Goal: Task Accomplishment & Management: Manage account settings

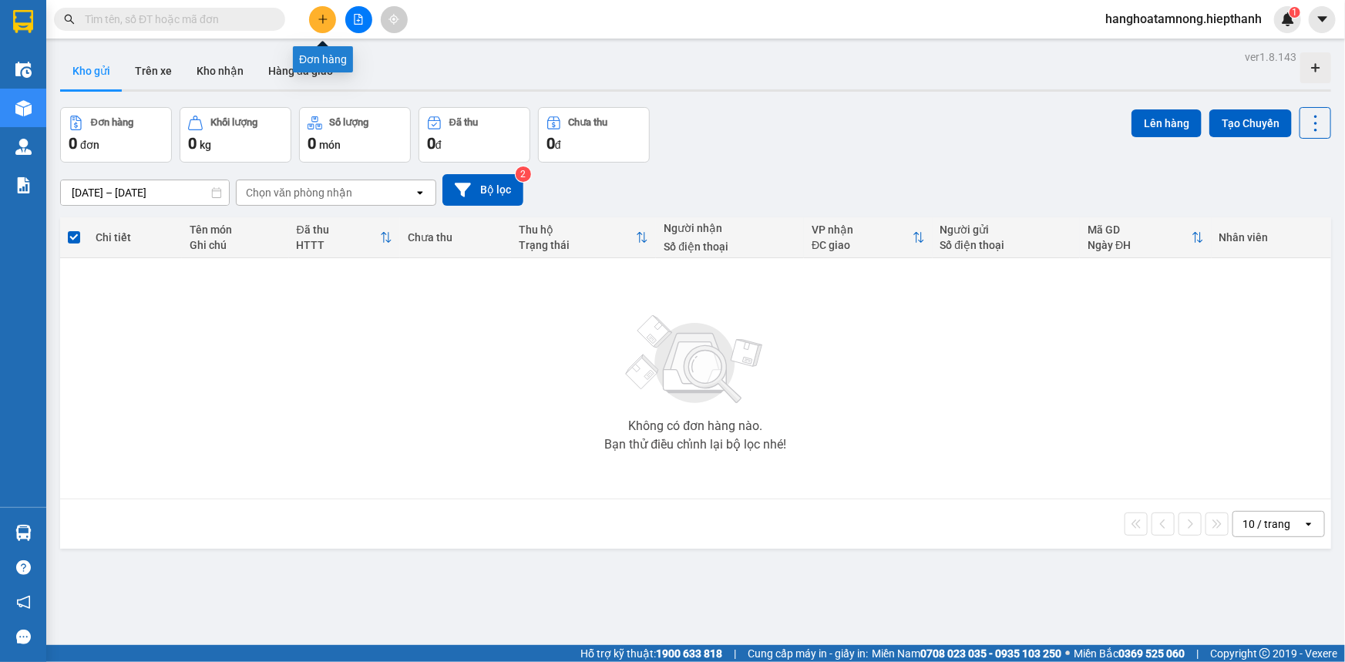
click at [324, 21] on icon "plus" at bounding box center [323, 19] width 11 height 11
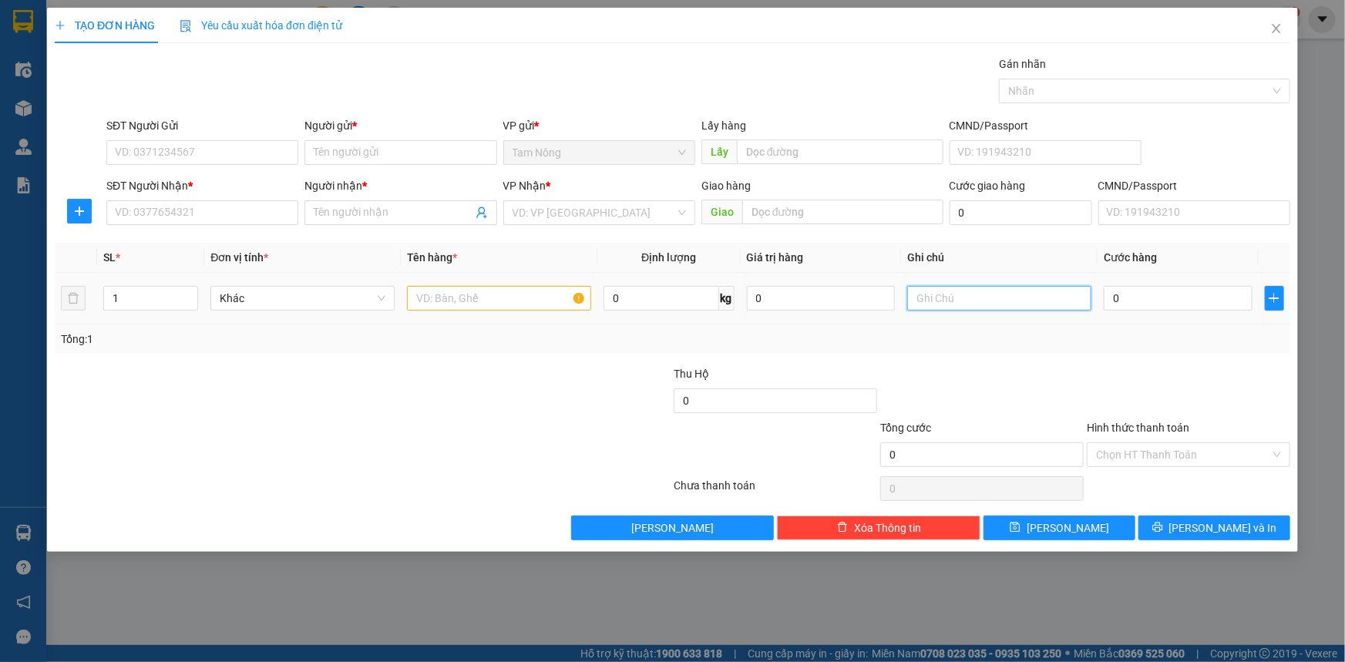
click at [948, 301] on input "text" at bounding box center [999, 298] width 184 height 25
type input "CÁ LINH"
click at [473, 299] on input "text" at bounding box center [499, 298] width 184 height 25
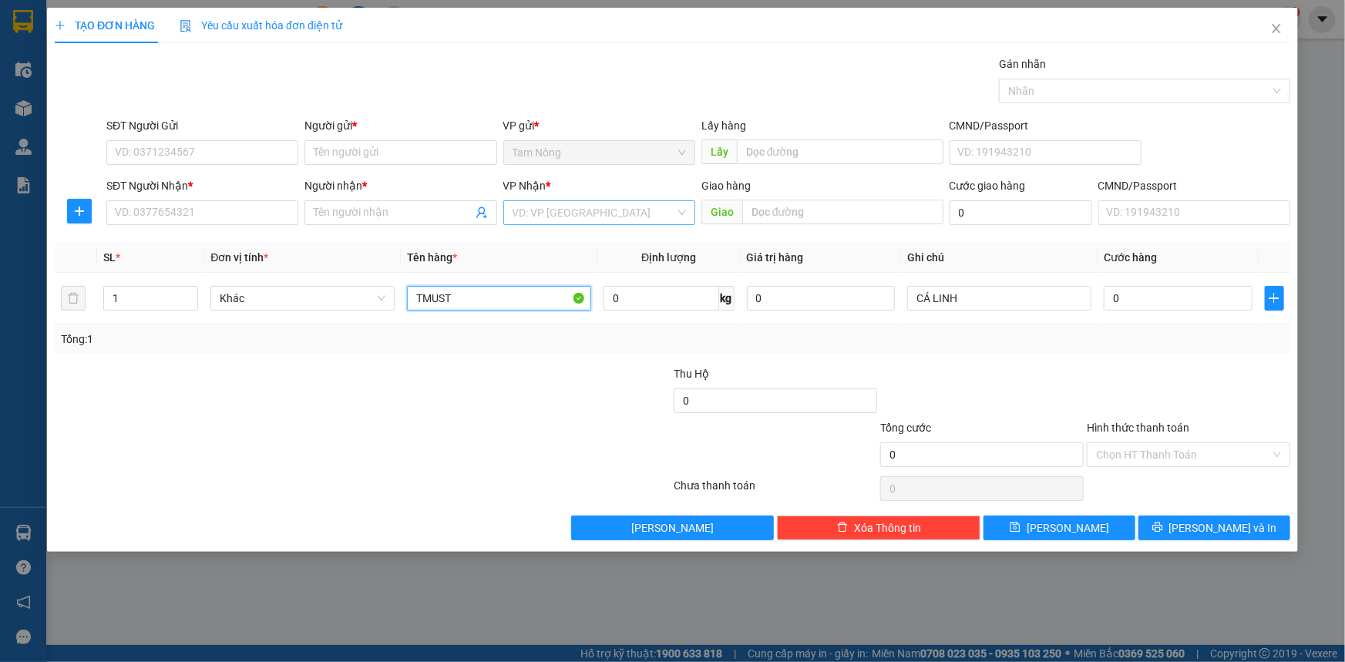
type input "TMUST"
click at [578, 222] on input "search" at bounding box center [594, 212] width 163 height 23
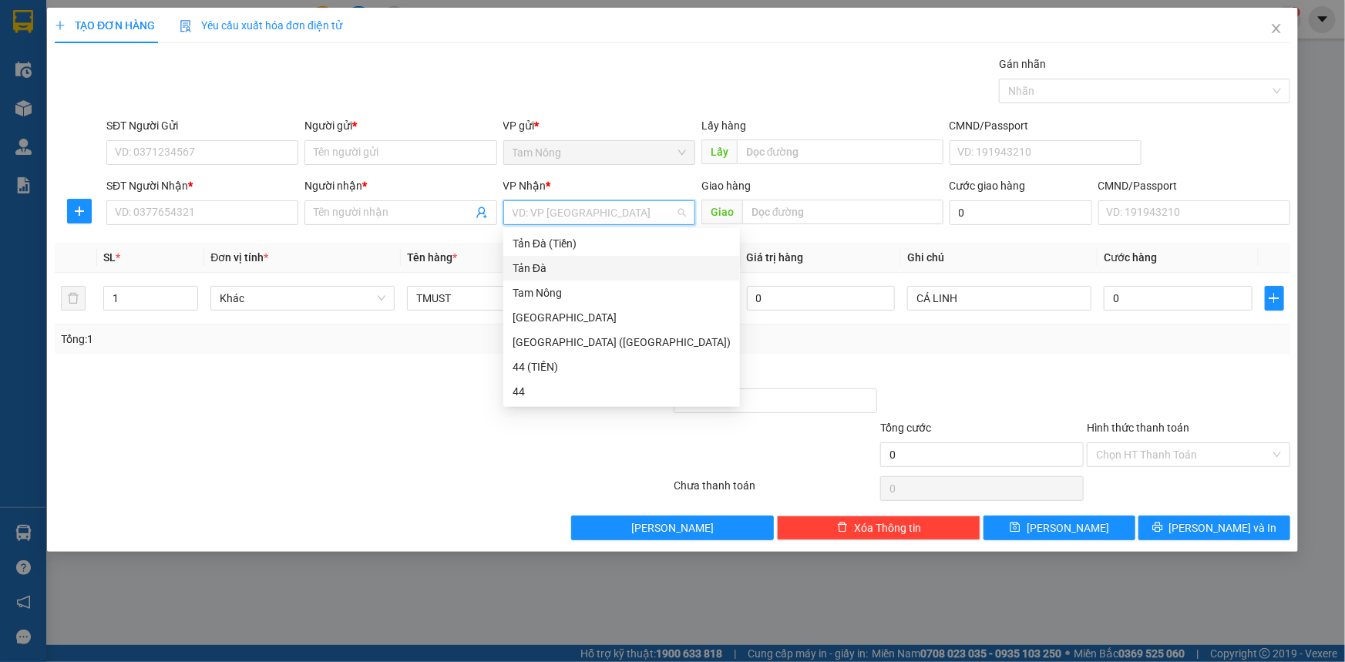
click at [520, 267] on div "Tản Đà" at bounding box center [622, 268] width 218 height 17
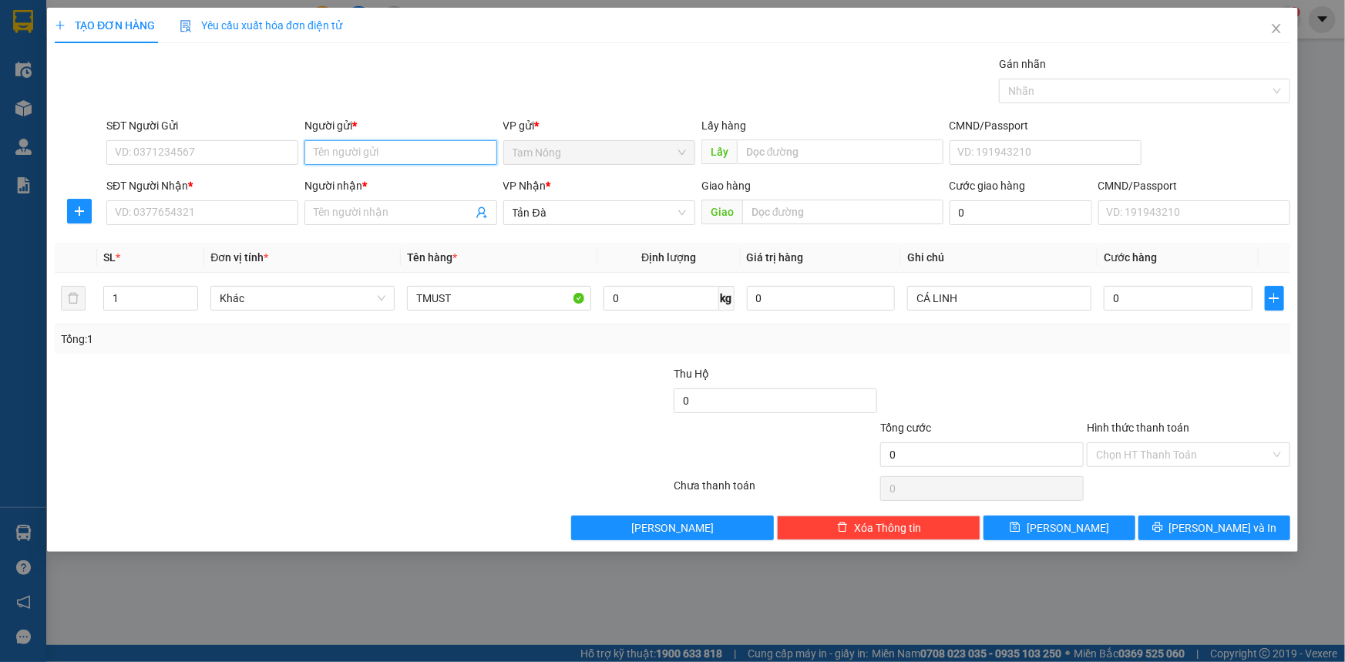
click at [365, 156] on input "Người gửi *" at bounding box center [400, 152] width 192 height 25
type input "MẸ YẾN"
click at [210, 221] on input "SĐT Người Nhận *" at bounding box center [202, 212] width 192 height 25
type input "0388575607"
click at [358, 217] on input "Người nhận *" at bounding box center [393, 212] width 158 height 17
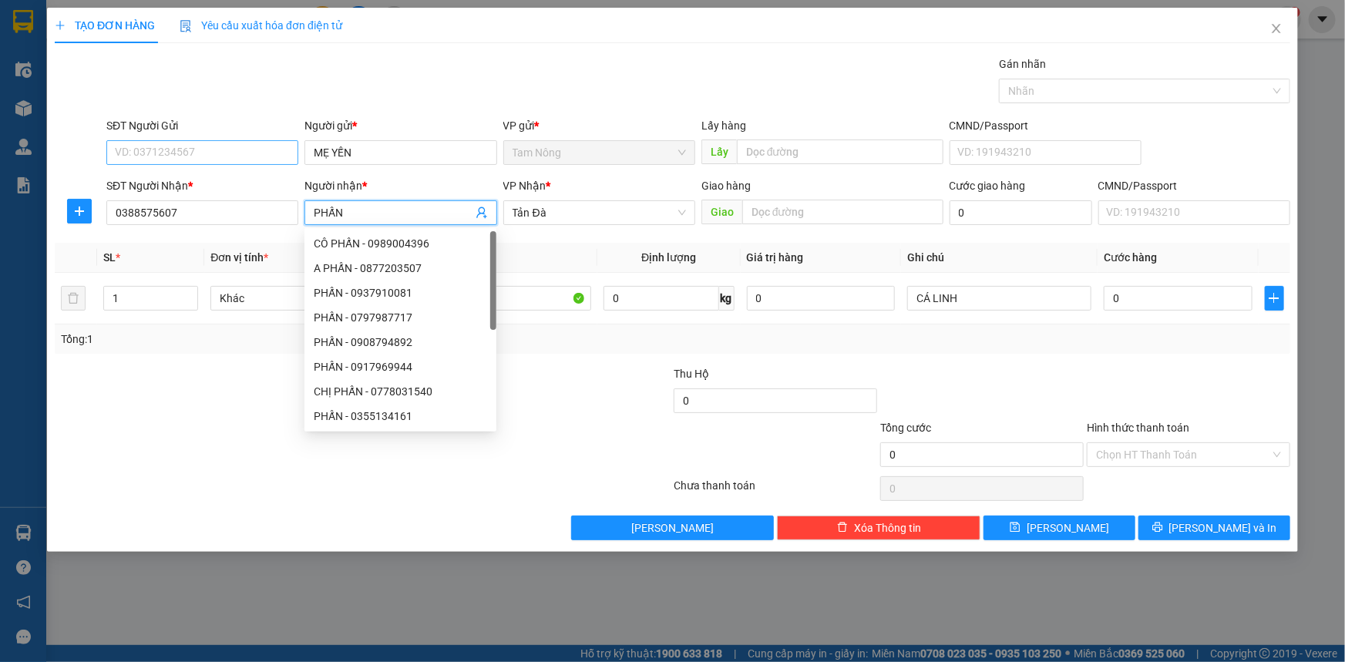
type input "PHẤN"
click at [219, 152] on input "SĐT Người Gửi" at bounding box center [202, 152] width 192 height 25
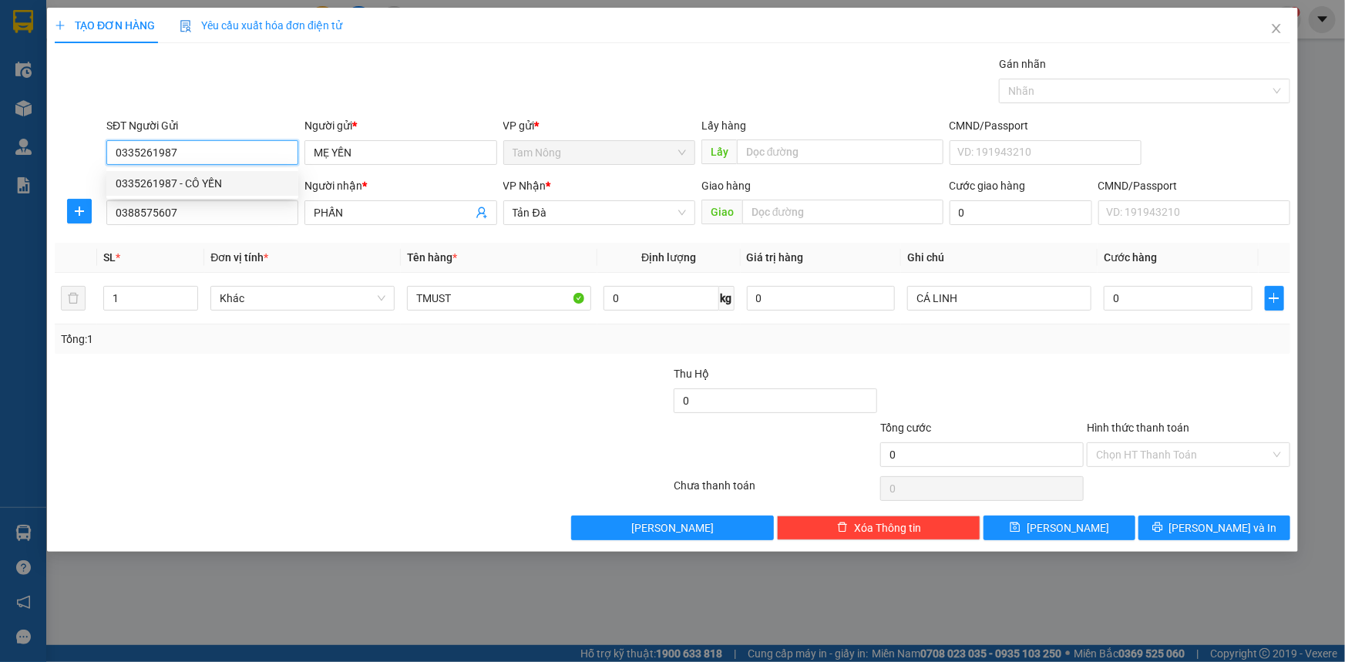
type input "0335261987"
click at [565, 377] on div at bounding box center [569, 392] width 207 height 54
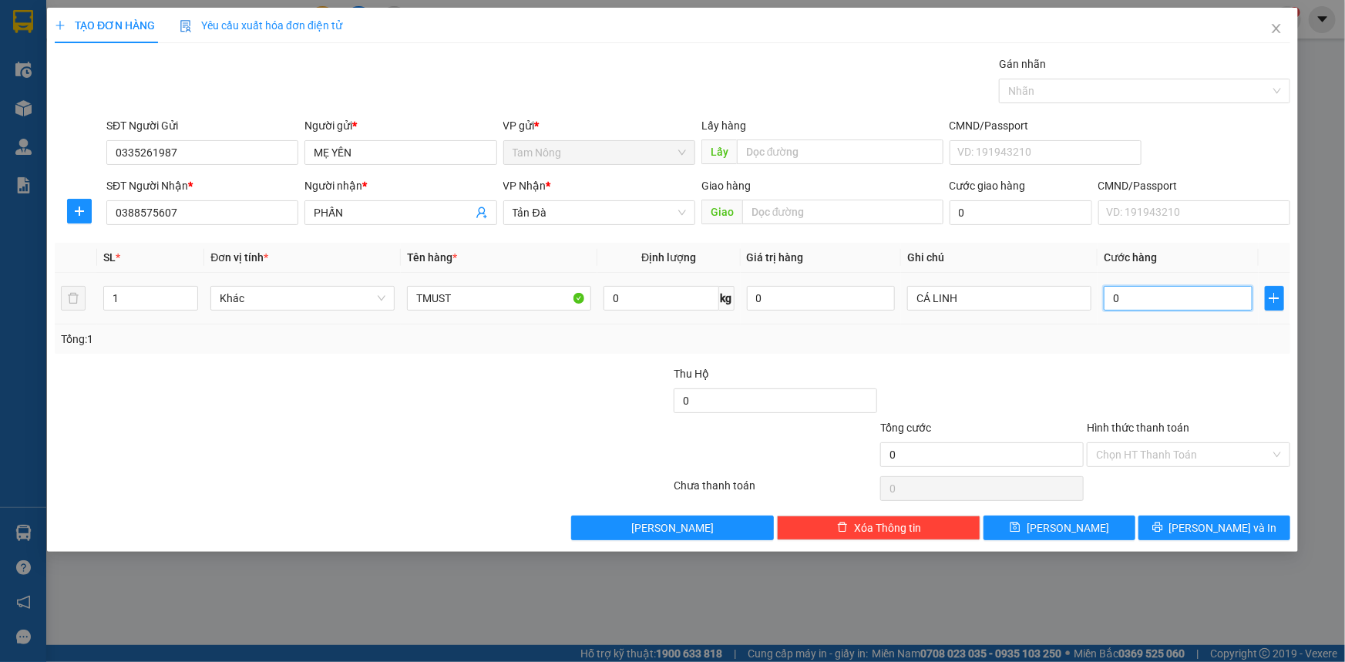
click at [1135, 298] on input "0" at bounding box center [1178, 298] width 149 height 25
click at [1007, 294] on input "CÁ LINH" at bounding box center [999, 298] width 184 height 25
type input "CÁ LINH"
click at [1139, 298] on input "0" at bounding box center [1178, 298] width 149 height 25
type input "6"
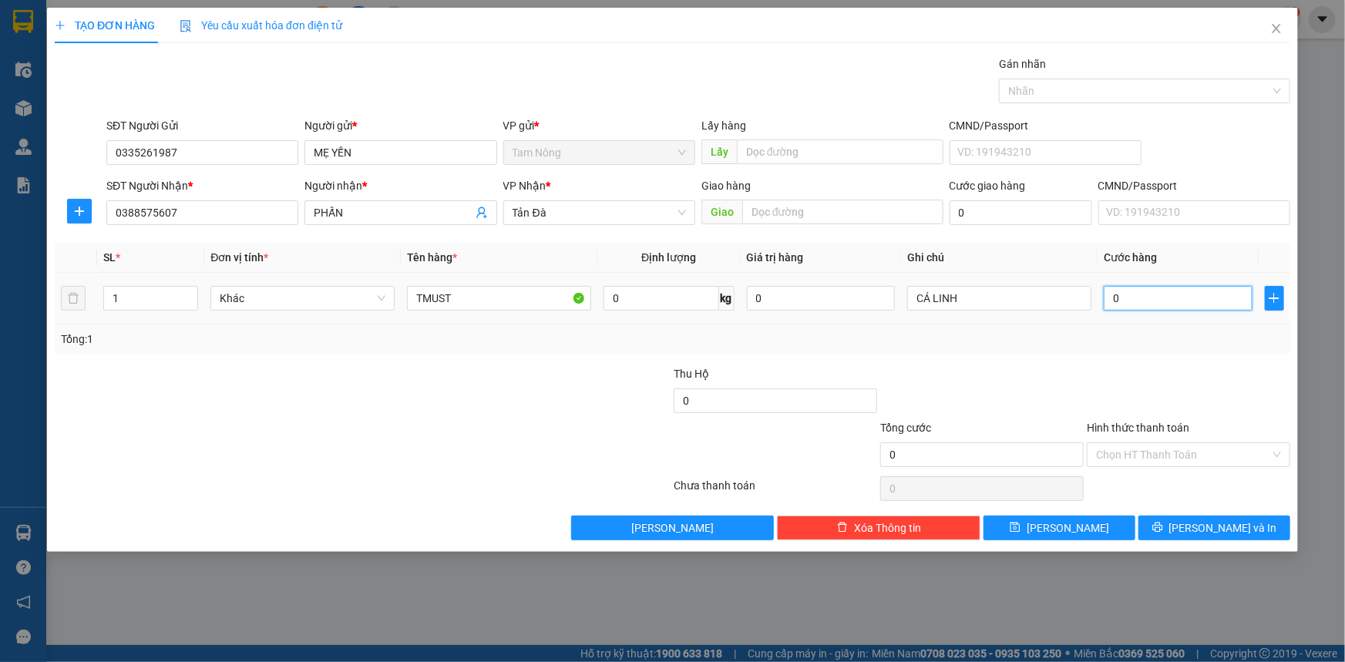
type input "6"
type input "60"
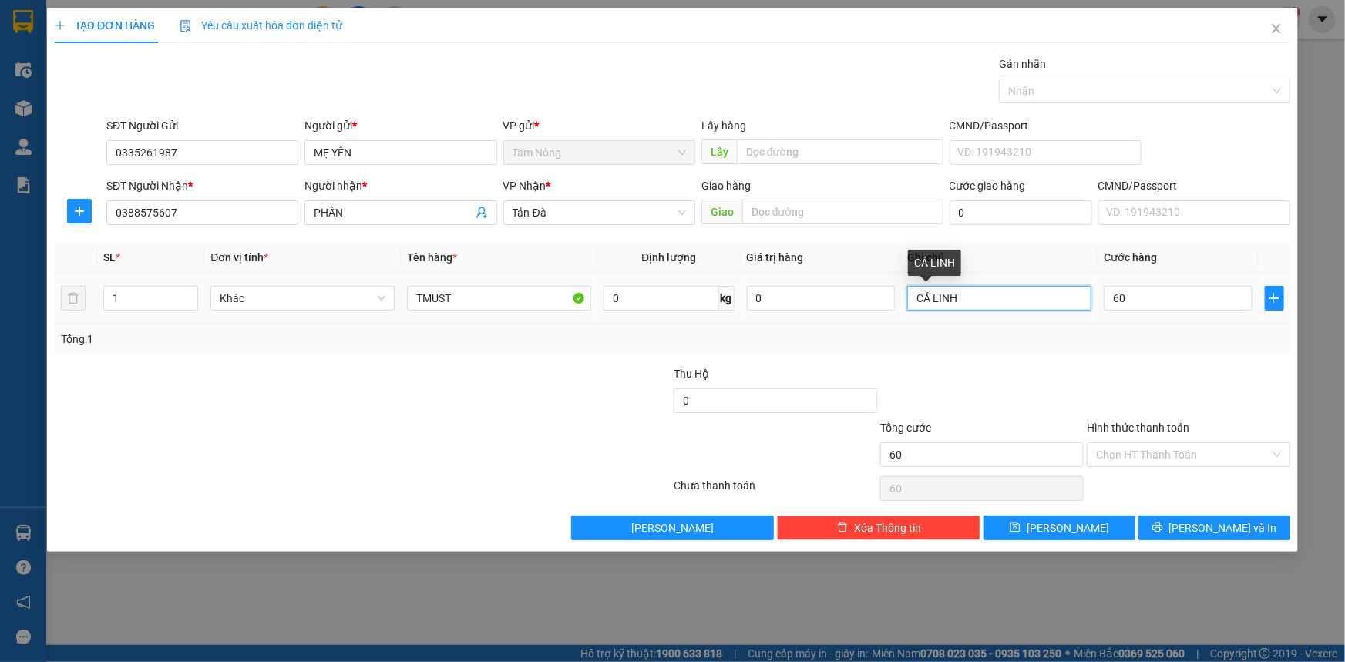
type input "60.000"
click at [999, 291] on input "CÁ LINH" at bounding box center [999, 298] width 184 height 25
click at [1157, 454] on input "Hình thức thanh toán" at bounding box center [1183, 454] width 174 height 23
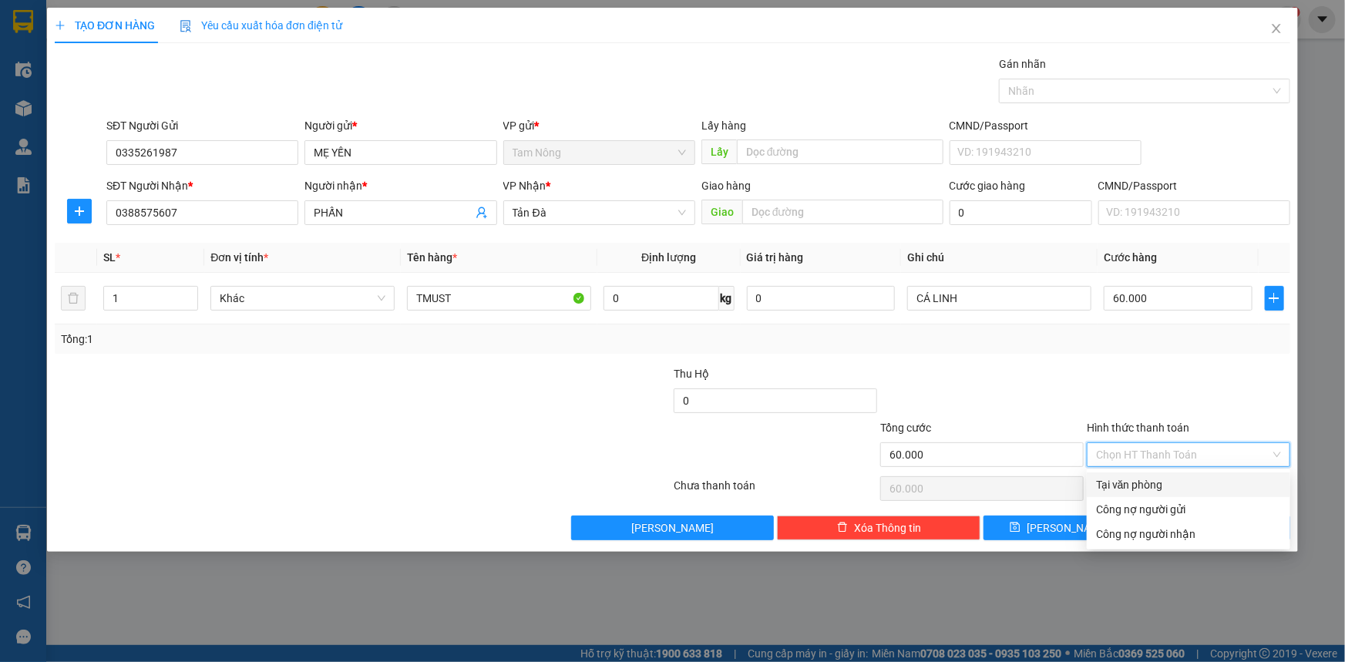
click at [1139, 486] on div "Tại văn phòng" at bounding box center [1188, 484] width 185 height 17
type input "0"
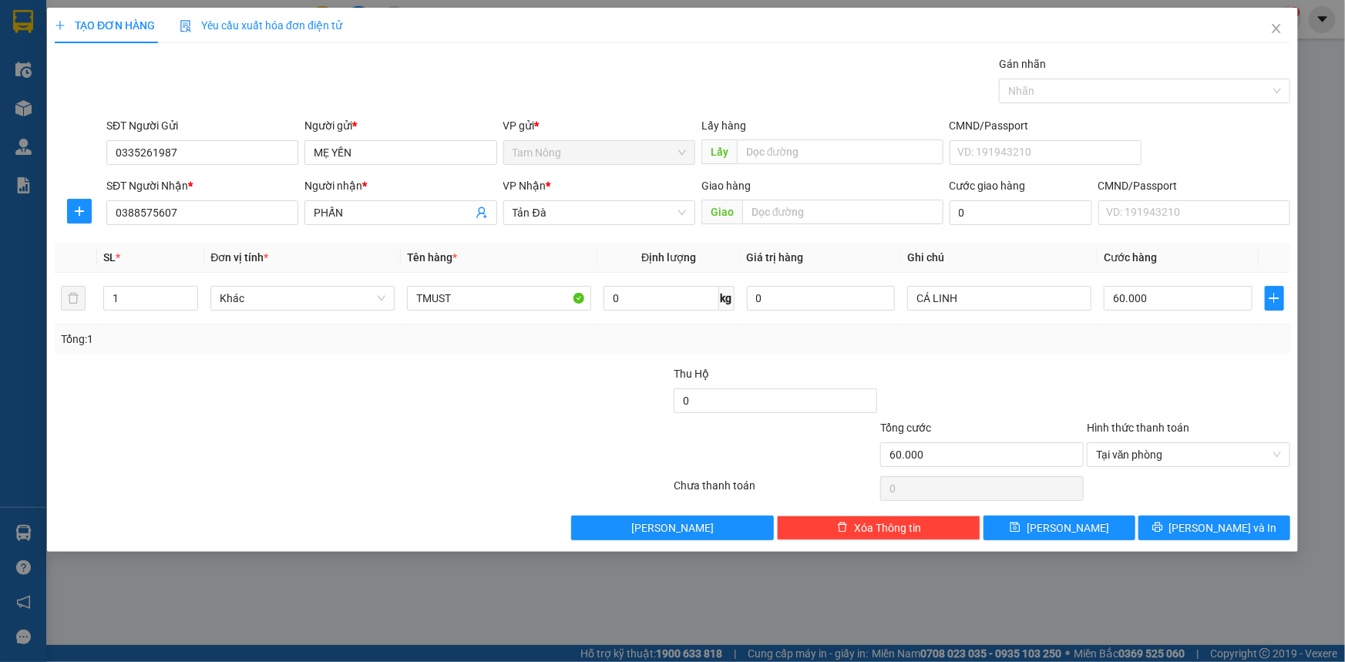
click at [523, 415] on div at bounding box center [569, 392] width 207 height 54
click at [1077, 527] on span "[PERSON_NAME]" at bounding box center [1068, 528] width 82 height 17
type input "0"
click at [1273, 27] on icon "close" at bounding box center [1276, 28] width 12 height 12
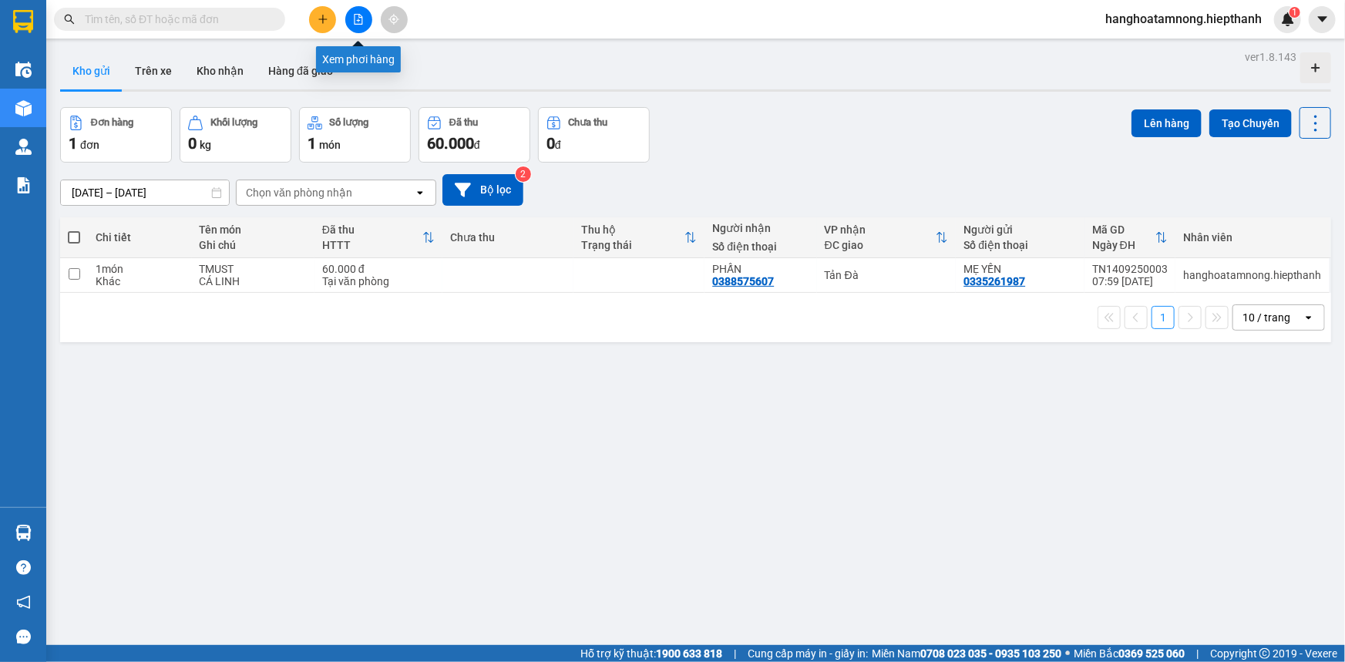
click at [356, 21] on icon "file-add" at bounding box center [358, 19] width 11 height 11
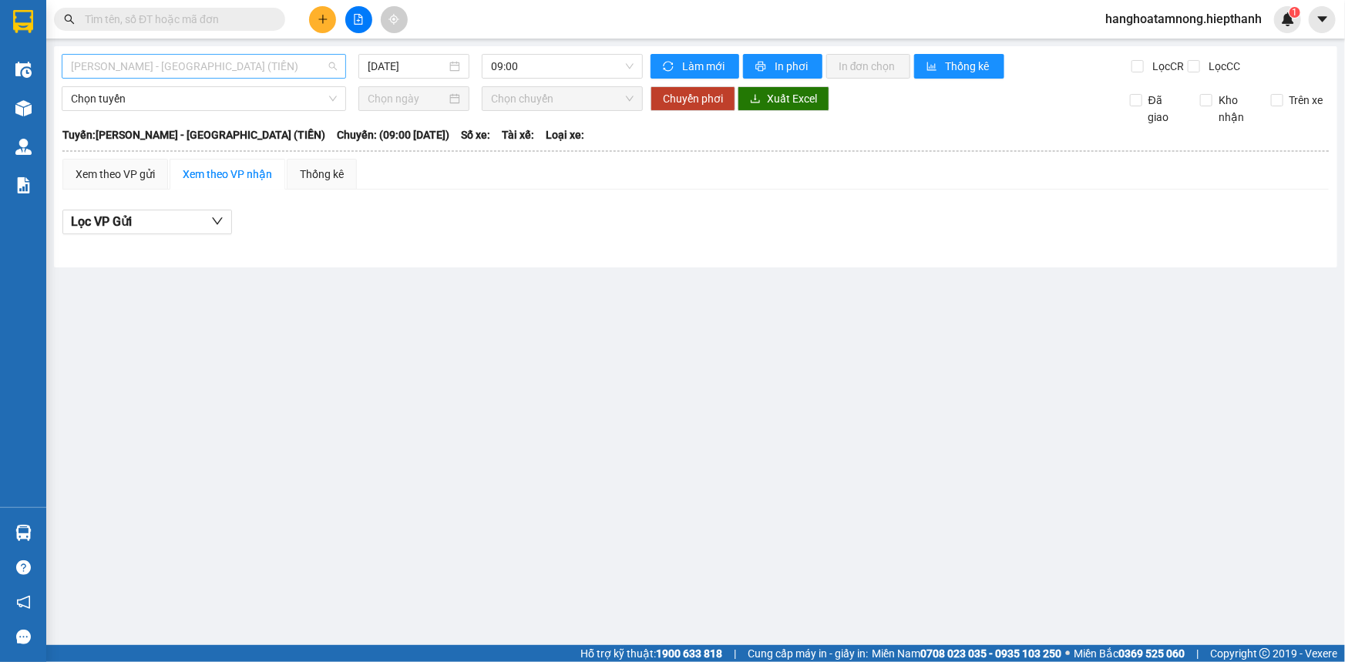
click at [163, 66] on span "[PERSON_NAME] - [GEOGRAPHIC_DATA] (TIỀN)" at bounding box center [204, 66] width 266 height 23
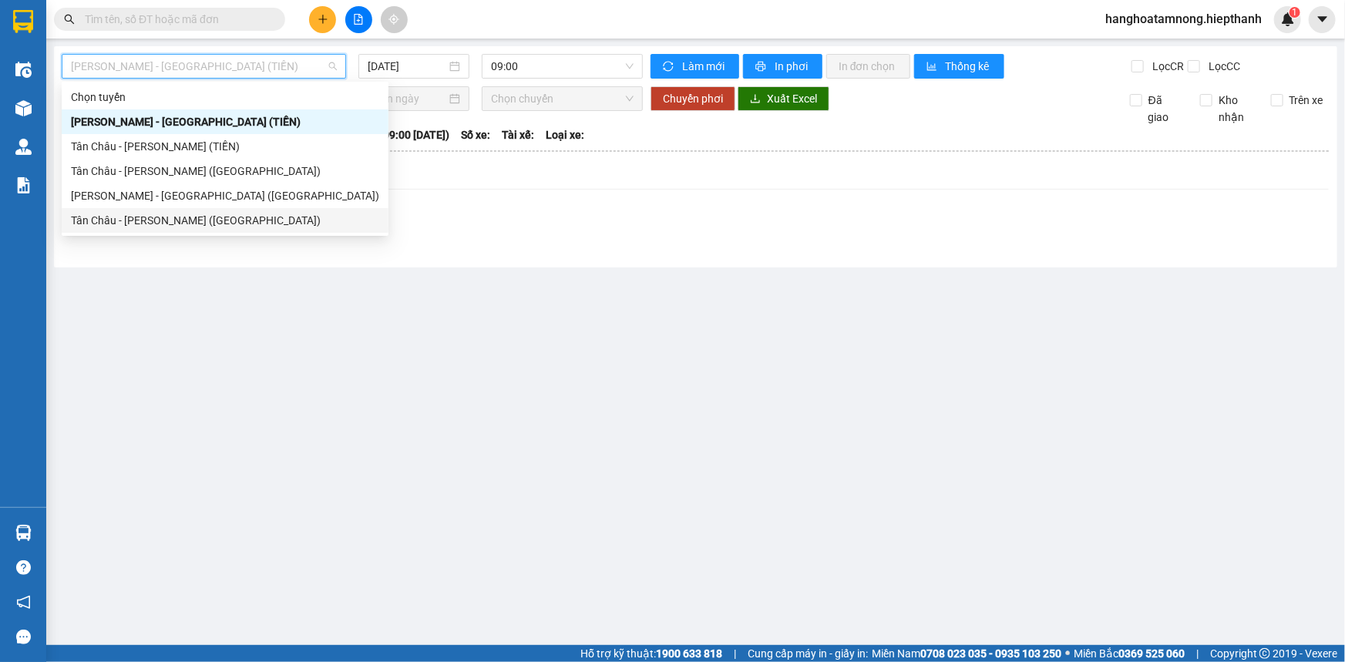
click at [481, 323] on main "Hồ Chí Minh - Tân Châu (TIỀN) 14/09/2025 09:00 Làm mới In phơi In đơn chọn Thốn…" at bounding box center [672, 322] width 1345 height 645
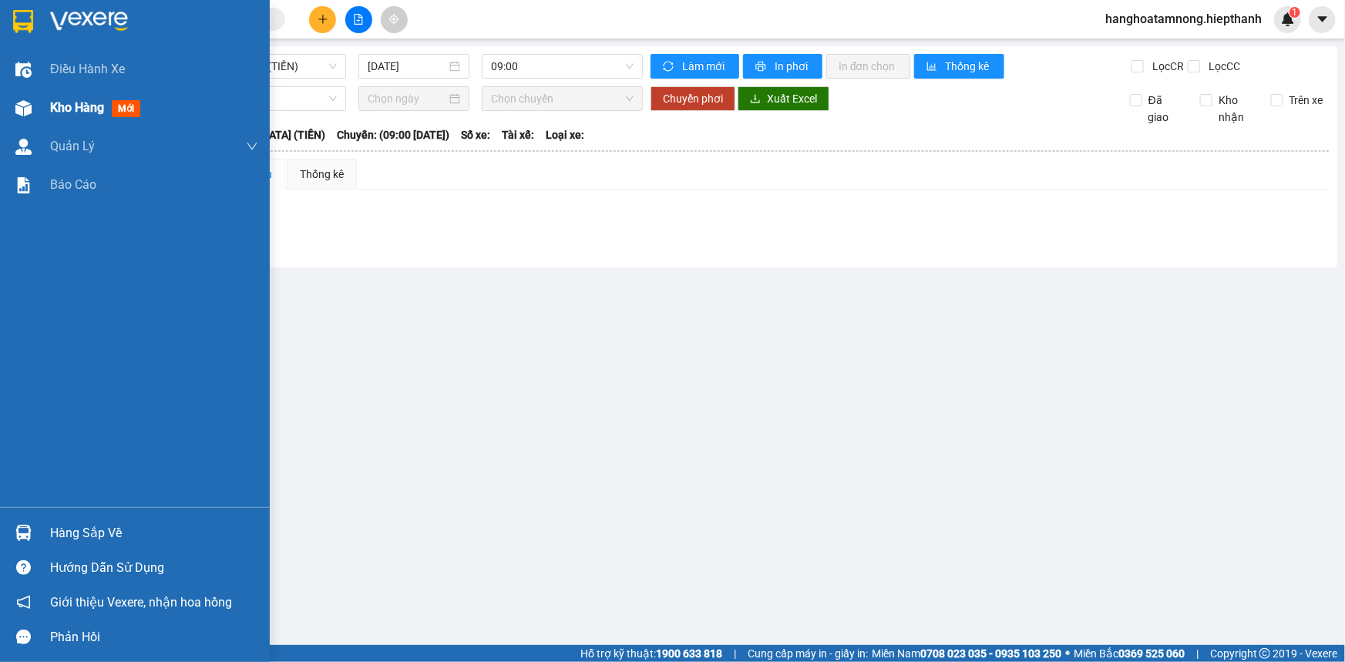
click at [38, 109] on div "Kho hàng mới" at bounding box center [135, 108] width 270 height 39
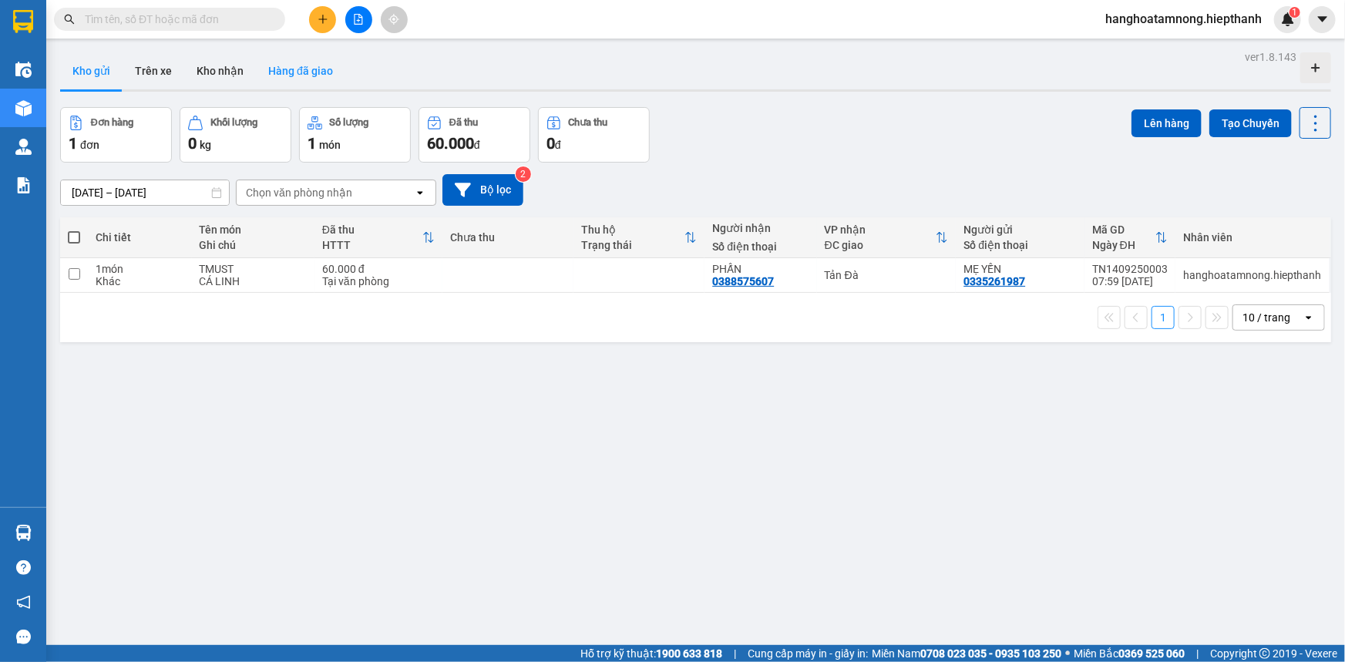
click at [307, 67] on button "Hàng đã giao" at bounding box center [300, 70] width 89 height 37
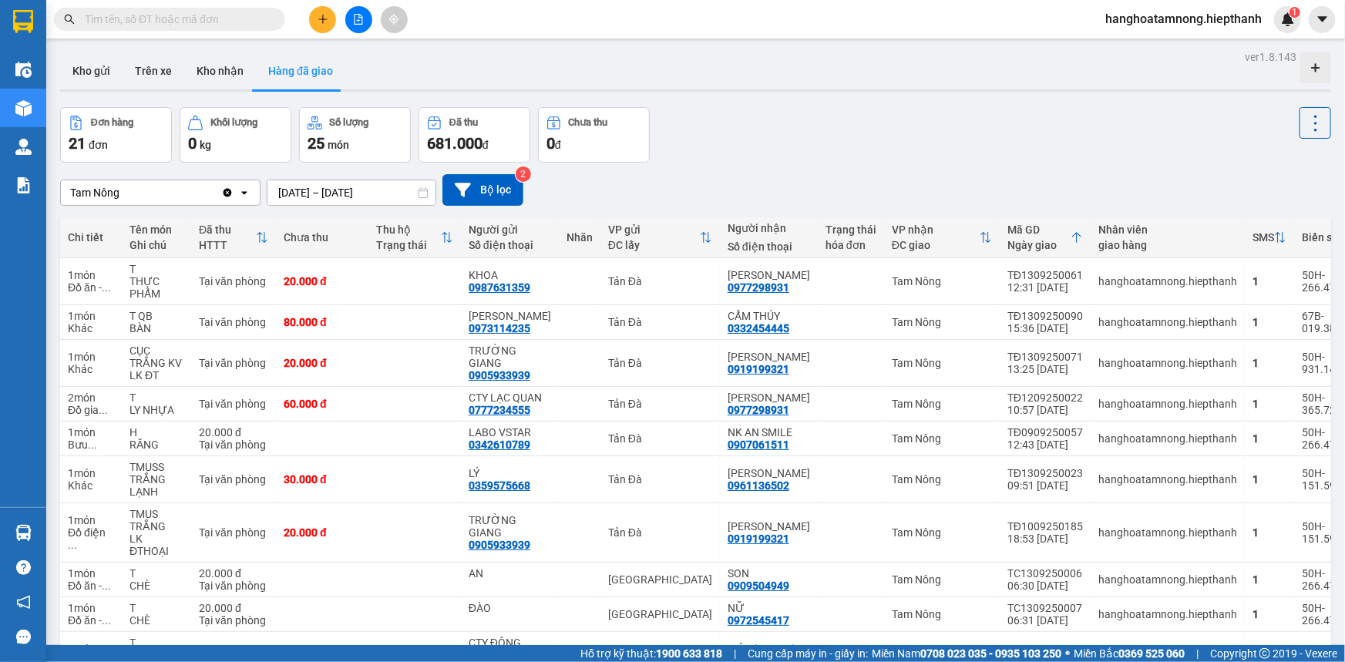
click at [320, 195] on input "[DATE] – [DATE]" at bounding box center [351, 192] width 168 height 25
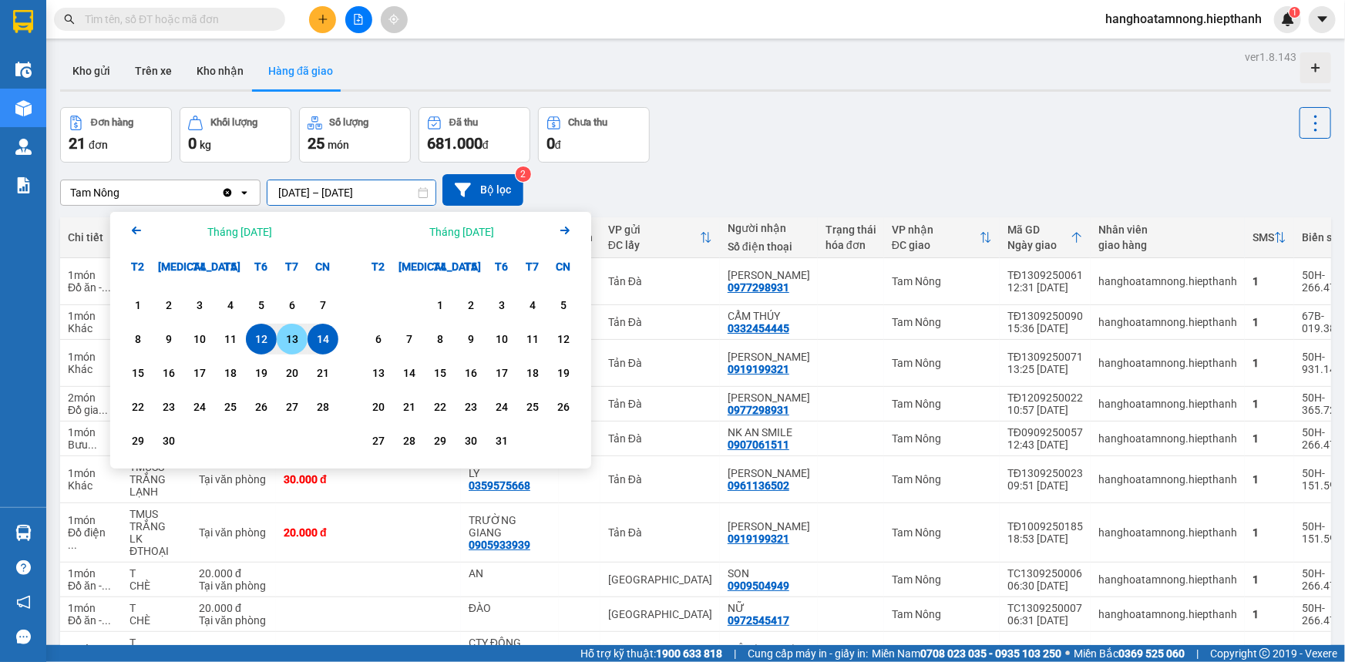
click at [290, 343] on div "13" at bounding box center [292, 339] width 22 height 19
click at [290, 342] on div "13" at bounding box center [292, 339] width 22 height 19
type input "13/09/2025 – 13/09/2025"
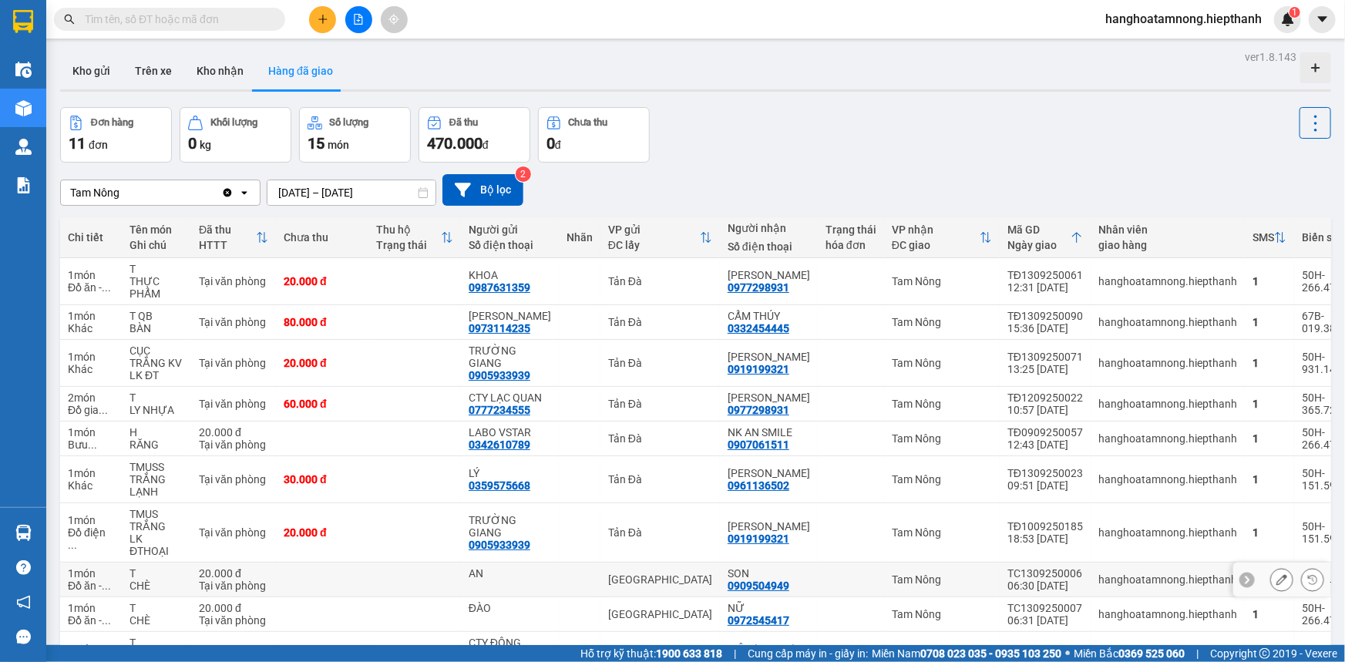
scroll to position [101, 0]
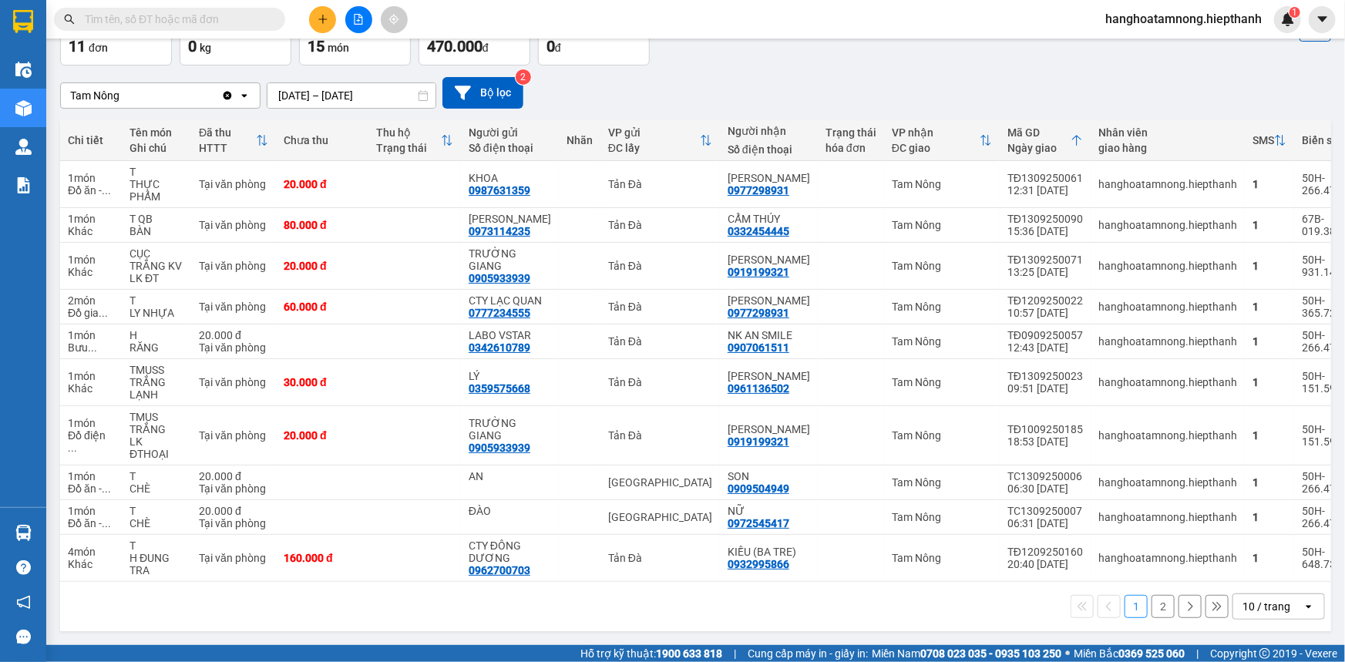
click at [1152, 600] on button "2" at bounding box center [1163, 606] width 23 height 23
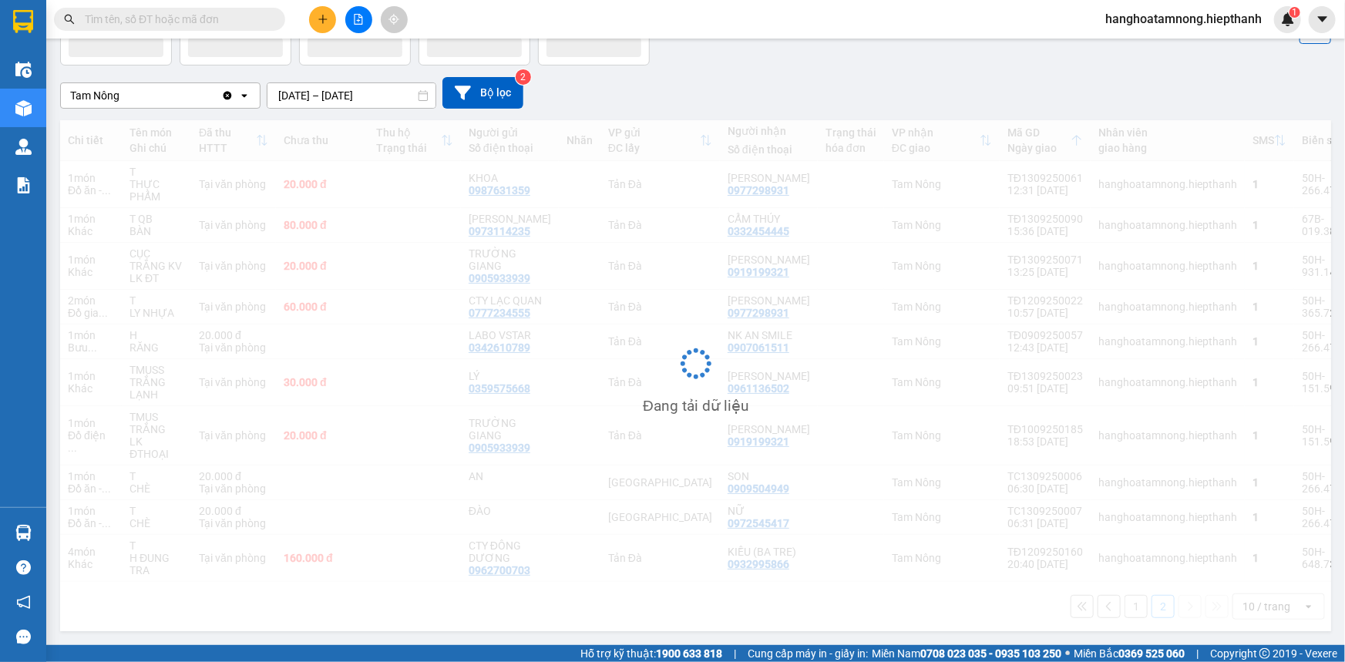
scroll to position [70, 0]
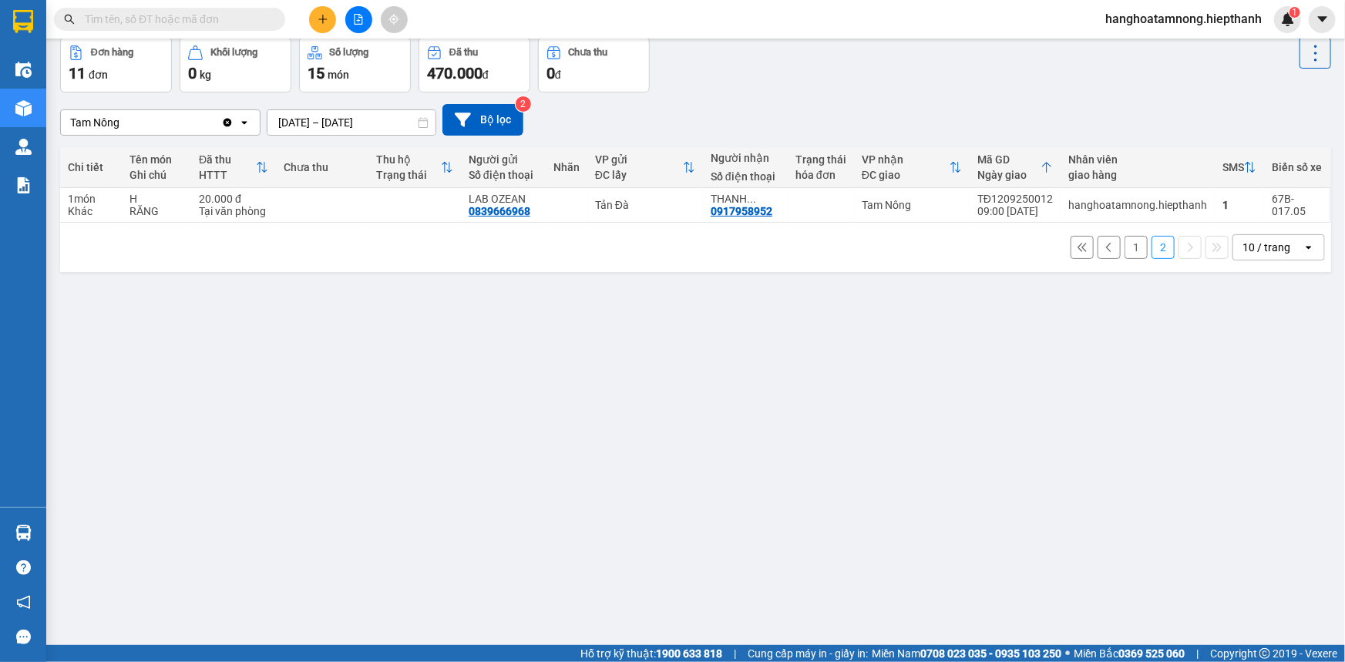
click at [1128, 255] on button "1" at bounding box center [1136, 247] width 23 height 23
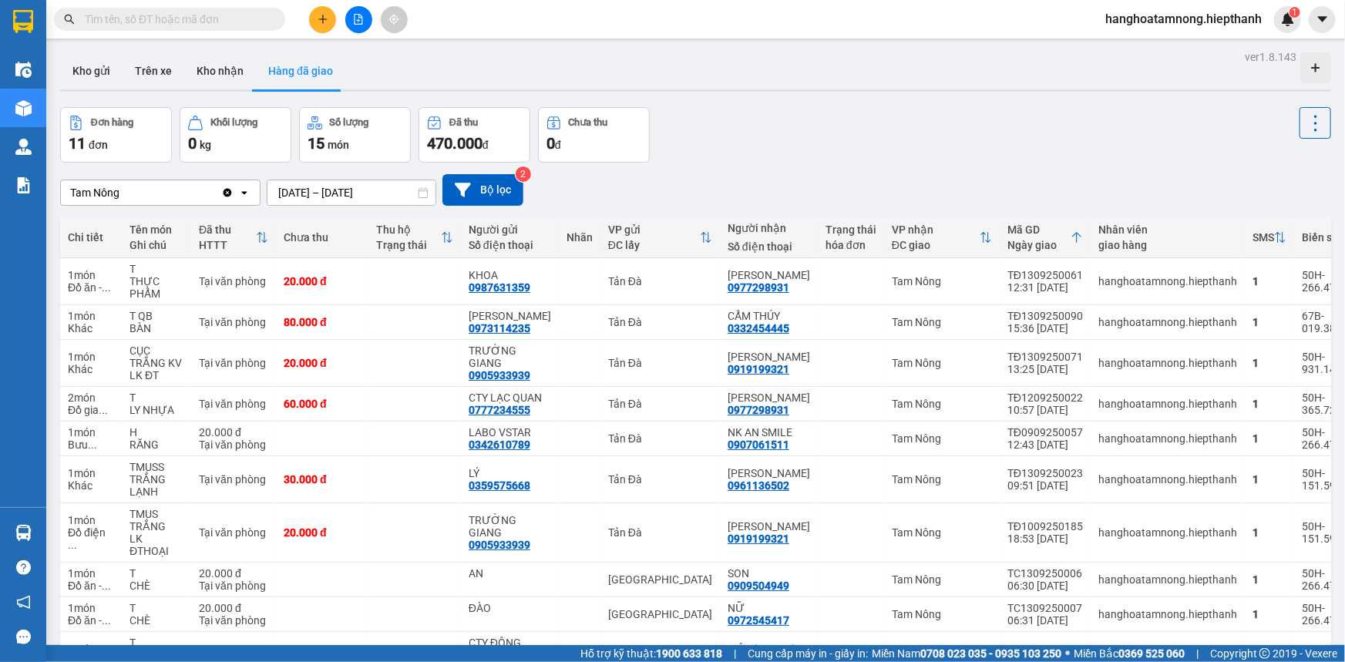
click at [371, 17] on div at bounding box center [359, 19] width 116 height 27
click at [358, 19] on icon "file-add" at bounding box center [359, 19] width 8 height 11
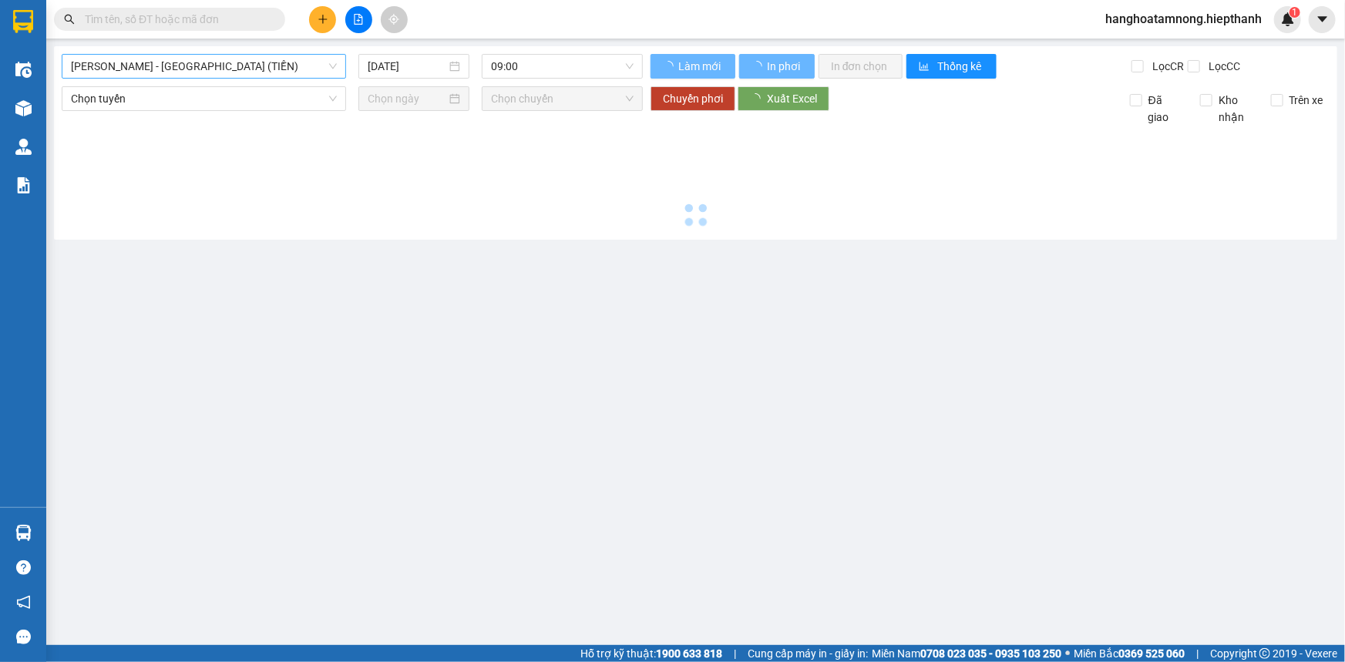
click at [131, 63] on span "[PERSON_NAME] - [GEOGRAPHIC_DATA] (TIỀN)" at bounding box center [204, 66] width 266 height 23
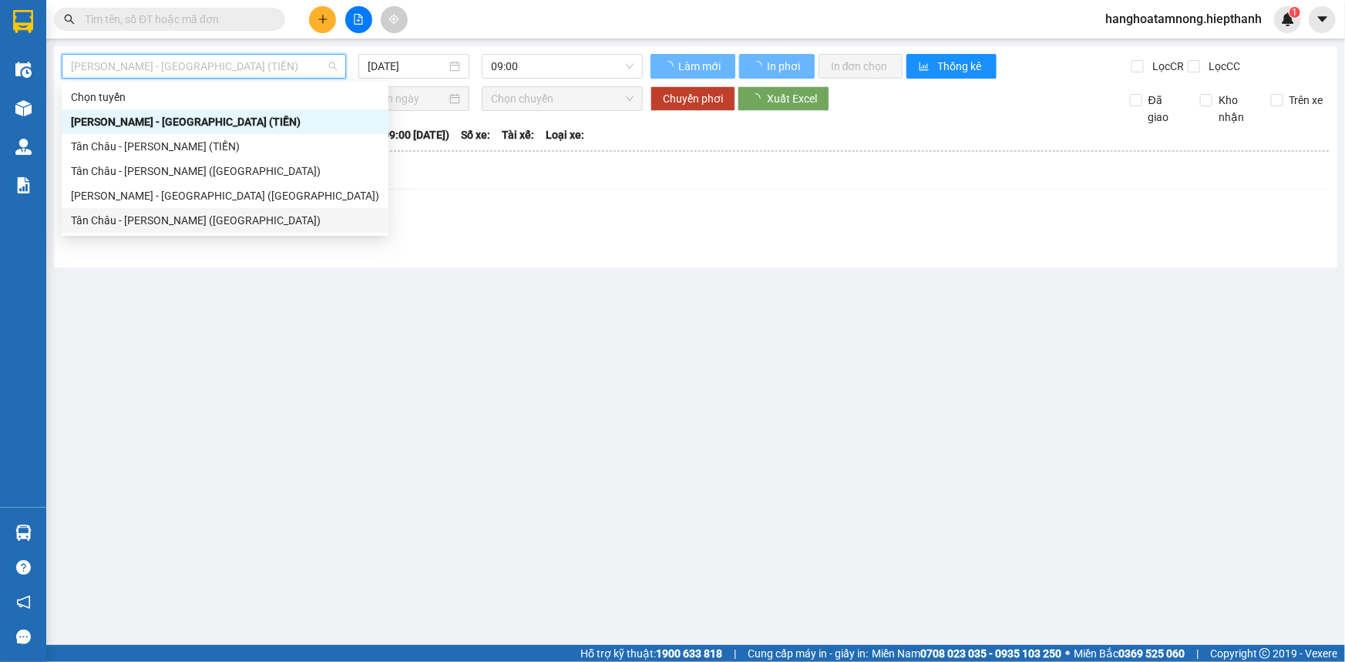
click at [132, 217] on div "Tân Châu - [PERSON_NAME] ([GEOGRAPHIC_DATA])" at bounding box center [225, 220] width 308 height 17
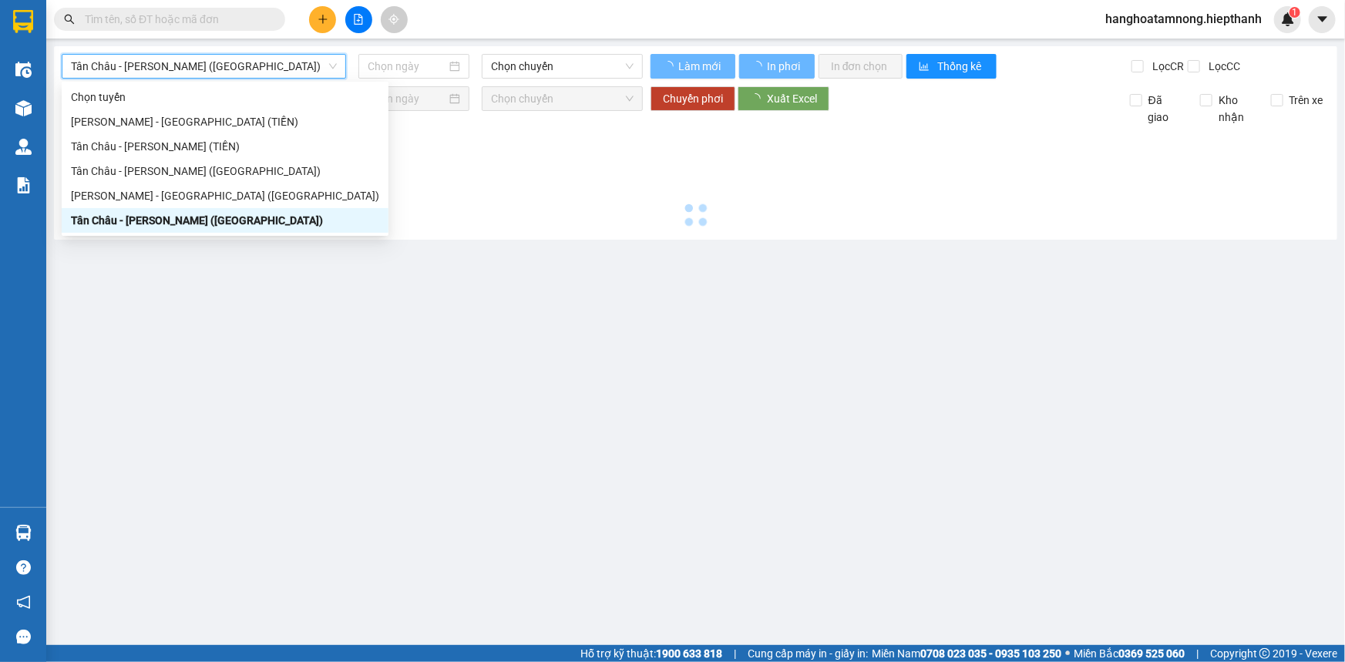
type input "[DATE]"
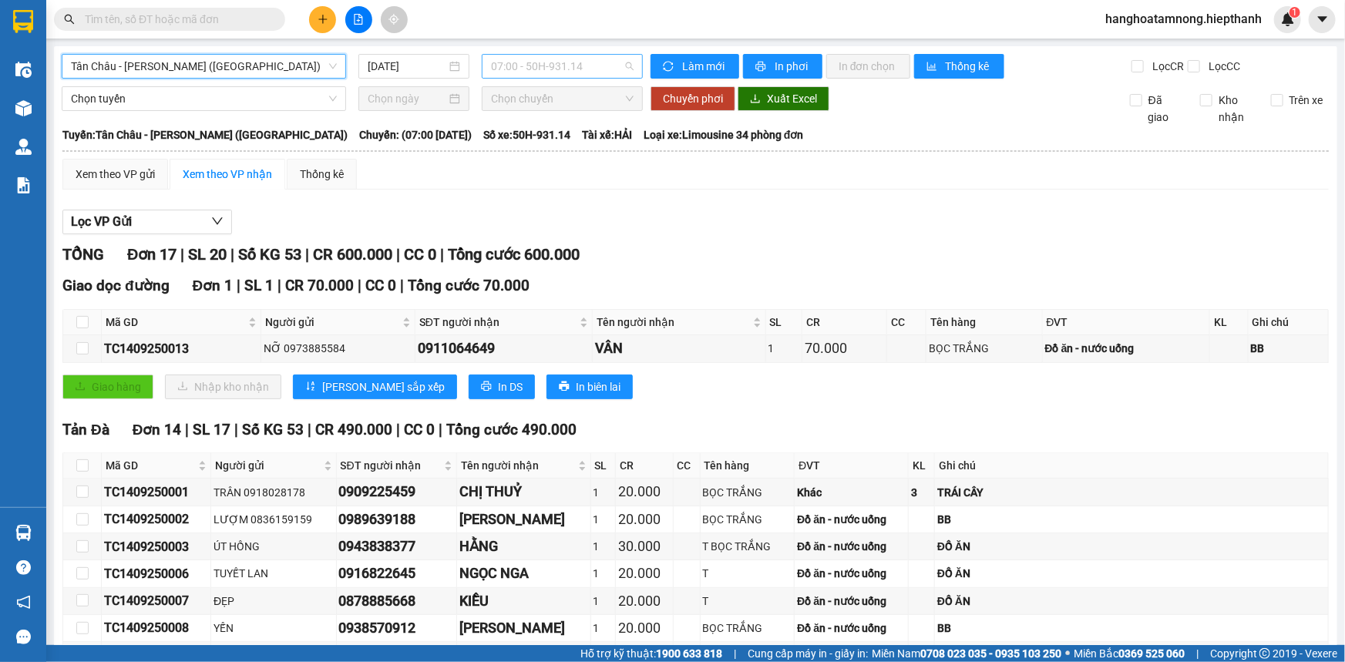
click at [541, 66] on span "07:00 - 50H-931.14" at bounding box center [562, 66] width 143 height 23
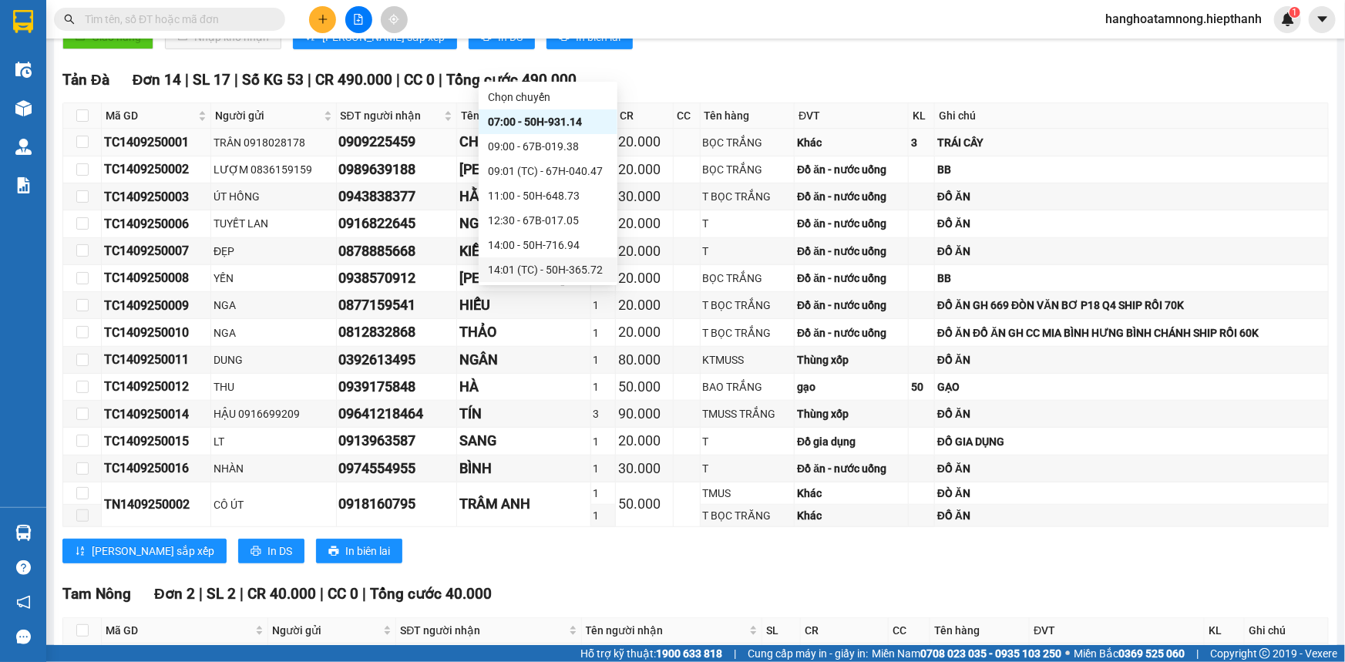
scroll to position [479, 0]
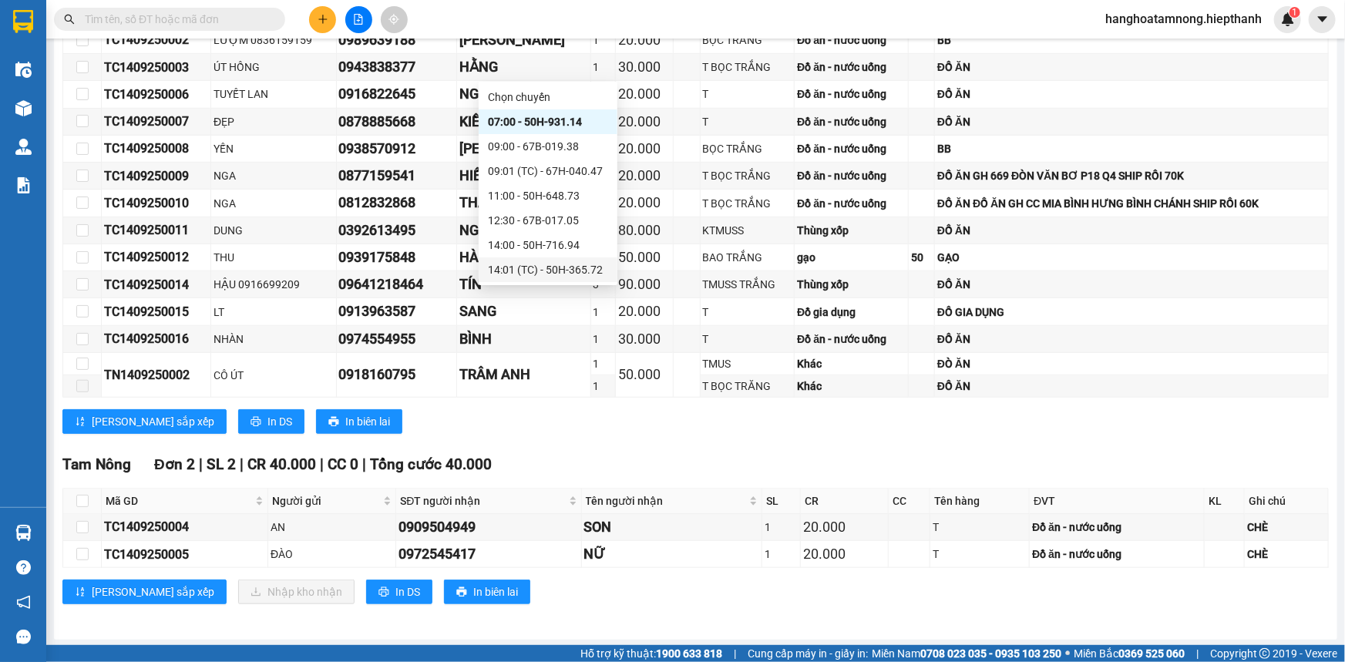
click at [682, 434] on div "Tản Đà Đơn 14 | SL 17 | Số KG 53 | CR 490.000 | CC 0 | Tổng cước 490.000 Mã GD …" at bounding box center [695, 192] width 1266 height 507
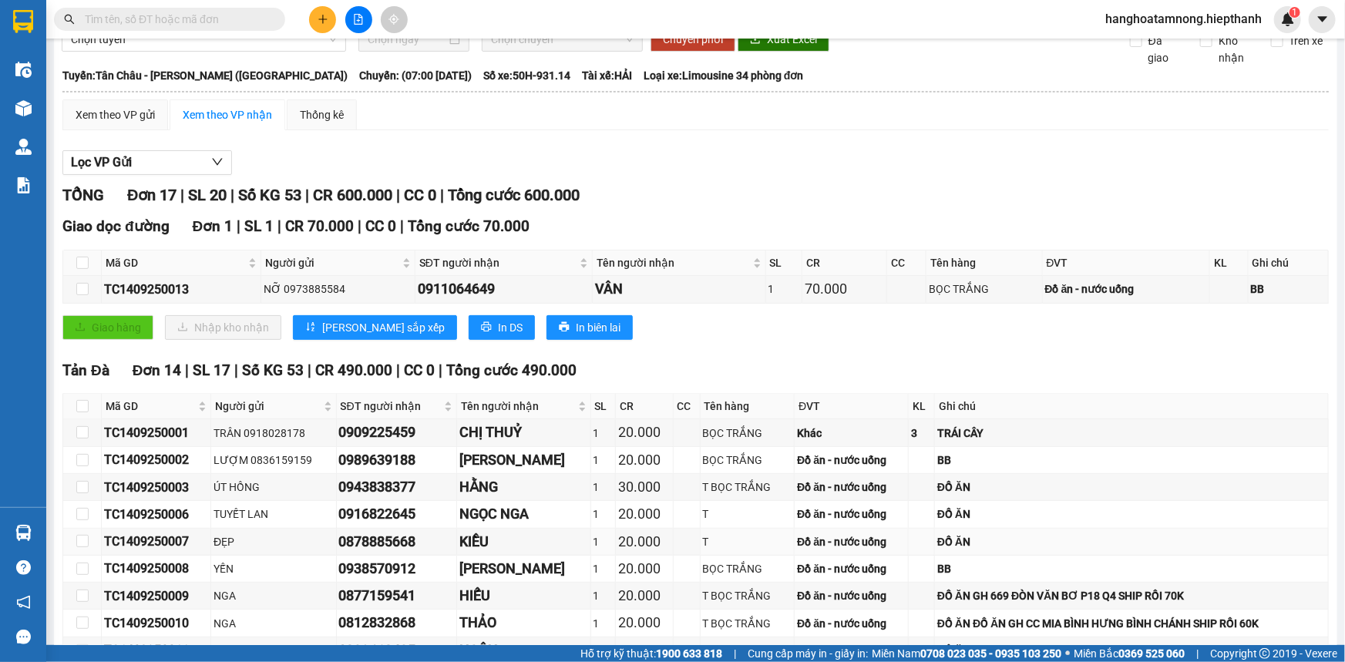
scroll to position [0, 0]
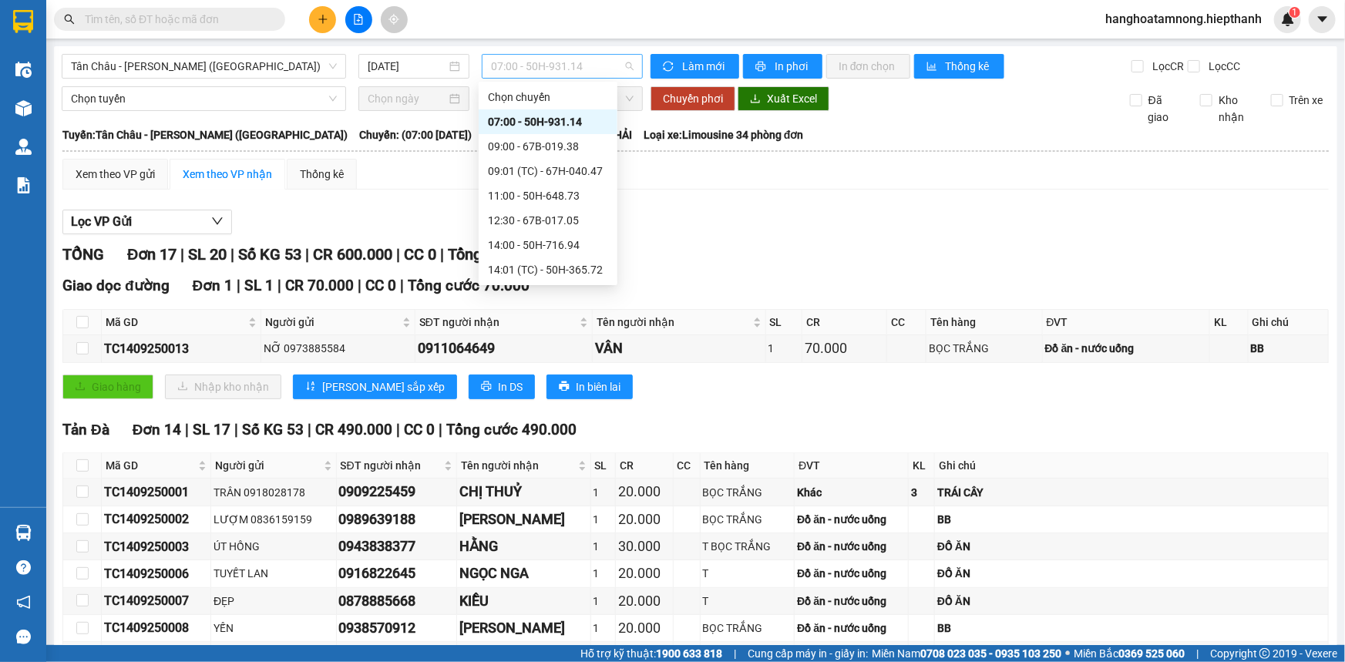
click at [523, 66] on span "07:00 - 50H-931.14" at bounding box center [562, 66] width 143 height 23
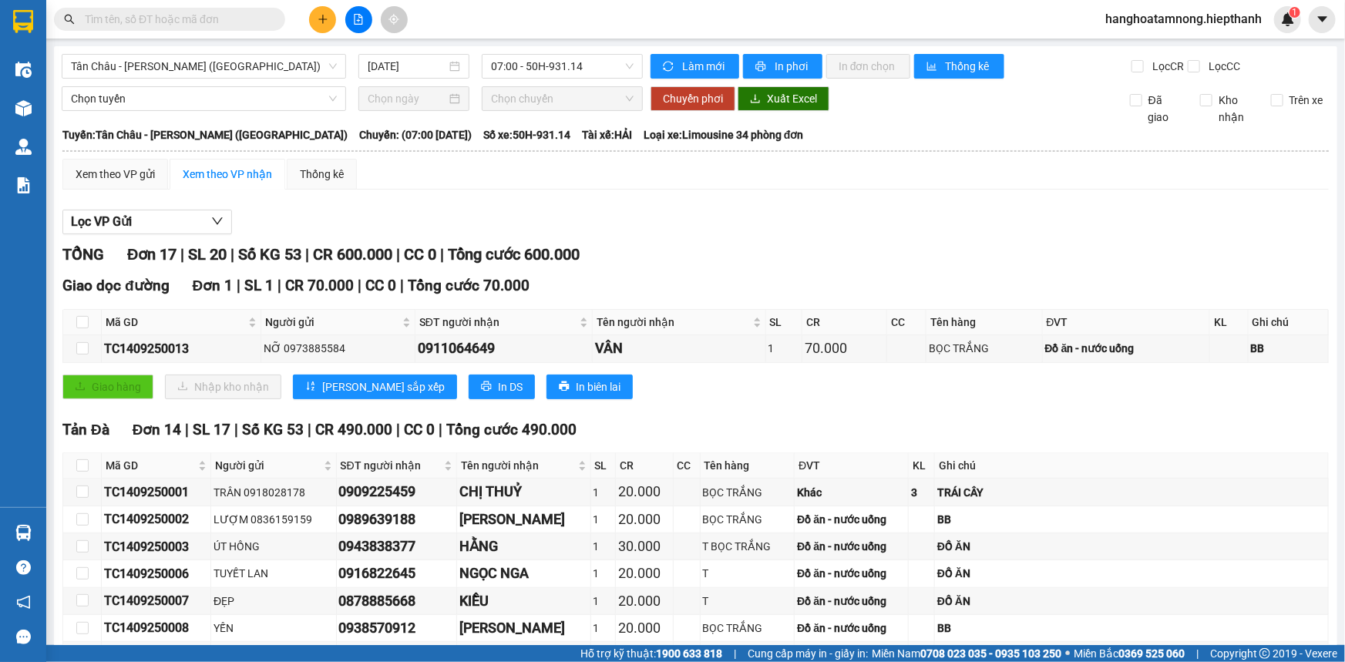
click at [437, 202] on div "Lọc VP Gửi TỔNG Đơn 17 | SL 20 | Số KG 53 | CR 600.000 | CC 0 | Tổng cước 600.…" at bounding box center [695, 652] width 1266 height 901
click at [227, 23] on input "text" at bounding box center [176, 19] width 182 height 17
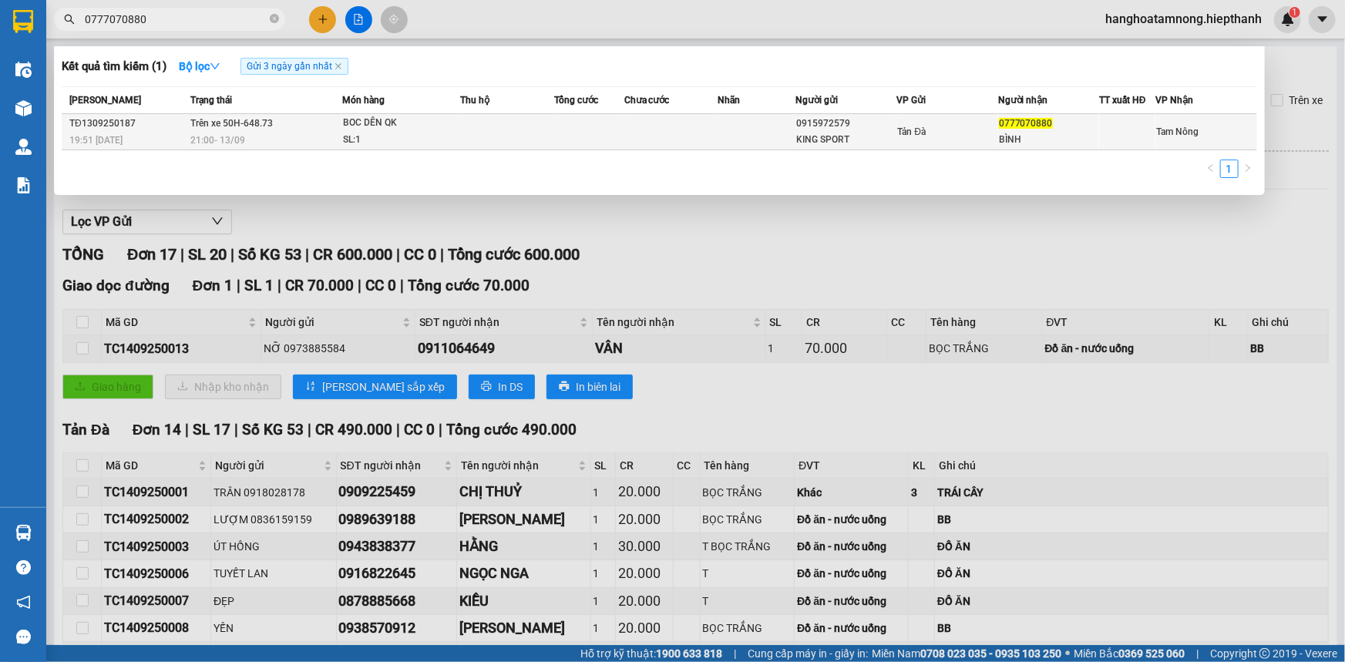
type input "0777070880"
click at [395, 137] on div "SL: 1" at bounding box center [401, 140] width 116 height 17
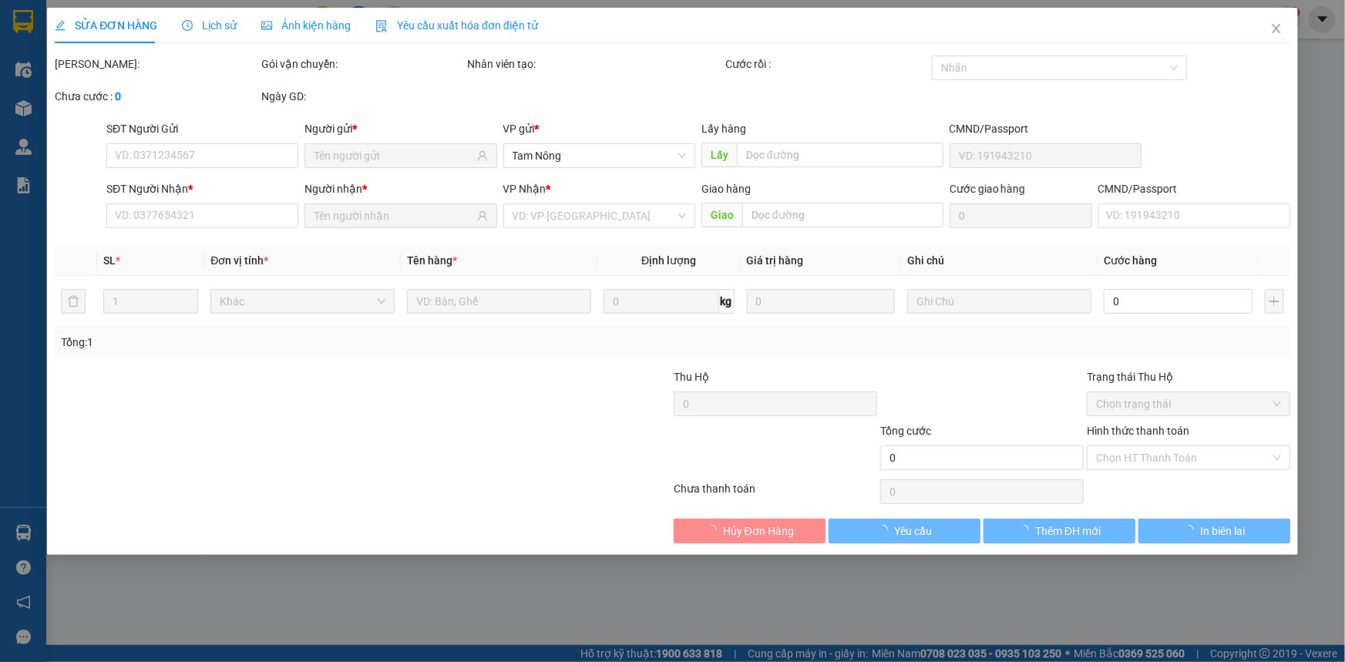
type input "0915972579"
type input "KING SPORT"
type input "0777070880"
type input "BÌNH"
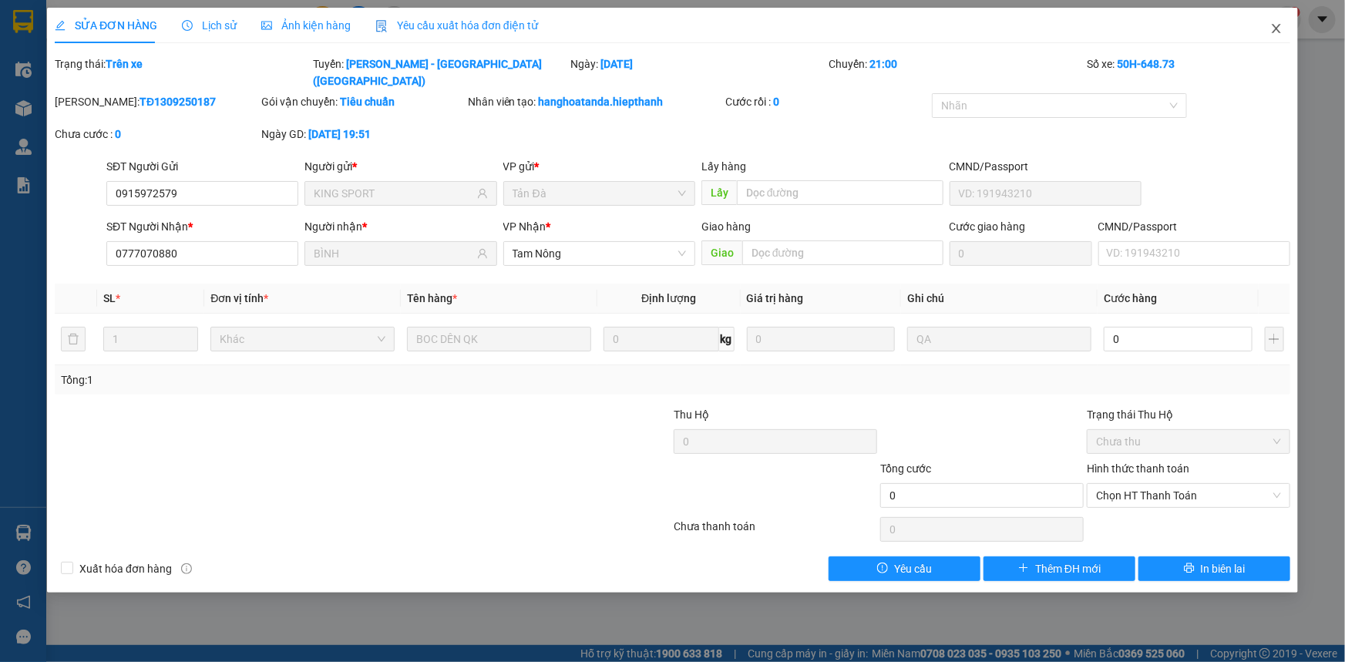
click at [1277, 33] on icon "close" at bounding box center [1276, 28] width 12 height 12
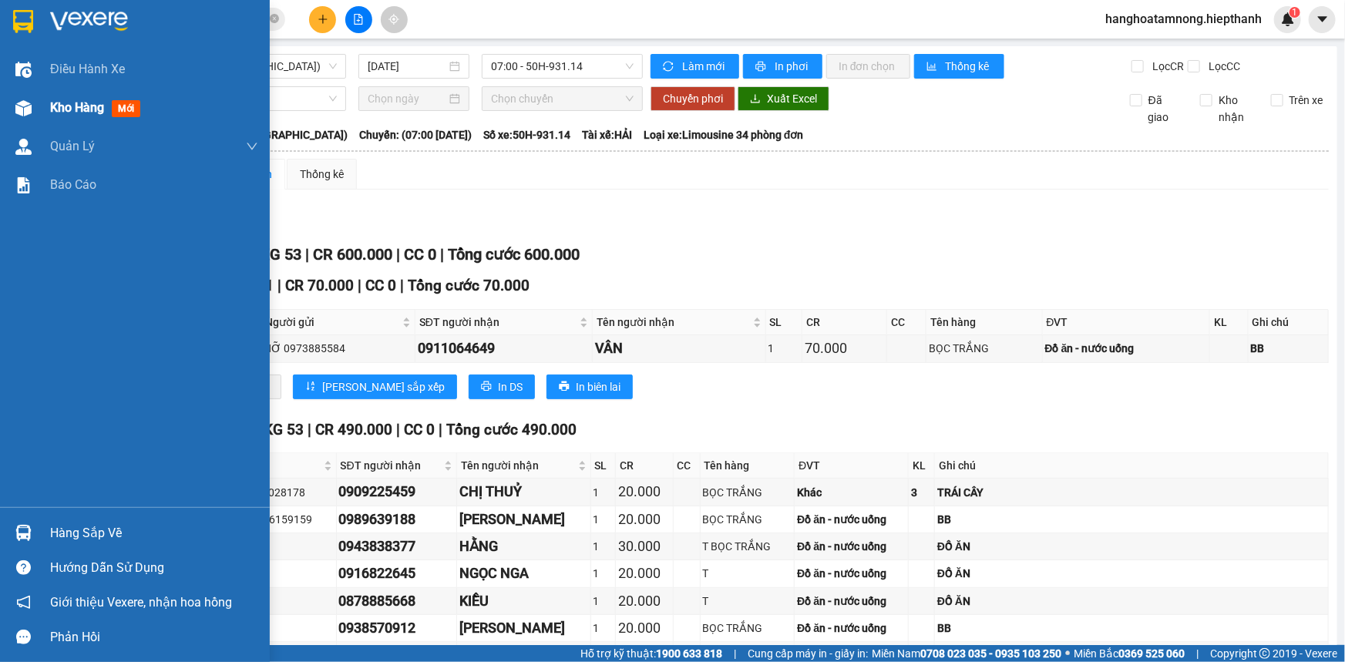
click at [27, 114] on img at bounding box center [23, 108] width 16 height 16
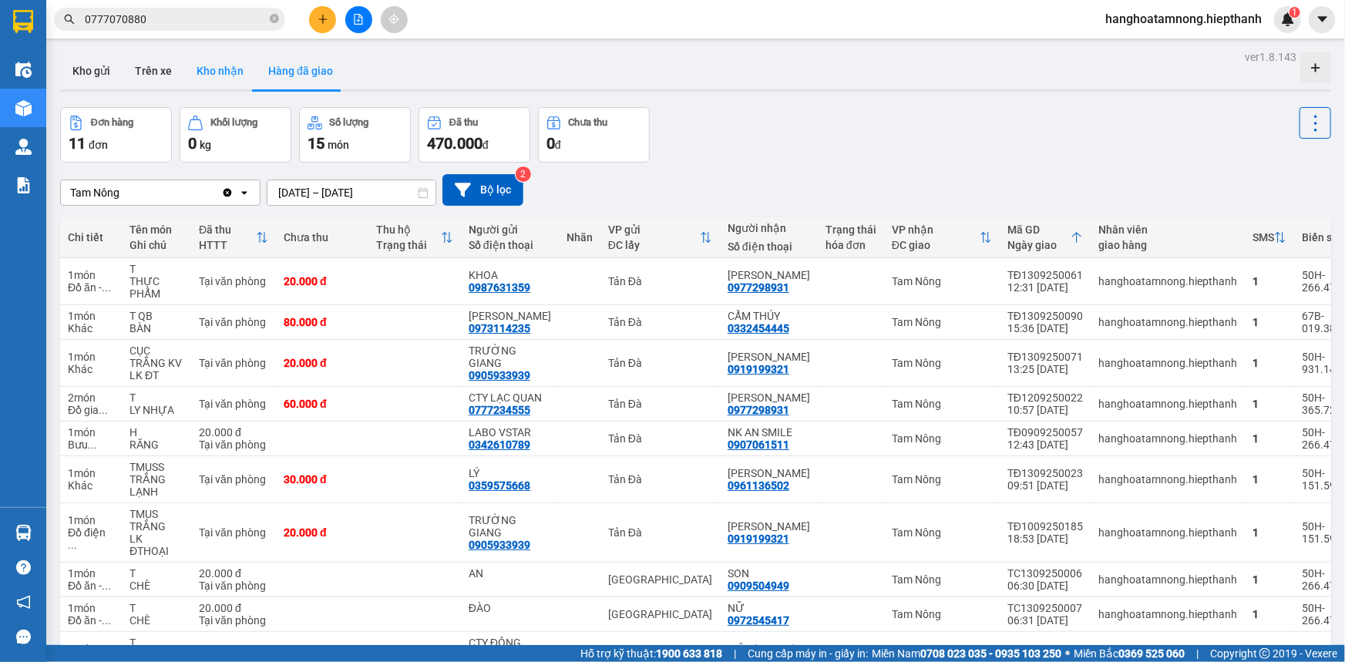
drag, startPoint x: 216, startPoint y: 62, endPoint x: 210, endPoint y: 74, distance: 13.8
click at [210, 74] on button "Kho nhận" at bounding box center [220, 70] width 72 height 37
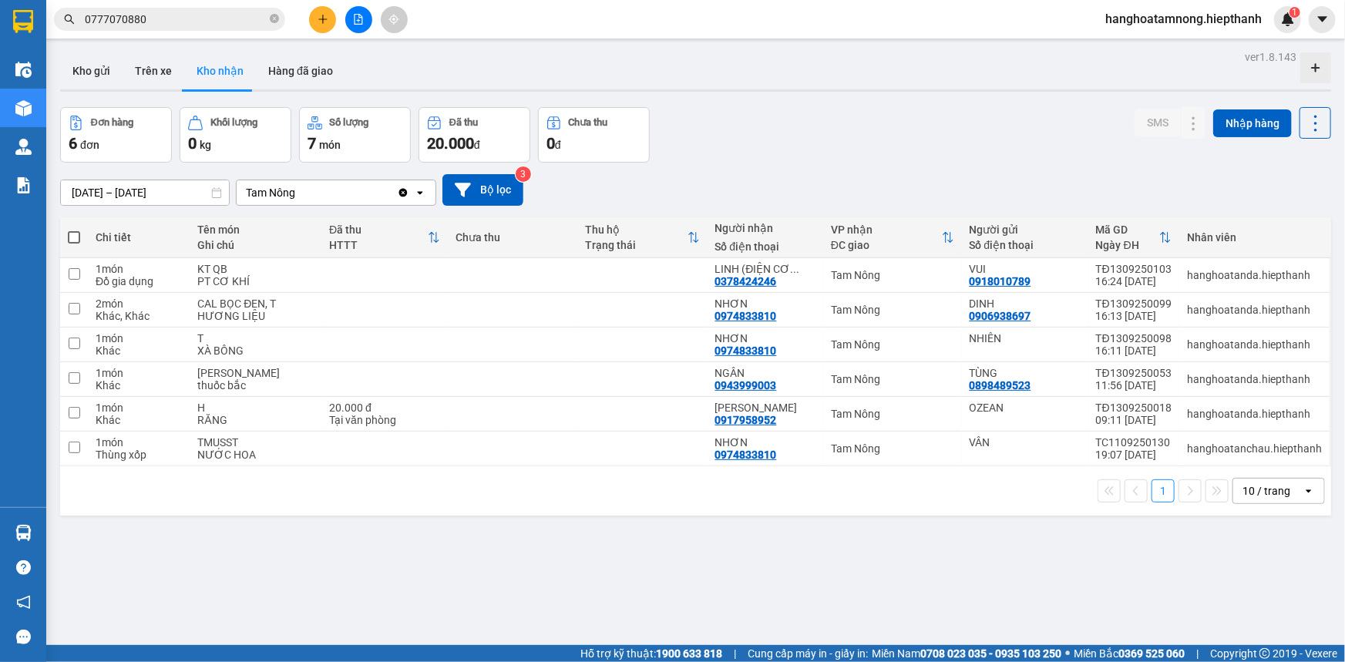
click at [145, 182] on input "[DATE] – [DATE]" at bounding box center [145, 192] width 168 height 25
click at [358, 8] on button at bounding box center [358, 19] width 27 height 27
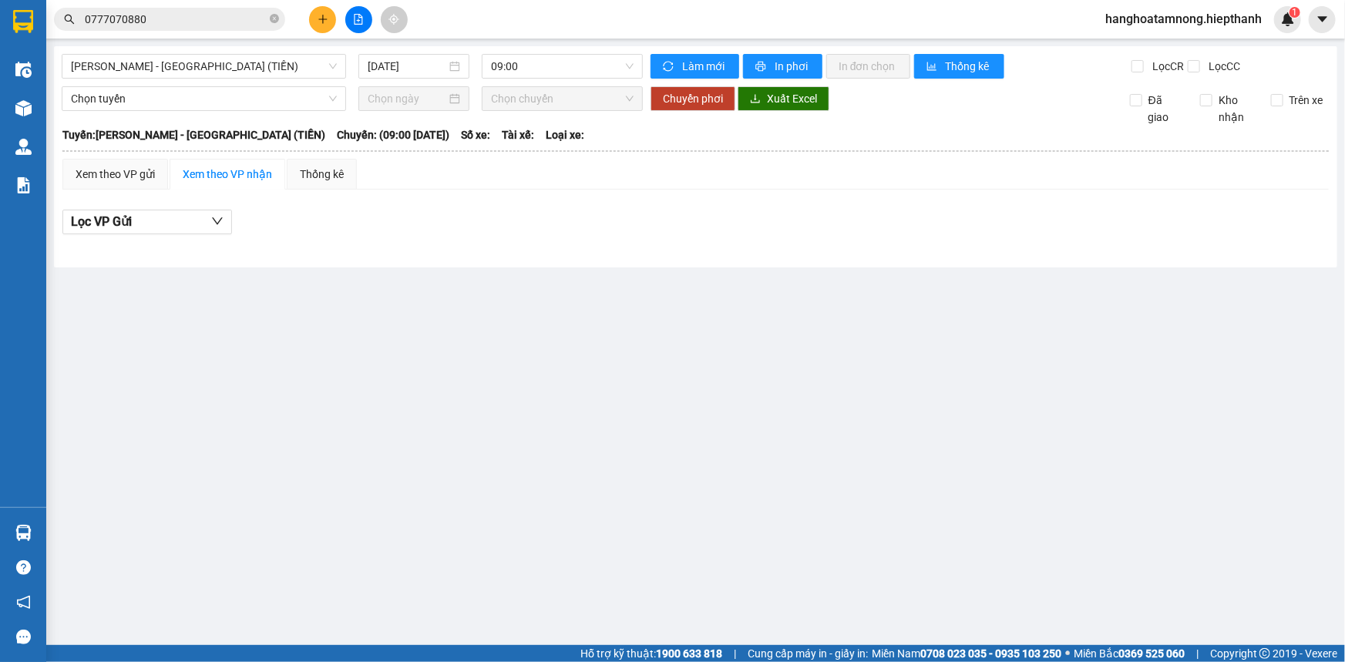
click at [227, 19] on input "0777070880" at bounding box center [176, 19] width 182 height 17
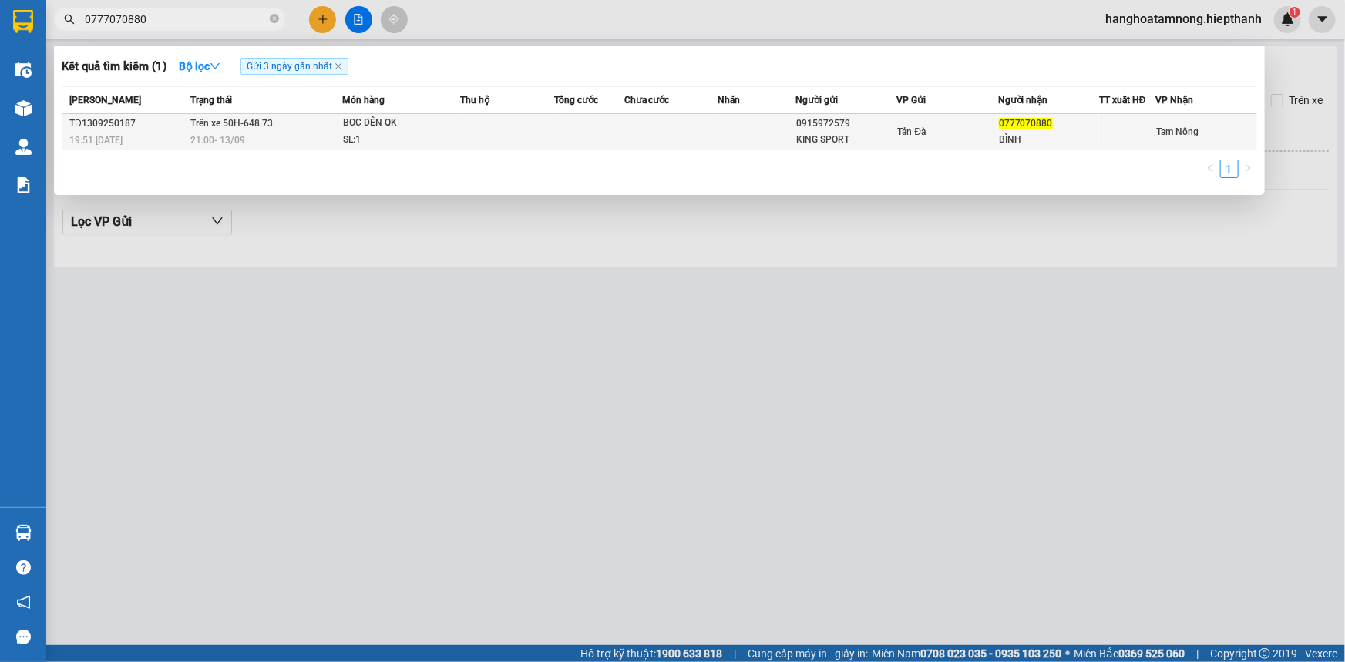
click at [533, 126] on td at bounding box center [506, 132] width 93 height 36
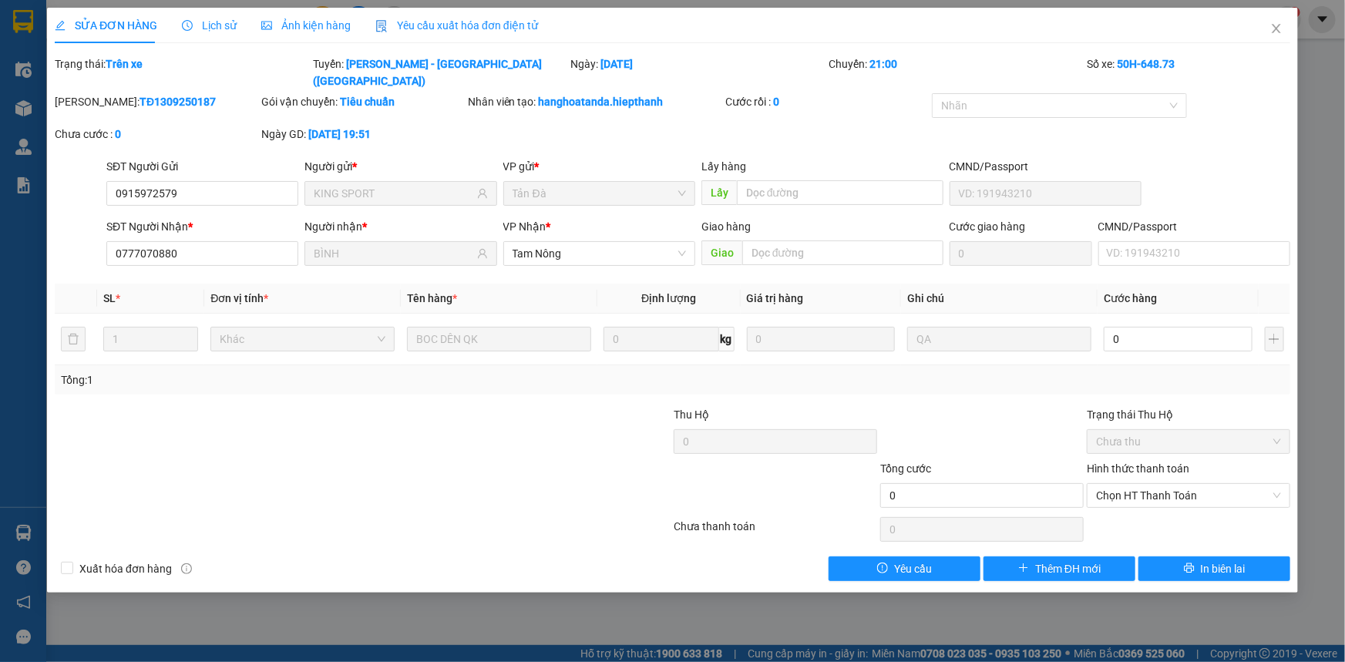
click at [436, 476] on div at bounding box center [259, 487] width 413 height 54
click at [1277, 28] on icon "close" at bounding box center [1276, 28] width 8 height 9
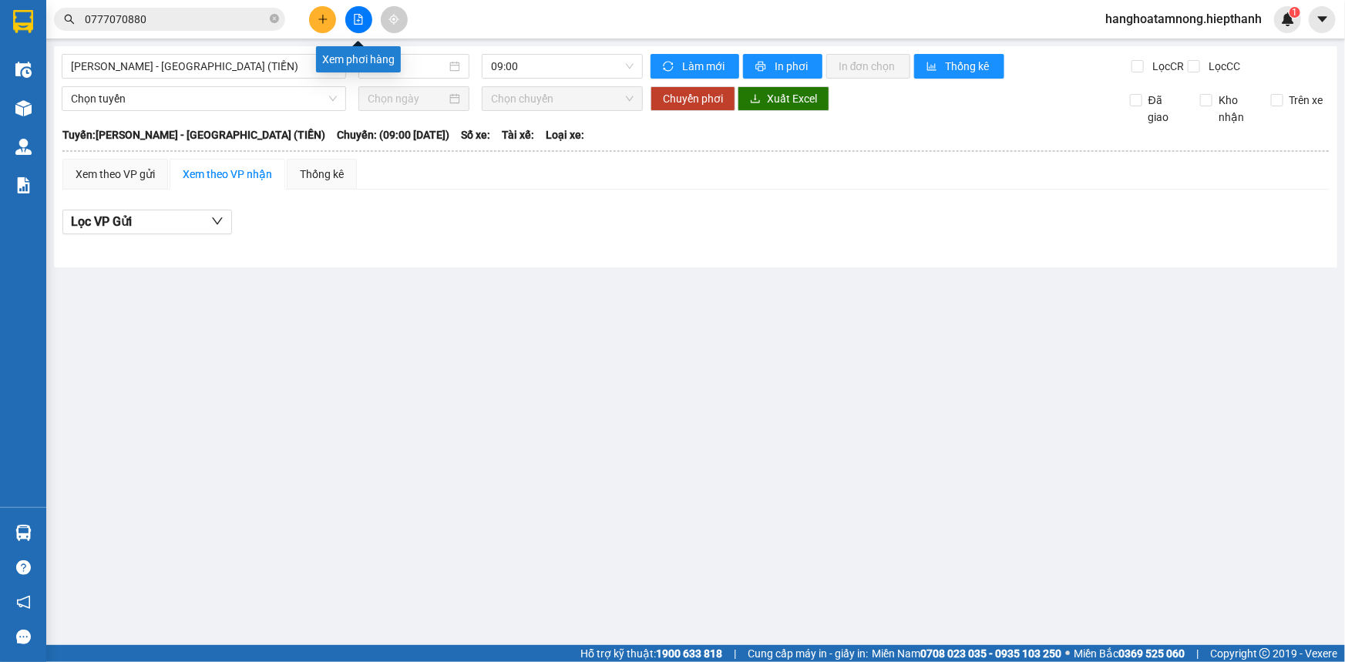
click at [357, 15] on icon "file-add" at bounding box center [358, 19] width 11 height 11
click at [187, 66] on span "[PERSON_NAME] - [GEOGRAPHIC_DATA] (TIỀN)" at bounding box center [204, 66] width 266 height 23
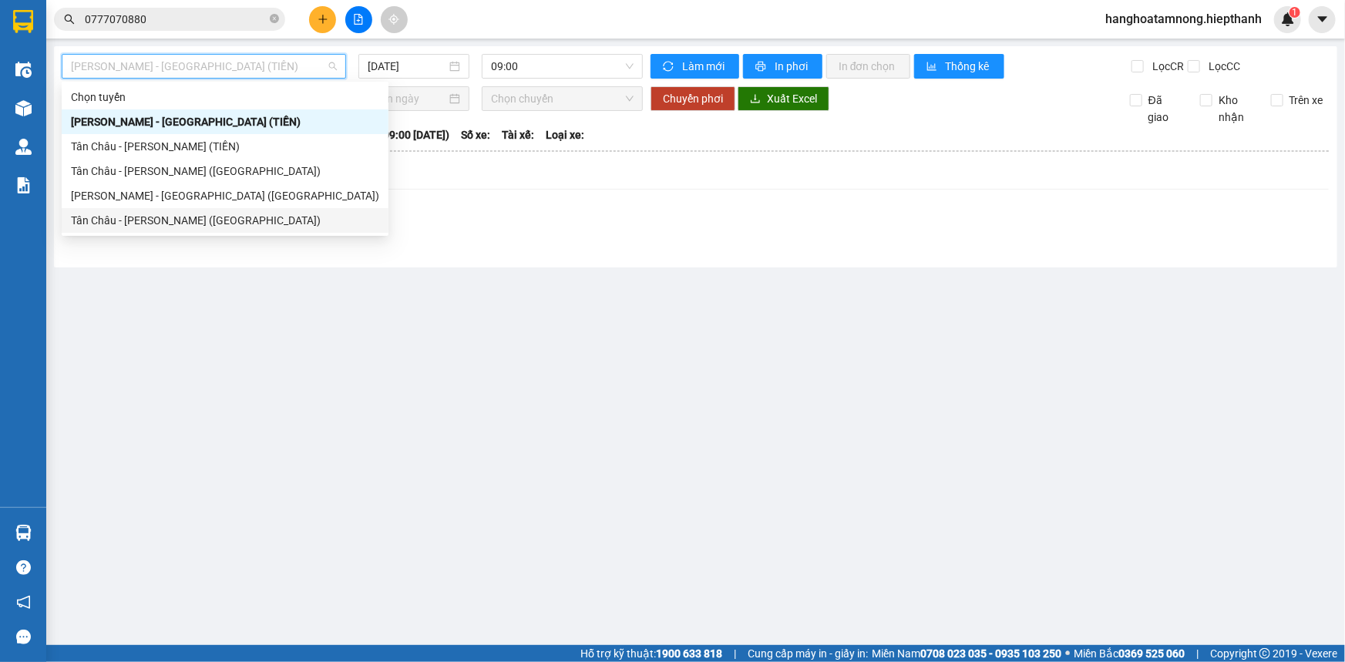
click at [112, 224] on div "Tân Châu - [PERSON_NAME] ([GEOGRAPHIC_DATA])" at bounding box center [225, 220] width 308 height 17
type input "[DATE]"
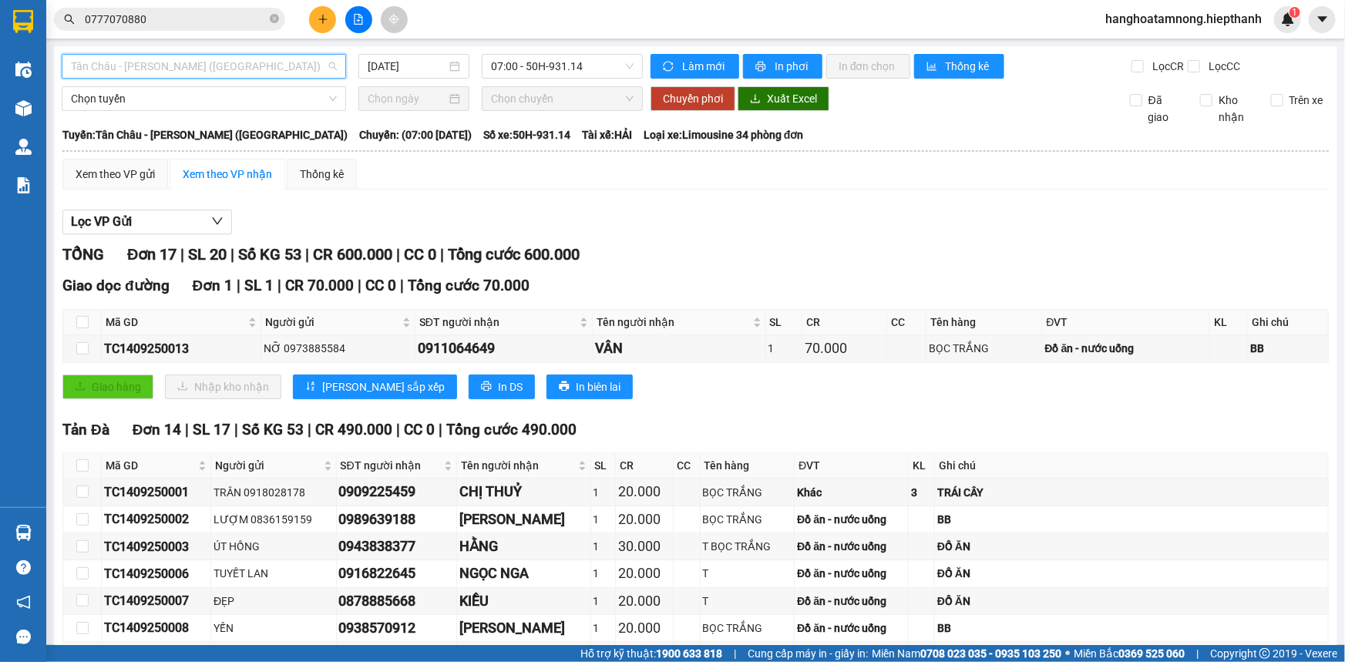
click at [231, 67] on span "Tân Châu - [PERSON_NAME] ([GEOGRAPHIC_DATA])" at bounding box center [204, 66] width 266 height 23
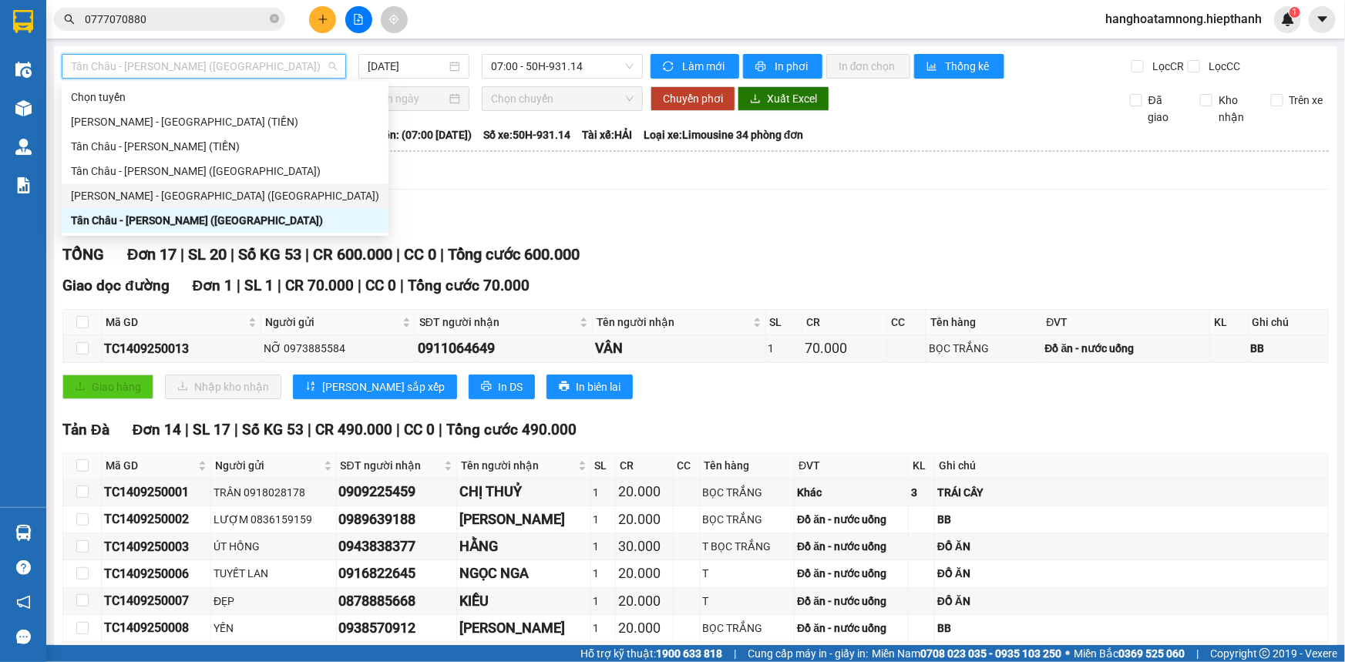
click at [123, 194] on div "[PERSON_NAME] - [GEOGRAPHIC_DATA] ([GEOGRAPHIC_DATA])" at bounding box center [225, 195] width 308 height 17
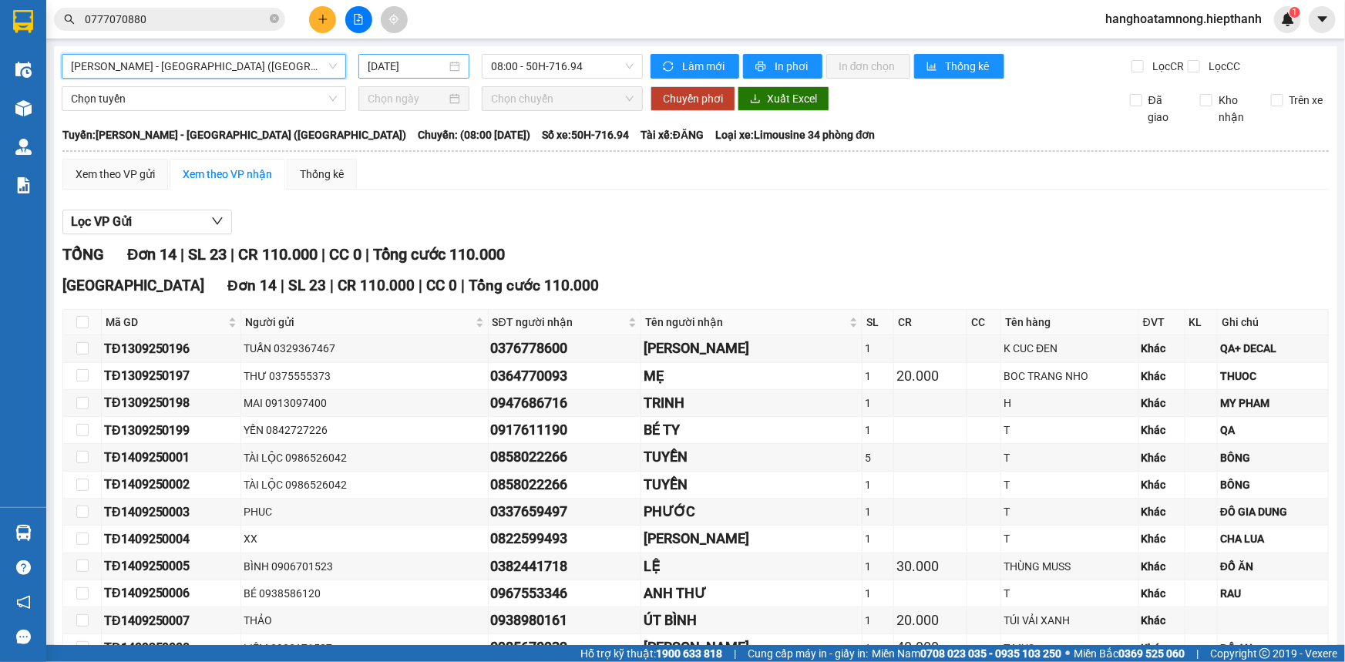
click at [427, 56] on div "[DATE]" at bounding box center [413, 66] width 111 height 25
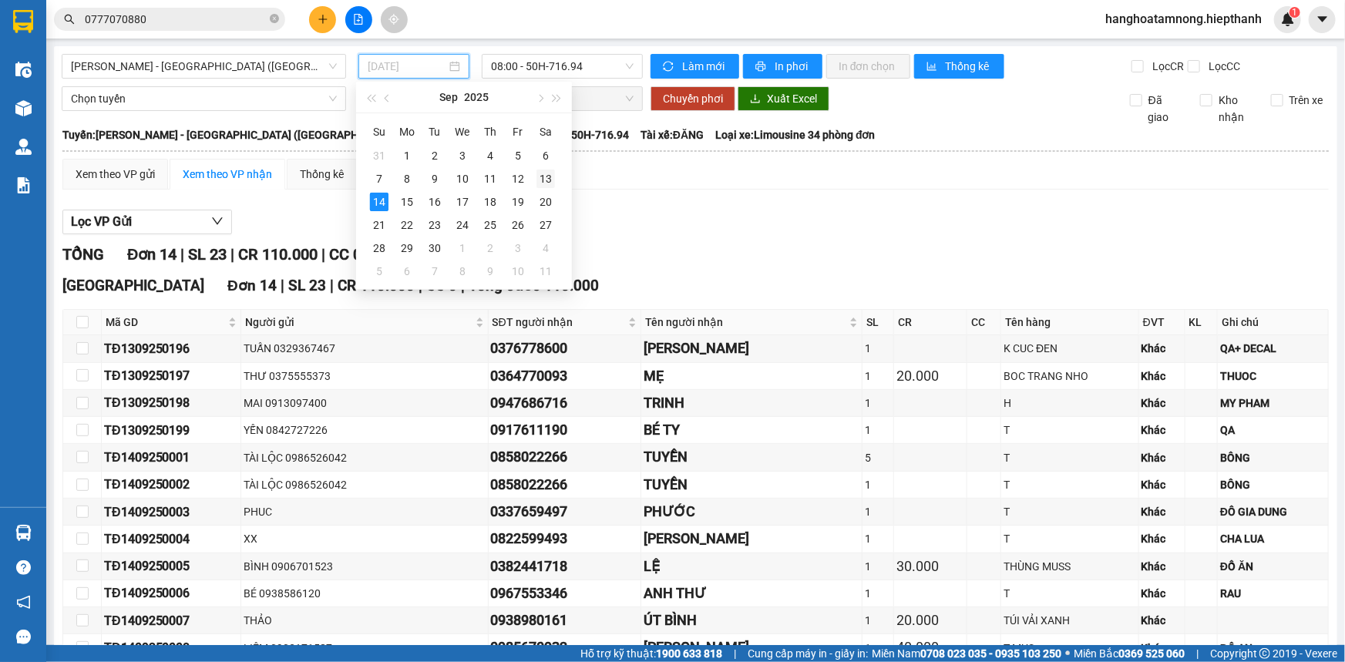
click at [545, 177] on div "13" at bounding box center [546, 179] width 19 height 19
type input "13/09/2025"
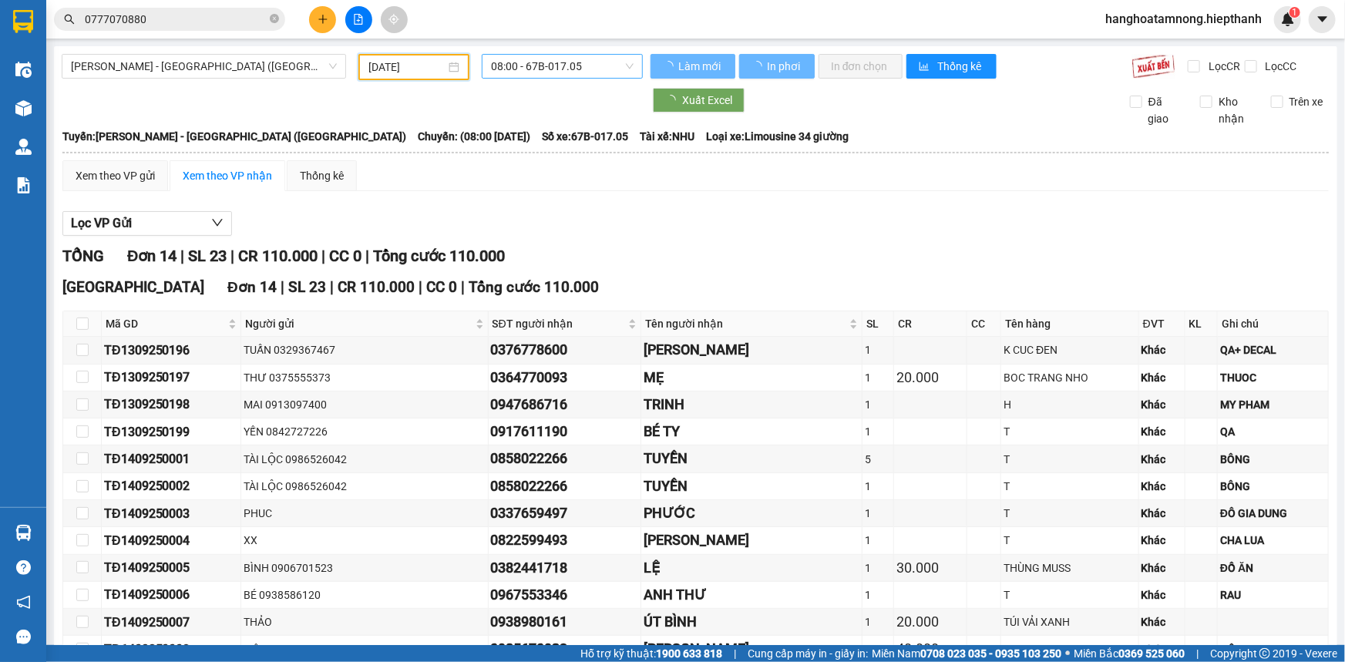
click at [535, 55] on span "08:00 - 67B-017.05" at bounding box center [562, 66] width 143 height 23
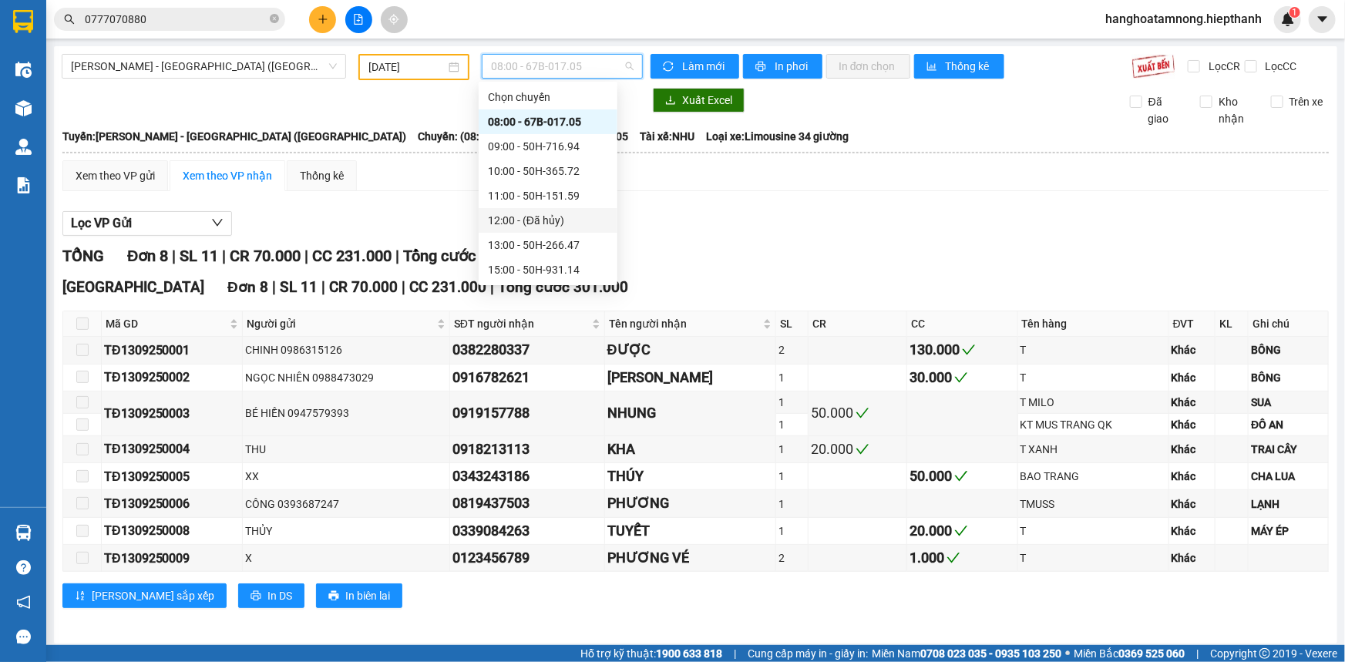
scroll to position [98, 0]
click at [510, 249] on div "21:00 - 50H-648.73" at bounding box center [548, 245] width 120 height 17
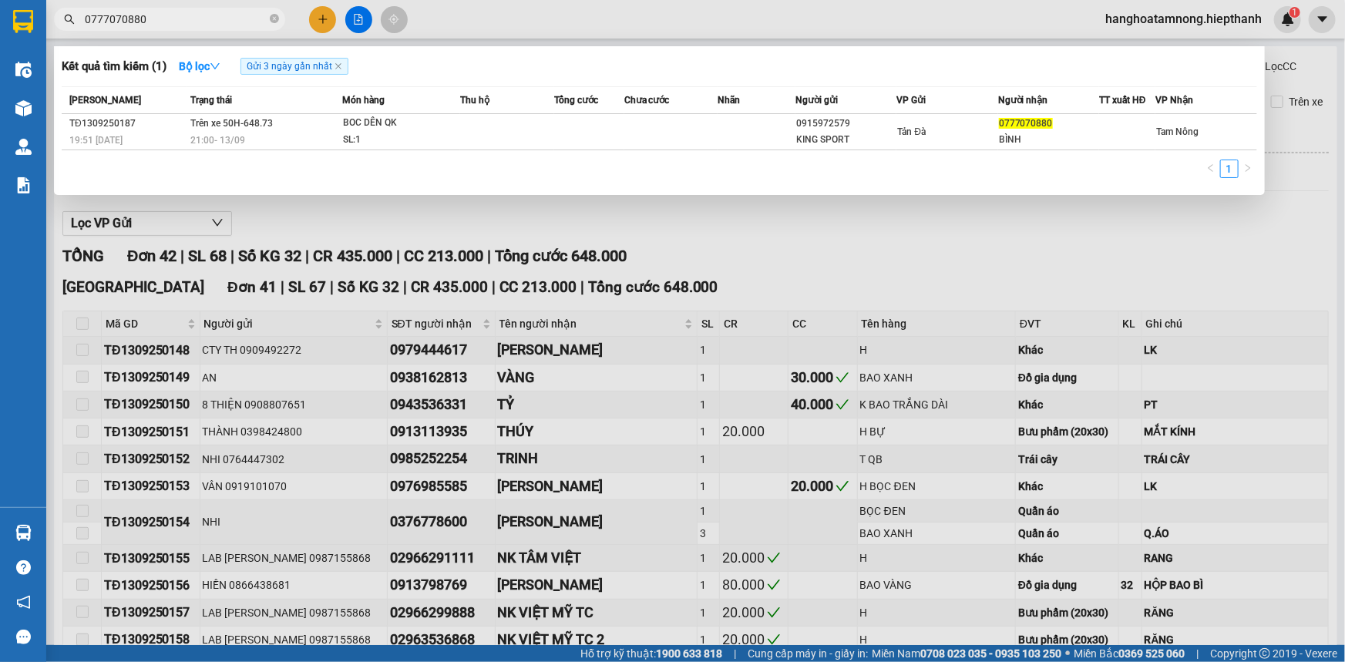
click at [174, 17] on input "0777070880" at bounding box center [176, 19] width 182 height 17
click at [357, 220] on div at bounding box center [672, 331] width 1345 height 662
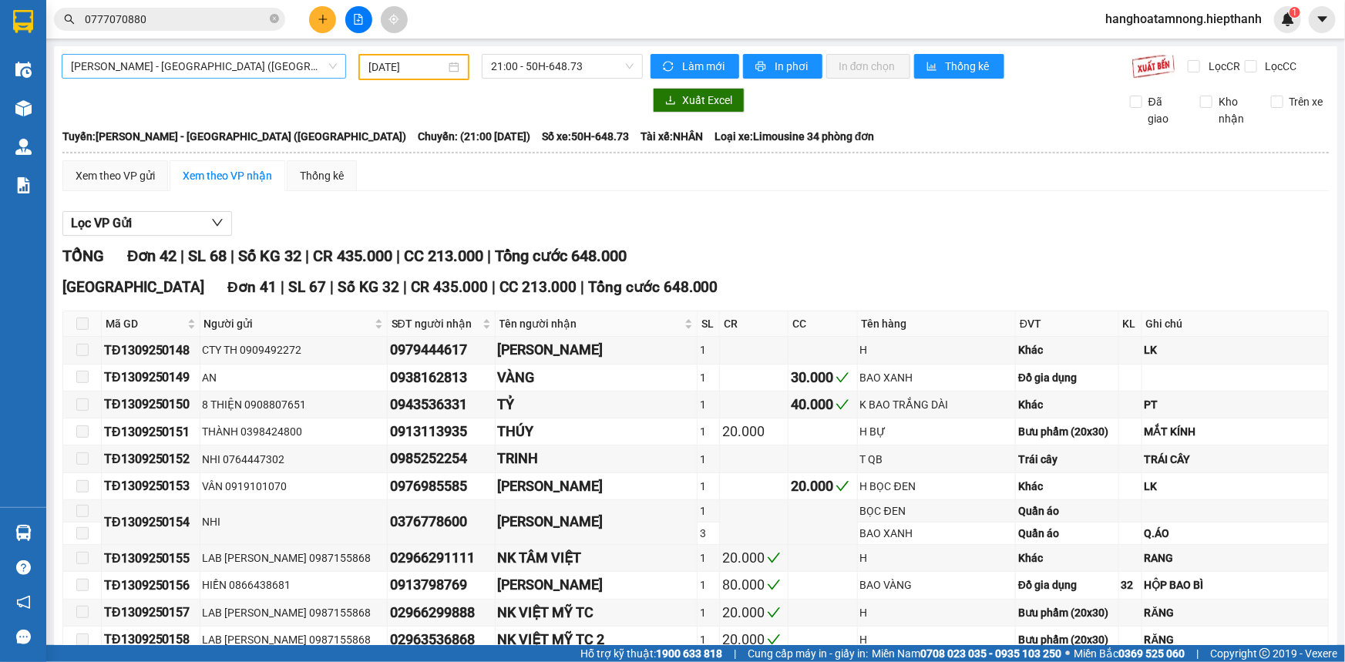
click at [245, 55] on span "[PERSON_NAME] - [GEOGRAPHIC_DATA] ([GEOGRAPHIC_DATA])" at bounding box center [204, 66] width 266 height 23
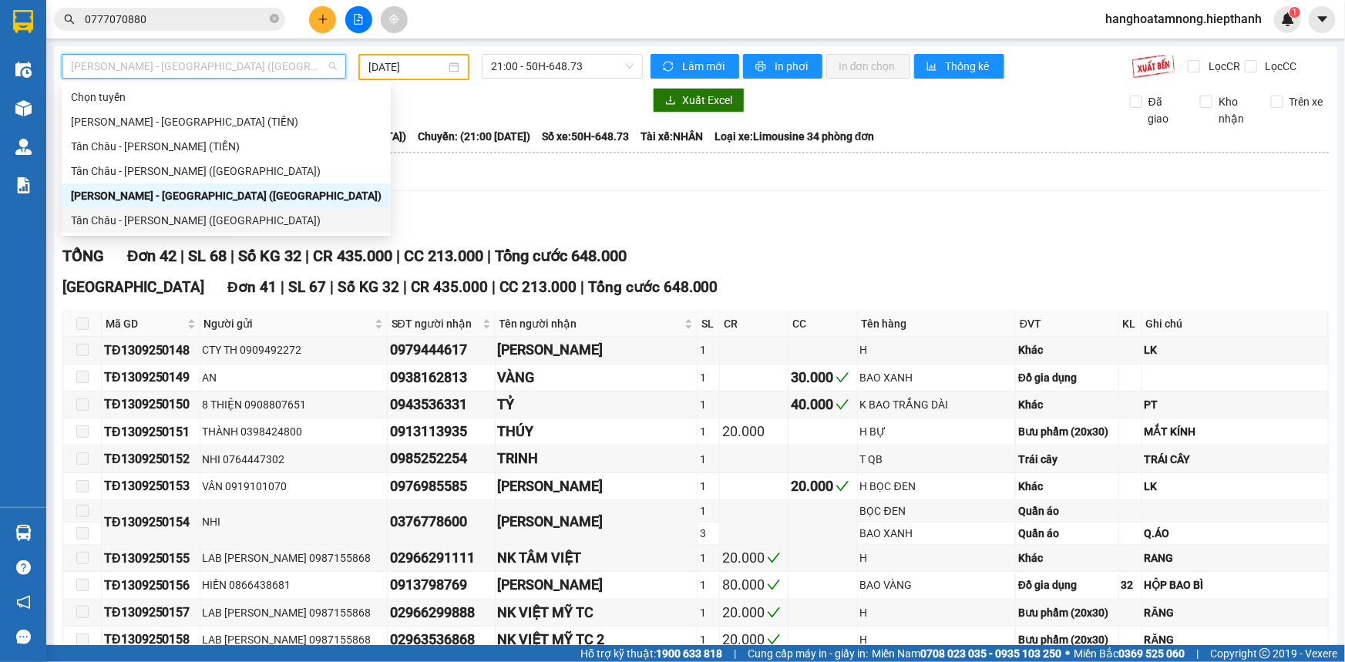
click at [127, 220] on div "Tân Châu - [PERSON_NAME] ([GEOGRAPHIC_DATA])" at bounding box center [226, 220] width 311 height 17
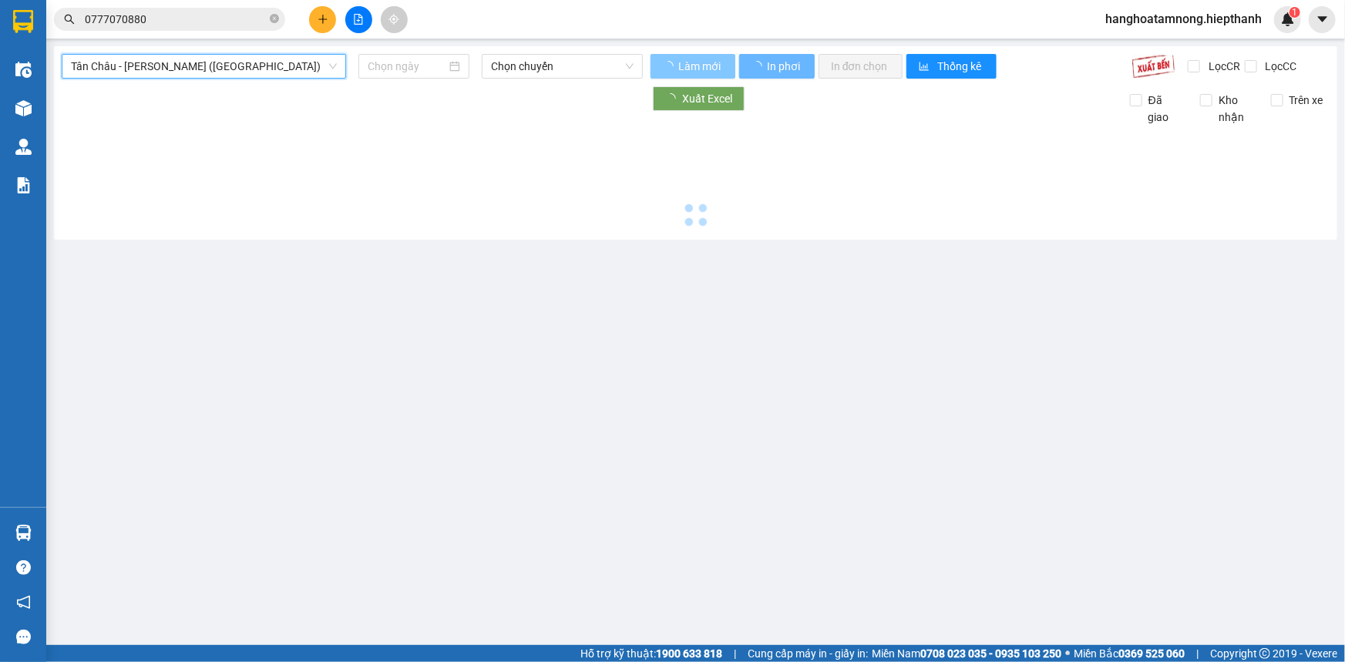
type input "[DATE]"
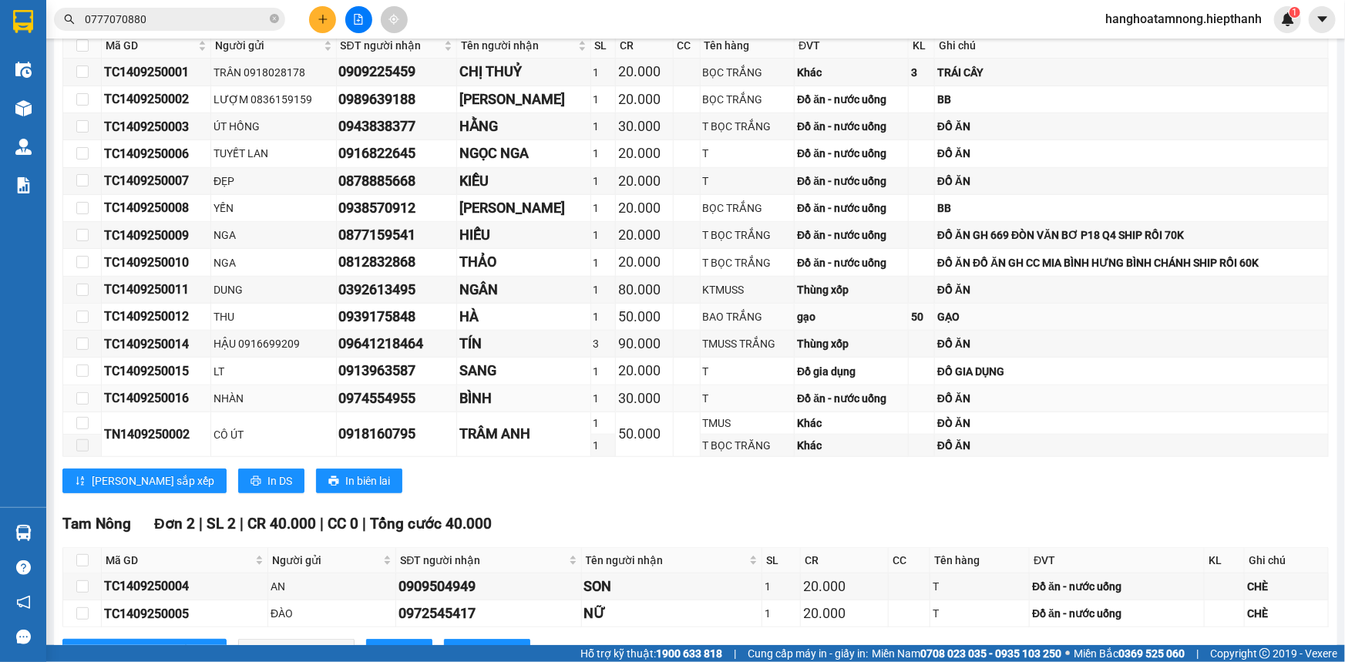
scroll to position [479, 0]
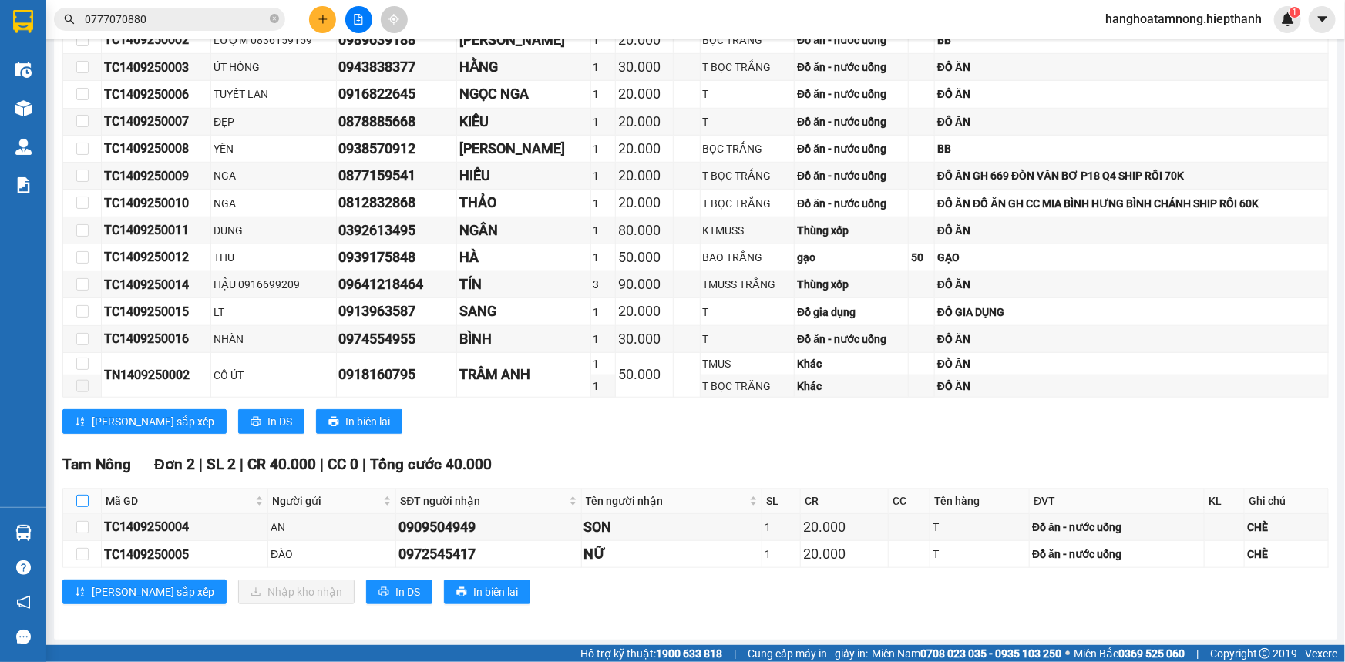
click at [79, 501] on input "checkbox" at bounding box center [82, 501] width 12 height 12
checkbox input "true"
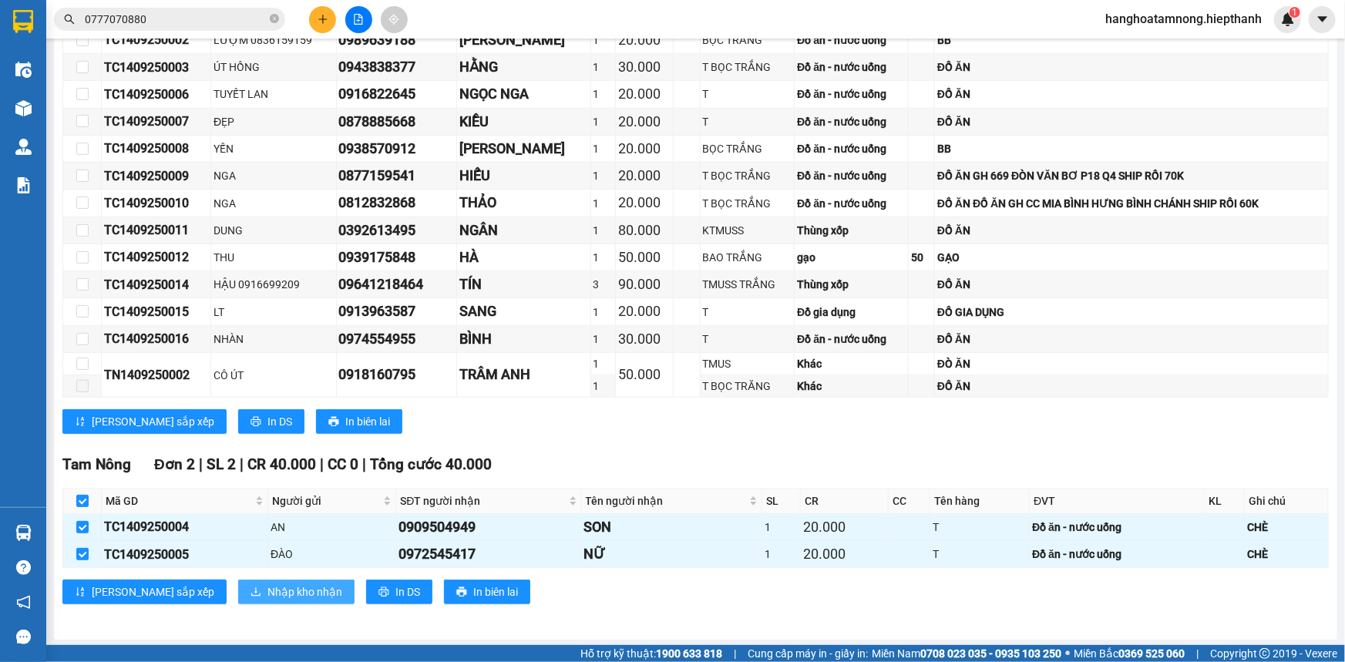
click at [267, 584] on span "Nhập kho nhận" at bounding box center [304, 592] width 75 height 17
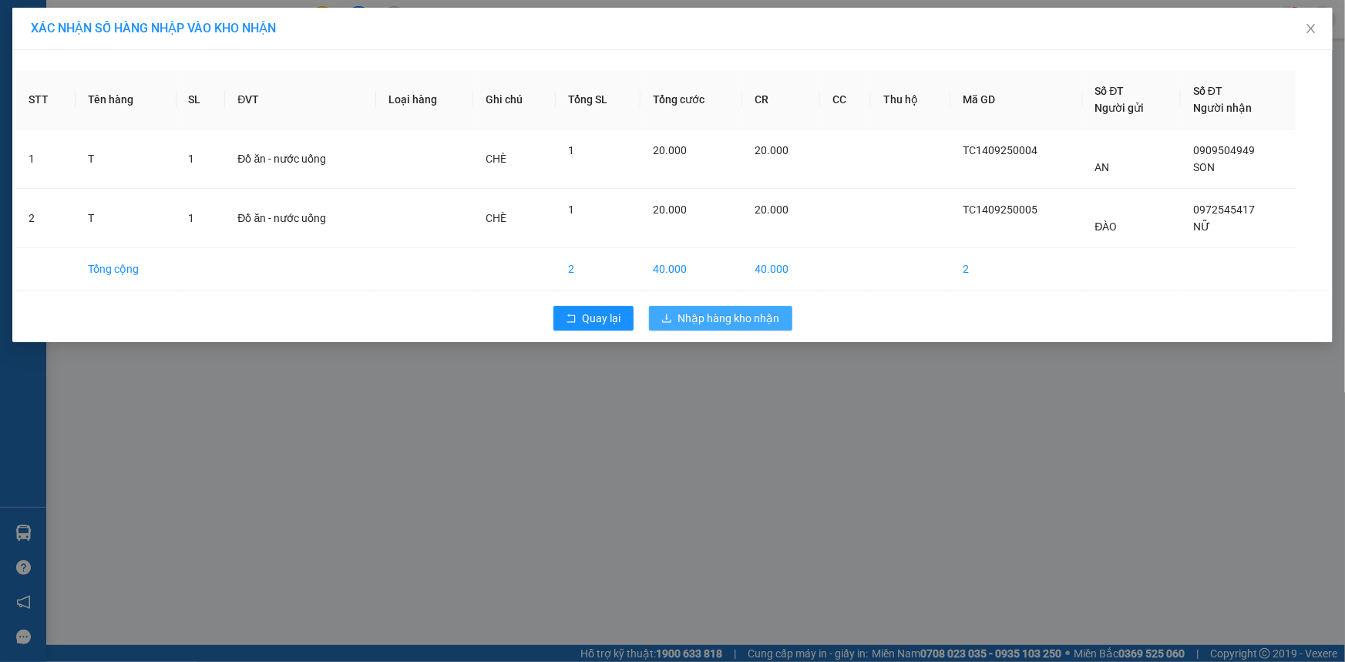
click at [729, 318] on span "Nhập hàng kho nhận" at bounding box center [729, 318] width 102 height 17
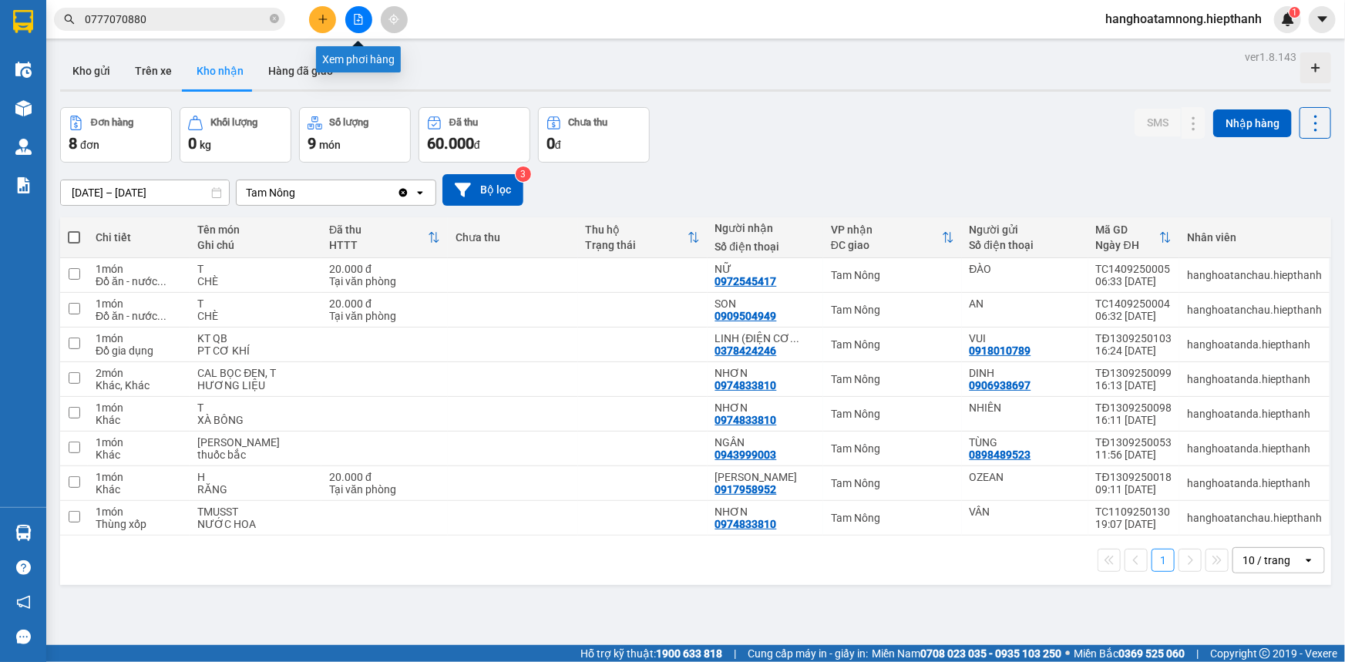
click at [353, 8] on button at bounding box center [358, 19] width 27 height 27
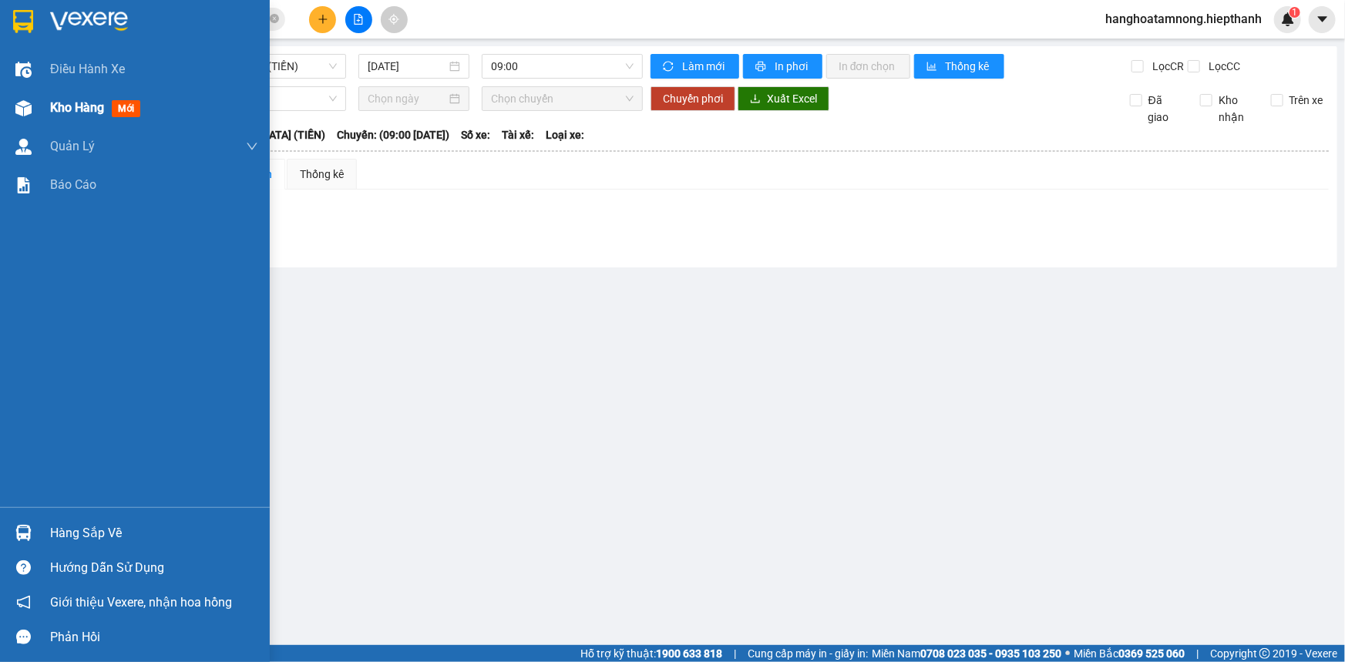
drag, startPoint x: 40, startPoint y: 100, endPoint x: 56, endPoint y: 95, distance: 16.3
click at [39, 100] on div "Kho hàng mới" at bounding box center [135, 108] width 270 height 39
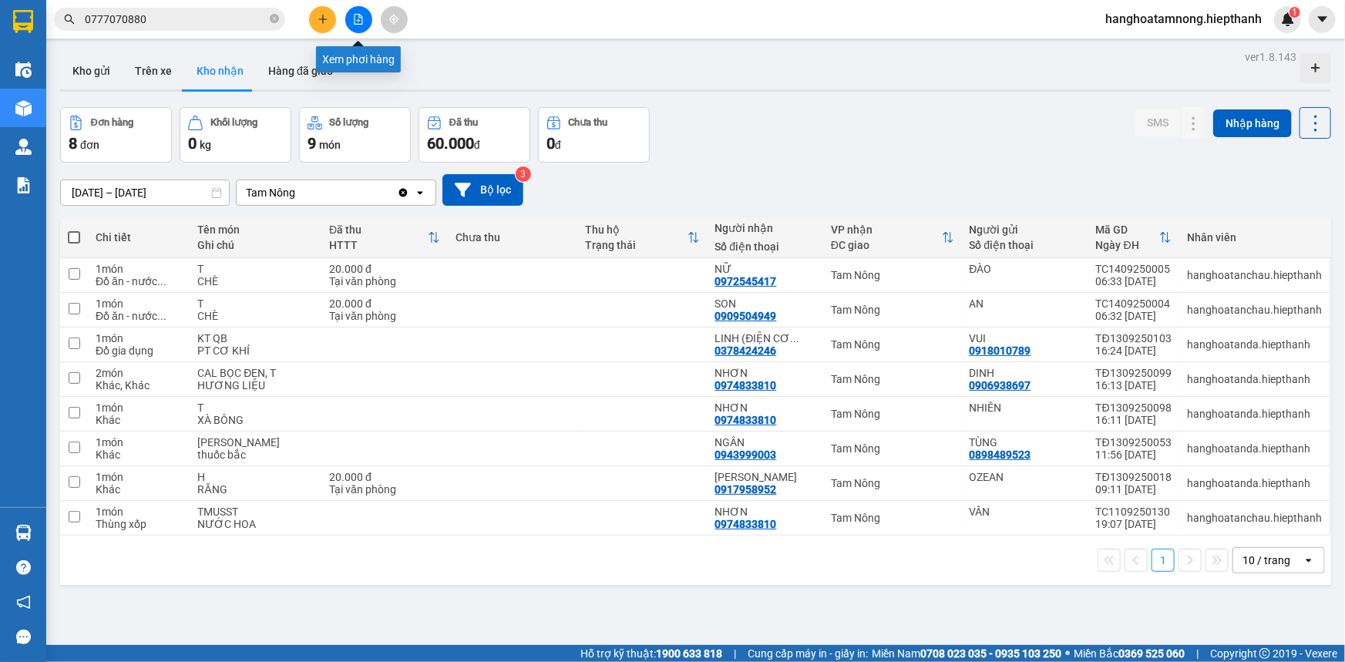
click at [347, 23] on button at bounding box center [358, 19] width 27 height 27
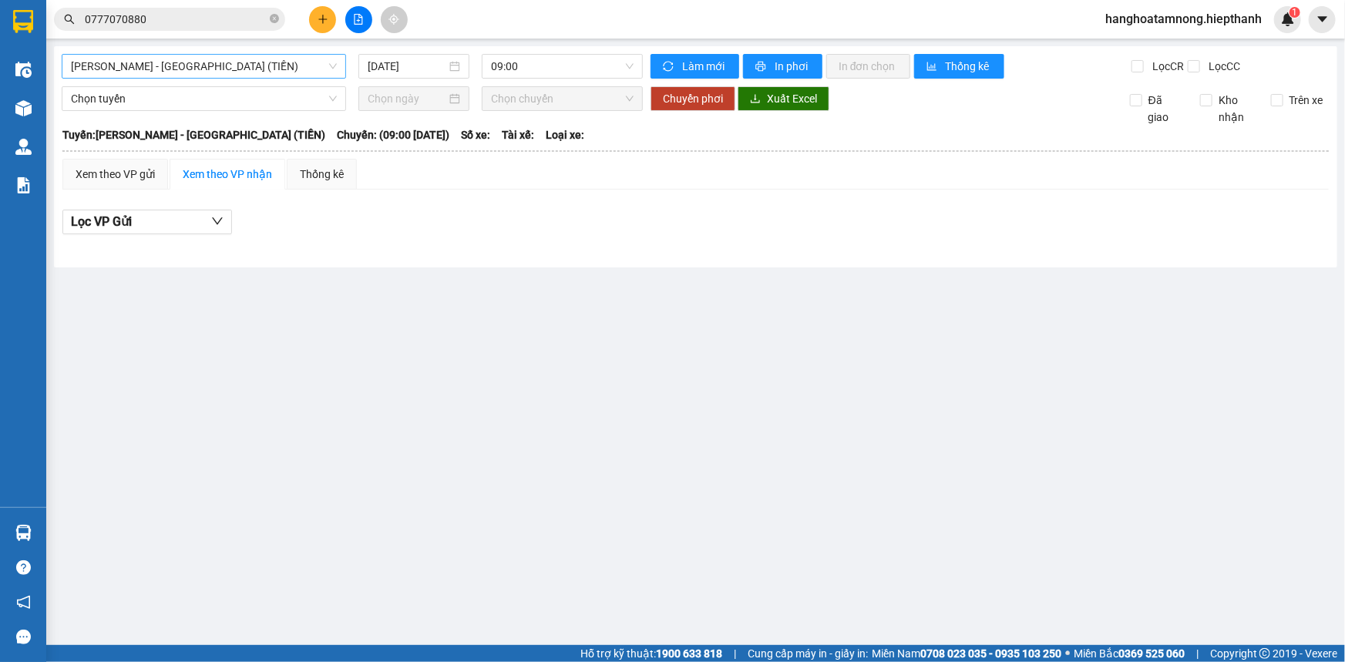
click at [199, 59] on span "[PERSON_NAME] - [GEOGRAPHIC_DATA] (TIỀN)" at bounding box center [204, 66] width 266 height 23
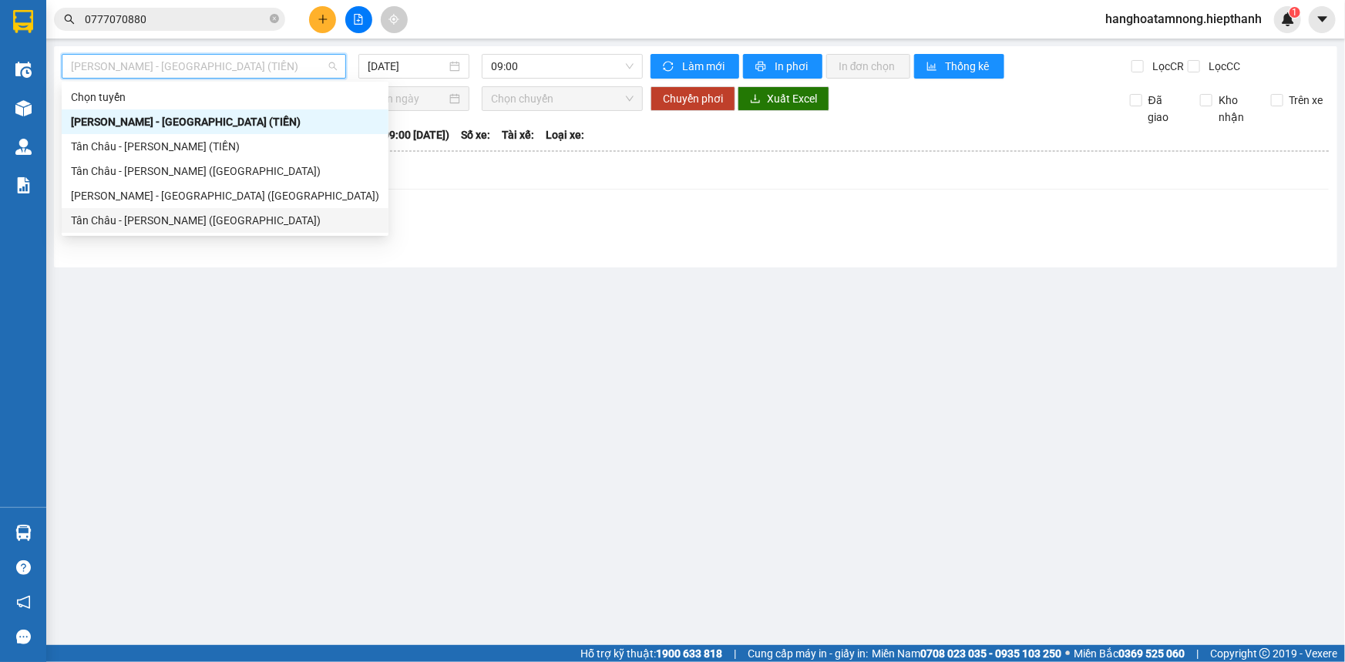
click at [117, 217] on div "Tân Châu - [PERSON_NAME] ([GEOGRAPHIC_DATA])" at bounding box center [225, 220] width 308 height 17
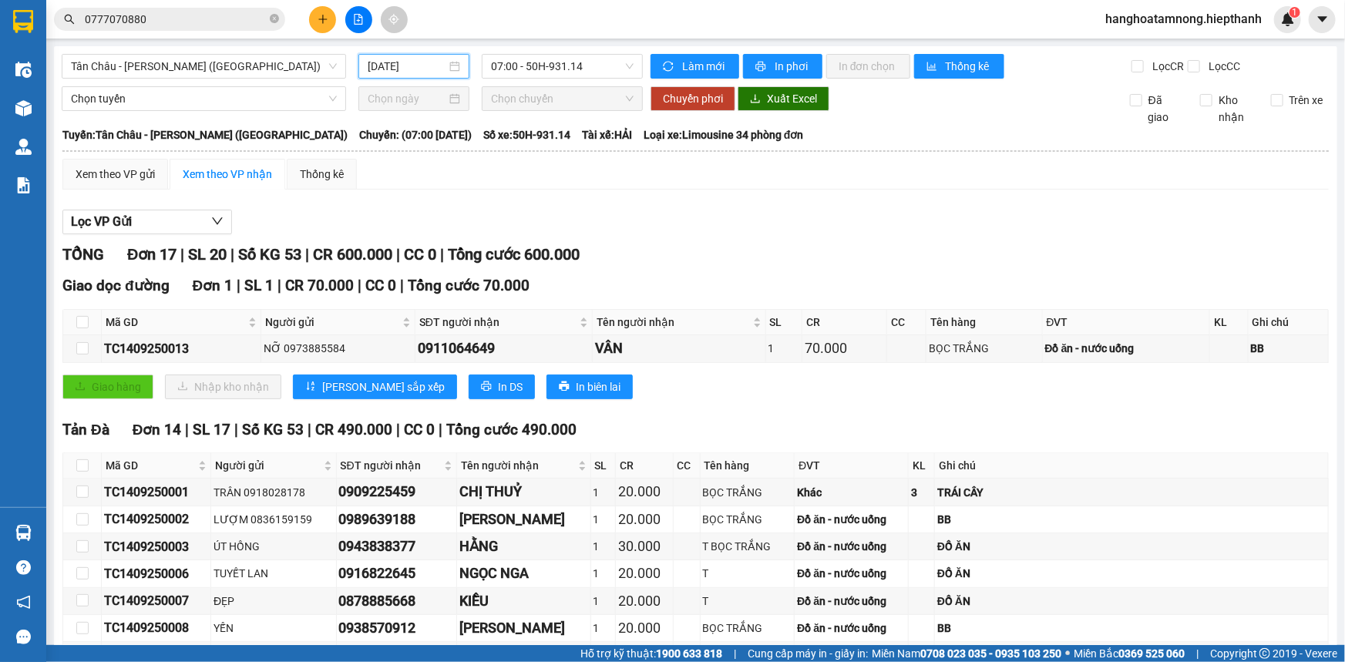
drag, startPoint x: 392, startPoint y: 64, endPoint x: 404, endPoint y: 154, distance: 90.9
click at [392, 65] on input "[DATE]" at bounding box center [407, 66] width 79 height 17
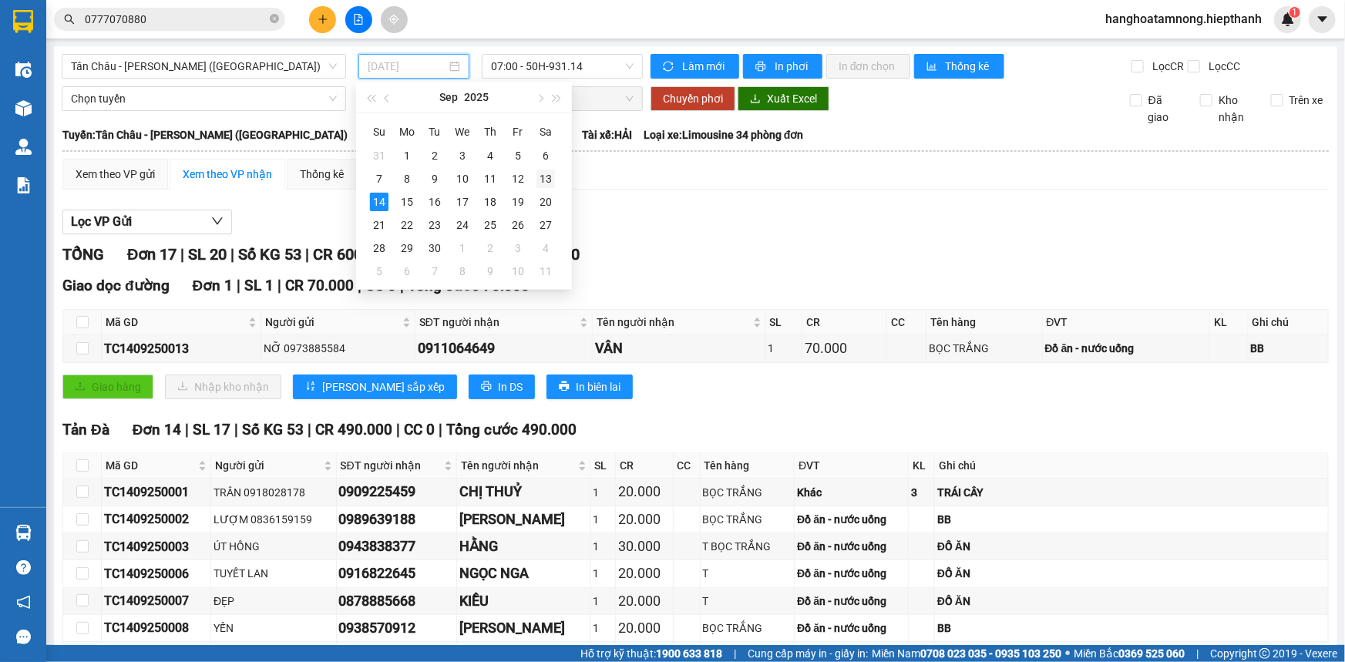
click at [535, 170] on td "13" at bounding box center [546, 178] width 28 height 23
type input "13/09/2025"
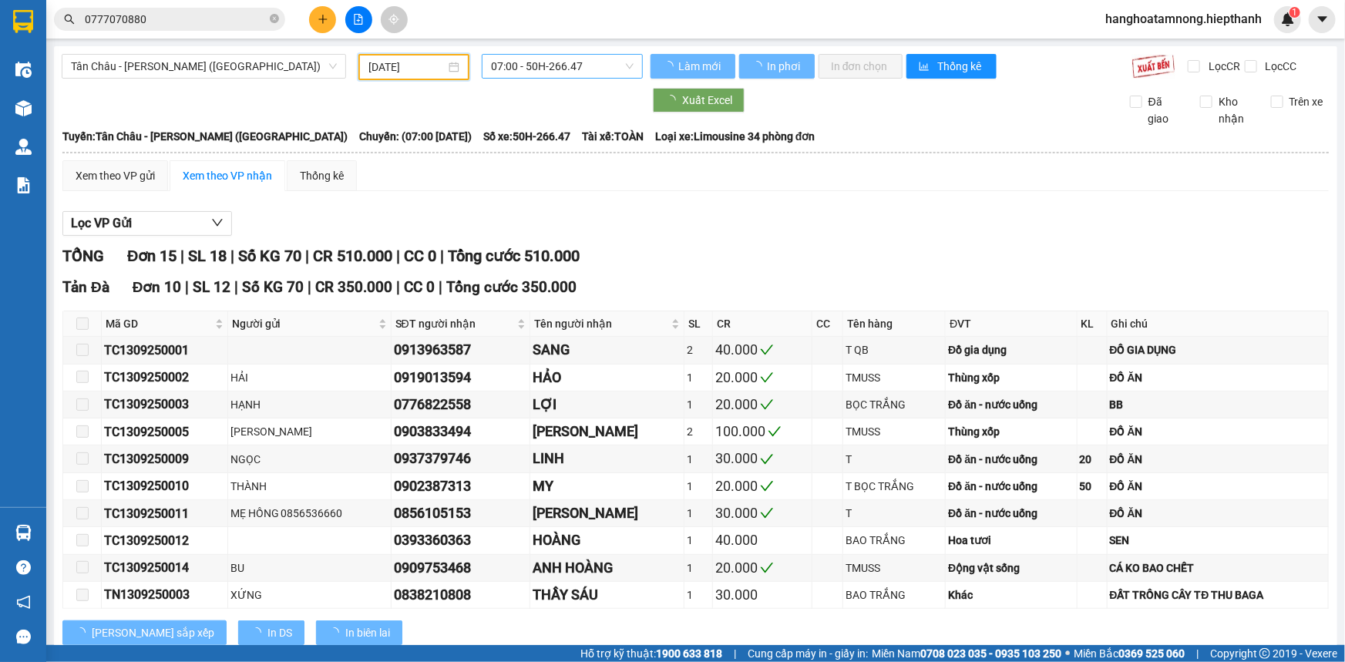
click at [561, 62] on span "07:00 - 50H-266.47" at bounding box center [562, 66] width 143 height 23
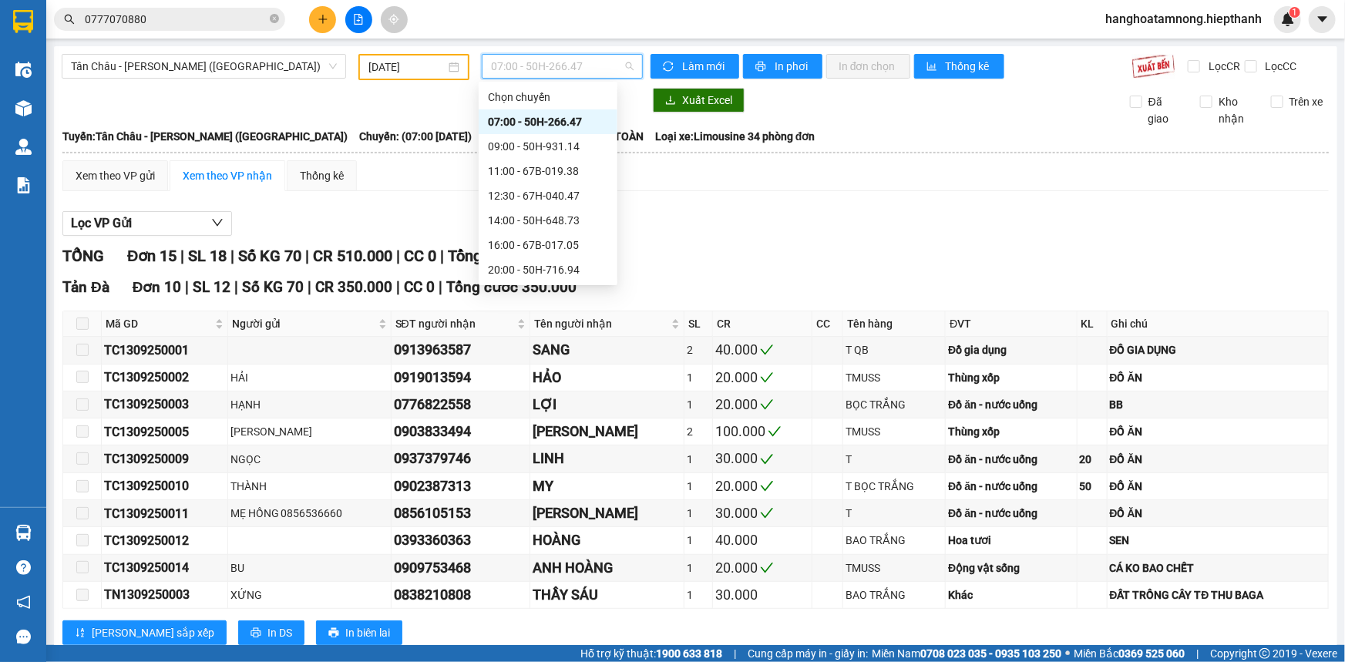
scroll to position [69, 0]
click at [210, 66] on span "Tân Châu - [PERSON_NAME] ([GEOGRAPHIC_DATA])" at bounding box center [204, 66] width 266 height 23
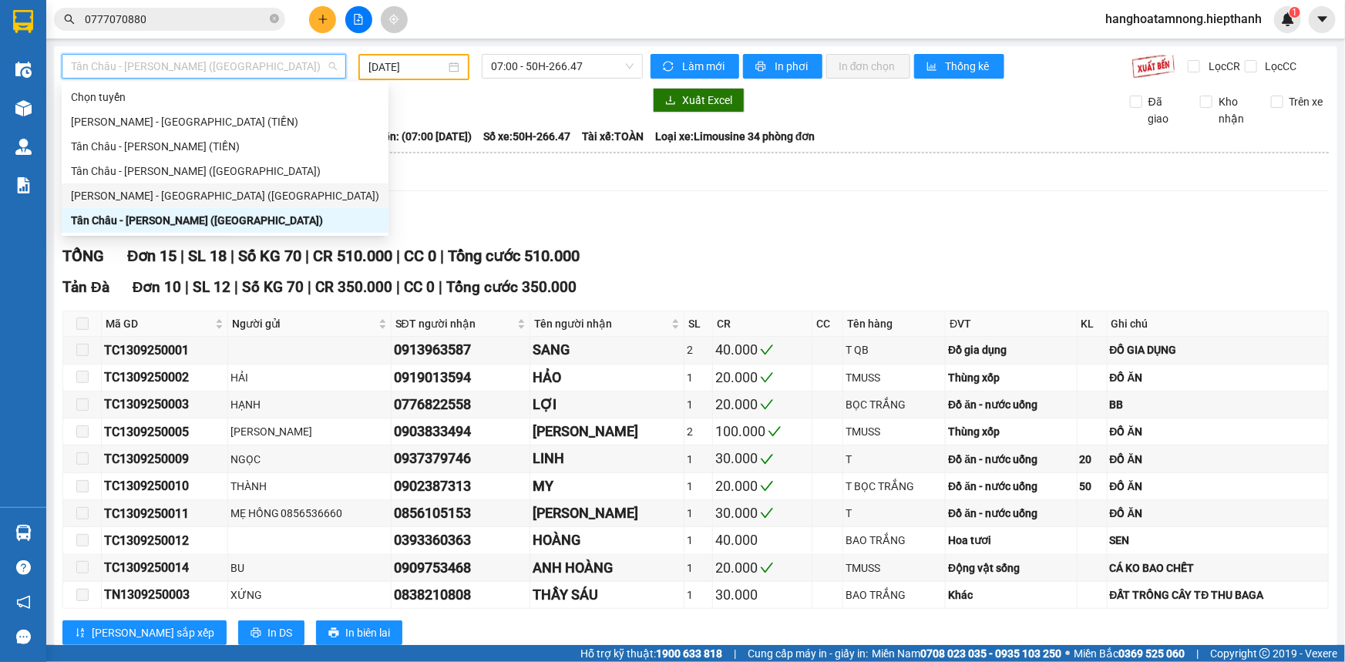
click at [163, 195] on div "[PERSON_NAME] - [GEOGRAPHIC_DATA] ([GEOGRAPHIC_DATA])" at bounding box center [225, 195] width 308 height 17
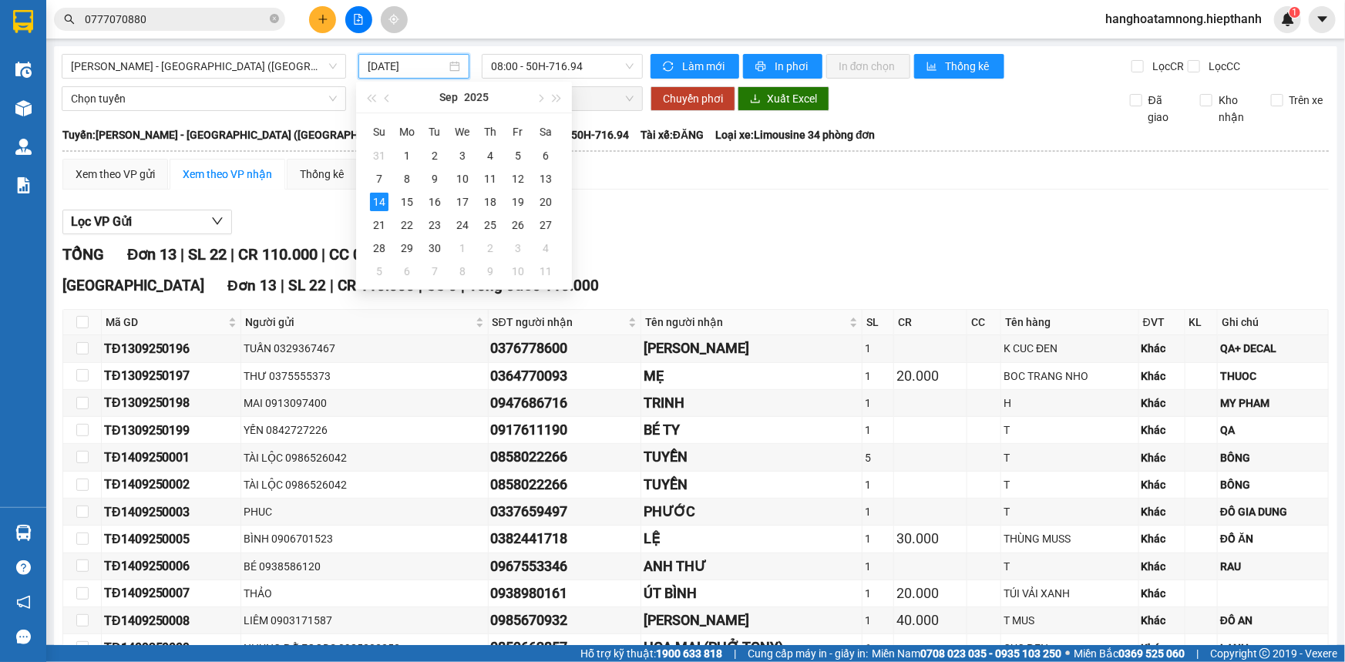
drag, startPoint x: 429, startPoint y: 60, endPoint x: 429, endPoint y: 125, distance: 64.8
click at [429, 61] on input "[DATE]" at bounding box center [407, 66] width 79 height 17
click at [540, 177] on div "13" at bounding box center [546, 179] width 19 height 19
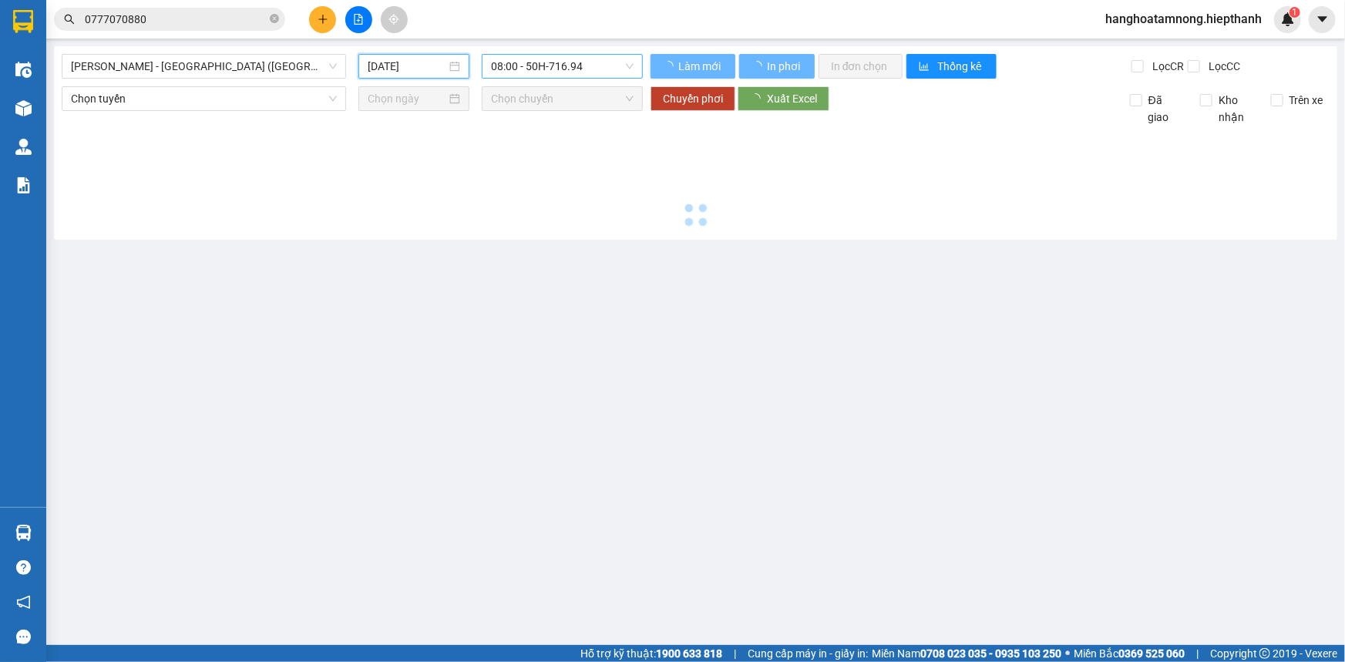
type input "13/09/2025"
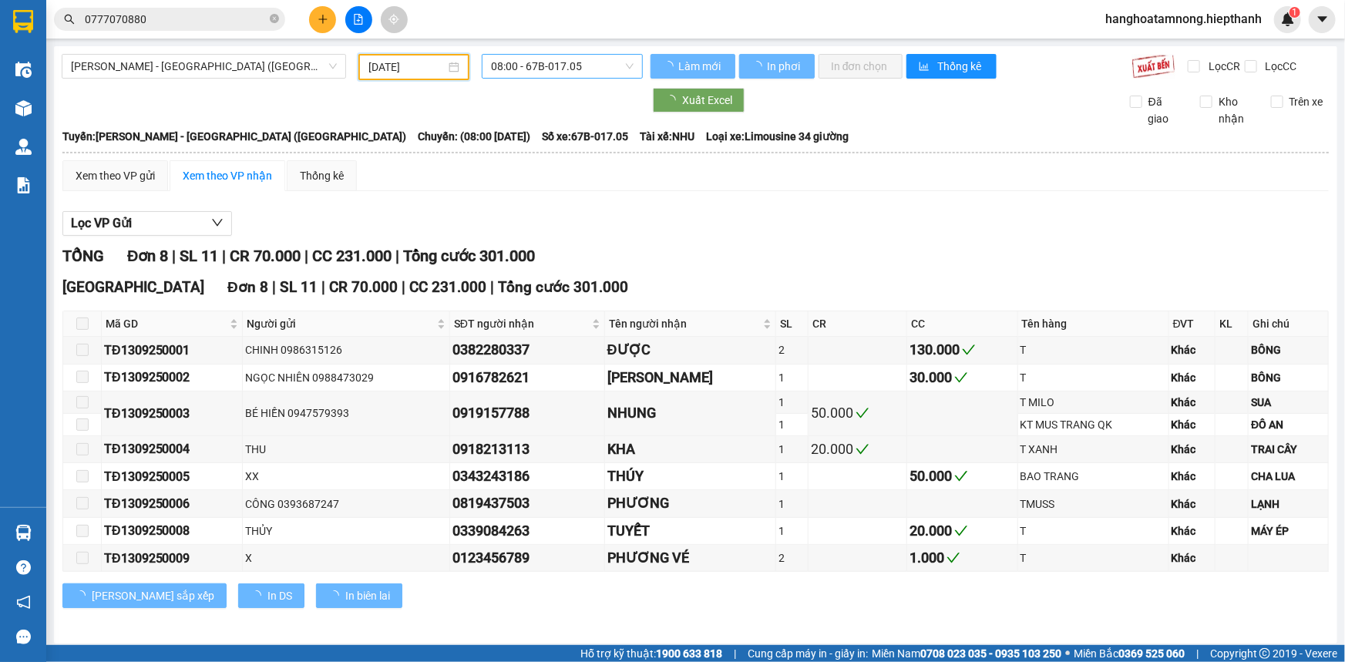
click at [526, 55] on span "08:00 - 67B-017.05" at bounding box center [562, 66] width 143 height 23
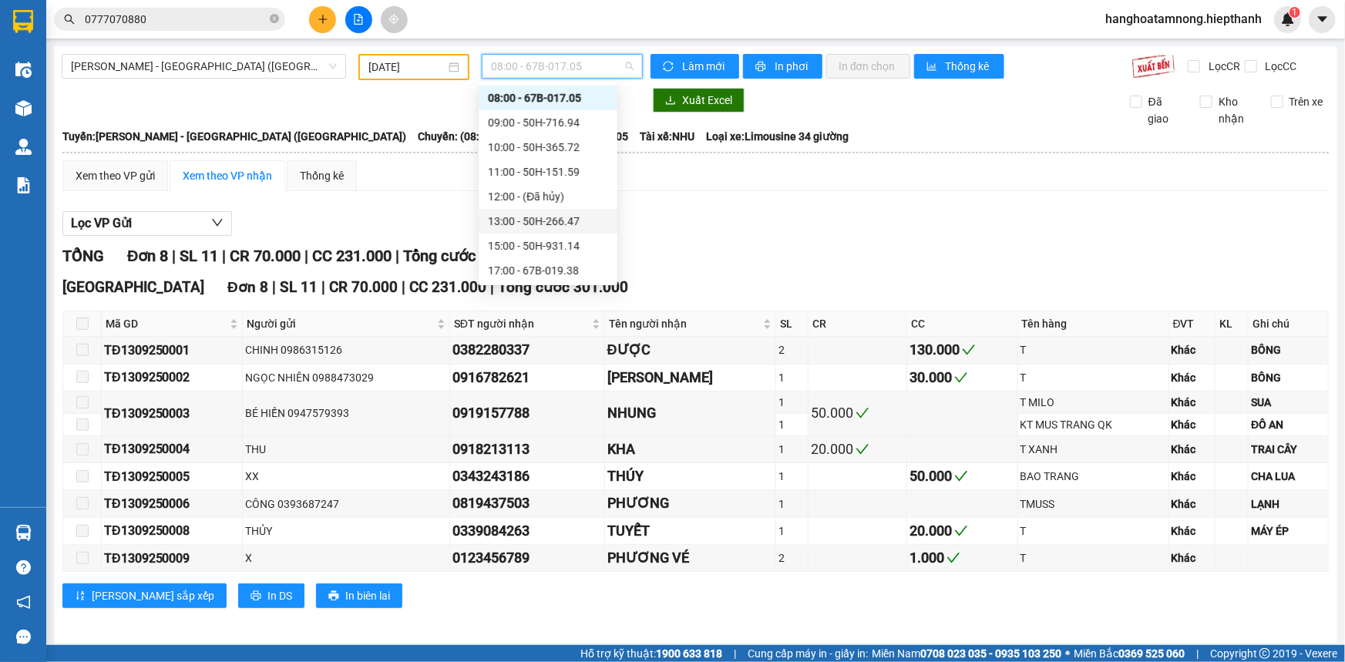
scroll to position [94, 0]
click at [508, 238] on div "21:00 - 50H-648.73" at bounding box center [548, 249] width 139 height 25
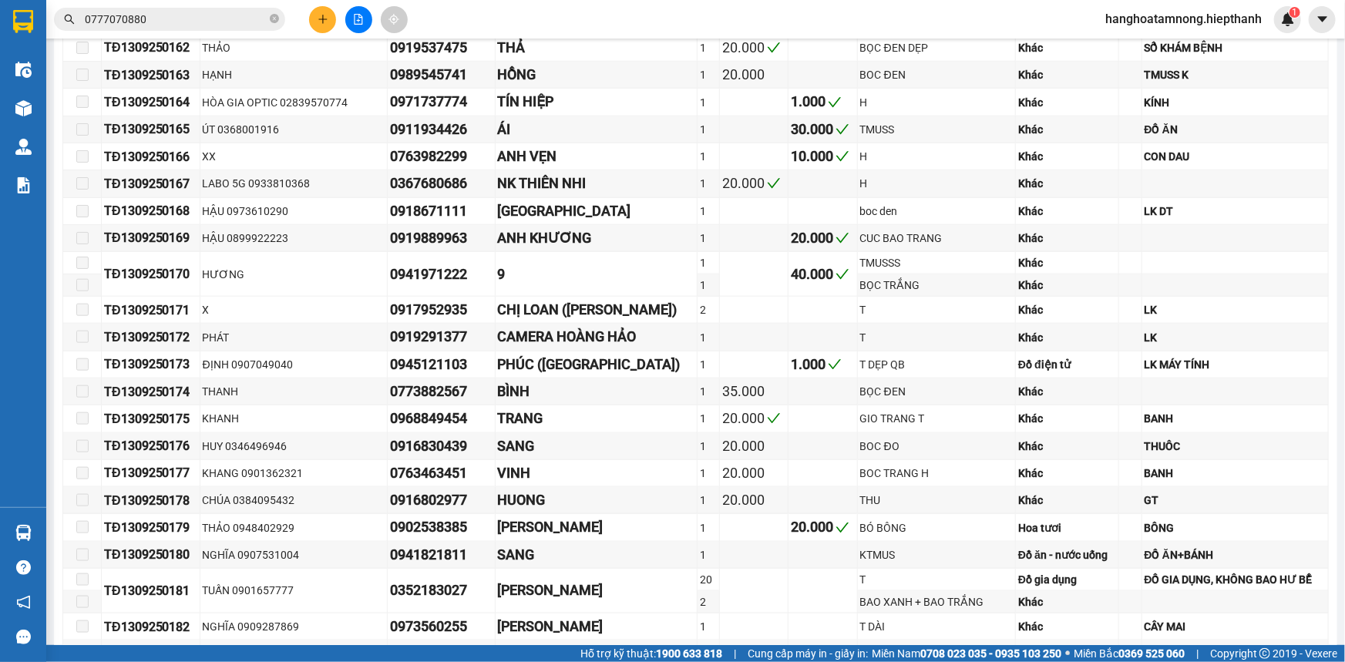
scroll to position [1051, 0]
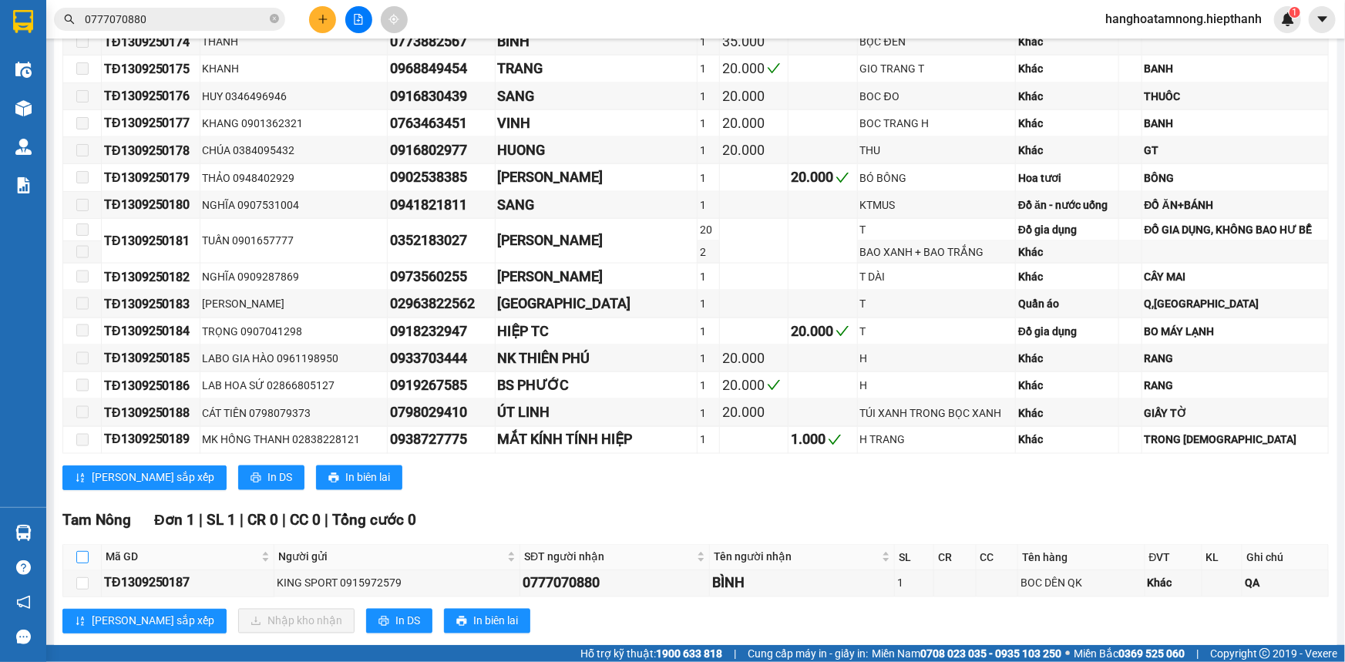
click at [82, 551] on input "checkbox" at bounding box center [82, 557] width 12 height 12
checkbox input "true"
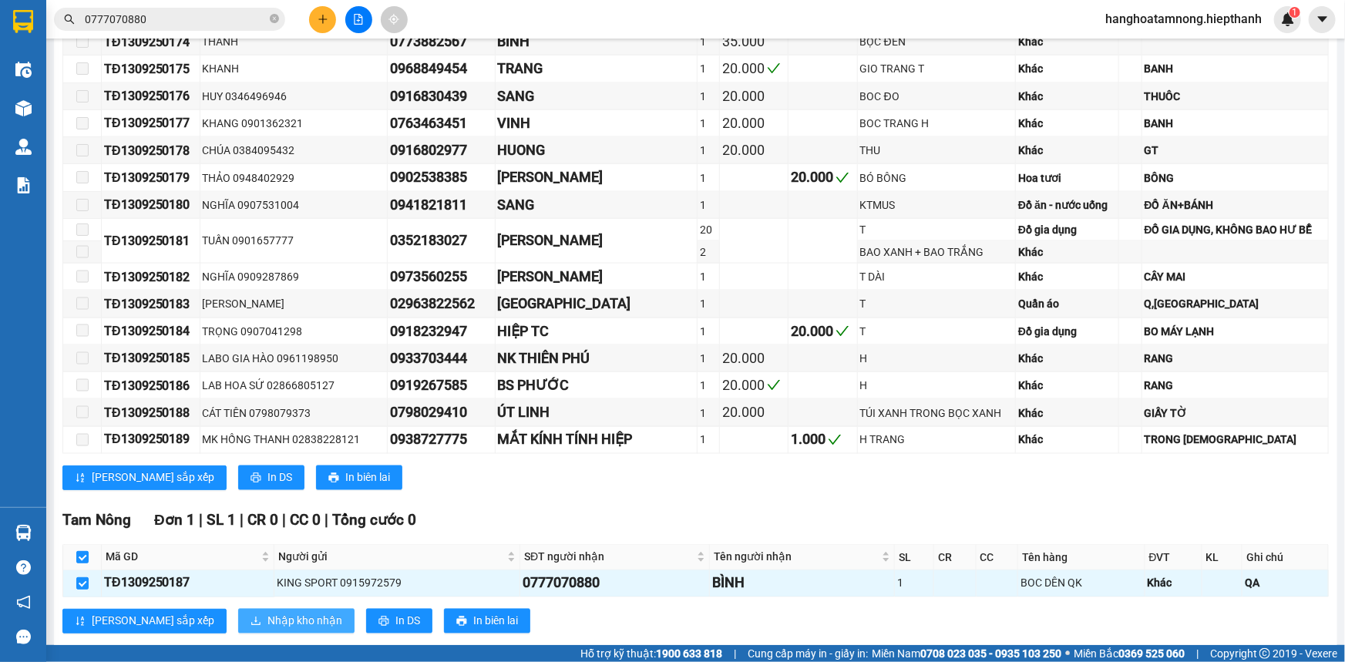
click at [267, 613] on span "Nhập kho nhận" at bounding box center [304, 621] width 75 height 17
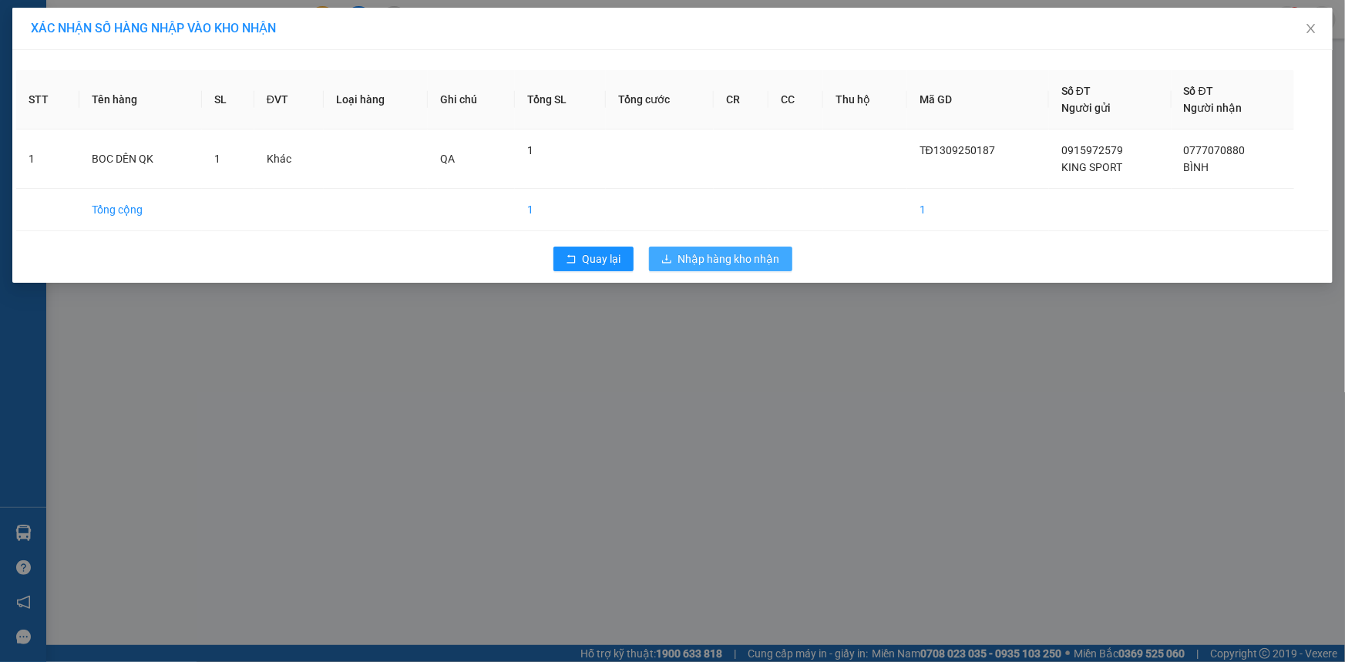
click at [697, 261] on span "Nhập hàng kho nhận" at bounding box center [729, 259] width 102 height 17
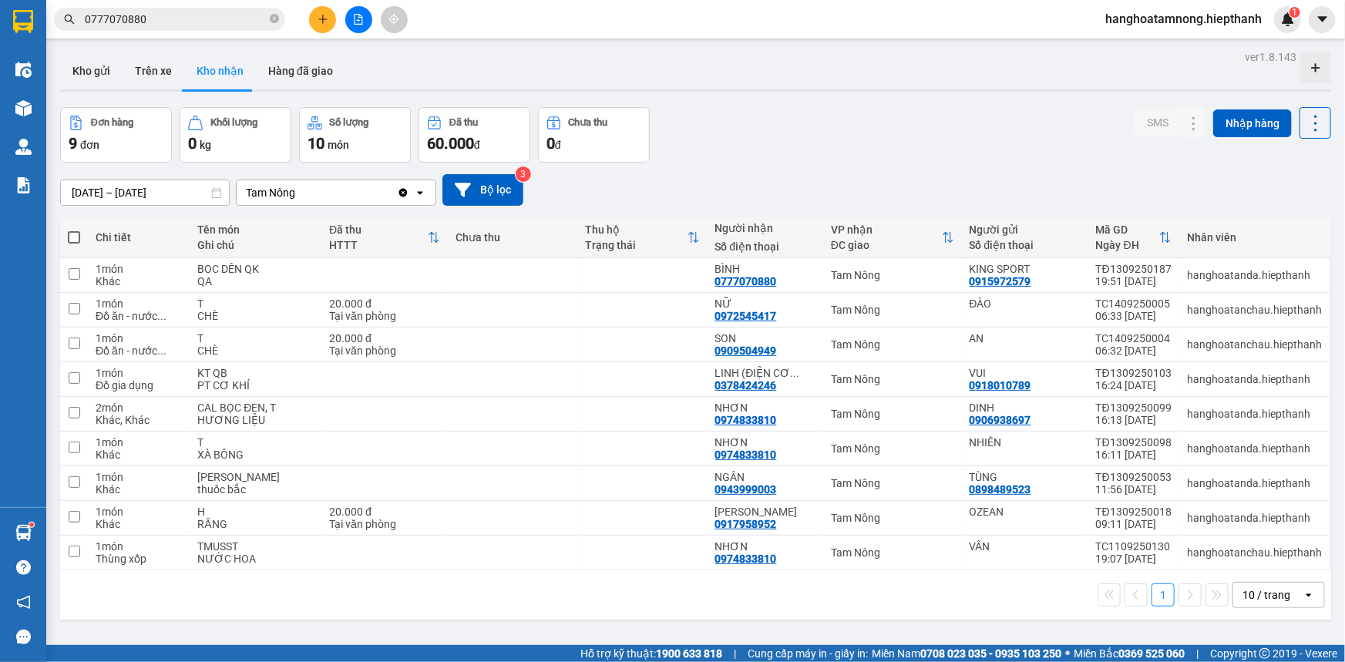
drag, startPoint x: 581, startPoint y: 38, endPoint x: 1023, endPoint y: 127, distance: 450.7
click at [1028, 116] on div "Đơn hàng 9 đơn Khối lượng 0 kg Số lượng 10 món Đã thu 60.000 đ Chưa thu 0 đ SMS…" at bounding box center [695, 135] width 1271 height 56
click at [1158, 274] on icon at bounding box center [1163, 275] width 11 height 11
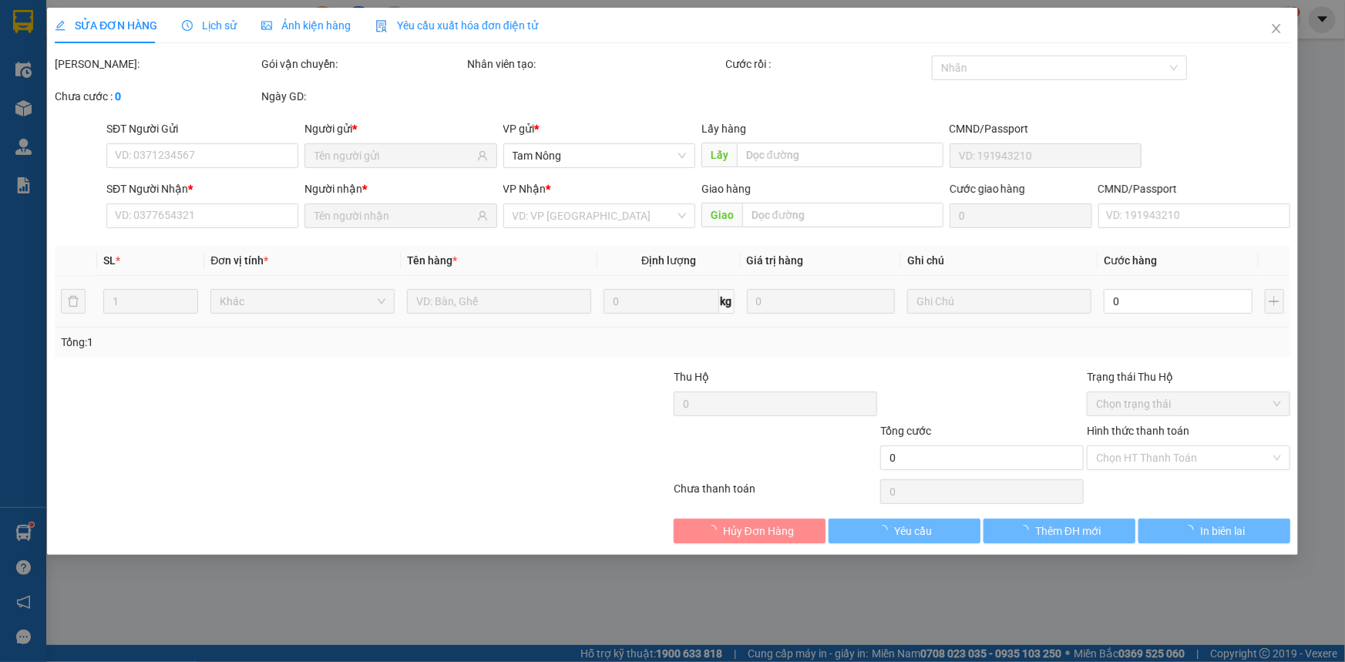
type input "0915972579"
type input "KING SPORT"
type input "0777070880"
type input "BÌNH"
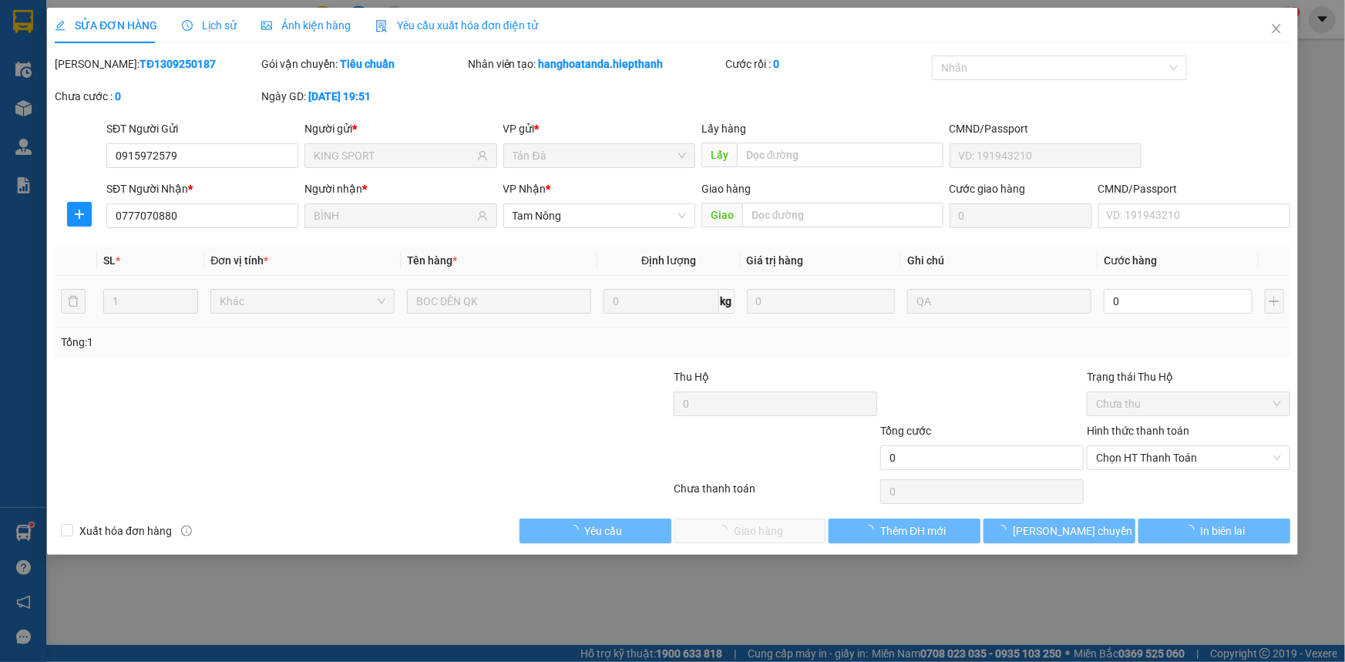
click at [1121, 298] on input "0" at bounding box center [1178, 301] width 149 height 25
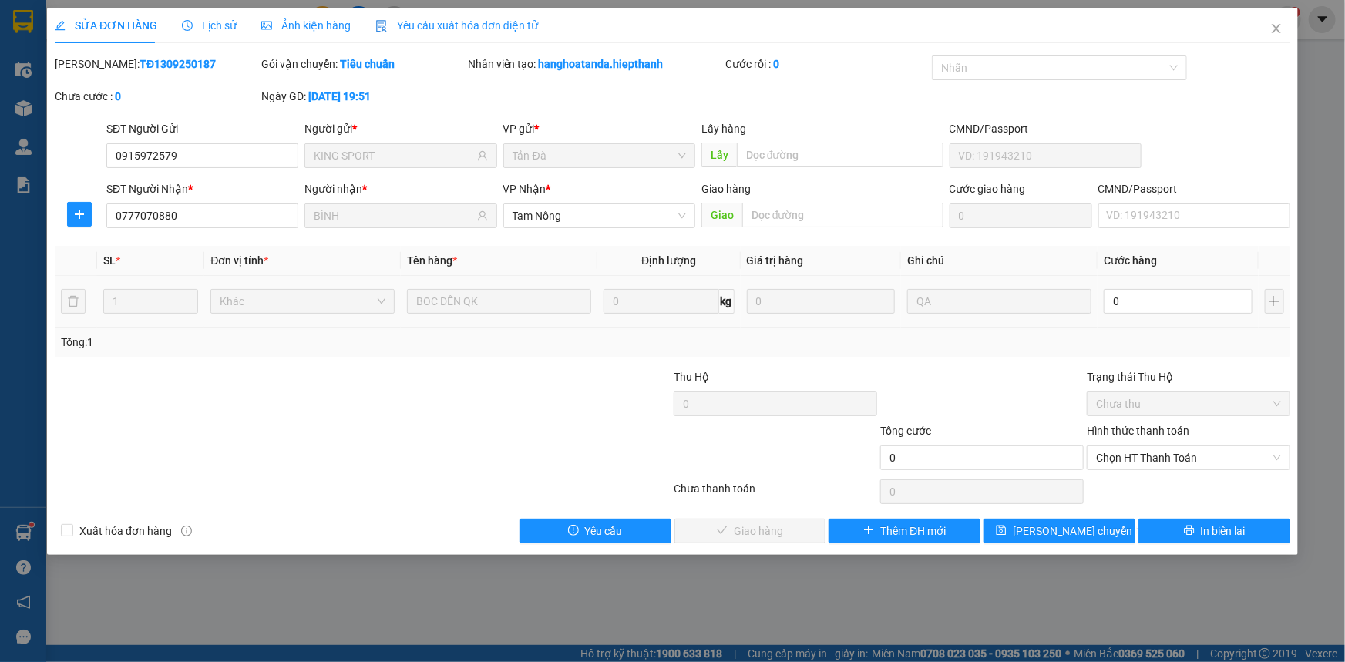
type input "2"
type input "20"
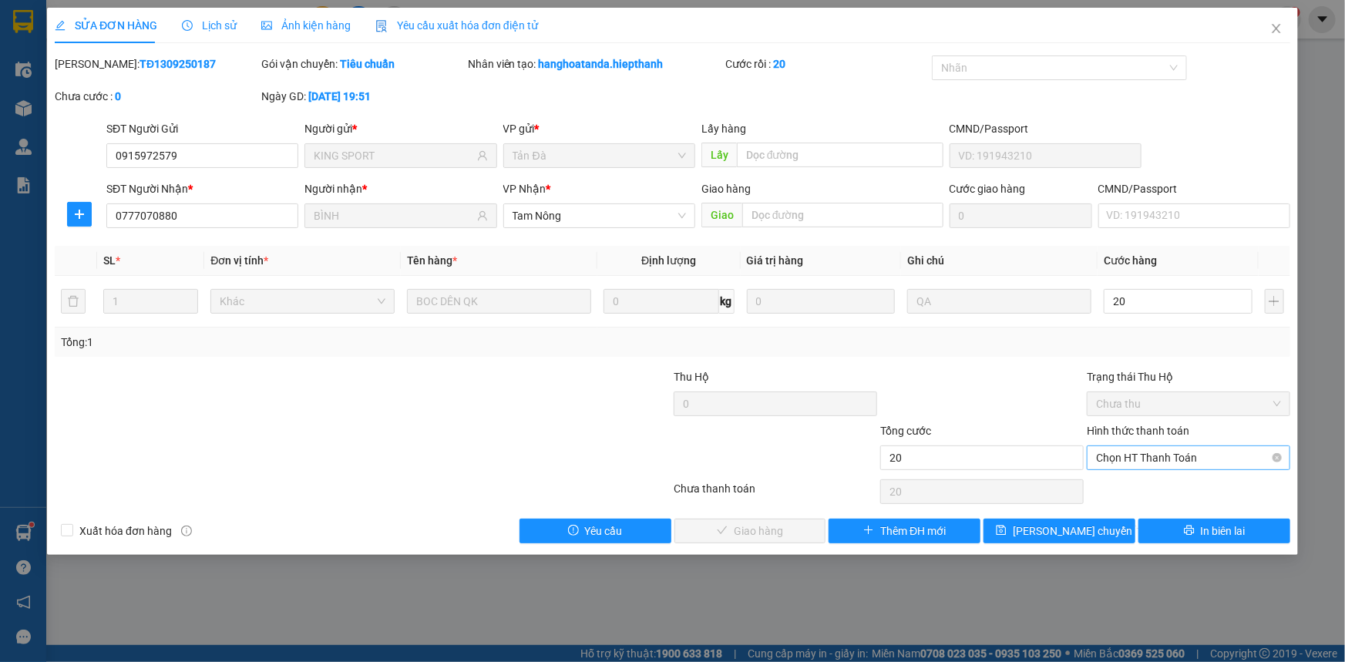
drag, startPoint x: 1179, startPoint y: 452, endPoint x: 1167, endPoint y: 463, distance: 16.9
click at [1179, 451] on span "Chọn HT Thanh Toán" at bounding box center [1188, 457] width 185 height 23
type input "20"
type input "20.000"
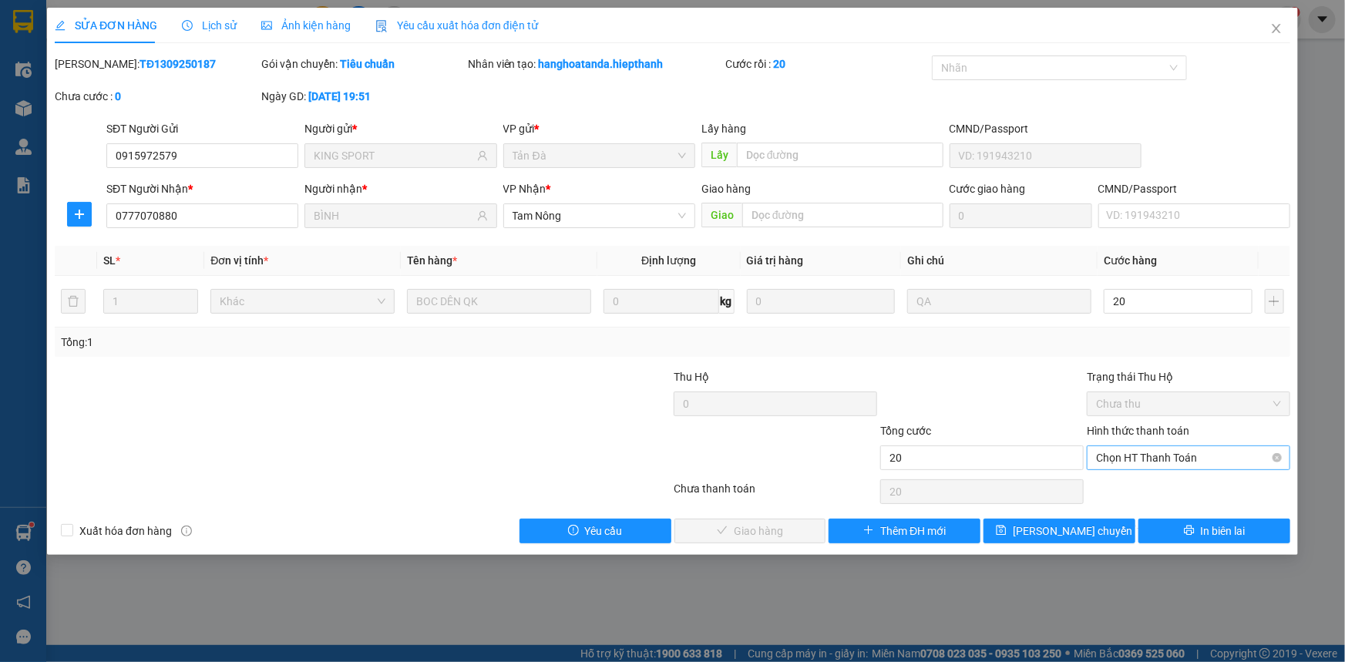
type input "20.000"
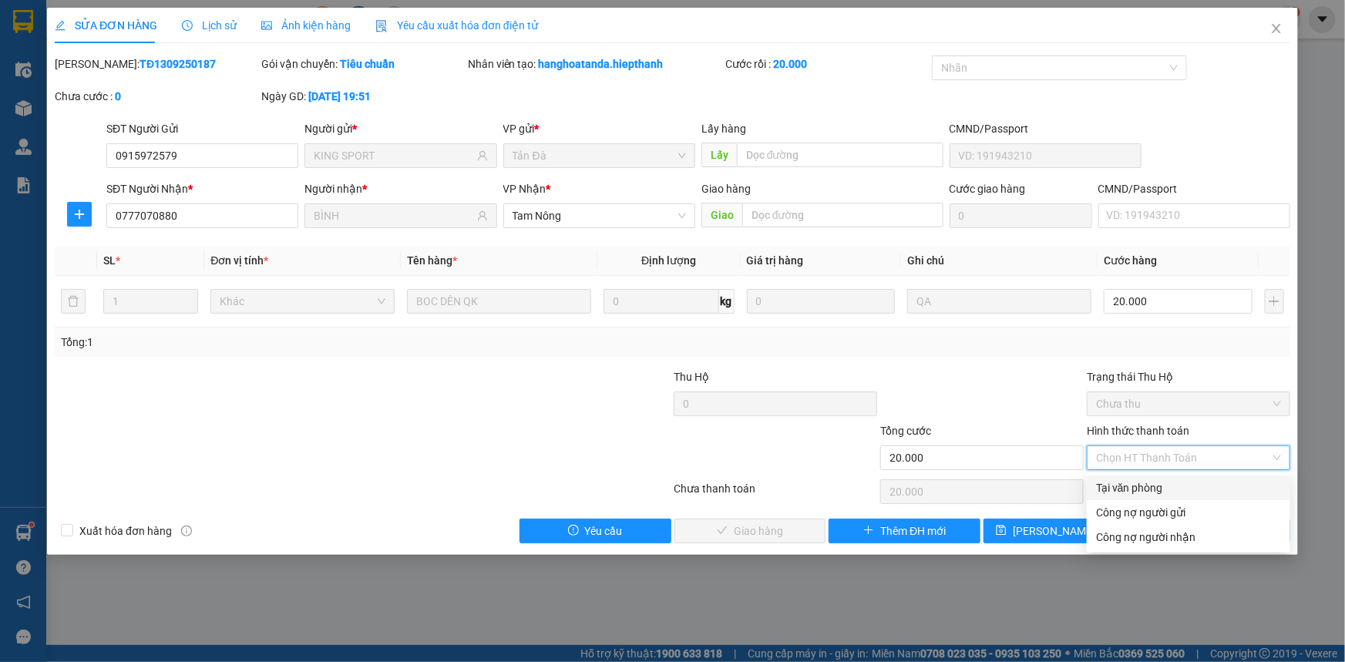
drag, startPoint x: 1125, startPoint y: 484, endPoint x: 971, endPoint y: 488, distance: 154.2
click at [1125, 484] on div "Tại văn phòng" at bounding box center [1188, 487] width 185 height 17
type input "0"
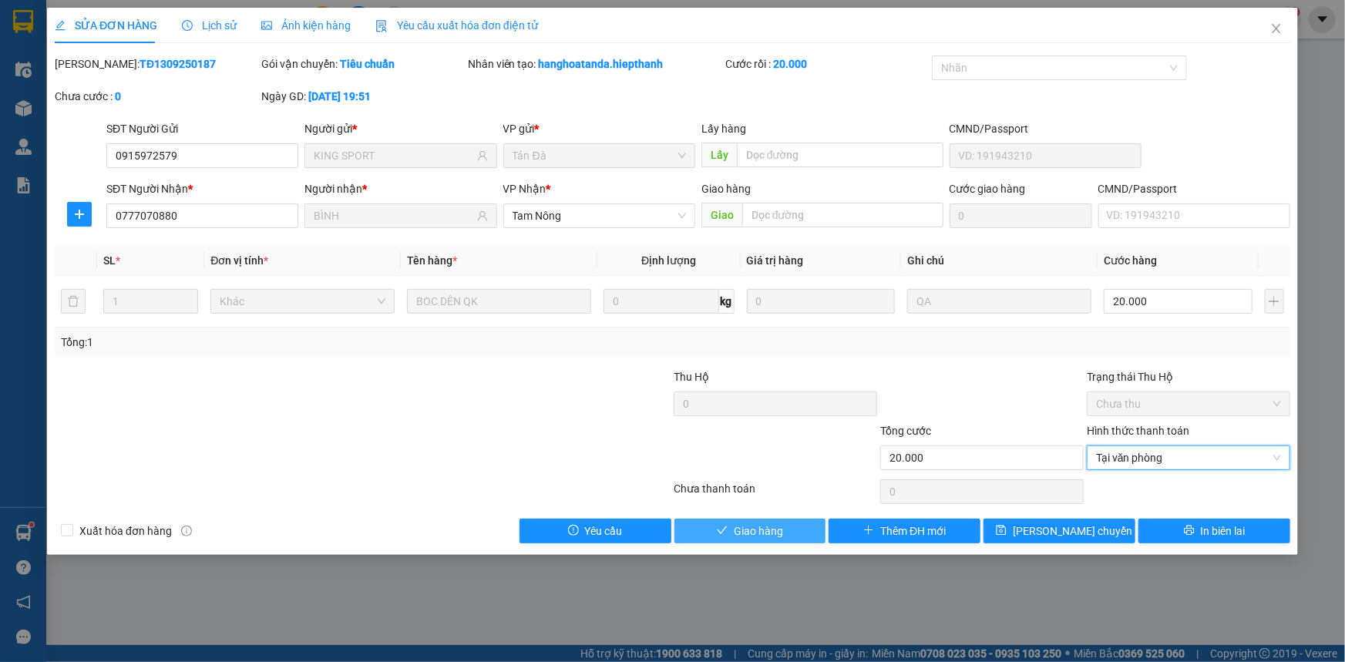
click at [762, 531] on span "Giao hàng" at bounding box center [758, 531] width 49 height 17
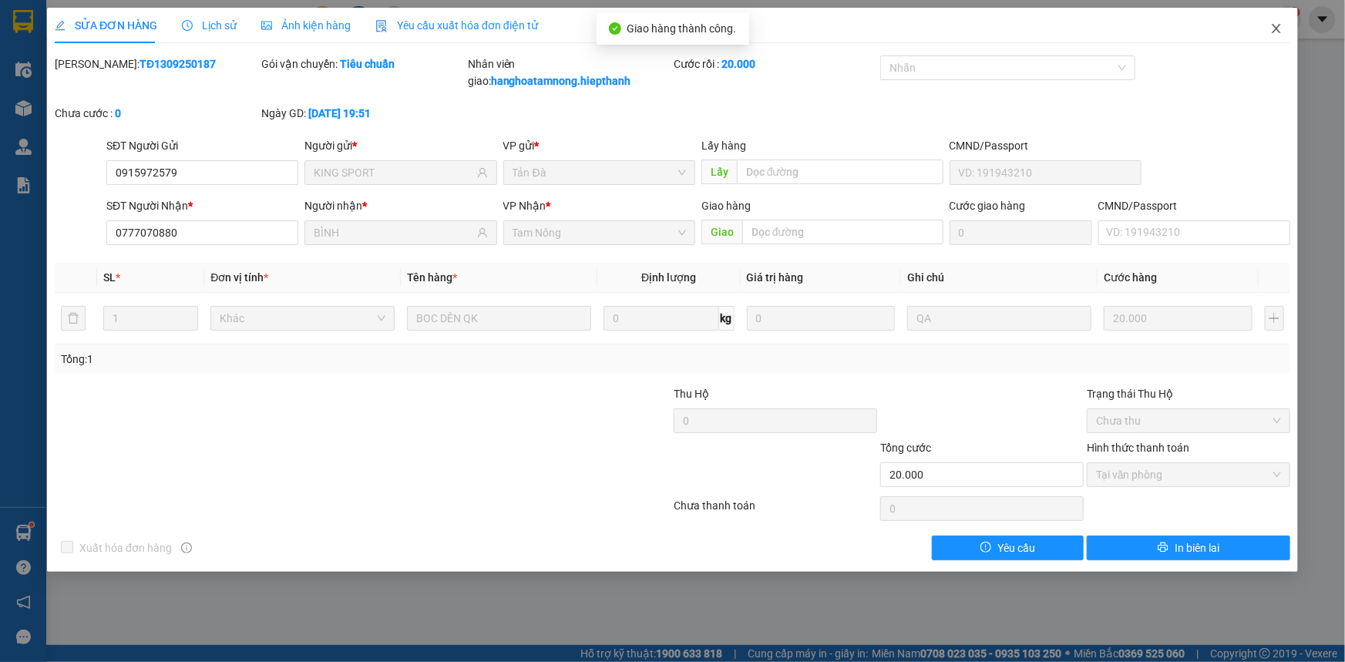
click at [1273, 31] on icon "close" at bounding box center [1276, 28] width 12 height 12
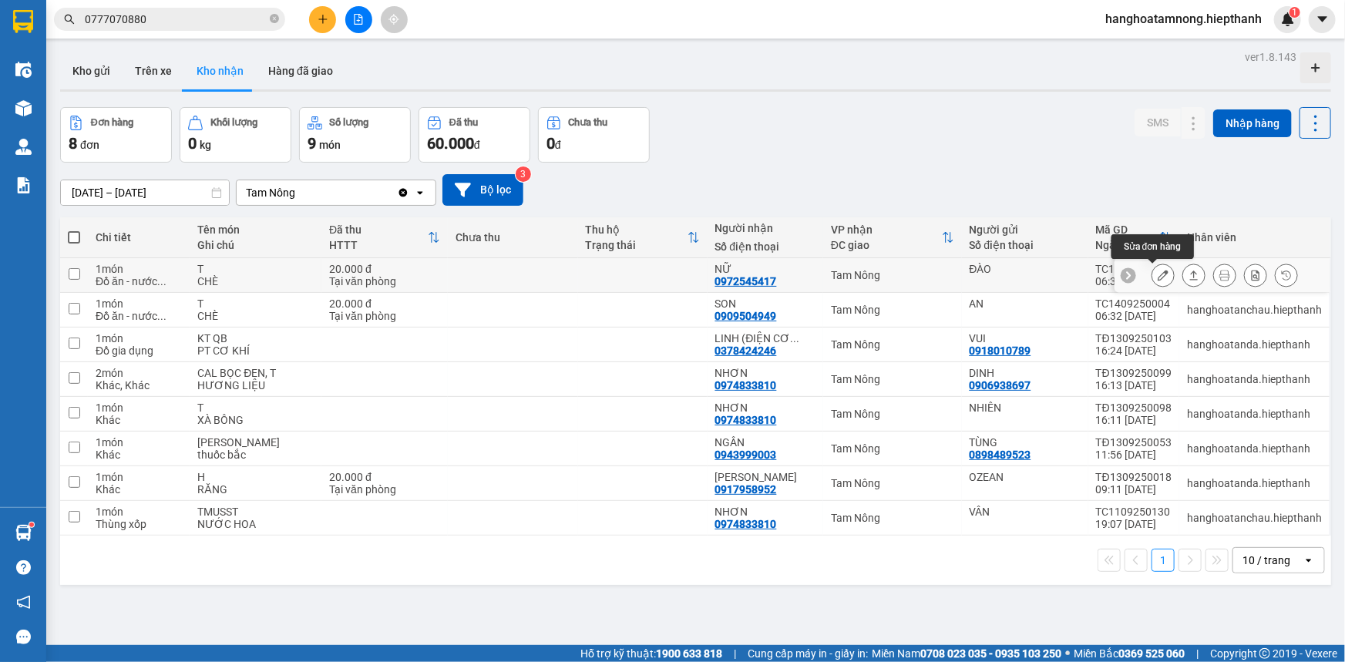
click at [1152, 267] on button at bounding box center [1163, 275] width 22 height 27
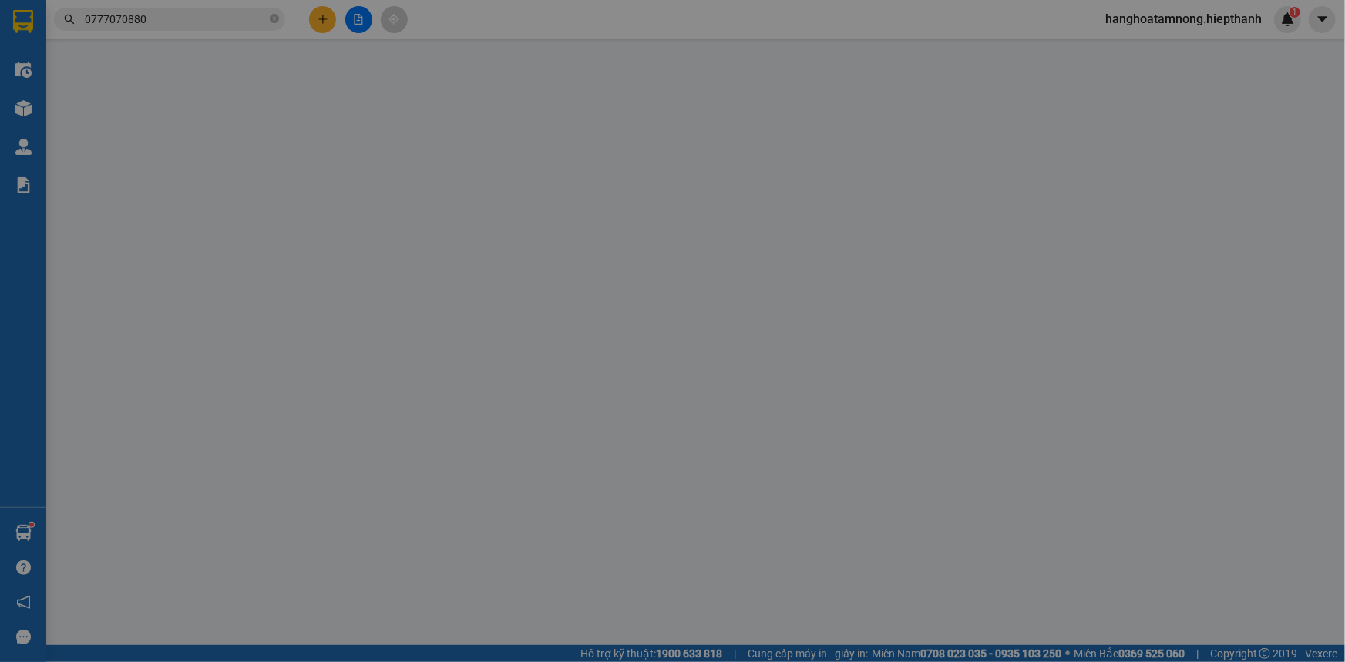
type input "ĐÀO"
type input "0972545417"
type input "NỮ"
type input "20.000"
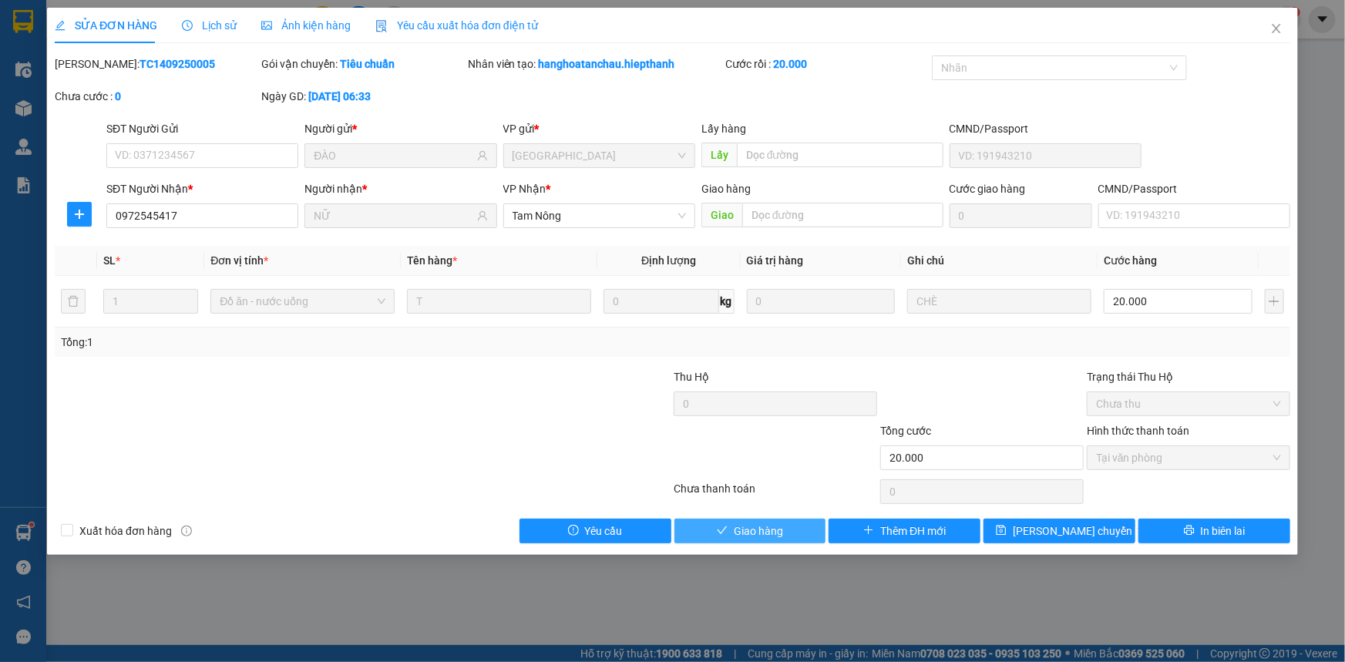
click at [770, 535] on span "Giao hàng" at bounding box center [758, 531] width 49 height 17
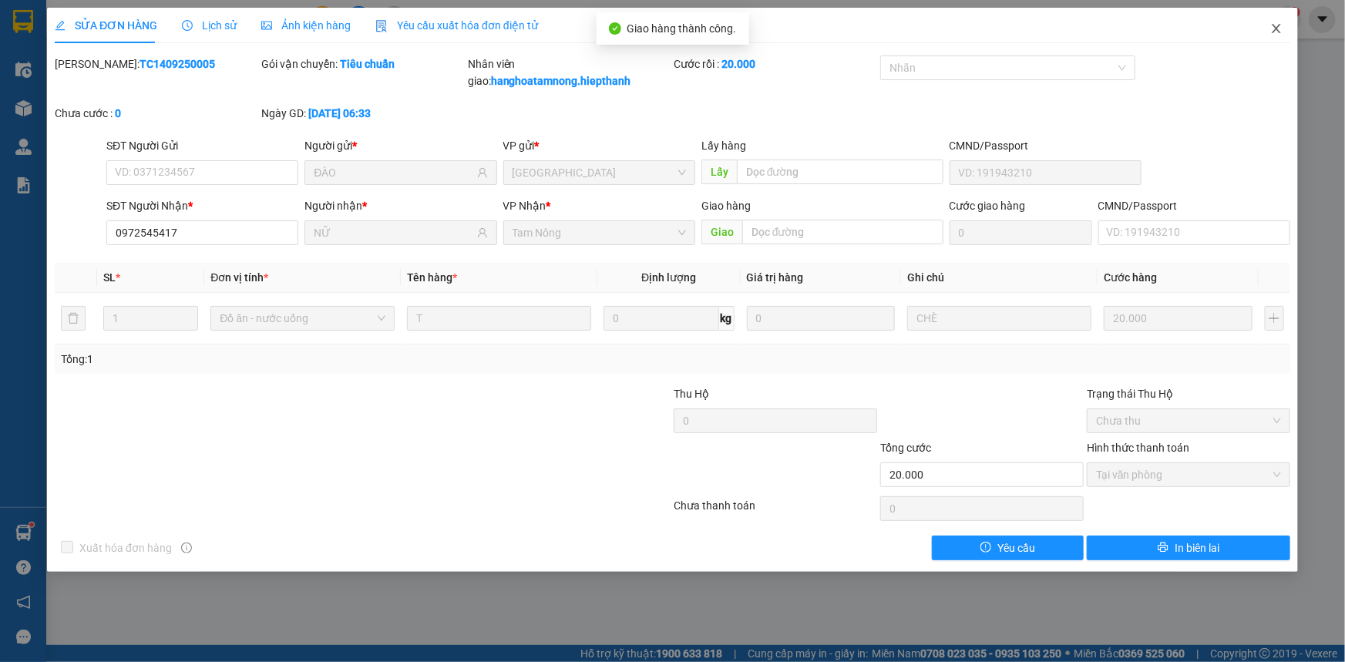
click at [1275, 29] on icon "close" at bounding box center [1276, 28] width 8 height 9
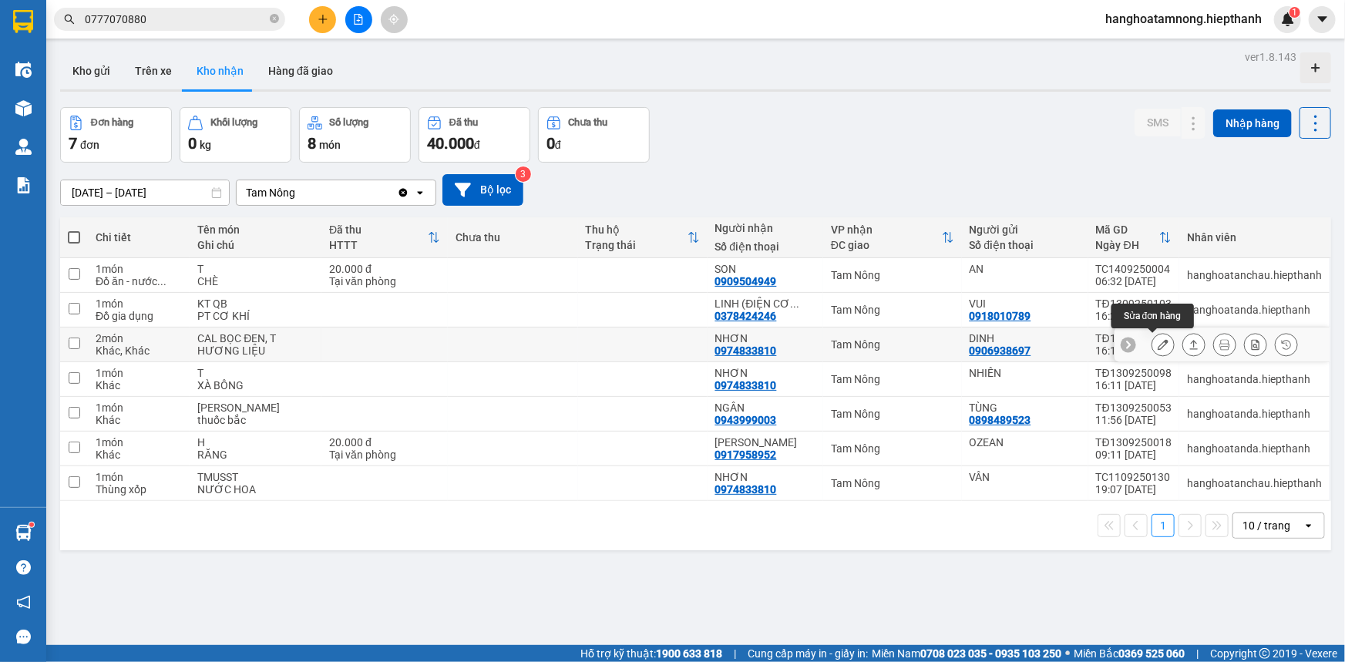
click at [1158, 343] on icon at bounding box center [1163, 344] width 11 height 11
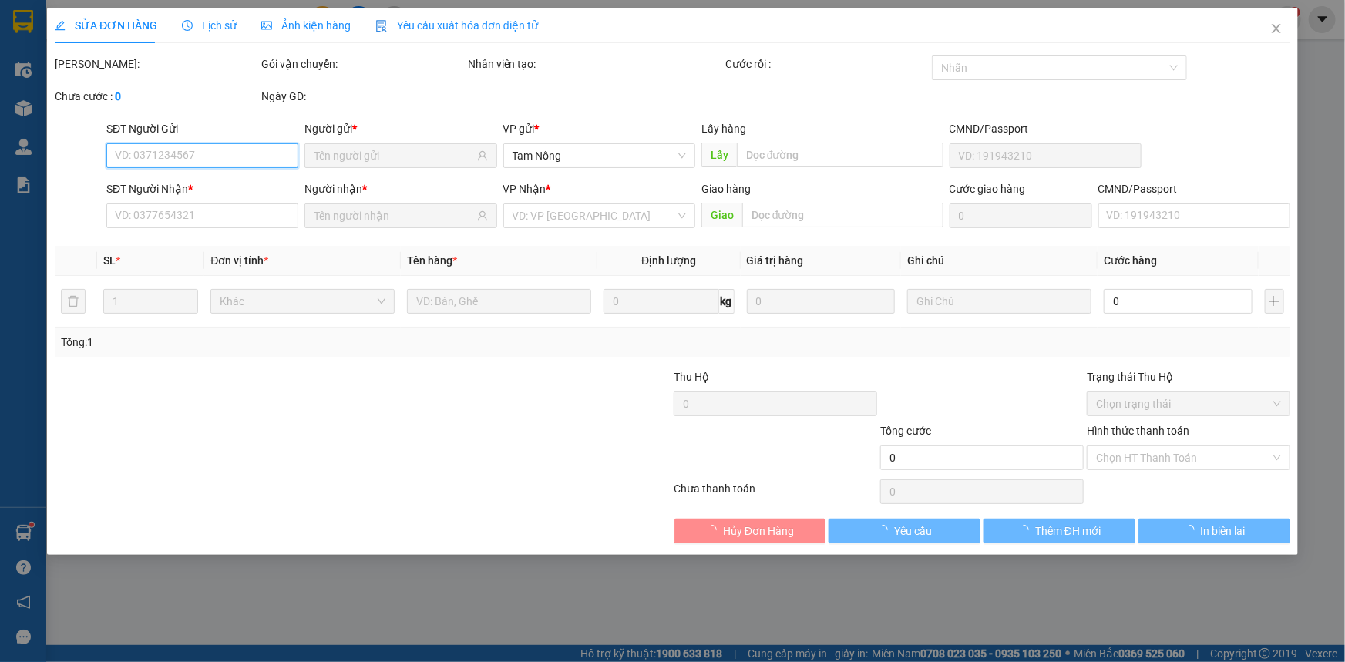
type input "0906938697"
type input "DINH"
type input "0974833810"
type input "NHƠN"
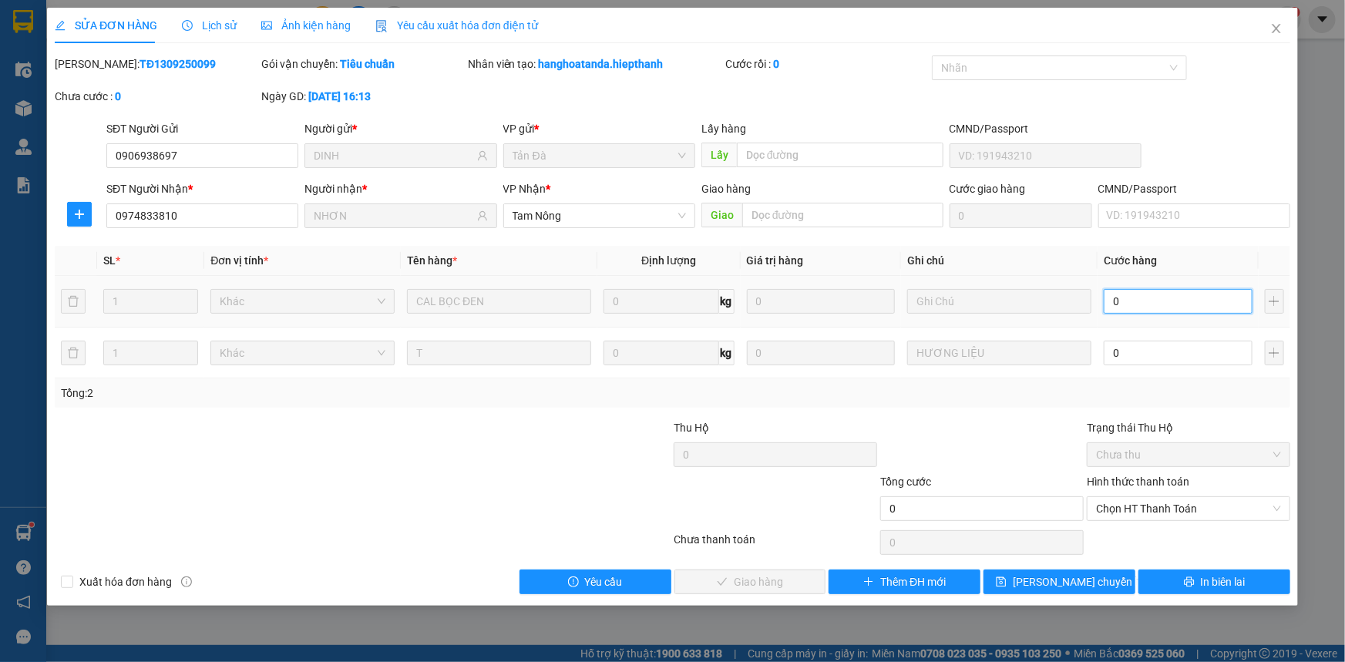
click at [1132, 301] on input "0" at bounding box center [1178, 301] width 149 height 25
type input "3"
type input "30"
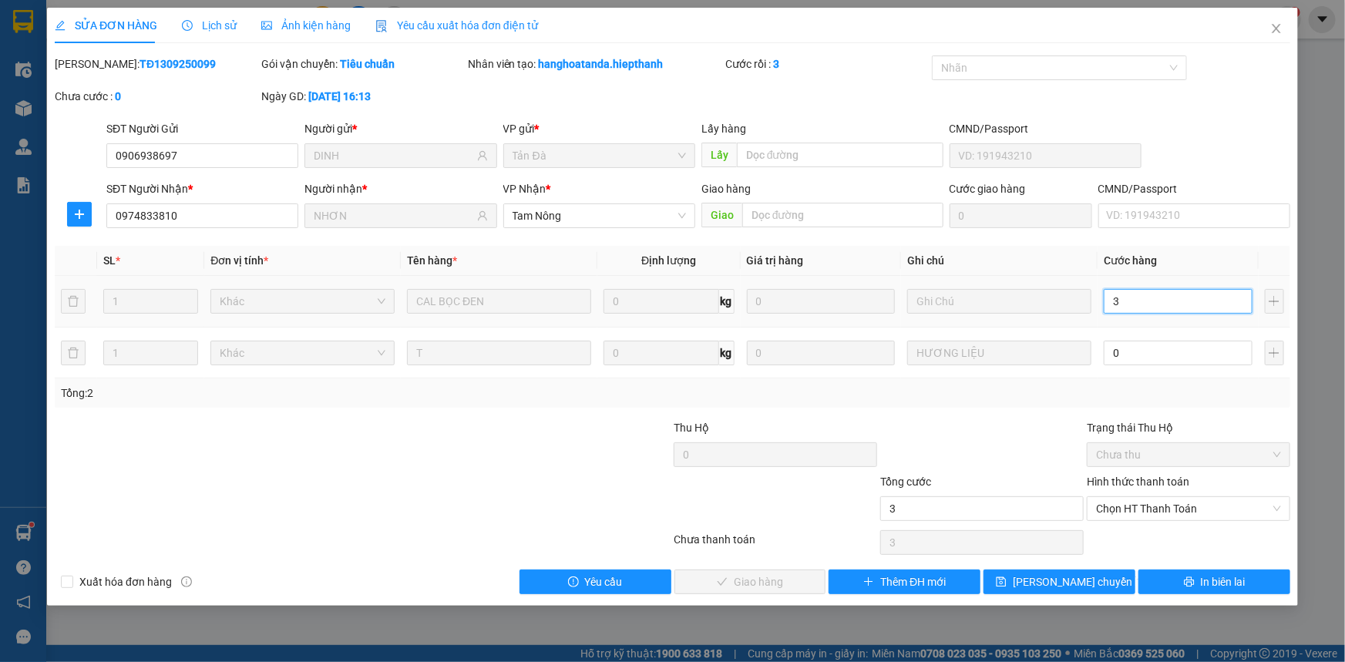
type input "30"
type input "30.000"
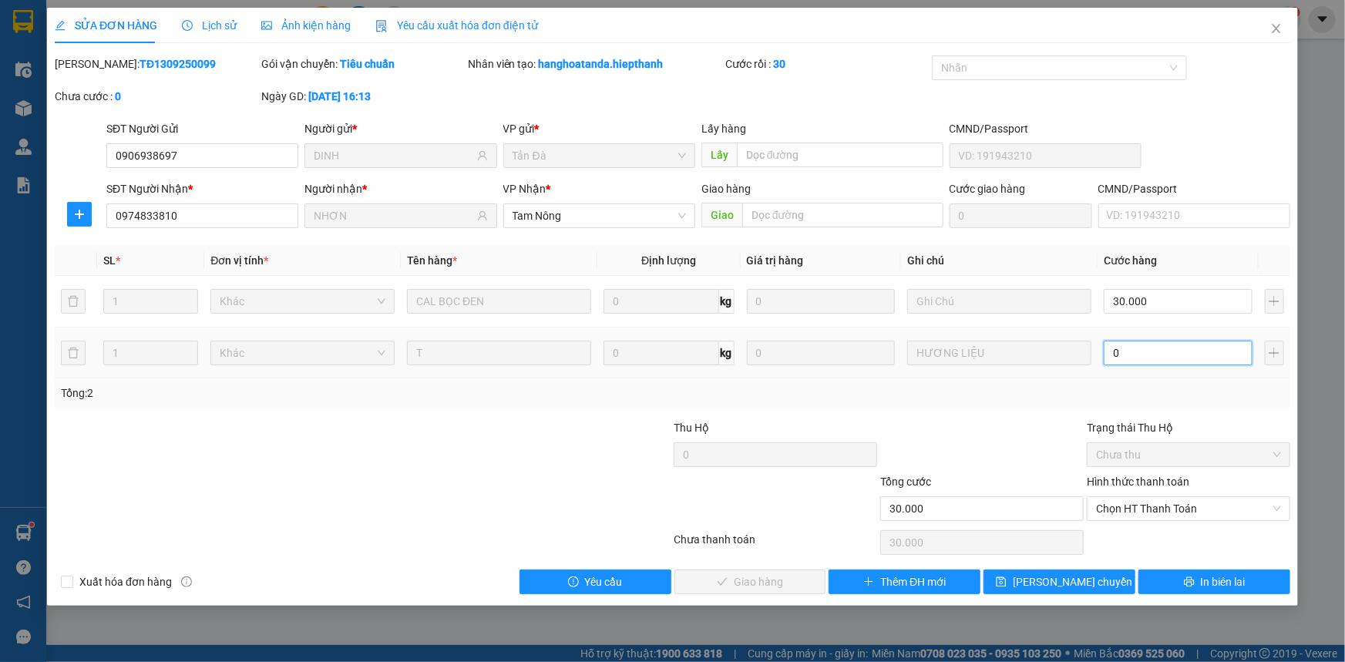
click at [1139, 351] on input "0" at bounding box center [1178, 353] width 149 height 25
type input "30.003"
type input "3"
type input "30.030"
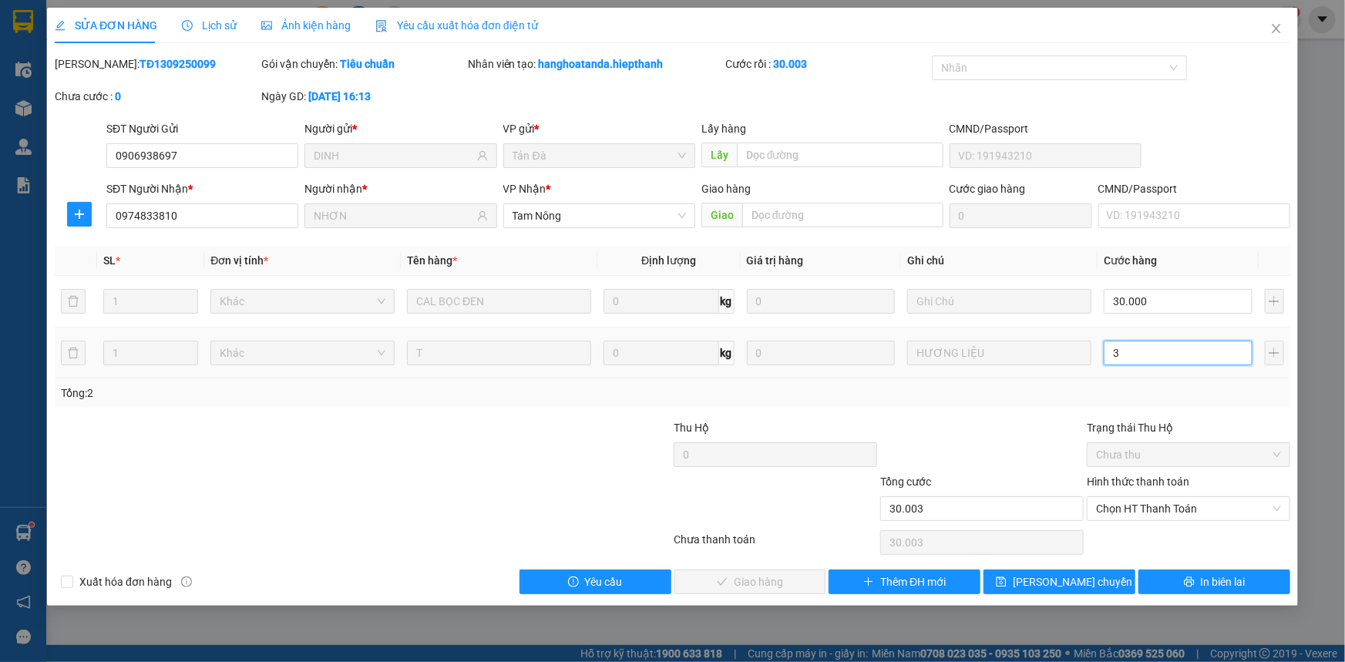
type input "30.030"
click at [1174, 511] on span "Chọn HT Thanh Toán" at bounding box center [1188, 508] width 185 height 23
type input "30"
type input "60.000"
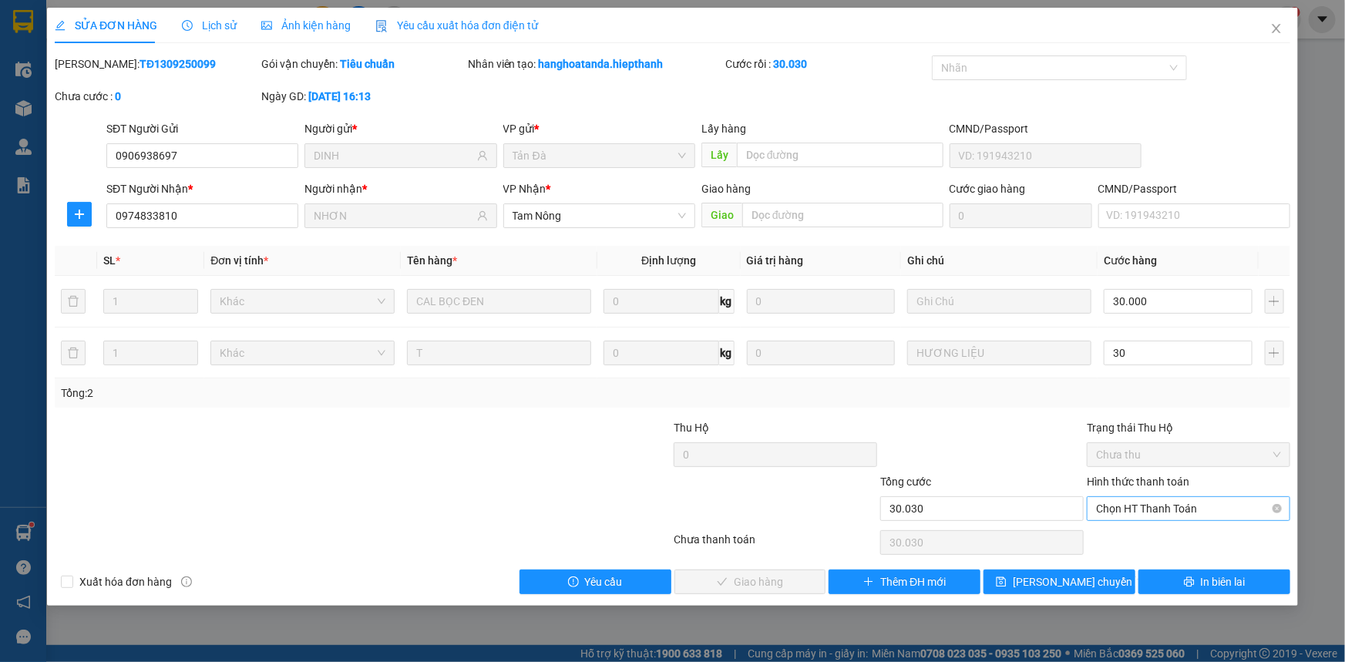
type input "30.000"
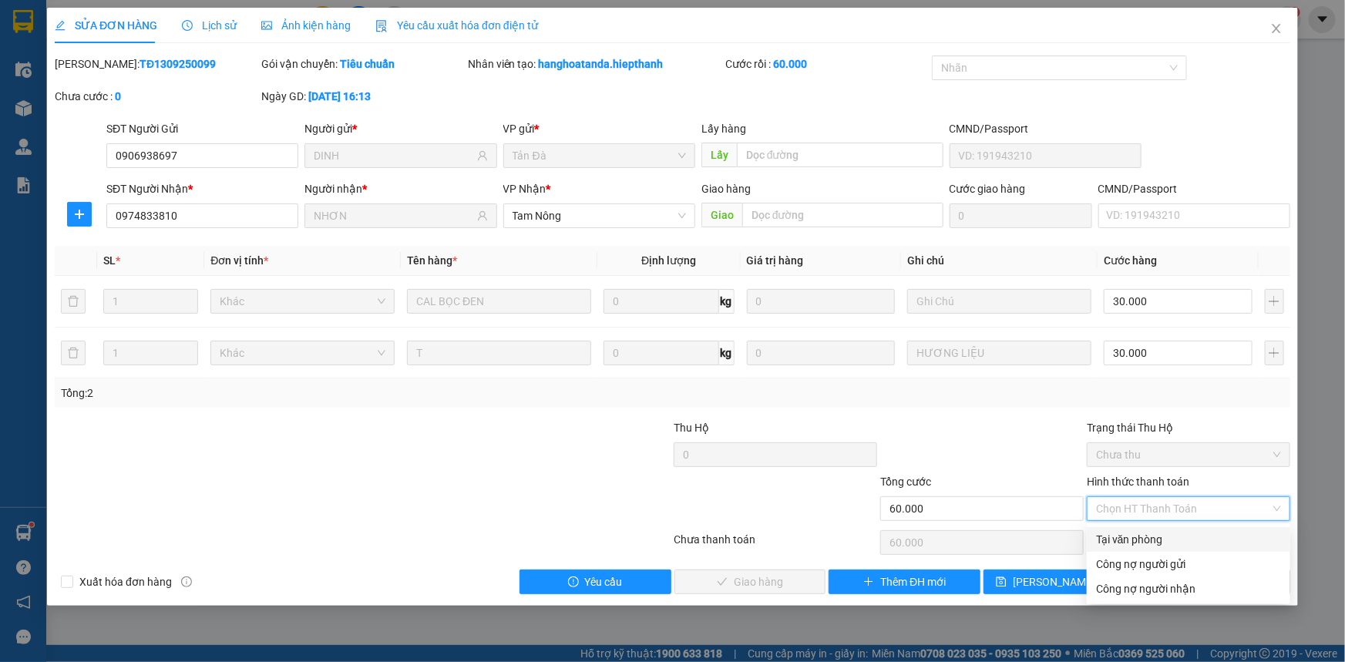
click at [1143, 533] on div "Tại văn phòng" at bounding box center [1188, 539] width 185 height 17
type input "0"
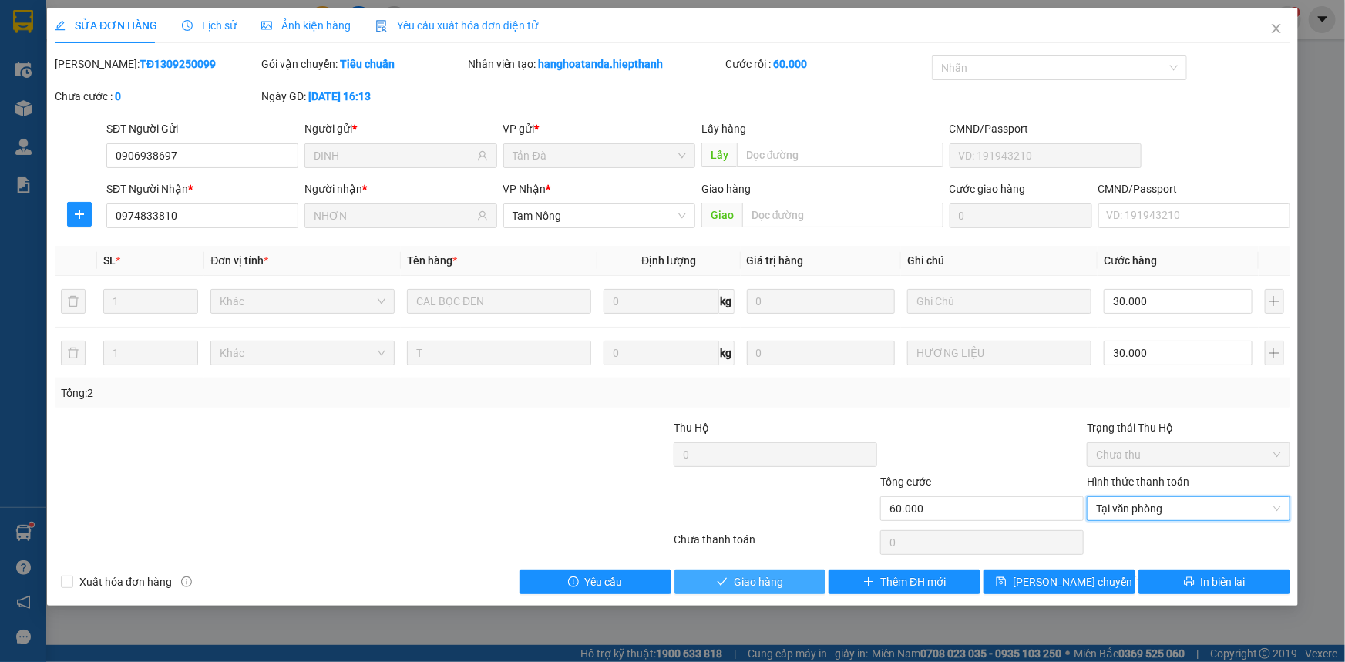
click at [756, 585] on span "Giao hàng" at bounding box center [758, 582] width 49 height 17
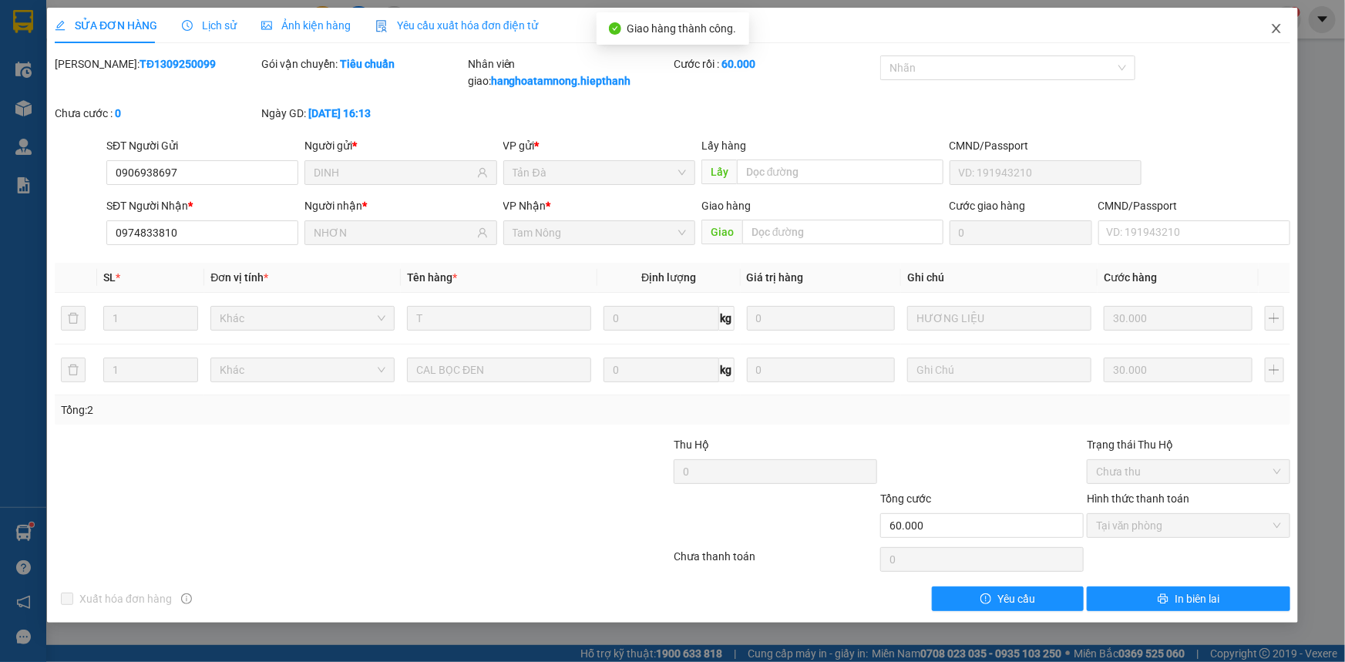
click at [1273, 29] on icon "close" at bounding box center [1276, 28] width 12 height 12
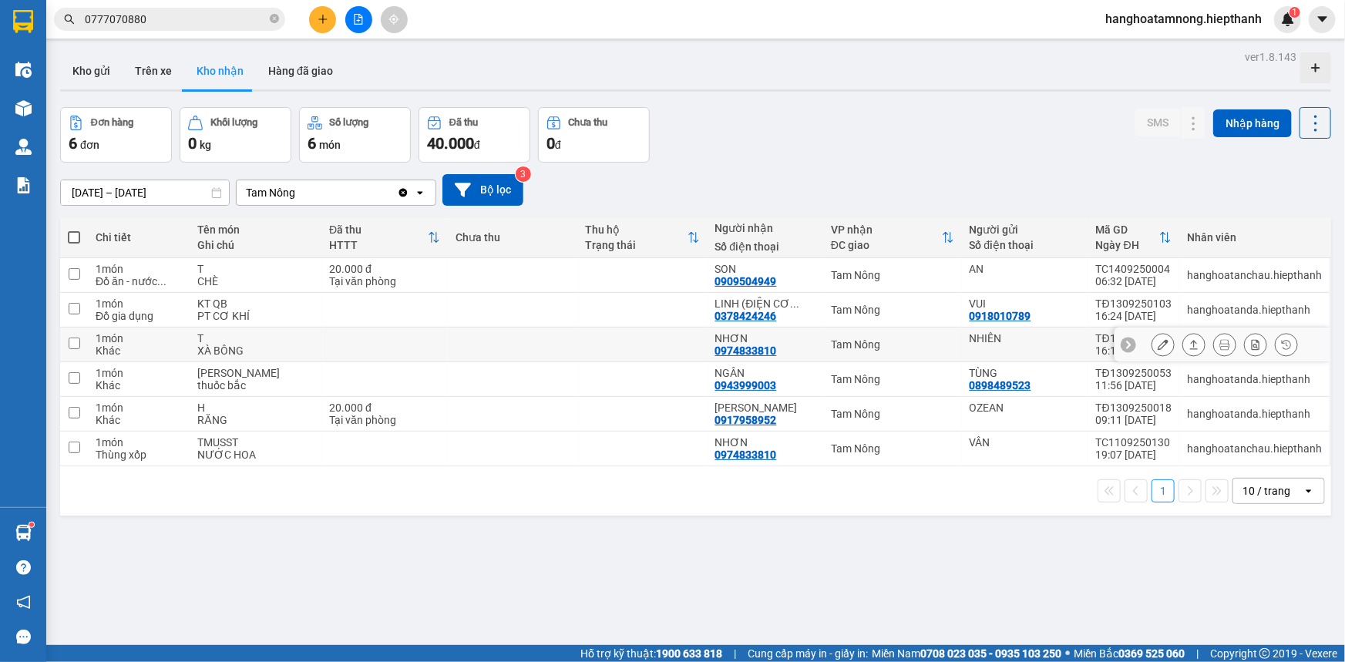
click at [1158, 341] on icon at bounding box center [1163, 344] width 11 height 11
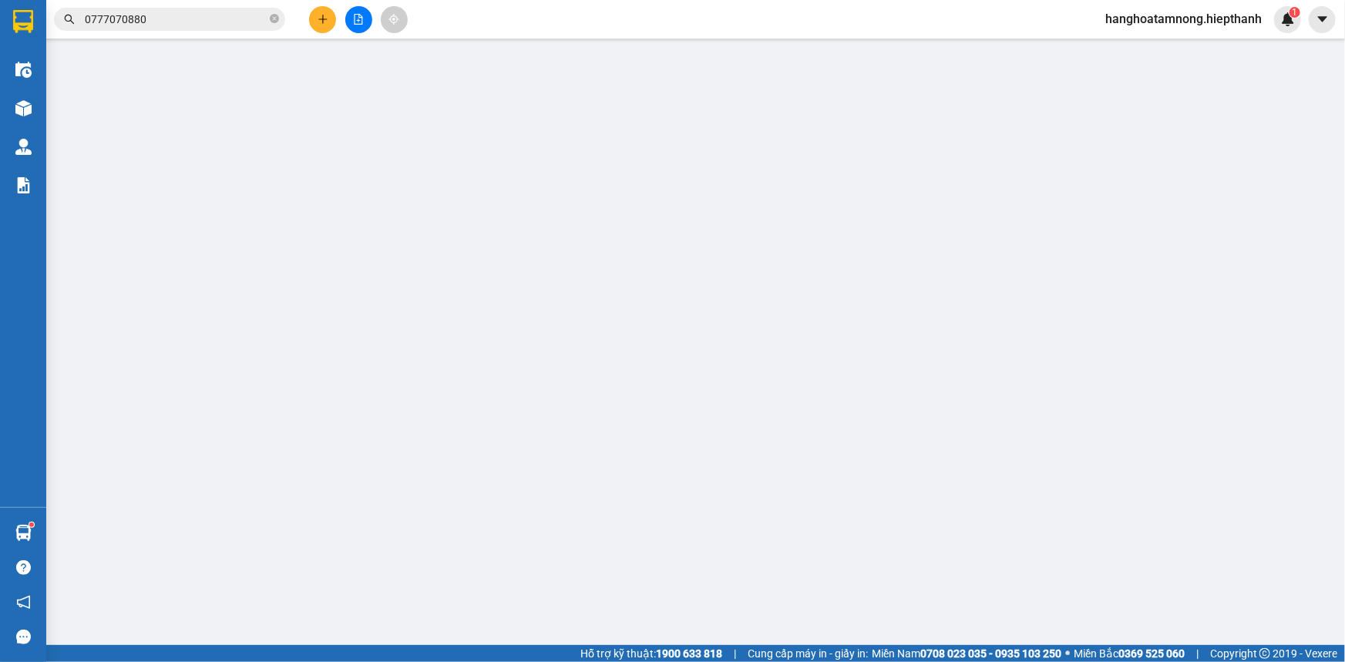
type input "NHIÊN"
type input "0974833810"
type input "NHƠN"
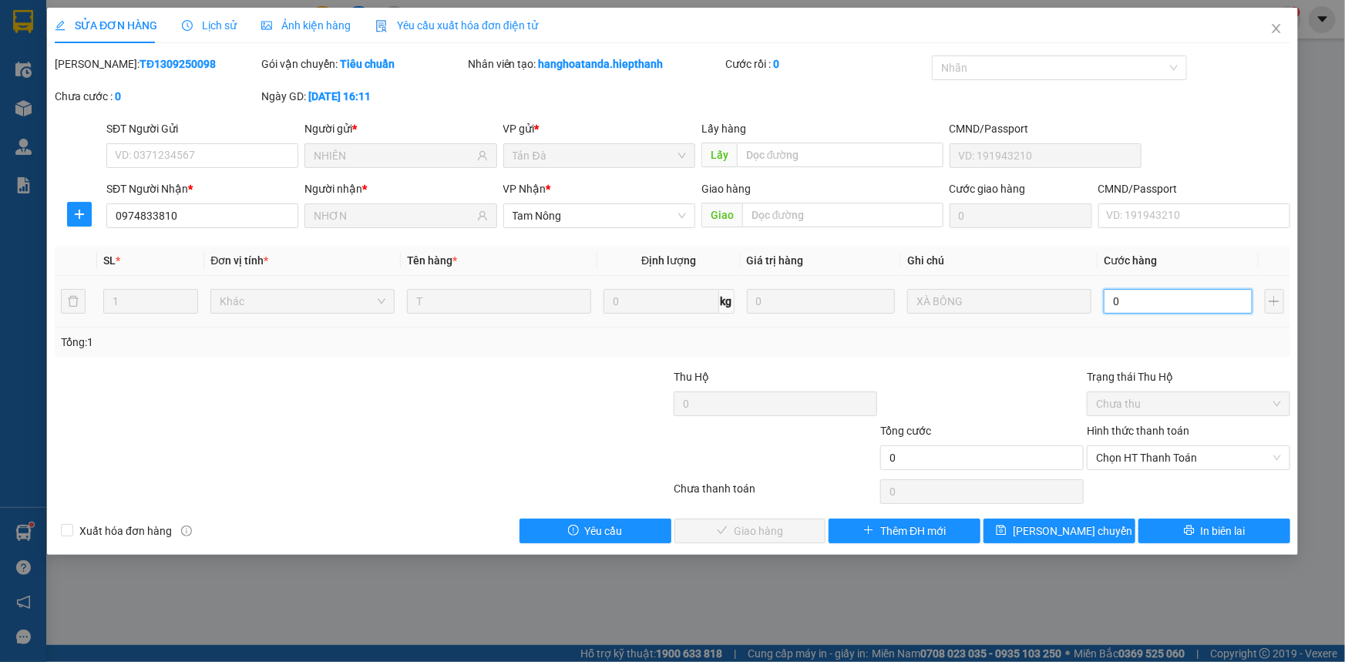
click at [1142, 301] on input "0" at bounding box center [1178, 301] width 149 height 25
type input "3"
type input "30"
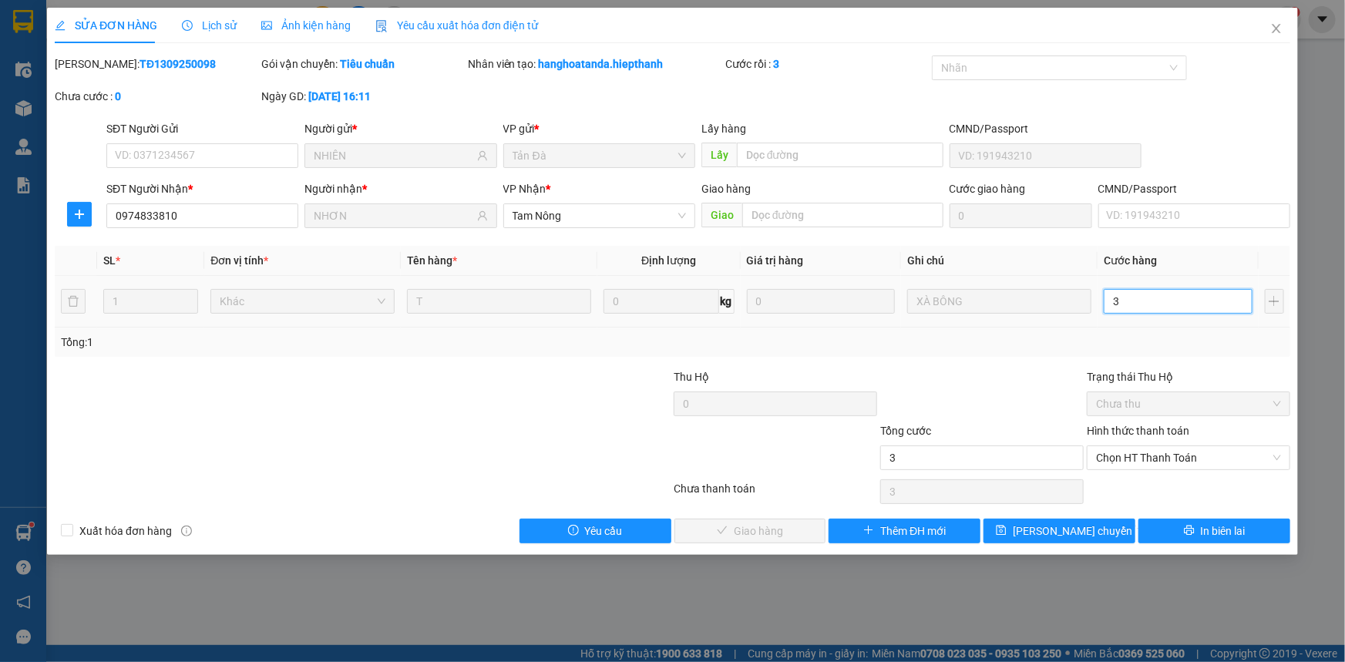
type input "30"
drag, startPoint x: 1134, startPoint y: 459, endPoint x: 1129, endPoint y: 469, distance: 12.1
click at [1134, 458] on span "Chọn HT Thanh Toán" at bounding box center [1188, 457] width 185 height 23
type input "30"
type input "30.000"
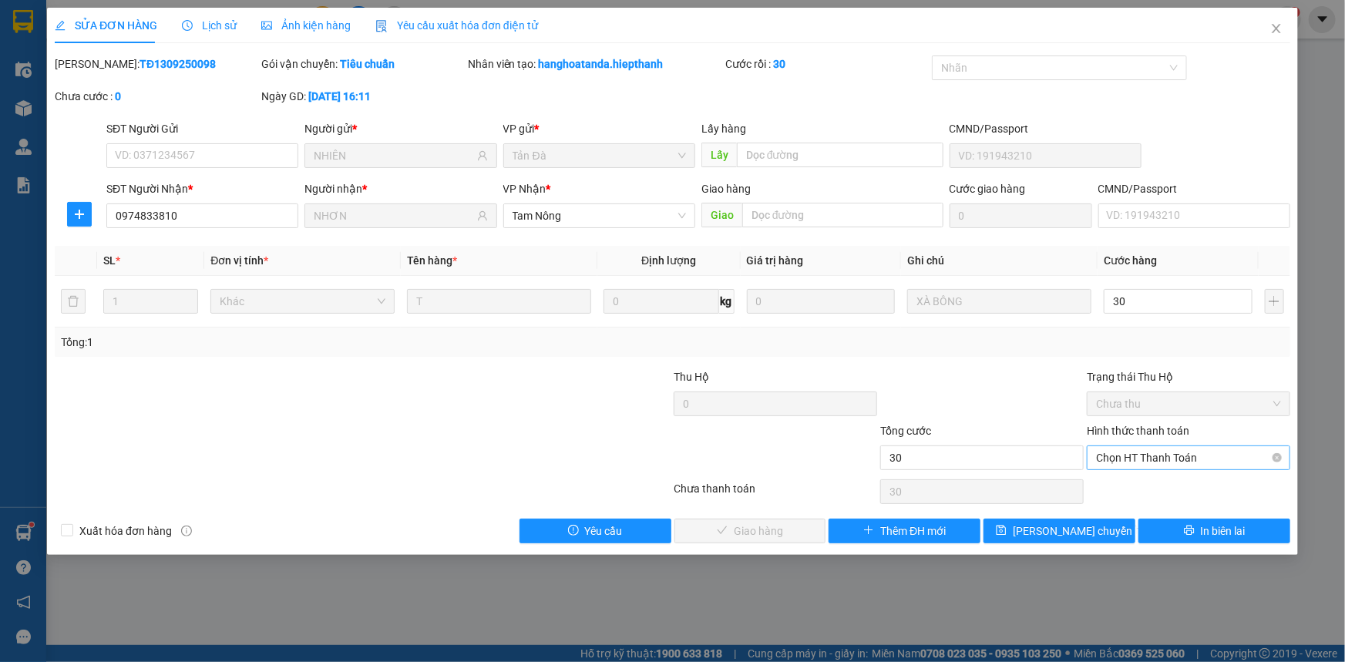
type input "30.000"
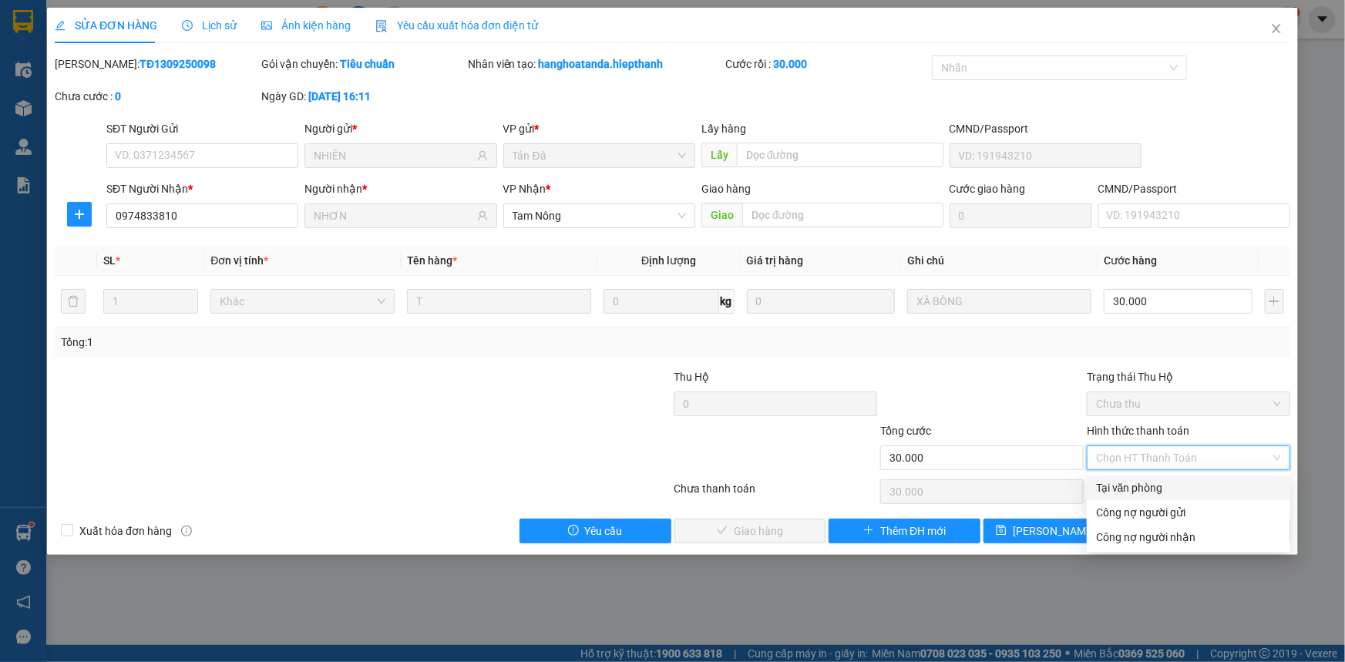
drag, startPoint x: 1122, startPoint y: 488, endPoint x: 867, endPoint y: 510, distance: 255.3
click at [1120, 487] on div "Tại văn phòng" at bounding box center [1188, 487] width 185 height 17
type input "0"
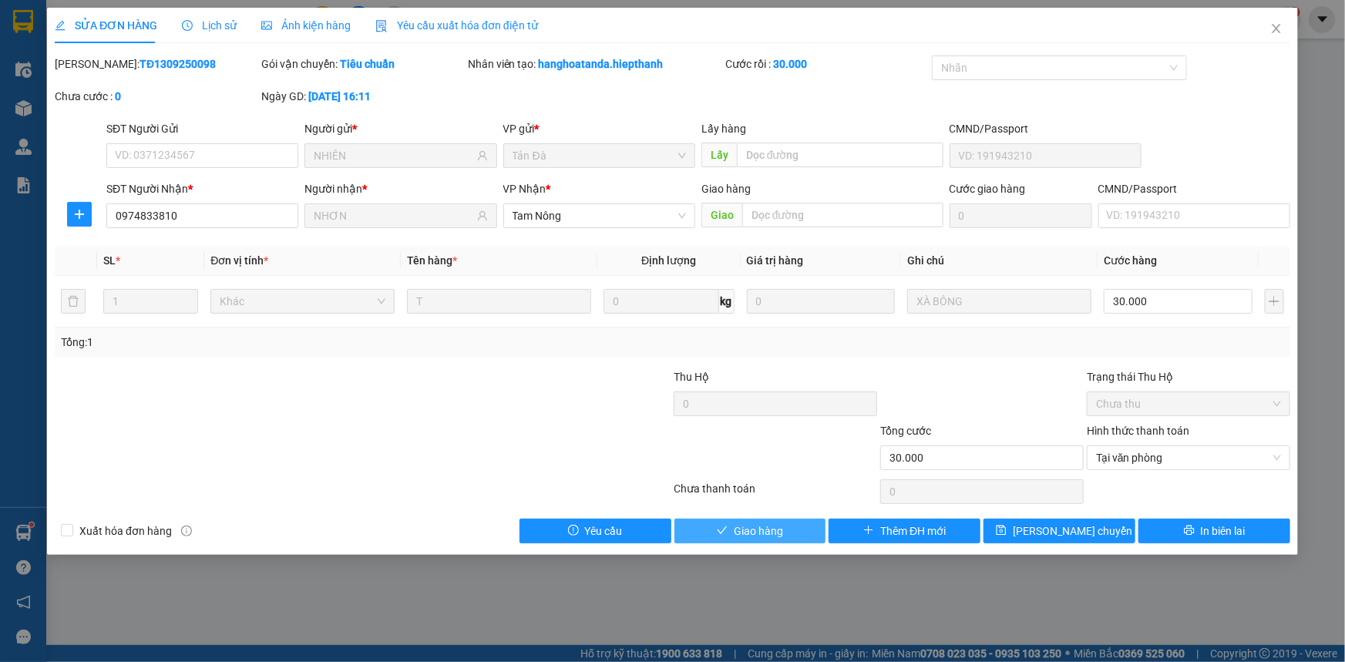
click at [747, 526] on span "Giao hàng" at bounding box center [758, 531] width 49 height 17
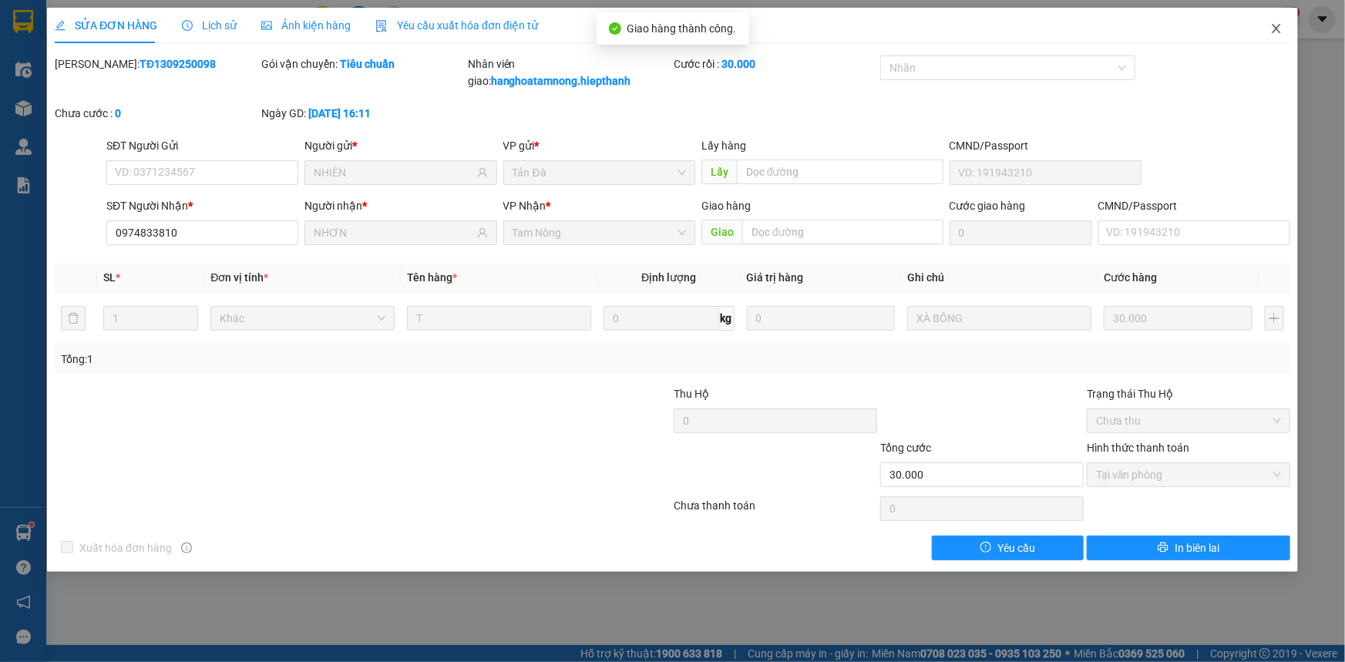
click at [1280, 24] on icon "close" at bounding box center [1276, 28] width 12 height 12
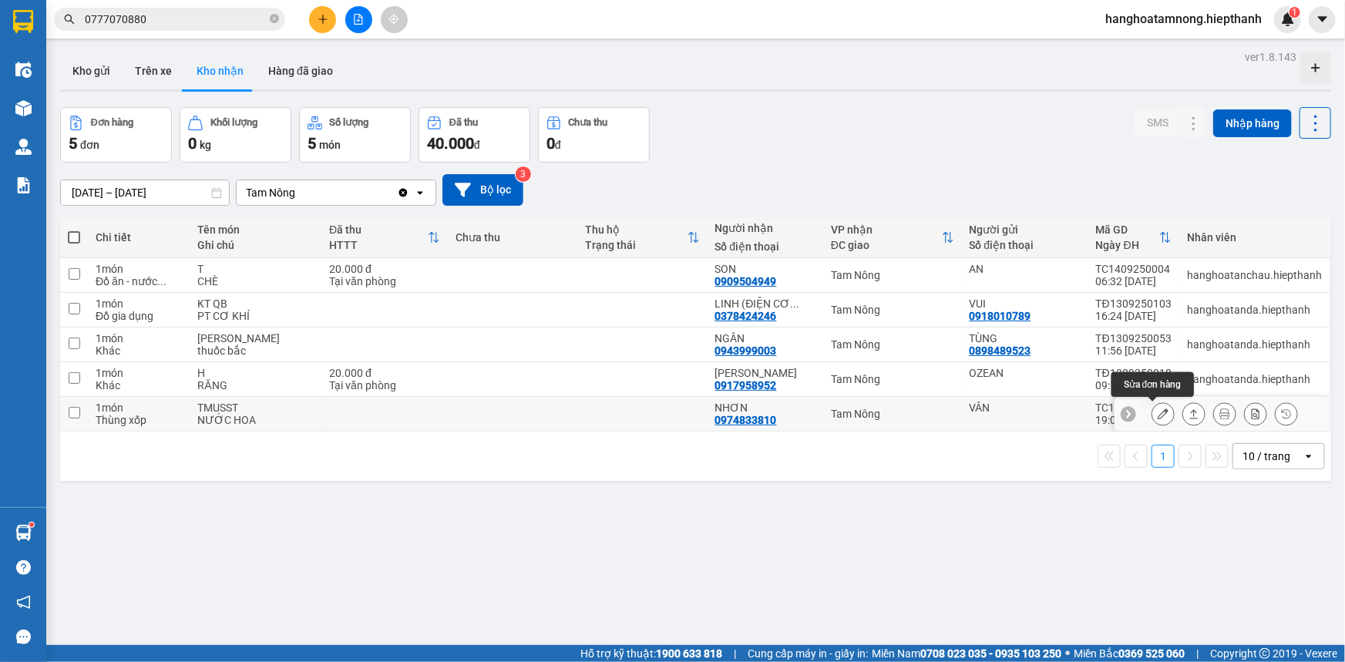
click at [1158, 414] on icon at bounding box center [1163, 414] width 11 height 11
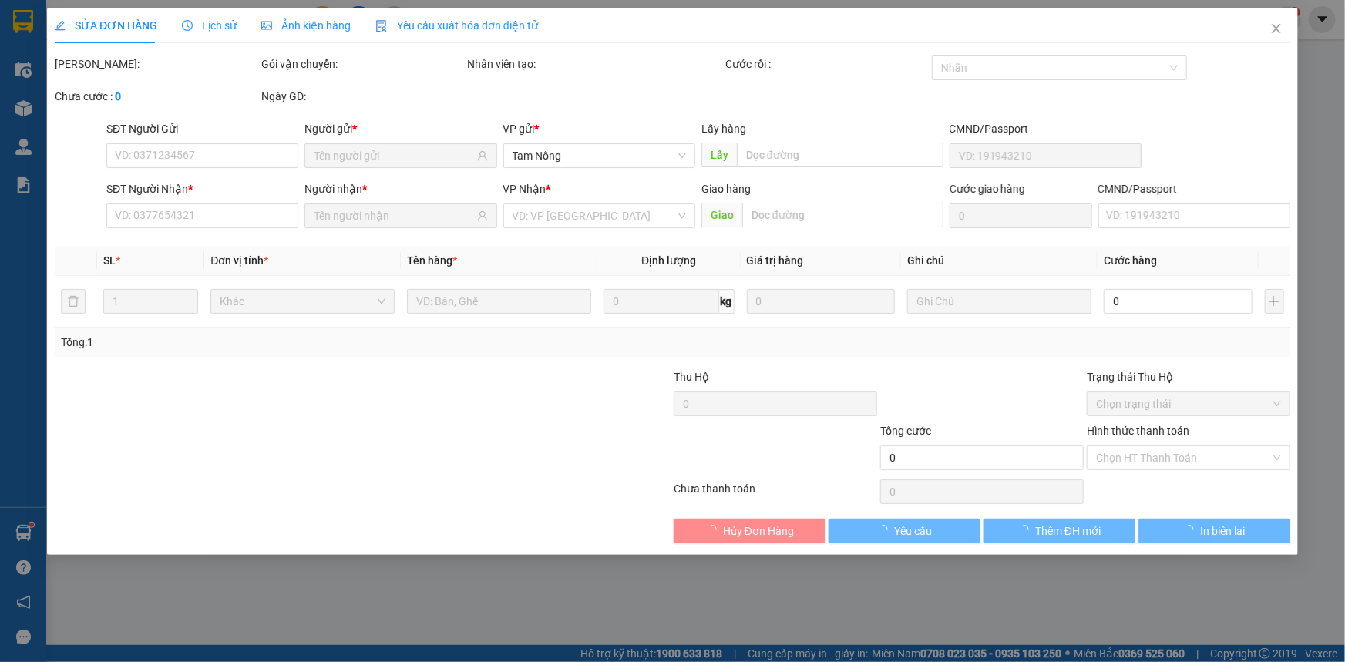
type input "VÂN"
type input "0974833810"
type input "NHƠN"
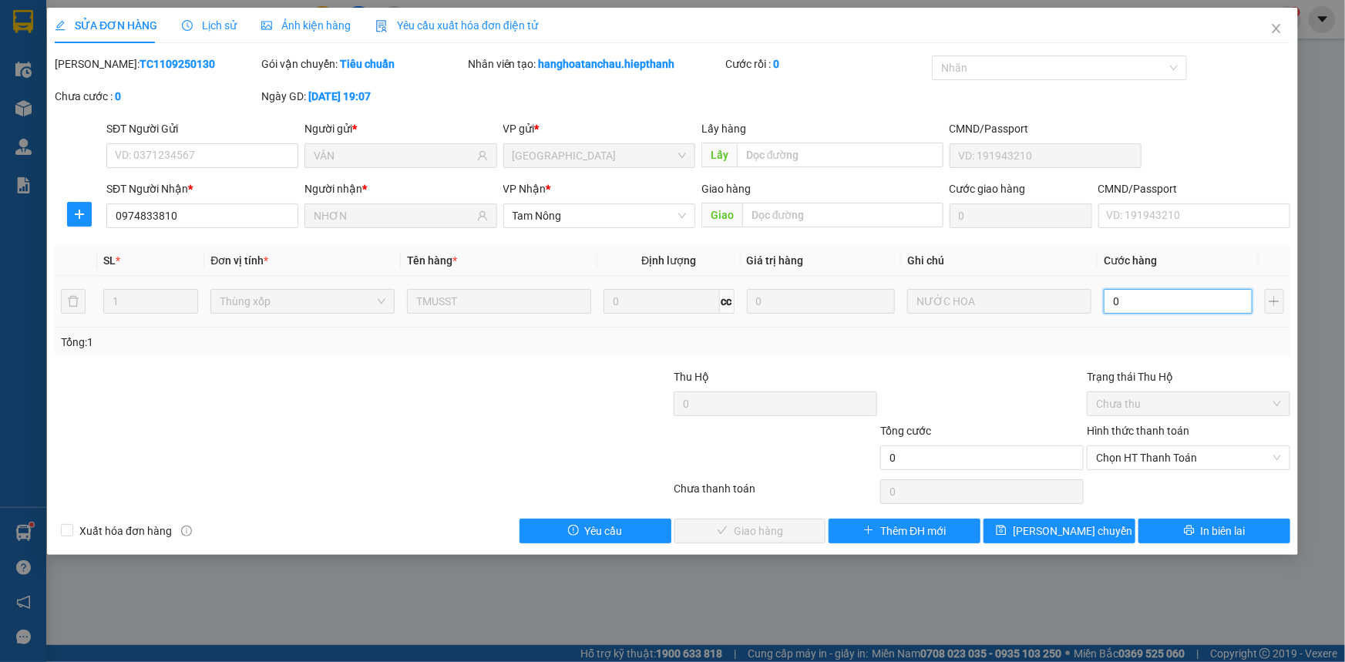
click at [1145, 294] on input "0" at bounding box center [1178, 301] width 149 height 25
click at [395, 441] on div at bounding box center [259, 449] width 413 height 54
click at [1162, 301] on input "0" at bounding box center [1178, 301] width 149 height 25
type input "5"
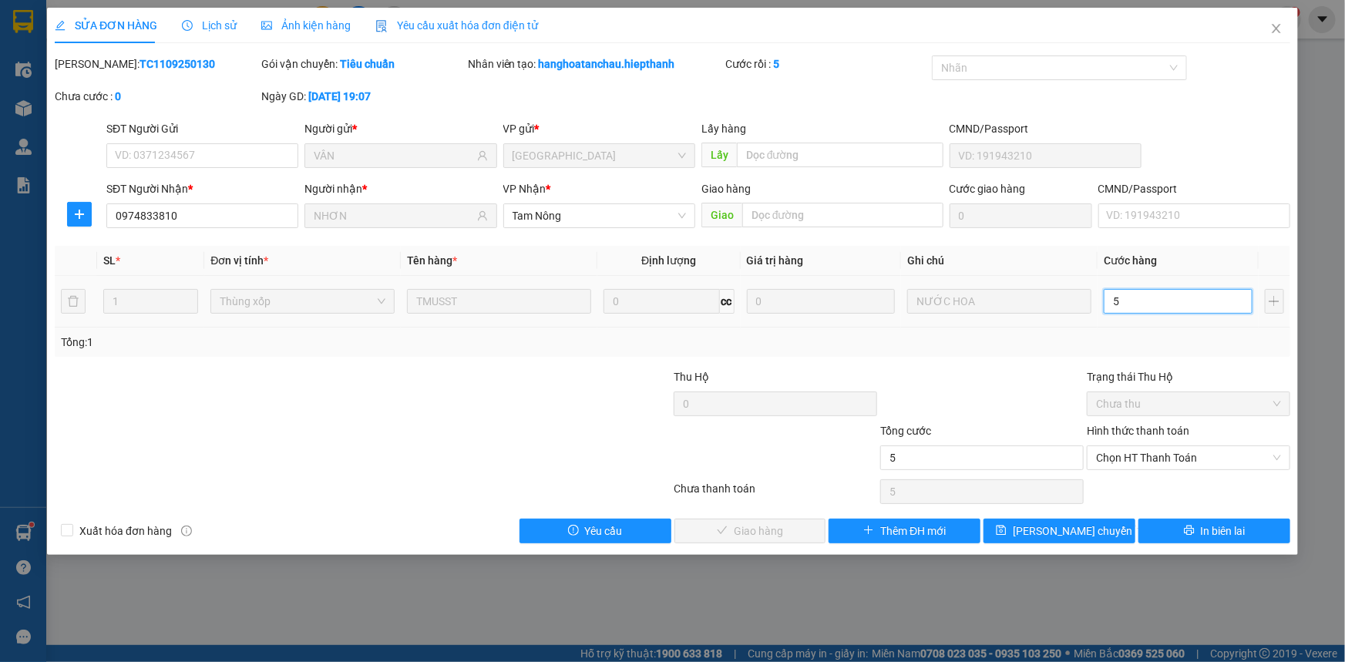
type input "5"
type input "50"
type input "50.000"
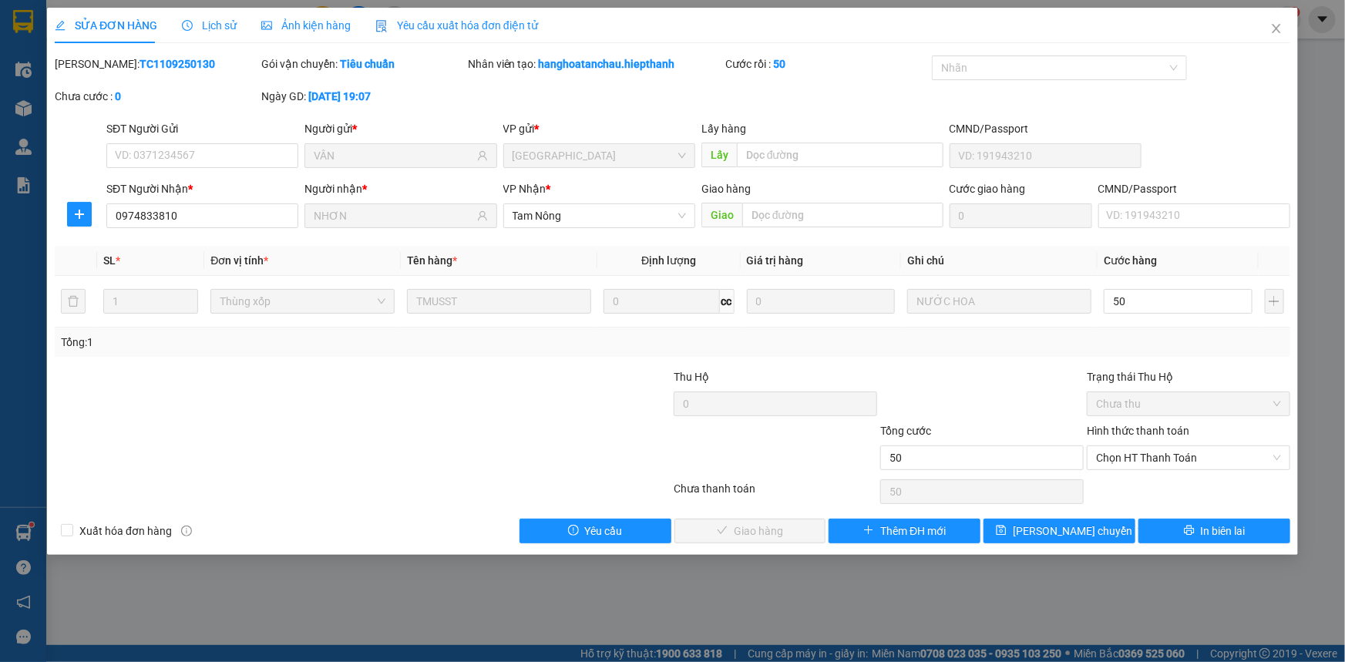
type input "50.000"
click at [1188, 469] on div "Hình thức thanh toán Chọn HT Thanh Toán" at bounding box center [1189, 449] width 204 height 54
click at [1187, 466] on span "Chọn HT Thanh Toán" at bounding box center [1188, 457] width 185 height 23
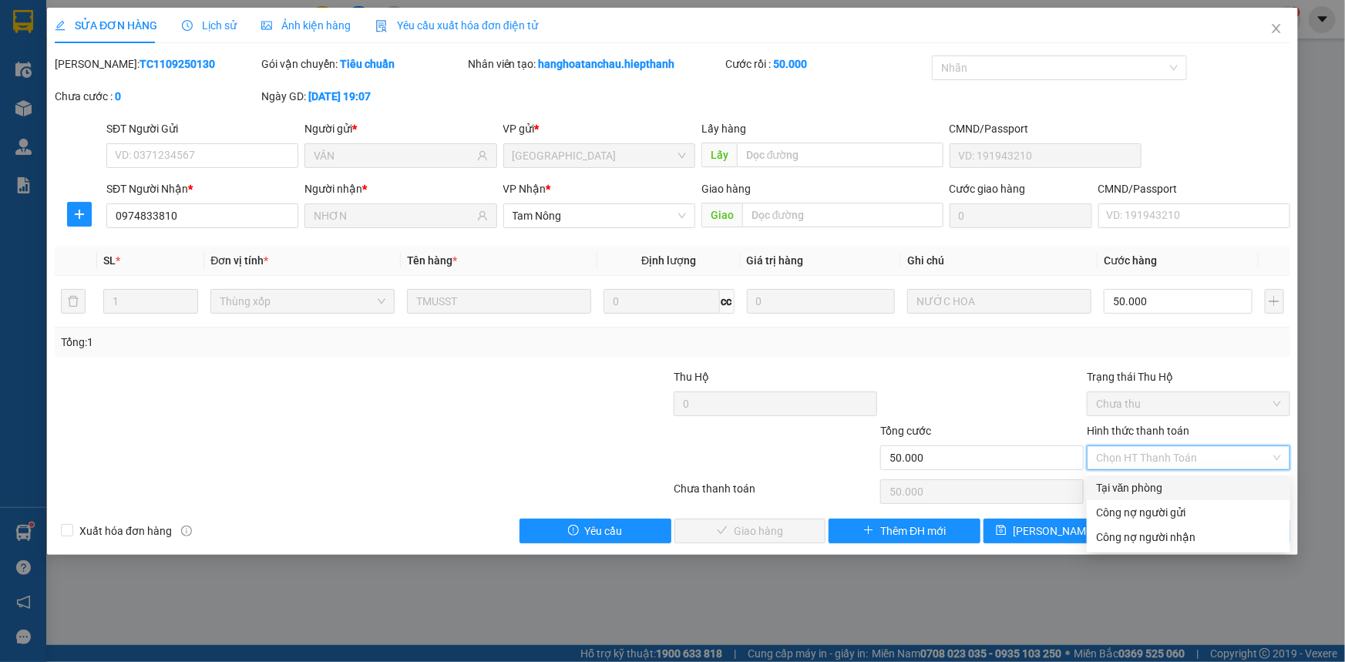
click at [1107, 489] on div "Tại văn phòng" at bounding box center [1188, 487] width 185 height 17
type input "0"
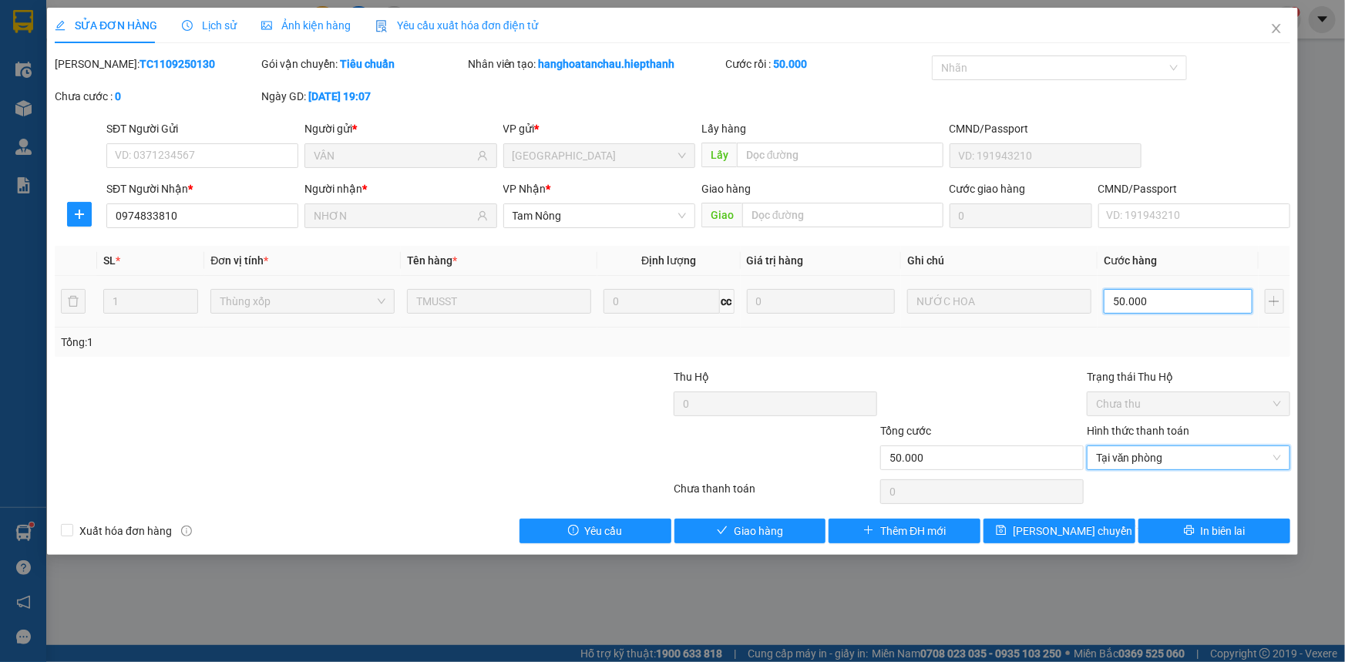
click at [1162, 301] on input "50.000" at bounding box center [1178, 301] width 149 height 25
click at [1160, 301] on input "50.000" at bounding box center [1178, 301] width 149 height 25
click at [1159, 301] on input "50.000" at bounding box center [1178, 301] width 149 height 25
click at [967, 382] on div at bounding box center [982, 395] width 207 height 54
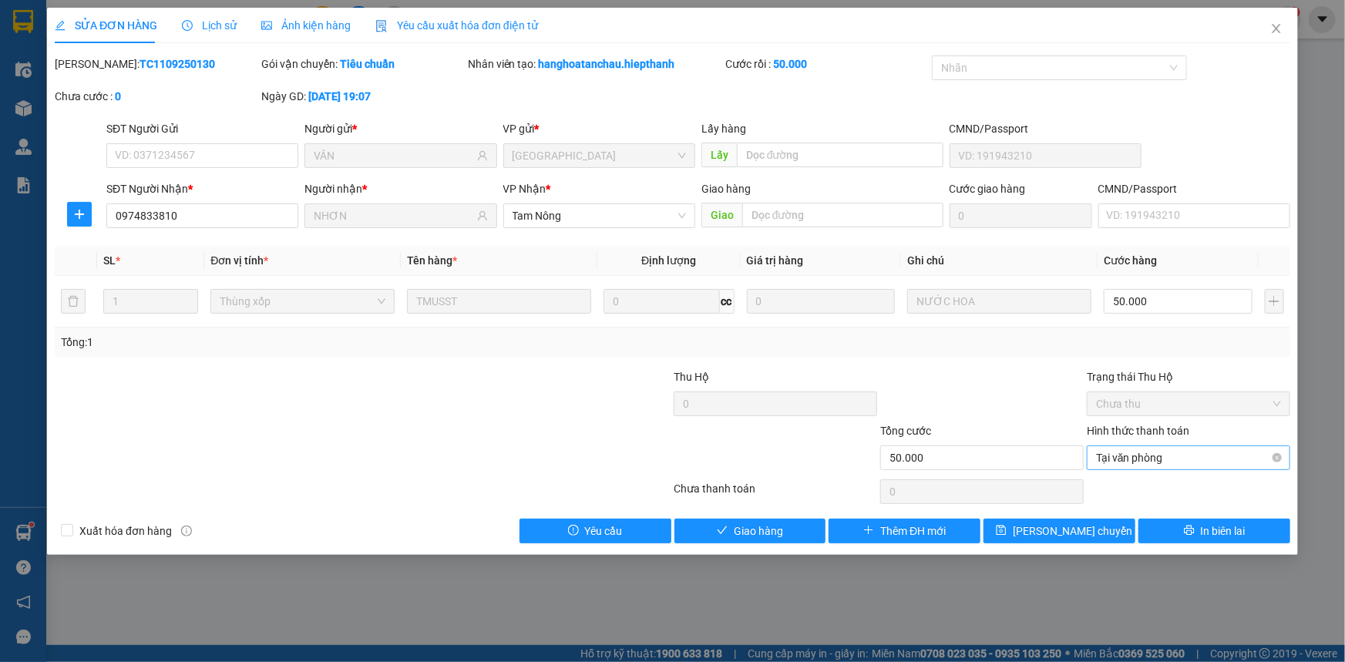
click at [1176, 454] on span "Tại văn phòng" at bounding box center [1188, 457] width 185 height 23
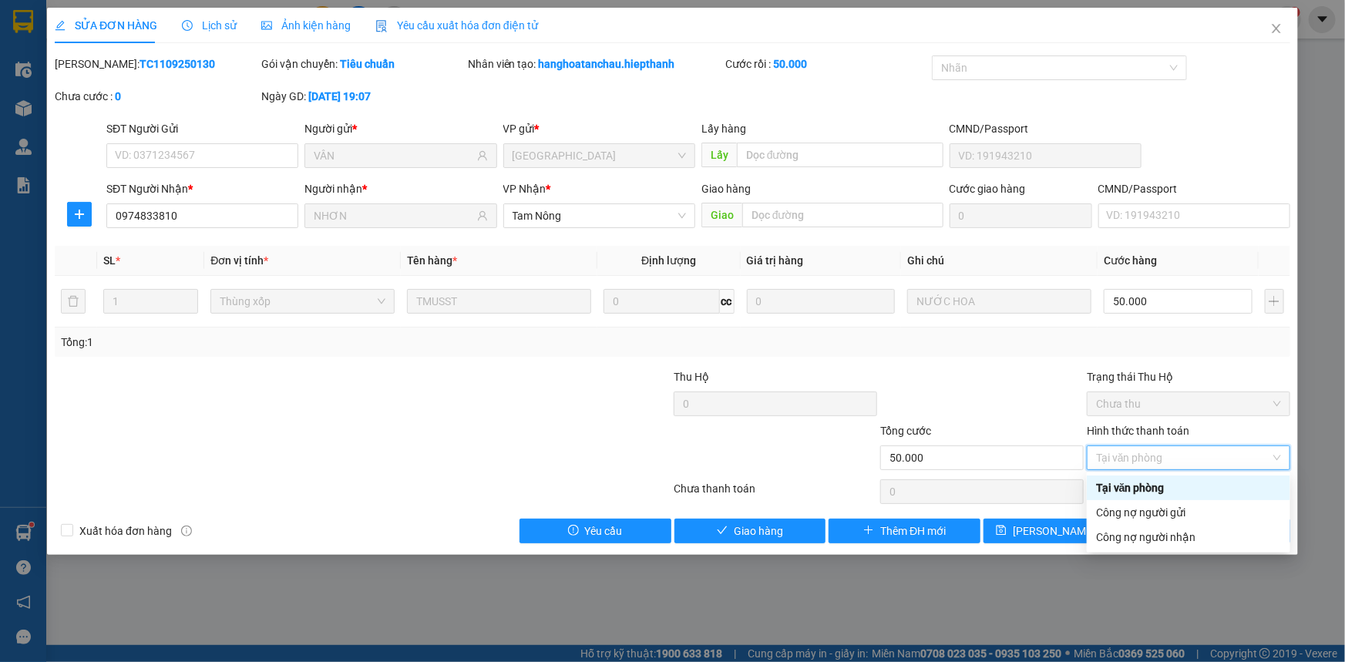
click at [1105, 488] on div "Tại văn phòng" at bounding box center [1188, 487] width 185 height 17
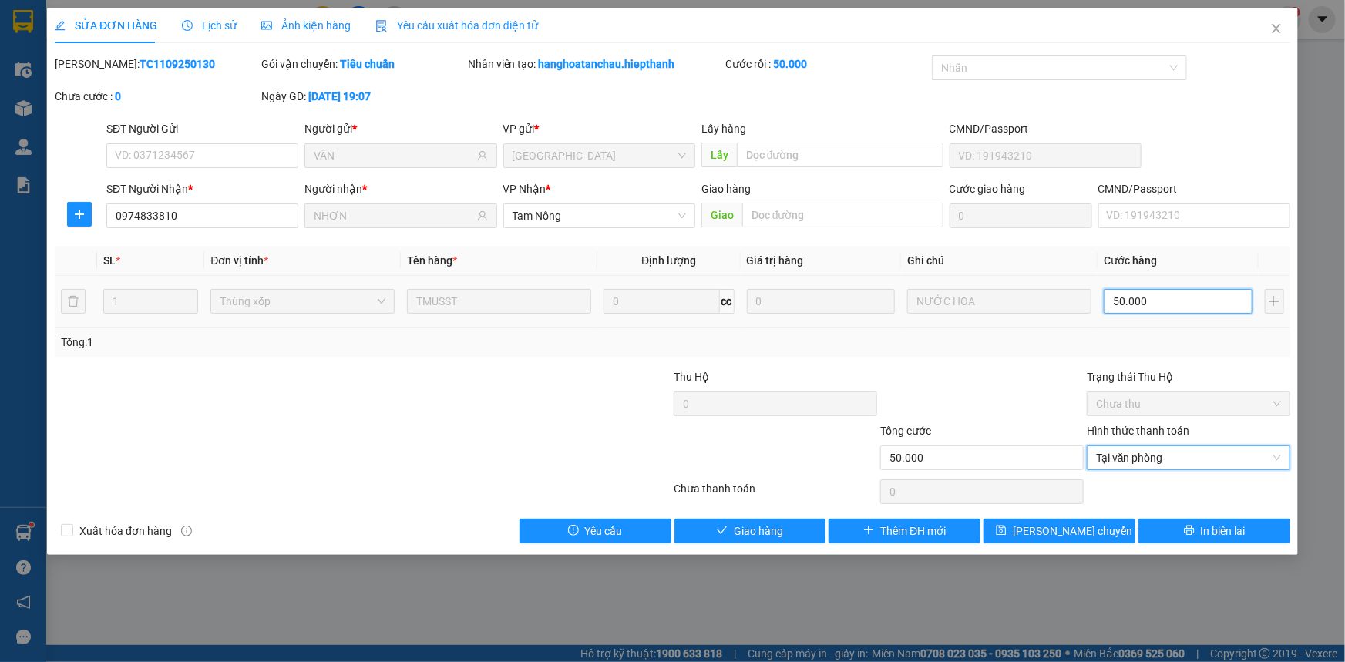
click at [1159, 304] on input "50.000" at bounding box center [1178, 301] width 149 height 25
type input "6"
type input "60"
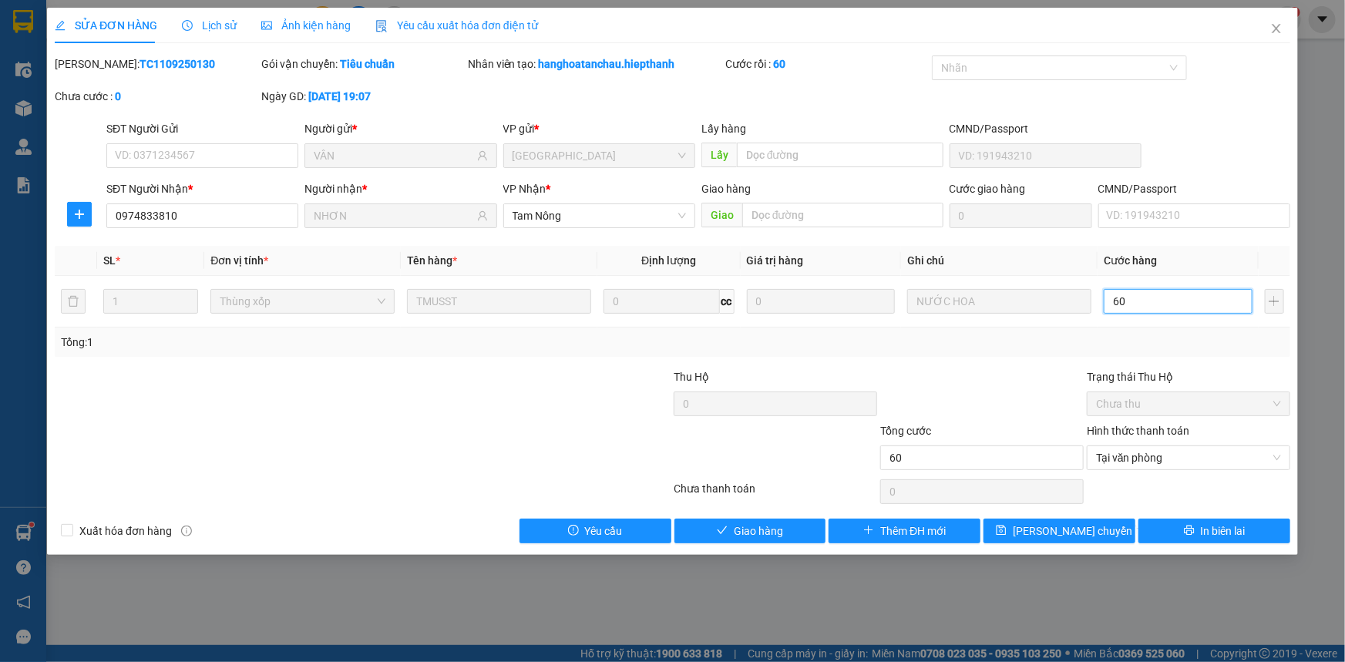
type input "60"
type input "60.000"
click at [991, 372] on div at bounding box center [982, 395] width 207 height 54
click at [745, 528] on span "Giao hàng" at bounding box center [758, 531] width 49 height 17
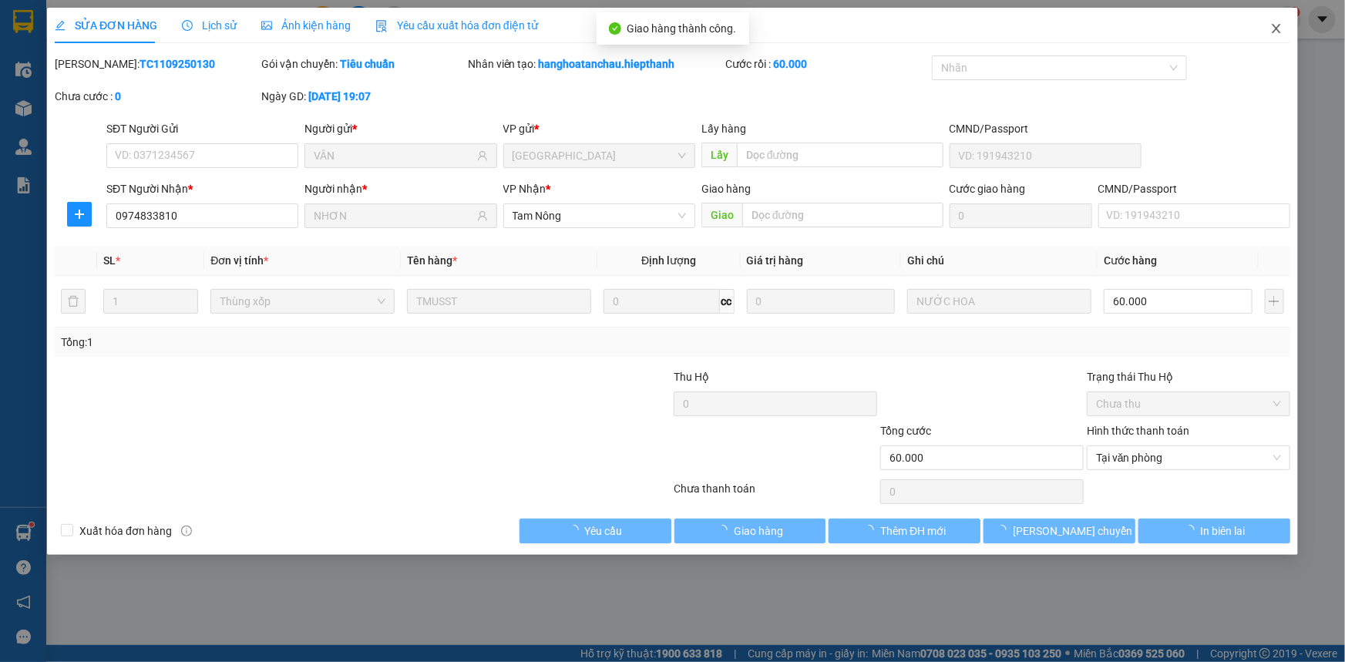
click at [1277, 24] on icon "close" at bounding box center [1276, 28] width 12 height 12
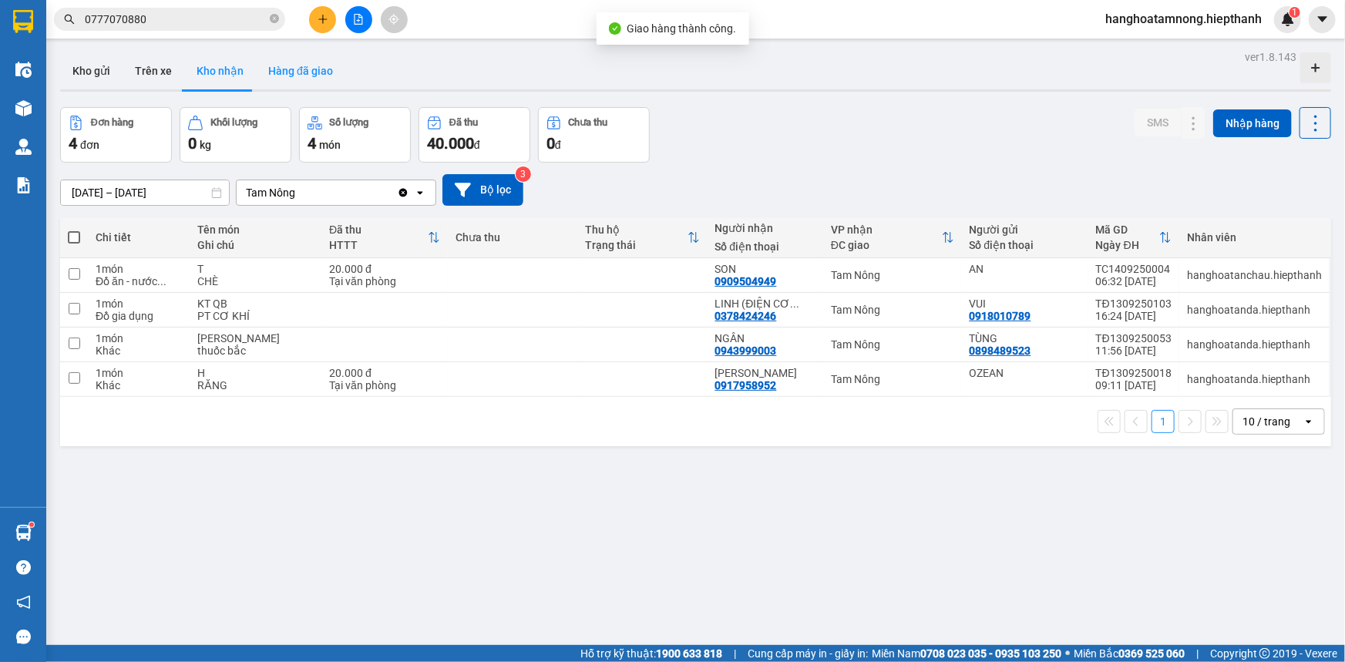
click at [281, 67] on button "Hàng đã giao" at bounding box center [300, 70] width 89 height 37
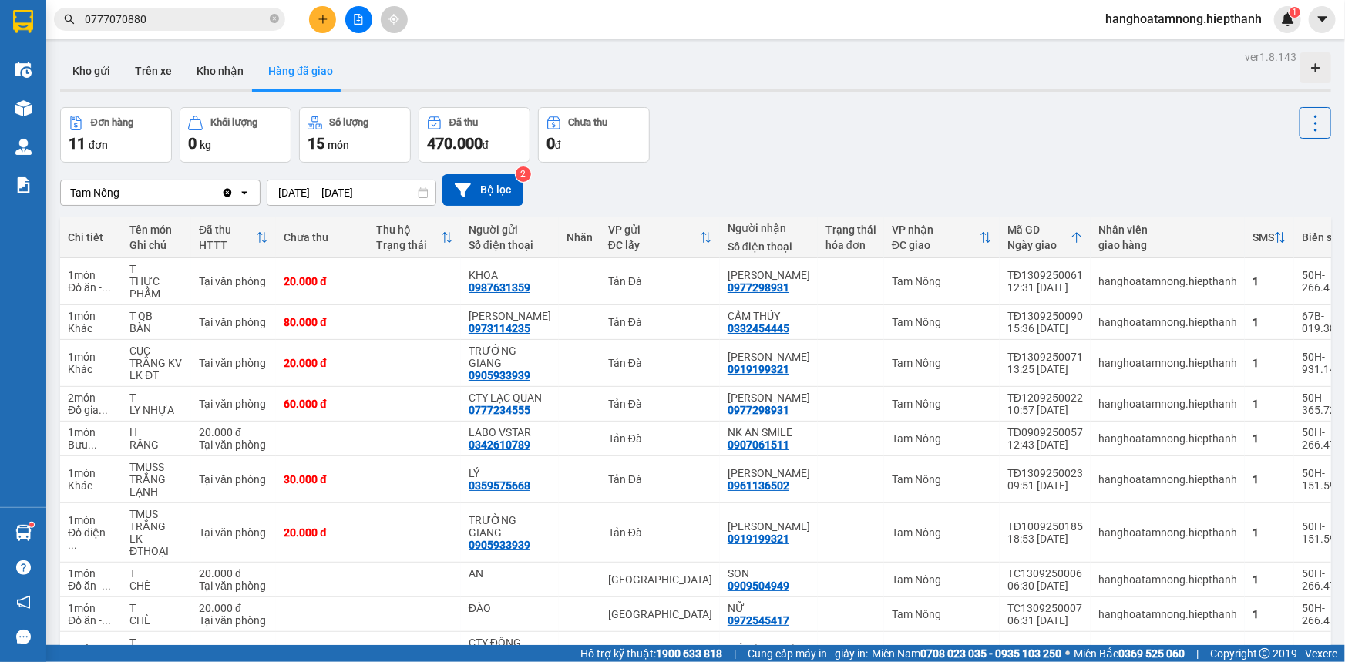
click at [300, 191] on input "13/09/2025 – 13/09/2025" at bounding box center [351, 192] width 168 height 25
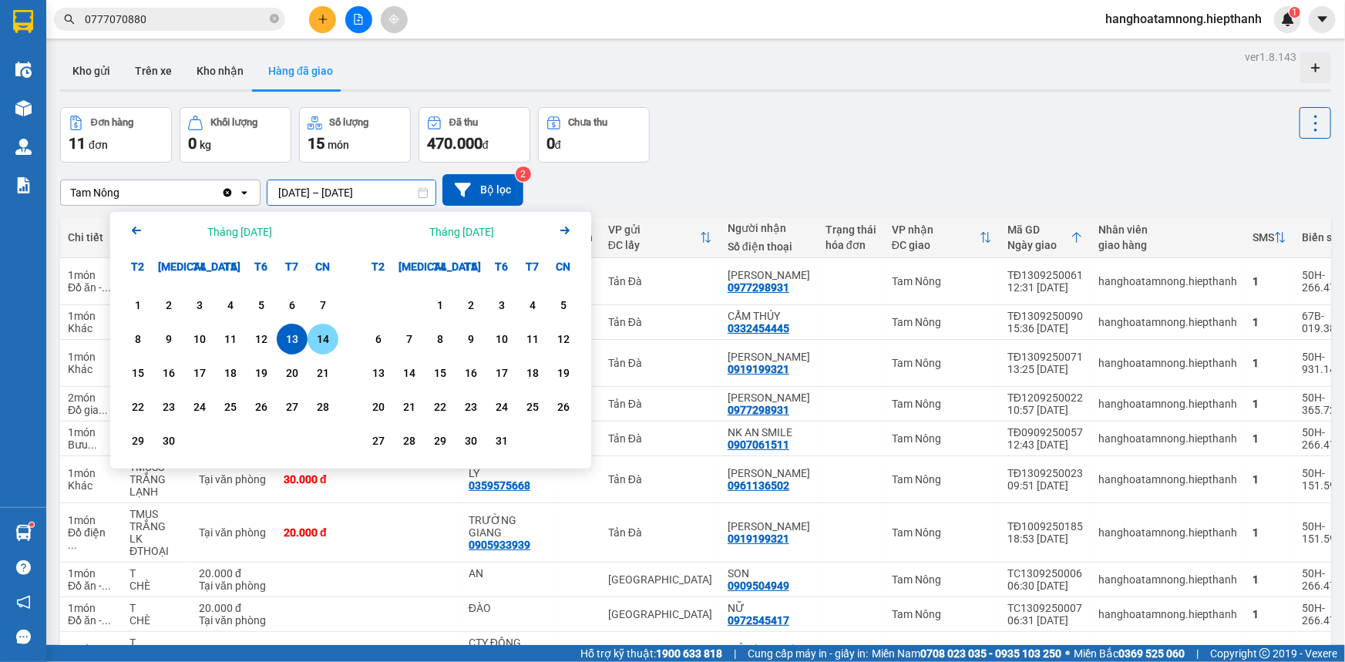
click at [321, 338] on div "14" at bounding box center [323, 339] width 22 height 19
type input "[DATE] – [DATE]"
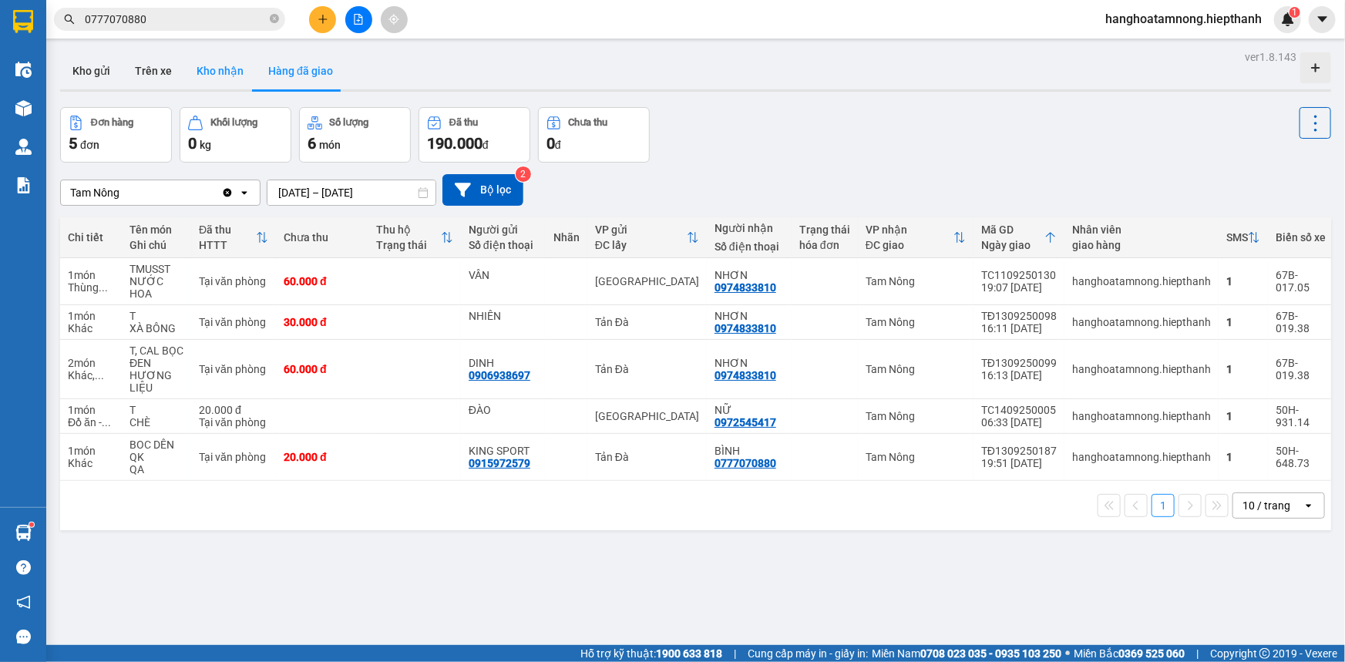
click at [215, 69] on button "Kho nhận" at bounding box center [220, 70] width 72 height 37
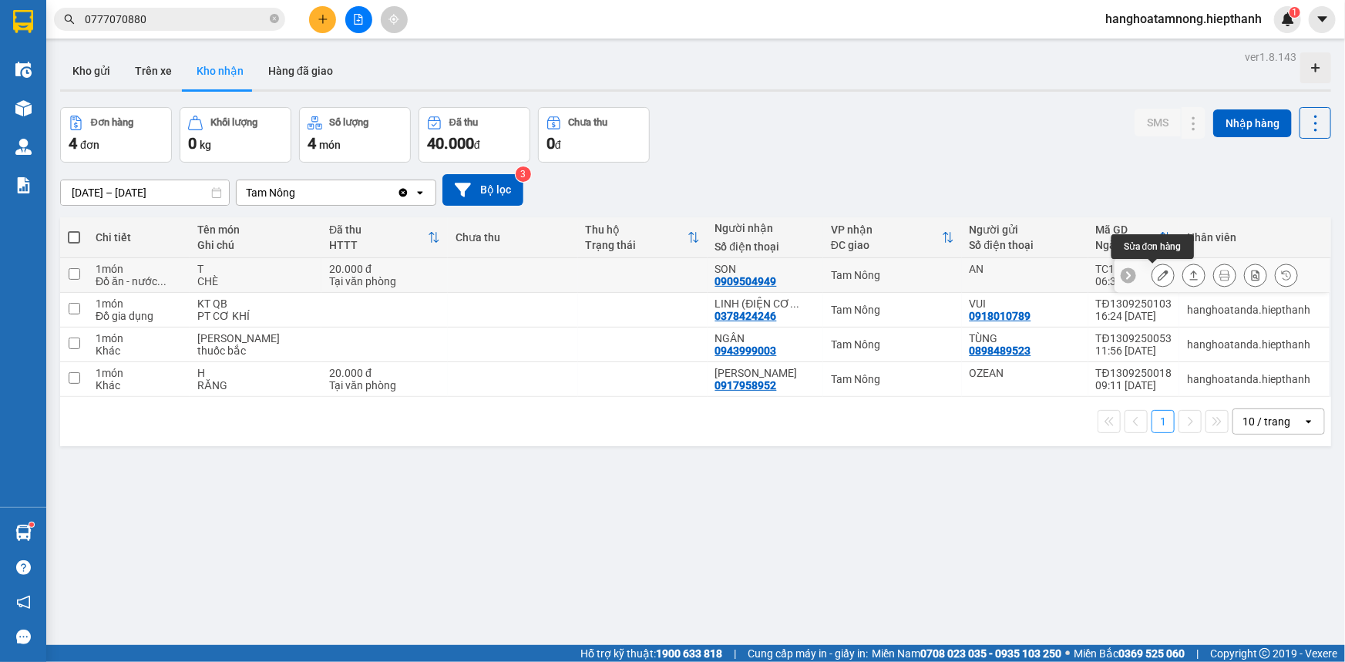
click at [1158, 270] on icon at bounding box center [1163, 275] width 11 height 11
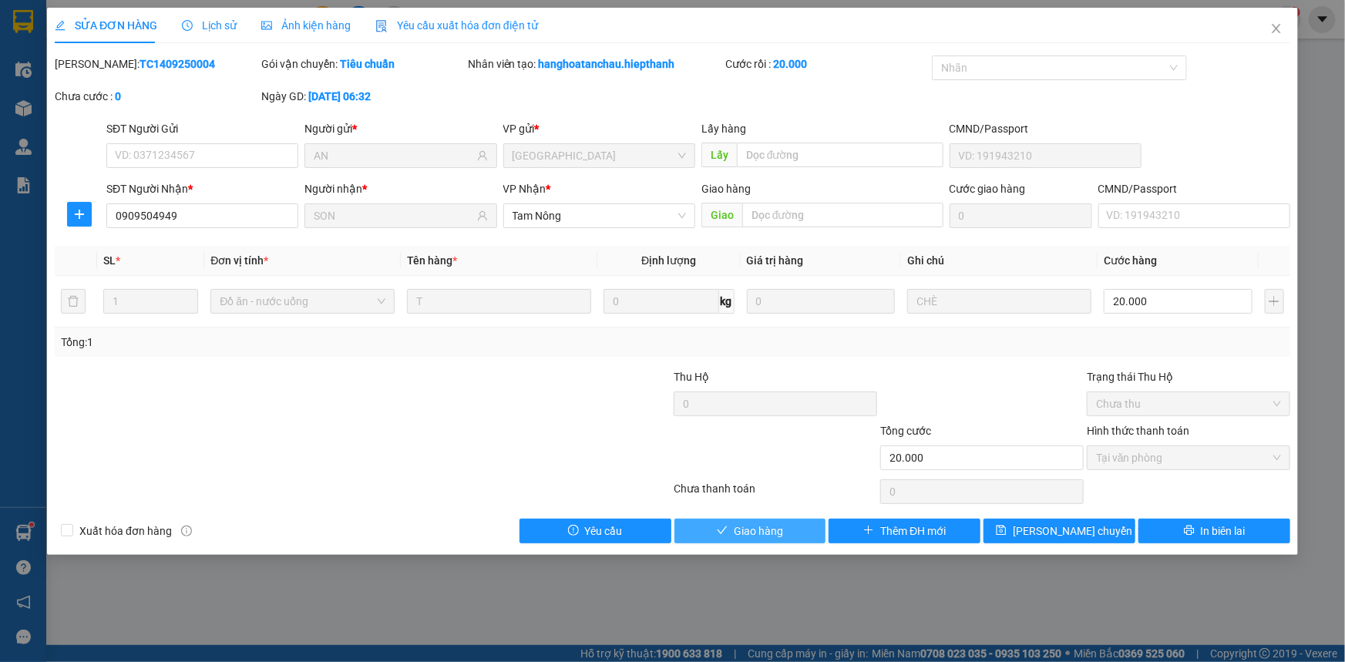
click at [746, 527] on span "Giao hàng" at bounding box center [758, 531] width 49 height 17
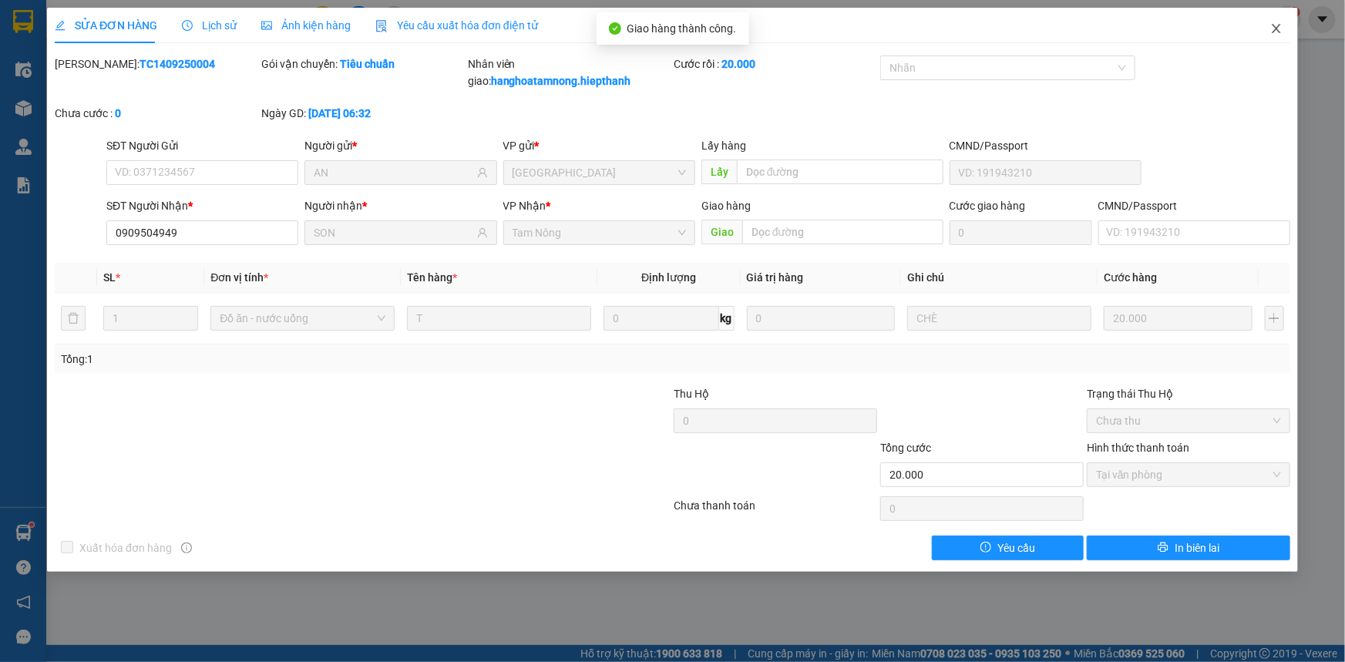
click at [1280, 25] on icon "close" at bounding box center [1276, 28] width 12 height 12
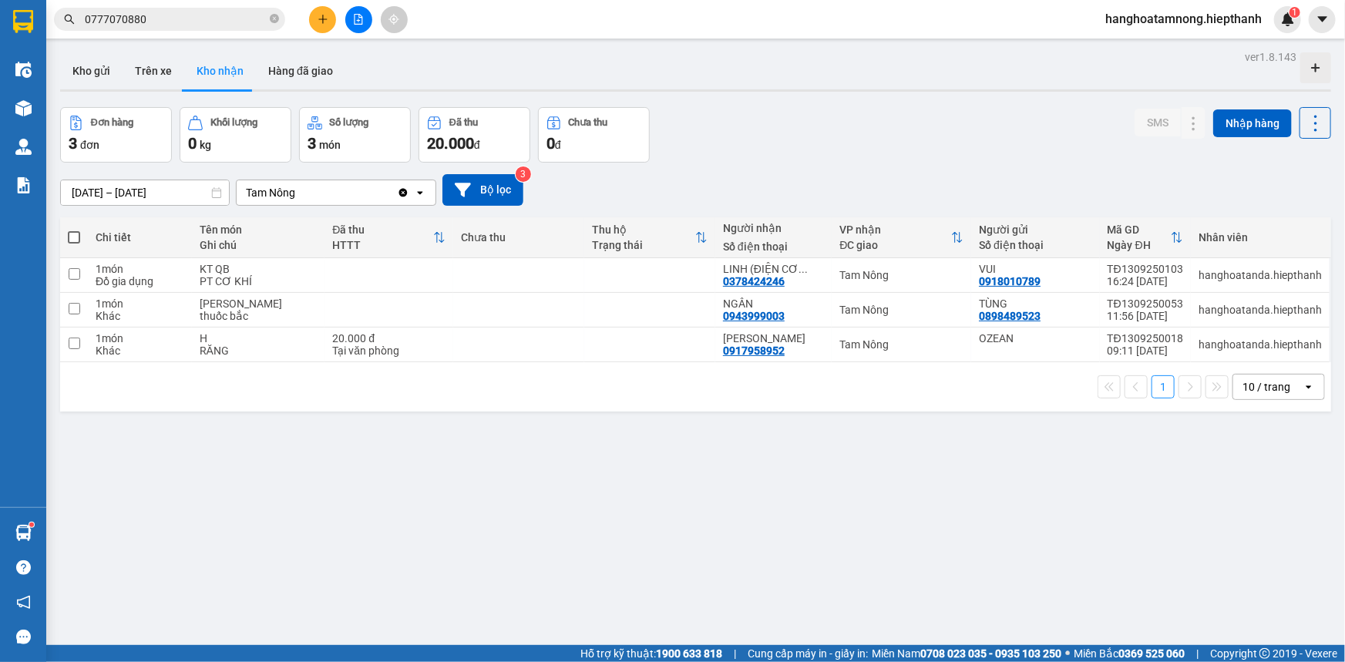
click at [214, 12] on input "0777070880" at bounding box center [176, 19] width 182 height 17
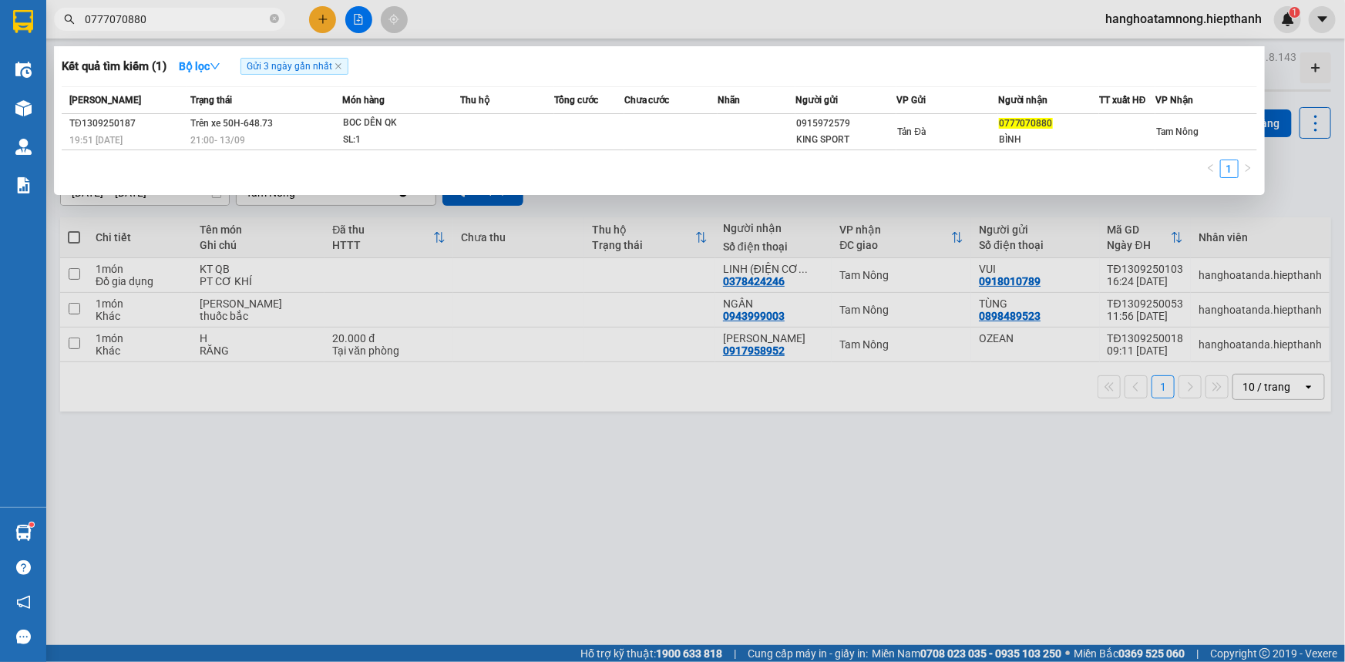
click at [214, 12] on input "0777070880" at bounding box center [176, 19] width 182 height 17
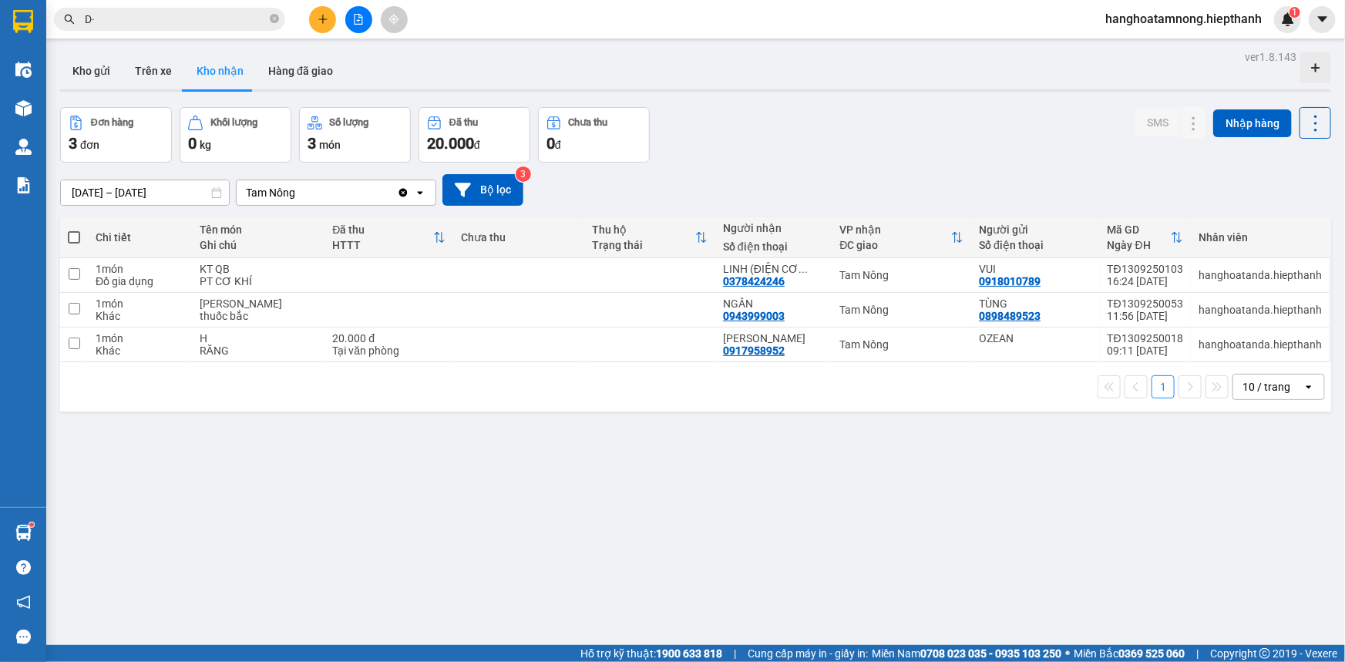
type input "D"
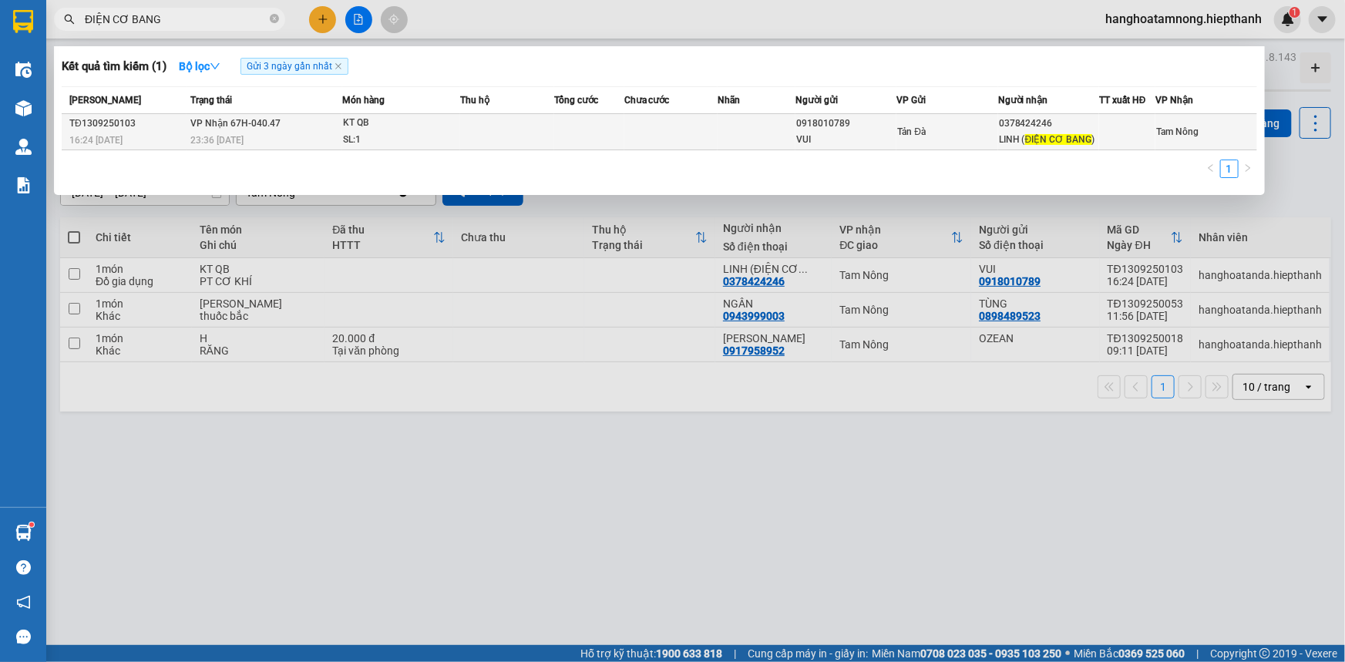
type input "ĐIỆN CƠ BANG"
click at [623, 123] on td at bounding box center [589, 132] width 70 height 36
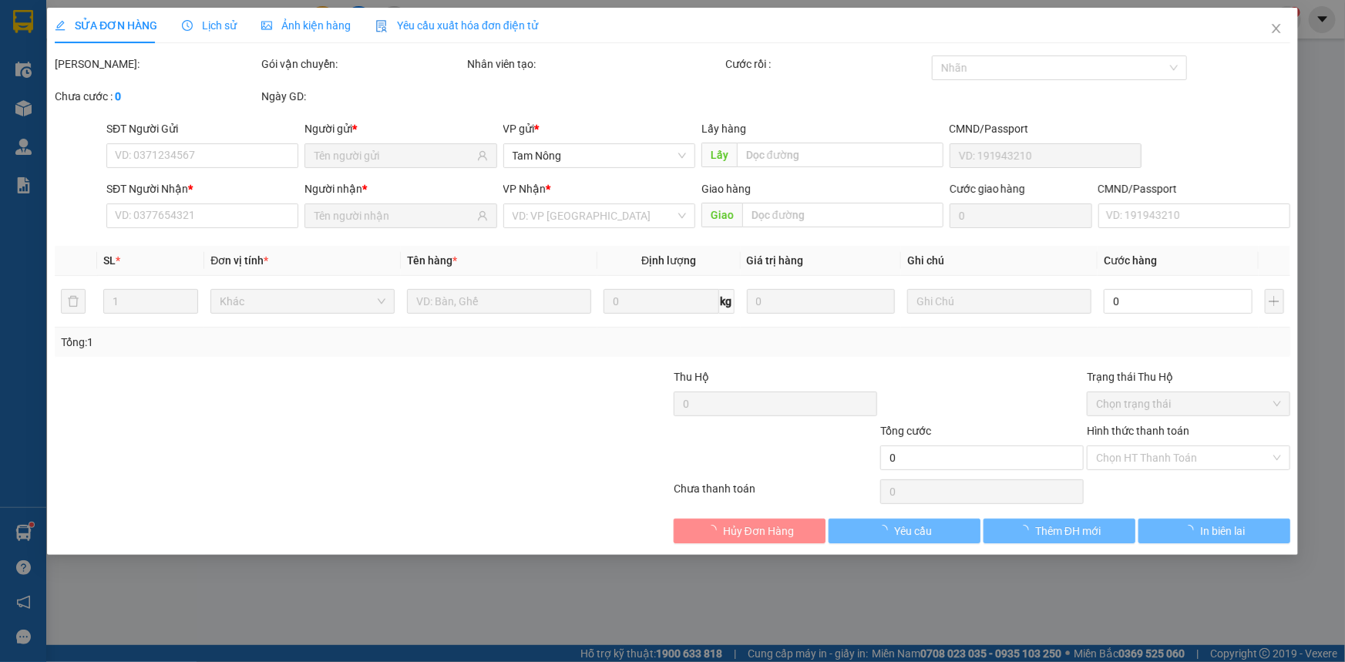
type input "0918010789"
type input "VUI"
type input "0378424246"
type input "LINH (ĐIỆN CƠ BANG)"
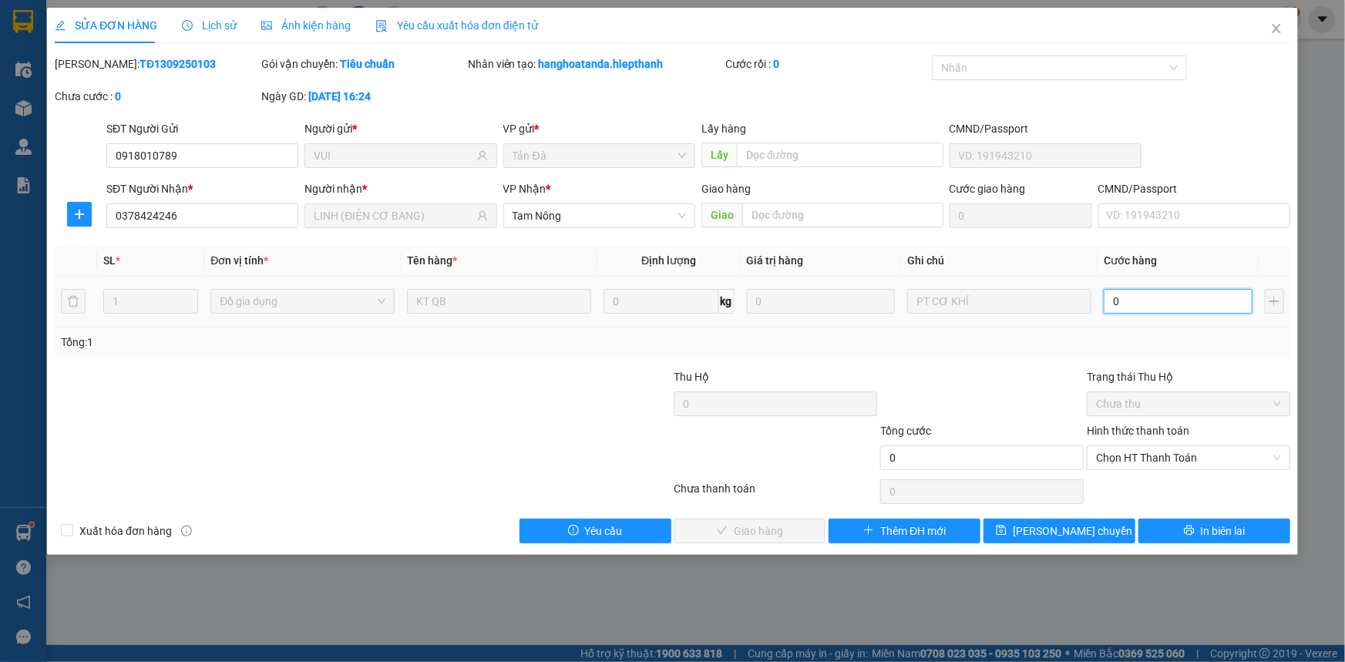
click at [1161, 308] on input "0" at bounding box center [1178, 301] width 149 height 25
type input "3"
type input "30"
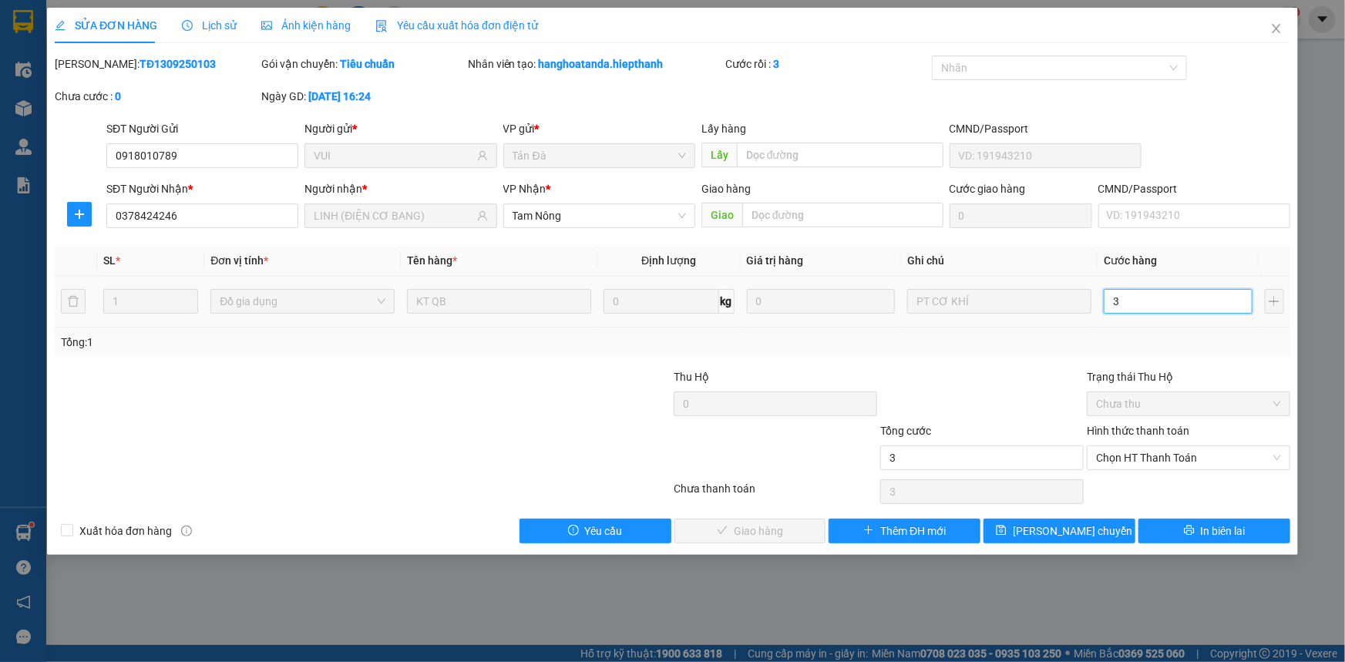
type input "30"
click at [1159, 446] on span "Chọn HT Thanh Toán" at bounding box center [1188, 457] width 185 height 23
type input "30"
type input "30.000"
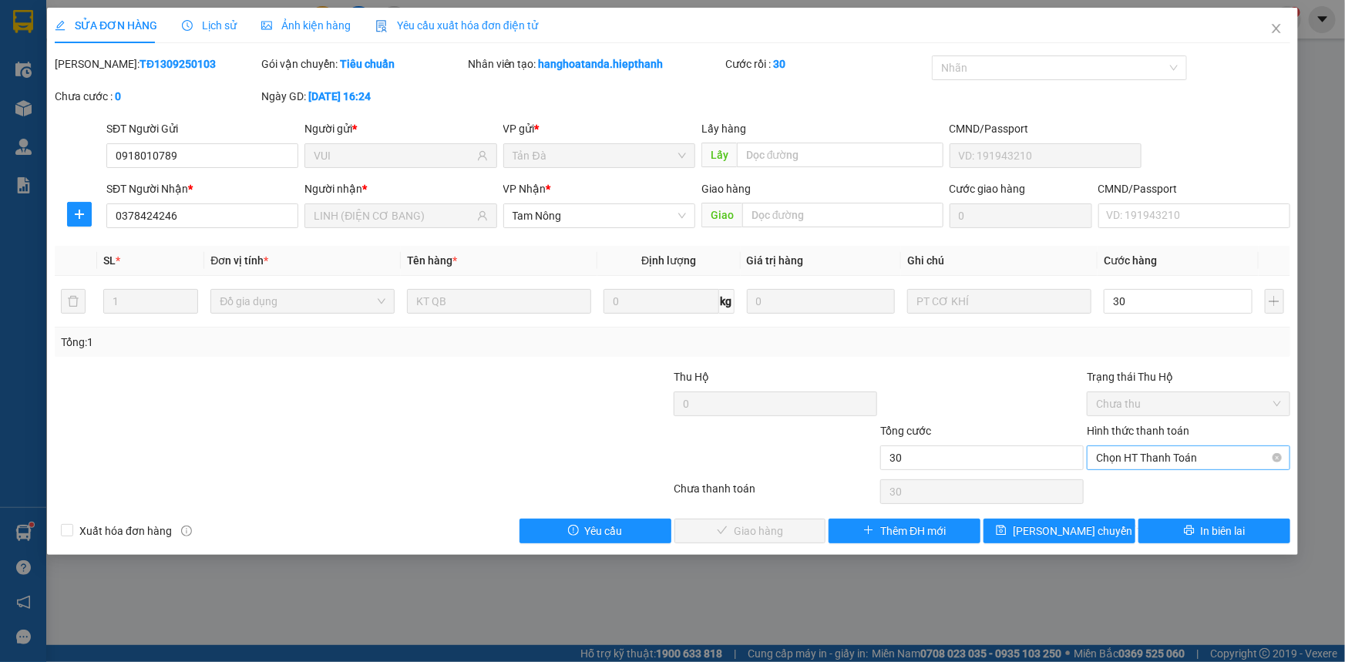
type input "30.000"
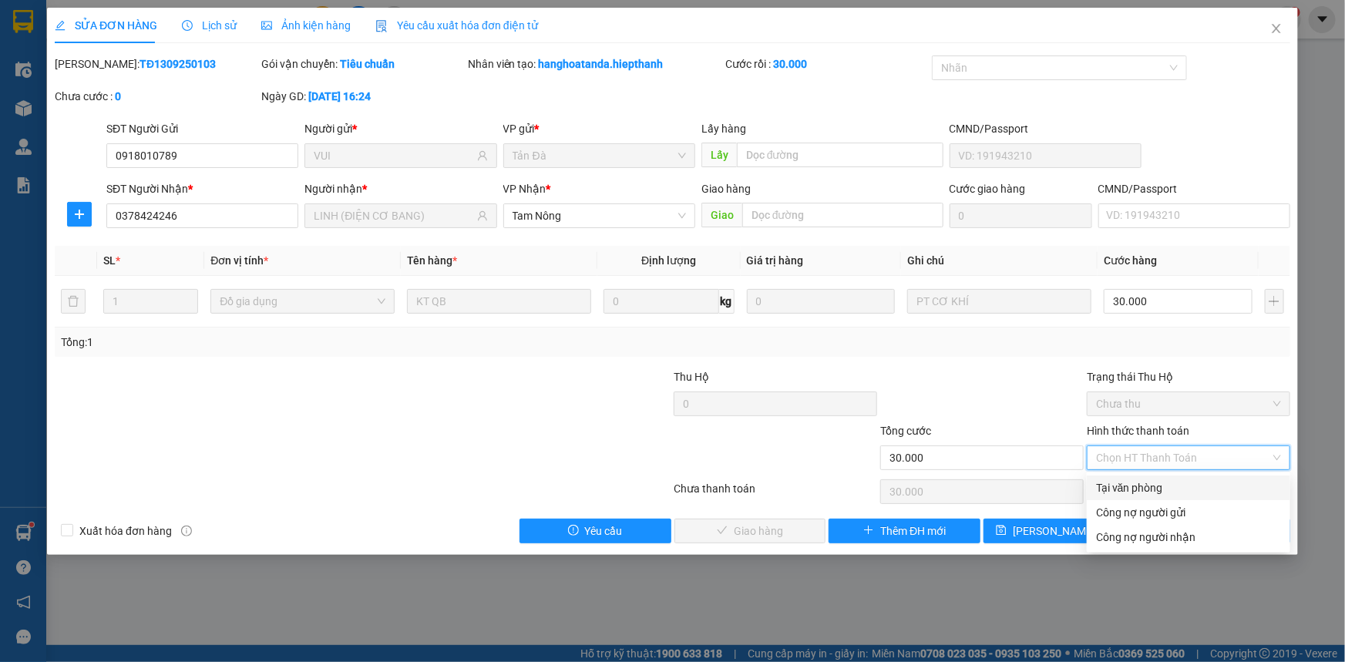
click at [1153, 478] on div "Tại văn phòng" at bounding box center [1189, 488] width 204 height 25
type input "0"
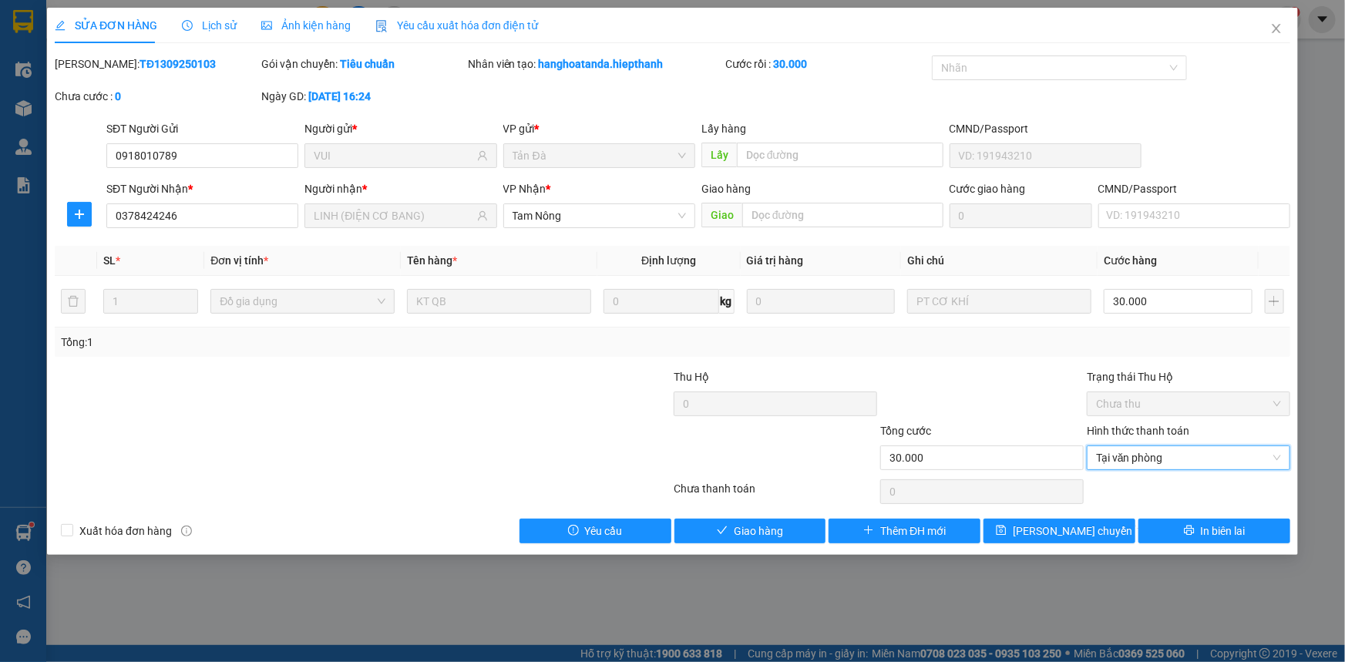
click at [796, 516] on div "Total Paid Fee 0 Total UnPaid Fee 0 Cash Collection Total Fee Mã ĐH: TĐ13092501…" at bounding box center [673, 300] width 1236 height 488
click at [794, 523] on button "Giao hàng" at bounding box center [750, 531] width 152 height 25
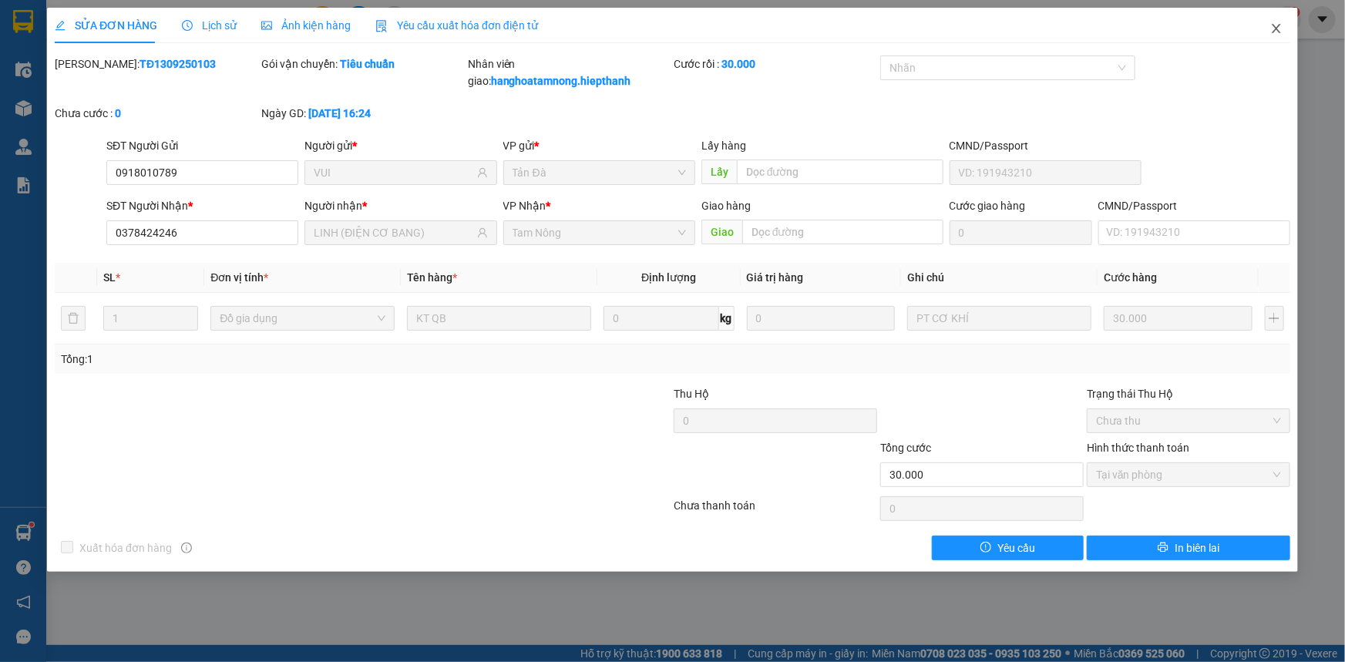
click at [1277, 29] on icon "close" at bounding box center [1276, 28] width 8 height 9
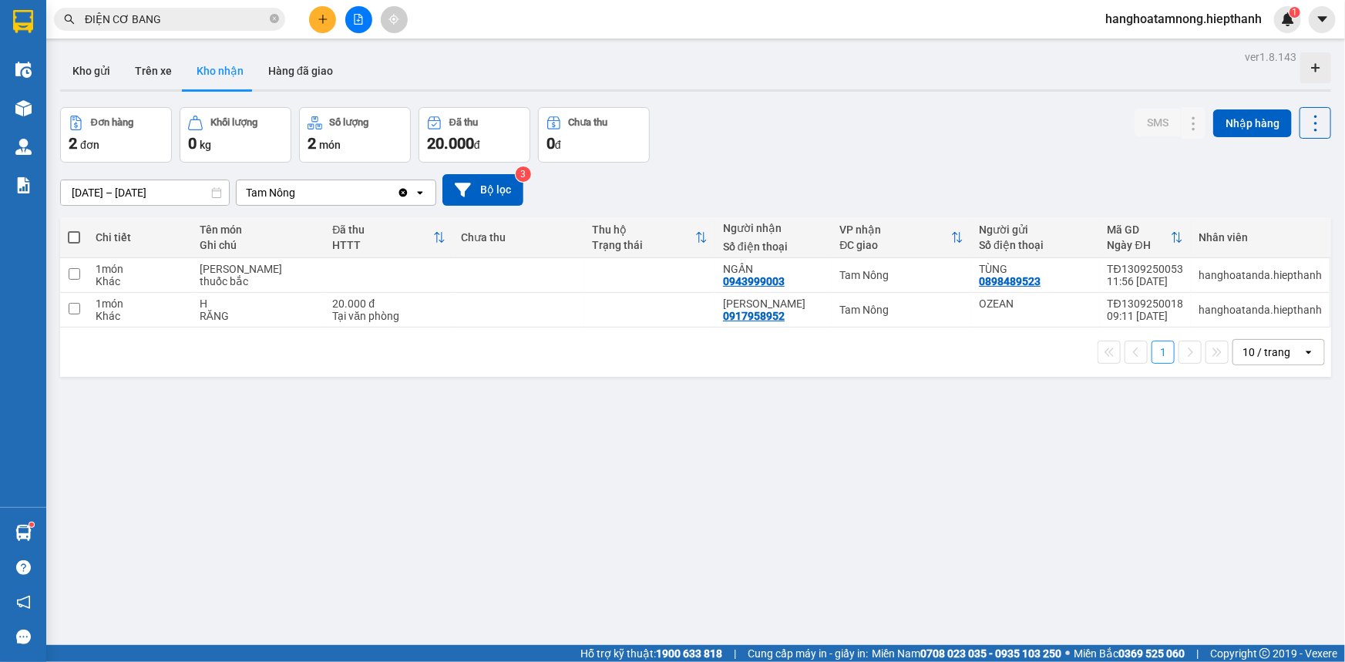
click at [308, 20] on div at bounding box center [359, 19] width 116 height 27
click at [320, 17] on icon "plus" at bounding box center [323, 19] width 11 height 11
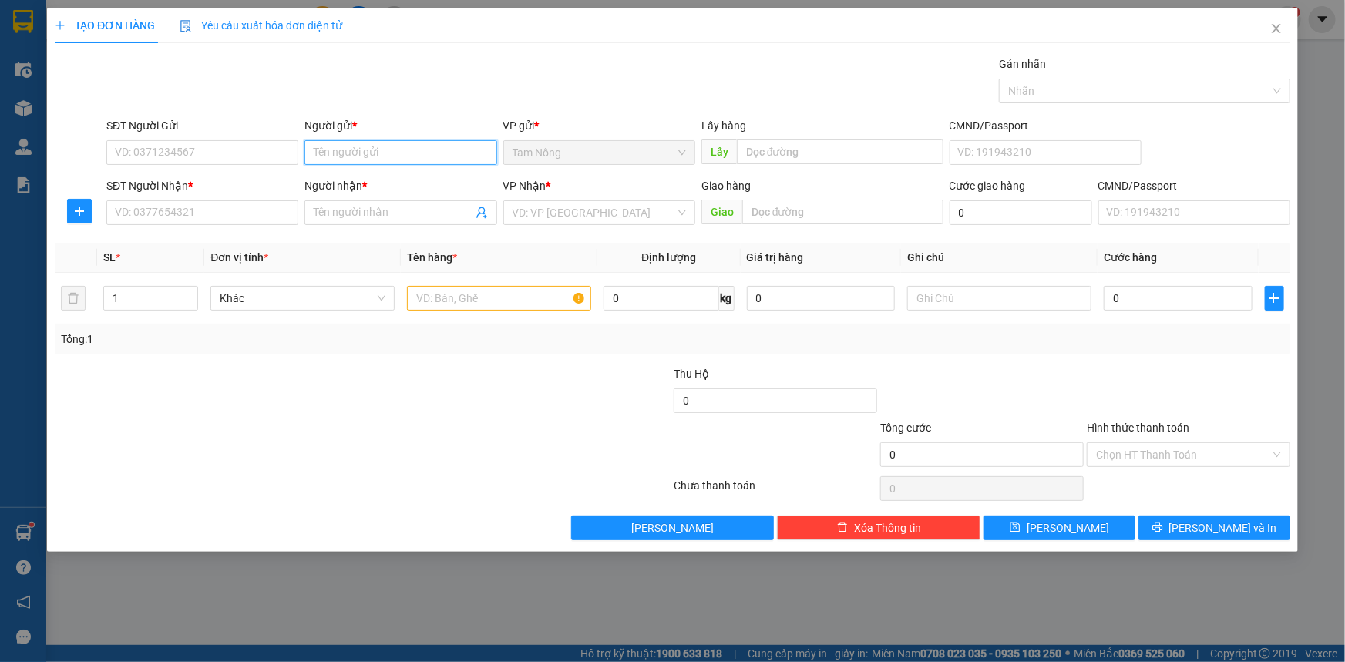
click at [443, 154] on input "Người gửi *" at bounding box center [400, 152] width 192 height 25
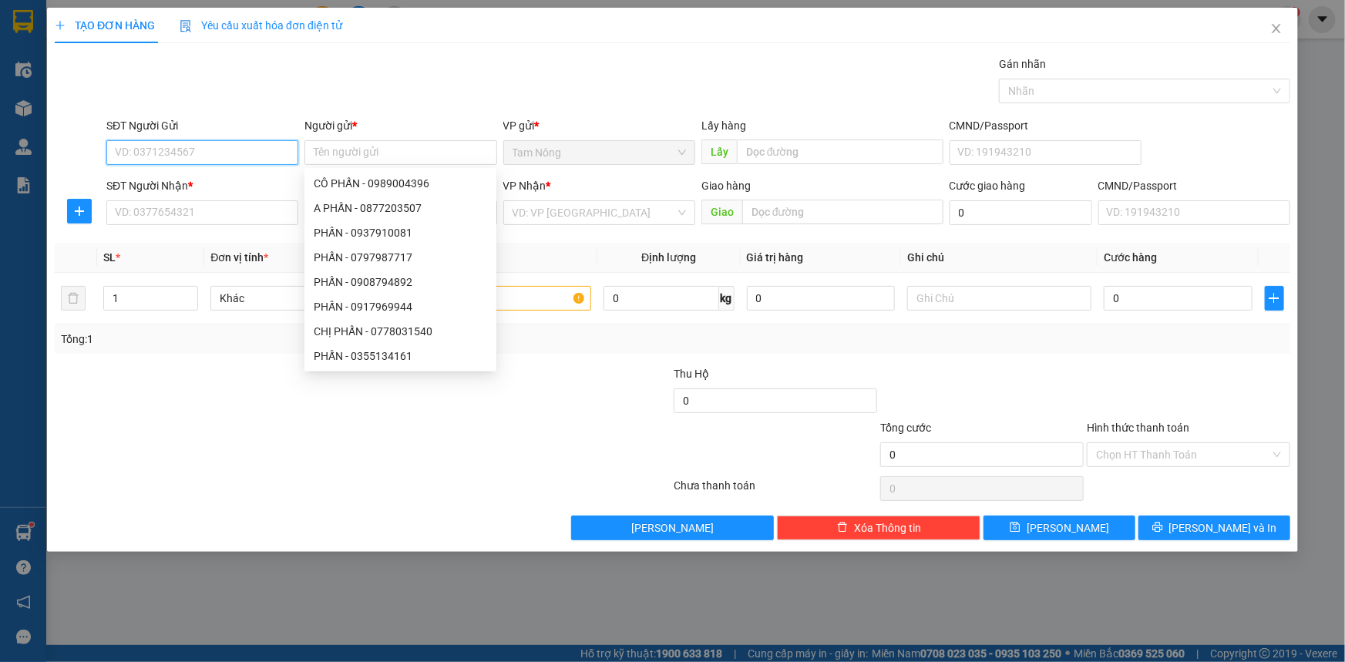
click at [267, 152] on input "SĐT Người Gửi" at bounding box center [202, 152] width 192 height 25
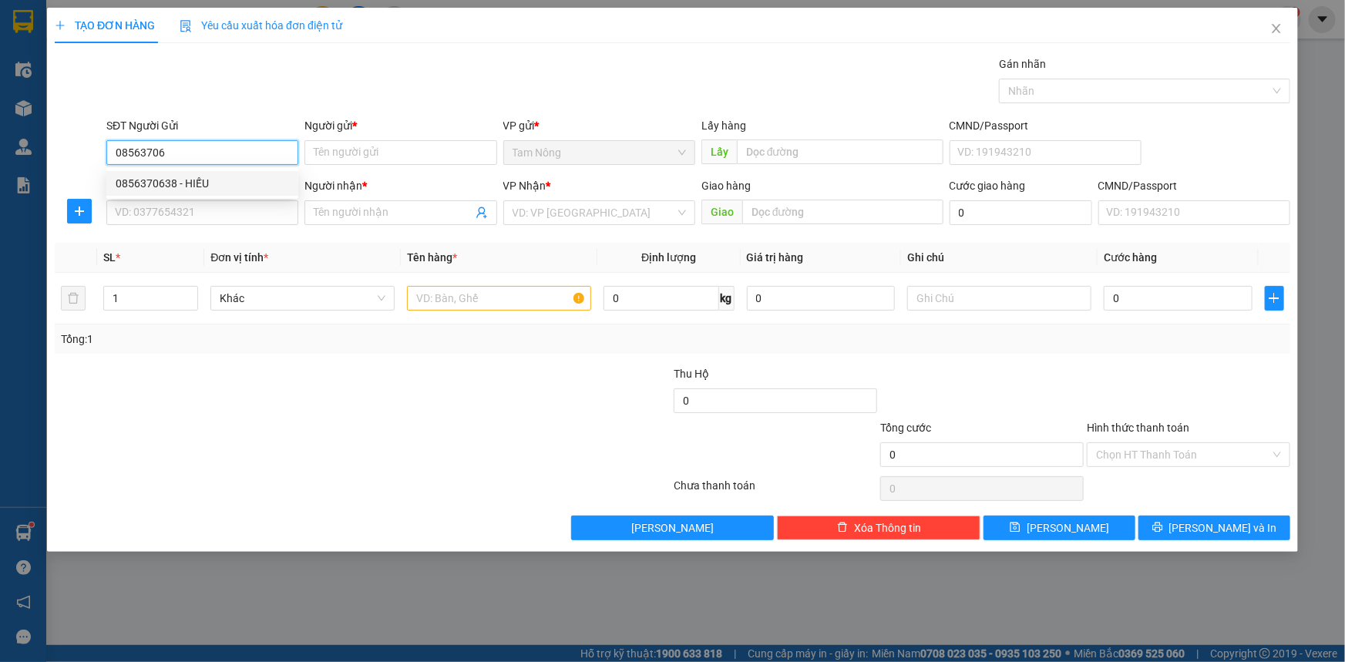
click at [241, 180] on div "0856370638 - HIẾU" at bounding box center [202, 183] width 173 height 17
type input "0856370638"
type input "HIẾU"
type input "0856370638"
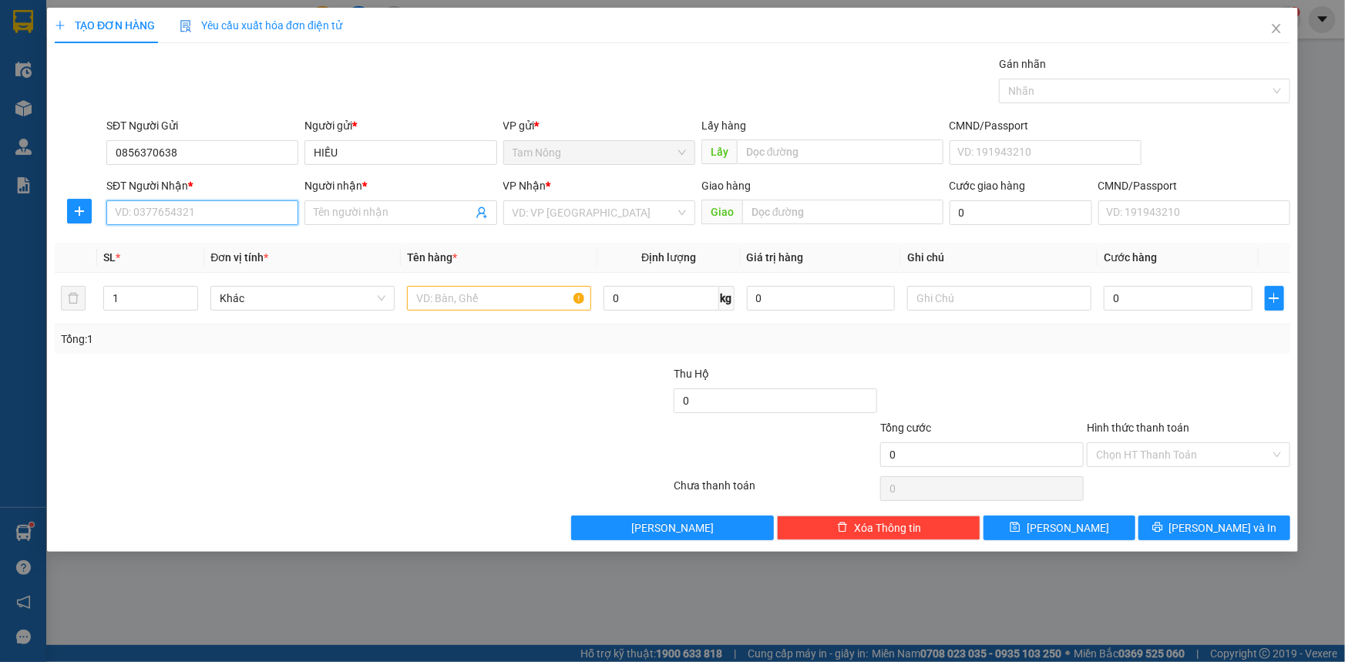
click at [223, 221] on input "SĐT Người Nhận *" at bounding box center [202, 212] width 192 height 25
type input "0909521866"
click at [197, 249] on div "0909521866 - KHOA (KTW)" at bounding box center [202, 243] width 173 height 17
type input "KHOA (KTW)"
type input "0909521866"
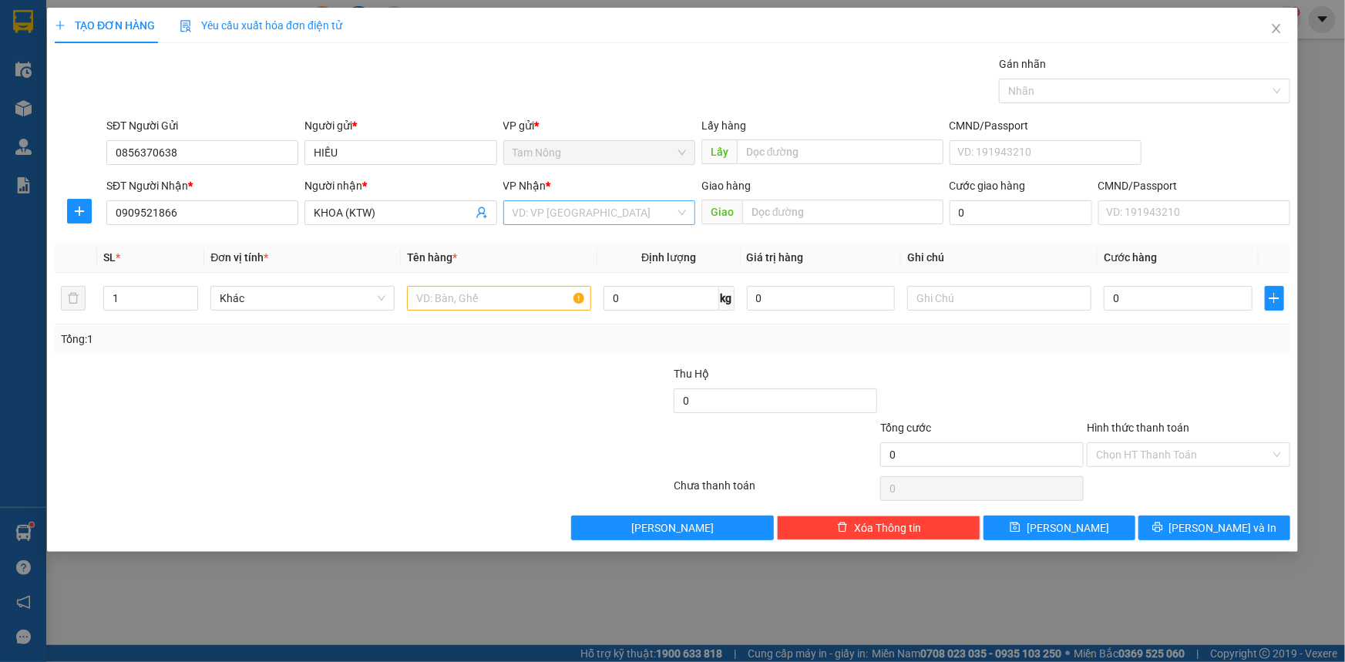
click at [636, 219] on input "search" at bounding box center [594, 212] width 163 height 23
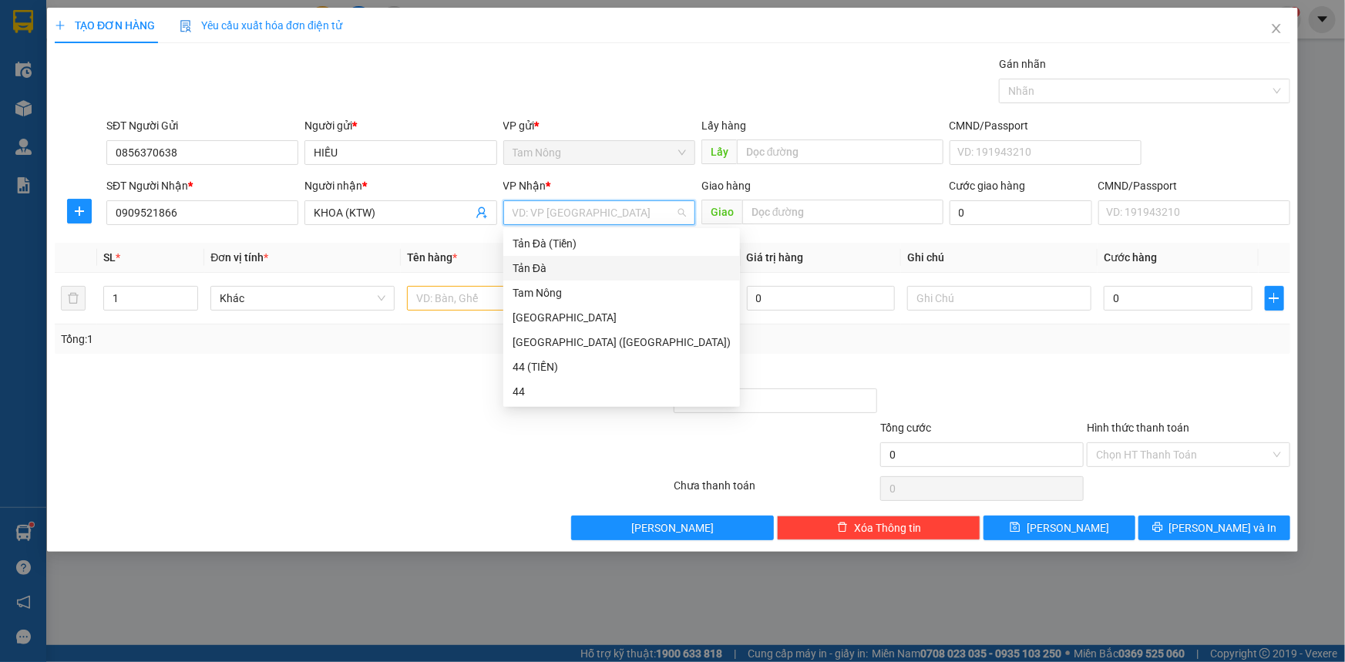
click at [604, 261] on div "Tản Đà" at bounding box center [622, 268] width 218 height 17
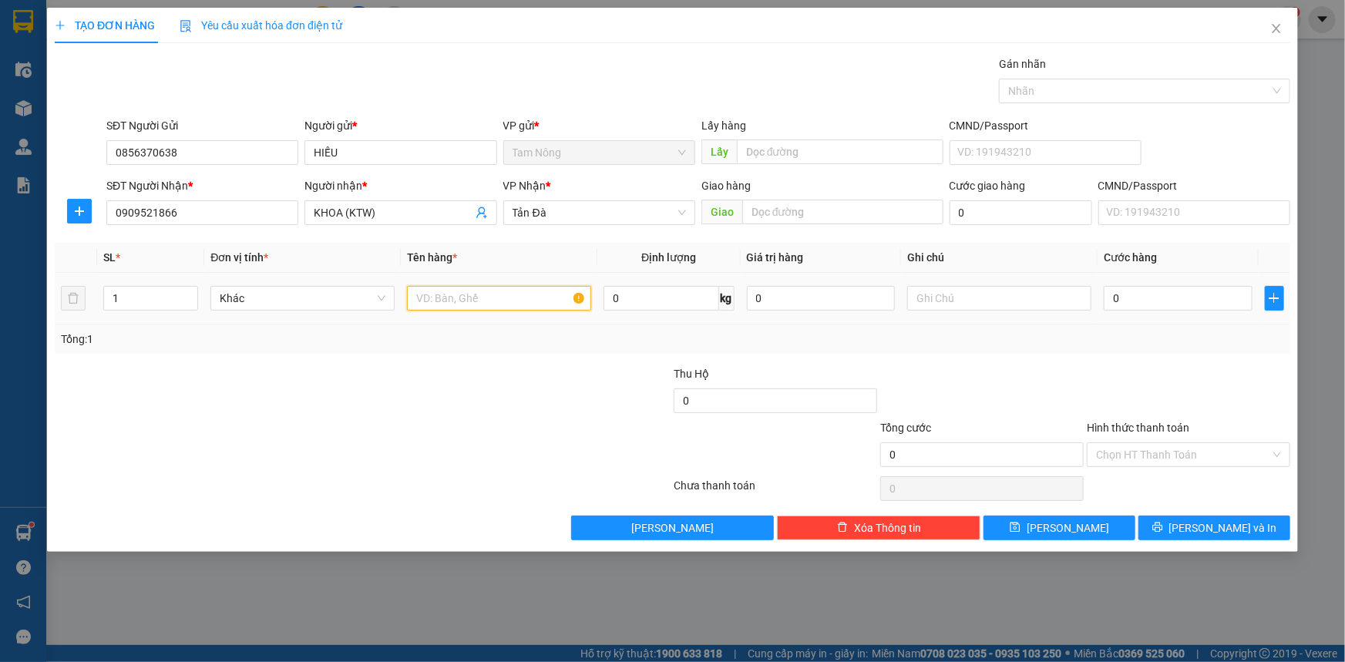
click at [504, 290] on input "text" at bounding box center [499, 298] width 184 height 25
type input "VỎ CAM"
click at [1043, 299] on input "text" at bounding box center [999, 298] width 184 height 25
type input "VỎ XE"
type input "2"
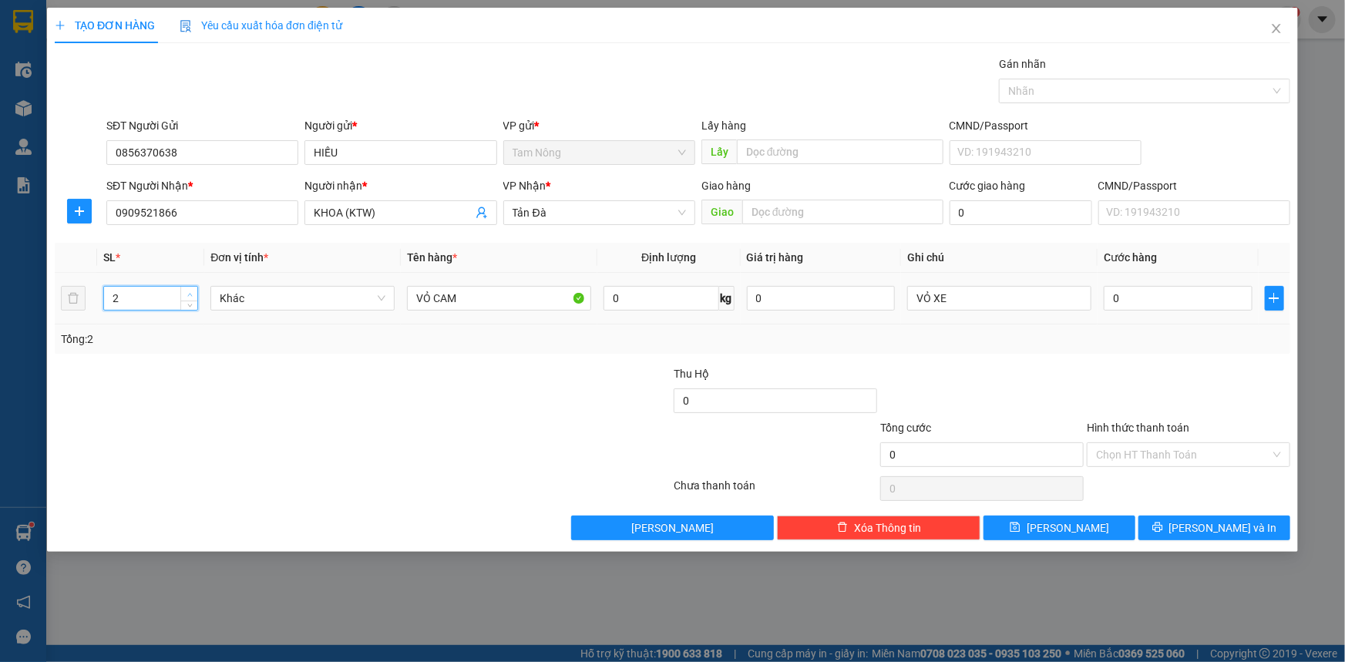
click at [187, 293] on icon "up" at bounding box center [189, 294] width 5 height 5
click at [1220, 298] on input "0" at bounding box center [1178, 298] width 149 height 25
type input "2"
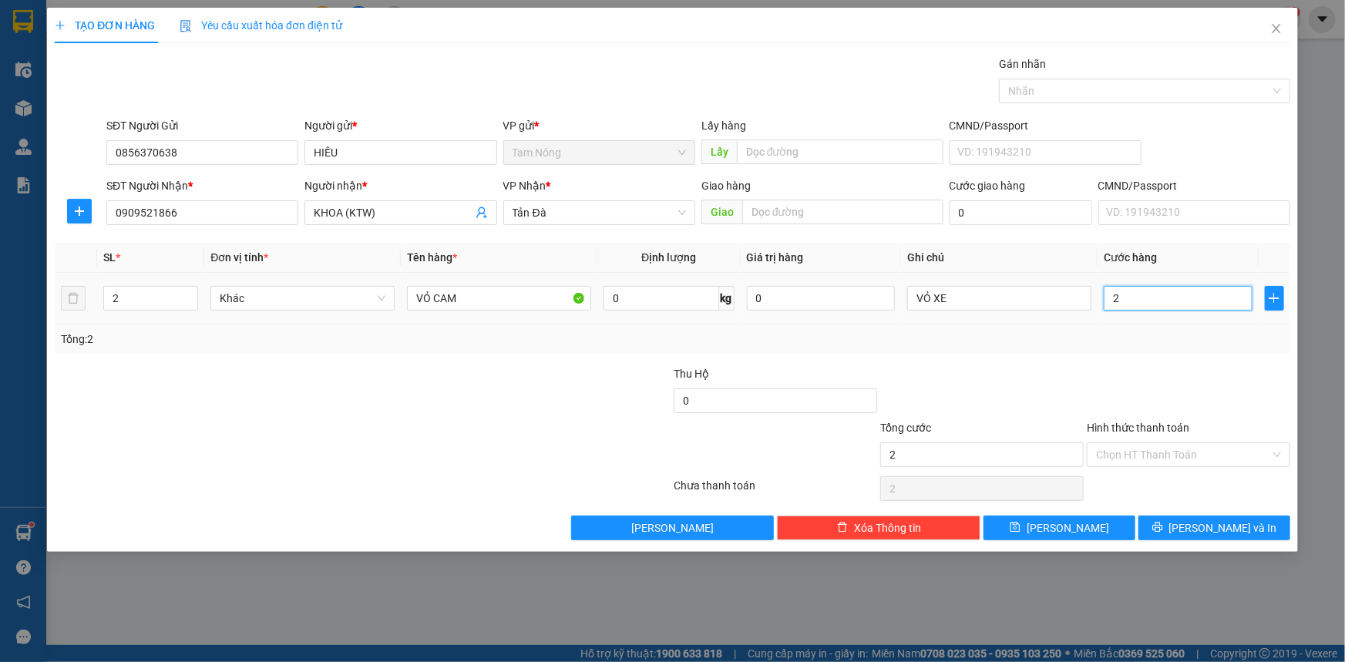
type input "20"
type input "20.000"
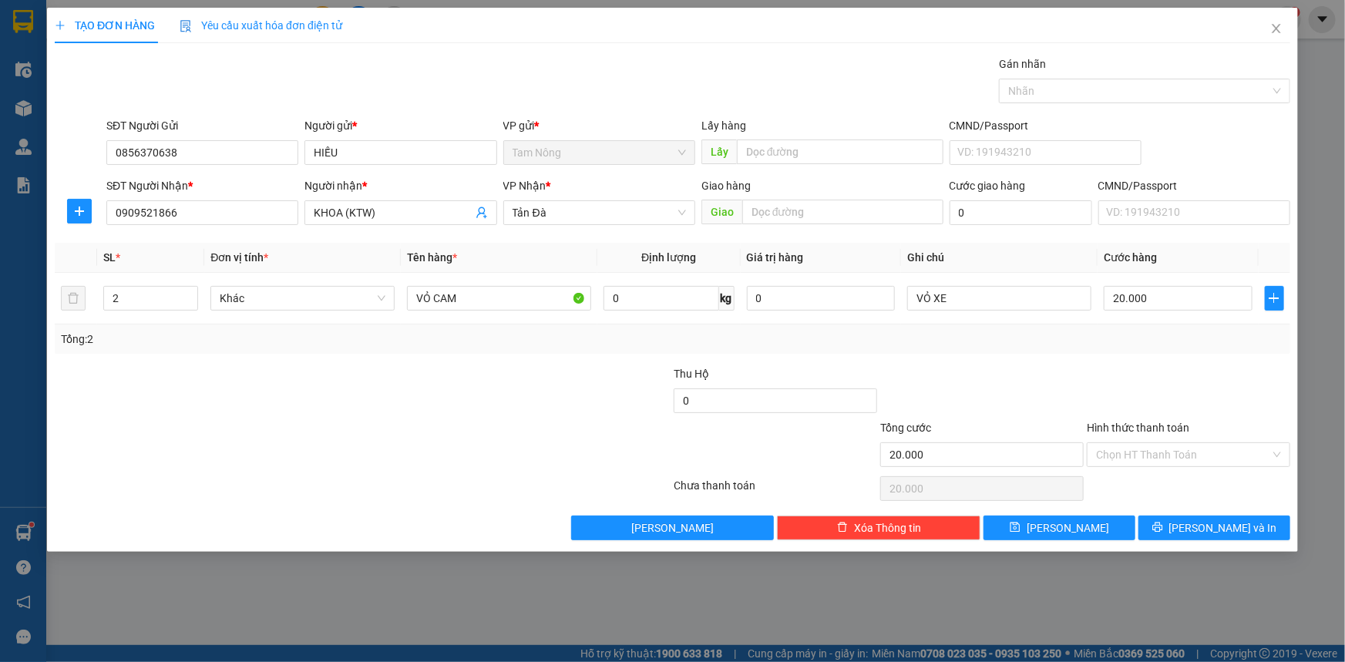
click at [1193, 362] on div "Transit Pickup Surcharge Ids Transit Deliver Surcharge Ids Transit Deliver Surc…" at bounding box center [673, 298] width 1236 height 485
click at [1173, 463] on input "Hình thức thanh toán" at bounding box center [1183, 454] width 174 height 23
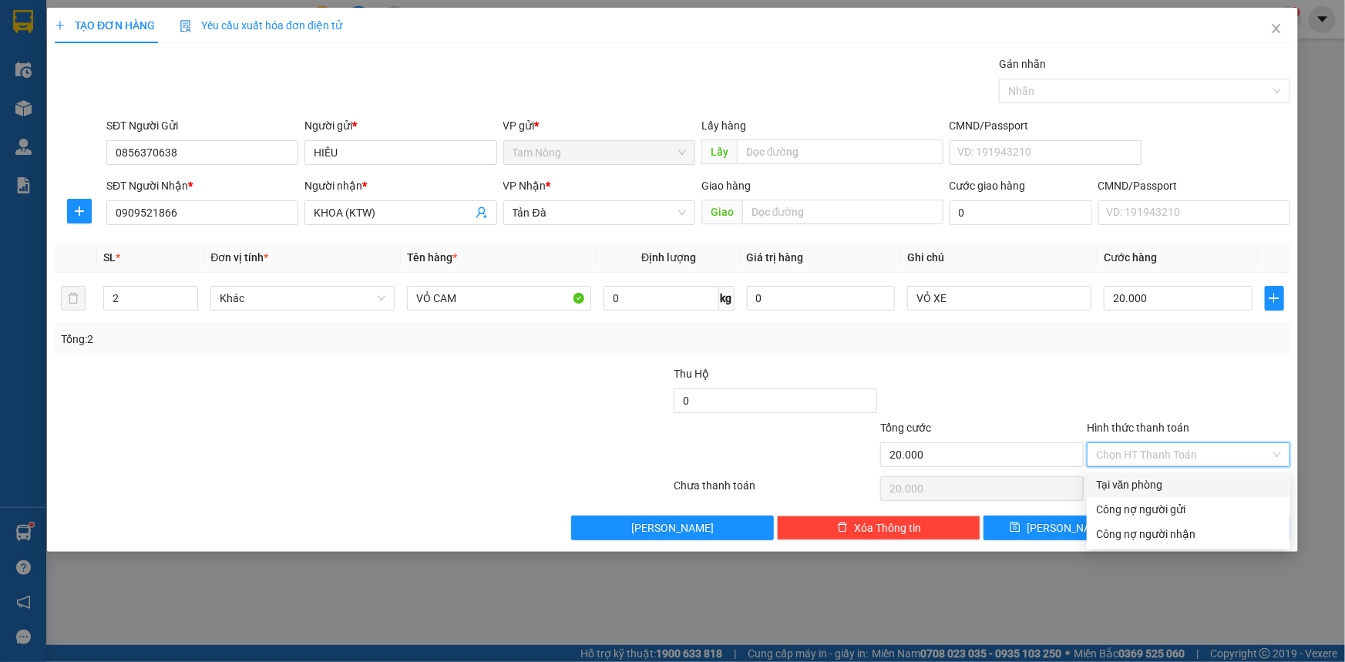
click at [1165, 482] on div "Tại văn phòng" at bounding box center [1188, 484] width 185 height 17
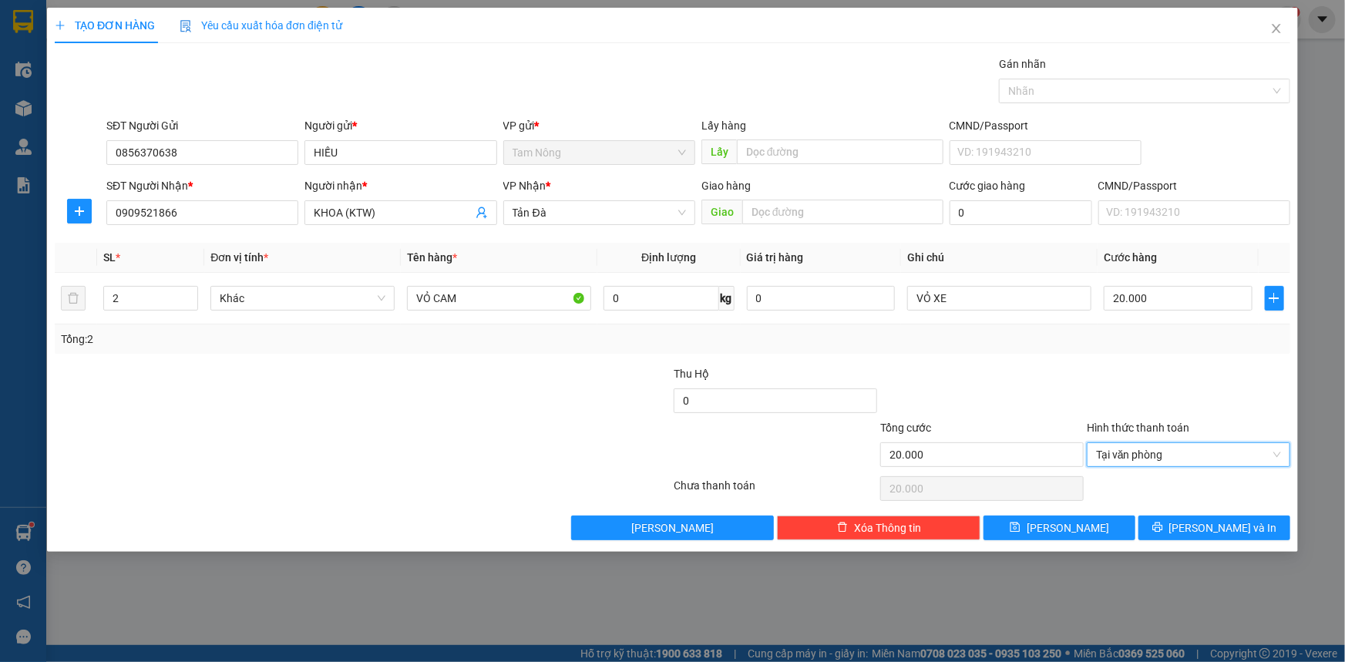
type input "0"
click at [1174, 301] on input "20.000" at bounding box center [1178, 298] width 149 height 25
type input "4"
type input "40"
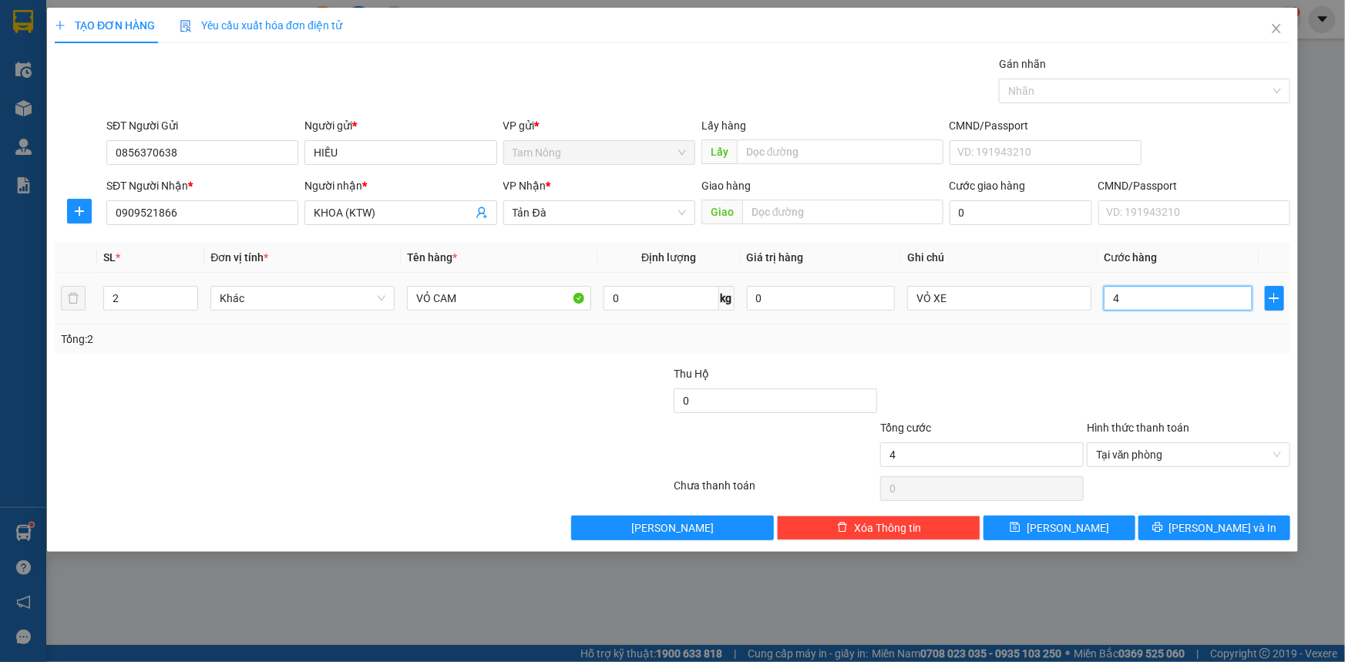
type input "40"
type input "40.000"
click at [1166, 370] on div at bounding box center [1188, 392] width 207 height 54
click at [1152, 401] on div at bounding box center [1188, 392] width 207 height 54
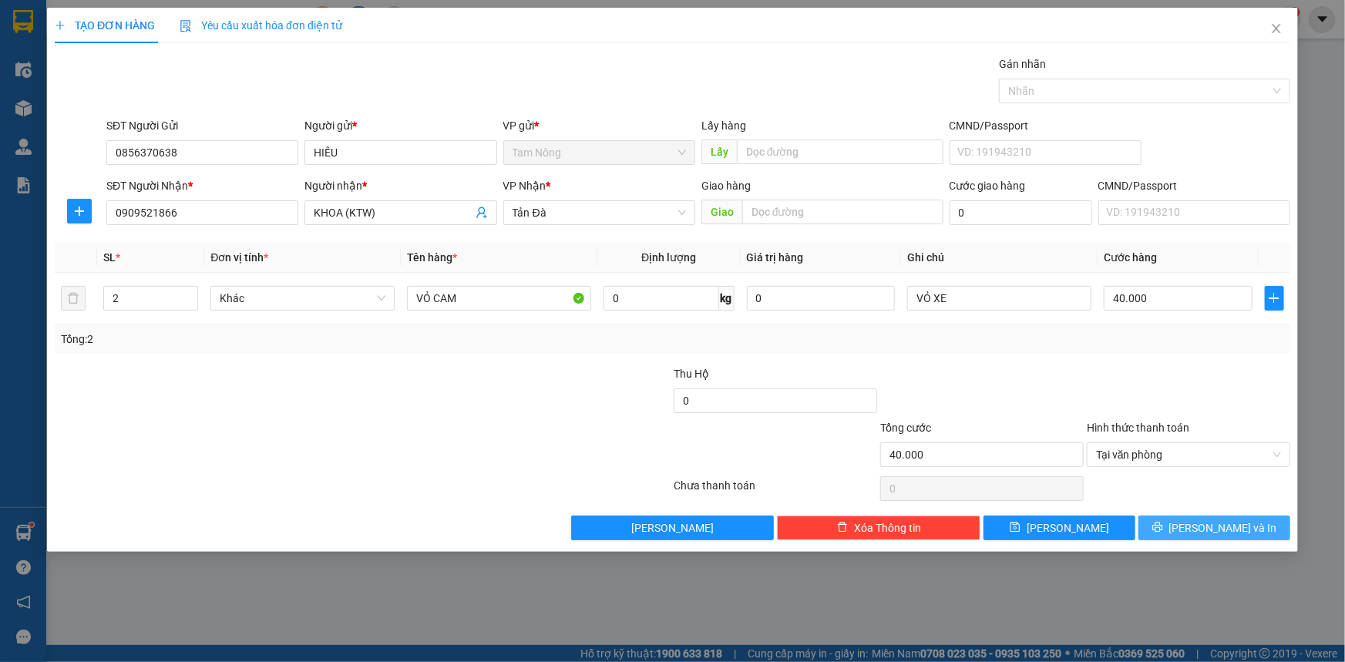
click at [1175, 526] on button "[PERSON_NAME] và In" at bounding box center [1215, 528] width 152 height 25
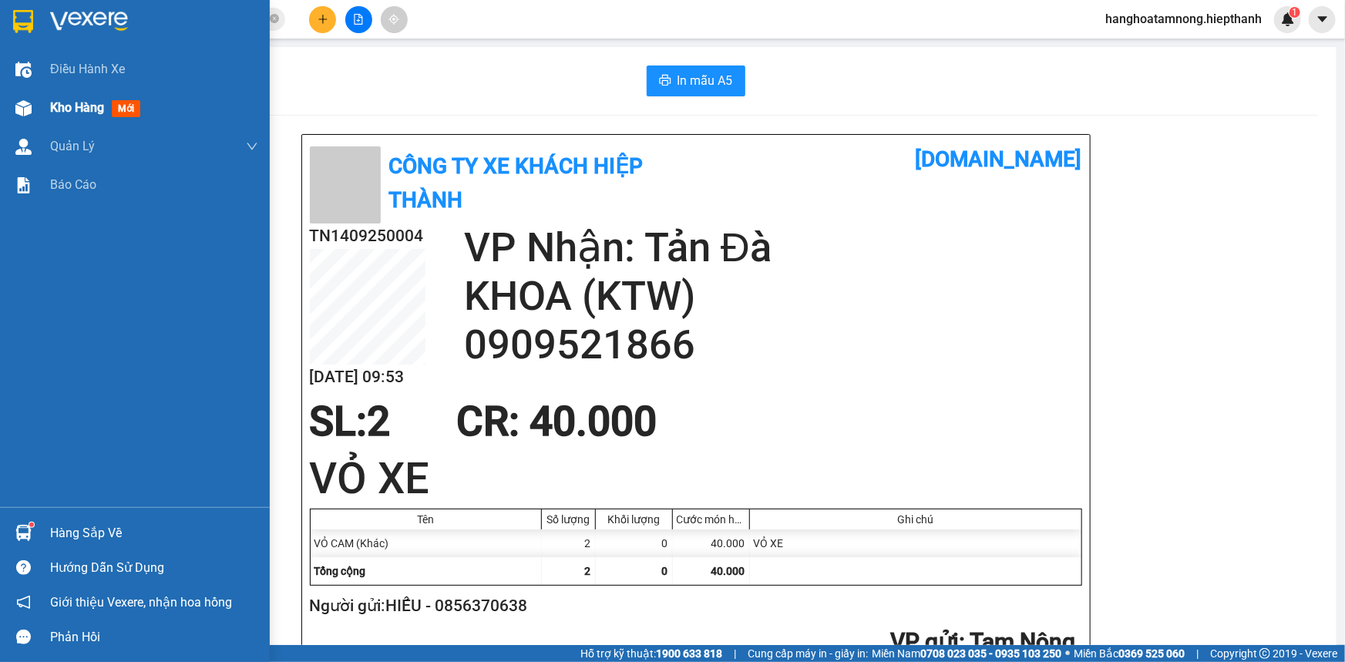
click at [72, 102] on span "Kho hàng" at bounding box center [77, 107] width 54 height 15
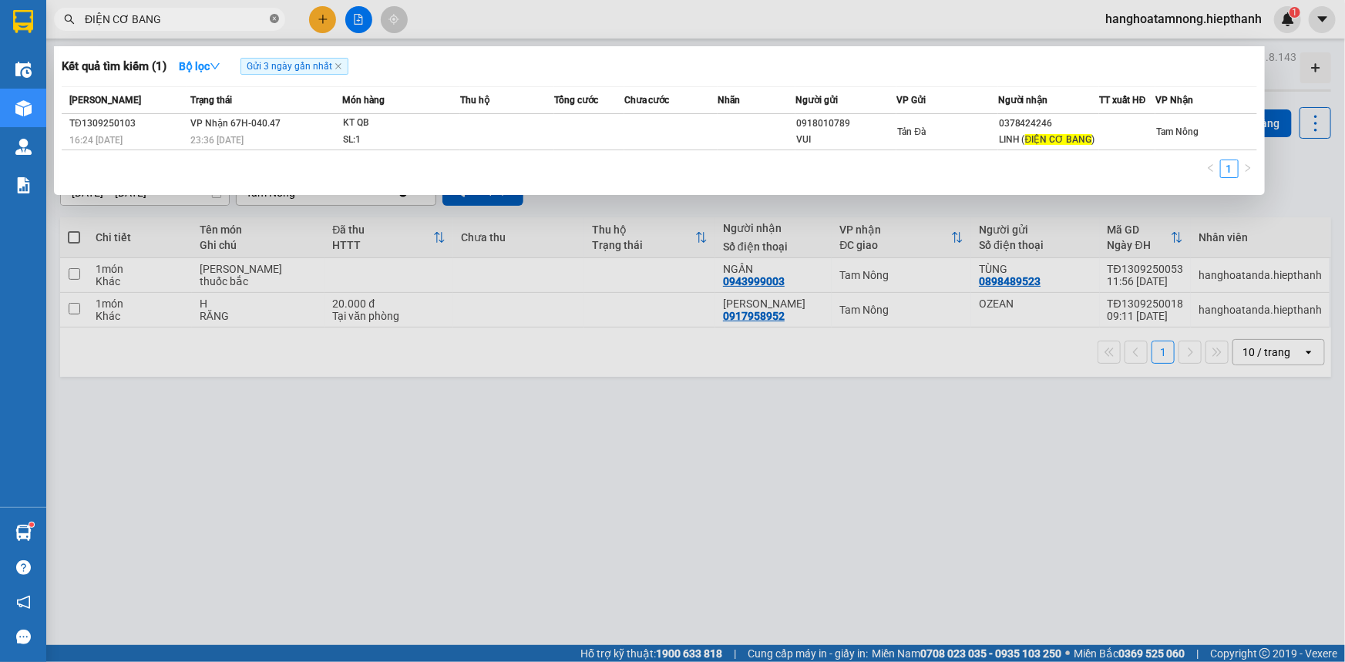
click at [277, 19] on icon "close-circle" at bounding box center [274, 18] width 9 height 9
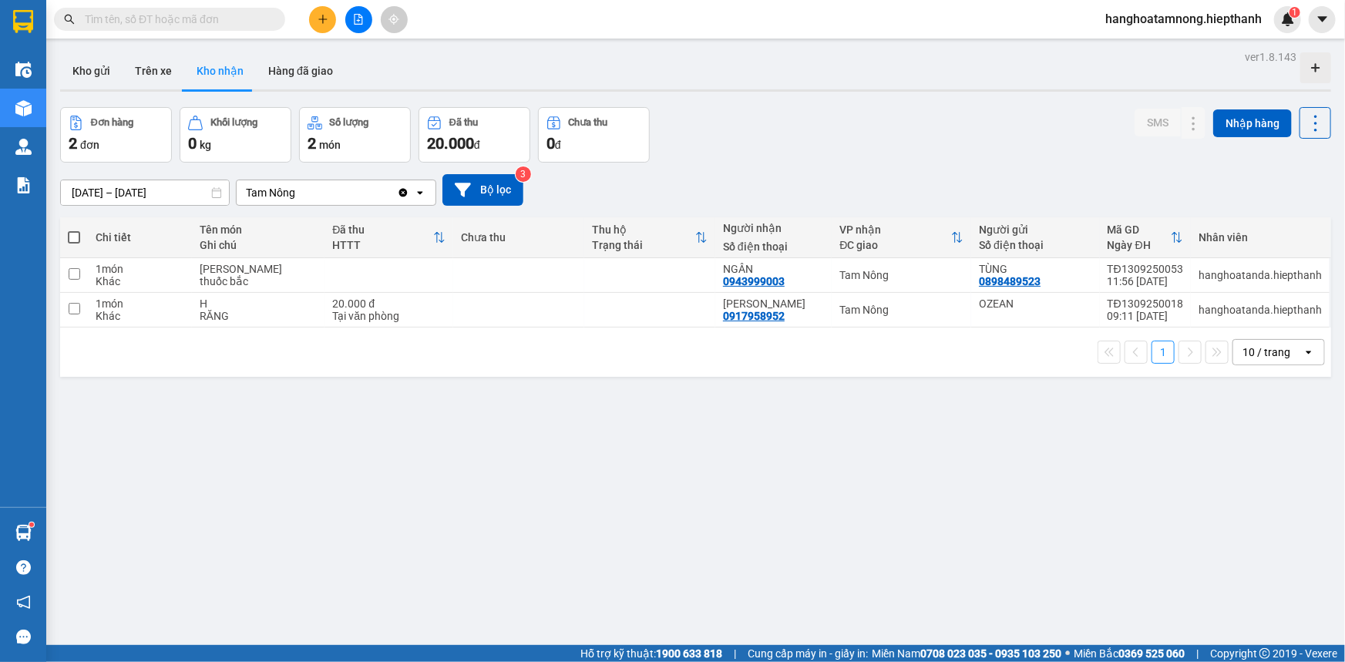
drag, startPoint x: 573, startPoint y: 49, endPoint x: 573, endPoint y: 59, distance: 10.0
click at [573, 49] on div "ver 1.8.143 Kho gửi Trên xe Kho nhận Hàng đã giao Đơn hàng 2 đơn Khối lượng 0 k…" at bounding box center [695, 377] width 1283 height 662
click at [366, 19] on button at bounding box center [358, 19] width 27 height 27
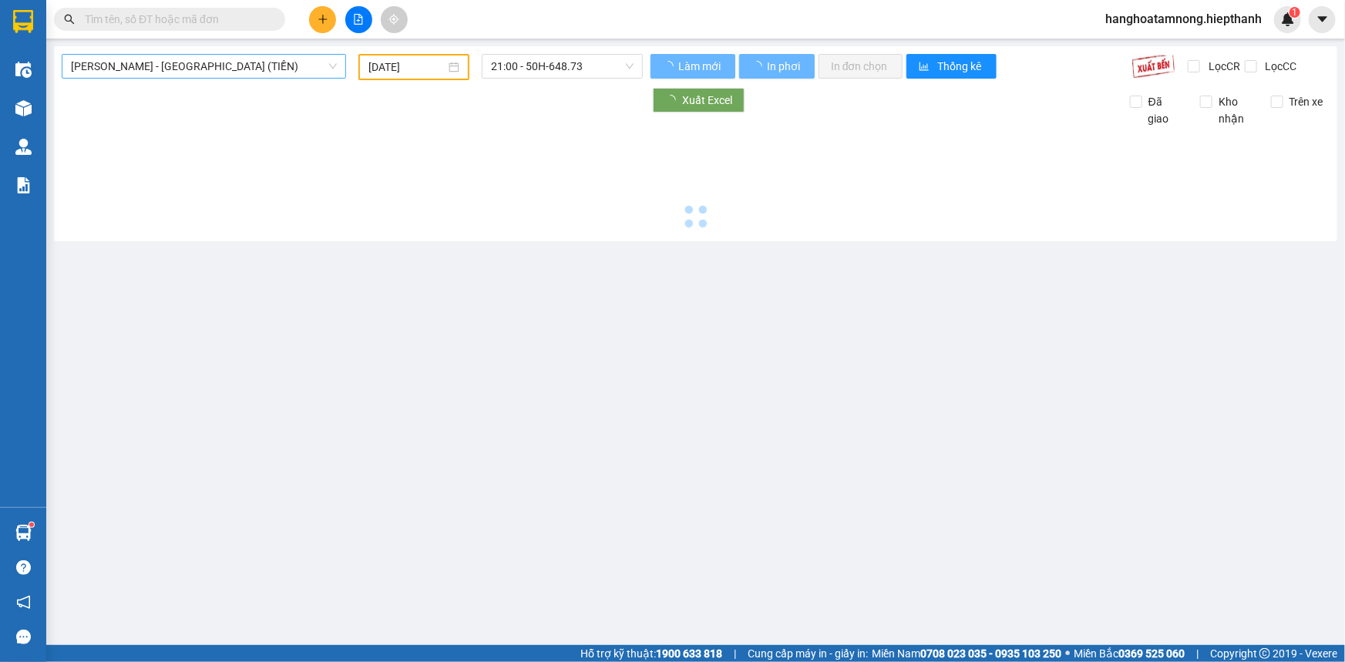
type input "[DATE]"
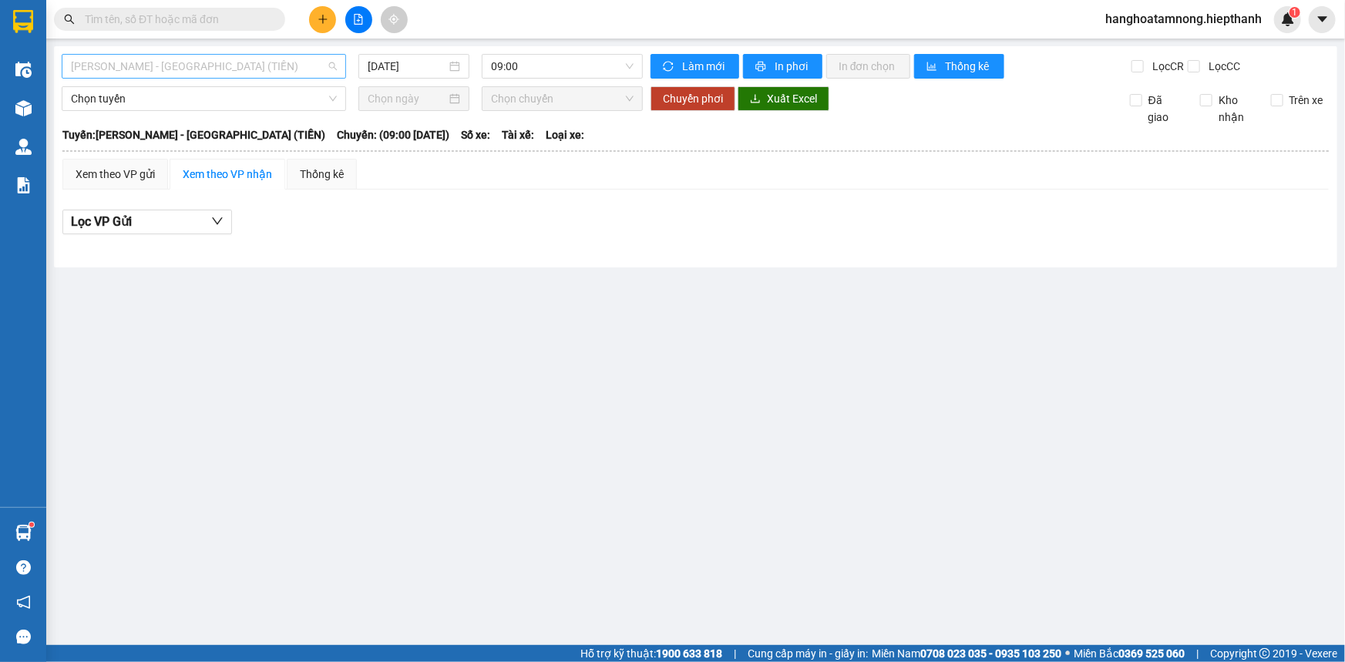
drag, startPoint x: 184, startPoint y: 66, endPoint x: 181, endPoint y: 82, distance: 17.2
click at [183, 66] on span "[PERSON_NAME] - [GEOGRAPHIC_DATA] (TIỀN)" at bounding box center [204, 66] width 266 height 23
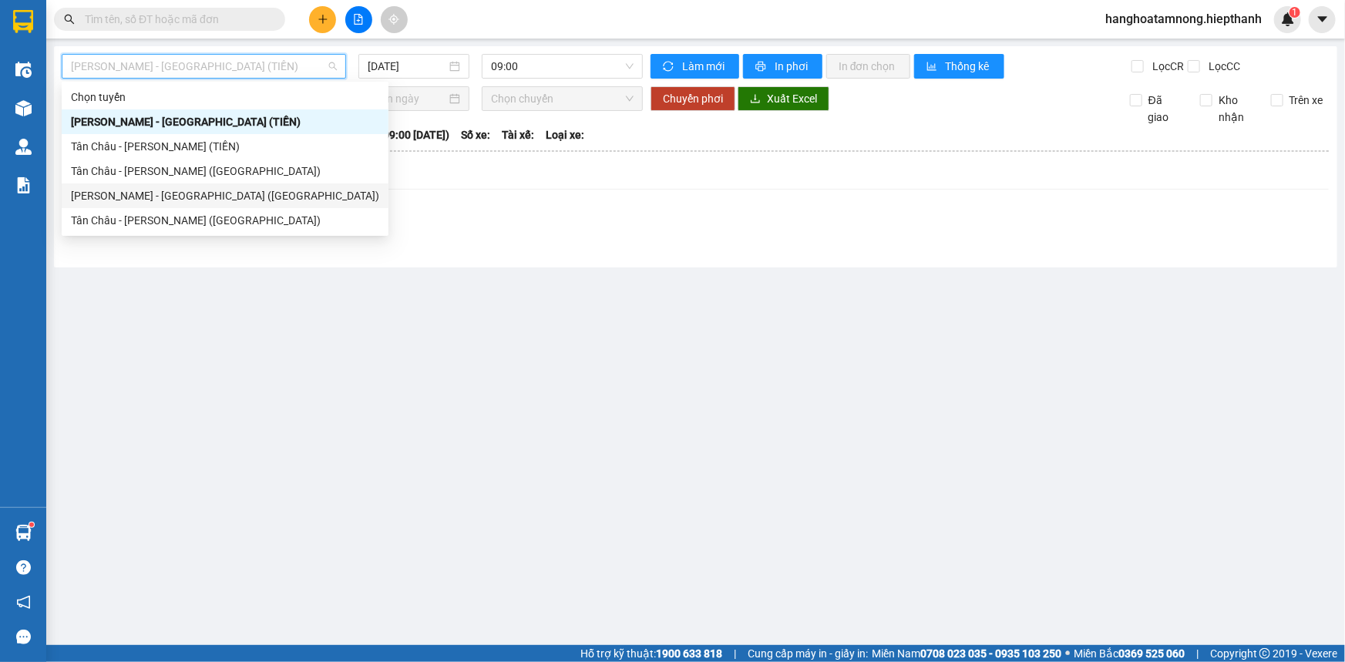
click at [145, 200] on div "[PERSON_NAME] - [GEOGRAPHIC_DATA] ([GEOGRAPHIC_DATA])" at bounding box center [225, 195] width 308 height 17
type input "[DATE]"
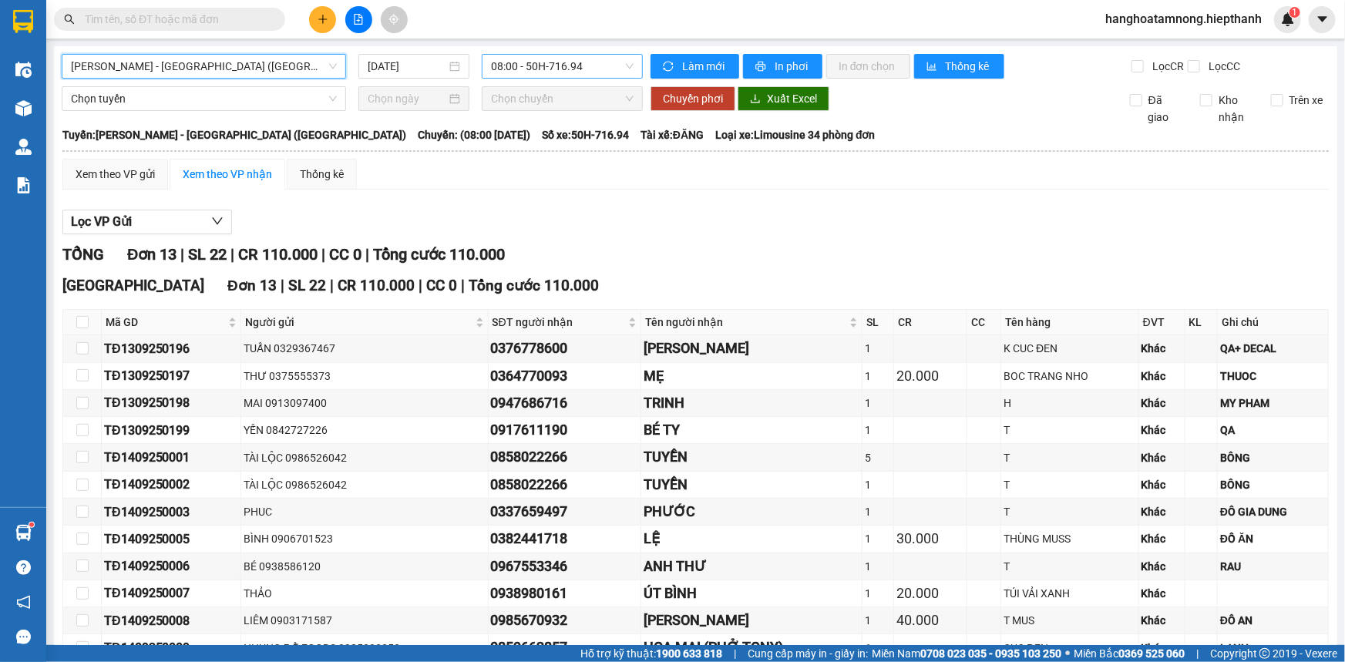
click at [508, 69] on span "08:00 - 50H-716.94" at bounding box center [562, 66] width 143 height 23
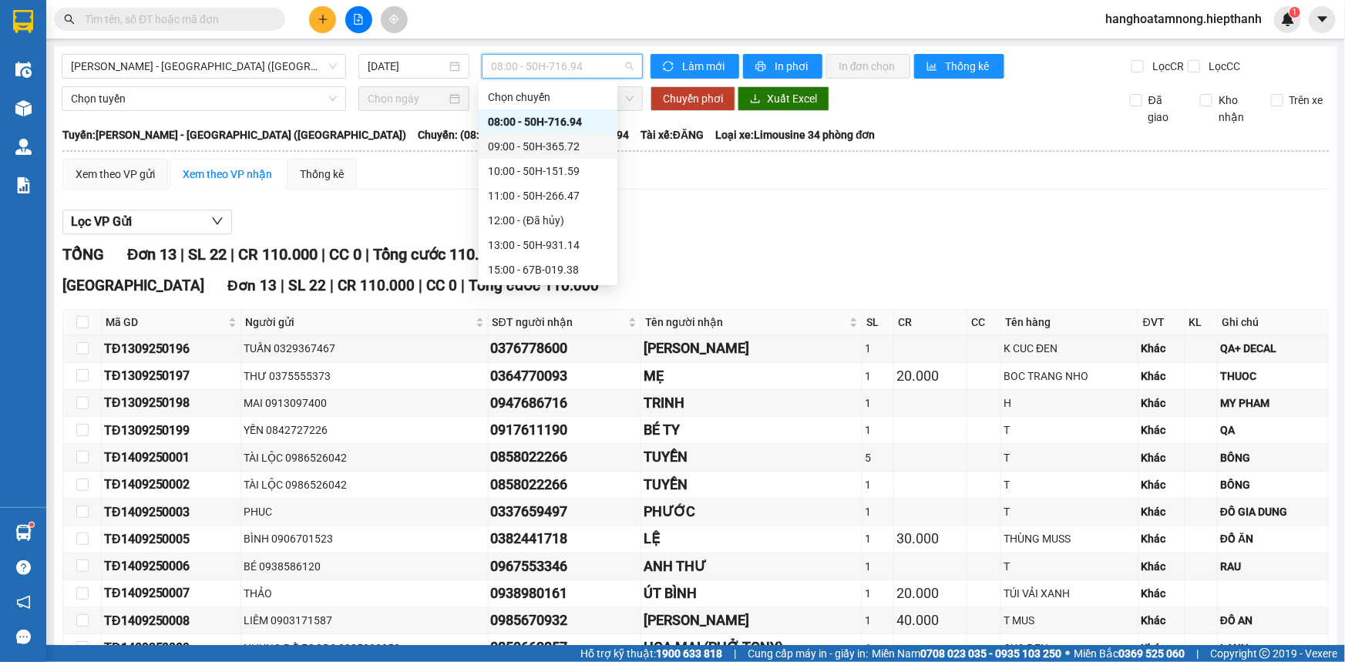
click at [530, 140] on div "09:00 - 50H-365.72" at bounding box center [548, 146] width 120 height 17
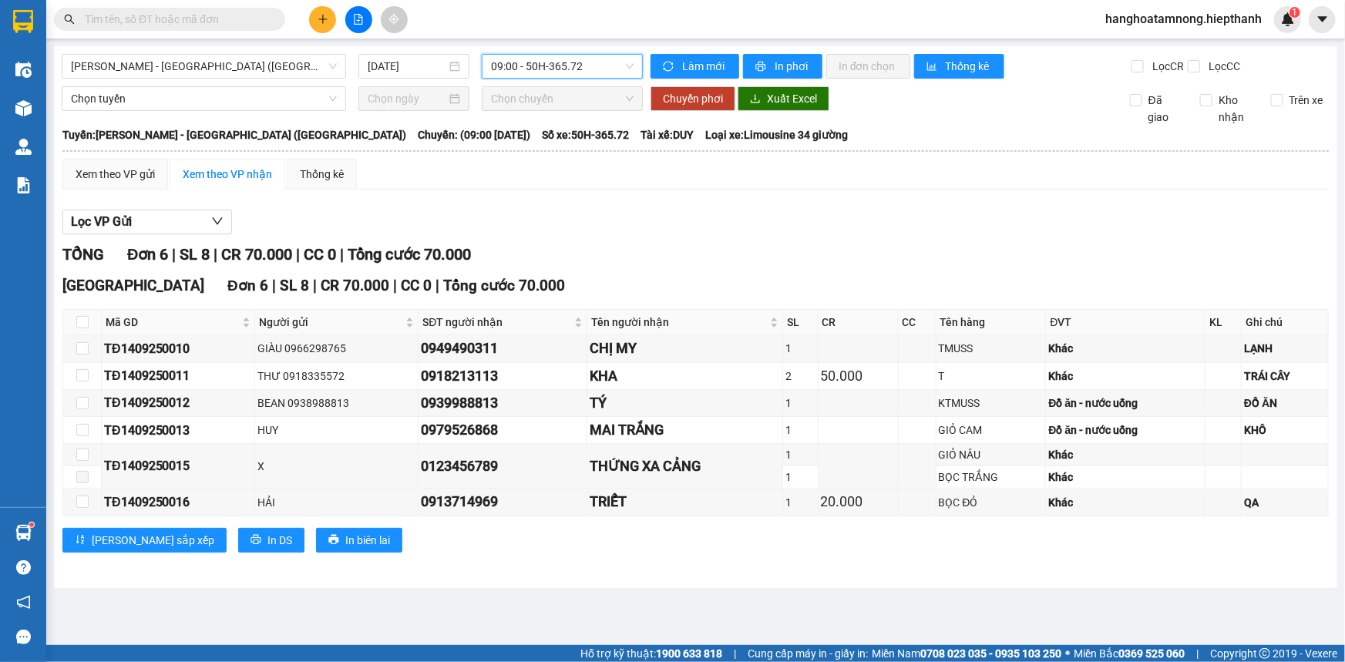
click at [547, 57] on span "09:00 - 50H-365.72" at bounding box center [562, 66] width 143 height 23
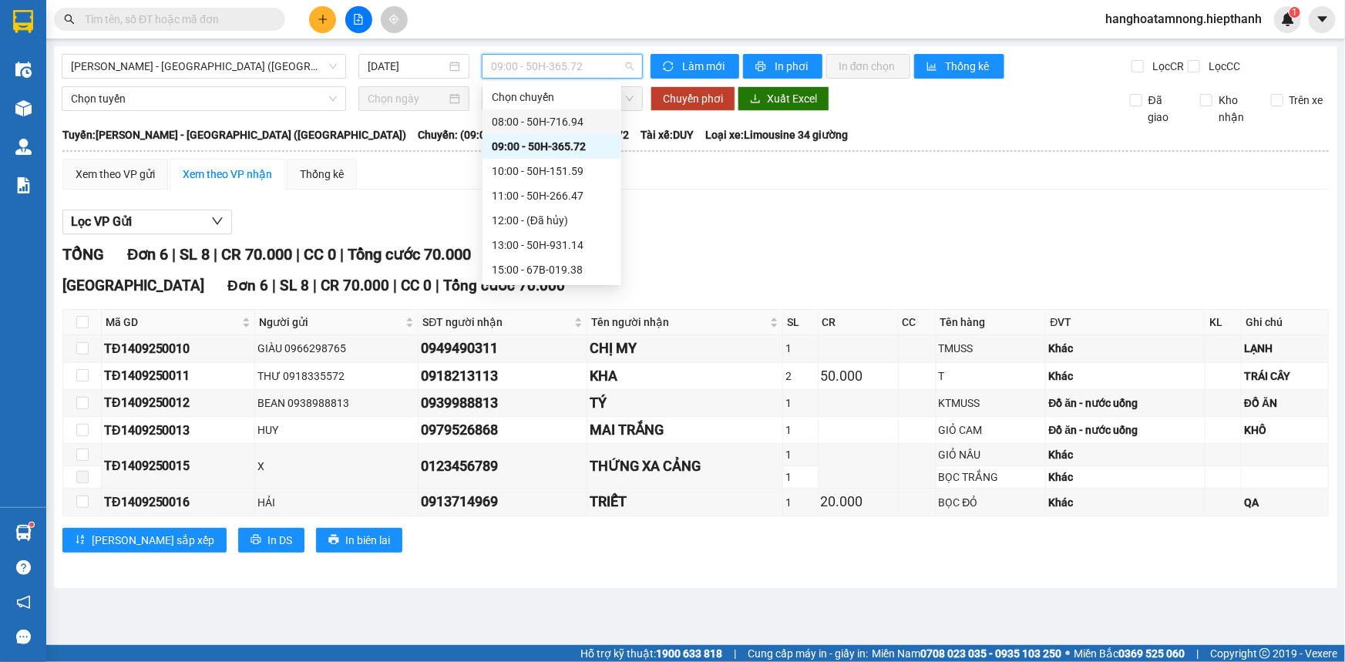
click at [518, 114] on div "08:00 - 50H-716.94" at bounding box center [552, 121] width 120 height 17
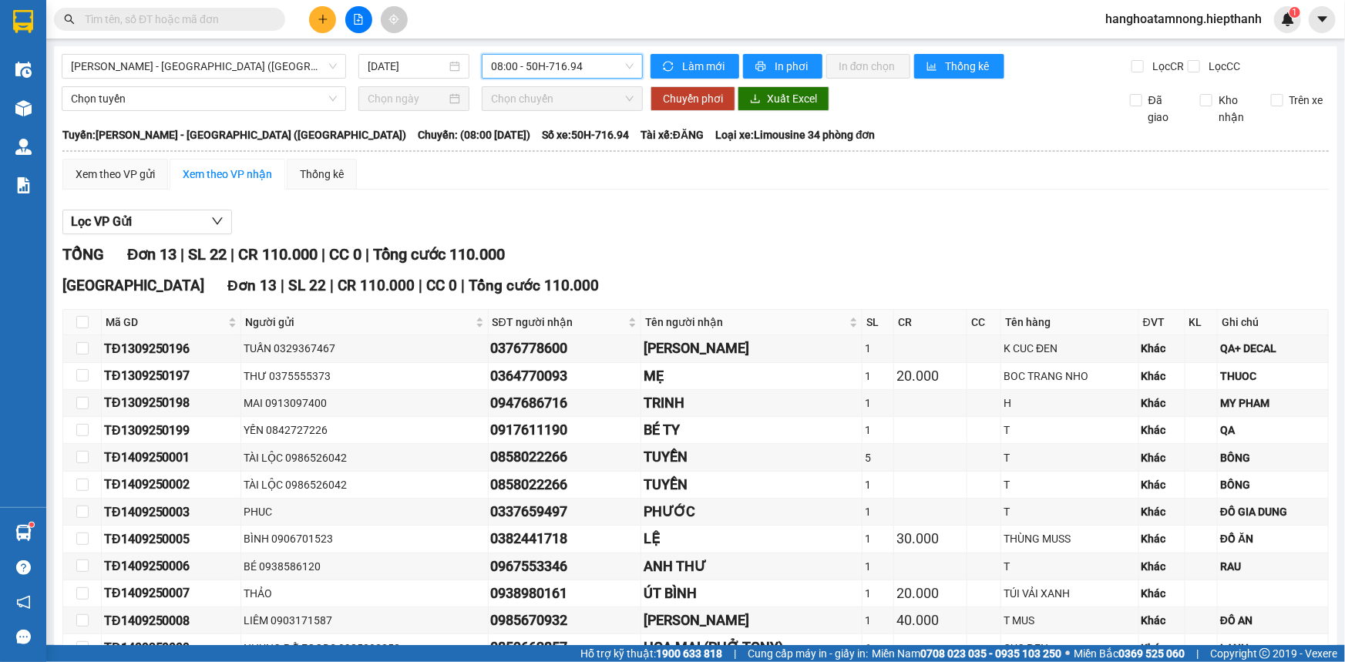
click at [574, 69] on span "08:00 - 50H-716.94" at bounding box center [562, 66] width 143 height 23
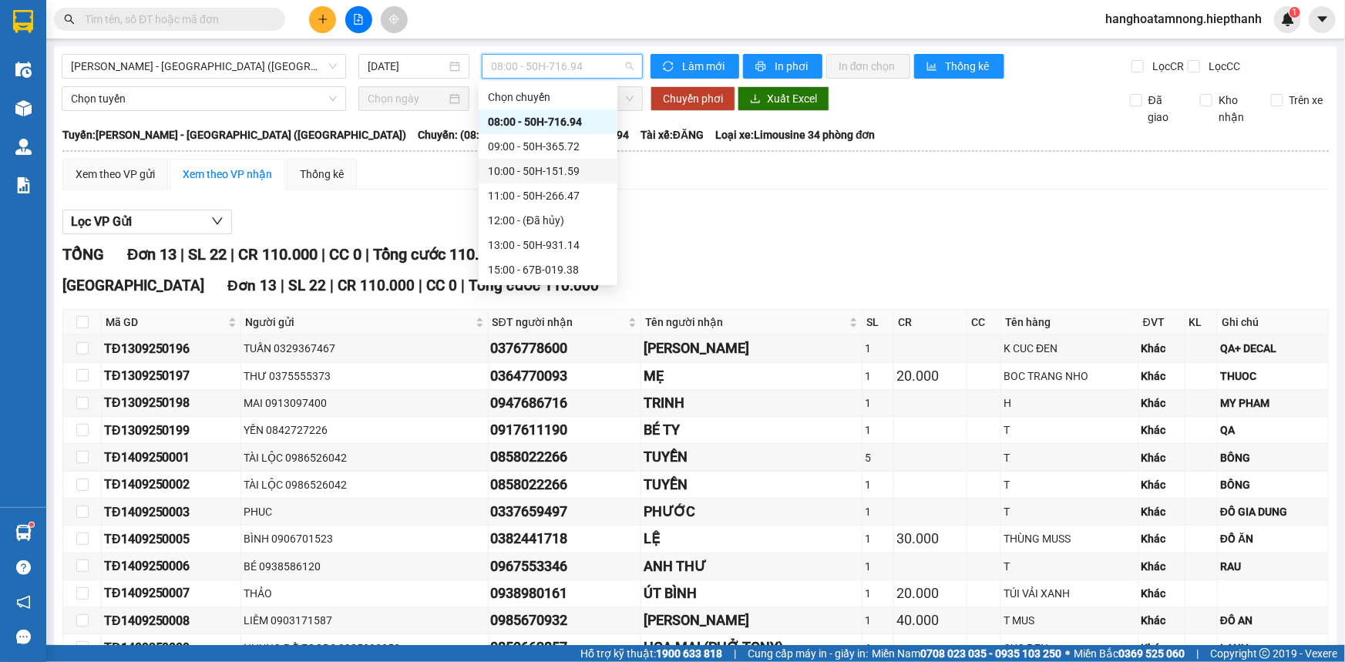
click at [516, 173] on div "10:00 - 50H-151.59" at bounding box center [548, 171] width 120 height 17
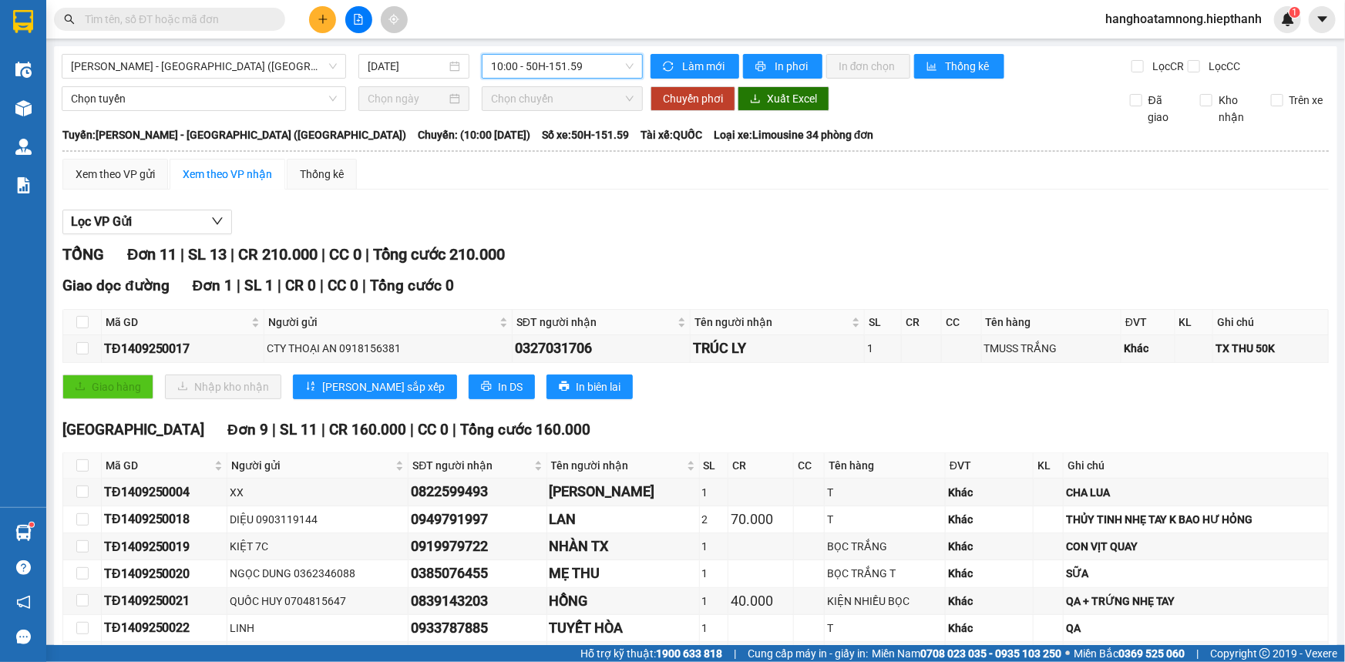
click at [523, 156] on th at bounding box center [696, 151] width 1268 height 14
click at [331, 12] on button at bounding box center [322, 19] width 27 height 27
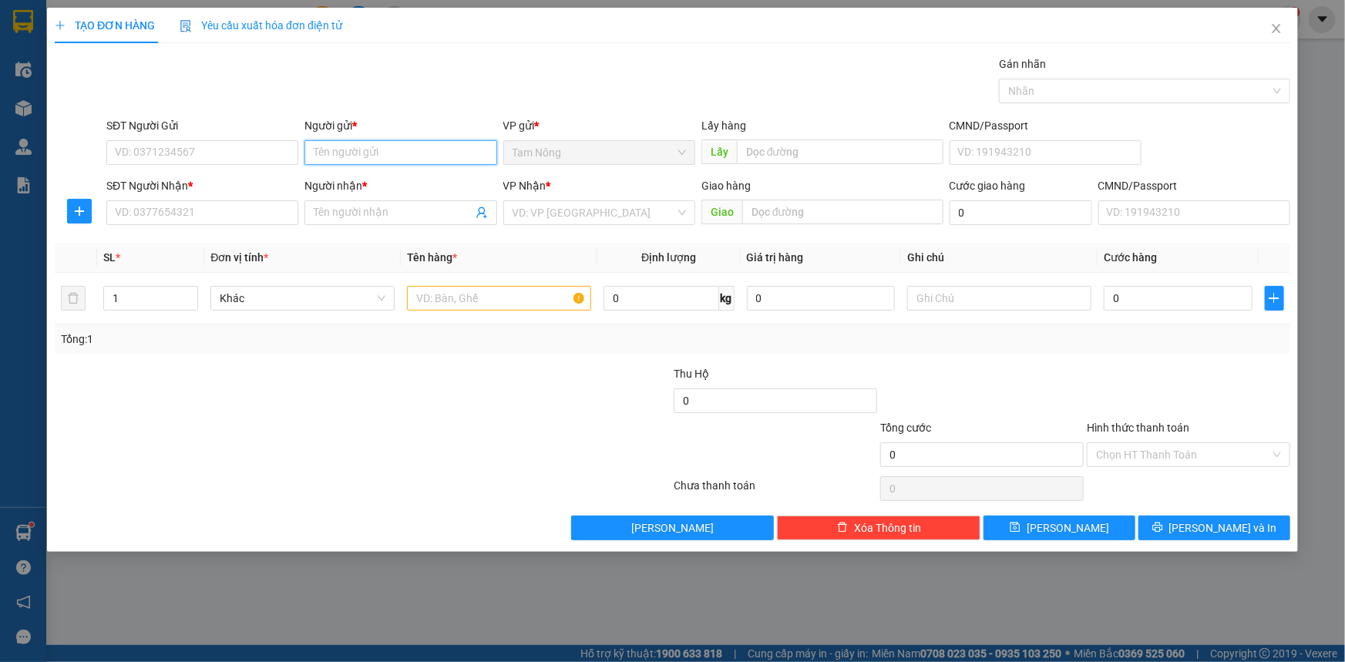
click at [370, 150] on input "Người gửi *" at bounding box center [400, 152] width 192 height 25
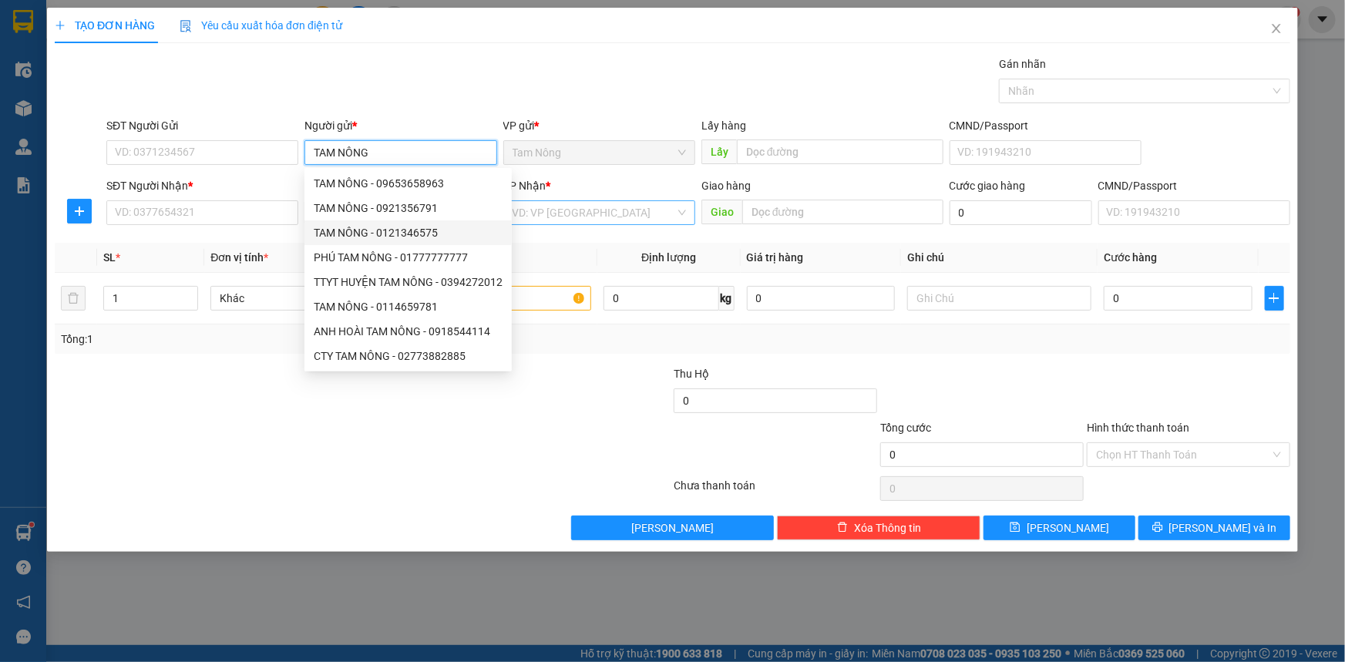
type input "TAM NÔNG"
drag, startPoint x: 541, startPoint y: 205, endPoint x: 557, endPoint y: 226, distance: 25.9
click at [541, 206] on input "search" at bounding box center [594, 212] width 163 height 23
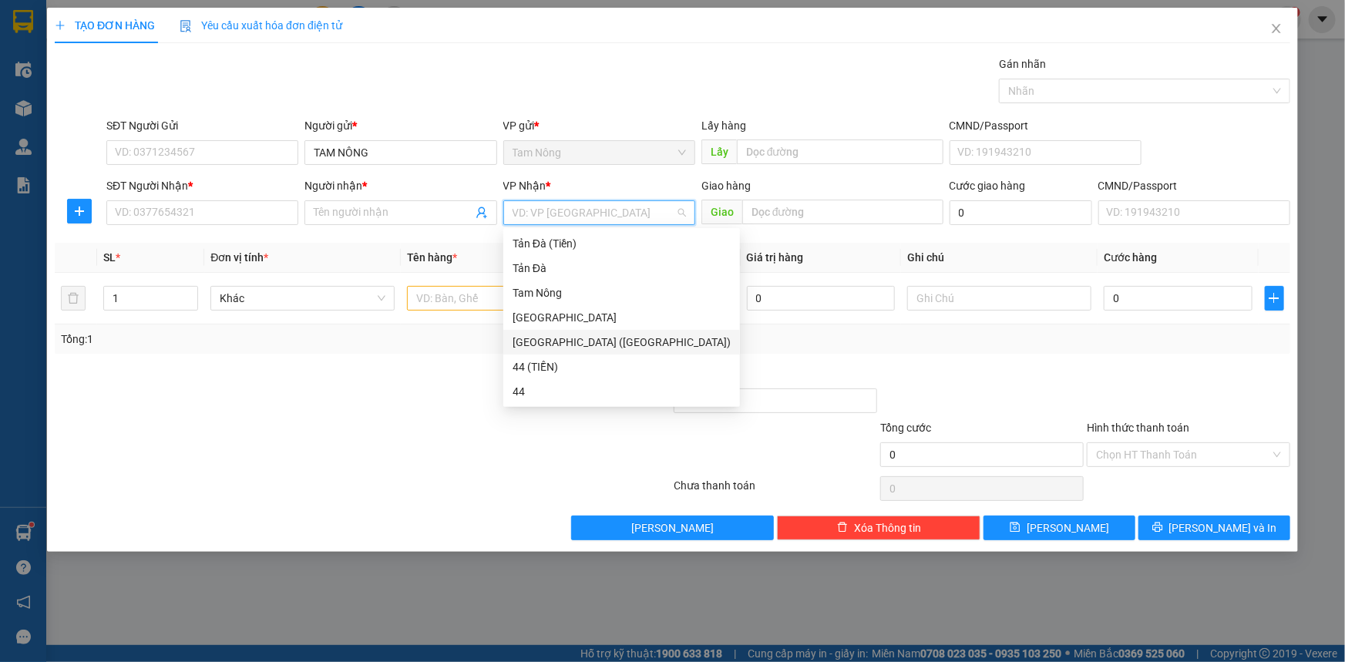
click at [545, 339] on div "[GEOGRAPHIC_DATA] ([GEOGRAPHIC_DATA])" at bounding box center [622, 342] width 218 height 17
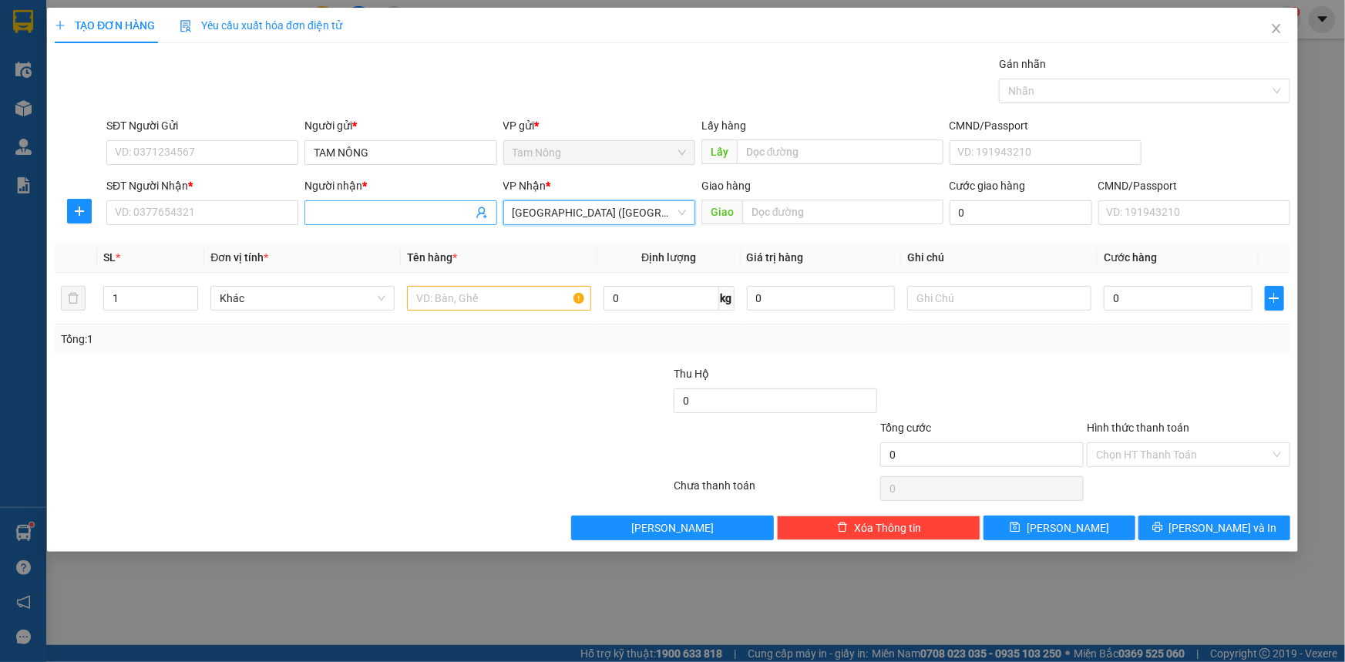
click at [375, 217] on input "Người nhận *" at bounding box center [393, 212] width 158 height 17
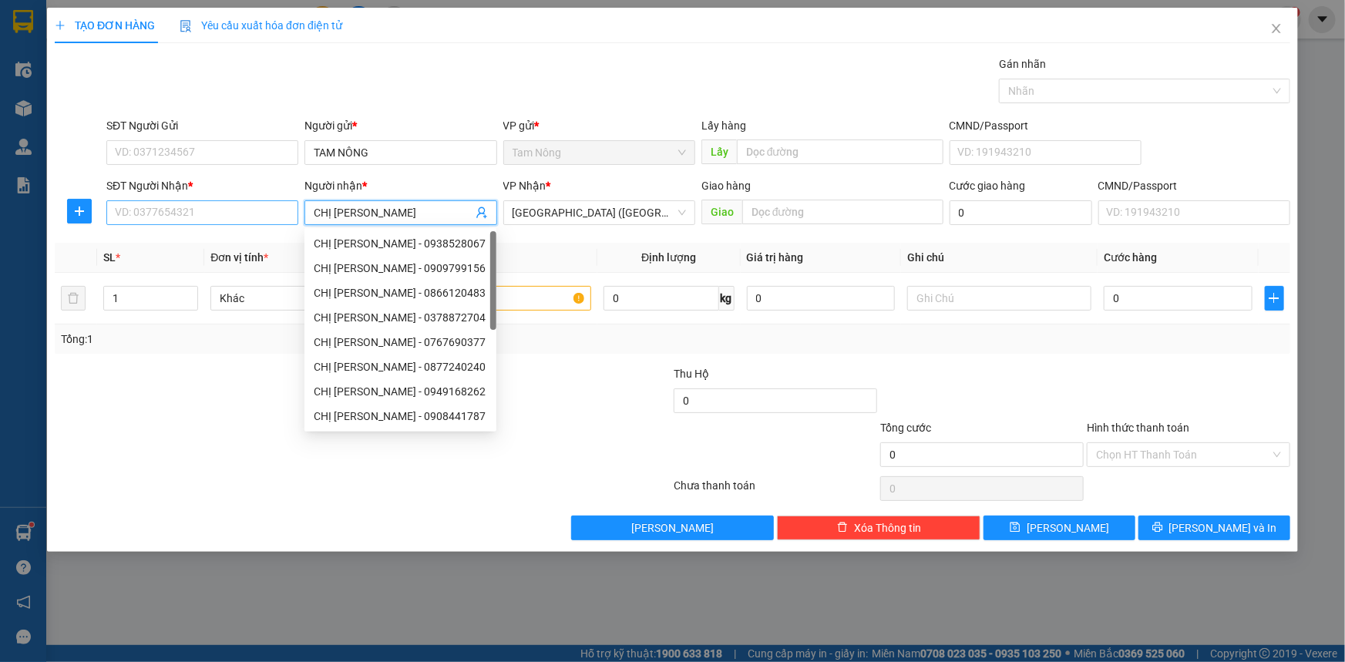
type input "CHỊ PHƯƠNG"
click at [210, 202] on div "SĐT Người Nhận * VD: 0377654321" at bounding box center [202, 204] width 192 height 54
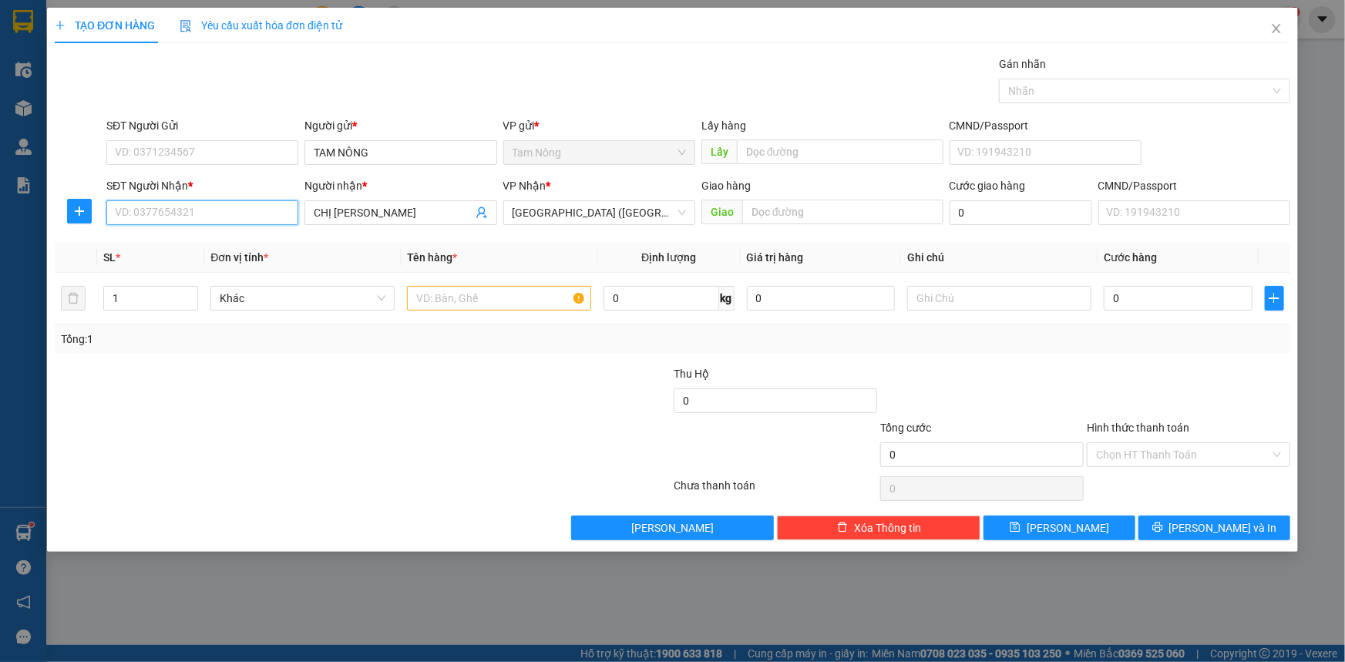
click at [210, 202] on input "SĐT Người Nhận *" at bounding box center [202, 212] width 192 height 25
type input "0123456789"
click at [482, 290] on input "text" at bounding box center [499, 298] width 184 height 25
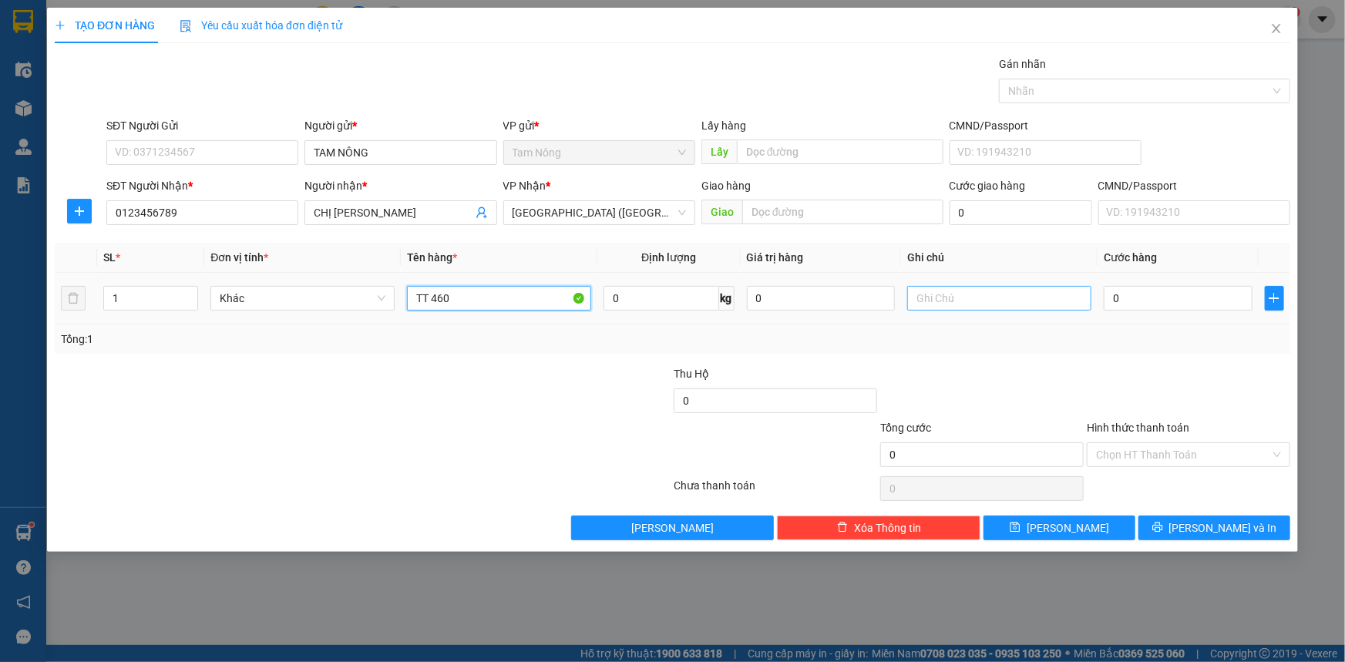
type input "TT 460"
click at [937, 299] on input "text" at bounding box center [999, 298] width 184 height 25
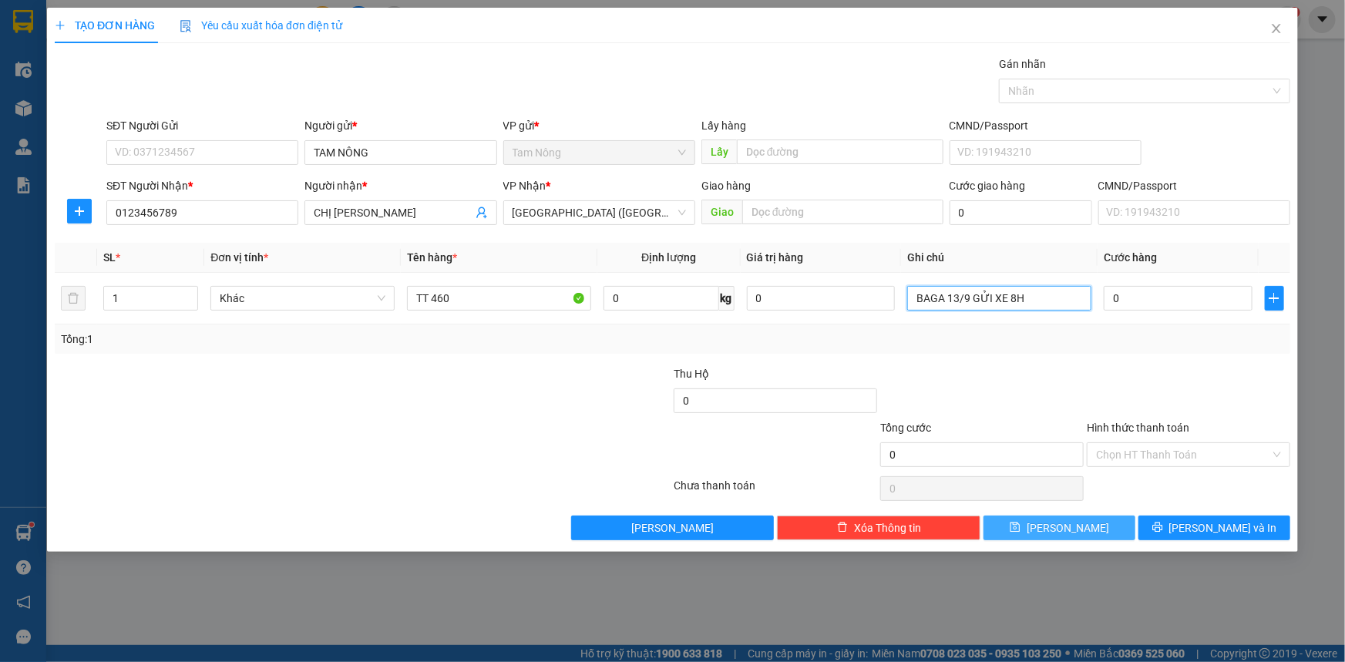
type input "BAGA 13/9 GỬI XE 8H"
click at [1102, 523] on button "[PERSON_NAME]" at bounding box center [1060, 528] width 152 height 25
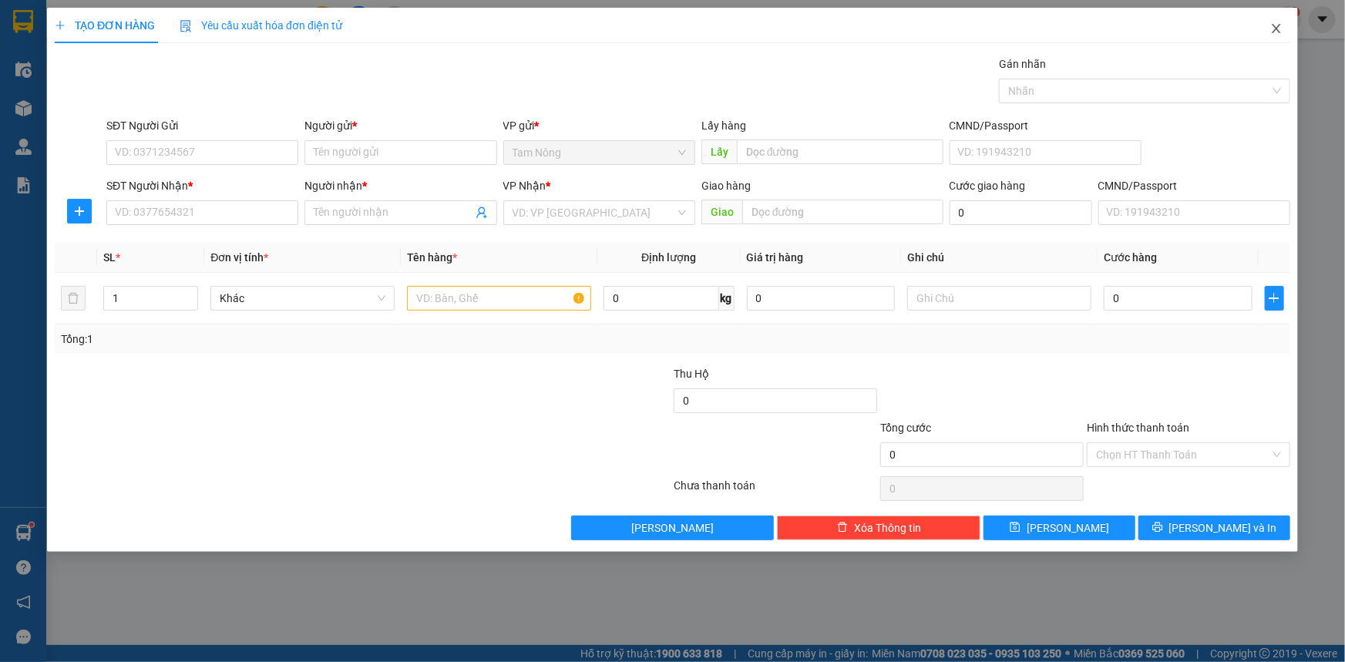
click at [1273, 25] on icon "close" at bounding box center [1276, 28] width 12 height 12
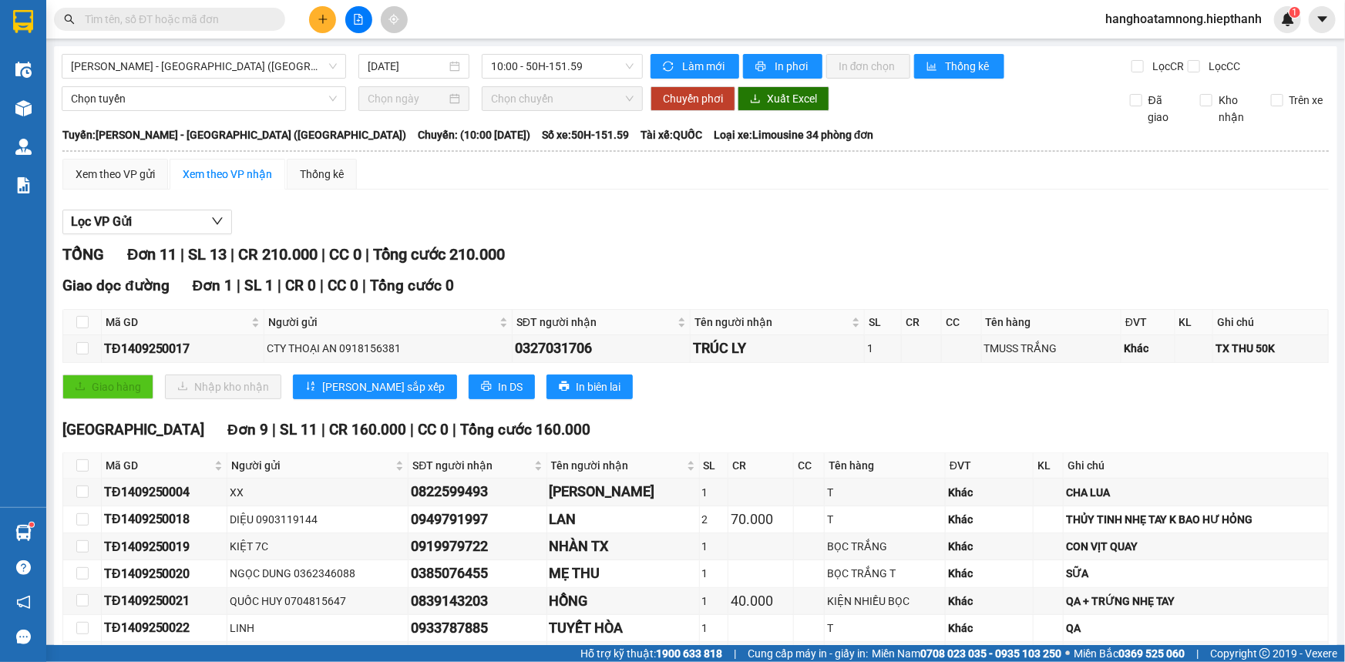
click at [609, 224] on div "Lọc VP Gửi" at bounding box center [695, 222] width 1266 height 25
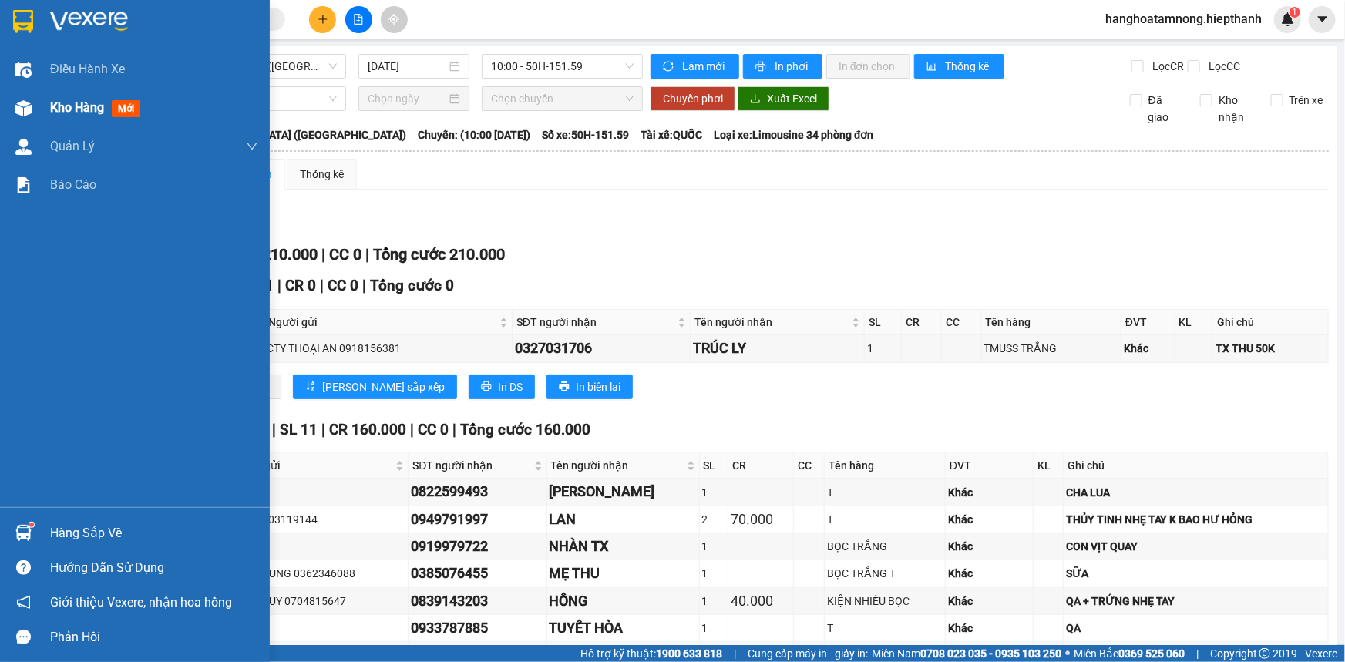
click at [53, 108] on span "Kho hàng" at bounding box center [77, 107] width 54 height 15
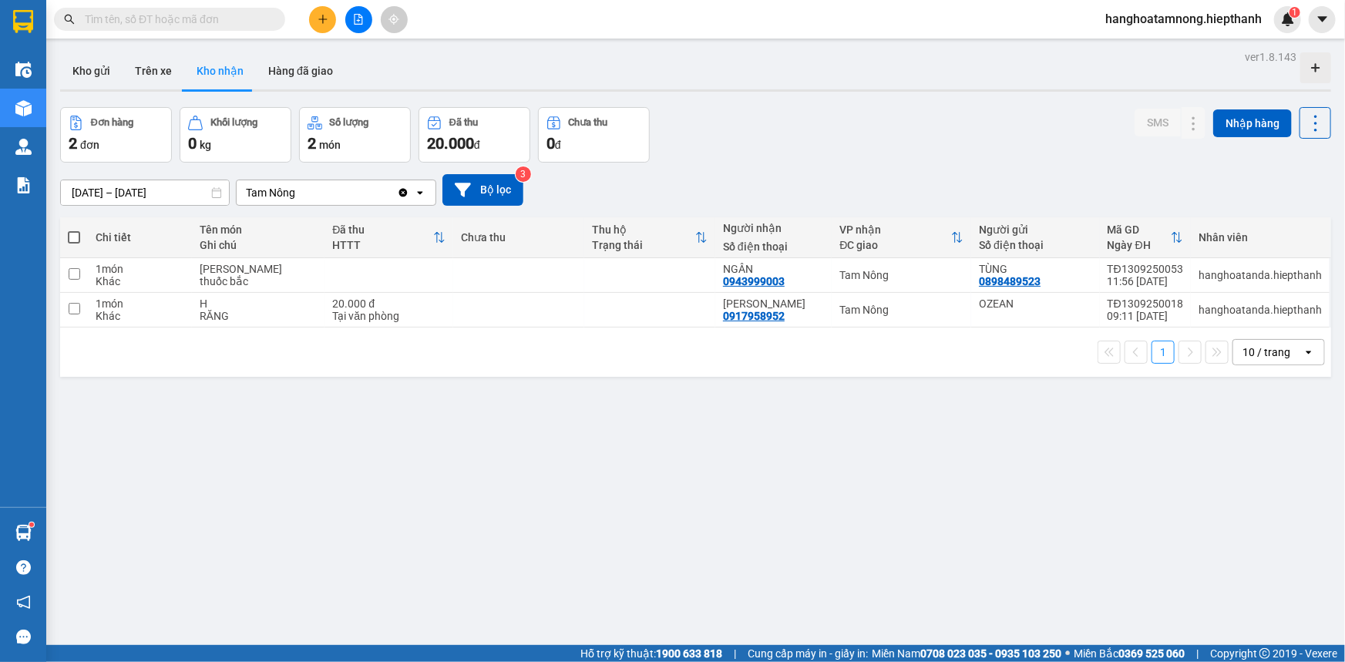
click at [182, 27] on input "text" at bounding box center [176, 19] width 182 height 17
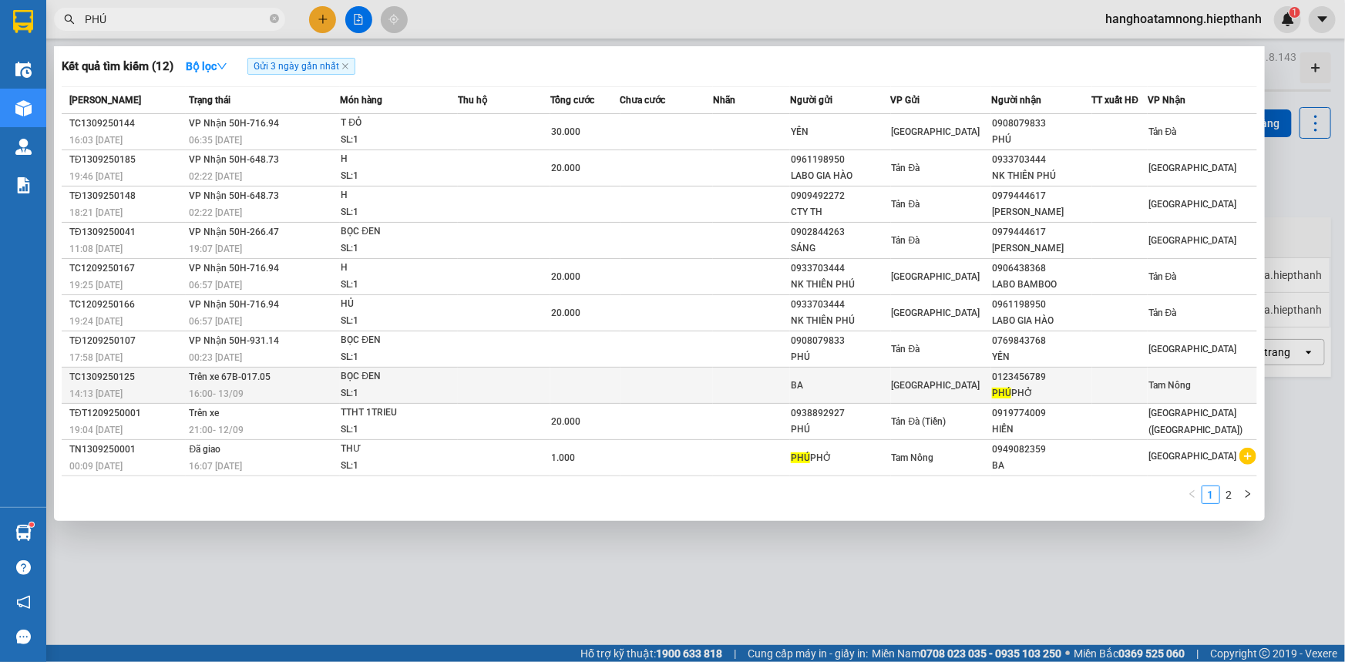
type input "PHÚ"
click at [302, 385] on div "16:00 - 13/09" at bounding box center [265, 393] width 150 height 17
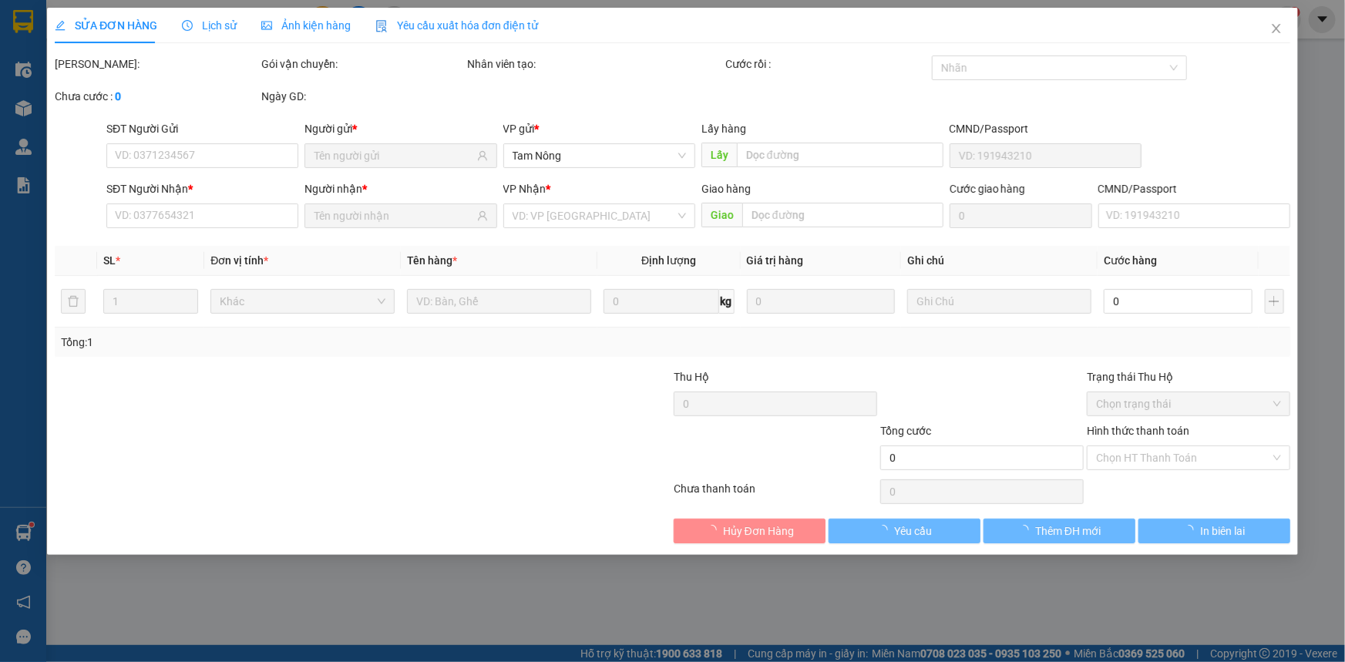
type input "BA"
type input "0123456789"
type input "PHÚ PHỞ"
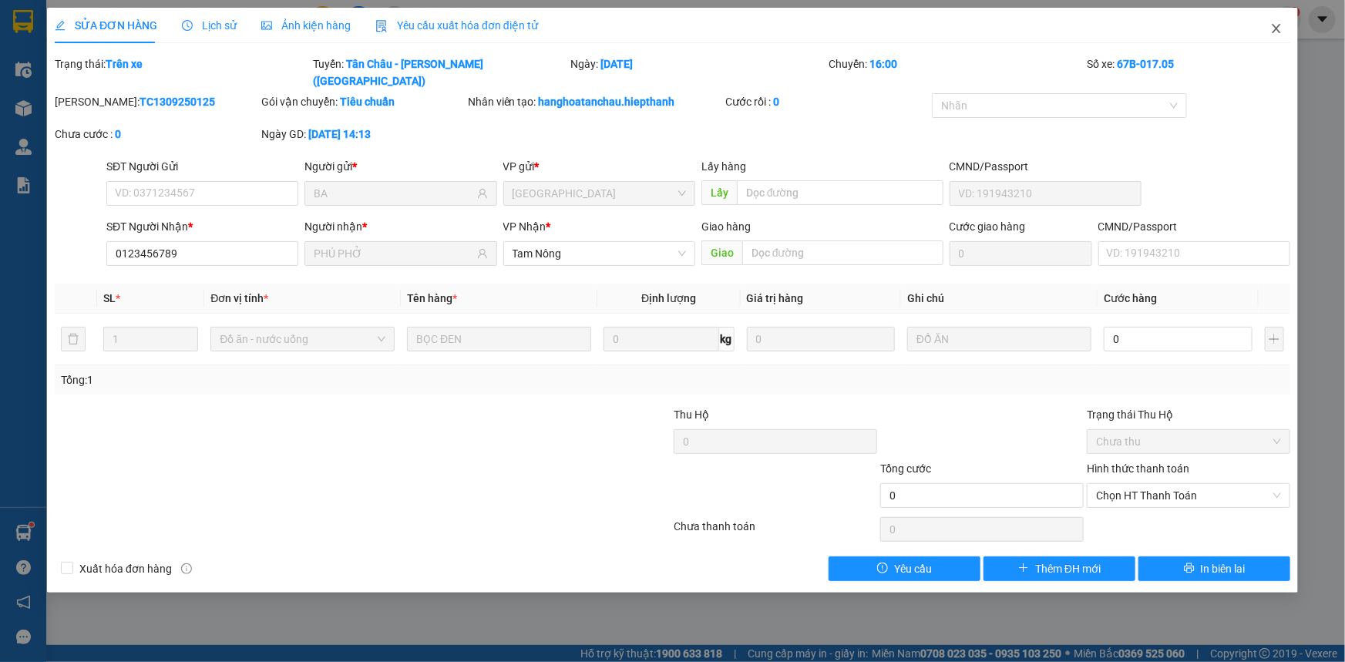
click at [1274, 25] on icon "close" at bounding box center [1276, 28] width 12 height 12
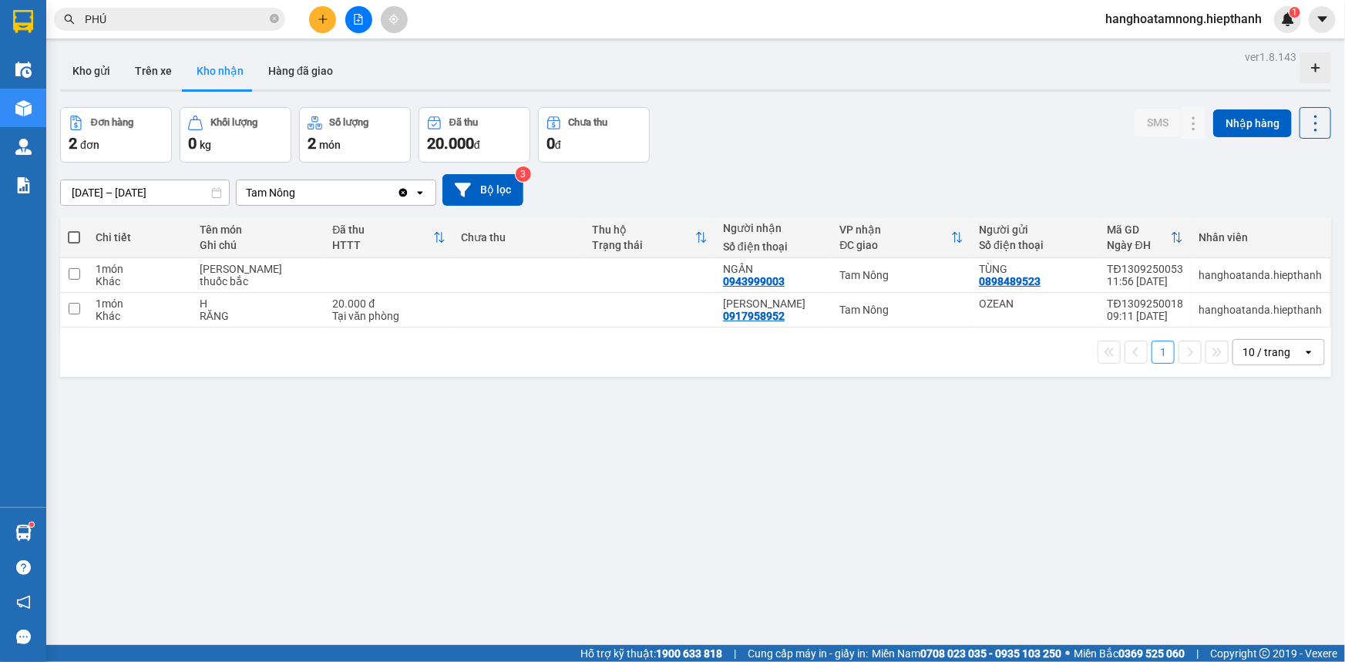
click at [725, 72] on div "Kho gửi Trên xe Kho nhận Hàng đã giao" at bounding box center [695, 72] width 1271 height 41
click at [365, 13] on button at bounding box center [358, 19] width 27 height 27
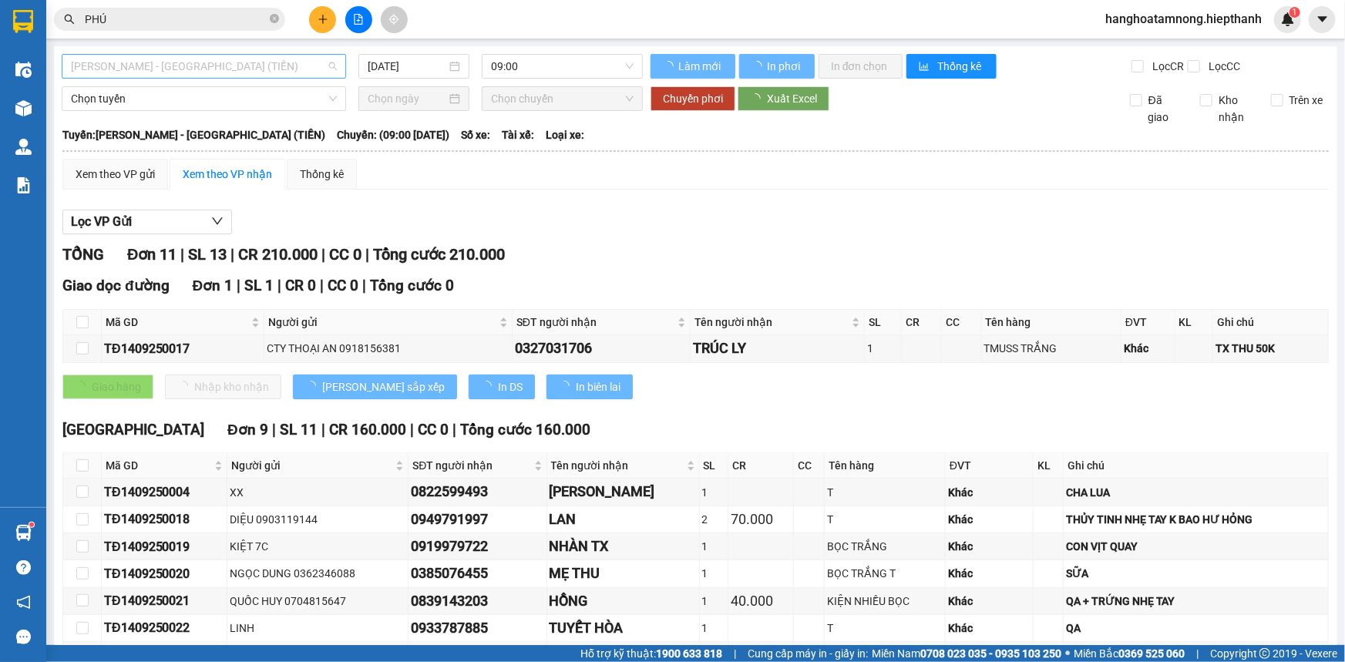
click at [178, 66] on span "[PERSON_NAME] - [GEOGRAPHIC_DATA] (TIỀN)" at bounding box center [204, 66] width 266 height 23
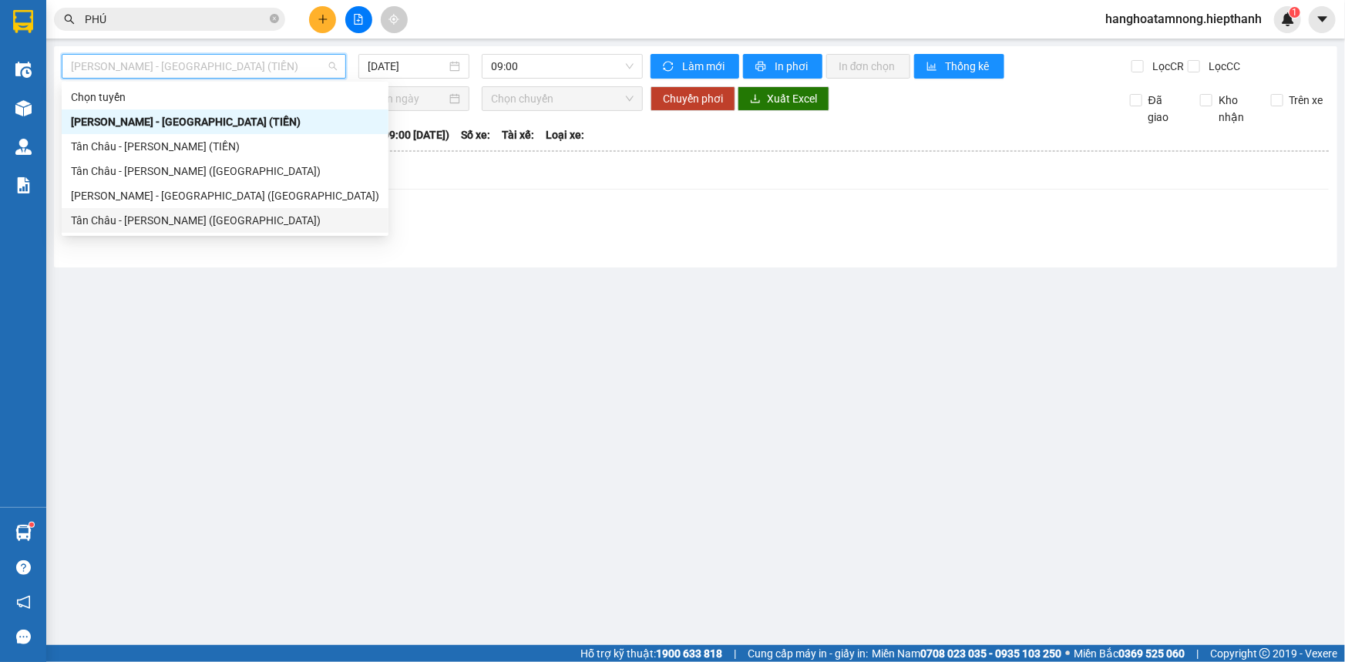
click at [123, 216] on div "Tân Châu - [PERSON_NAME] ([GEOGRAPHIC_DATA])" at bounding box center [225, 220] width 308 height 17
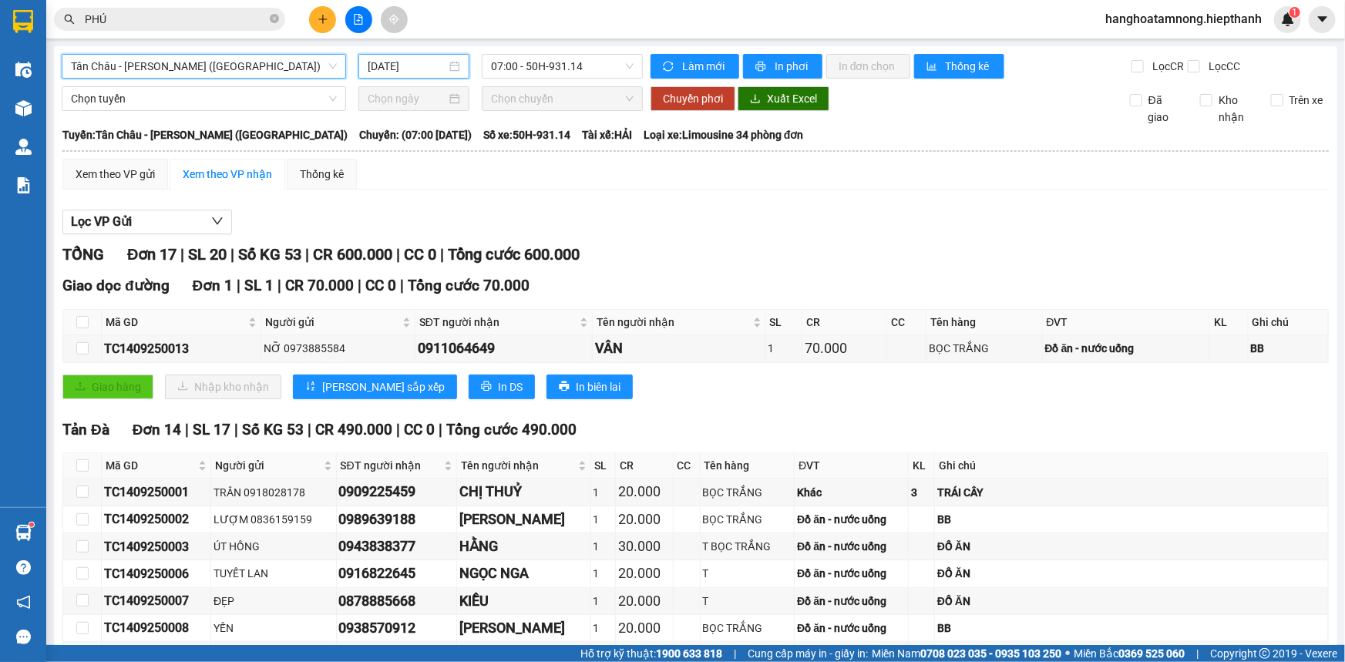
click at [424, 69] on input "[DATE]" at bounding box center [407, 66] width 79 height 17
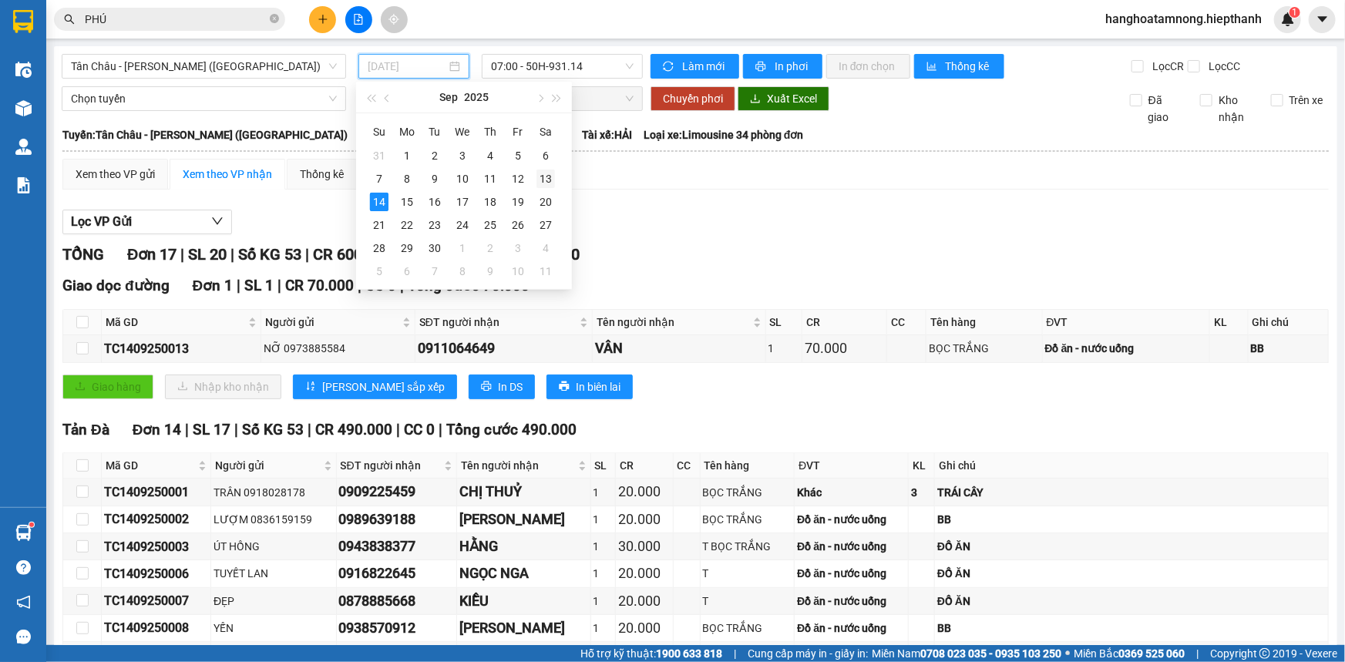
click at [549, 174] on div "13" at bounding box center [546, 179] width 19 height 19
type input "13/09/2025"
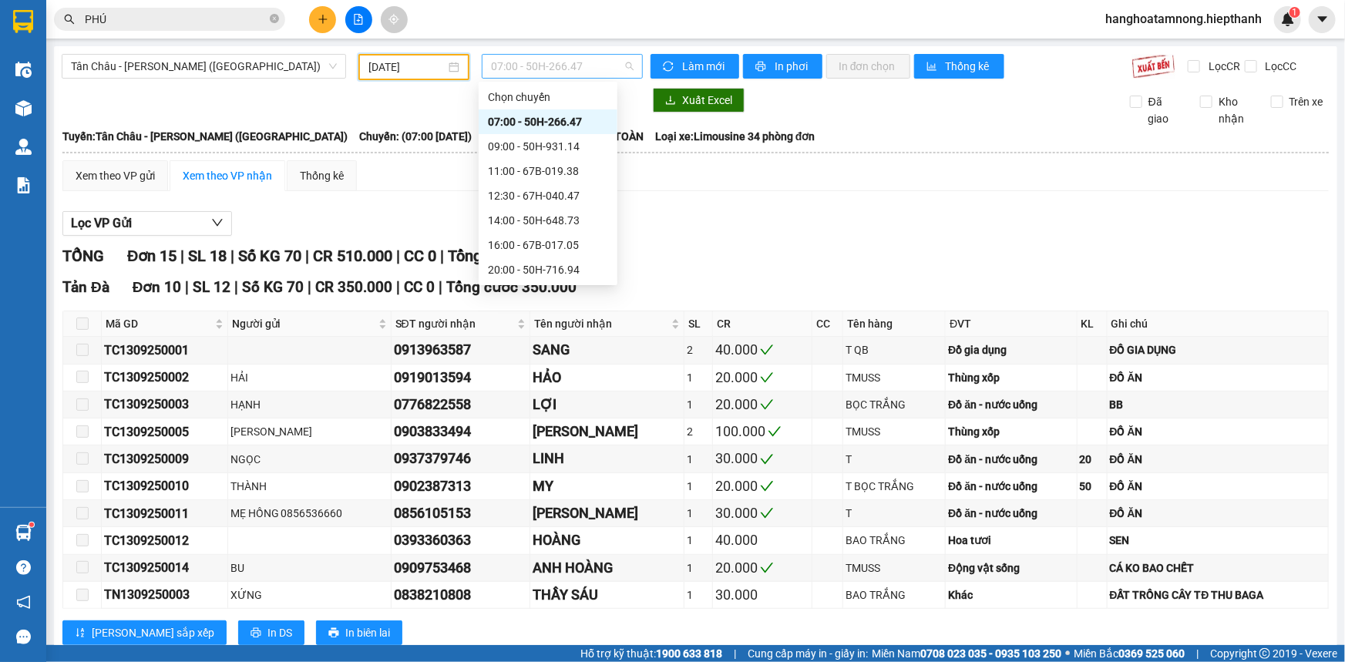
click at [528, 67] on span "07:00 - 50H-266.47" at bounding box center [562, 66] width 143 height 23
click at [493, 244] on div "16:00 - 67B-017.05" at bounding box center [548, 245] width 120 height 17
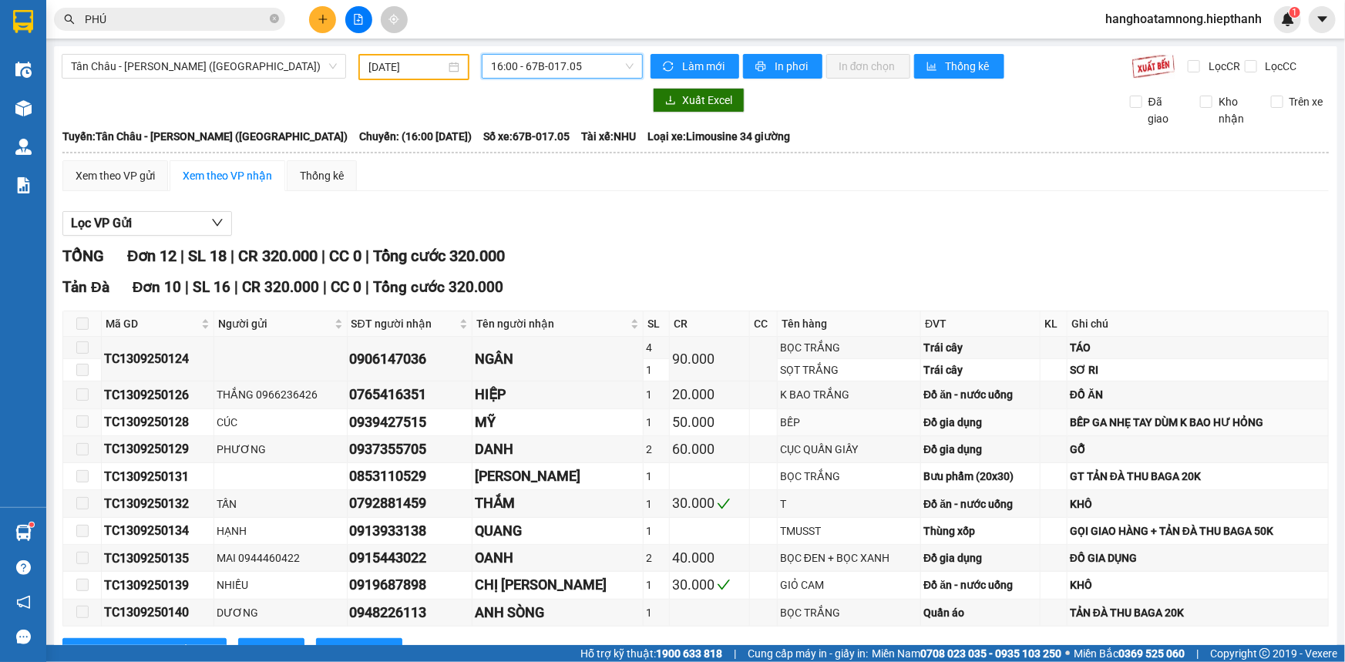
scroll to position [229, 0]
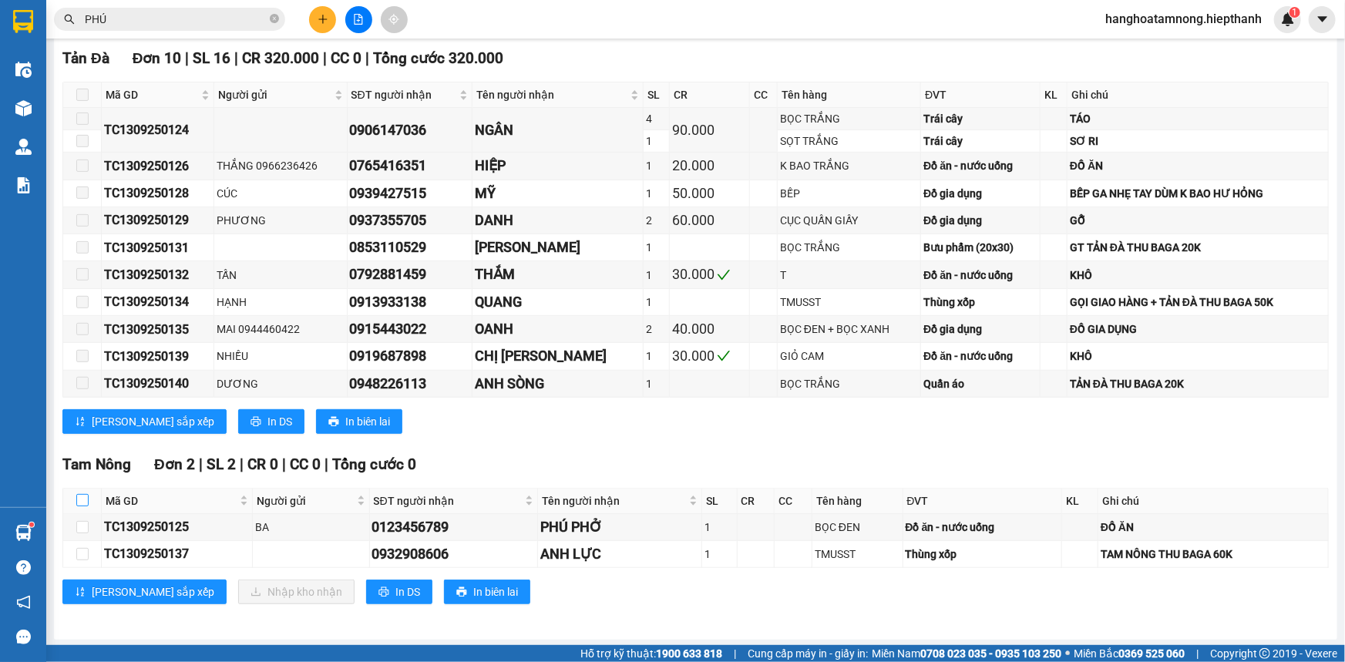
click at [81, 493] on label at bounding box center [82, 501] width 12 height 17
click at [81, 494] on input "checkbox" at bounding box center [82, 500] width 12 height 12
checkbox input "true"
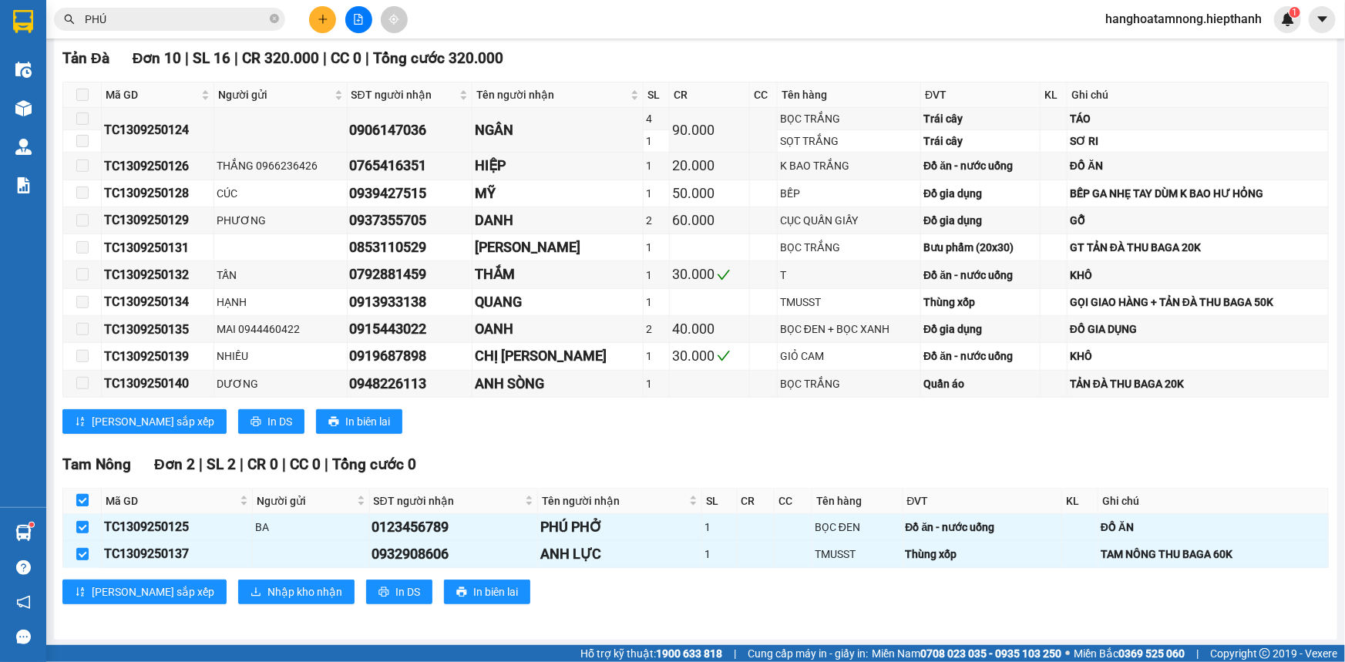
checkbox input "true"
drag, startPoint x: 245, startPoint y: 590, endPoint x: 514, endPoint y: 655, distance: 276.7
click at [513, 656] on section "Kết quả tìm kiếm ( 12 ) Bộ lọc Gửi 3 ngày gần nhất Mã ĐH Trạng thái Món hàng Th…" at bounding box center [672, 331] width 1345 height 662
click at [593, 614] on div "Tam Nông Đơn 2 | SL 2 | CR 0 | CC 0 | Tổng cước 0 Mã GD Người gửi SĐT người nhậ…" at bounding box center [695, 534] width 1266 height 163
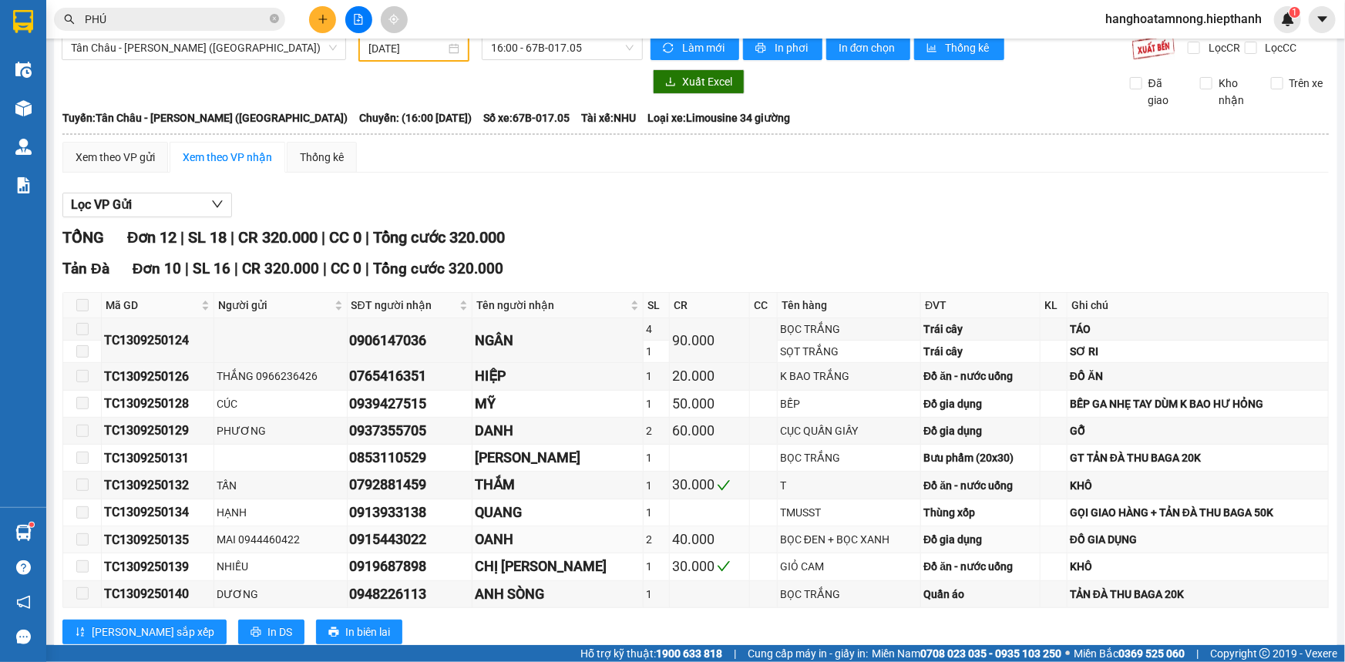
scroll to position [0, 0]
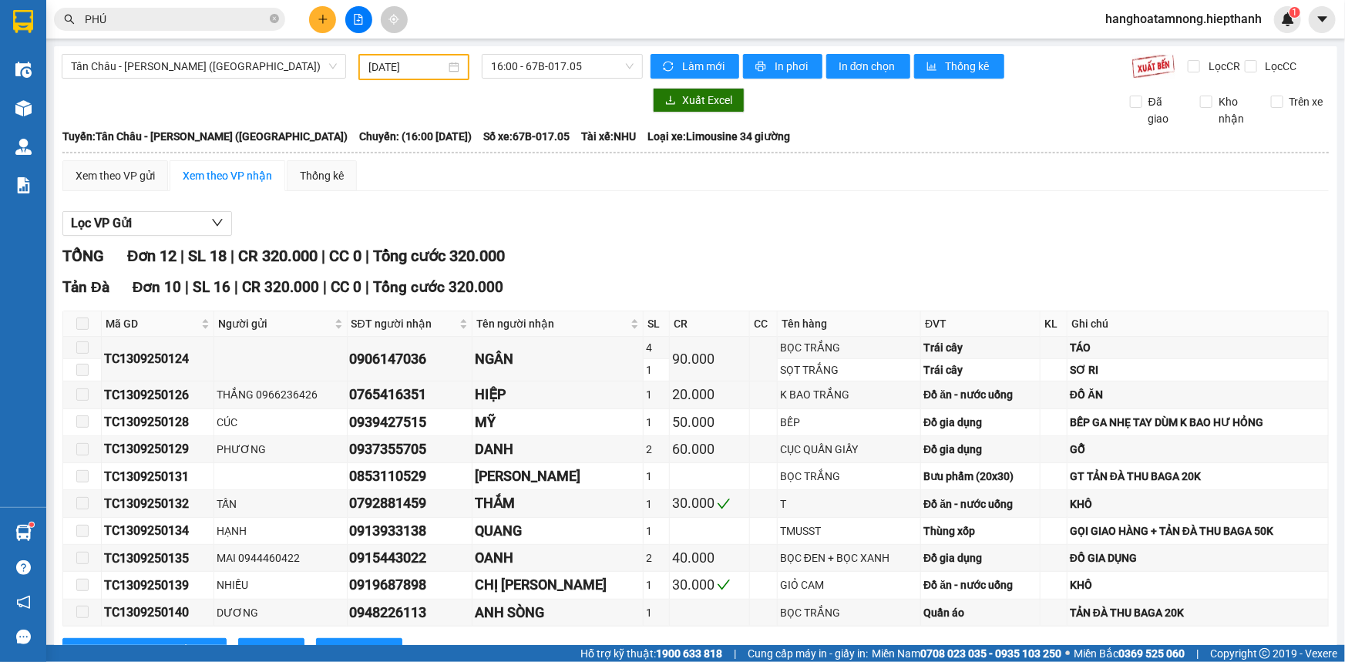
click at [431, 195] on div "Xem theo VP gửi Xem theo VP nhận Thống kê Lọc VP Gửi TỔNG Đơn 12 | SL 18 | CR …" at bounding box center [695, 506] width 1266 height 692
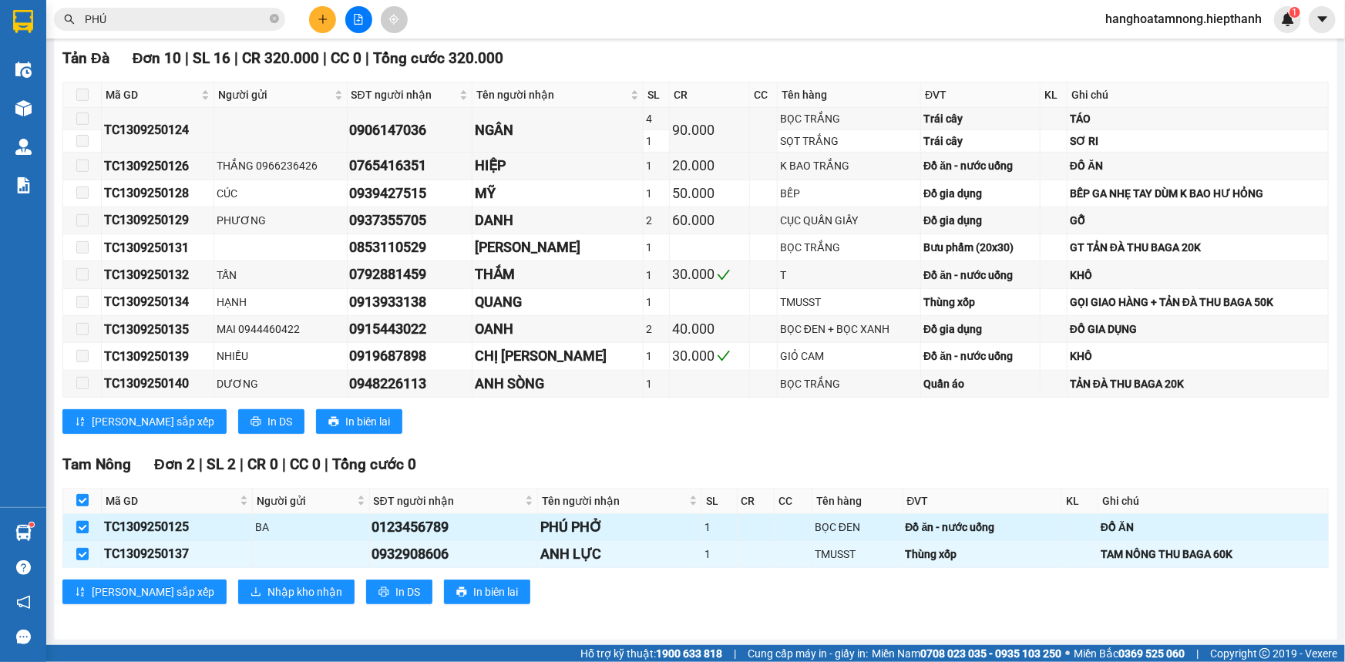
click at [79, 523] on input "checkbox" at bounding box center [82, 527] width 12 height 12
checkbox input "false"
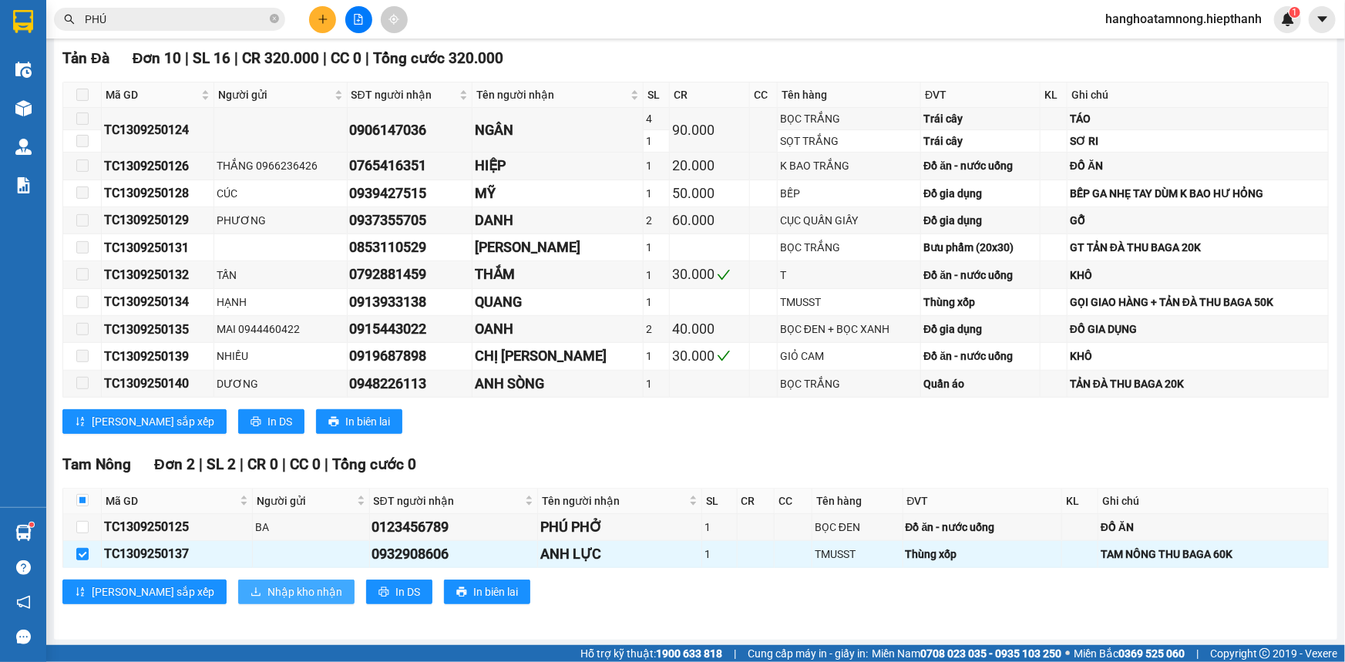
click at [267, 587] on span "Nhập kho nhận" at bounding box center [304, 592] width 75 height 17
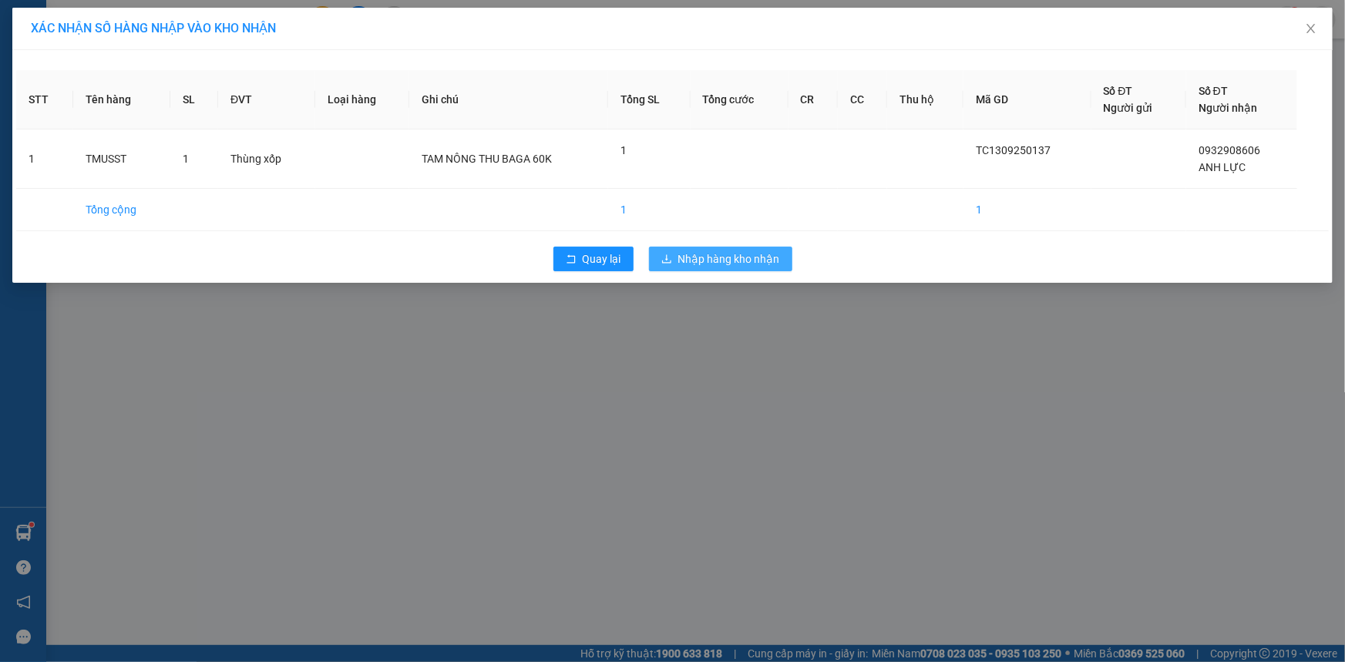
click at [701, 256] on span "Nhập hàng kho nhận" at bounding box center [729, 259] width 102 height 17
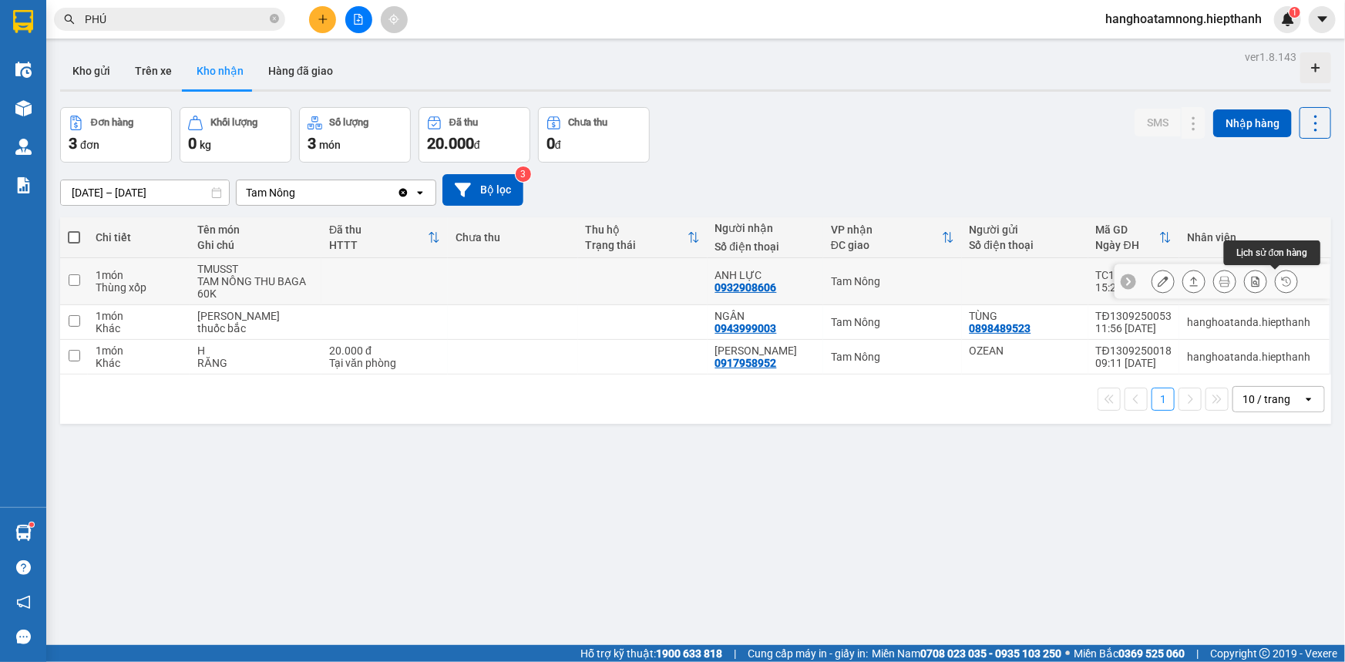
click at [1281, 283] on icon at bounding box center [1286, 281] width 11 height 11
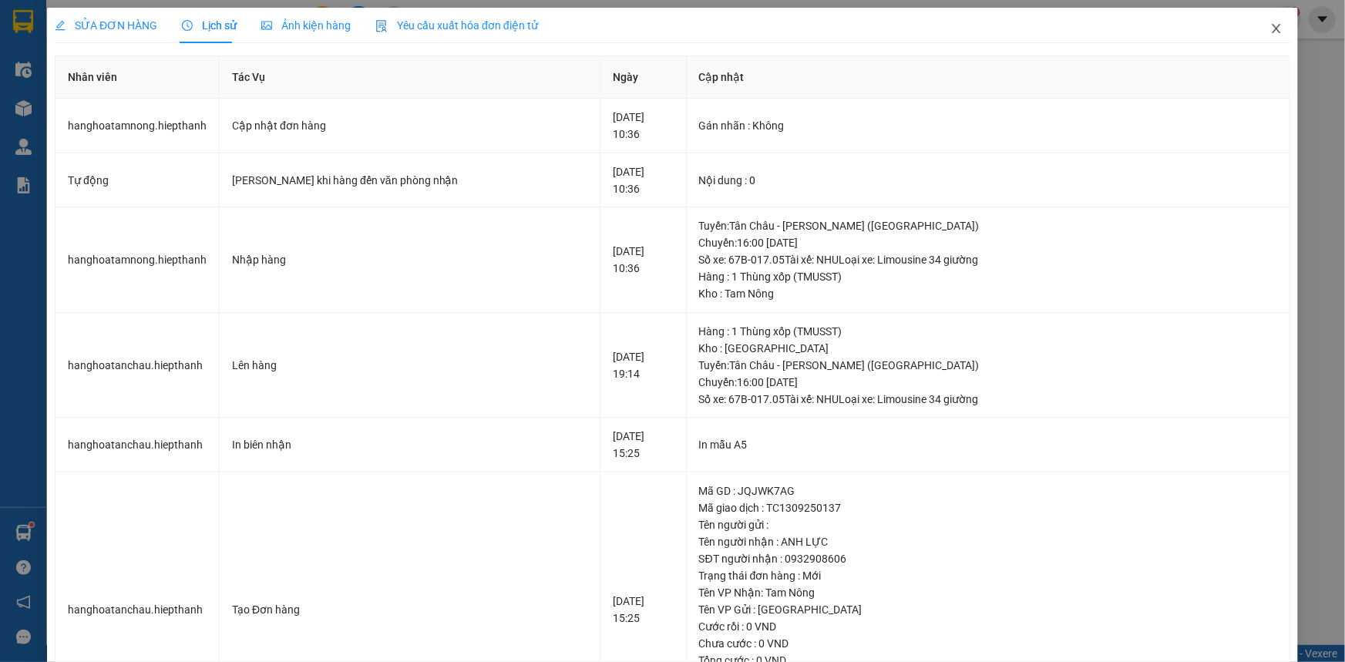
click at [1270, 25] on icon "close" at bounding box center [1276, 28] width 12 height 12
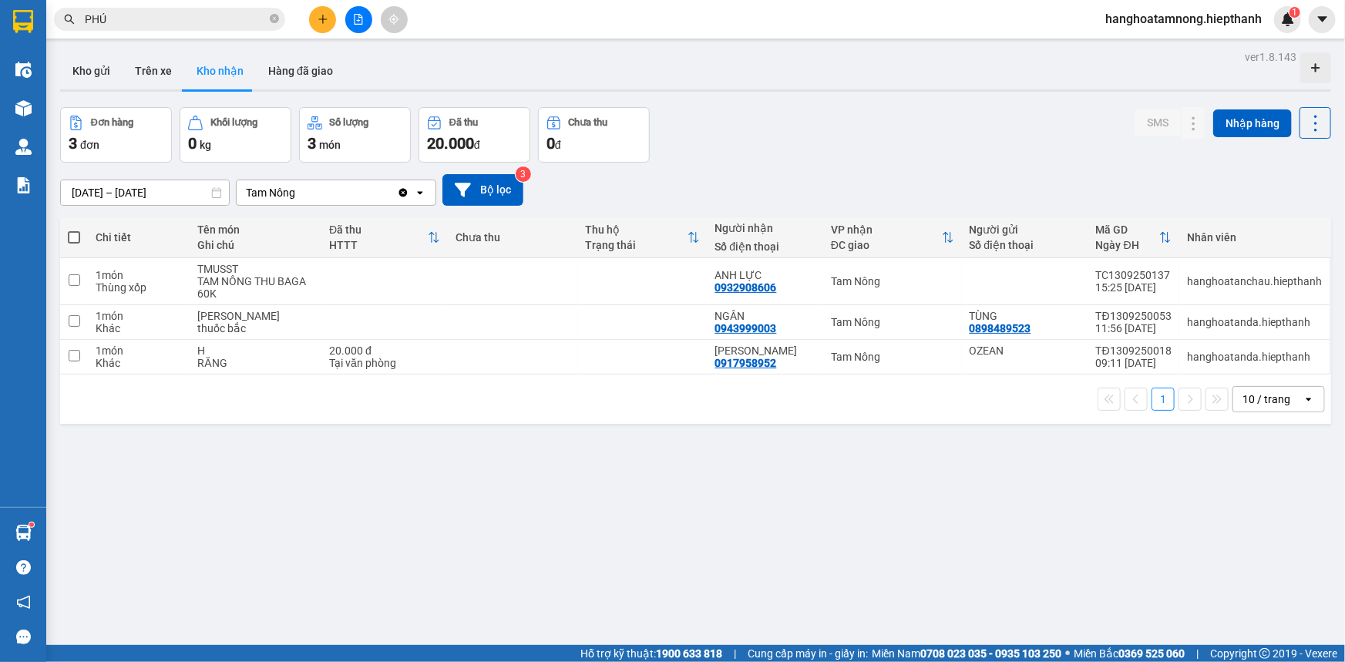
scroll to position [70, 0]
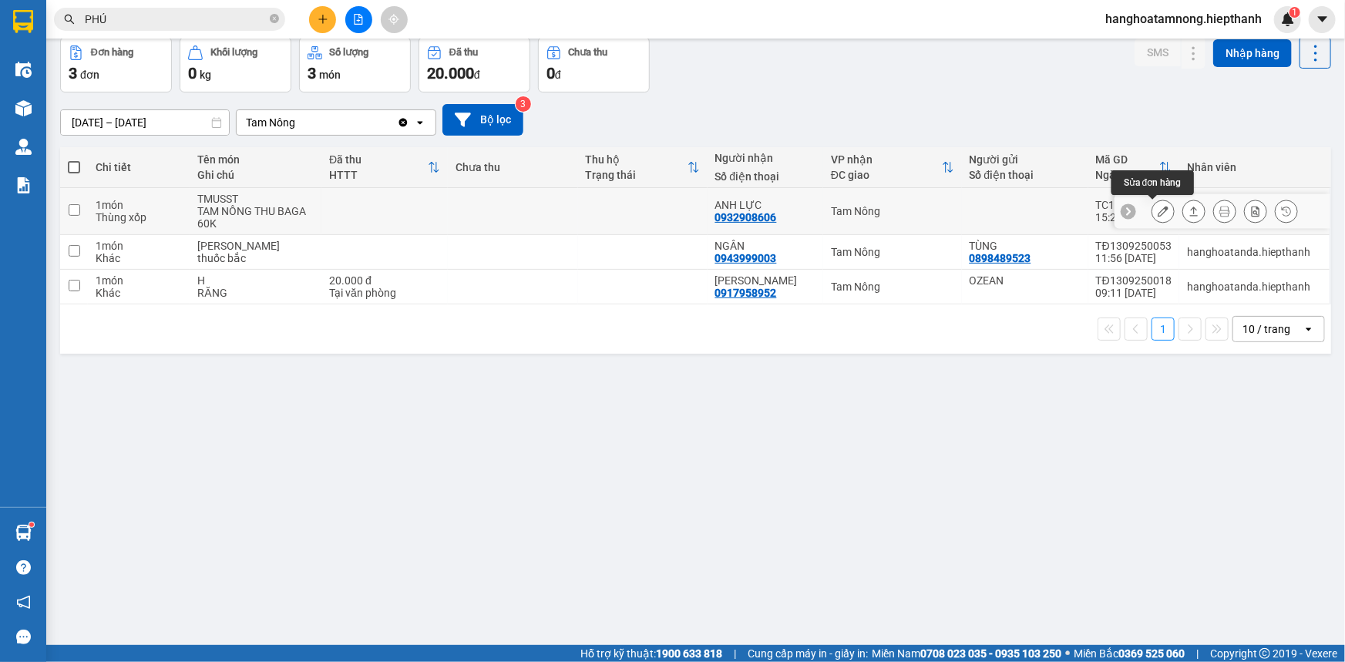
click at [1158, 206] on icon at bounding box center [1163, 211] width 11 height 11
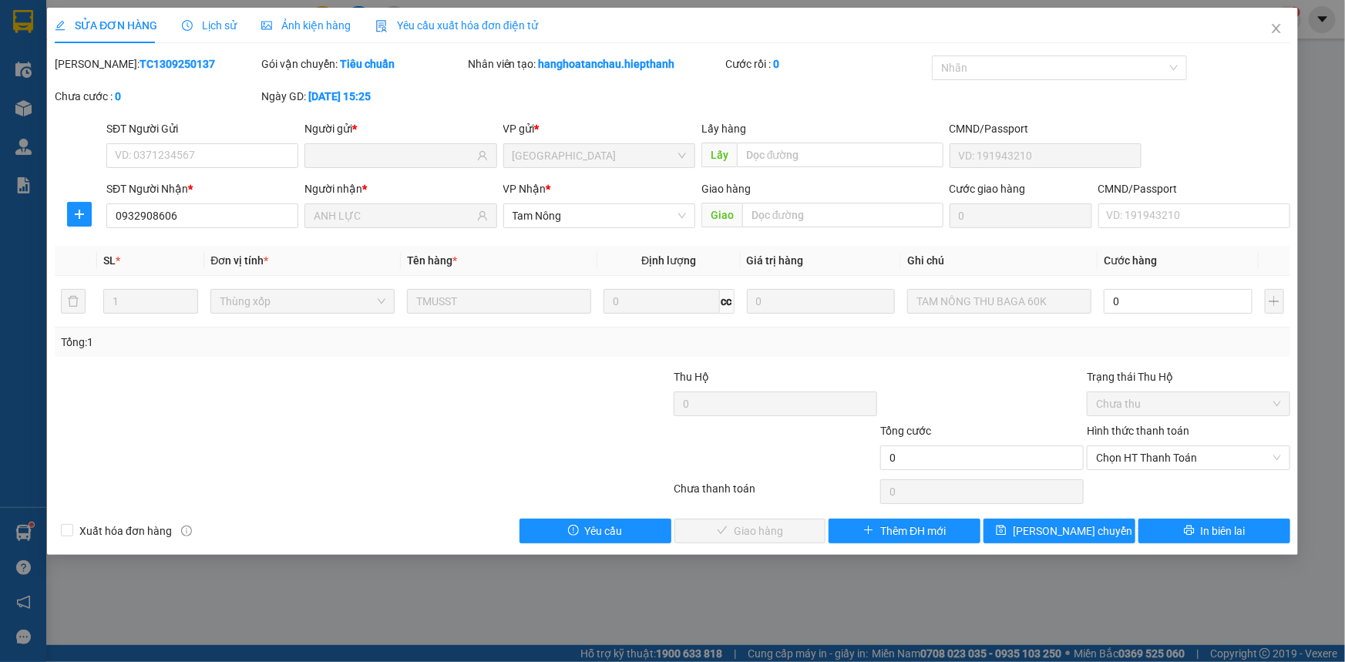
click at [357, 448] on div at bounding box center [259, 449] width 413 height 54
click at [1149, 311] on input "0" at bounding box center [1178, 301] width 149 height 25
type input "6"
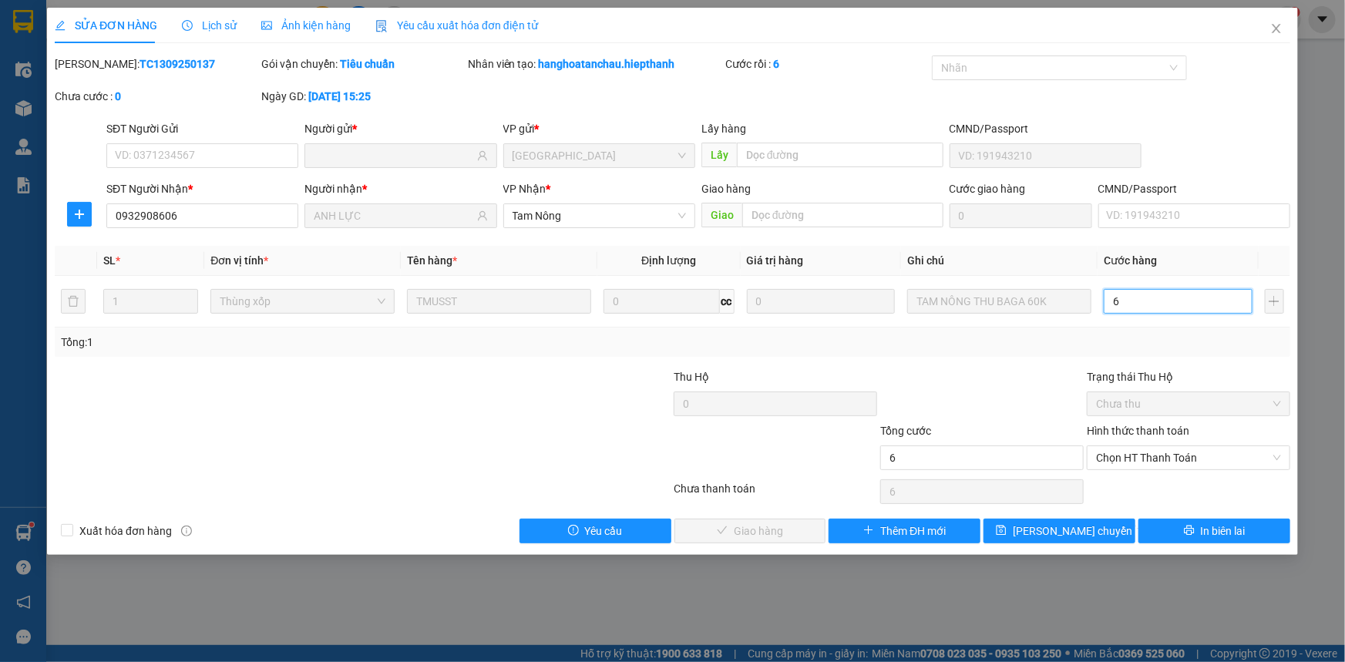
type input "60"
click at [1154, 459] on span "Chọn HT Thanh Toán" at bounding box center [1188, 457] width 185 height 23
type input "60.000"
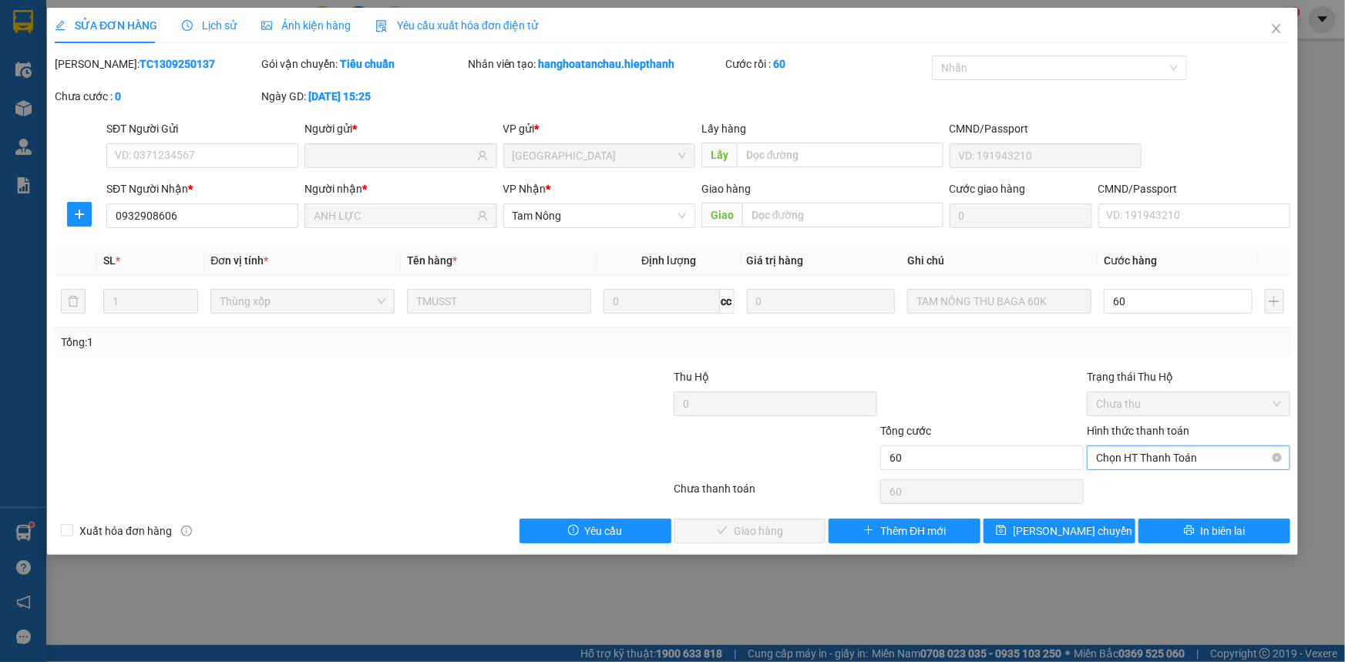
type input "60.000"
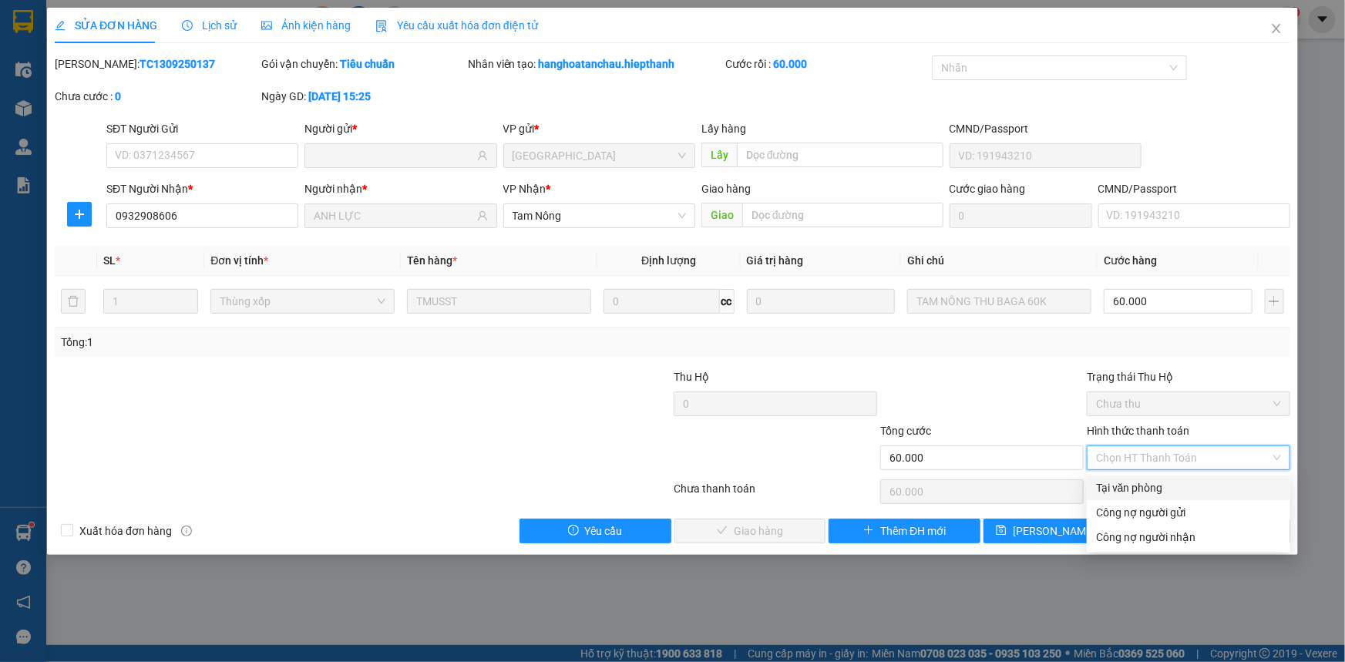
click at [1122, 491] on div "Tại văn phòng" at bounding box center [1188, 487] width 185 height 17
type input "0"
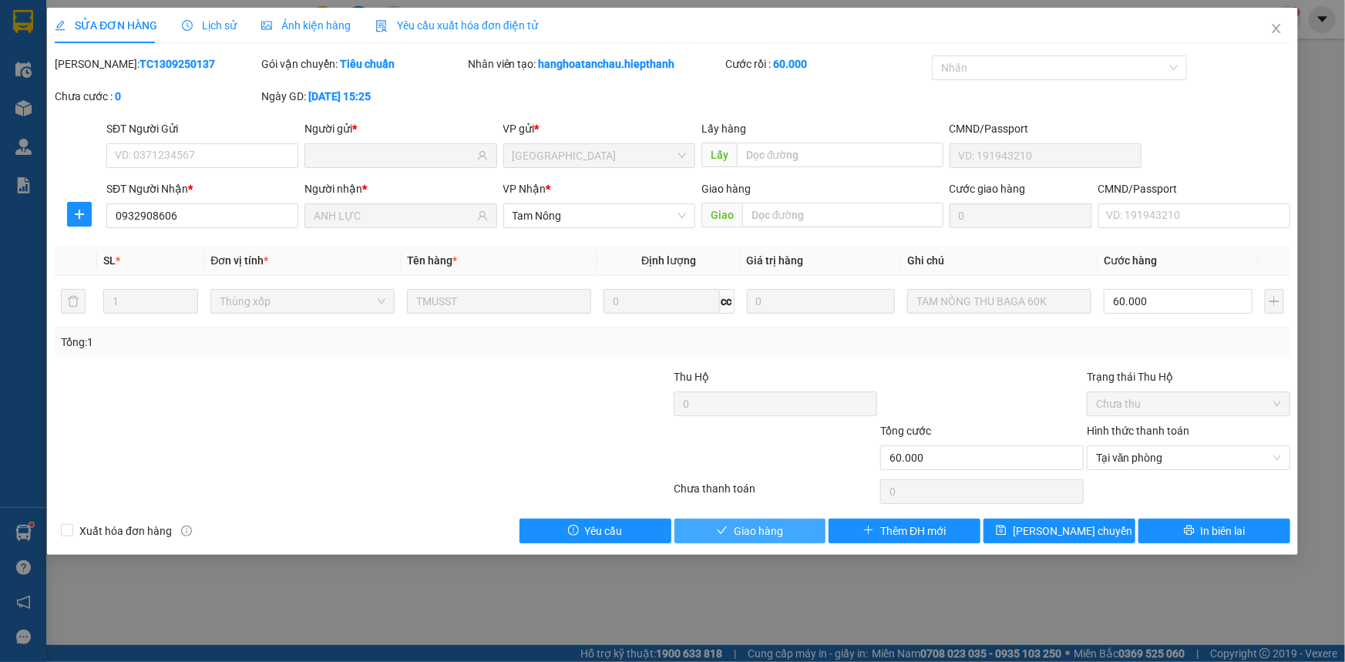
click at [755, 530] on span "Giao hàng" at bounding box center [758, 531] width 49 height 17
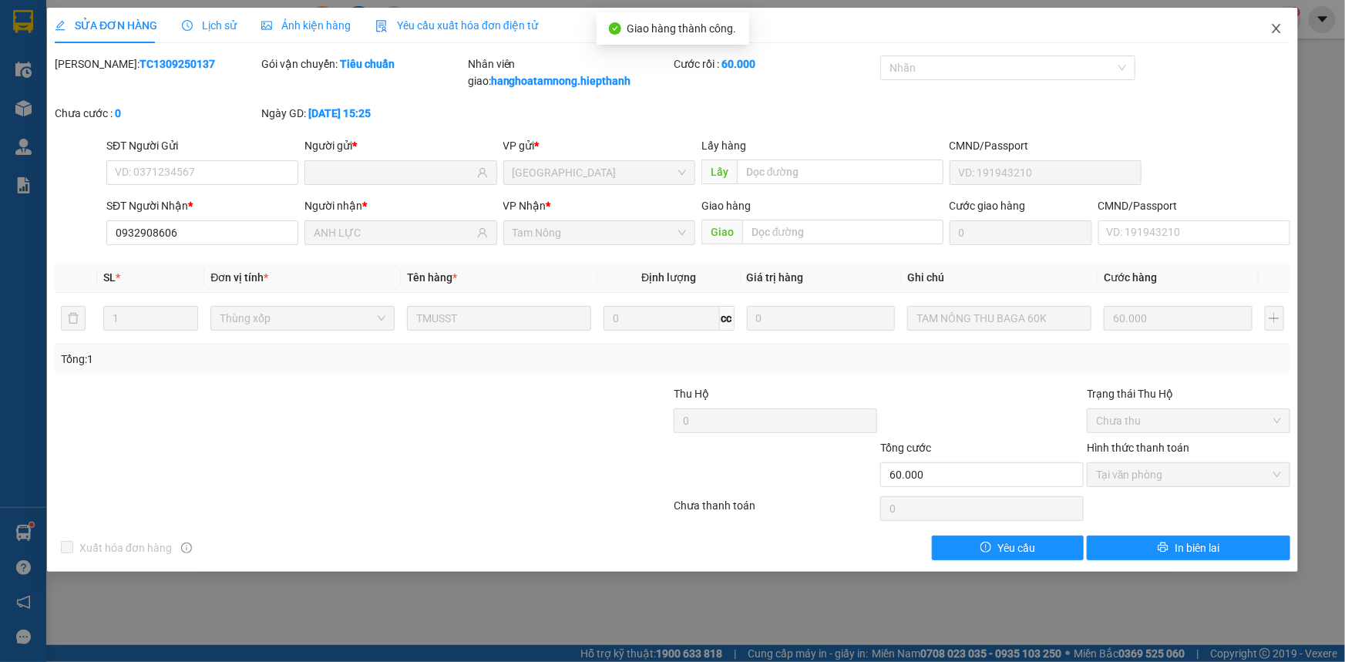
click at [1276, 29] on icon "close" at bounding box center [1276, 28] width 8 height 9
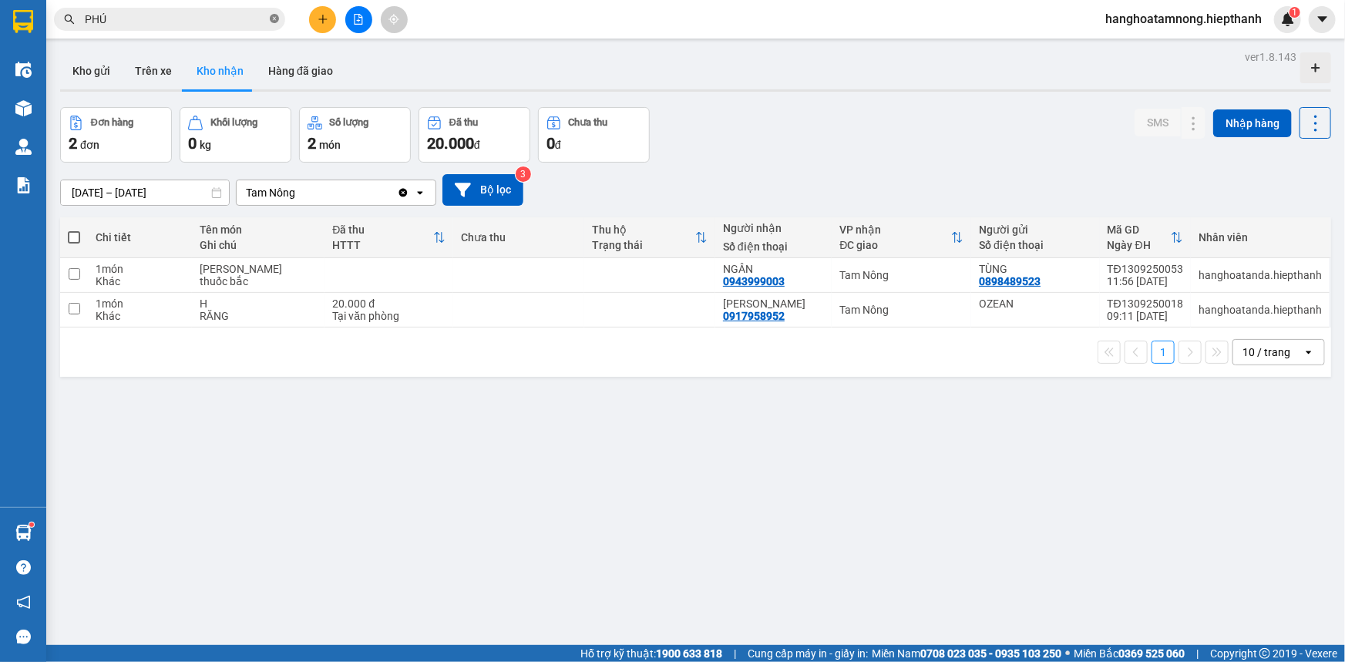
click at [274, 19] on icon "close-circle" at bounding box center [274, 18] width 9 height 9
click at [355, 19] on icon "file-add" at bounding box center [358, 19] width 11 height 11
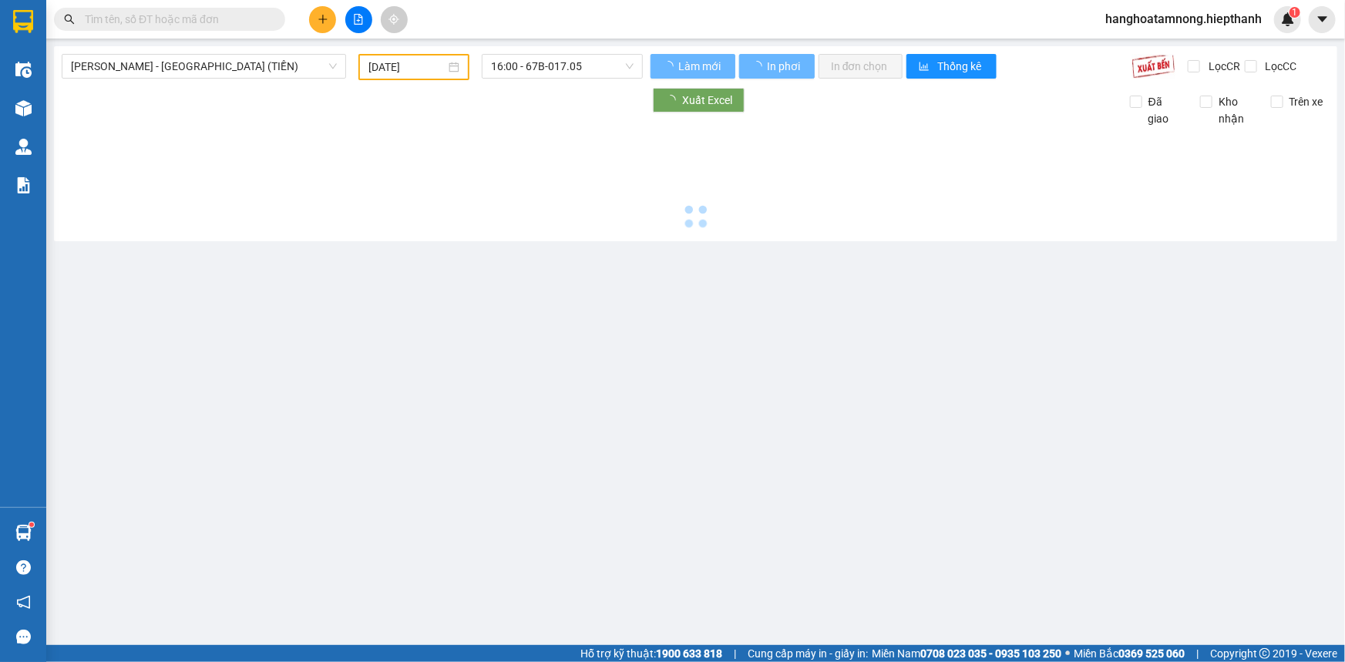
type input "[DATE]"
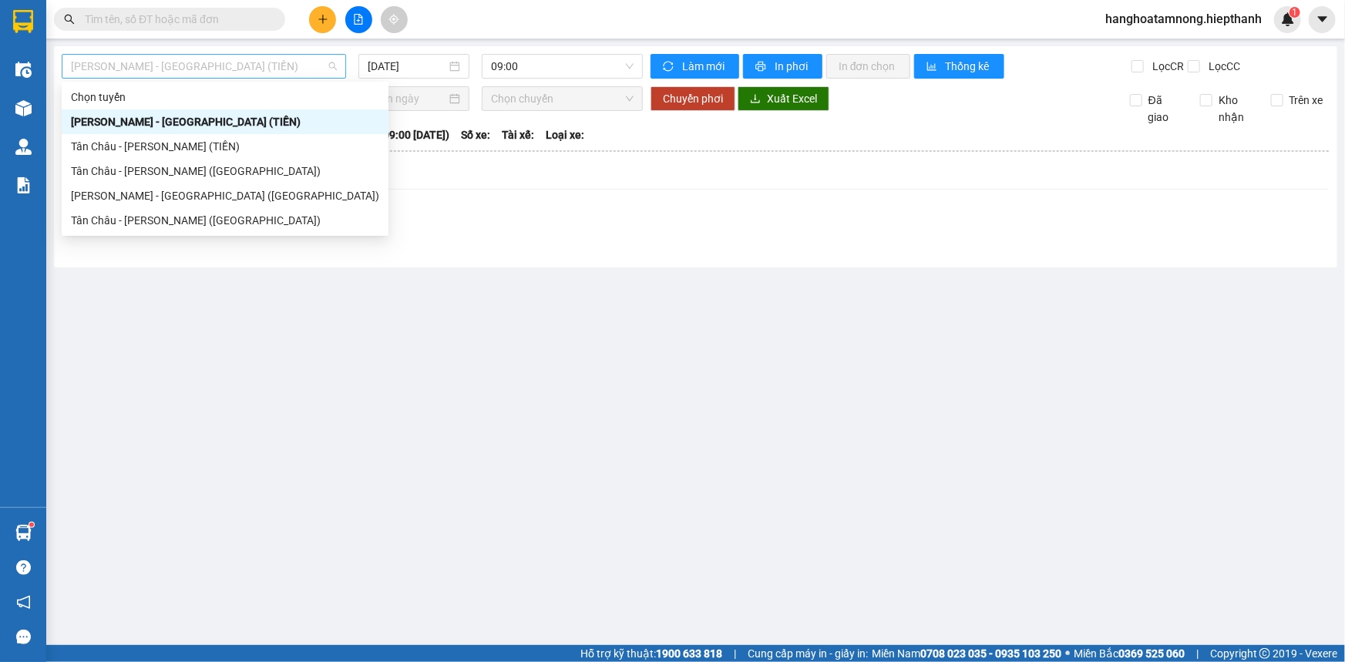
click at [214, 62] on span "[PERSON_NAME] - [GEOGRAPHIC_DATA] (TIỀN)" at bounding box center [204, 66] width 266 height 23
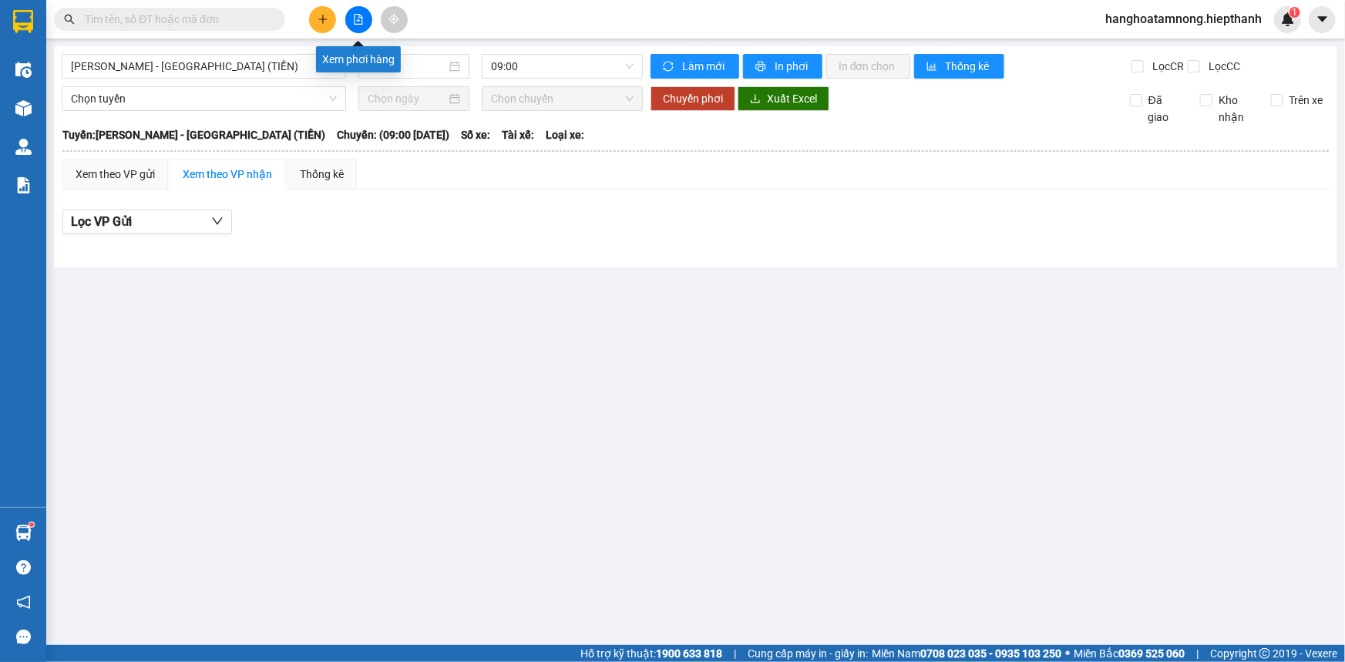
click at [356, 20] on icon "file-add" at bounding box center [359, 19] width 8 height 11
click at [223, 69] on span "[PERSON_NAME] - [GEOGRAPHIC_DATA] (TIỀN)" at bounding box center [204, 66] width 266 height 23
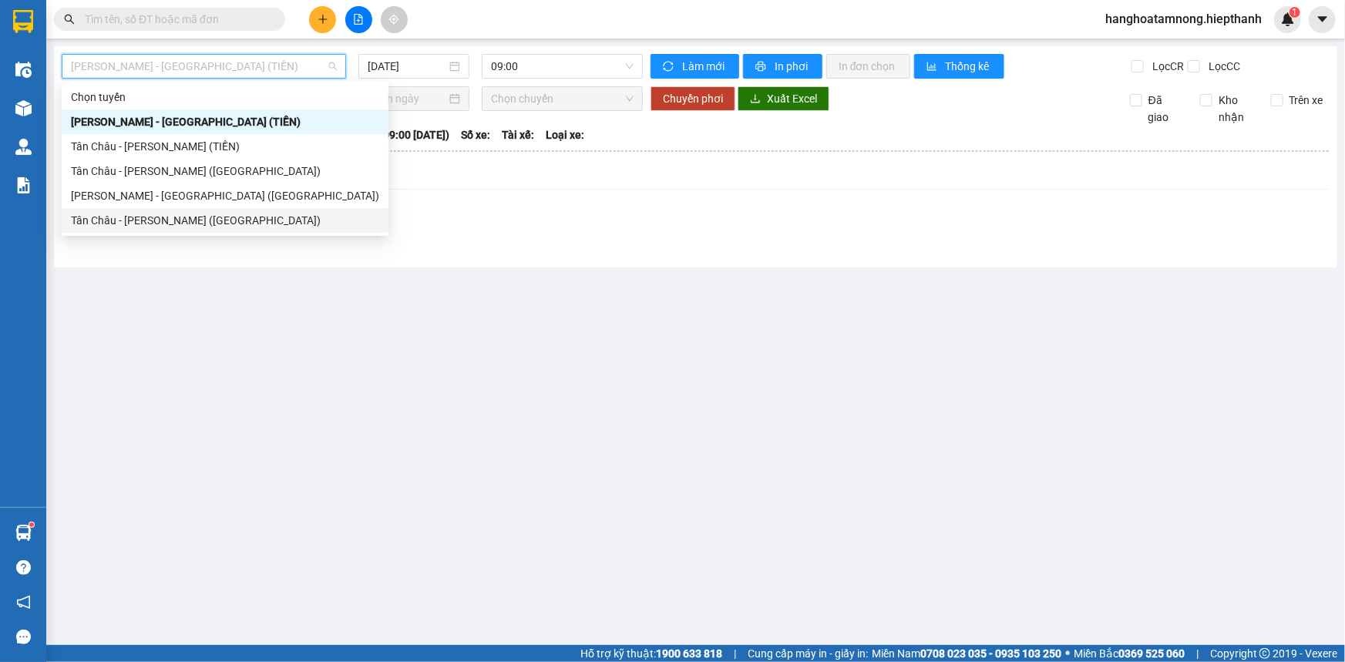
click at [129, 224] on div "Tân Châu - [PERSON_NAME] ([GEOGRAPHIC_DATA])" at bounding box center [225, 220] width 308 height 17
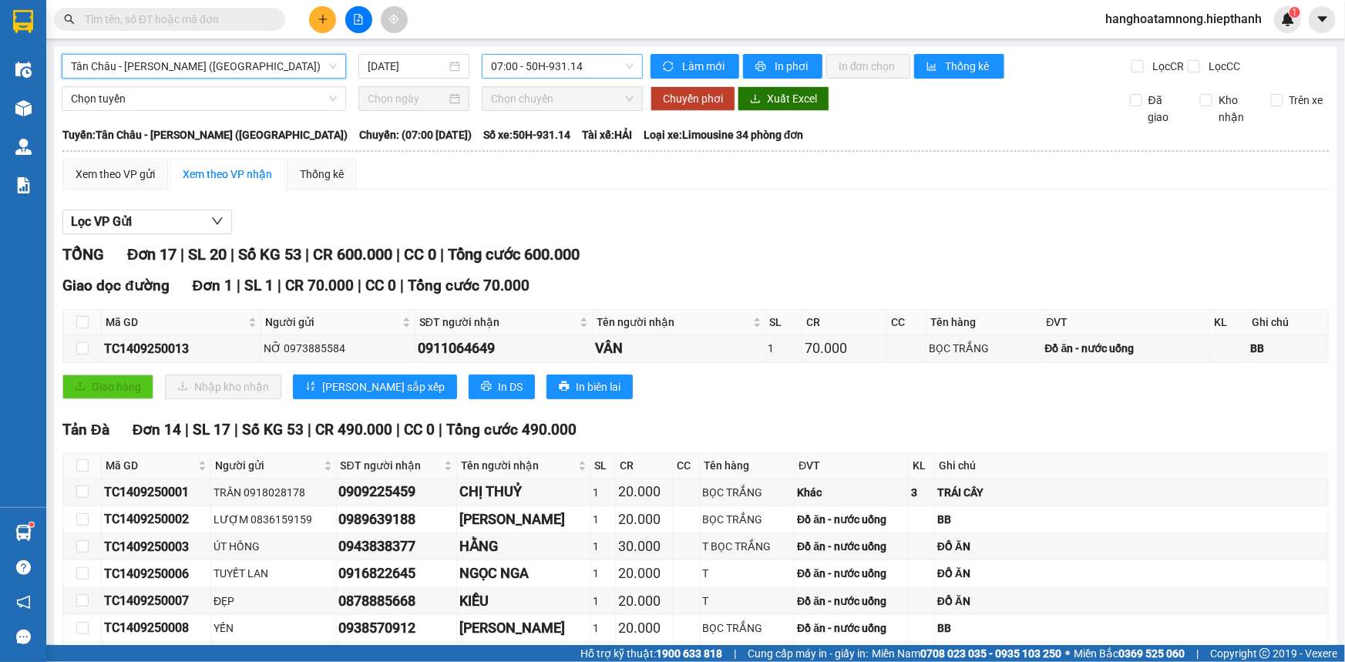
click at [547, 71] on span "07:00 - 50H-931.14" at bounding box center [562, 66] width 143 height 23
click at [411, 193] on div "Xem theo VP gửi Xem theo VP nhận Thống kê Lọc VP Gửi TỔNG Đơn 17 | SL 20 | Số …" at bounding box center [695, 631] width 1266 height 944
click at [563, 54] on div "07:00 - 50H-931.14" at bounding box center [562, 66] width 161 height 25
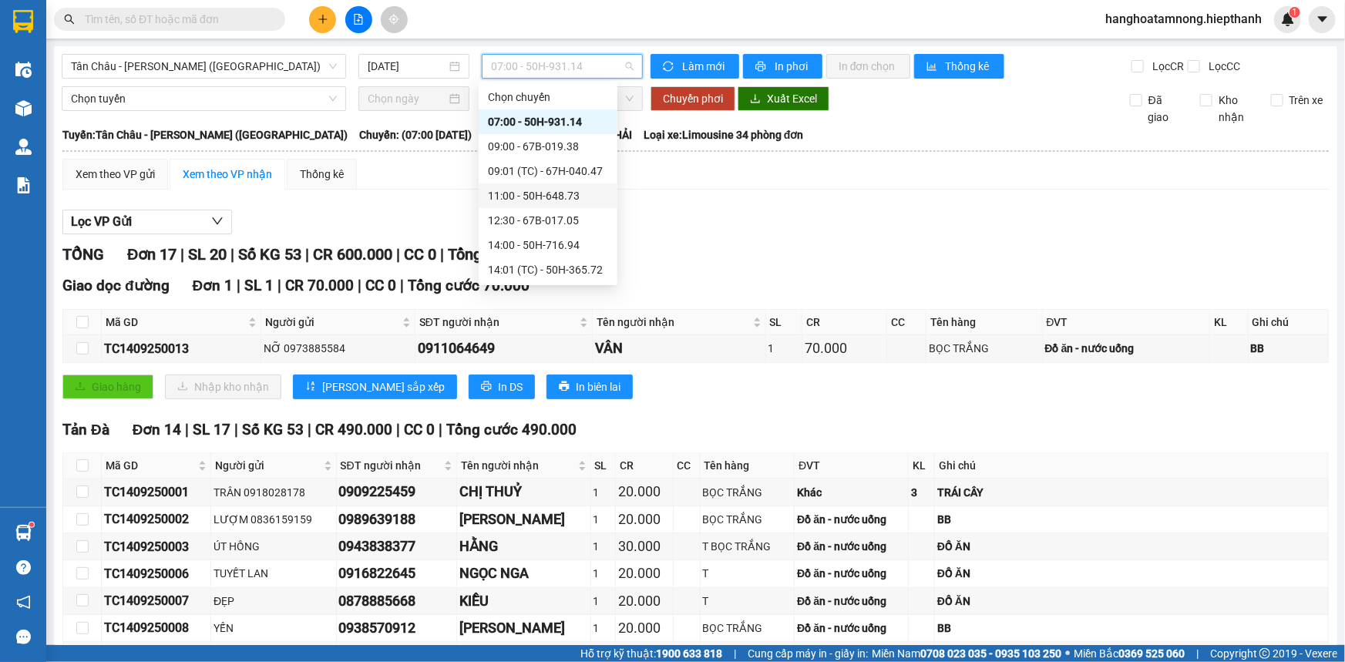
scroll to position [197, 0]
click at [416, 190] on div "Xem theo VP gửi Xem theo VP nhận Thống kê Lọc VP Gửi TỔNG Đơn 17 | SL 20 | Số …" at bounding box center [695, 631] width 1266 height 944
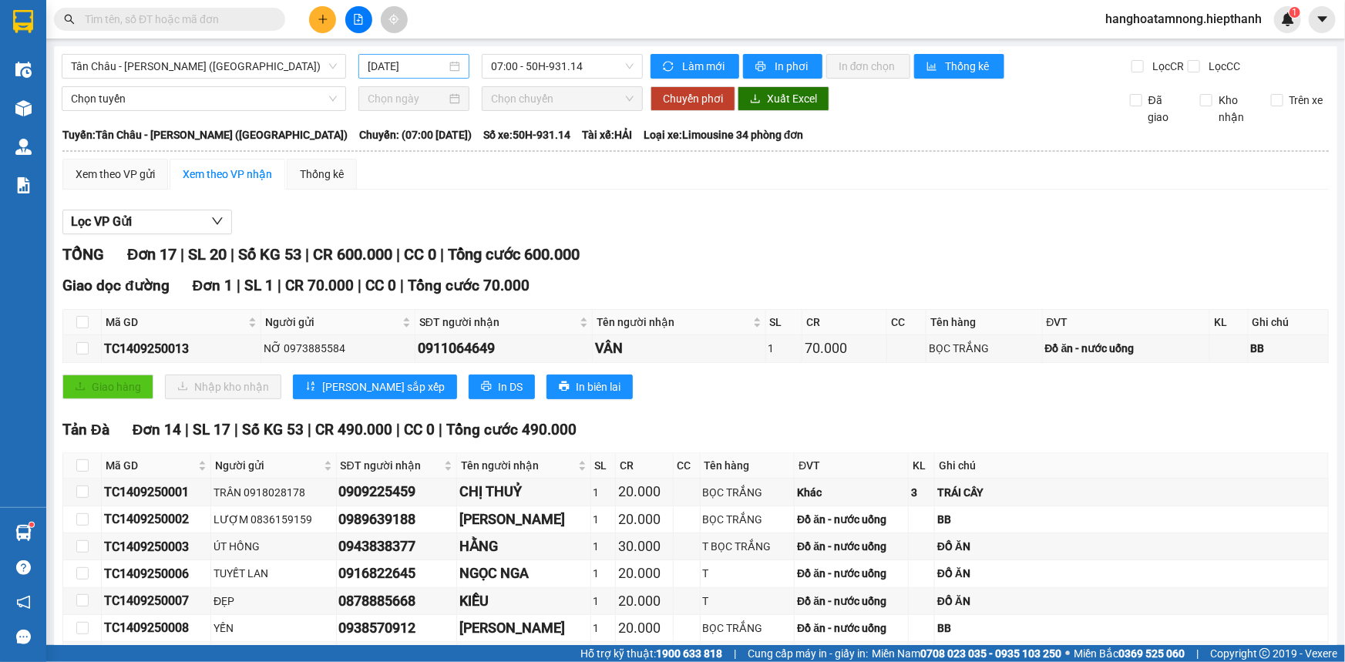
click at [402, 64] on input "[DATE]" at bounding box center [407, 66] width 79 height 17
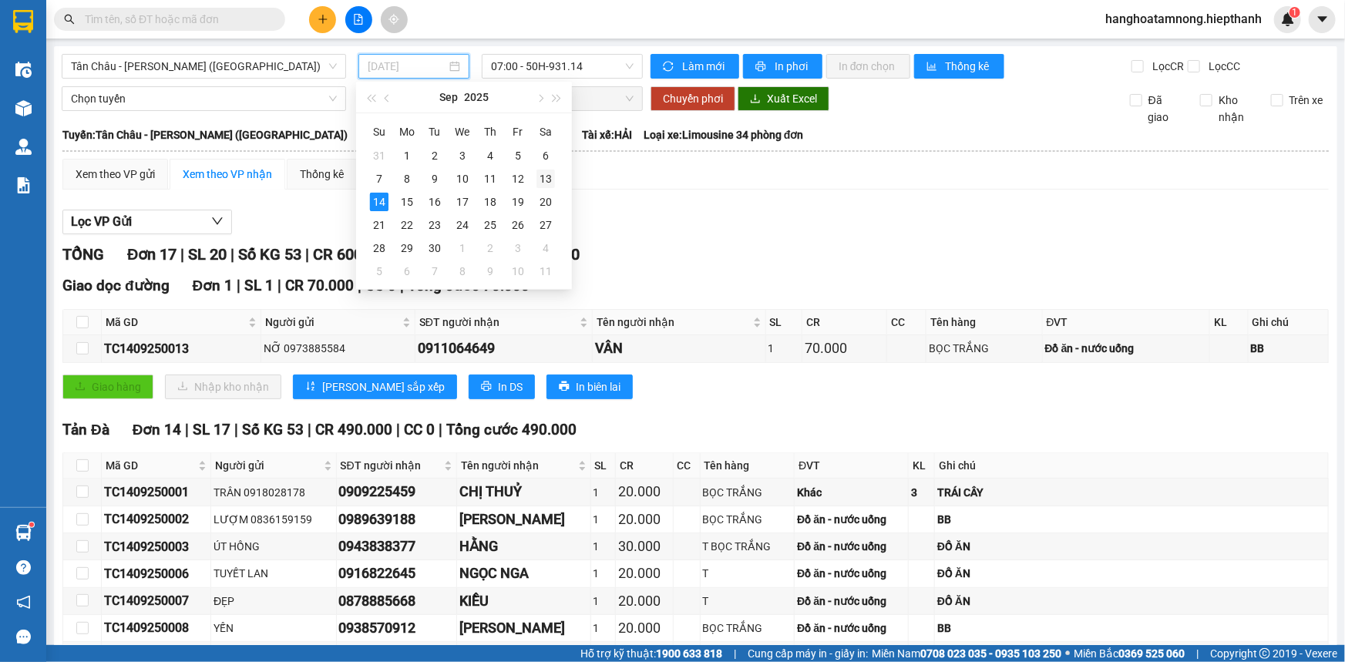
click at [541, 171] on div "13" at bounding box center [546, 179] width 19 height 19
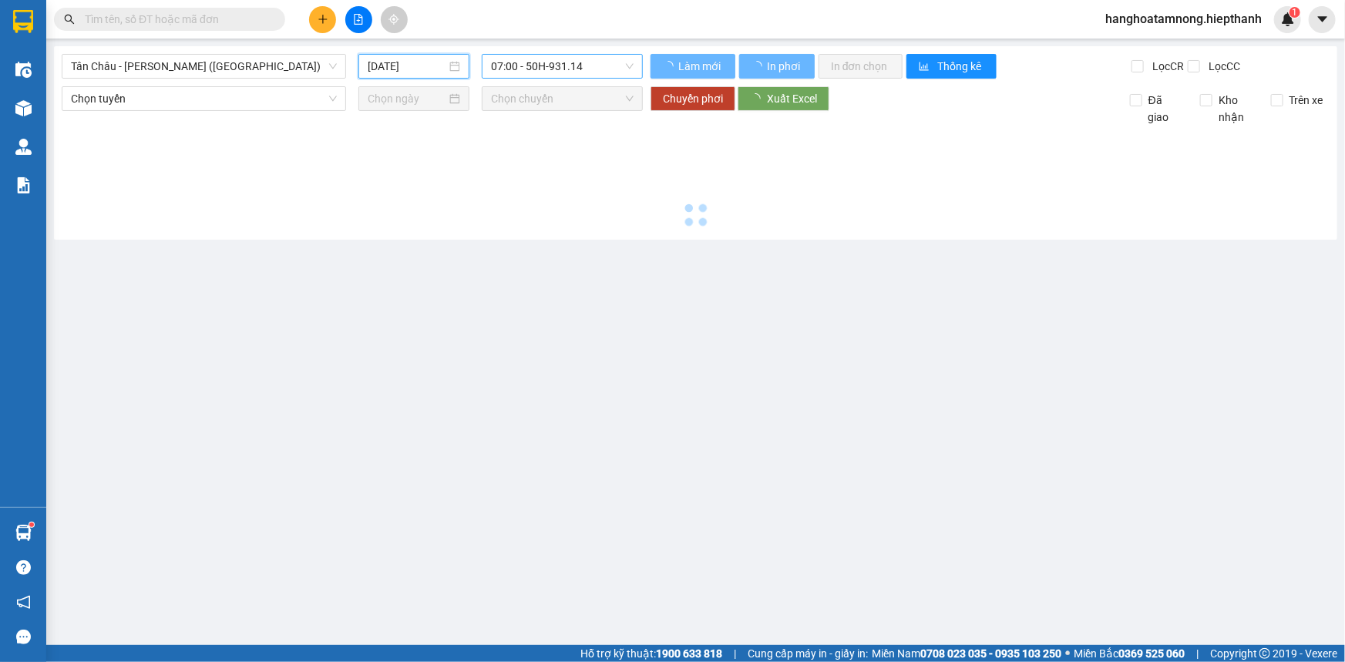
type input "13/09/2025"
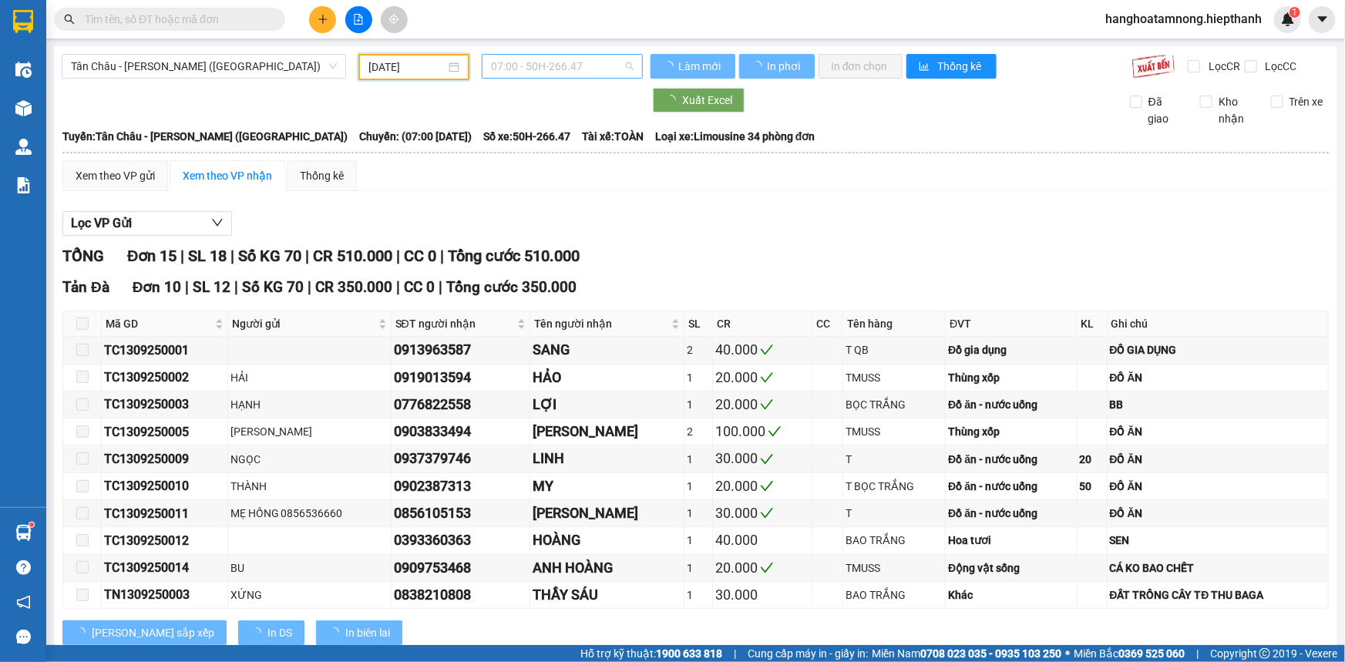
click at [514, 59] on span "07:00 - 50H-266.47" at bounding box center [562, 66] width 143 height 23
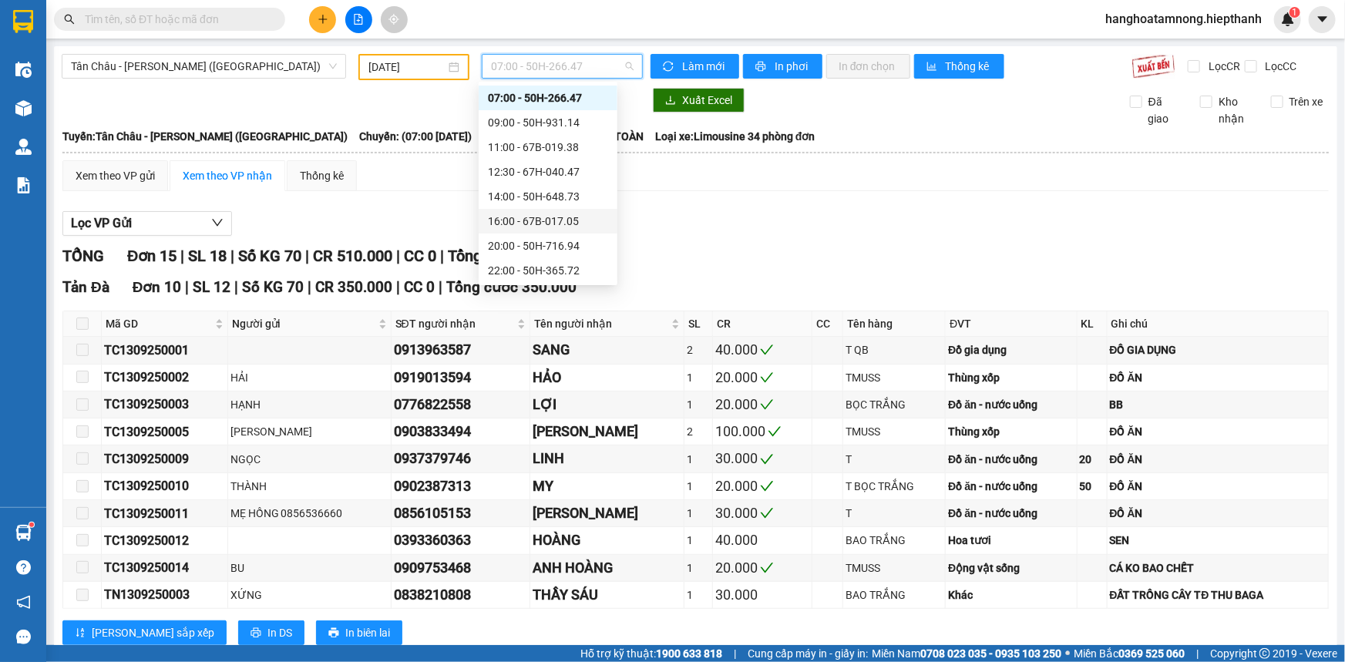
click at [509, 217] on div "16:00 - 67B-017.05" at bounding box center [548, 221] width 120 height 17
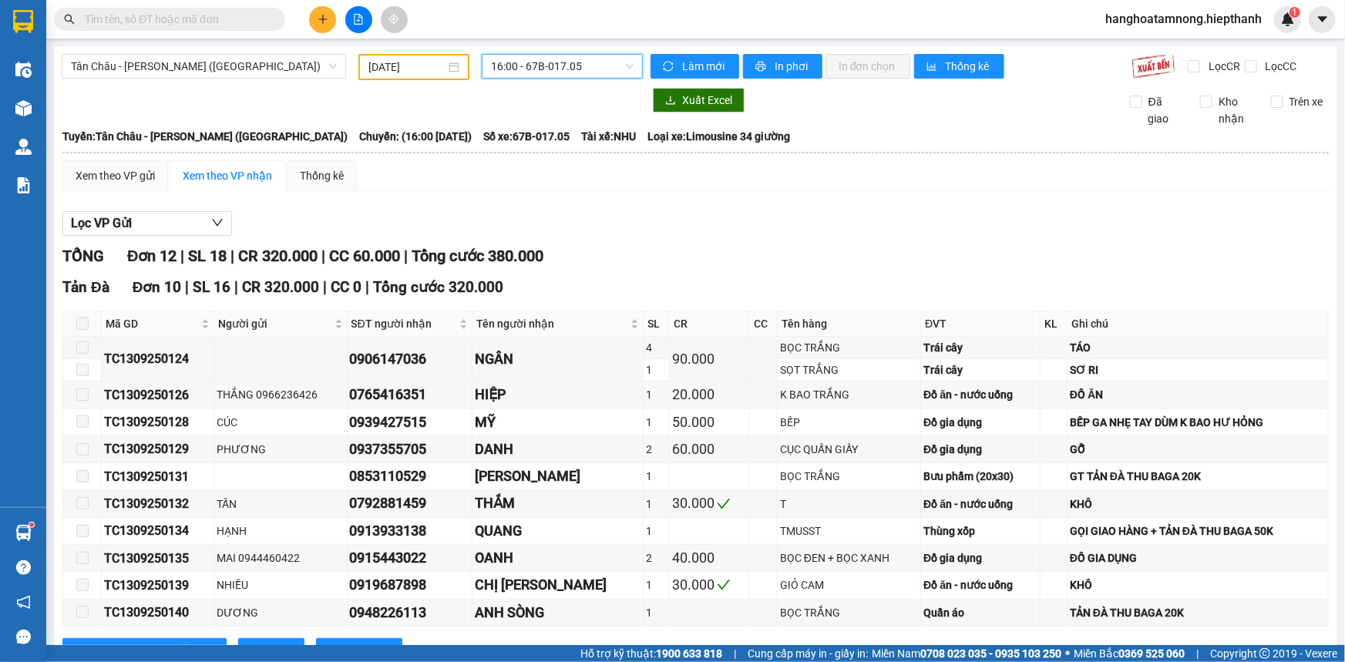
click at [224, 96] on div at bounding box center [352, 100] width 581 height 25
click at [483, 99] on div at bounding box center [352, 100] width 581 height 25
click at [375, 68] on input "13/09/2025" at bounding box center [406, 67] width 77 height 17
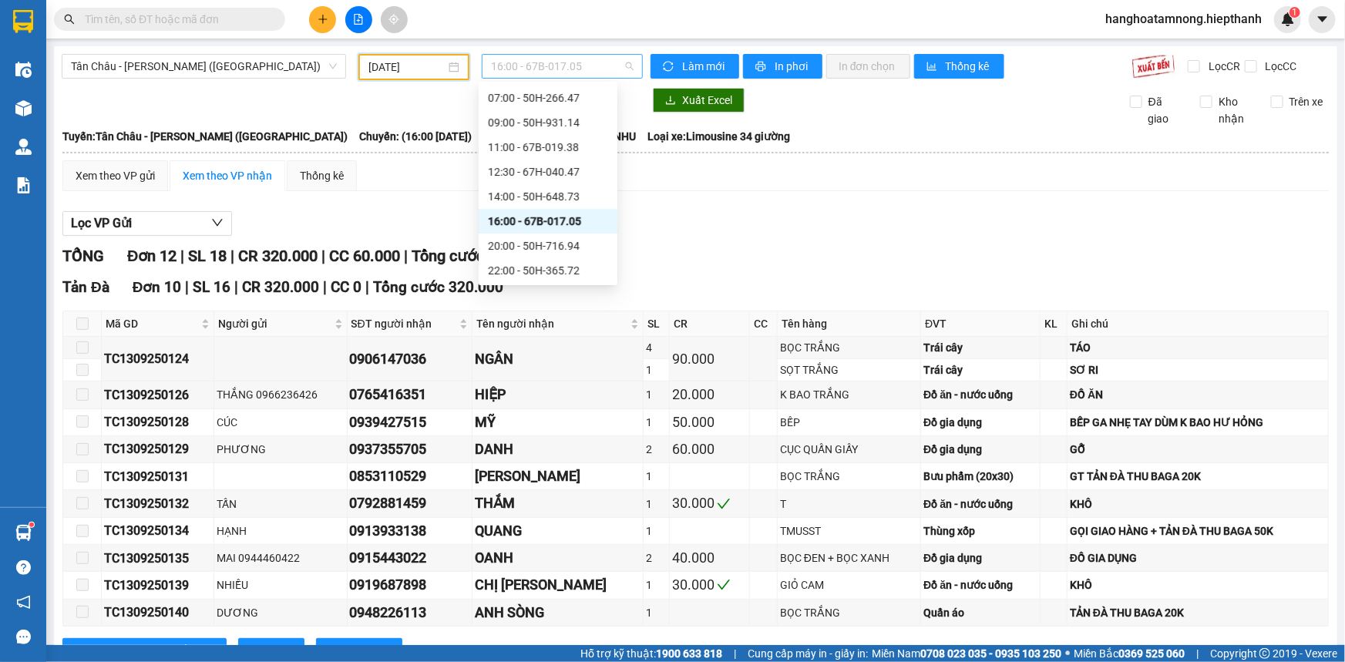
click at [516, 62] on span "16:00 - 67B-017.05" at bounding box center [562, 66] width 143 height 23
click at [690, 200] on div "Xem theo VP gửi Xem theo VP nhận Thống kê Lọc VP Gửi TỔNG Đơn 12 | SL 18 | CR …" at bounding box center [695, 506] width 1266 height 692
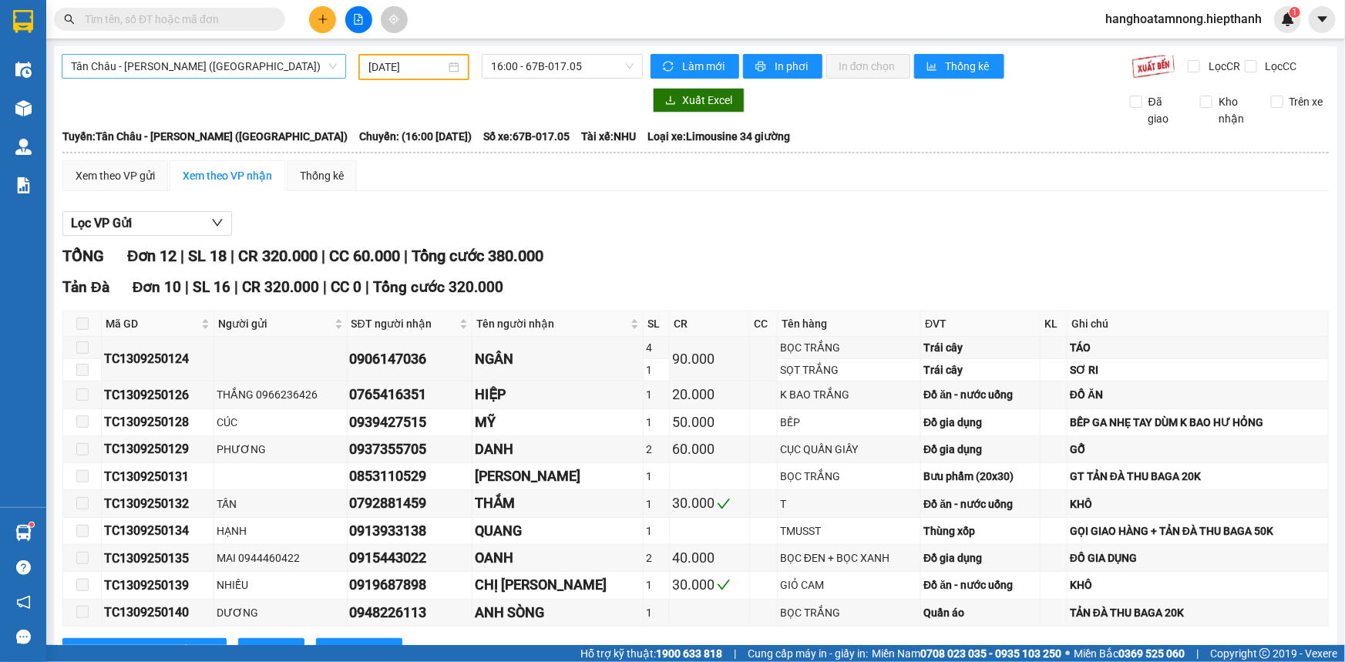
click at [273, 58] on span "Tân Châu - [PERSON_NAME] ([GEOGRAPHIC_DATA])" at bounding box center [204, 66] width 266 height 23
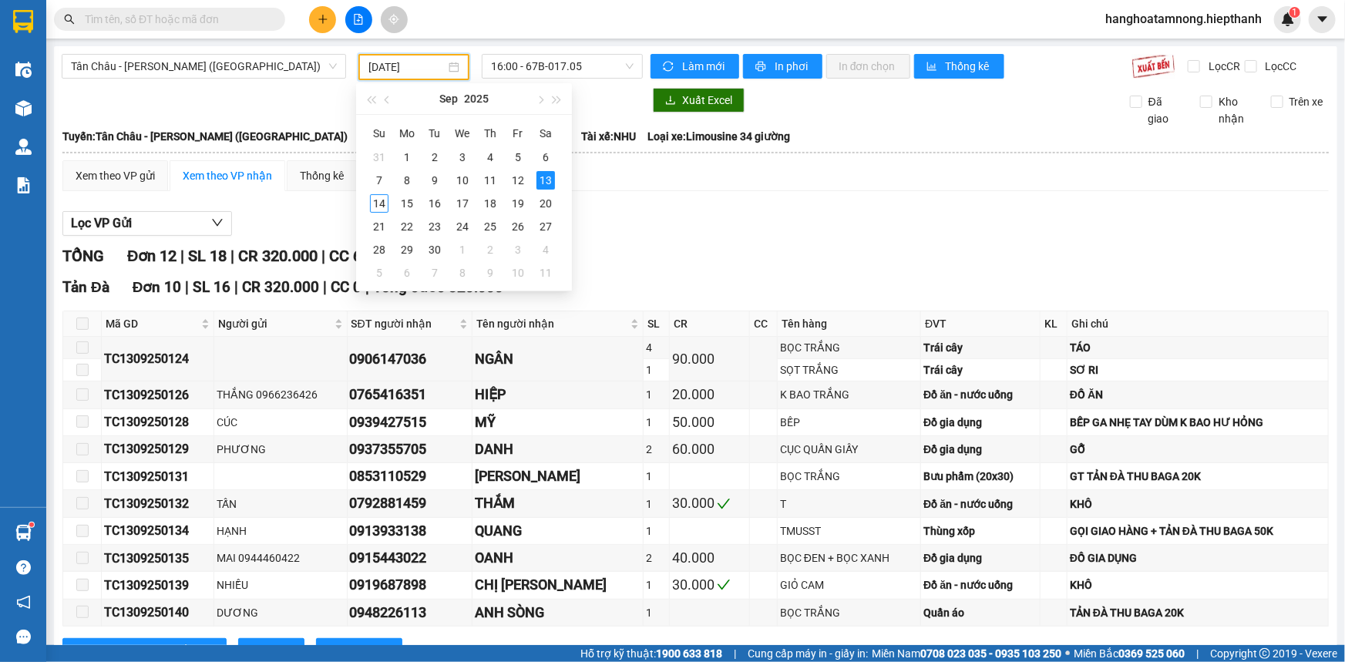
click at [401, 66] on input "13/09/2025" at bounding box center [406, 67] width 77 height 17
click at [524, 84] on div "Sep 2025" at bounding box center [464, 98] width 134 height 31
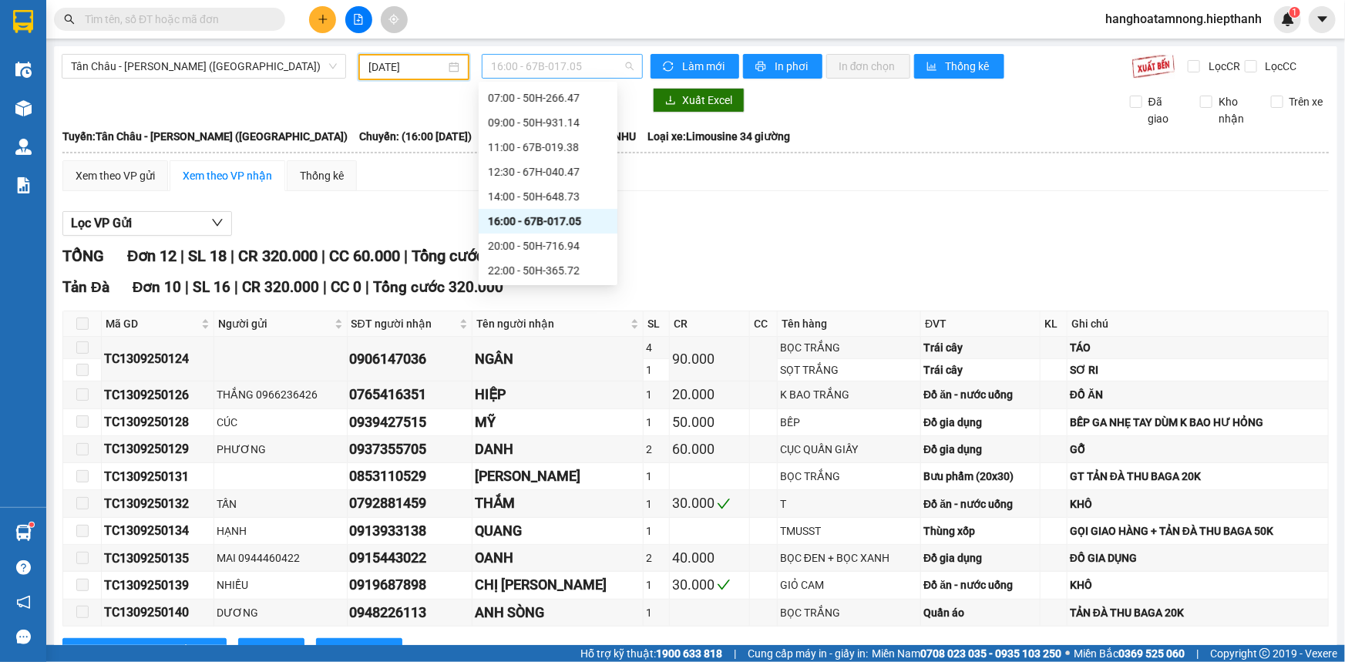
click at [545, 74] on span "16:00 - 67B-017.05" at bounding box center [562, 66] width 143 height 23
click at [691, 177] on div "Xem theo VP gửi Xem theo VP nhận Thống kê" at bounding box center [695, 175] width 1266 height 31
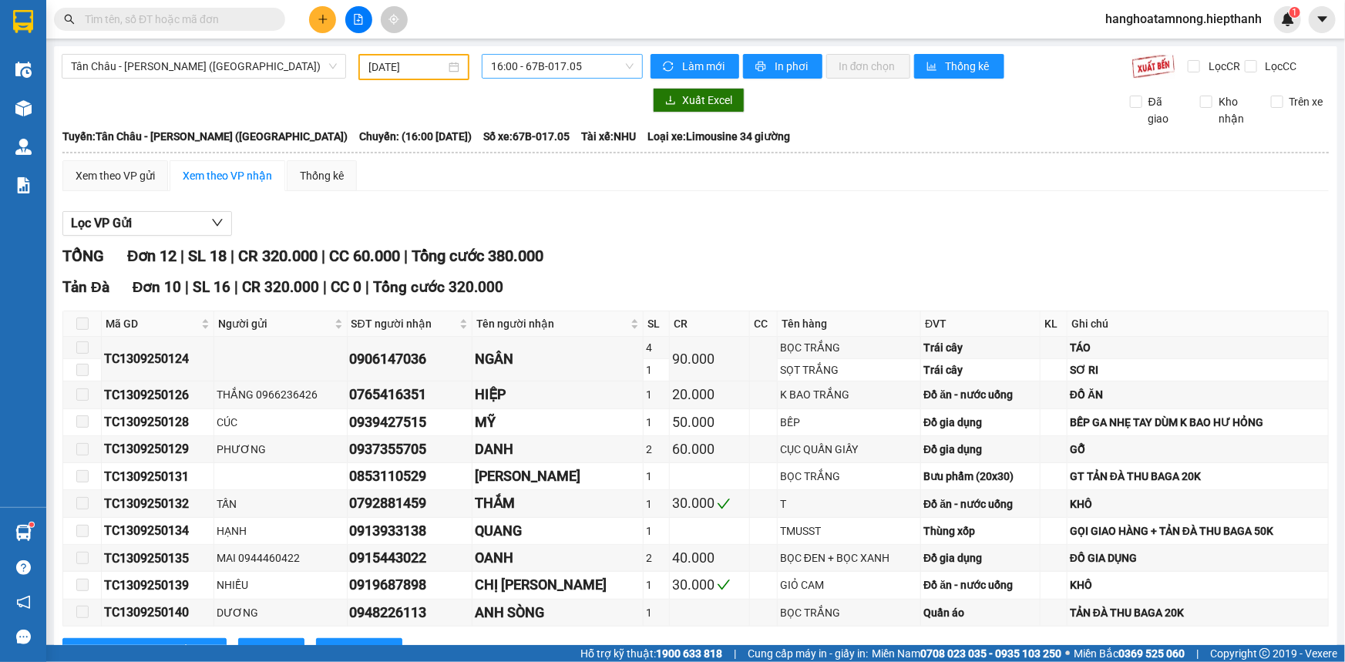
click at [519, 62] on span "16:00 - 67B-017.05" at bounding box center [562, 66] width 143 height 23
click at [406, 100] on div at bounding box center [352, 100] width 581 height 25
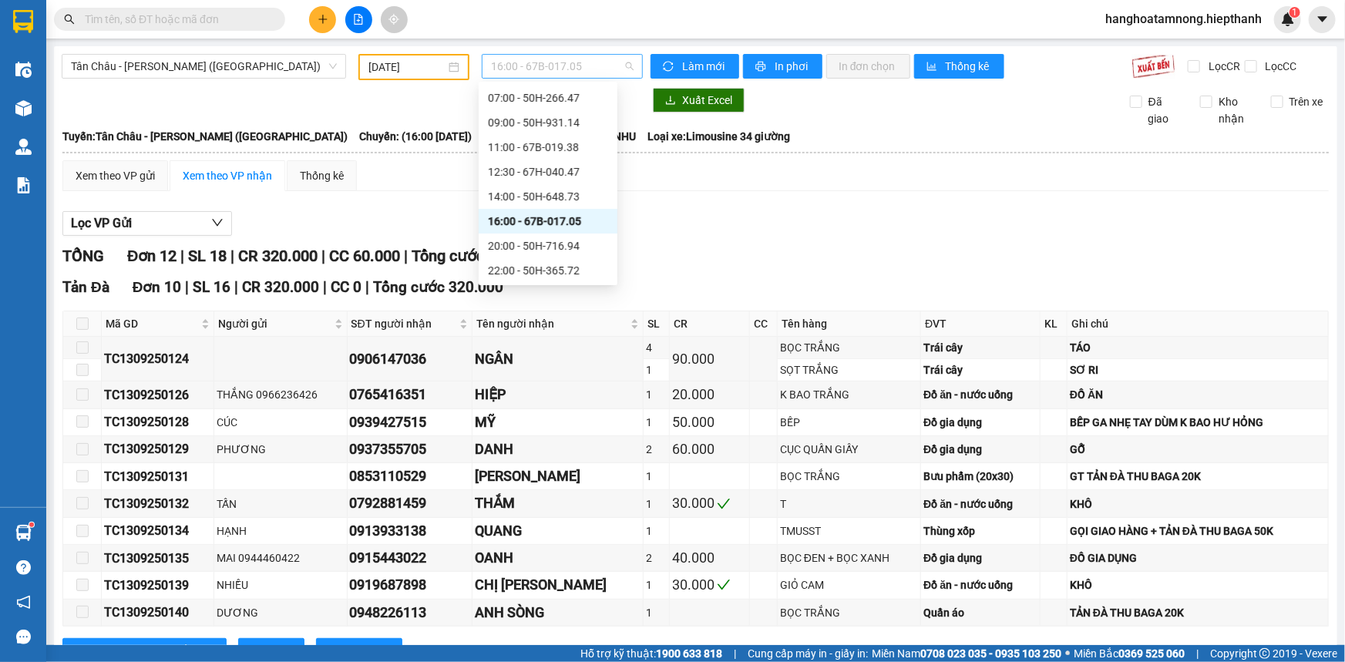
click at [537, 61] on span "16:00 - 67B-017.05" at bounding box center [562, 66] width 143 height 23
click at [421, 224] on div "Lọc VP Gửi" at bounding box center [695, 223] width 1266 height 25
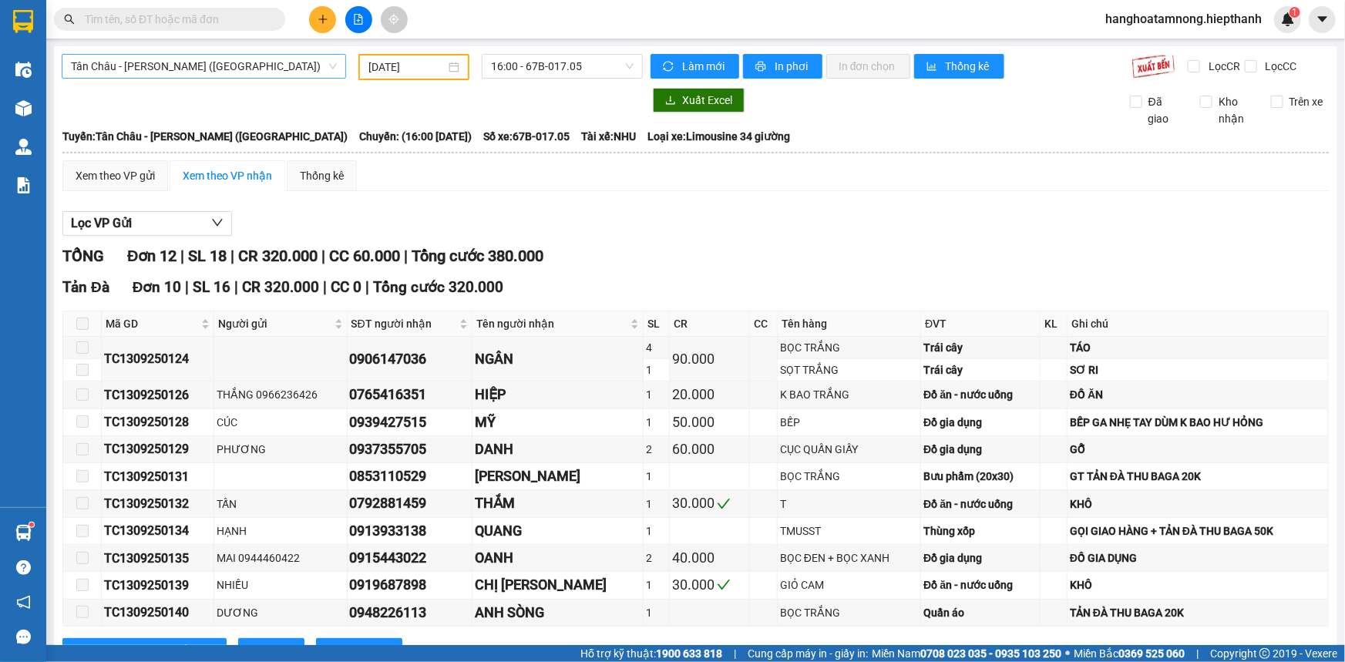
click at [175, 66] on span "Tân Châu - [PERSON_NAME] ([GEOGRAPHIC_DATA])" at bounding box center [204, 66] width 266 height 23
click at [426, 180] on div "Xem theo VP gửi Xem theo VP nhận Thống kê" at bounding box center [695, 175] width 1266 height 31
click at [183, 72] on span "Tân Châu - [PERSON_NAME] ([GEOGRAPHIC_DATA])" at bounding box center [204, 66] width 266 height 23
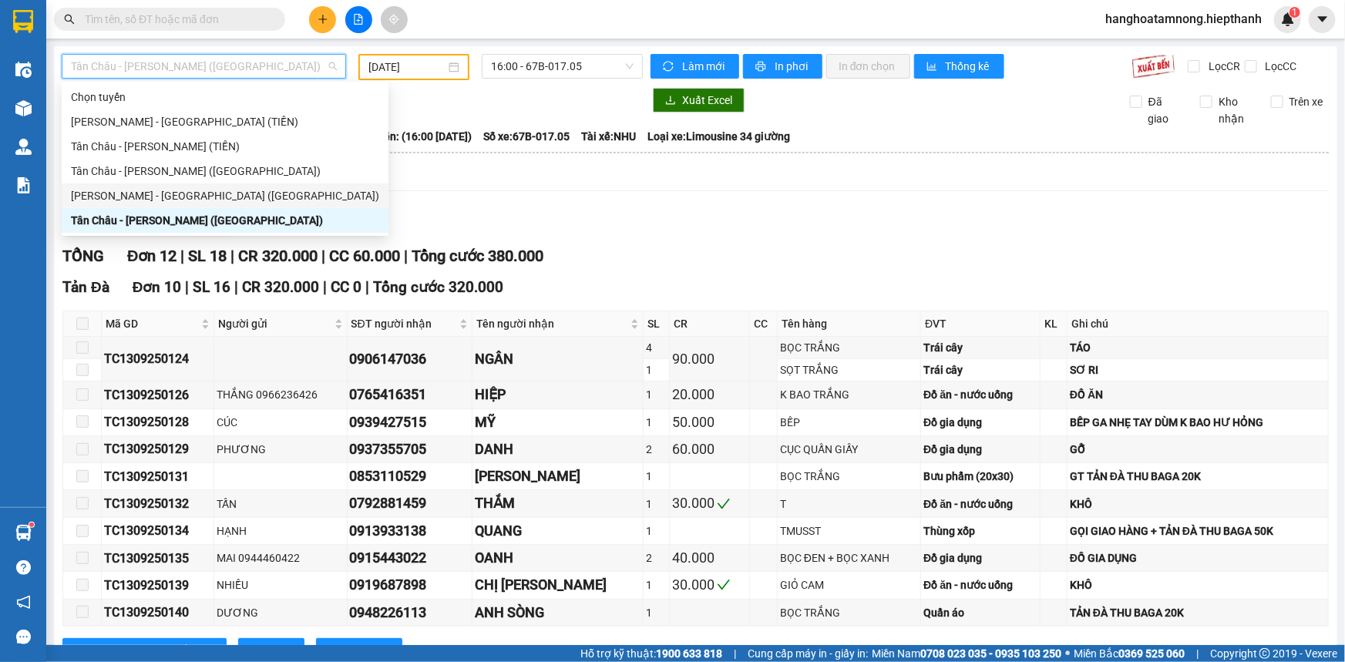
click at [441, 197] on div "Xem theo VP gửi Xem theo VP nhận Thống kê Lọc VP Gửi TỔNG Đơn 12 | SL 18 | CR …" at bounding box center [695, 506] width 1266 height 692
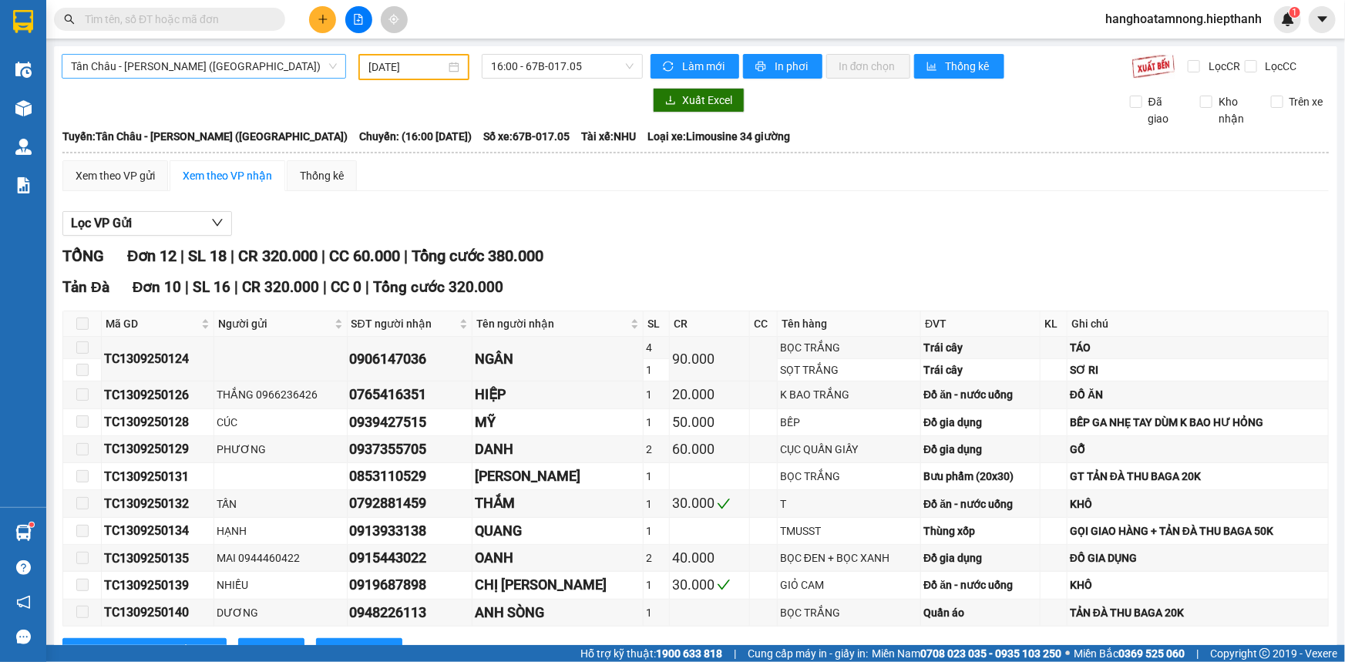
click at [205, 73] on span "Tân Châu - [PERSON_NAME] ([GEOGRAPHIC_DATA])" at bounding box center [204, 66] width 266 height 23
click at [426, 169] on div "Xem theo VP gửi Xem theo VP nhận Thống kê" at bounding box center [695, 175] width 1266 height 31
click at [204, 67] on span "Tân Châu - [PERSON_NAME] ([GEOGRAPHIC_DATA])" at bounding box center [204, 66] width 266 height 23
click at [385, 191] on div "Xem theo VP gửi Xem theo VP nhận Thống kê Lọc VP Gửi TỔNG Đơn 12 | SL 18 | CR …" at bounding box center [695, 506] width 1266 height 692
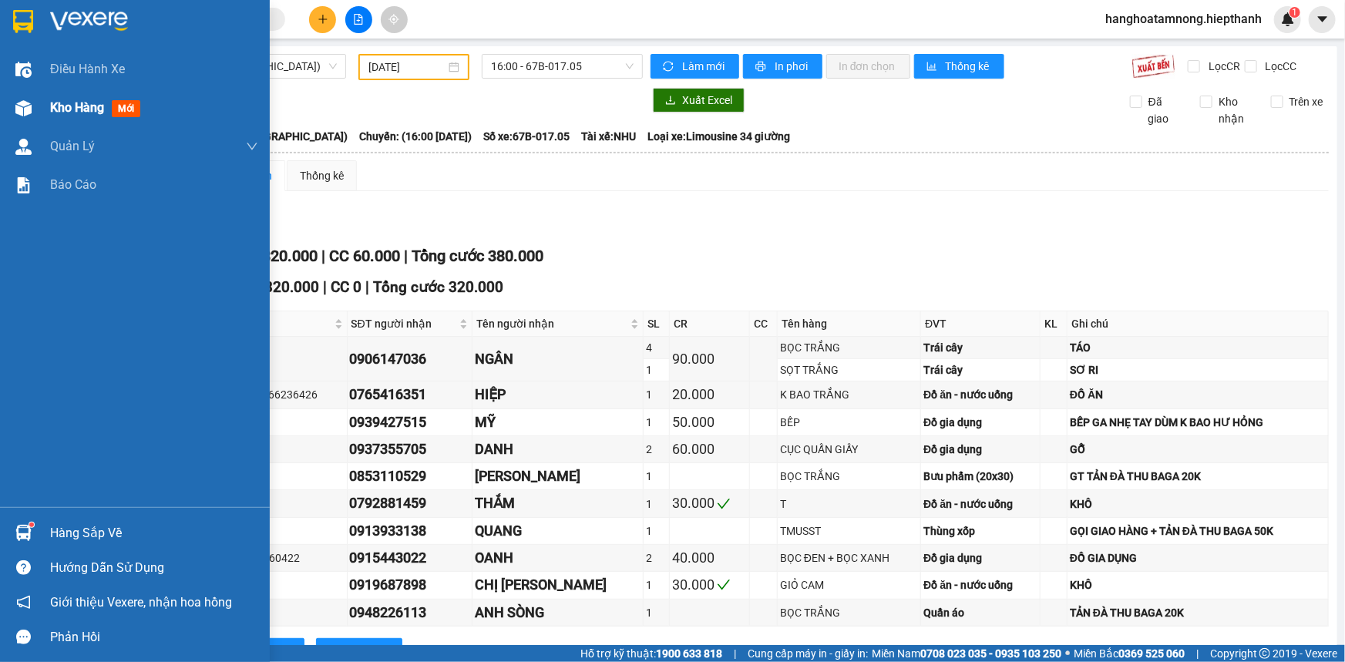
click at [45, 106] on div "Kho hàng mới" at bounding box center [135, 108] width 270 height 39
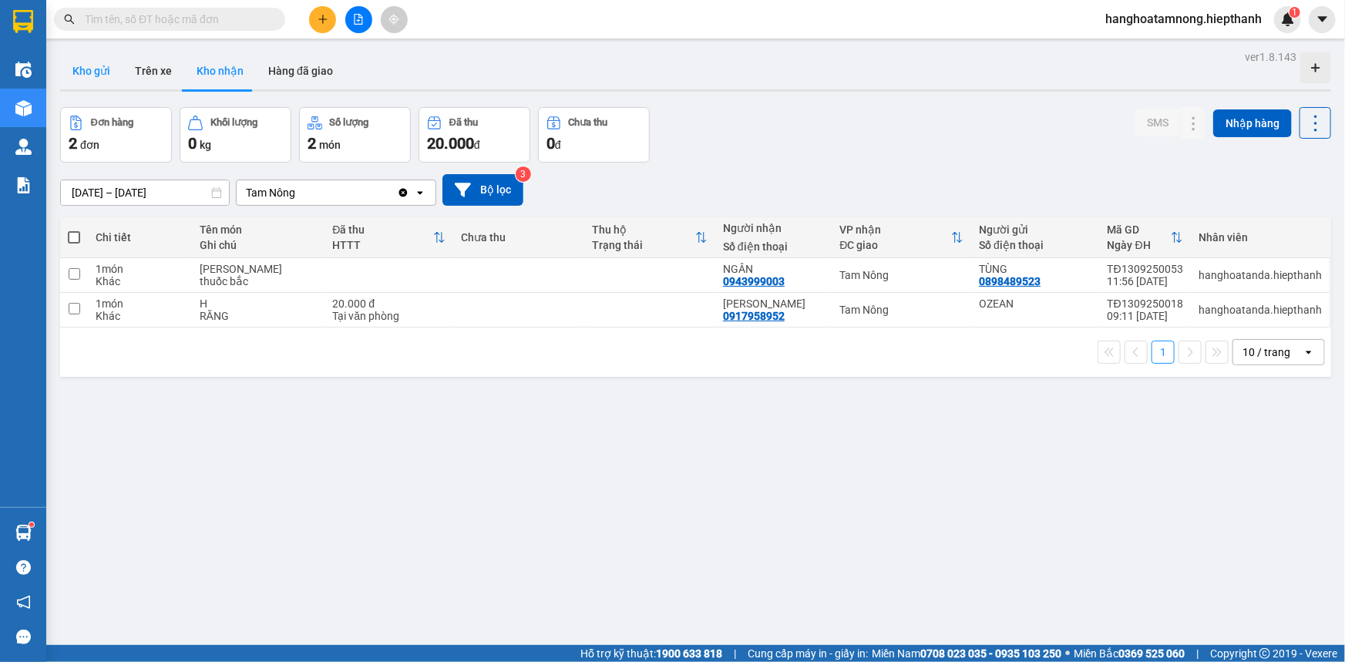
click at [89, 64] on button "Kho gửi" at bounding box center [91, 70] width 62 height 37
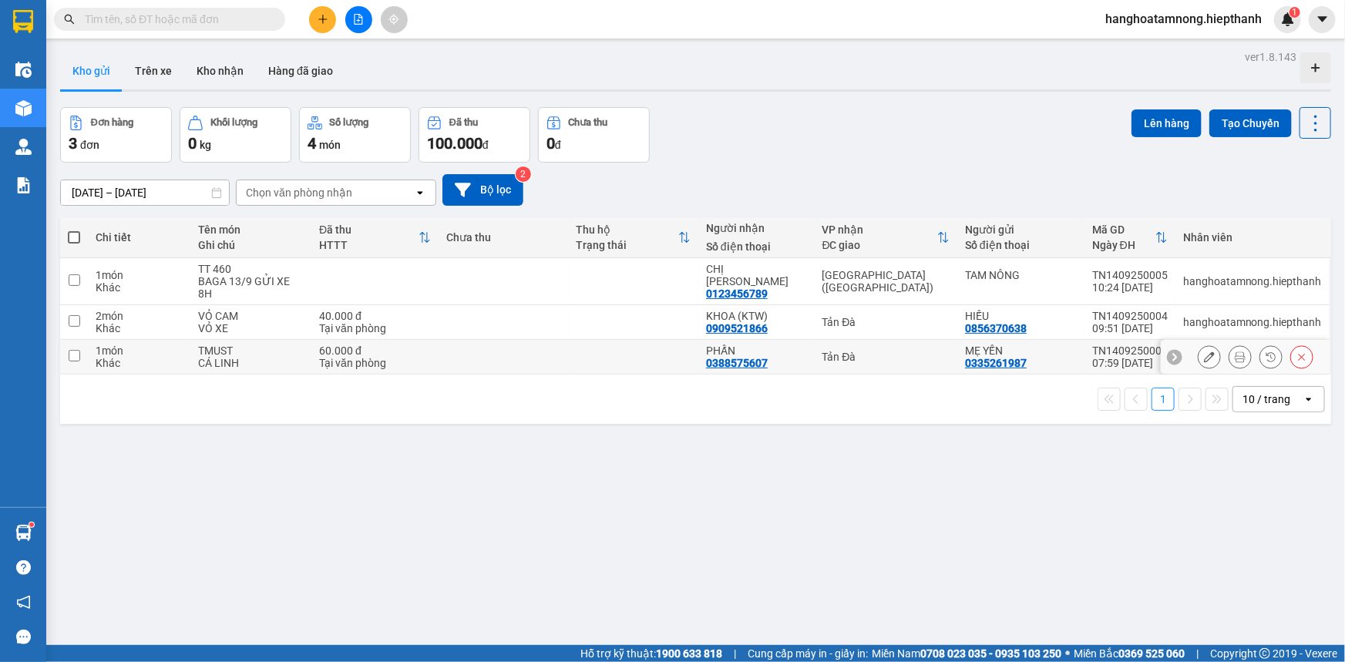
click at [69, 350] on input "checkbox" at bounding box center [75, 356] width 12 height 12
checkbox input "true"
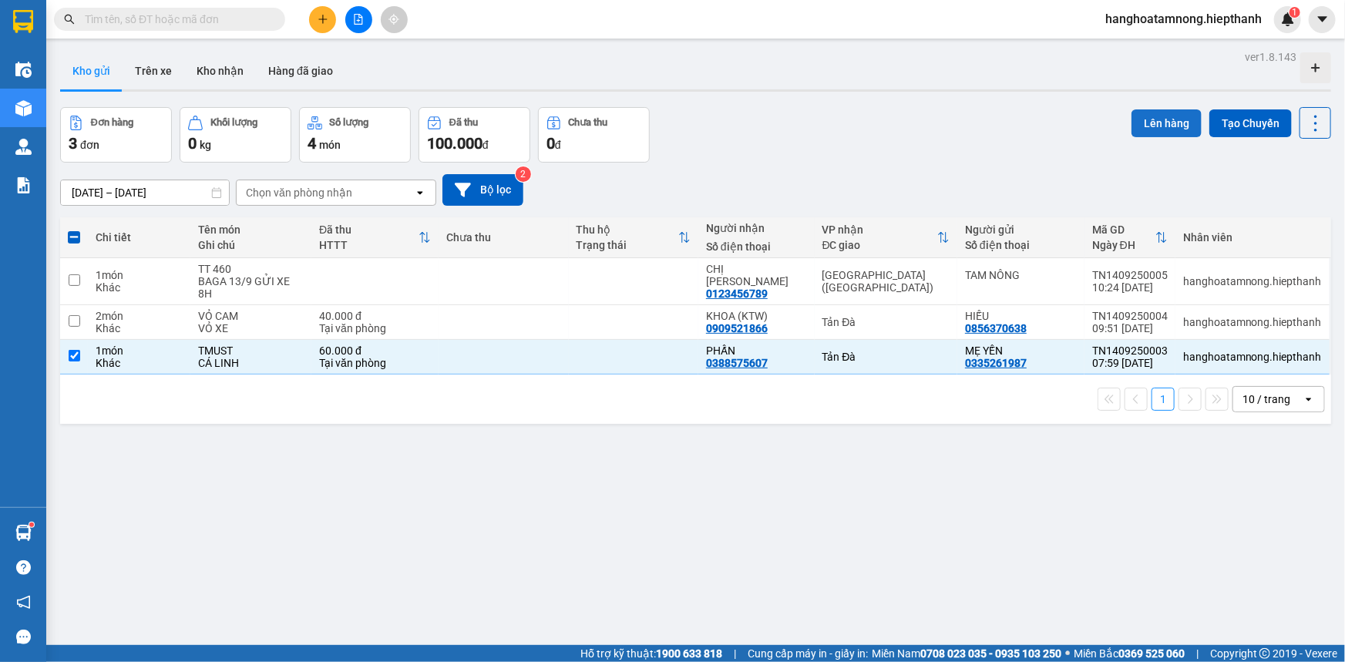
click at [1140, 121] on button "Lên hàng" at bounding box center [1167, 123] width 70 height 28
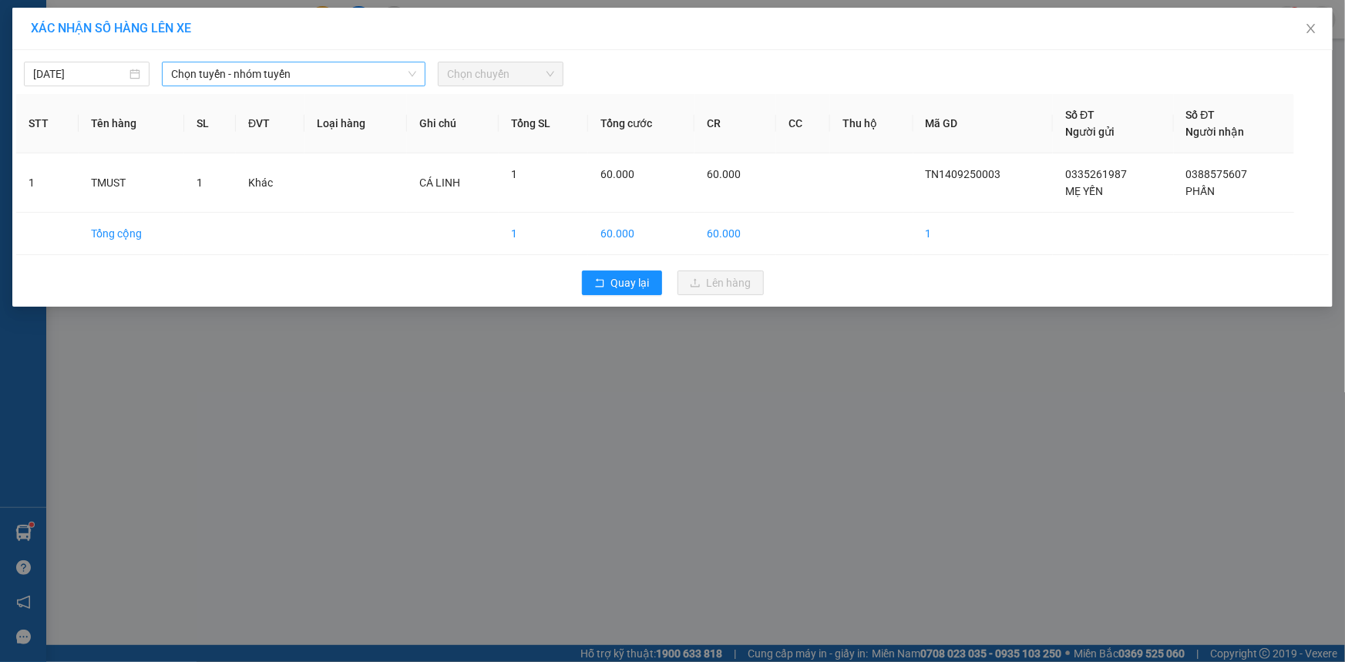
click at [302, 77] on span "Chọn tuyến - nhóm tuyến" at bounding box center [293, 73] width 245 height 23
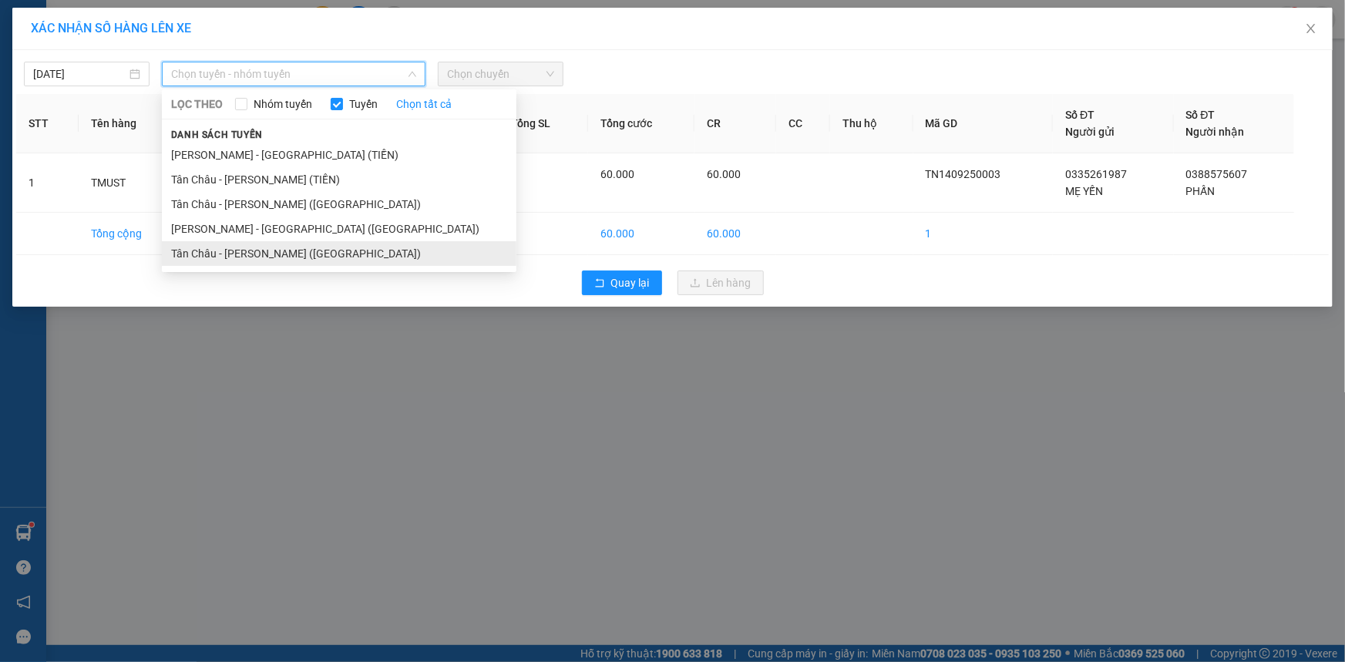
click at [202, 257] on li "Tân Châu - [PERSON_NAME] ([GEOGRAPHIC_DATA])" at bounding box center [339, 253] width 355 height 25
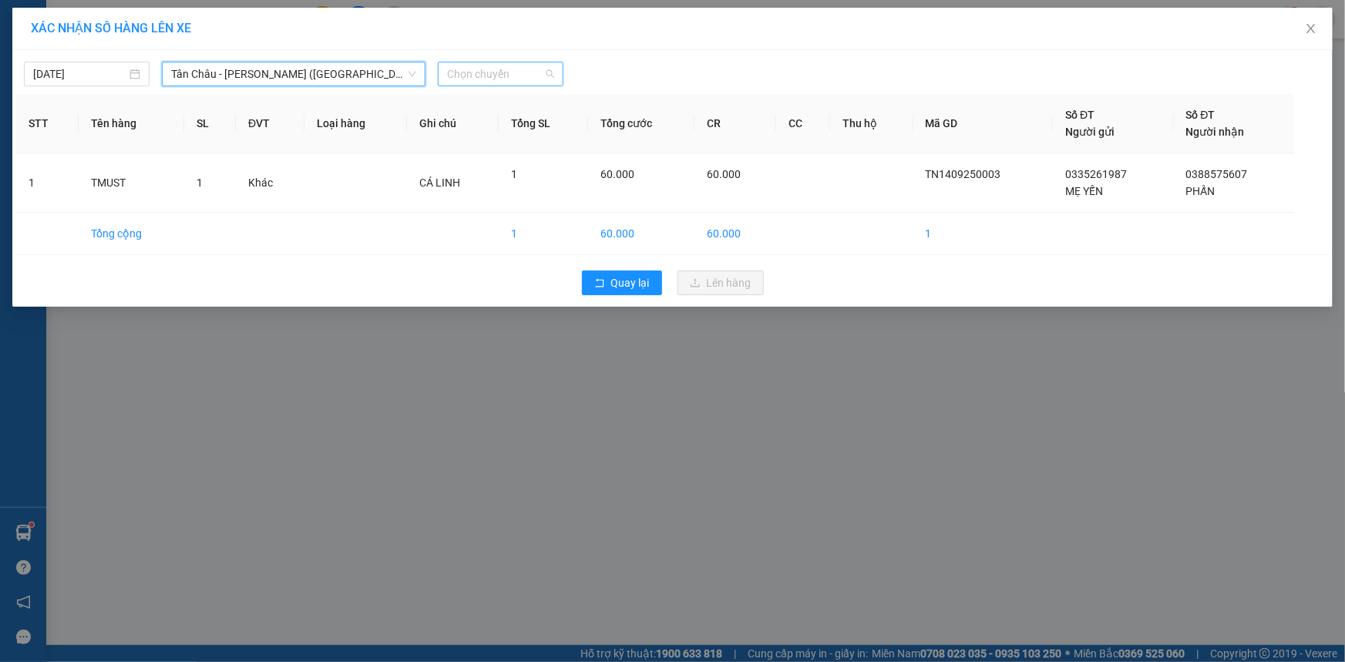
click at [464, 79] on span "Chọn chuyến" at bounding box center [500, 73] width 107 height 23
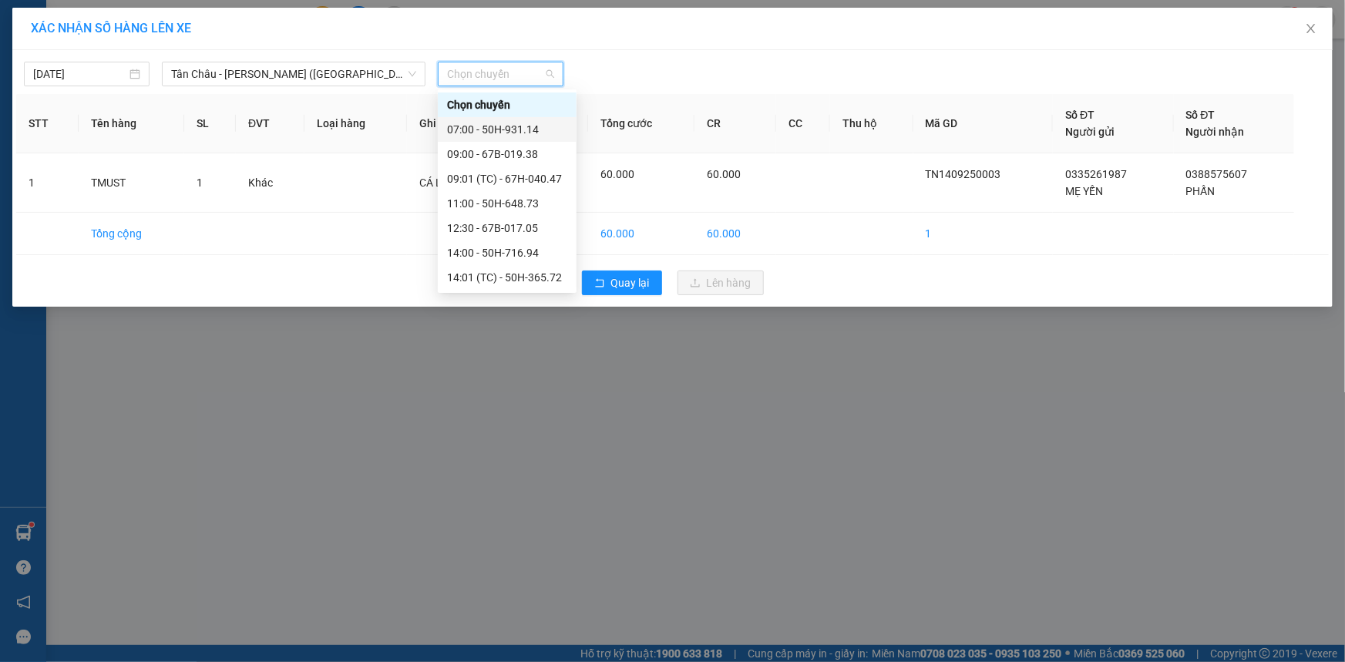
click at [471, 125] on div "07:00 - 50H-931.14" at bounding box center [507, 129] width 120 height 17
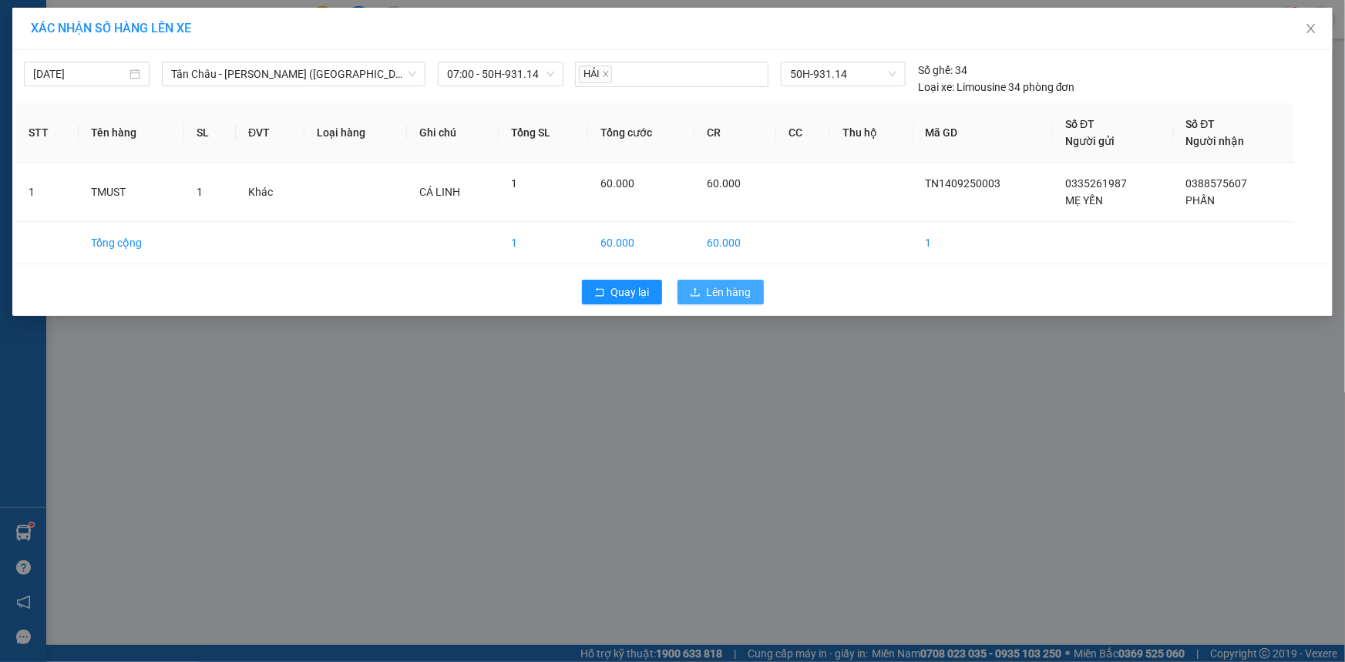
click at [724, 285] on span "Lên hàng" at bounding box center [729, 292] width 45 height 17
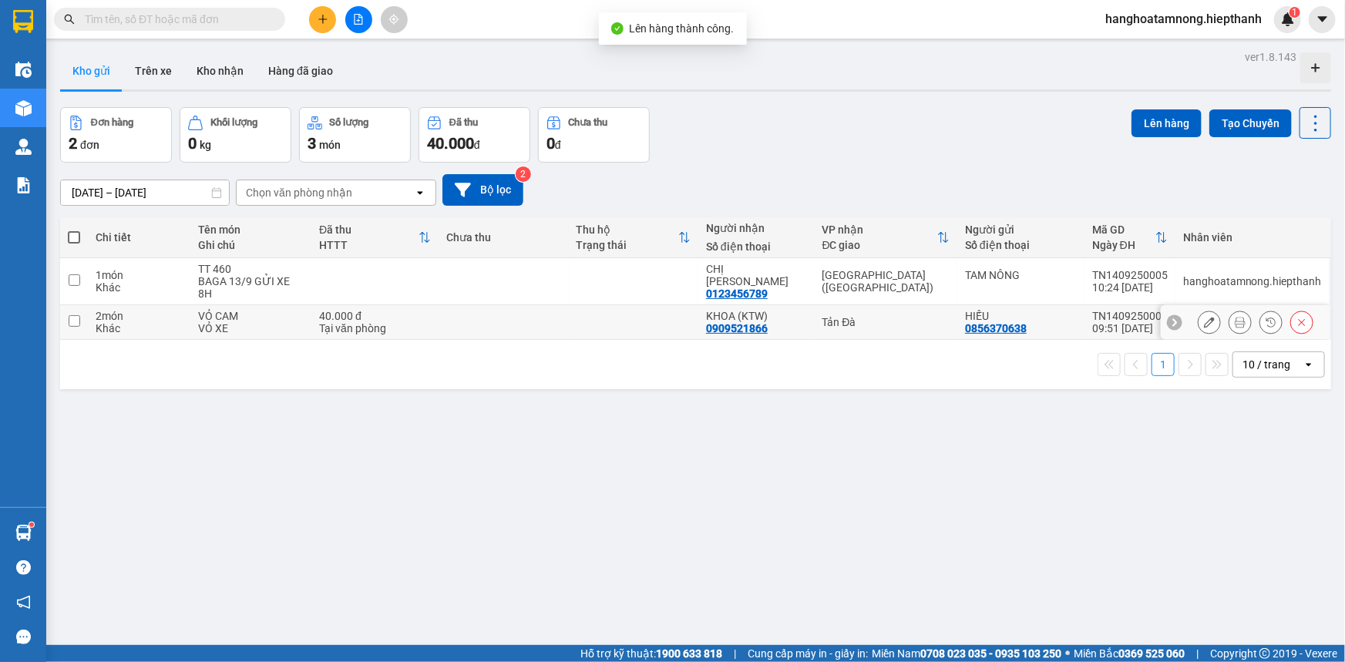
click at [76, 315] on input "checkbox" at bounding box center [75, 321] width 12 height 12
checkbox input "true"
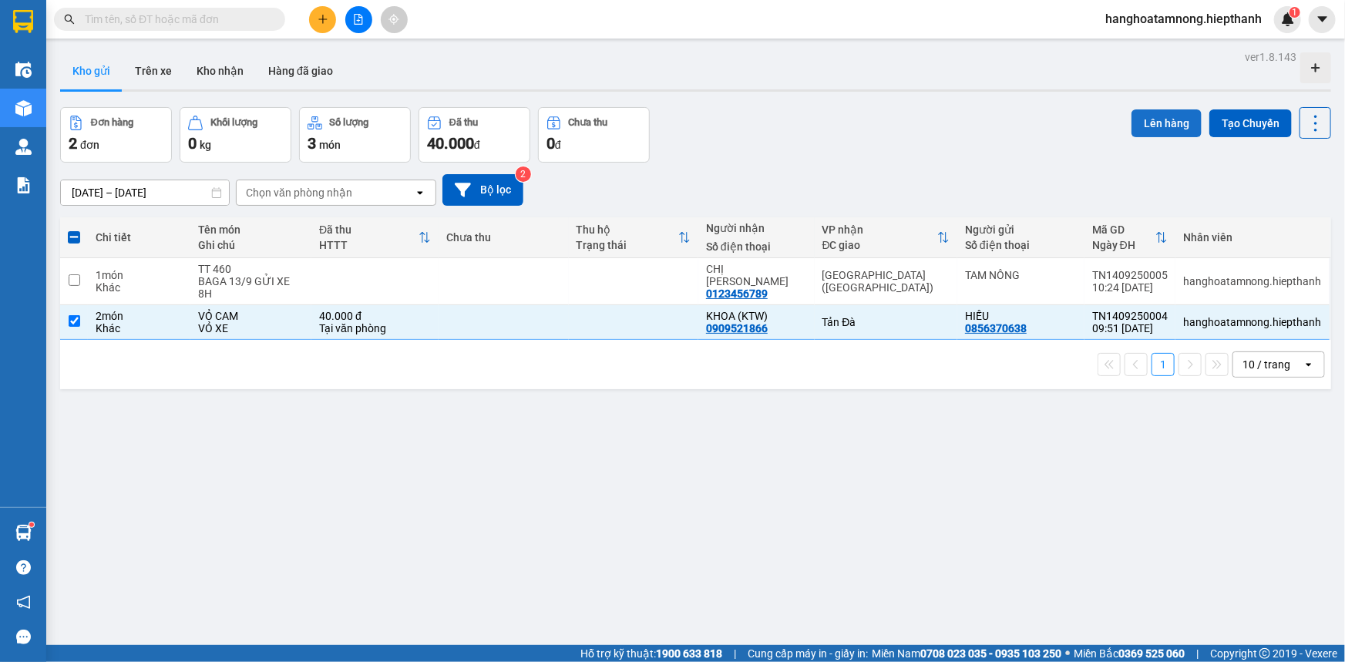
click at [1165, 119] on button "Lên hàng" at bounding box center [1167, 123] width 70 height 28
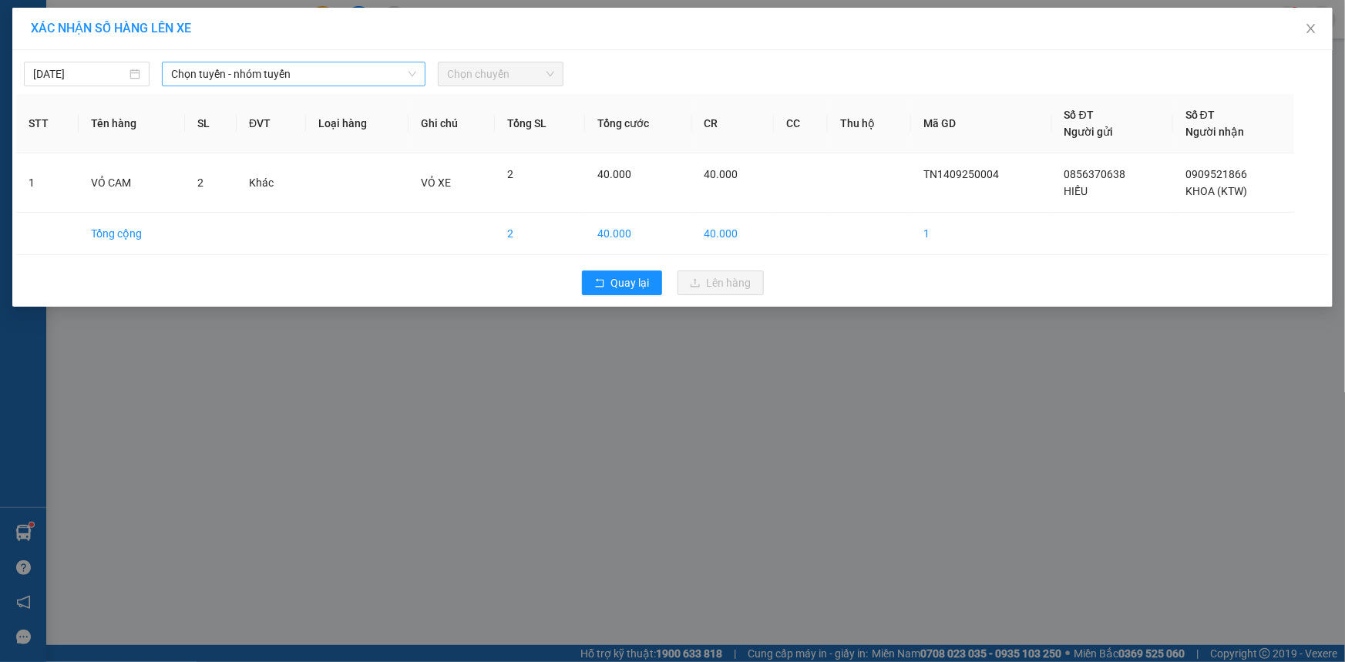
click at [224, 73] on span "Chọn tuyến - nhóm tuyến" at bounding box center [293, 73] width 245 height 23
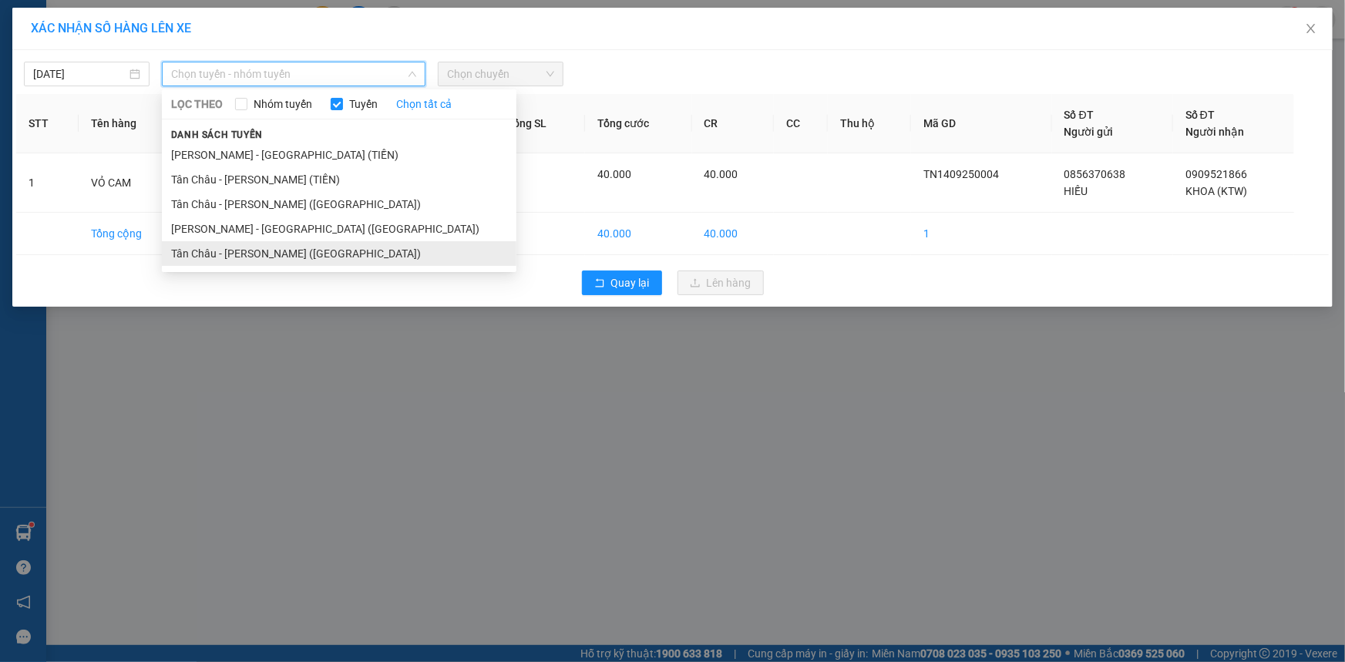
click at [214, 252] on li "Tân Châu - [PERSON_NAME] ([GEOGRAPHIC_DATA])" at bounding box center [339, 253] width 355 height 25
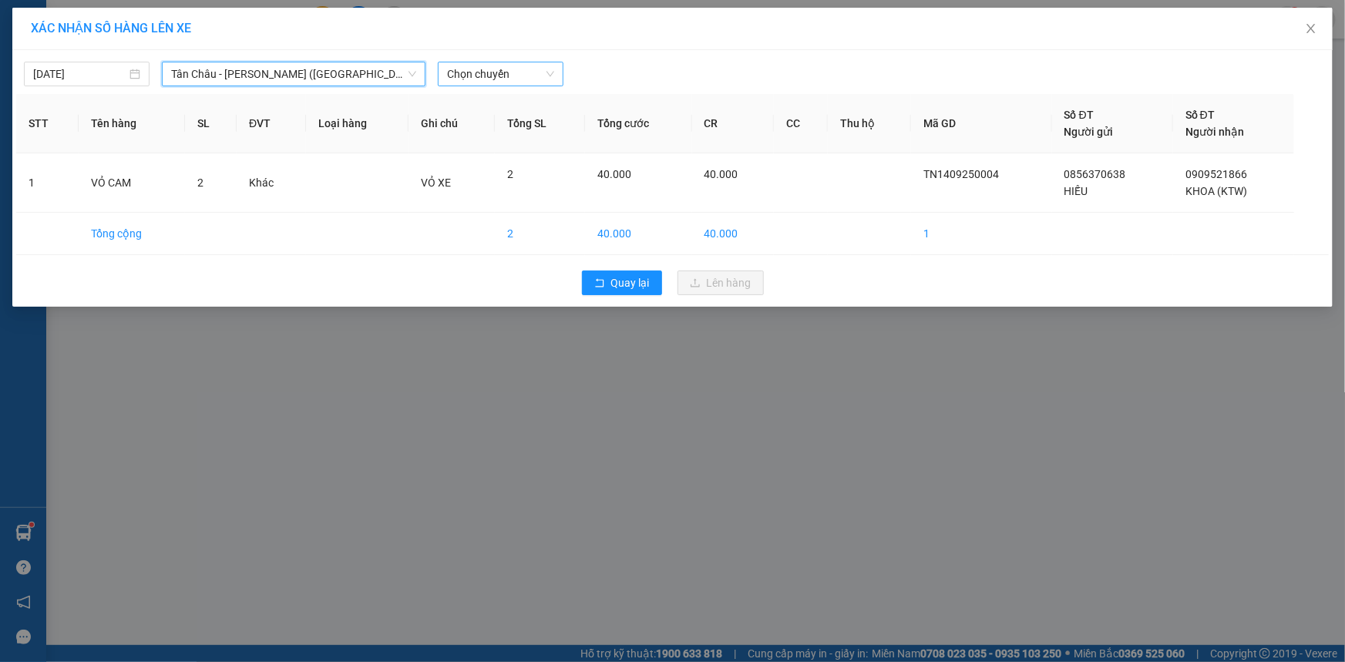
click at [475, 74] on span "Chọn chuyến" at bounding box center [500, 73] width 107 height 23
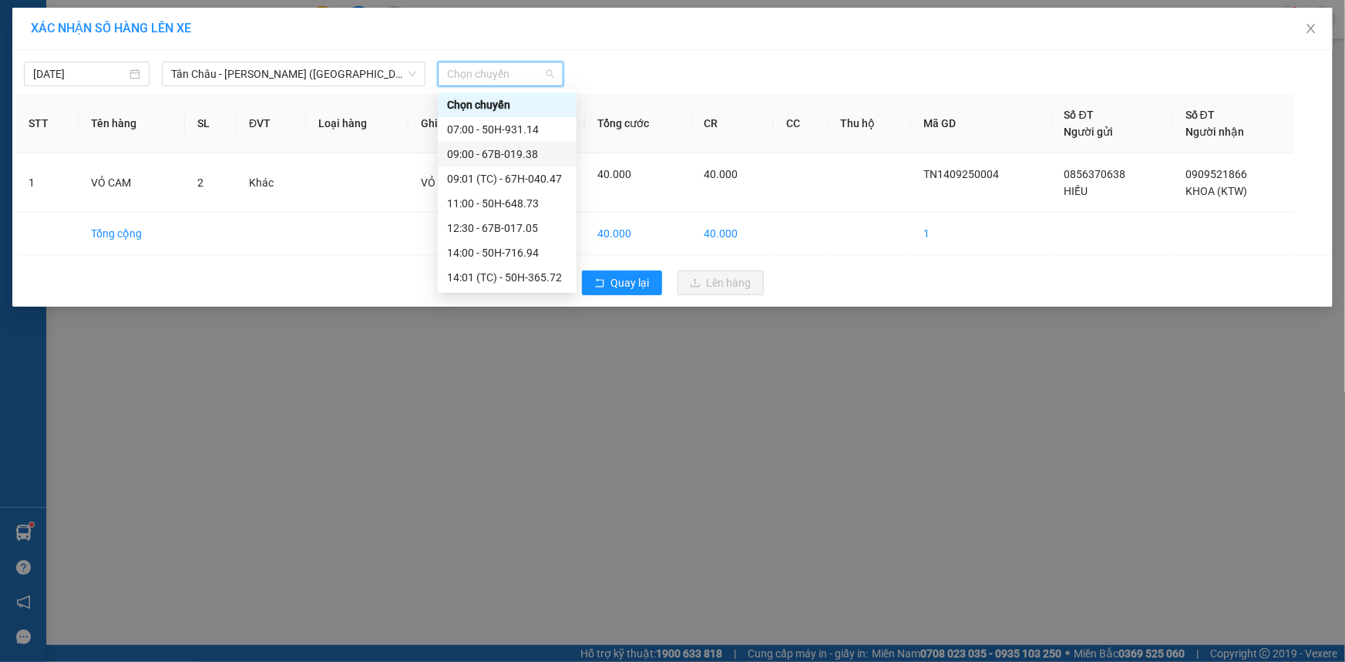
click at [484, 150] on div "09:00 - 67B-019.38" at bounding box center [507, 154] width 120 height 17
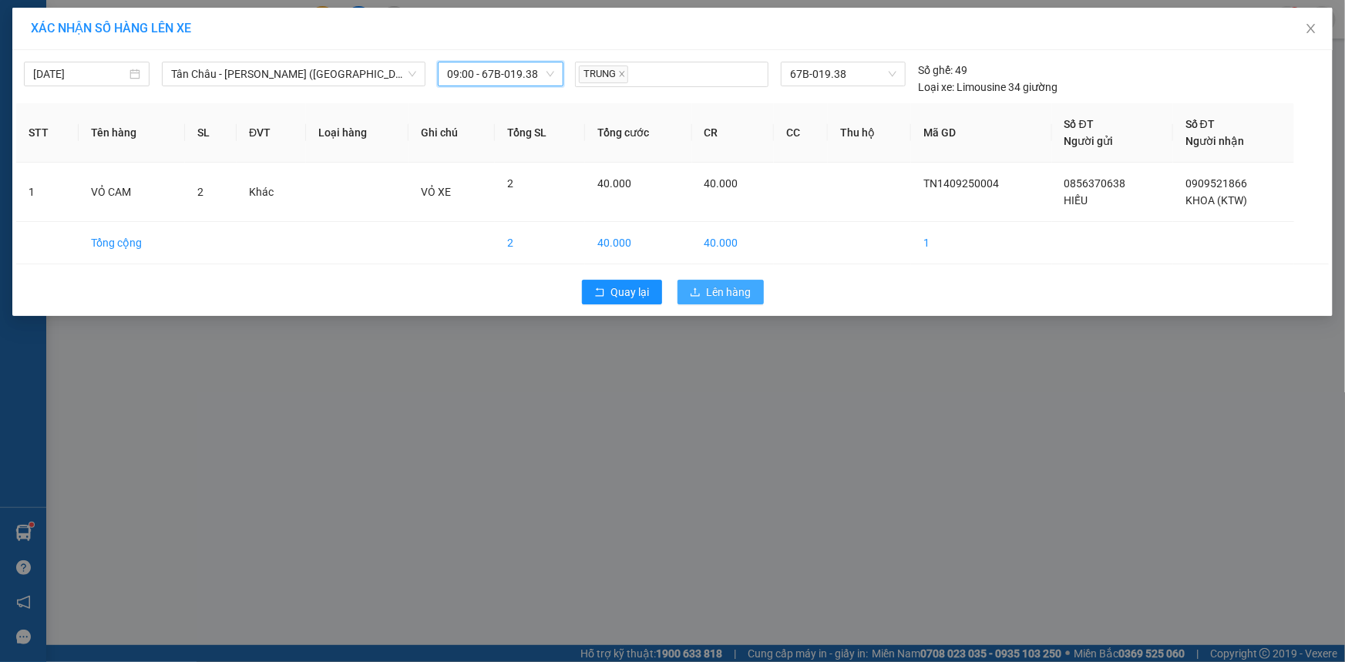
click at [700, 287] on icon "upload" at bounding box center [695, 292] width 11 height 11
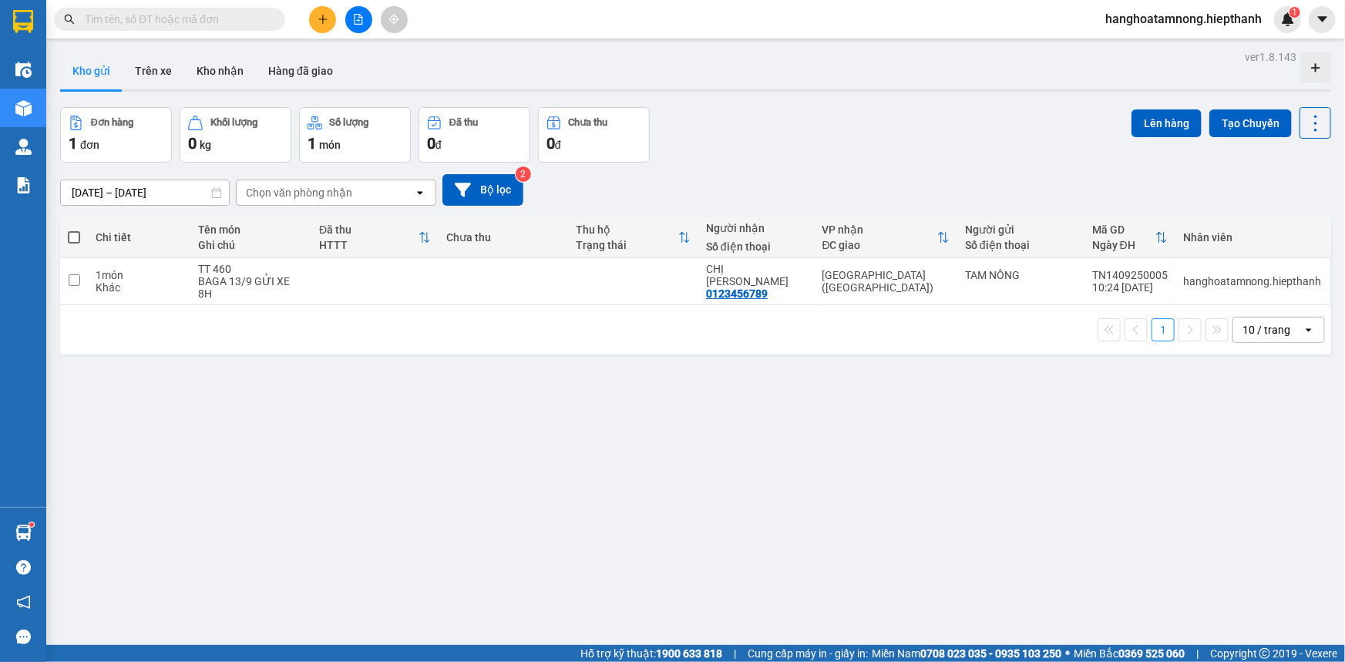
click at [73, 239] on span at bounding box center [74, 237] width 12 height 12
click at [74, 230] on input "checkbox" at bounding box center [74, 230] width 0 height 0
checkbox input "true"
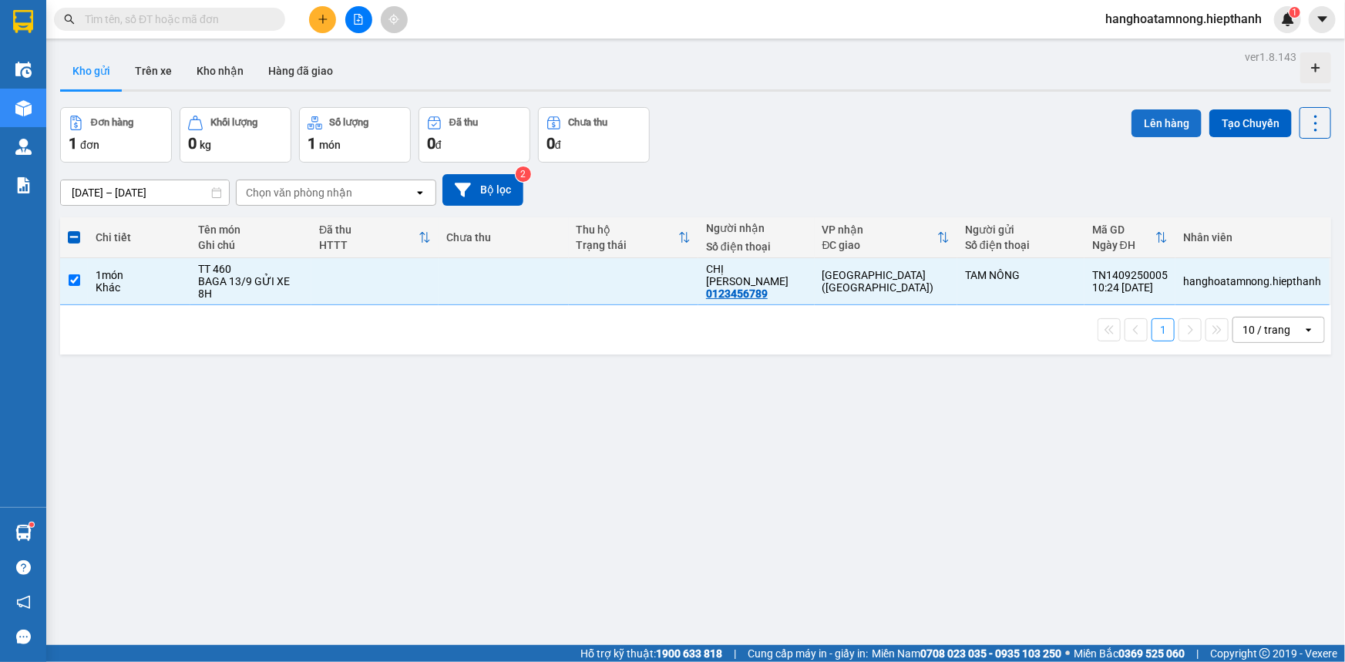
click at [1132, 114] on button "Lên hàng" at bounding box center [1167, 123] width 70 height 28
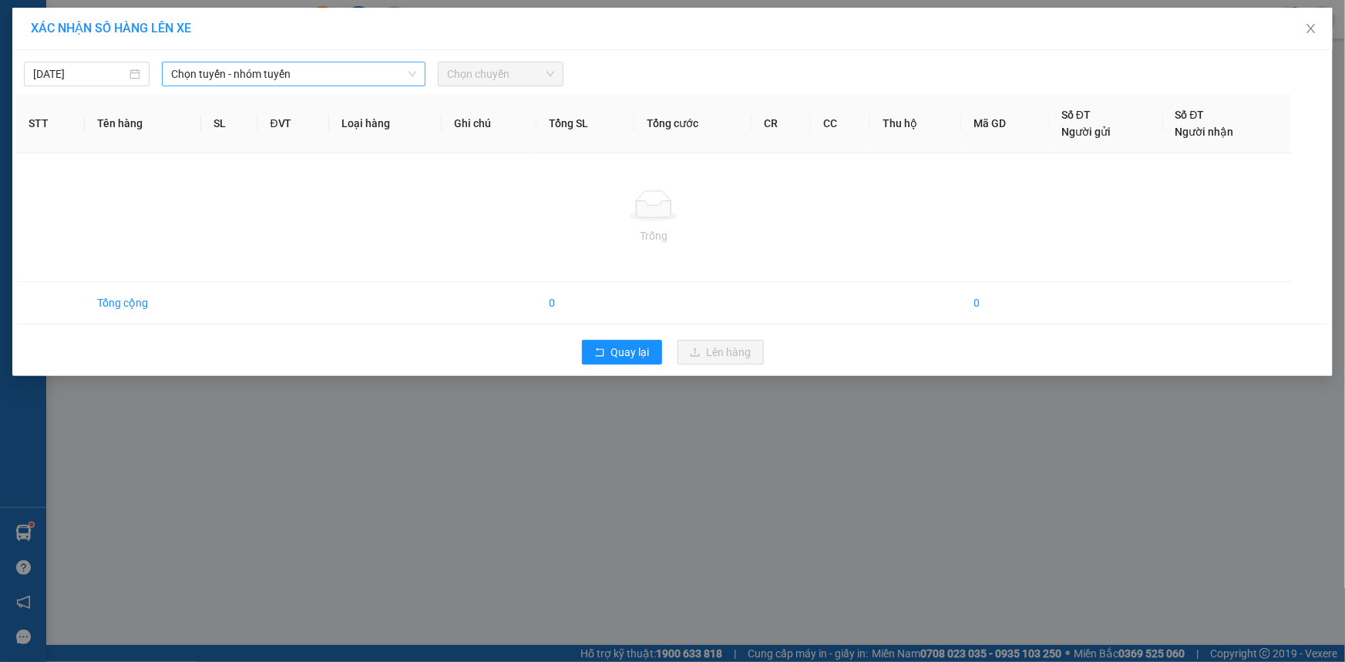
drag, startPoint x: 241, startPoint y: 65, endPoint x: 233, endPoint y: 68, distance: 8.3
click at [239, 65] on span "Chọn tuyến - nhóm tuyến" at bounding box center [293, 73] width 245 height 23
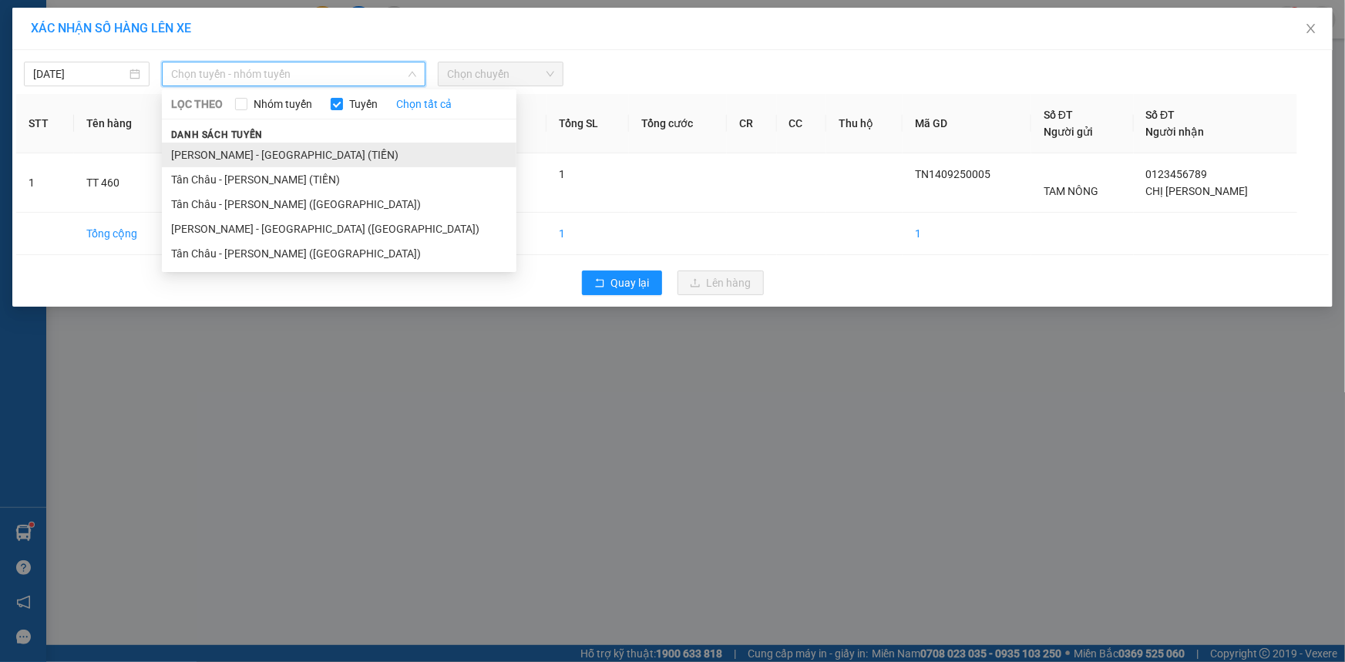
click at [216, 160] on li "[PERSON_NAME] - [GEOGRAPHIC_DATA] (TIỀN)" at bounding box center [339, 155] width 355 height 25
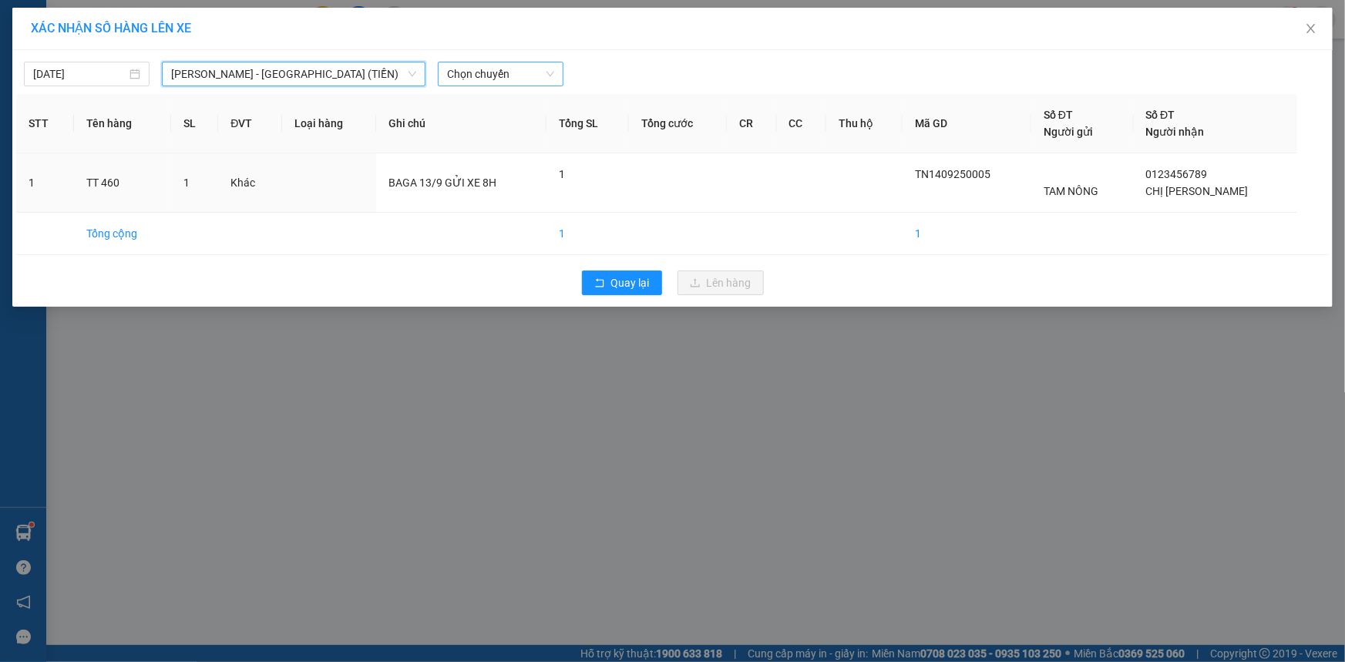
click at [462, 76] on span "Chọn chuyến" at bounding box center [500, 73] width 107 height 23
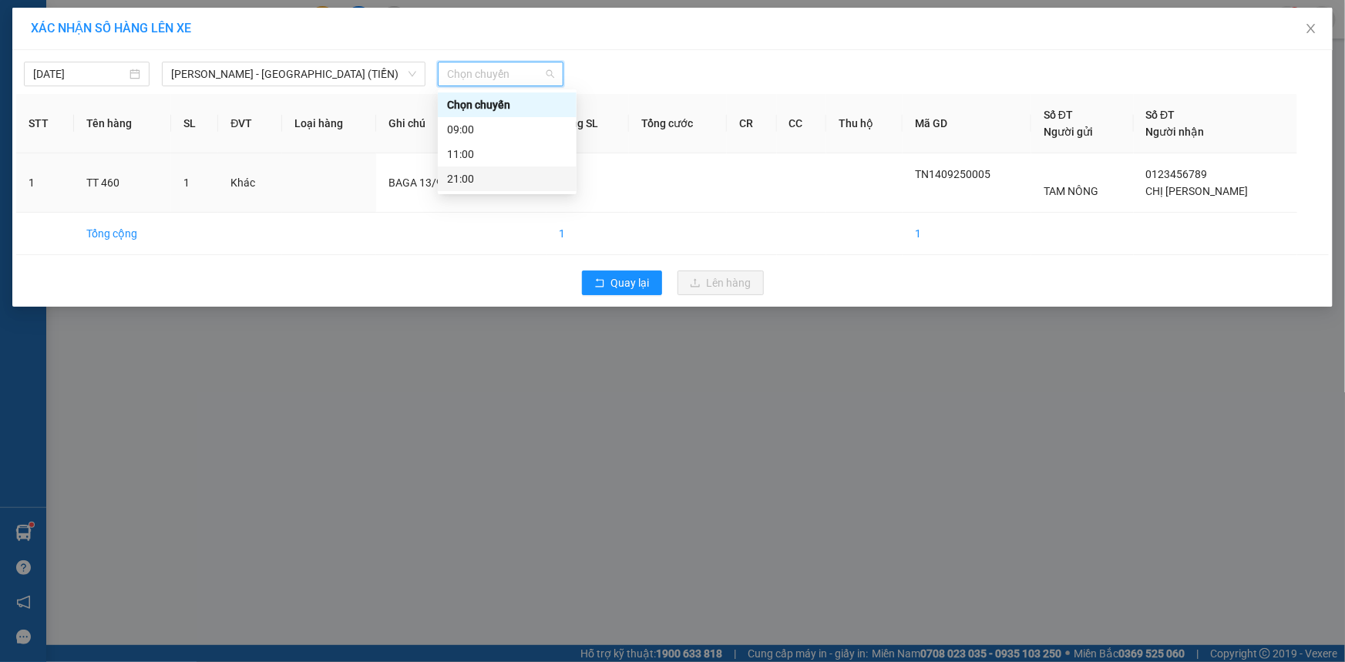
click at [478, 183] on div "21:00" at bounding box center [507, 178] width 120 height 17
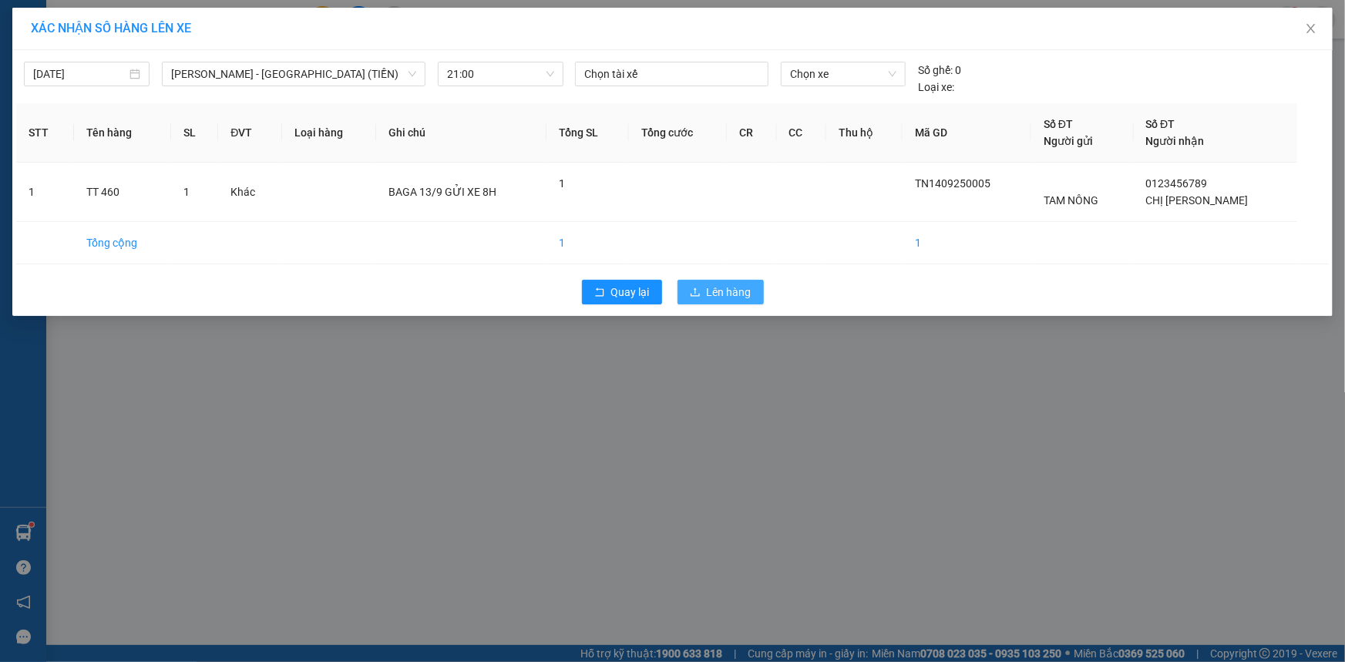
drag, startPoint x: 762, startPoint y: 298, endPoint x: 754, endPoint y: 293, distance: 9.7
click at [762, 298] on button "Lên hàng" at bounding box center [721, 292] width 86 height 25
click at [752, 293] on button "Lên hàng" at bounding box center [721, 292] width 86 height 25
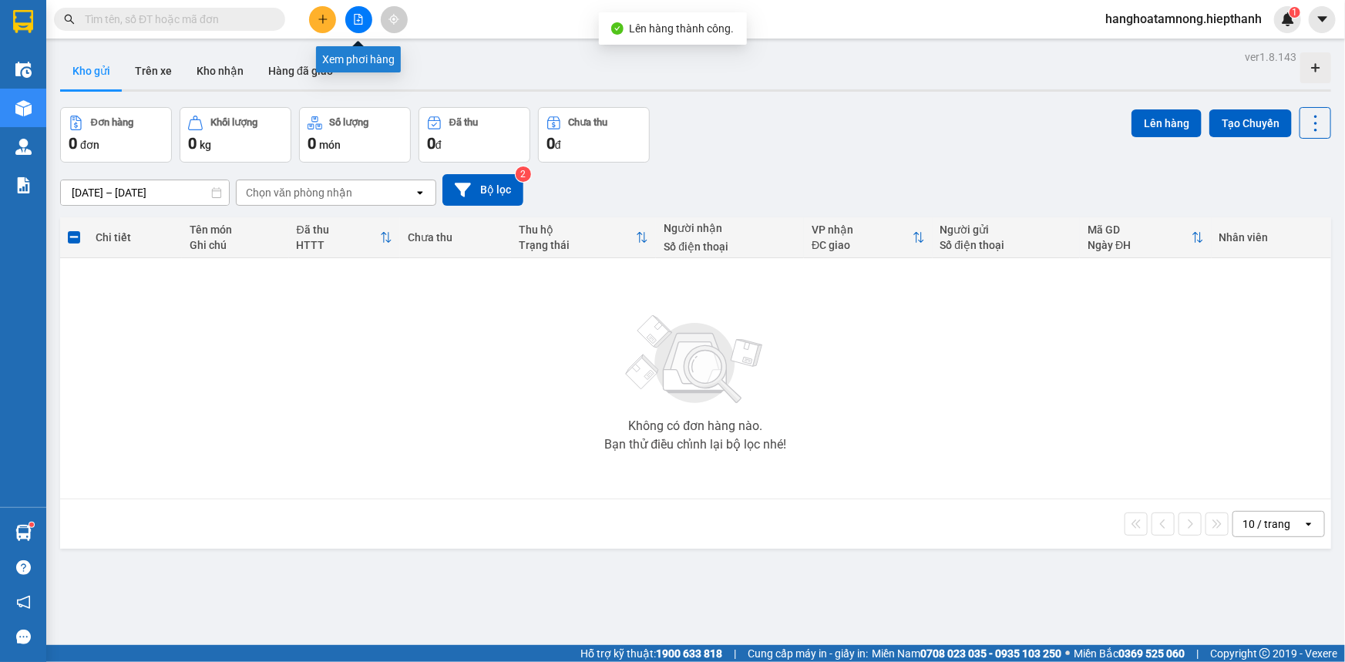
click at [353, 9] on button at bounding box center [358, 19] width 27 height 27
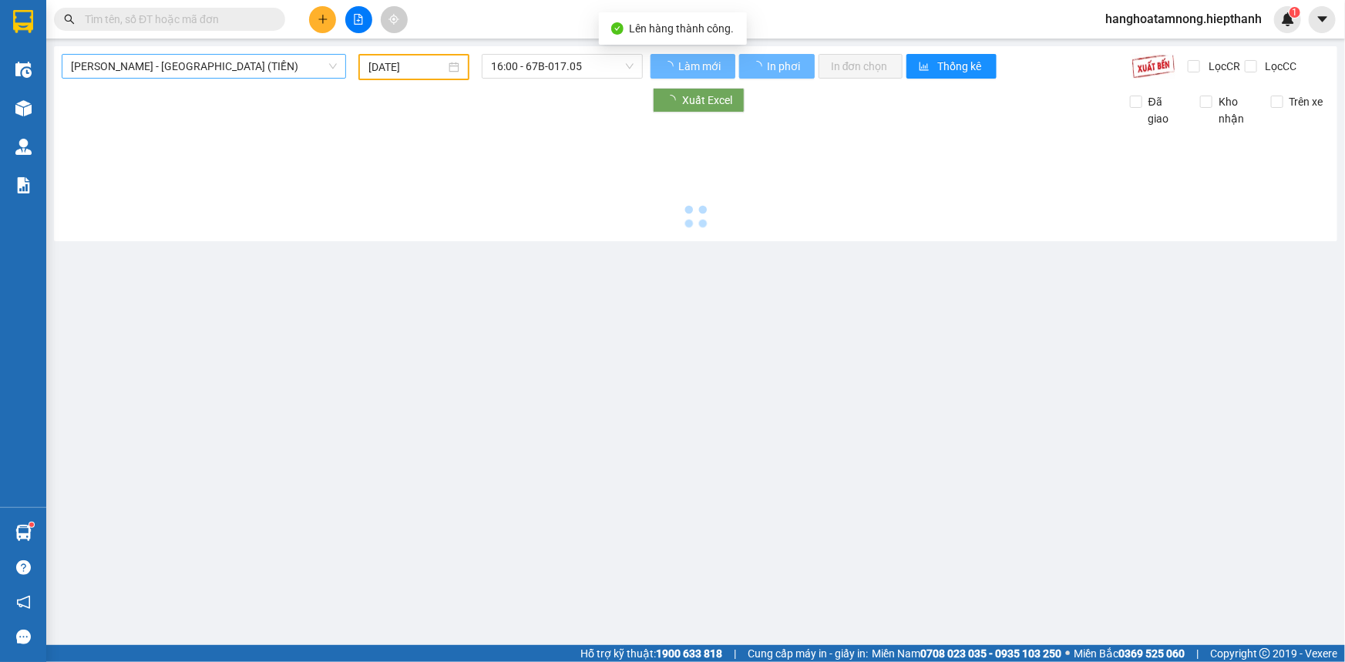
type input "[DATE]"
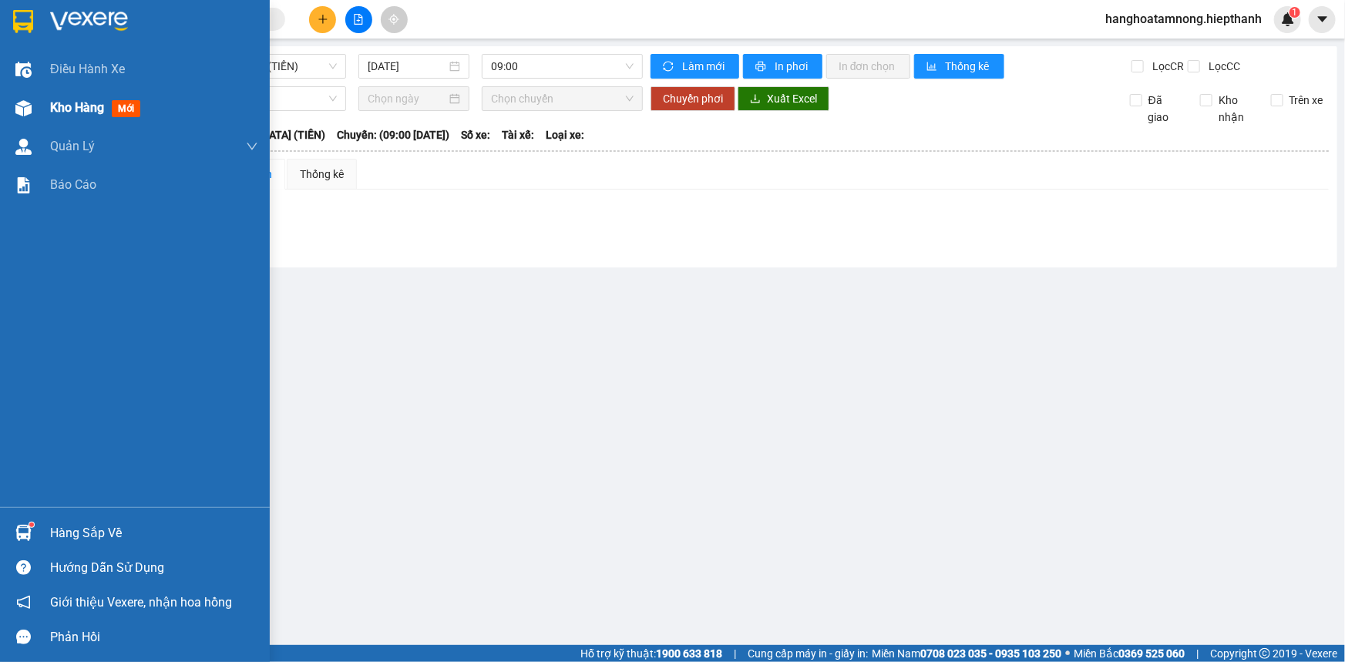
click at [81, 117] on div "Kho hàng mới" at bounding box center [154, 108] width 208 height 39
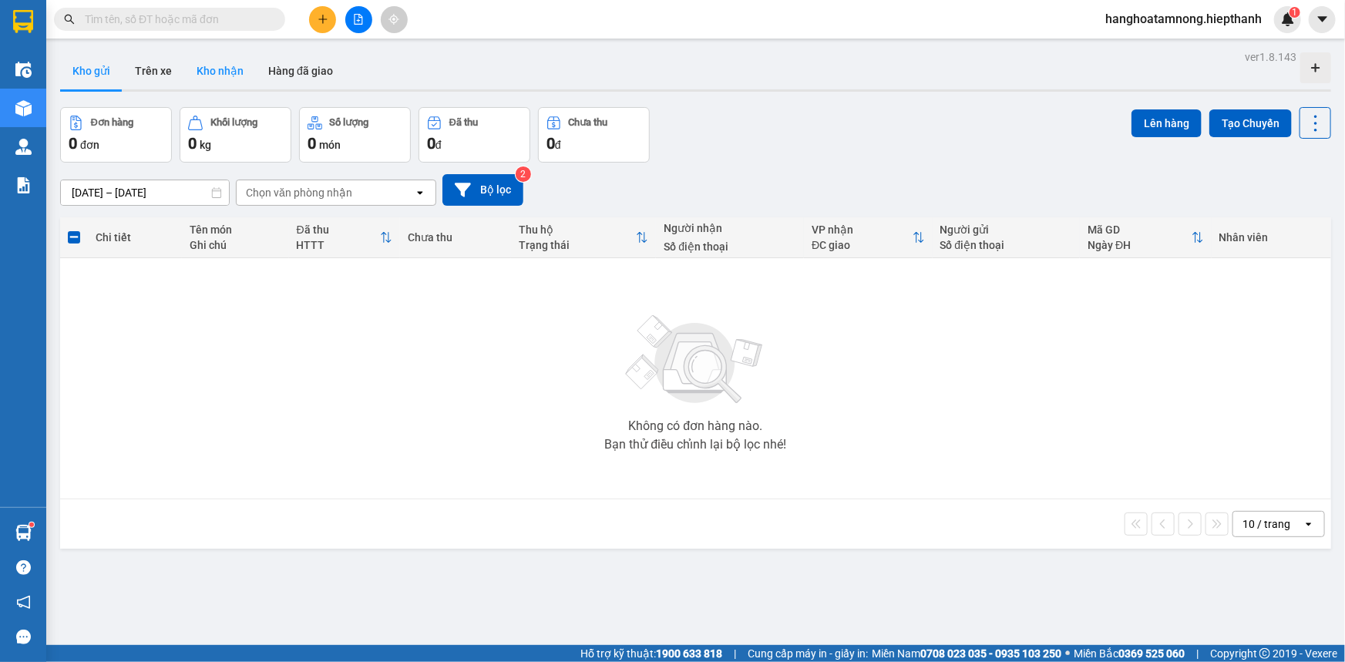
click at [215, 62] on button "Kho nhận" at bounding box center [220, 70] width 72 height 37
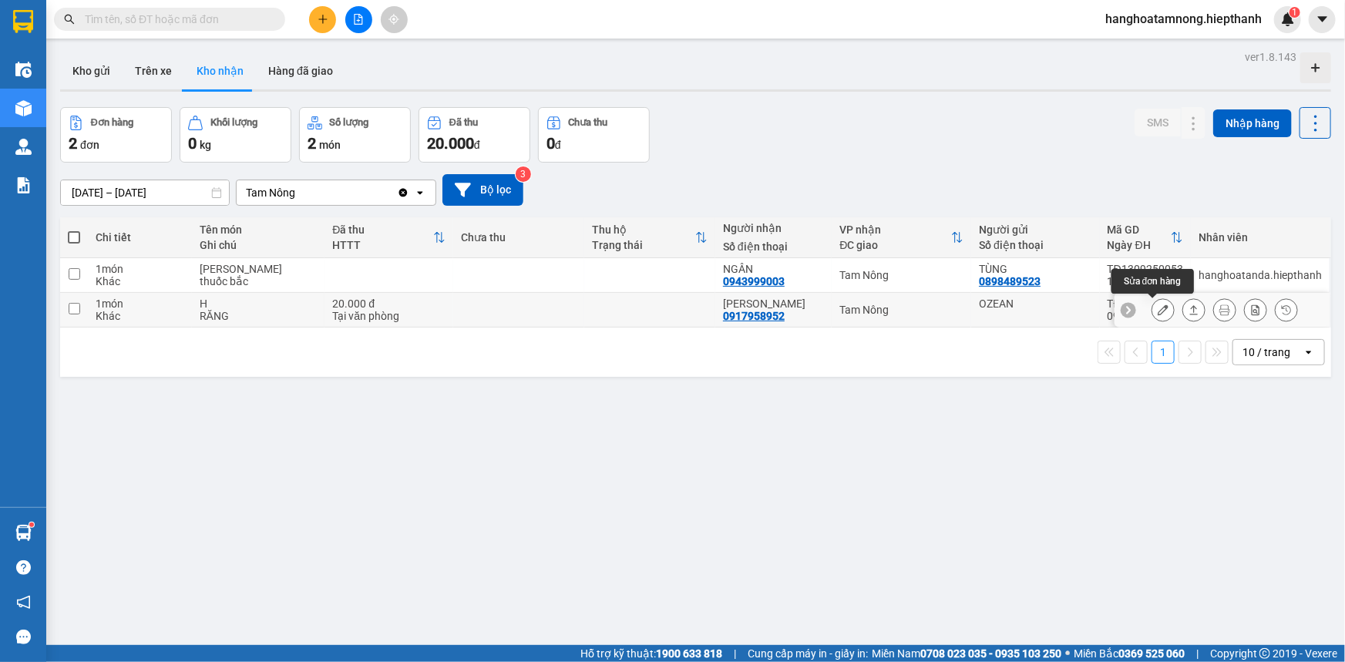
click at [1152, 309] on button at bounding box center [1163, 310] width 22 height 27
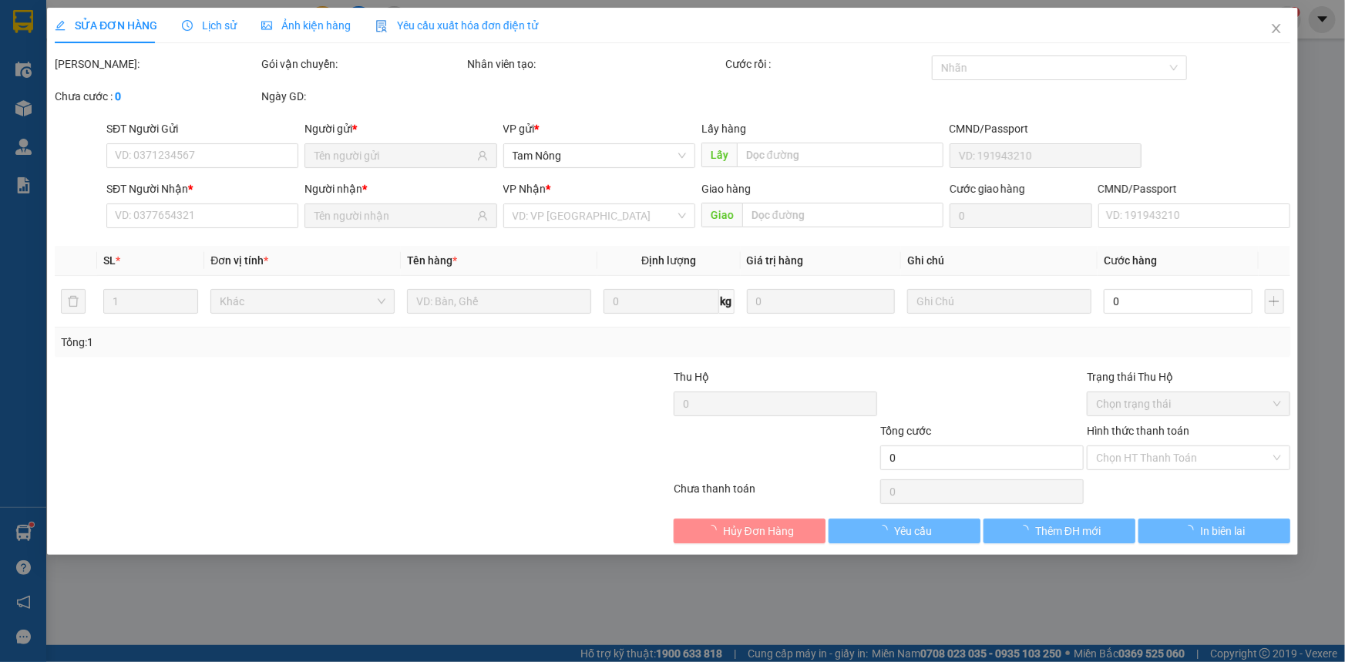
type input "OZEAN"
type input "0917958952"
type input "[PERSON_NAME]"
type input "20.000"
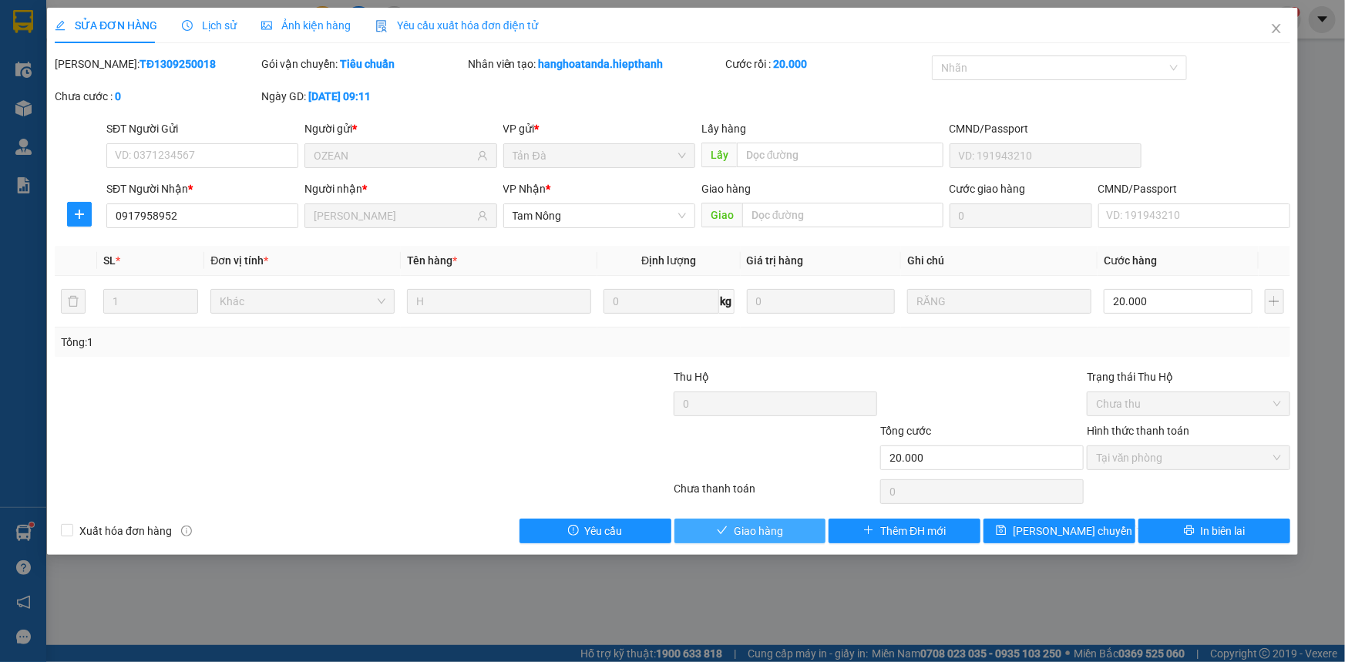
click at [794, 526] on button "Giao hàng" at bounding box center [750, 531] width 152 height 25
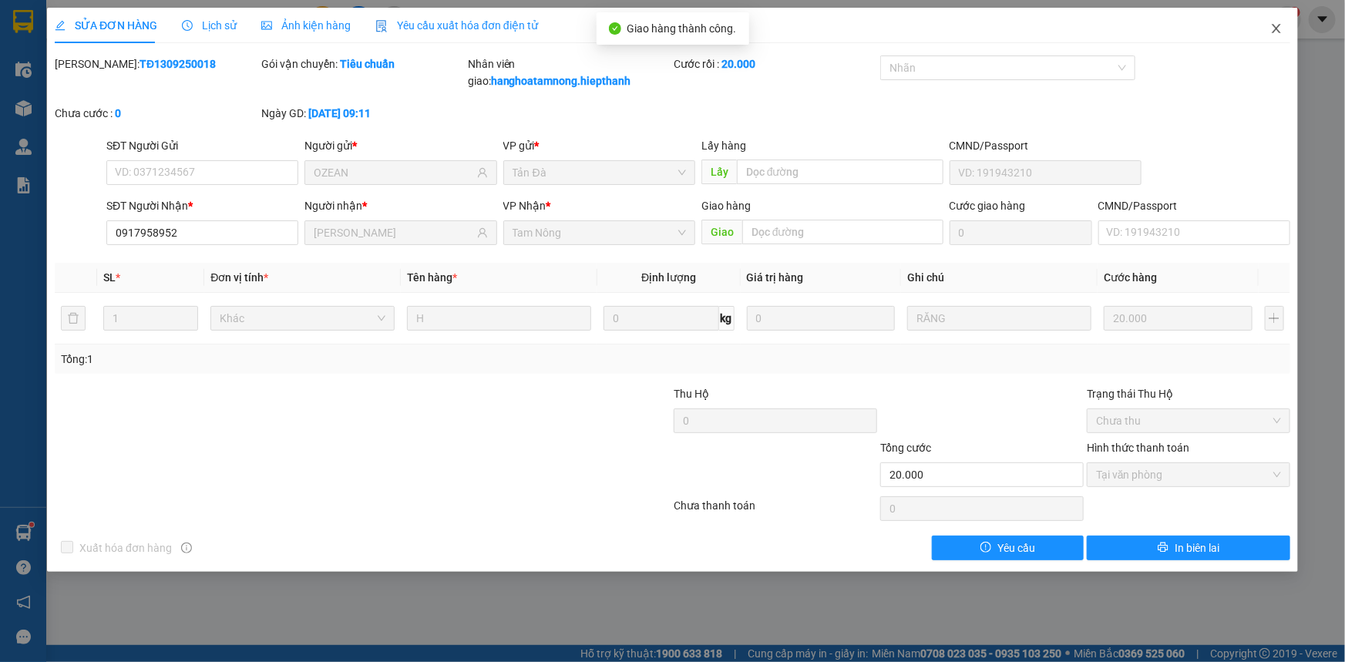
click at [1278, 31] on icon "close" at bounding box center [1276, 28] width 8 height 9
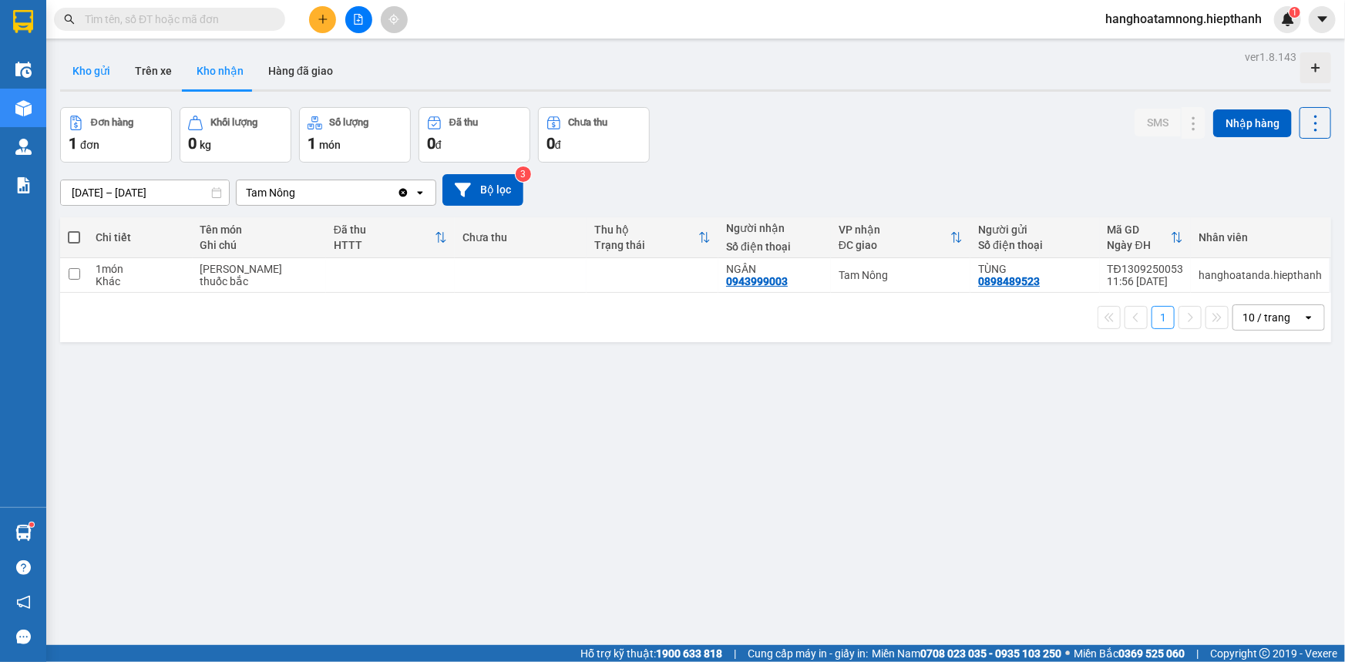
click at [108, 71] on button "Kho gửi" at bounding box center [91, 70] width 62 height 37
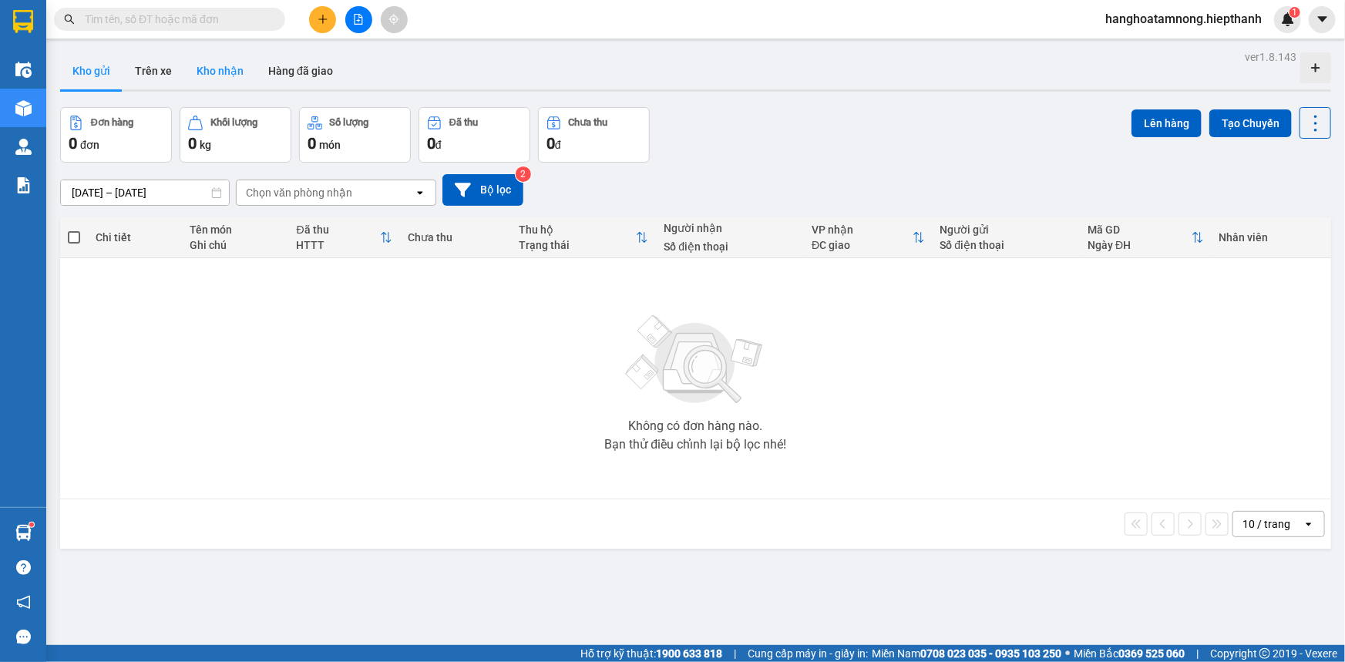
click at [233, 59] on button "Kho nhận" at bounding box center [220, 70] width 72 height 37
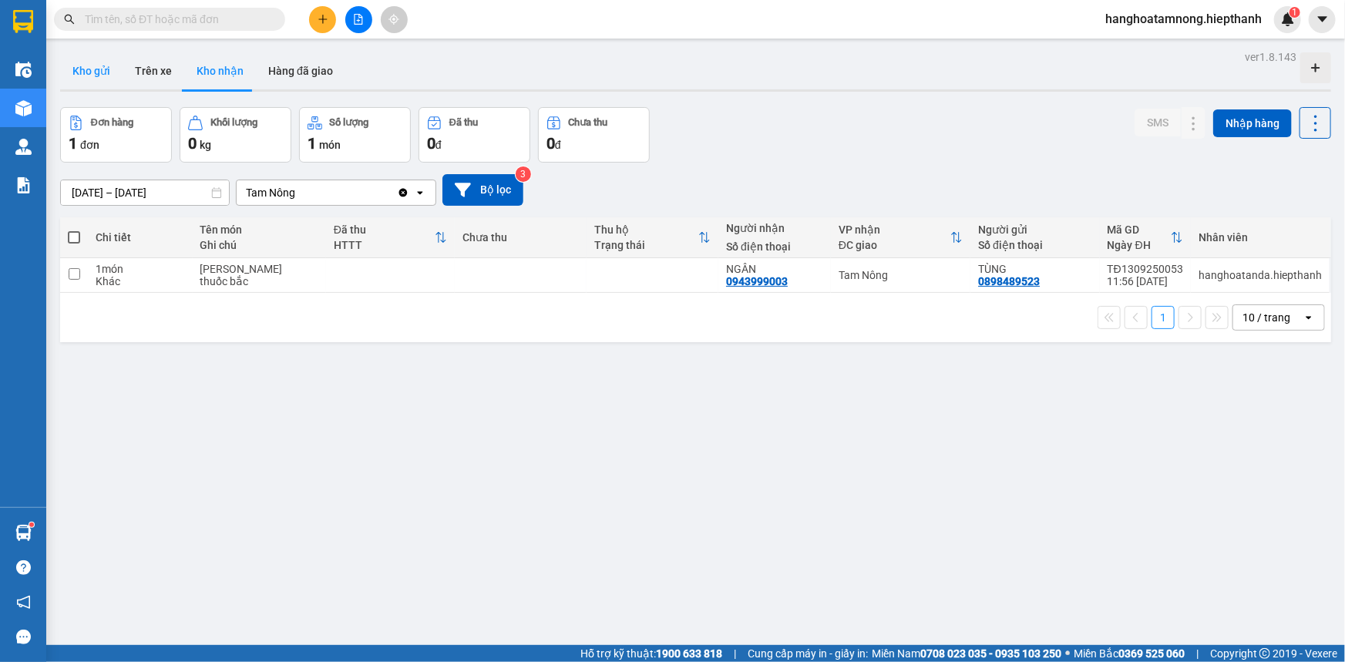
click at [86, 60] on button "Kho gửi" at bounding box center [91, 70] width 62 height 37
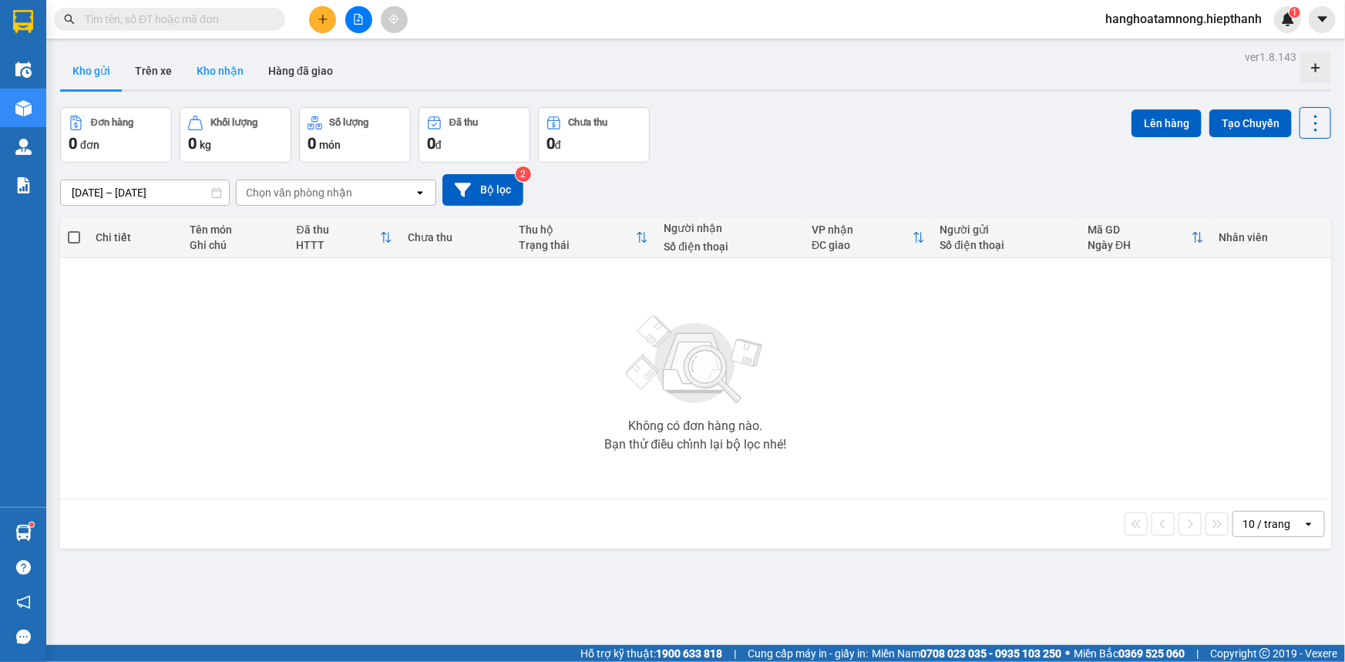
click at [237, 69] on button "Kho nhận" at bounding box center [220, 70] width 72 height 37
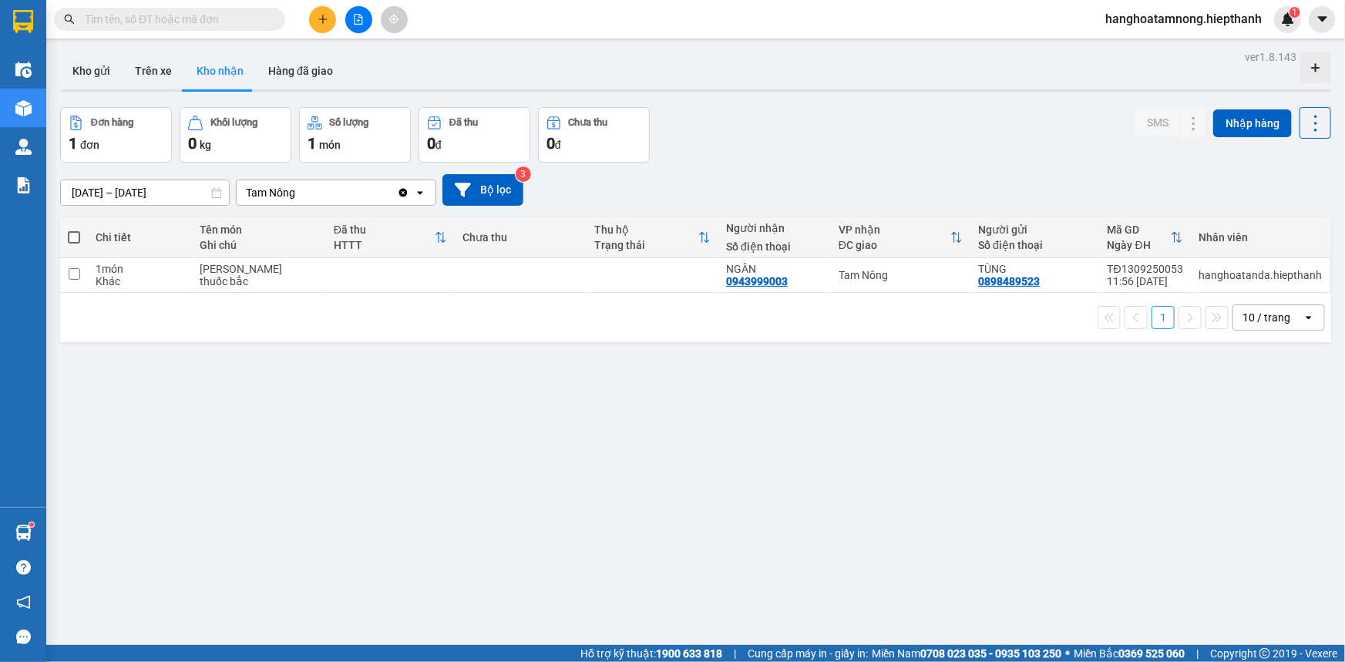
click at [118, 186] on input "[DATE] – [DATE]" at bounding box center [145, 192] width 168 height 25
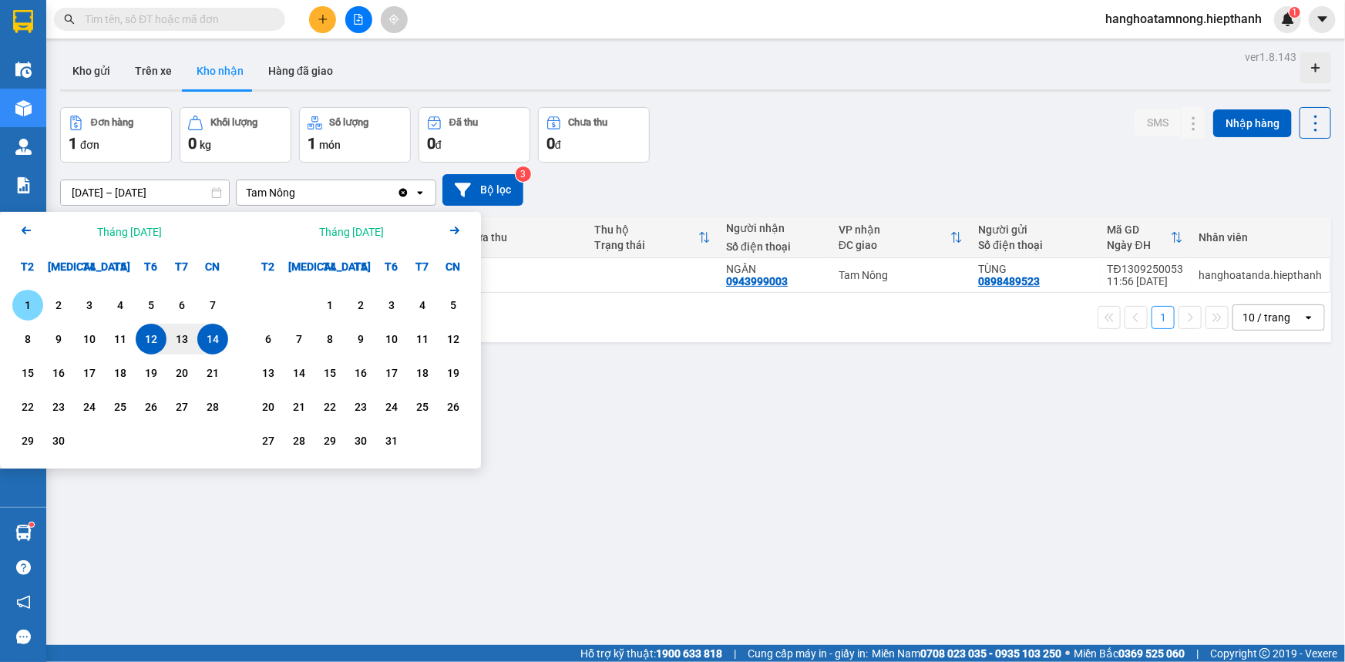
click at [35, 301] on div "1" at bounding box center [28, 305] width 22 height 19
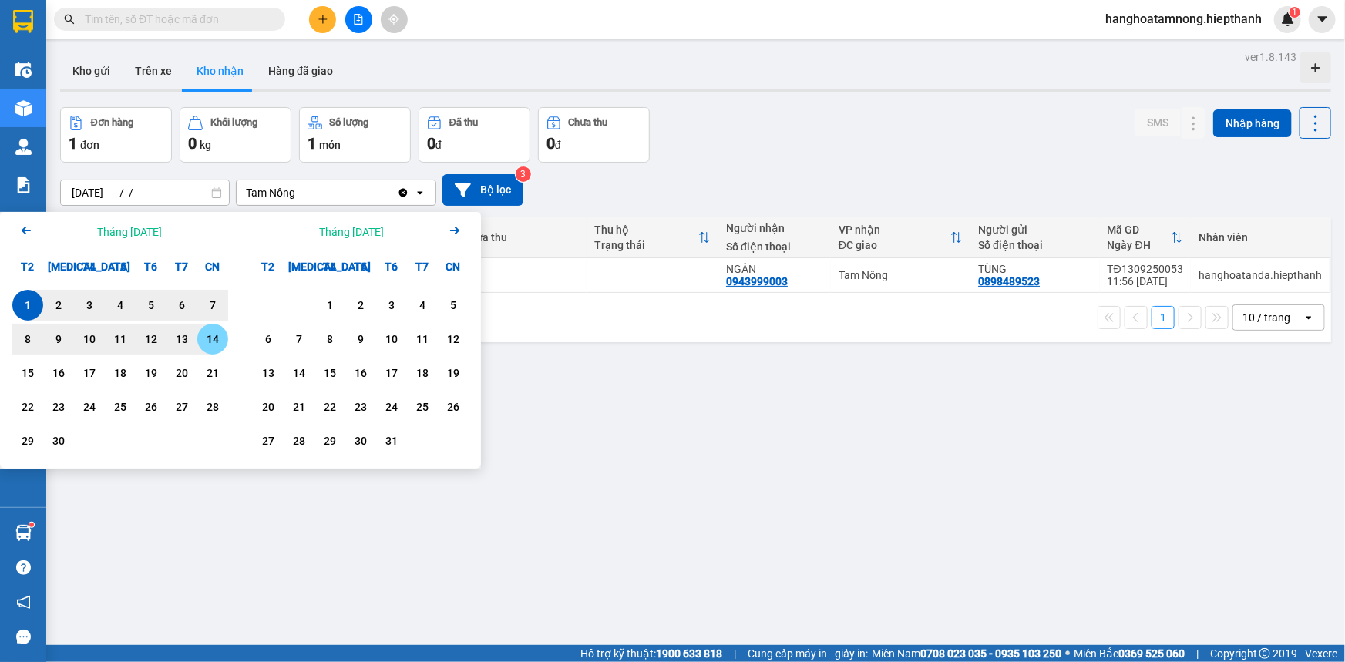
click at [214, 337] on div "14" at bounding box center [213, 339] width 22 height 19
type input "[DATE] – [DATE]"
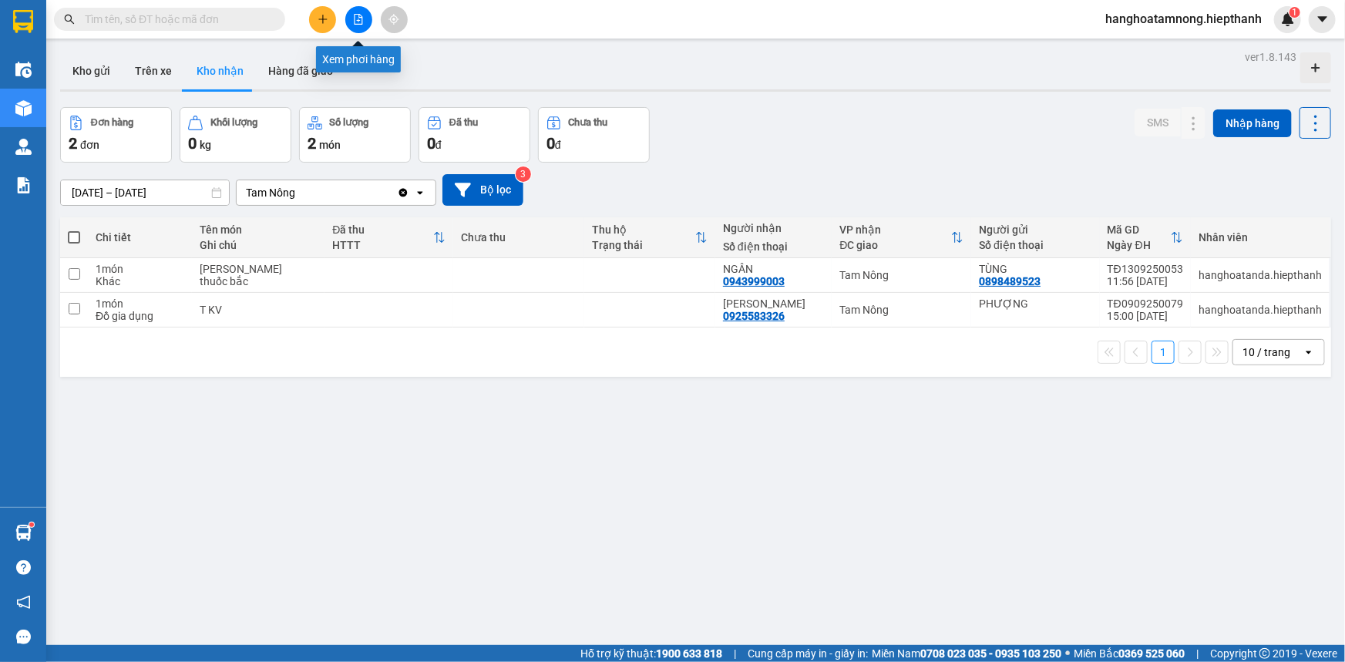
click at [359, 26] on button at bounding box center [358, 19] width 27 height 27
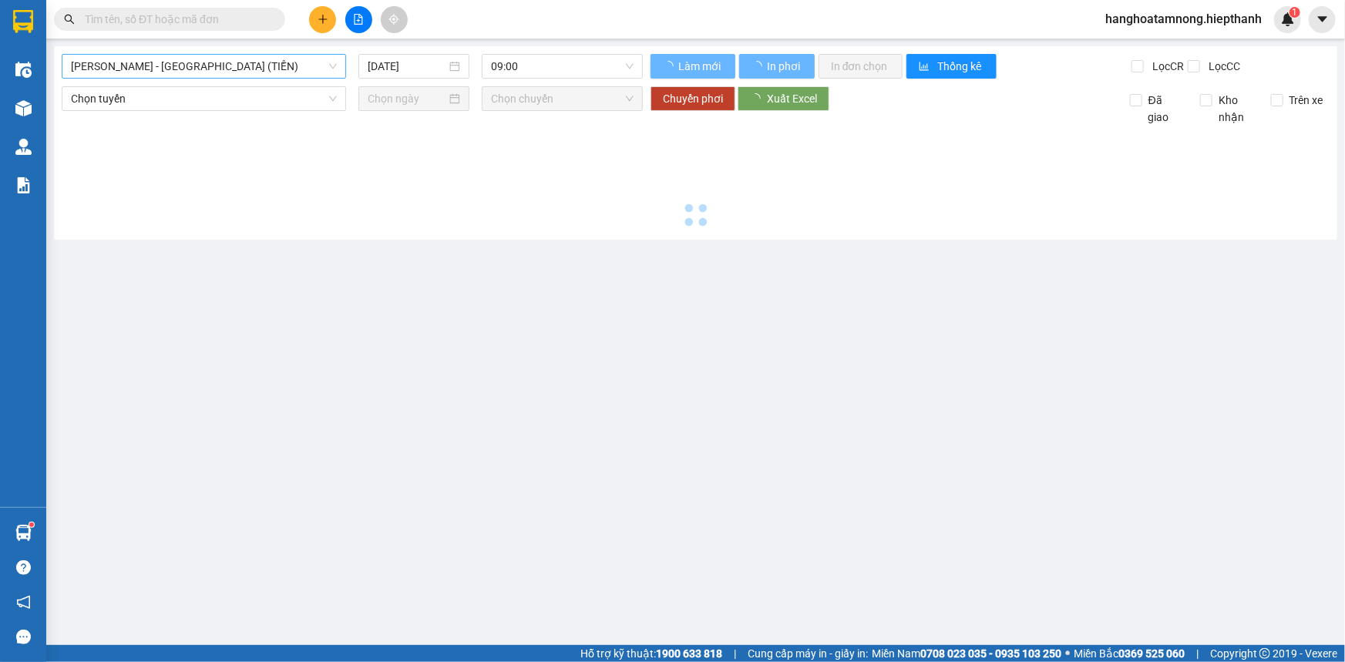
click at [213, 66] on span "[PERSON_NAME] - [GEOGRAPHIC_DATA] (TIỀN)" at bounding box center [204, 66] width 266 height 23
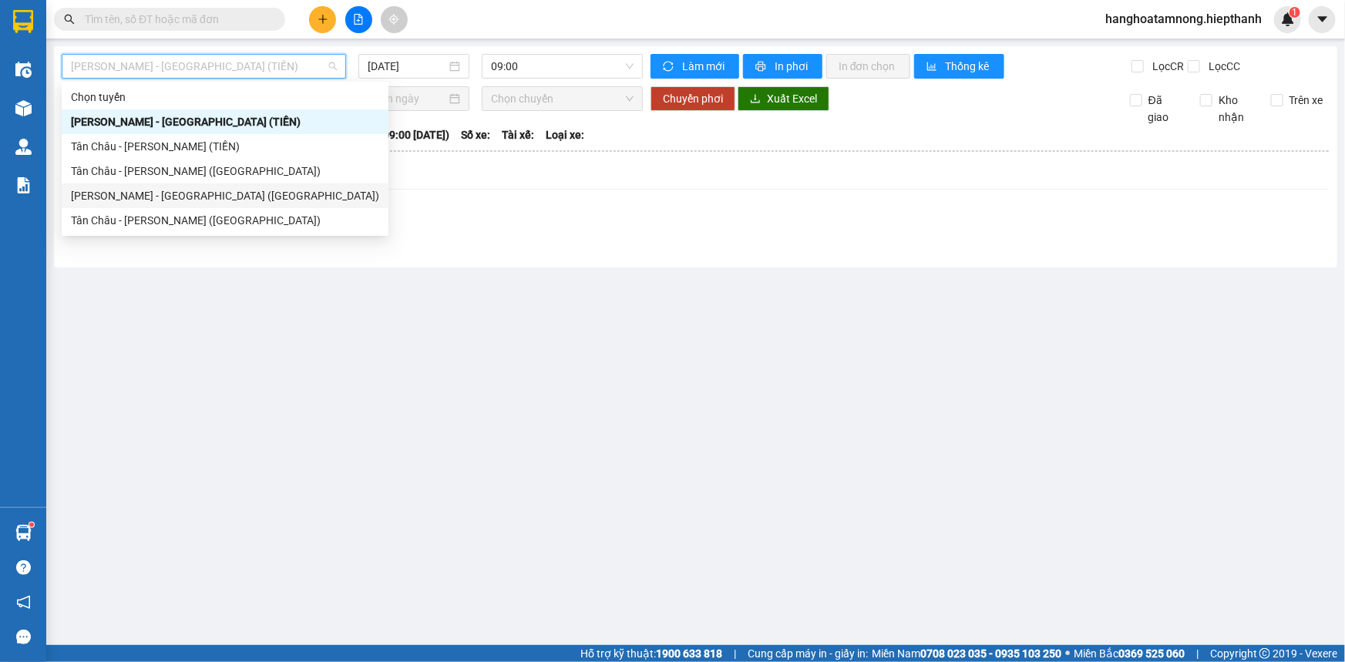
click at [157, 189] on div "[PERSON_NAME] - [GEOGRAPHIC_DATA] ([GEOGRAPHIC_DATA])" at bounding box center [225, 195] width 308 height 17
type input "[DATE]"
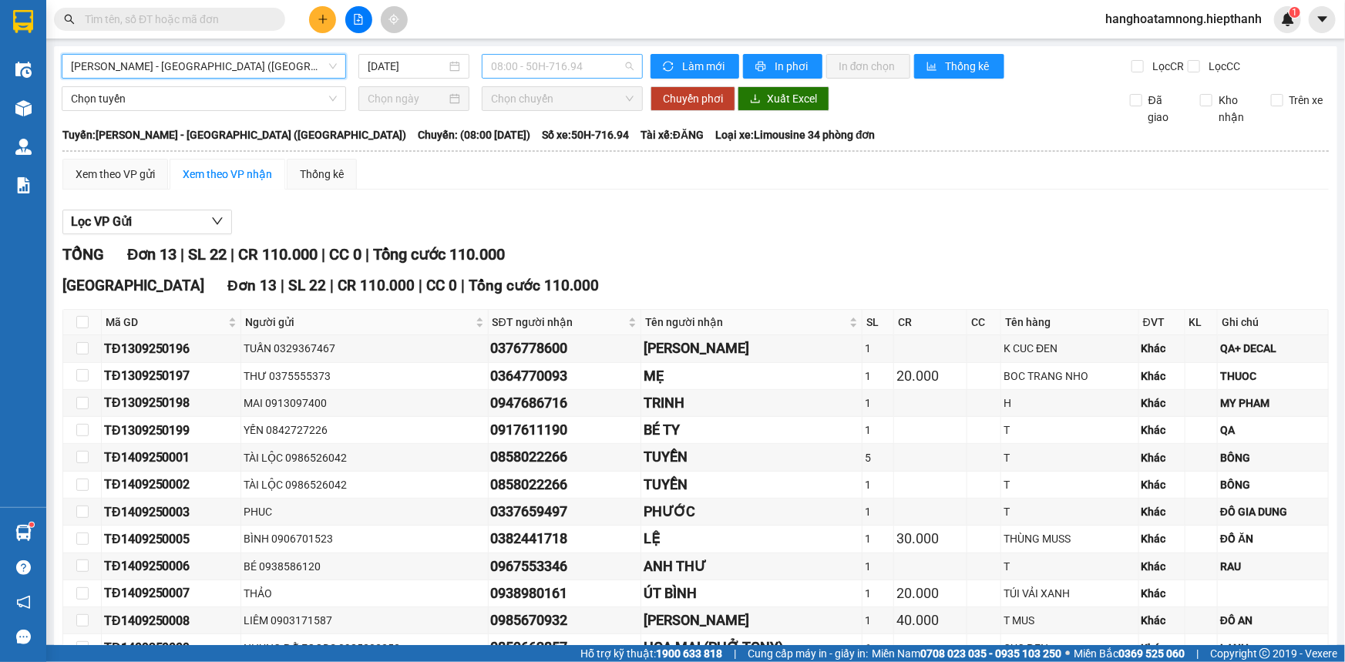
click at [491, 69] on span "08:00 - 50H-716.94" at bounding box center [562, 66] width 143 height 23
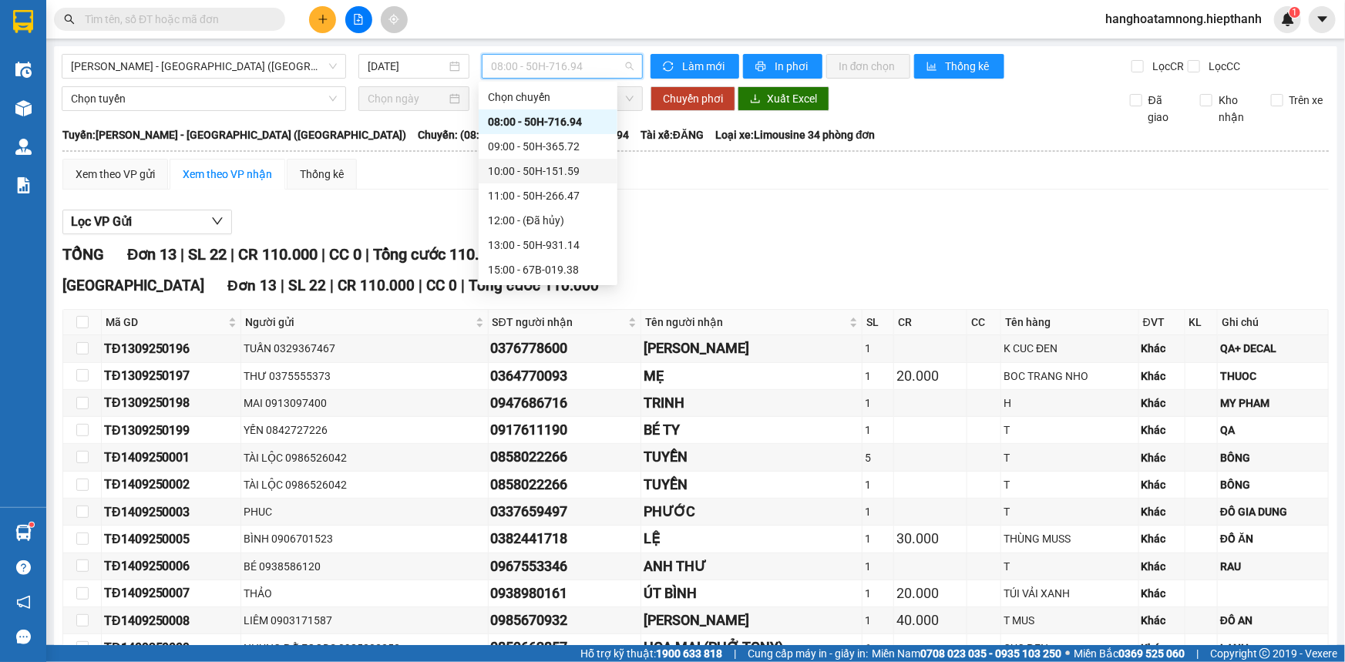
click at [540, 172] on div "10:00 - 50H-151.59" at bounding box center [548, 171] width 120 height 17
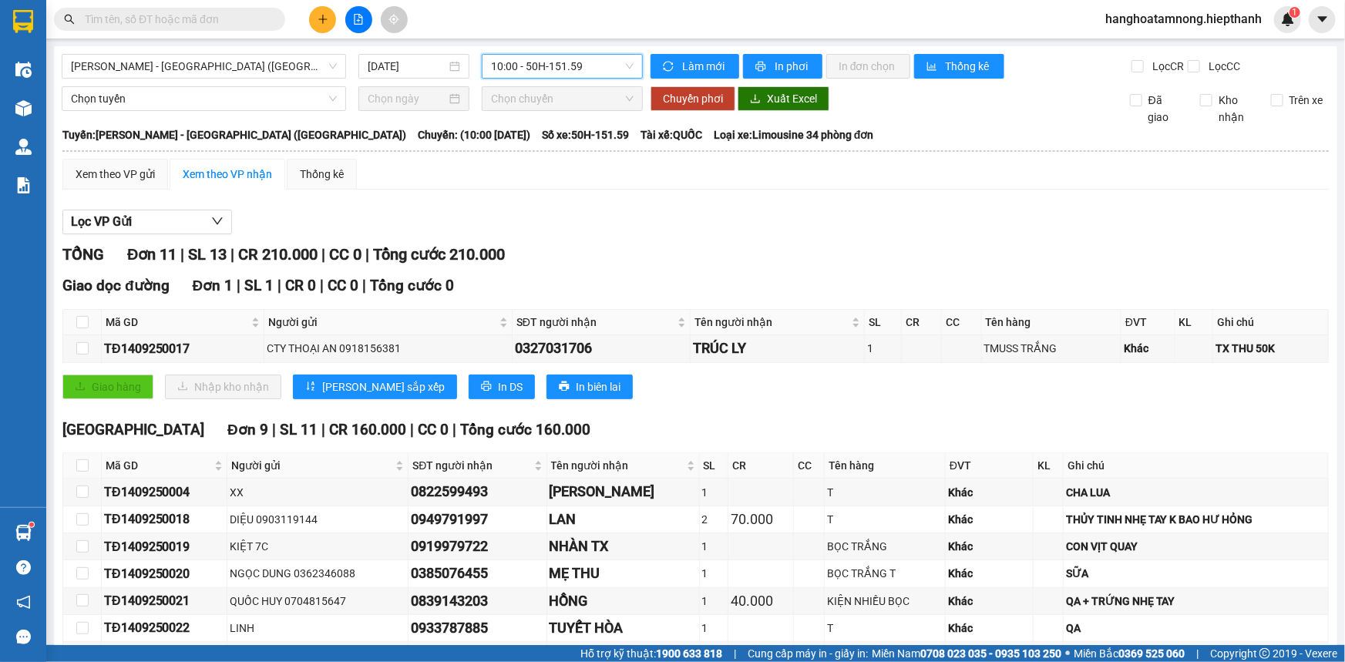
click at [556, 62] on span "10:00 - 50H-151.59" at bounding box center [562, 66] width 143 height 23
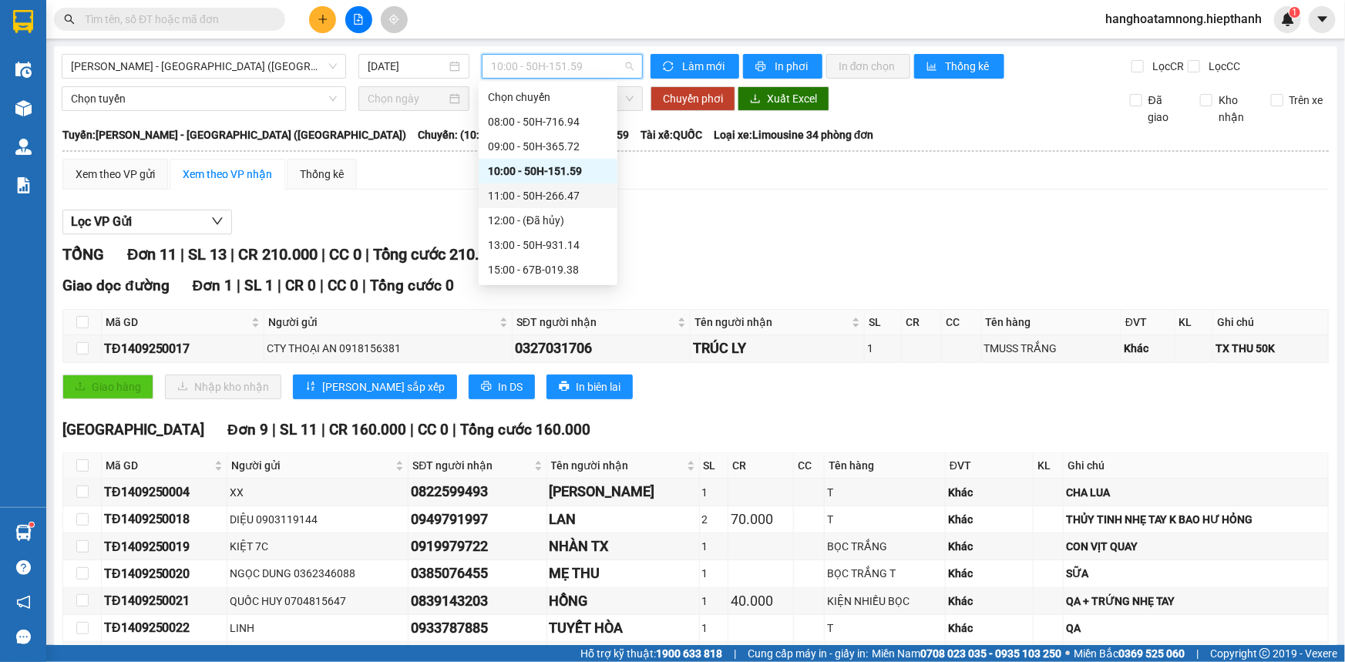
click at [505, 192] on div "11:00 - 50H-266.47" at bounding box center [548, 195] width 120 height 17
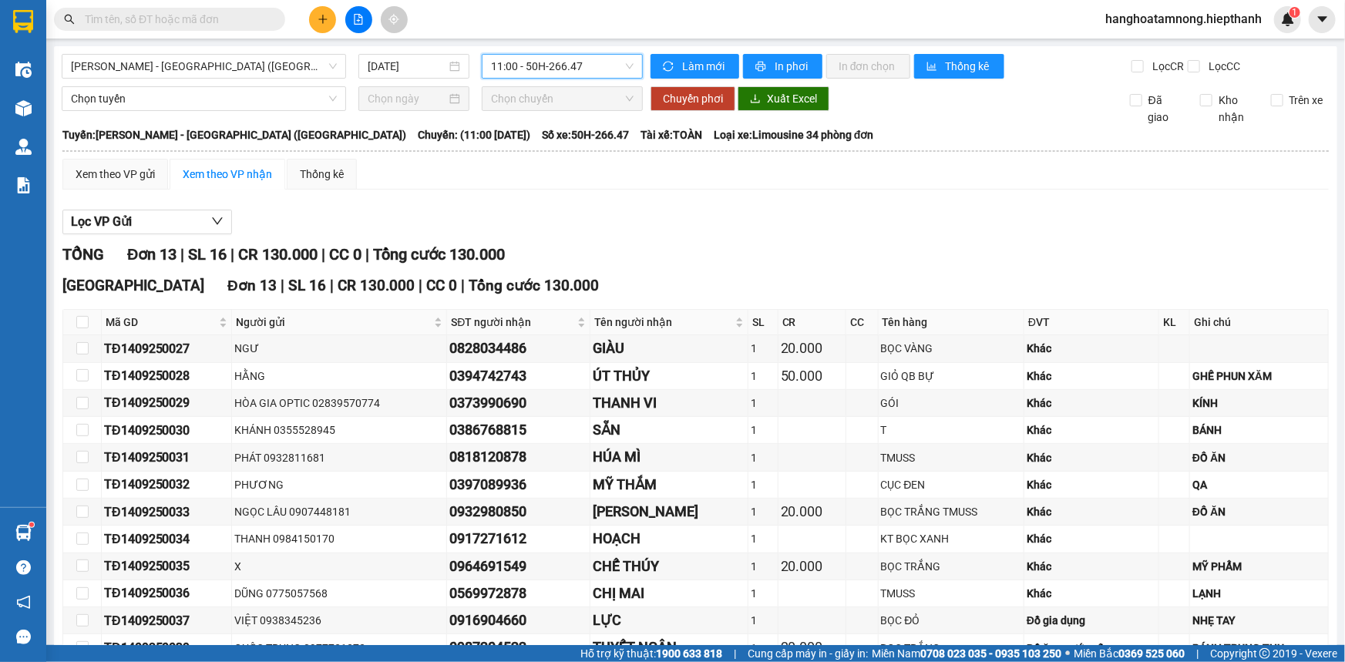
click at [584, 68] on span "11:00 - 50H-266.47" at bounding box center [562, 66] width 143 height 23
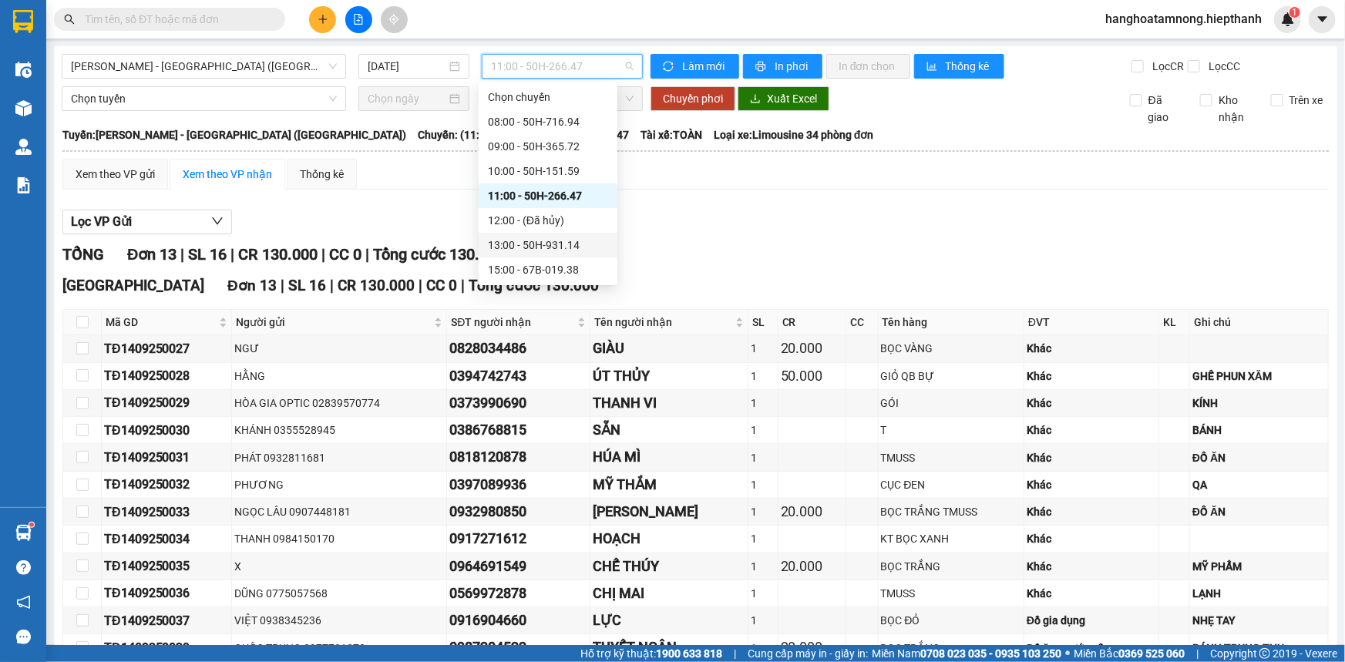
click at [501, 240] on div "13:00 - 50H-931.14" at bounding box center [548, 245] width 120 height 17
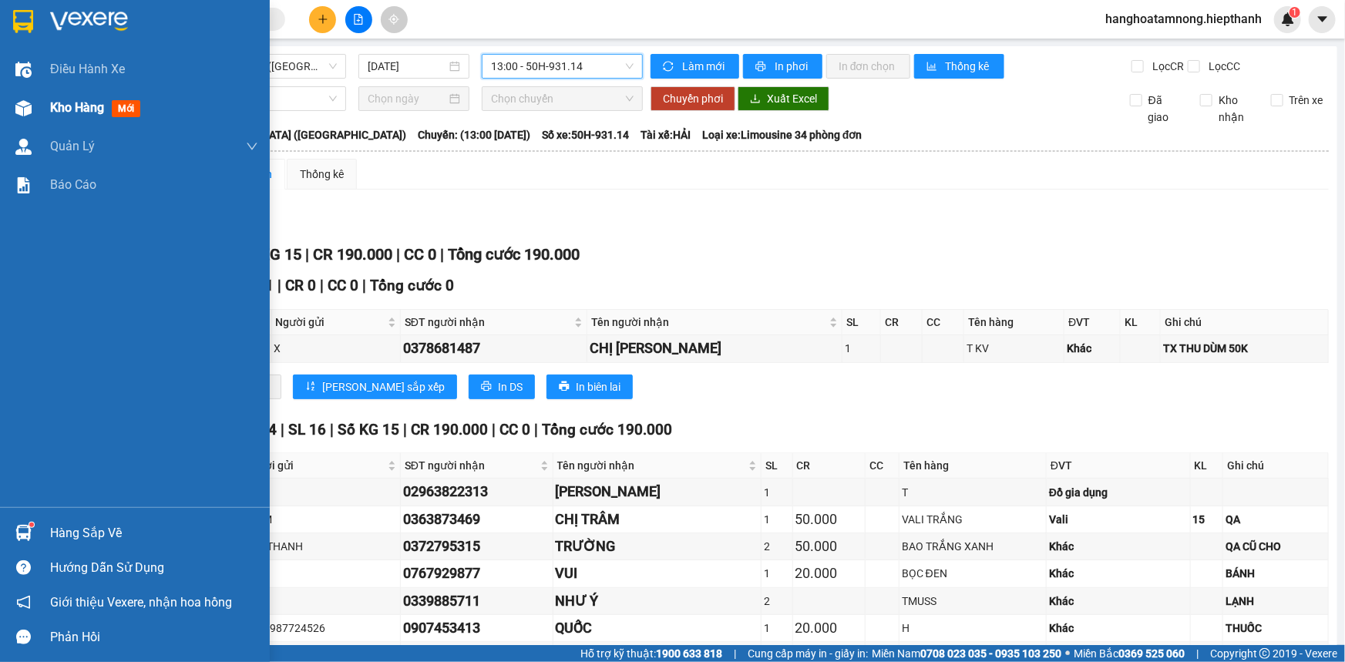
click at [19, 112] on img at bounding box center [23, 108] width 16 height 16
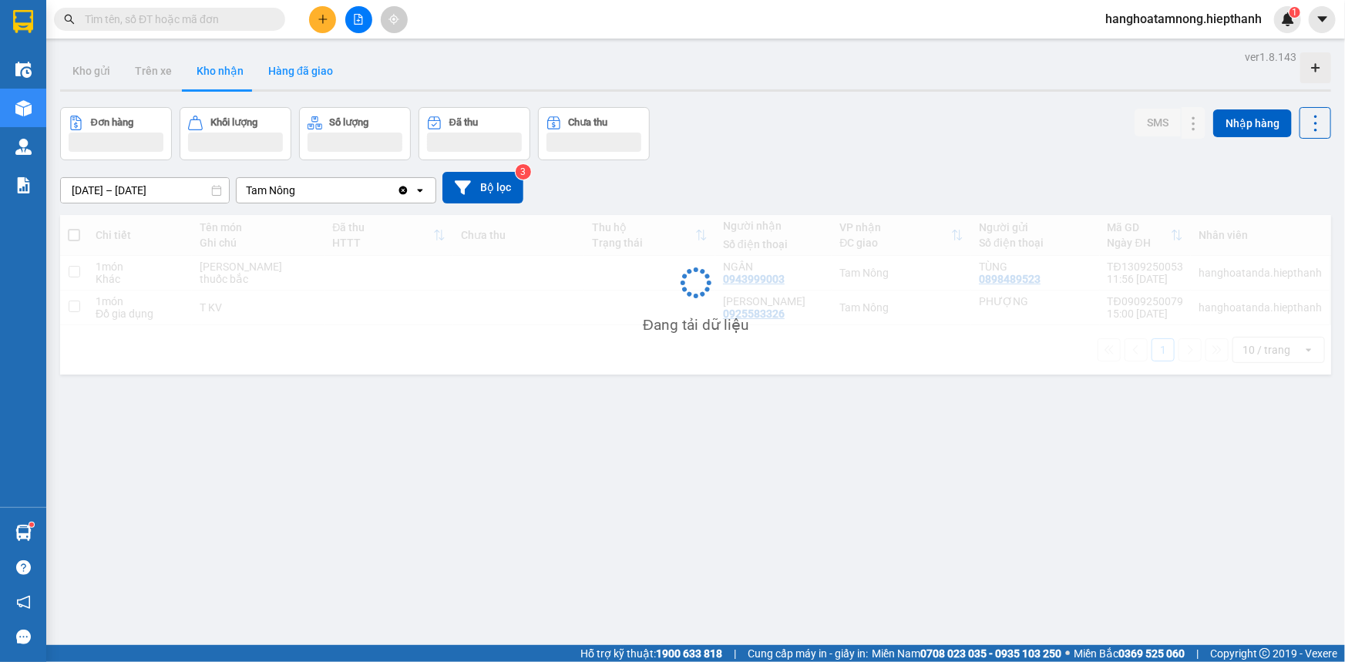
click at [324, 72] on button "Hàng đã giao" at bounding box center [300, 70] width 89 height 37
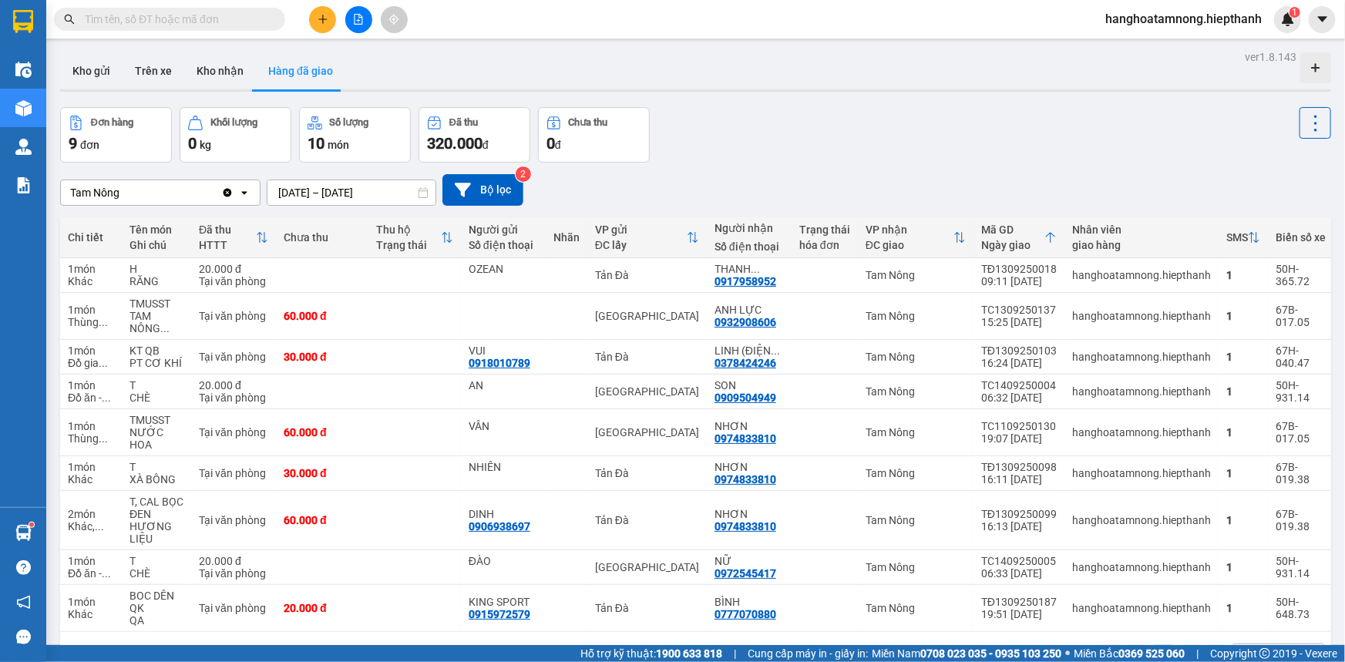
click at [356, 192] on input "[DATE] – [DATE]" at bounding box center [351, 192] width 168 height 25
click at [747, 157] on div "Đơn hàng 9 đơn Khối lượng 0 kg Số lượng 10 món Đã thu 320.000 đ Chưa thu 0 đ" at bounding box center [695, 135] width 1271 height 56
click at [362, 11] on button at bounding box center [358, 19] width 27 height 27
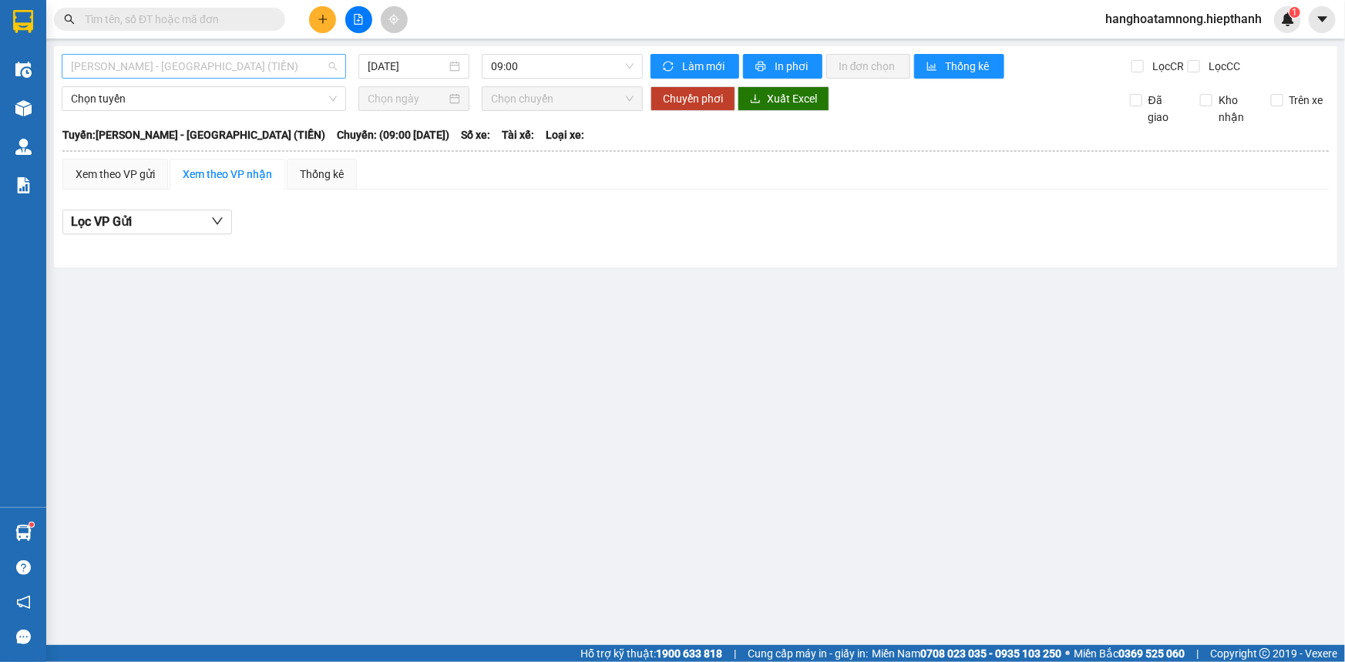
click at [130, 60] on span "[PERSON_NAME] - [GEOGRAPHIC_DATA] (TIỀN)" at bounding box center [204, 66] width 266 height 23
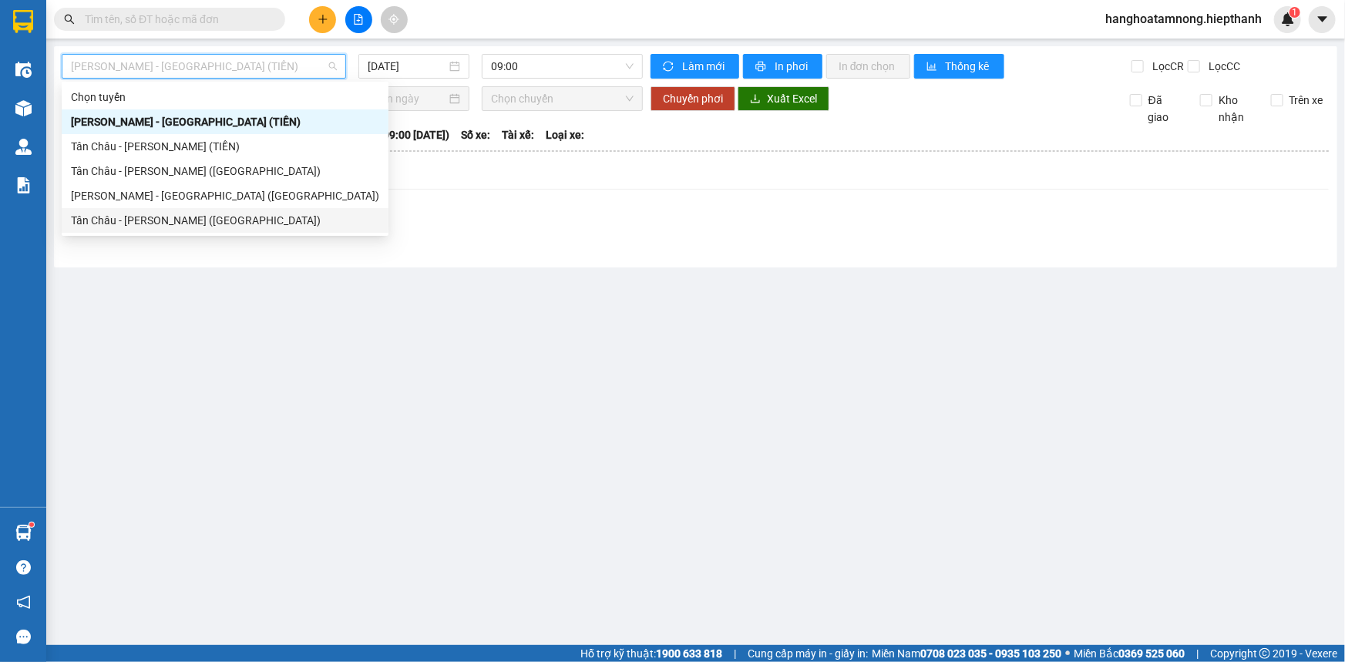
click at [107, 216] on div "Tân Châu - [PERSON_NAME] ([GEOGRAPHIC_DATA])" at bounding box center [225, 220] width 308 height 17
type input "[DATE]"
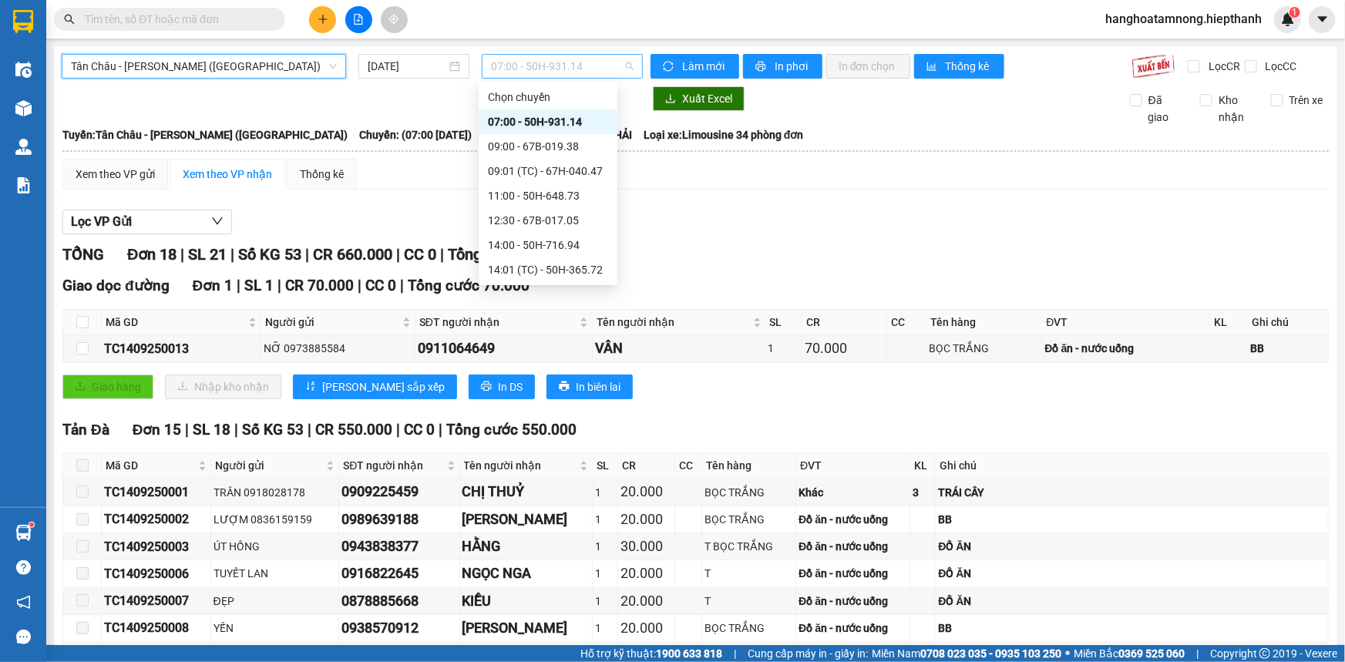
click at [500, 61] on span "07:00 - 50H-931.14" at bounding box center [562, 66] width 143 height 23
click at [505, 146] on div "09:00 - 67B-019.38" at bounding box center [548, 146] width 120 height 17
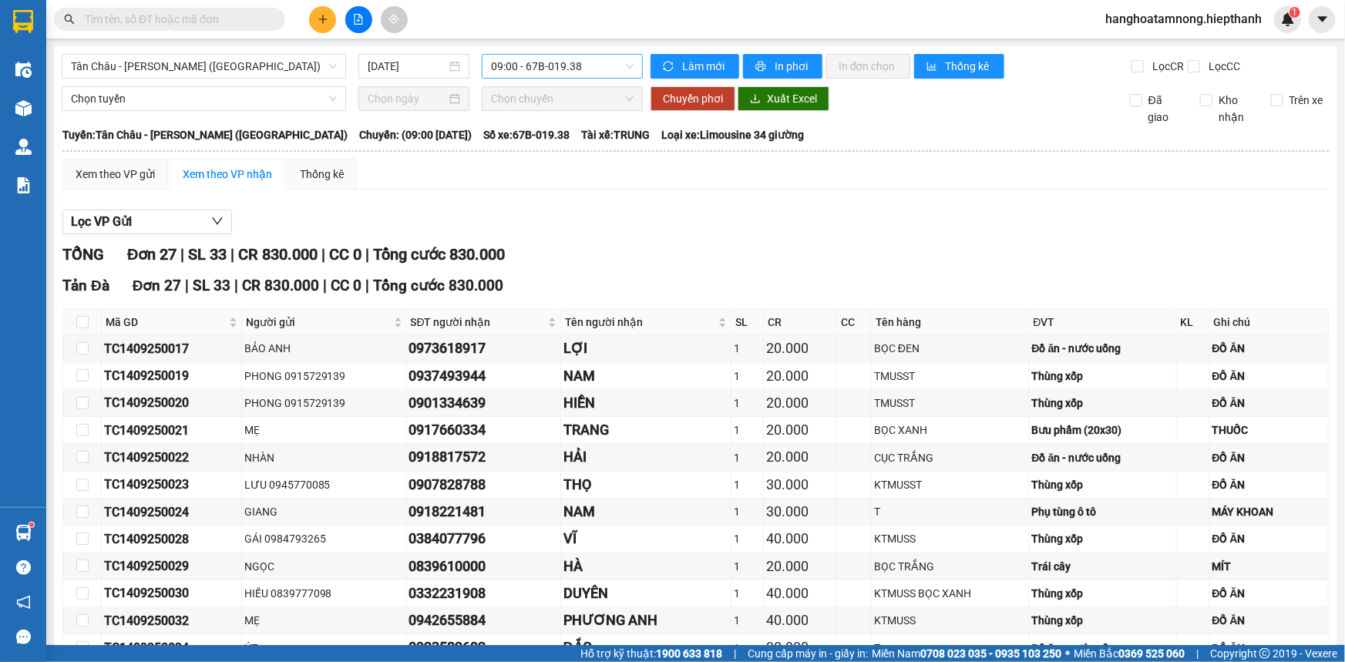
drag, startPoint x: 547, startPoint y: 67, endPoint x: 547, endPoint y: 76, distance: 9.3
click at [547, 66] on span "09:00 - 67B-019.38" at bounding box center [562, 66] width 143 height 23
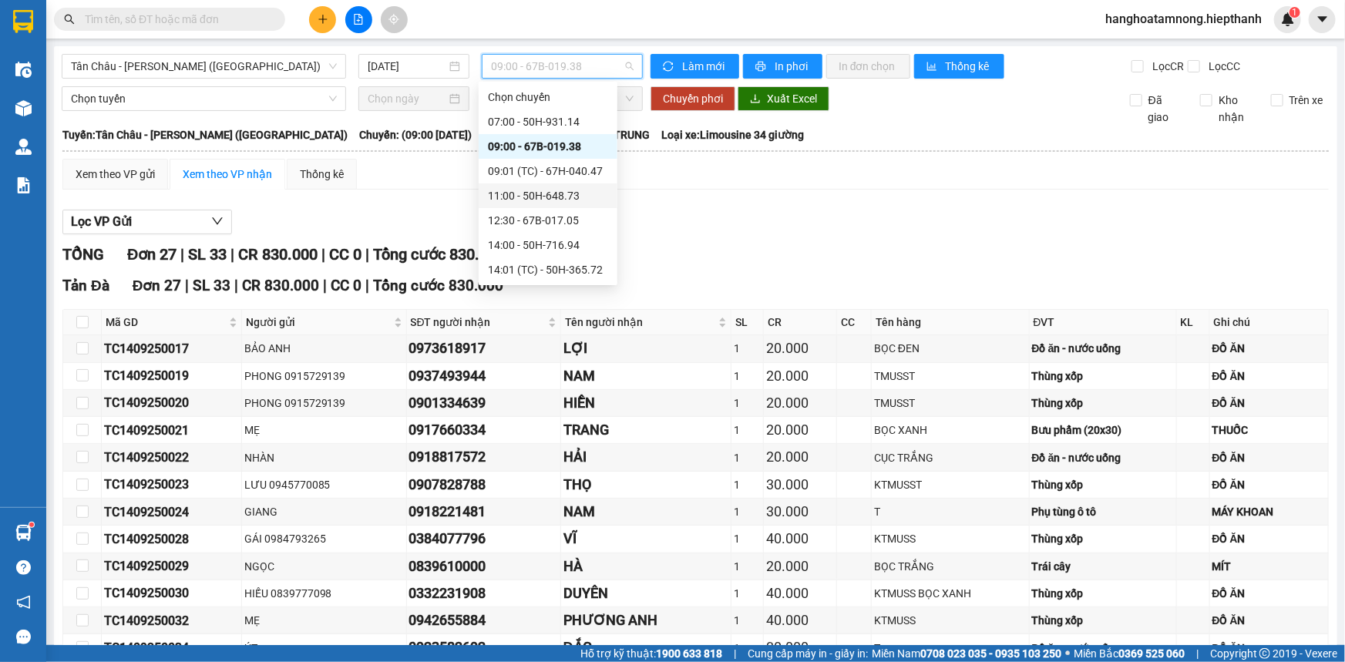
click at [524, 191] on div "11:00 - 50H-648.73" at bounding box center [548, 195] width 120 height 17
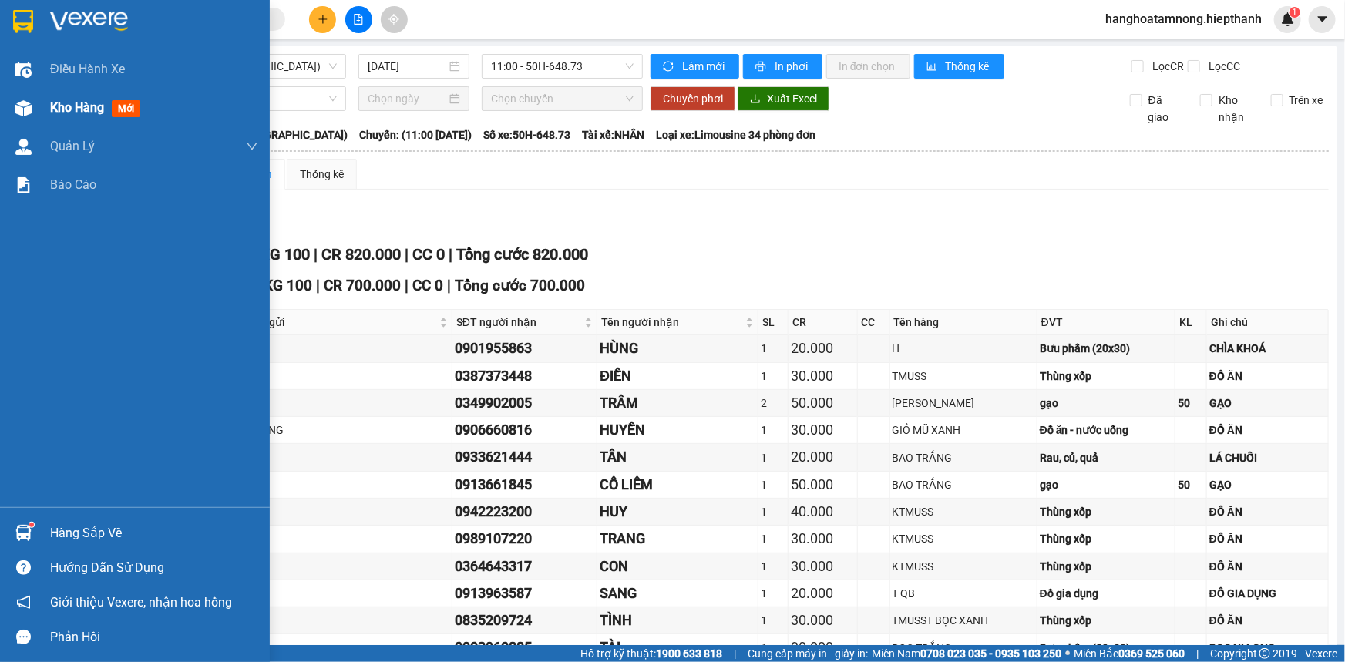
click at [42, 104] on div "Kho hàng mới" at bounding box center [135, 108] width 270 height 39
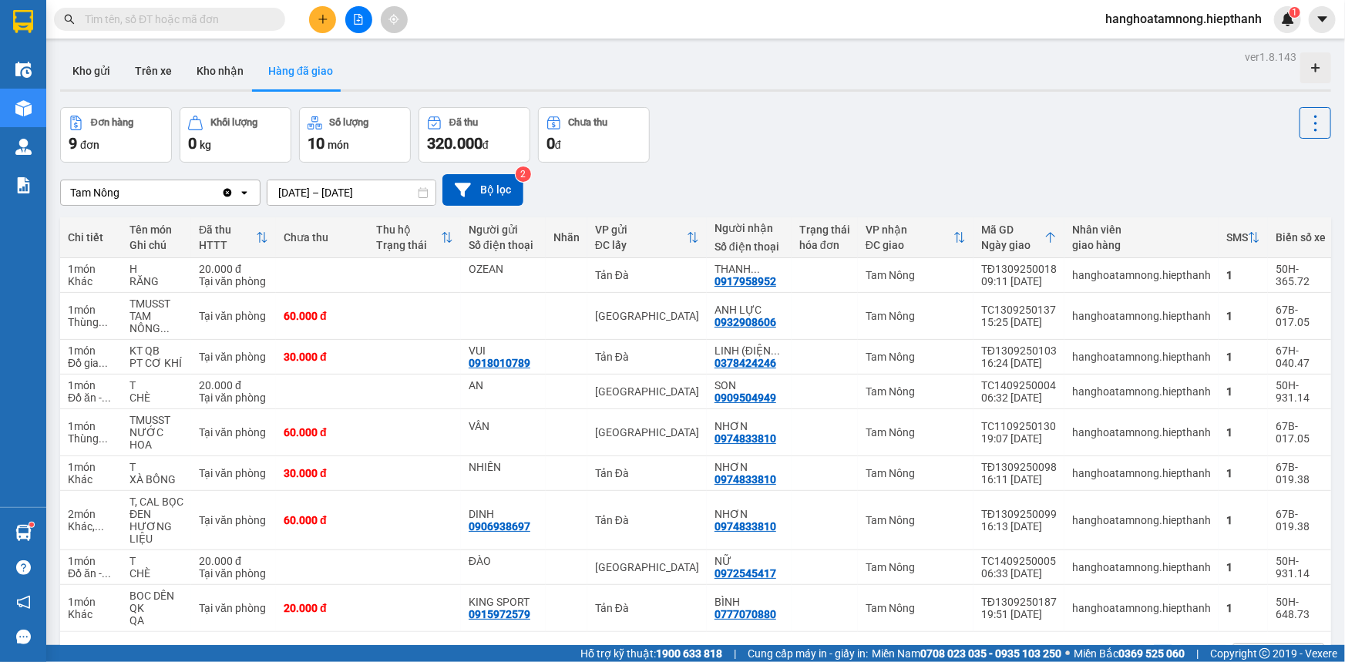
click at [841, 140] on div "Đơn hàng 9 đơn Khối lượng 0 kg Số lượng 10 món Đã thu 320.000 đ Chưa thu 0 đ" at bounding box center [695, 135] width 1271 height 56
click at [356, 24] on icon "file-add" at bounding box center [359, 19] width 8 height 11
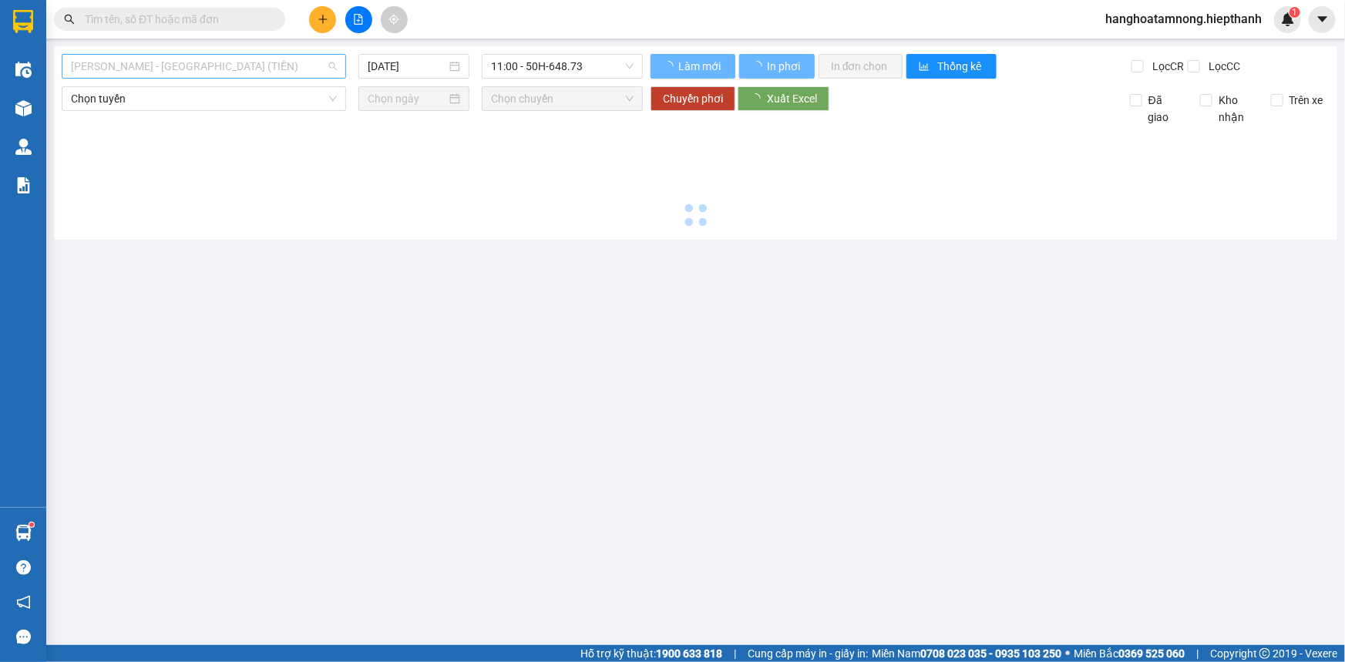
click at [180, 72] on span "[PERSON_NAME] - [GEOGRAPHIC_DATA] (TIỀN)" at bounding box center [204, 66] width 266 height 23
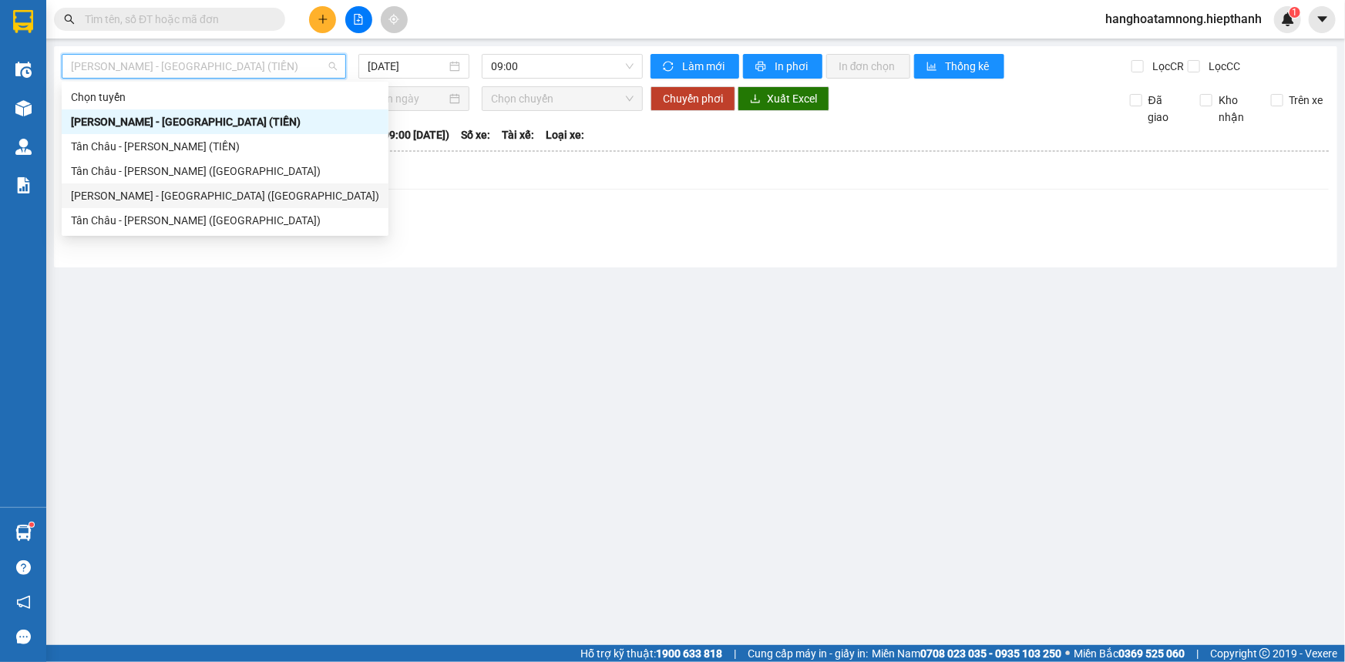
click at [131, 196] on div "[PERSON_NAME] - [GEOGRAPHIC_DATA] ([GEOGRAPHIC_DATA])" at bounding box center [225, 195] width 308 height 17
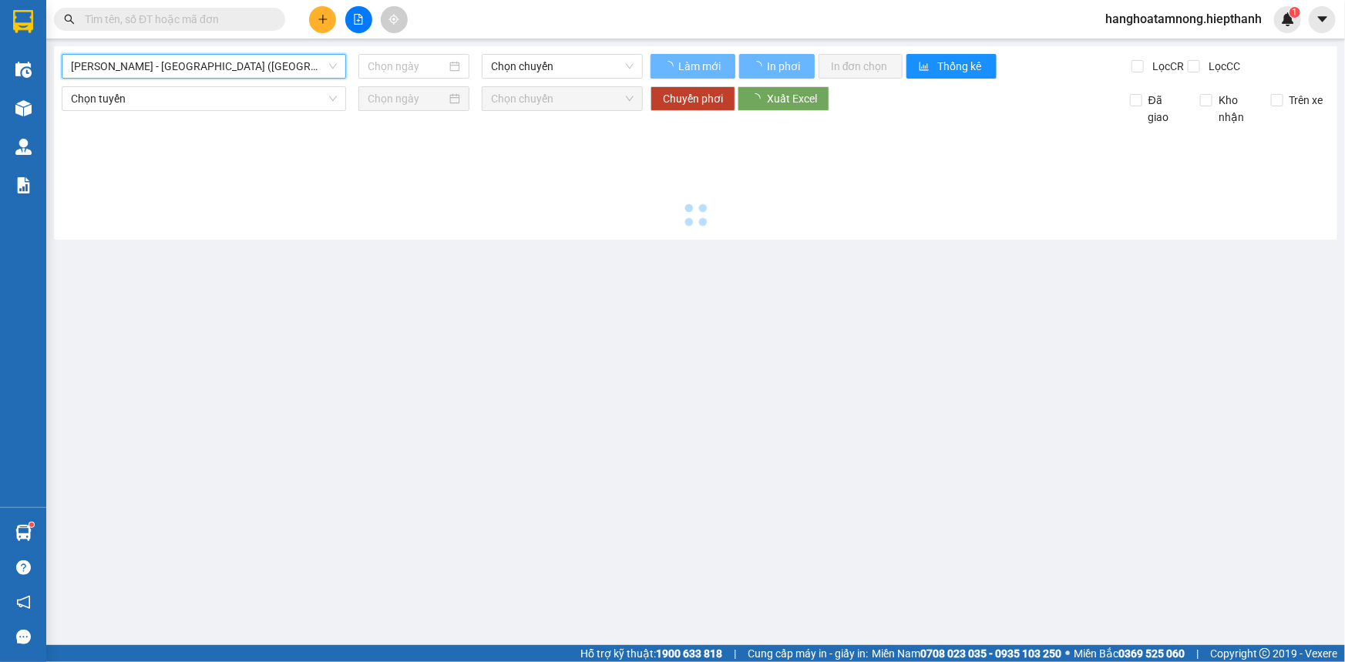
type input "[DATE]"
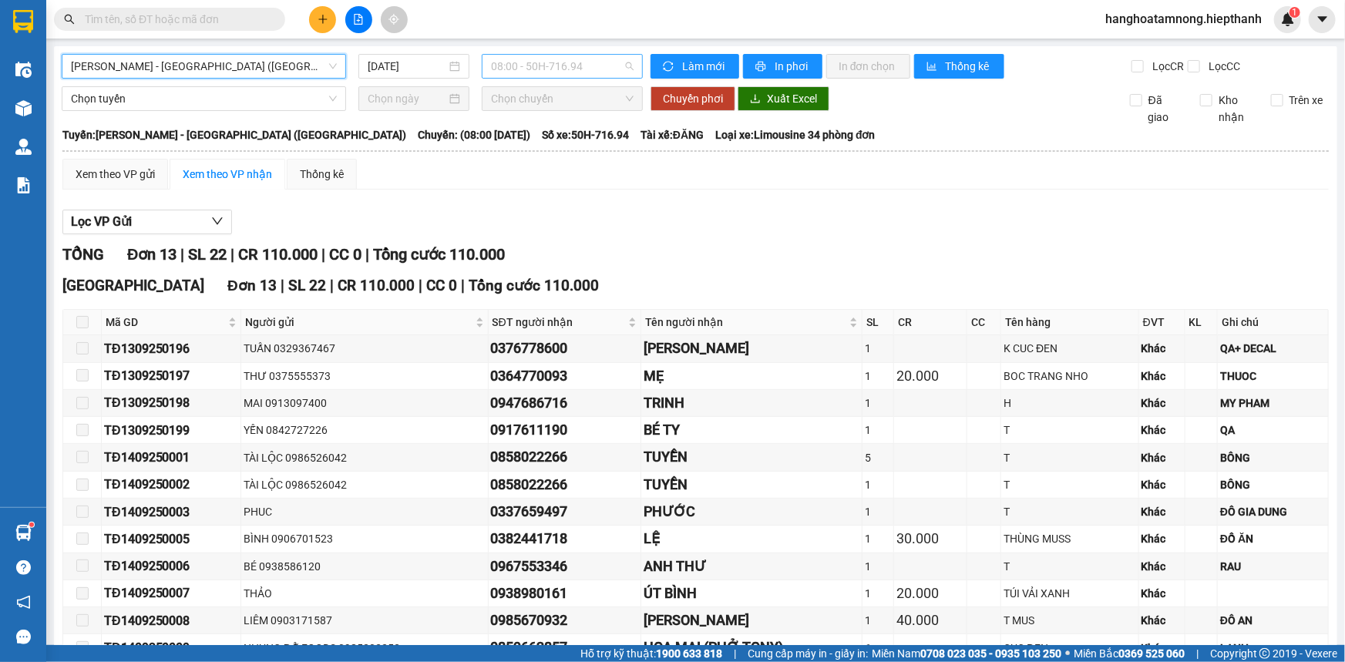
click at [523, 69] on span "08:00 - 50H-716.94" at bounding box center [562, 66] width 143 height 23
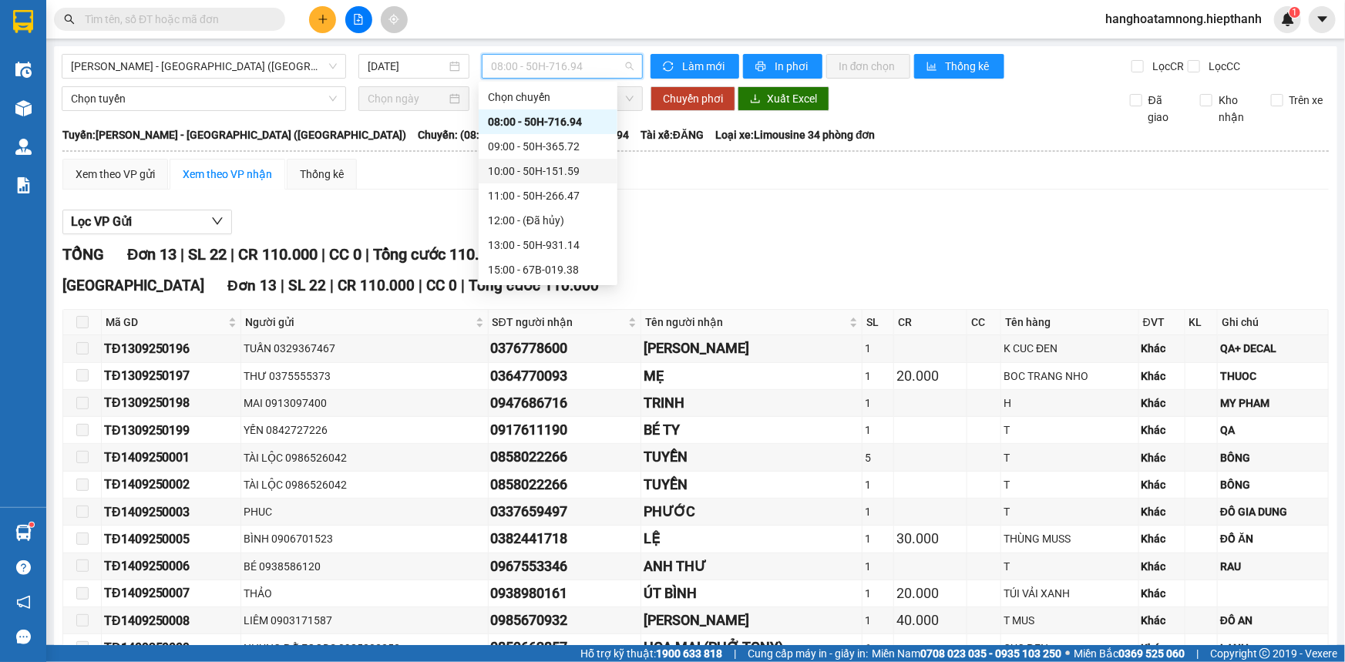
click at [539, 172] on div "10:00 - 50H-151.59" at bounding box center [548, 171] width 120 height 17
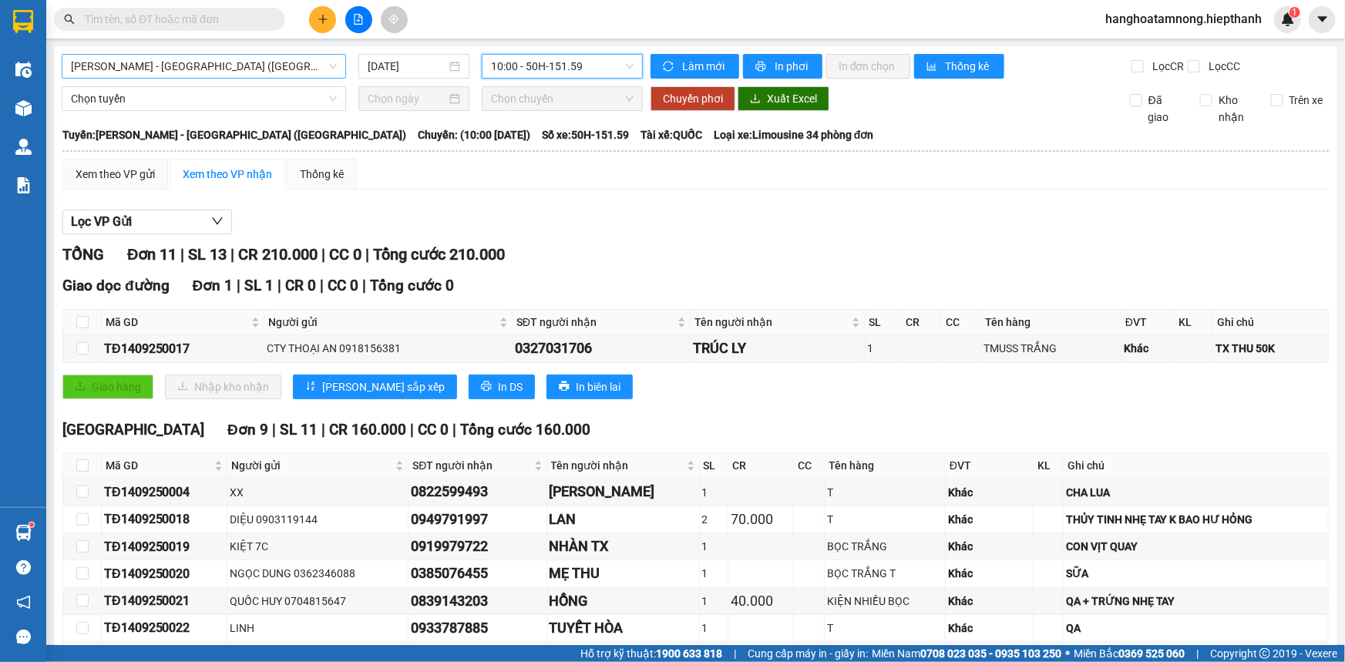
click at [218, 60] on span "[PERSON_NAME] - [GEOGRAPHIC_DATA] ([GEOGRAPHIC_DATA])" at bounding box center [204, 66] width 266 height 23
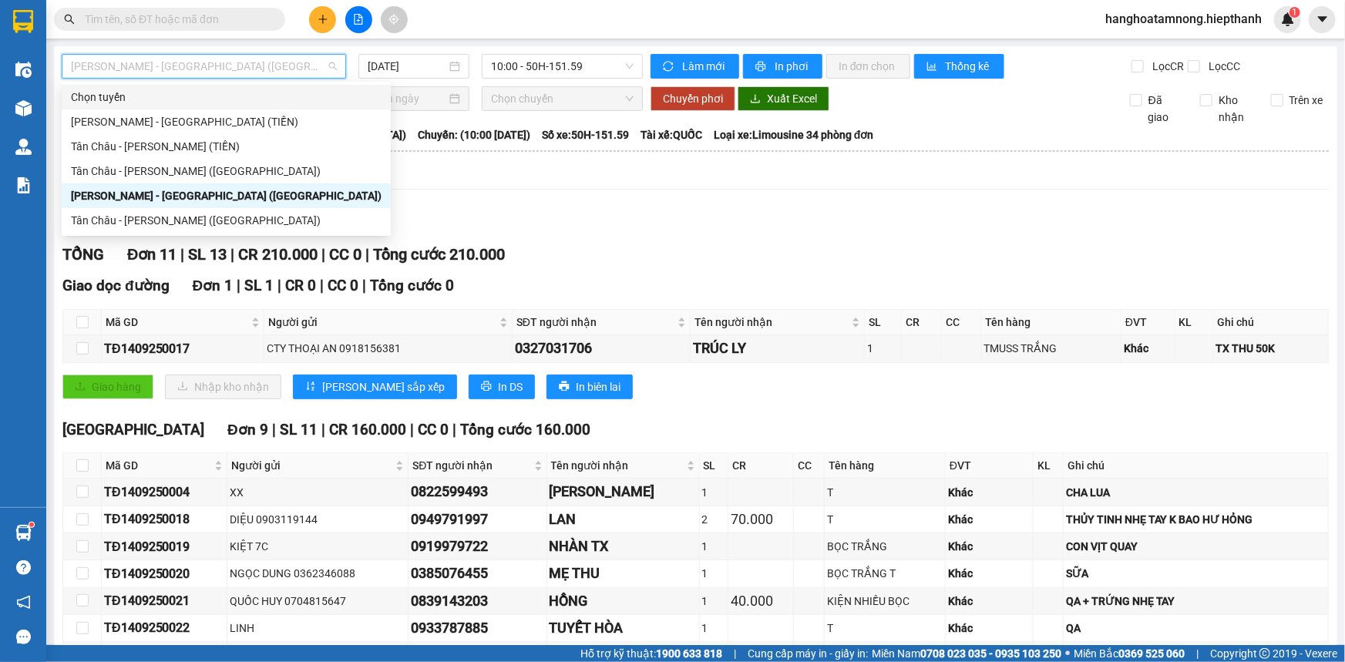
click at [547, 206] on div "Lọc VP Gửi TỔNG Đơn 11 | SL 13 | CR 210.000 | CC 0 | Tổng cước 210.000 Giao dọ…" at bounding box center [695, 571] width 1266 height 738
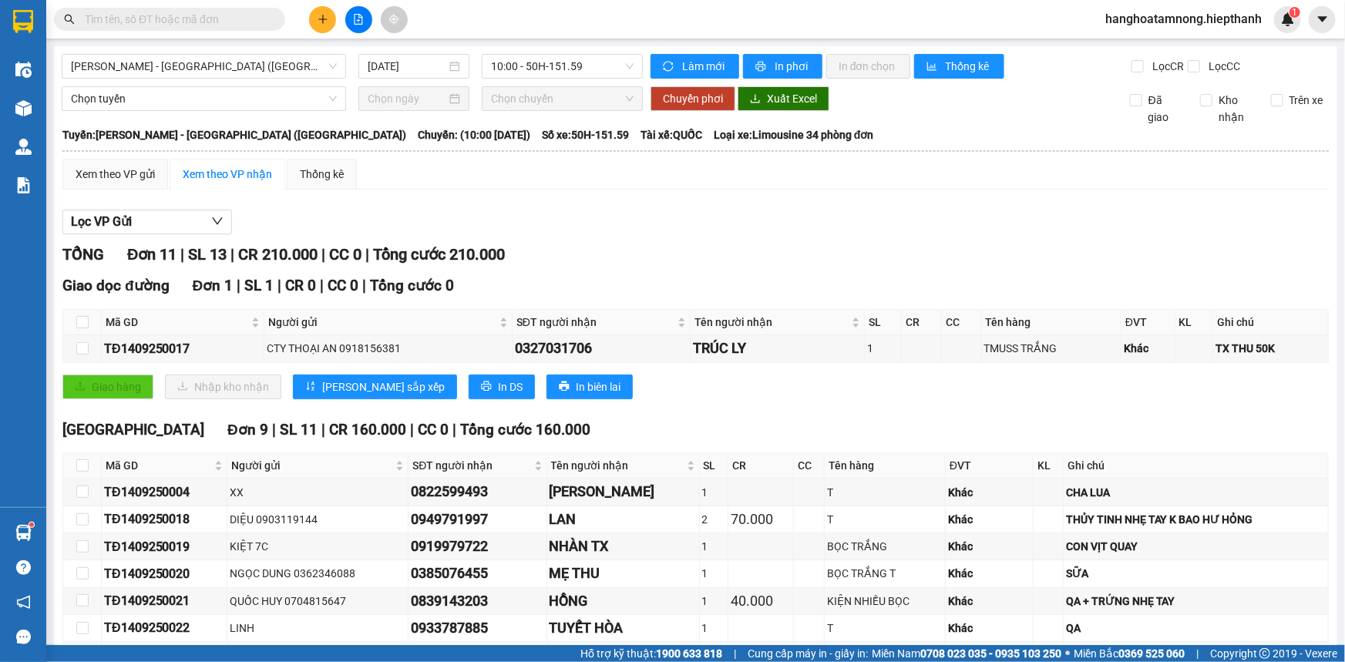
scroll to position [316, 0]
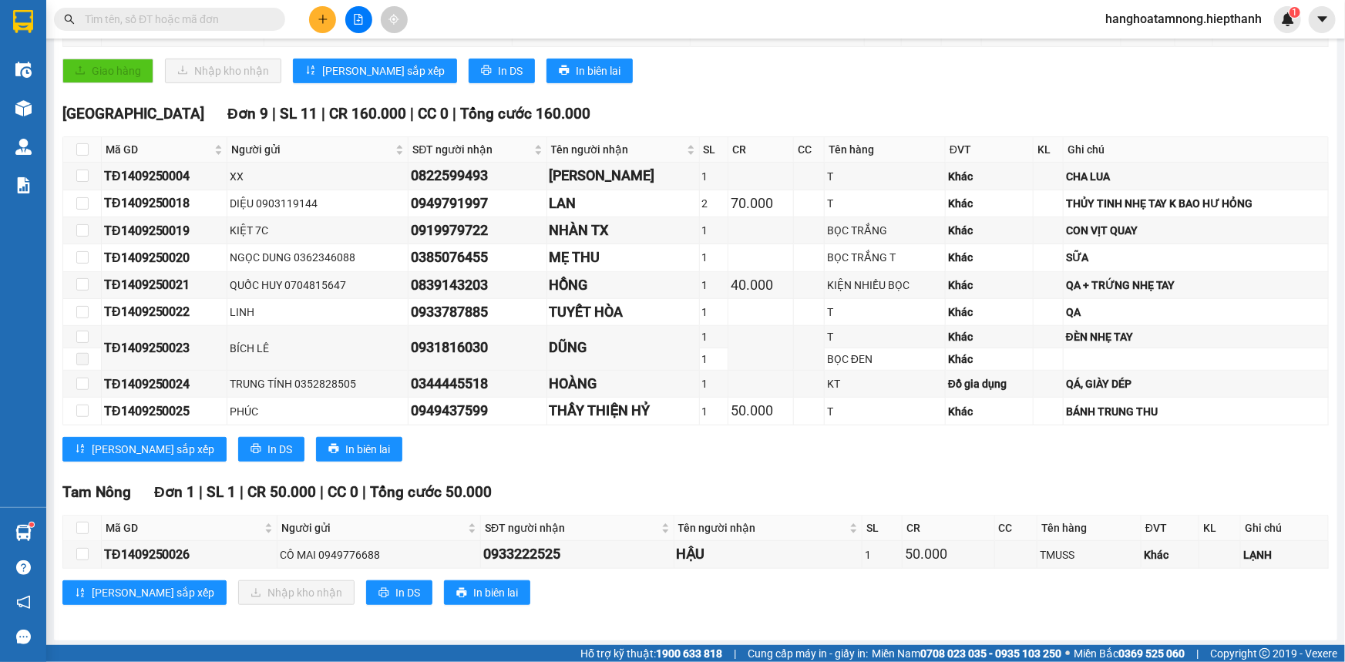
click at [72, 524] on th at bounding box center [82, 528] width 39 height 25
click at [78, 525] on input "checkbox" at bounding box center [82, 528] width 12 height 12
checkbox input "true"
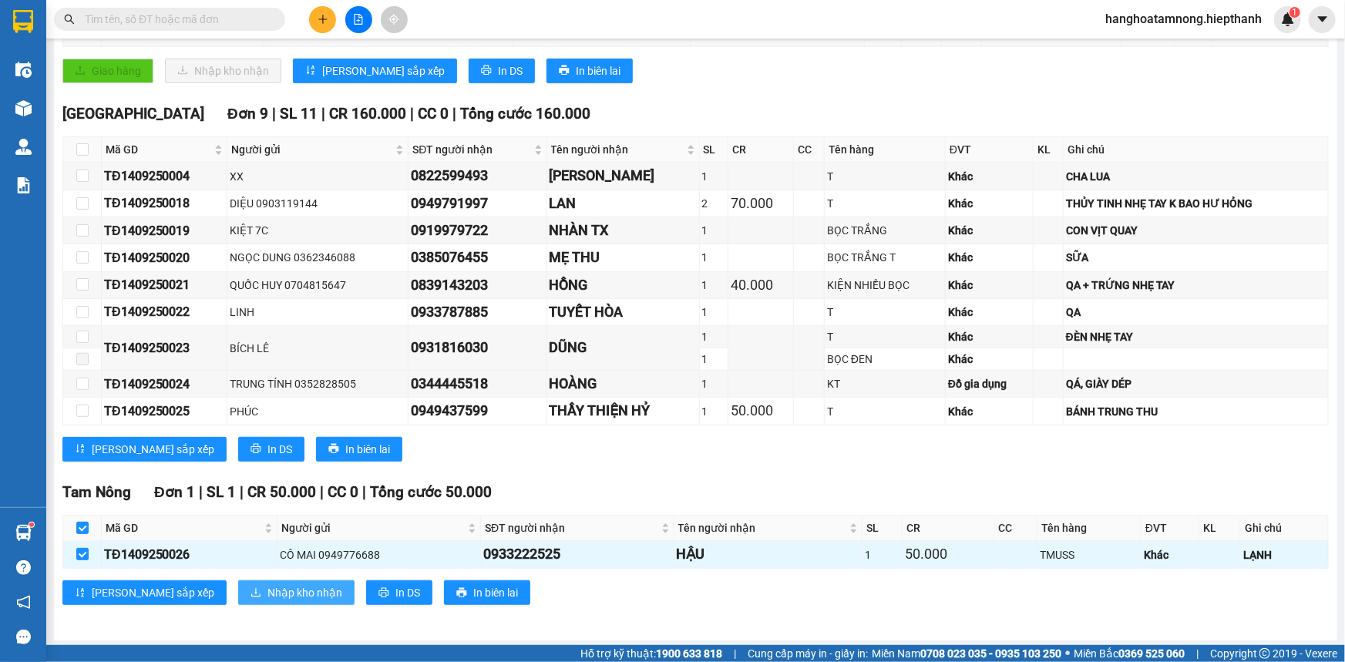
click at [267, 590] on span "Nhập kho nhận" at bounding box center [304, 592] width 75 height 17
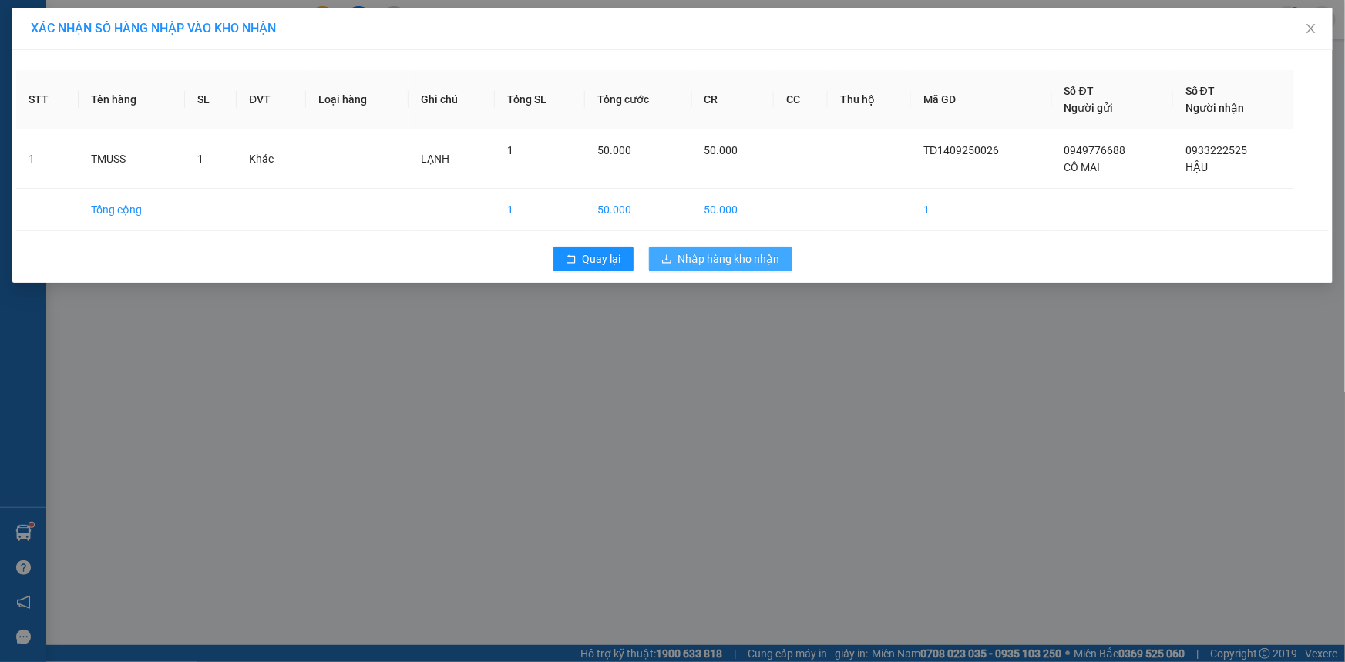
click at [759, 261] on span "Nhập hàng kho nhận" at bounding box center [729, 259] width 102 height 17
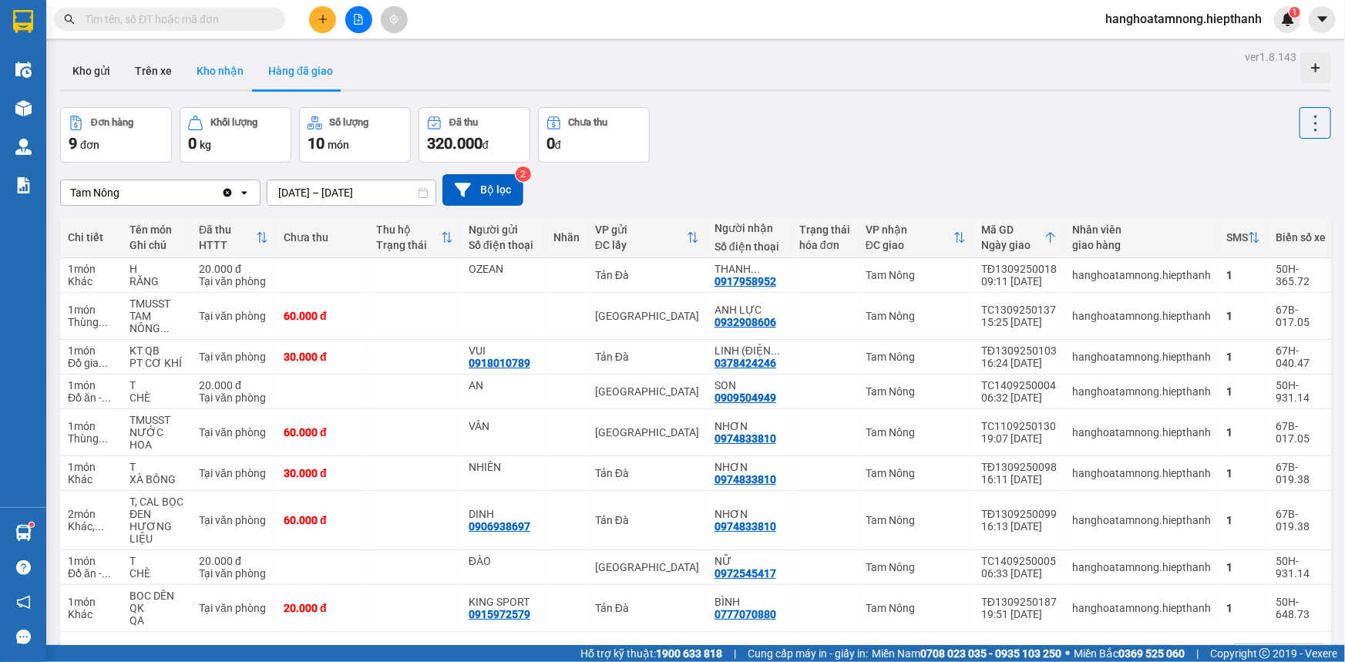
click at [232, 76] on button "Kho nhận" at bounding box center [220, 70] width 72 height 37
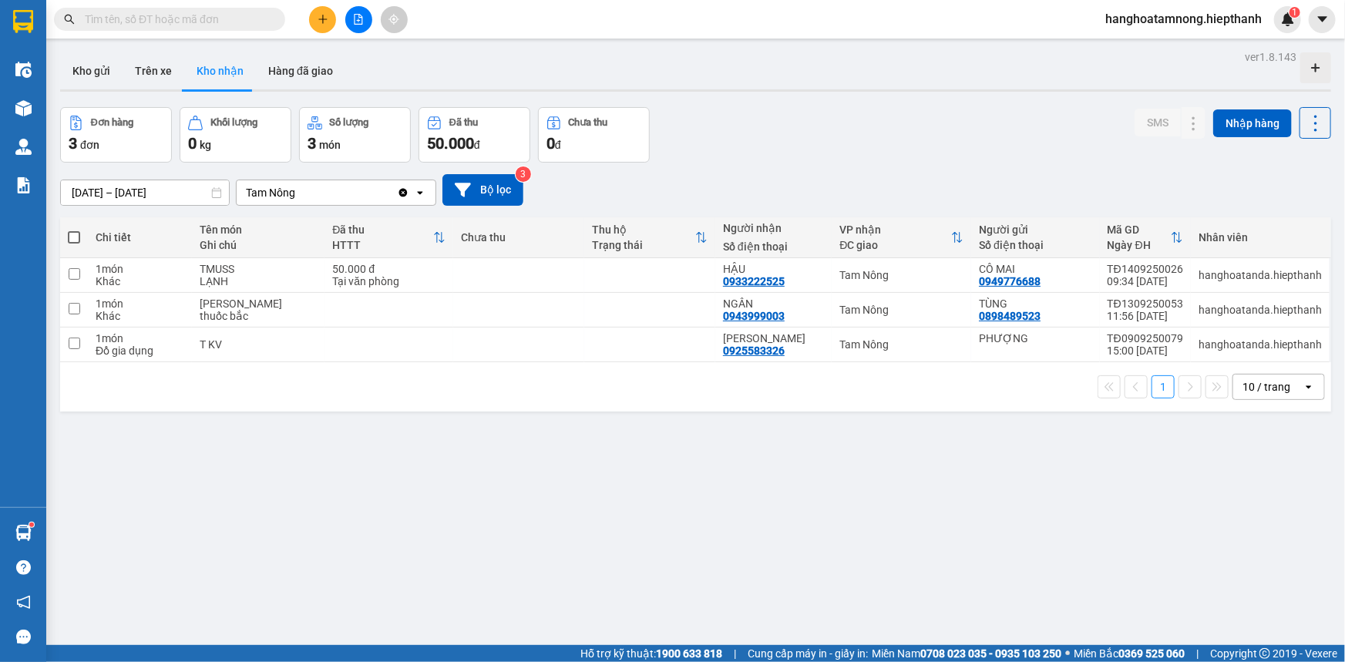
scroll to position [69, 0]
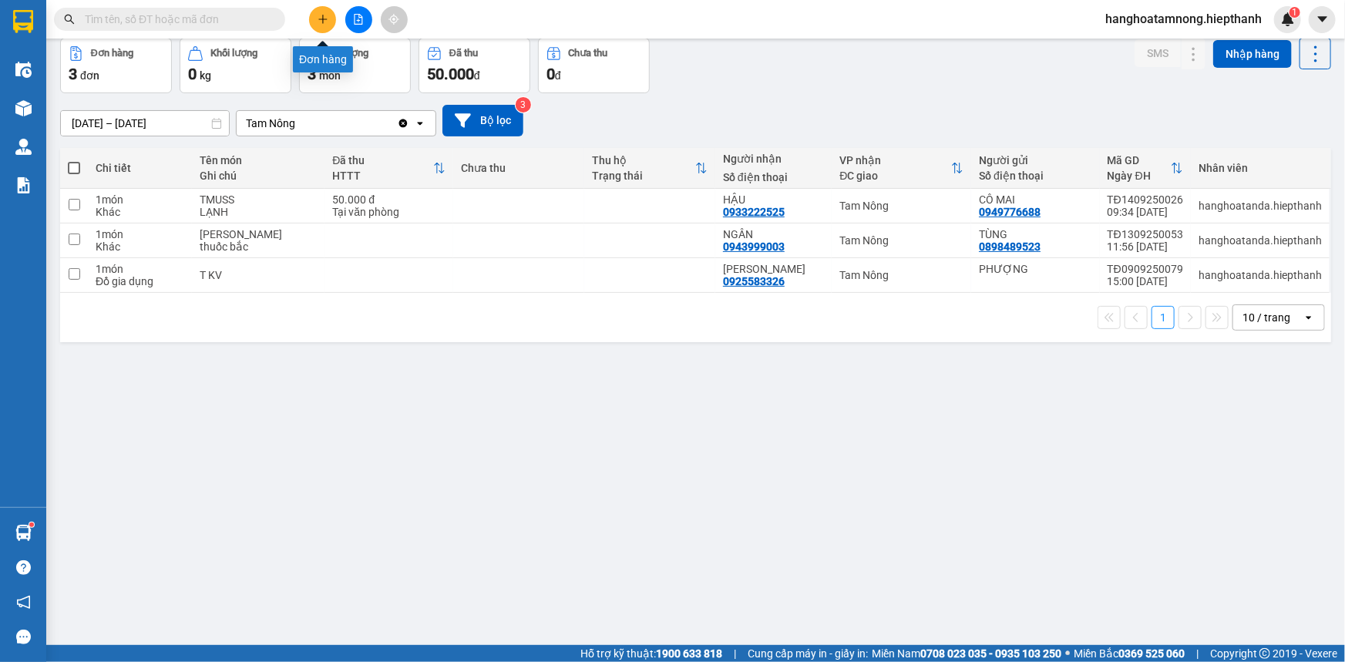
click at [325, 12] on button at bounding box center [322, 19] width 27 height 27
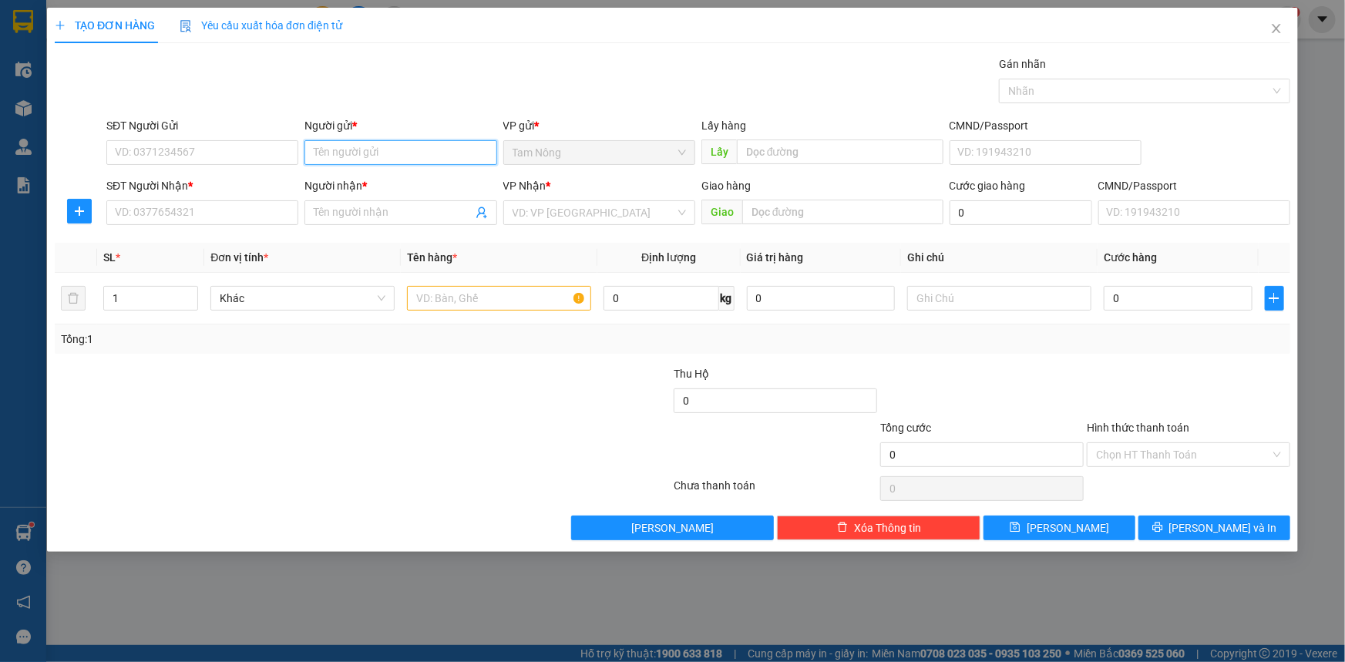
click at [337, 152] on input "Người gửi *" at bounding box center [400, 152] width 192 height 25
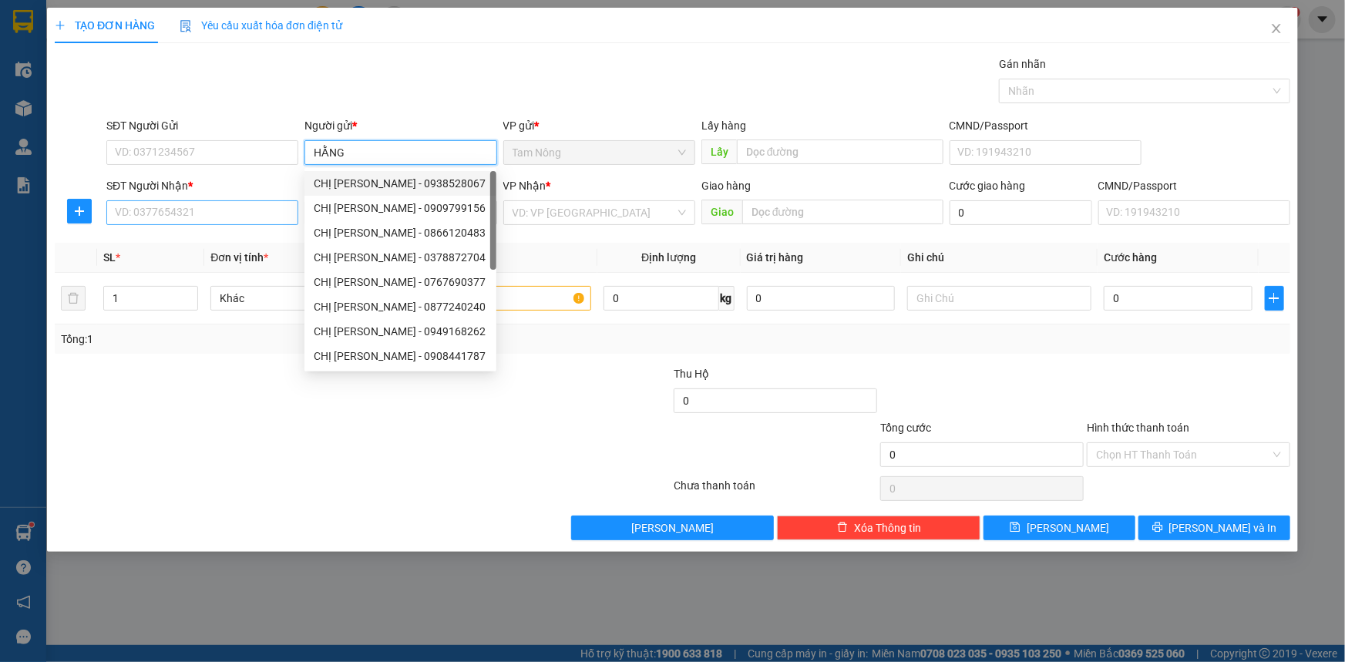
type input "HẰNG"
click at [236, 218] on input "SĐT Người Nhận *" at bounding box center [202, 212] width 192 height 25
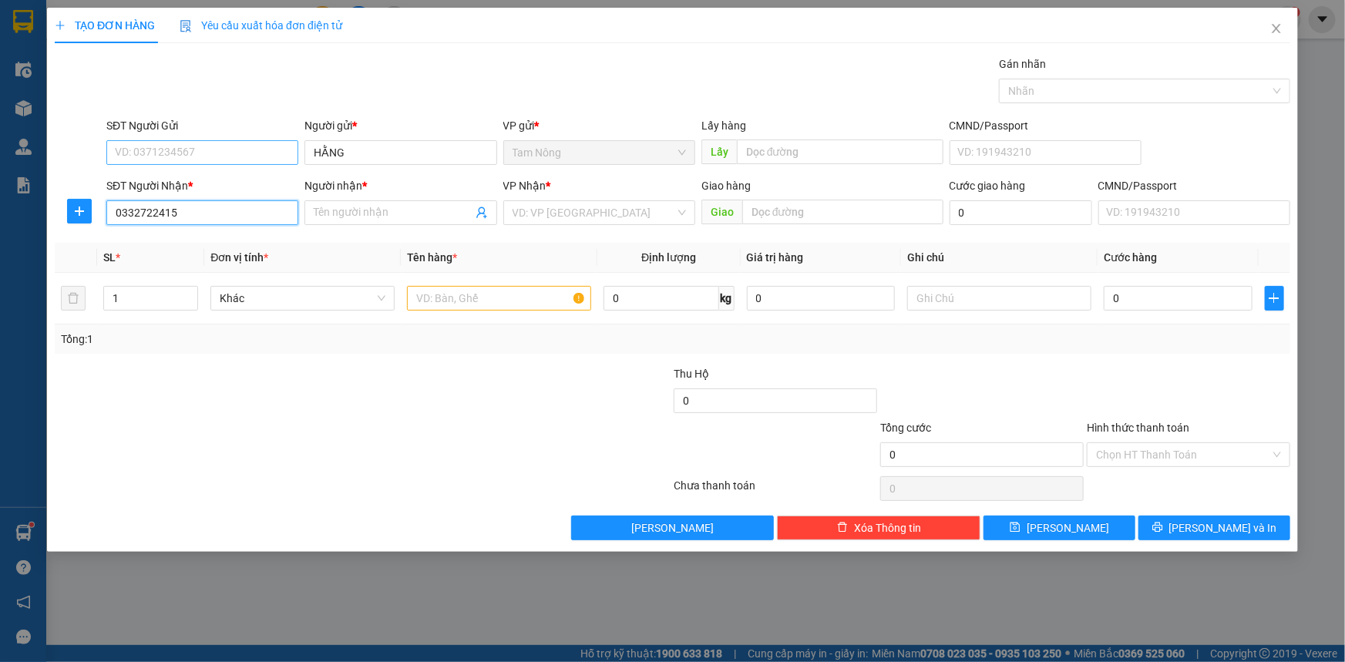
type input "0332722415"
click at [255, 146] on input "SĐT Người Gửi" at bounding box center [202, 152] width 192 height 25
type input "0932628959"
click at [321, 219] on input "Người nhận *" at bounding box center [393, 212] width 158 height 17
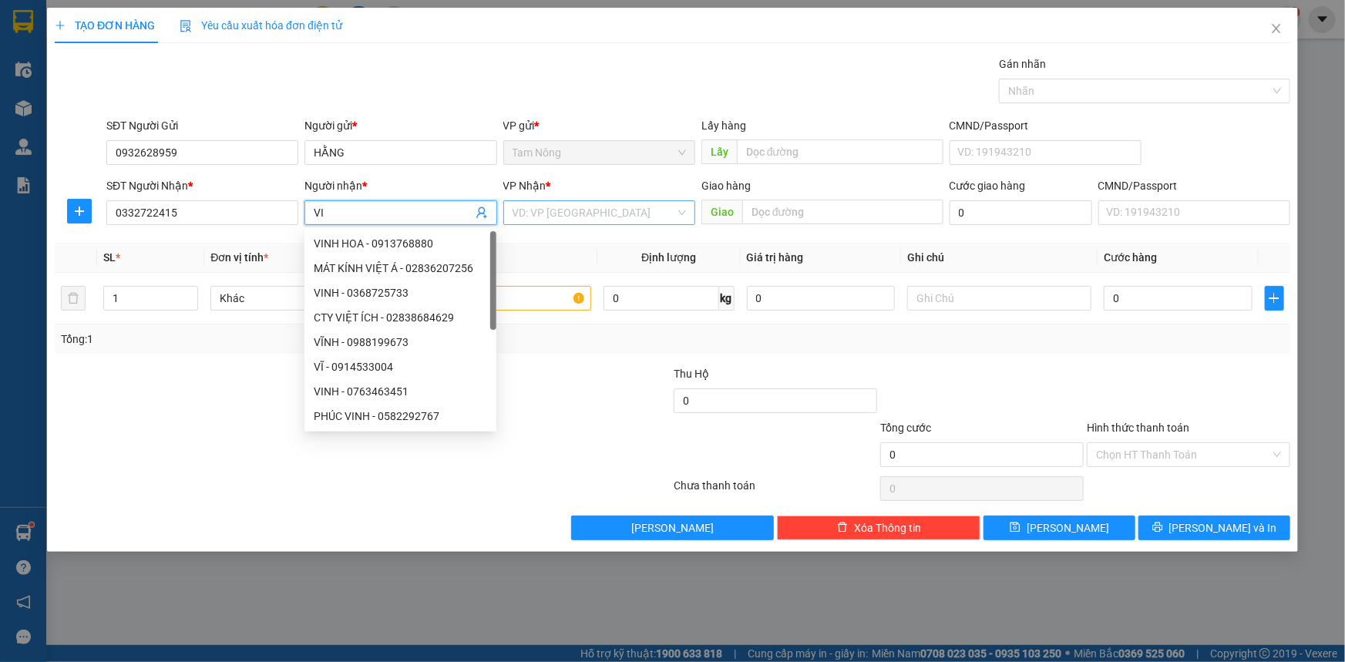
type input "VI"
click at [556, 220] on input "search" at bounding box center [594, 212] width 163 height 23
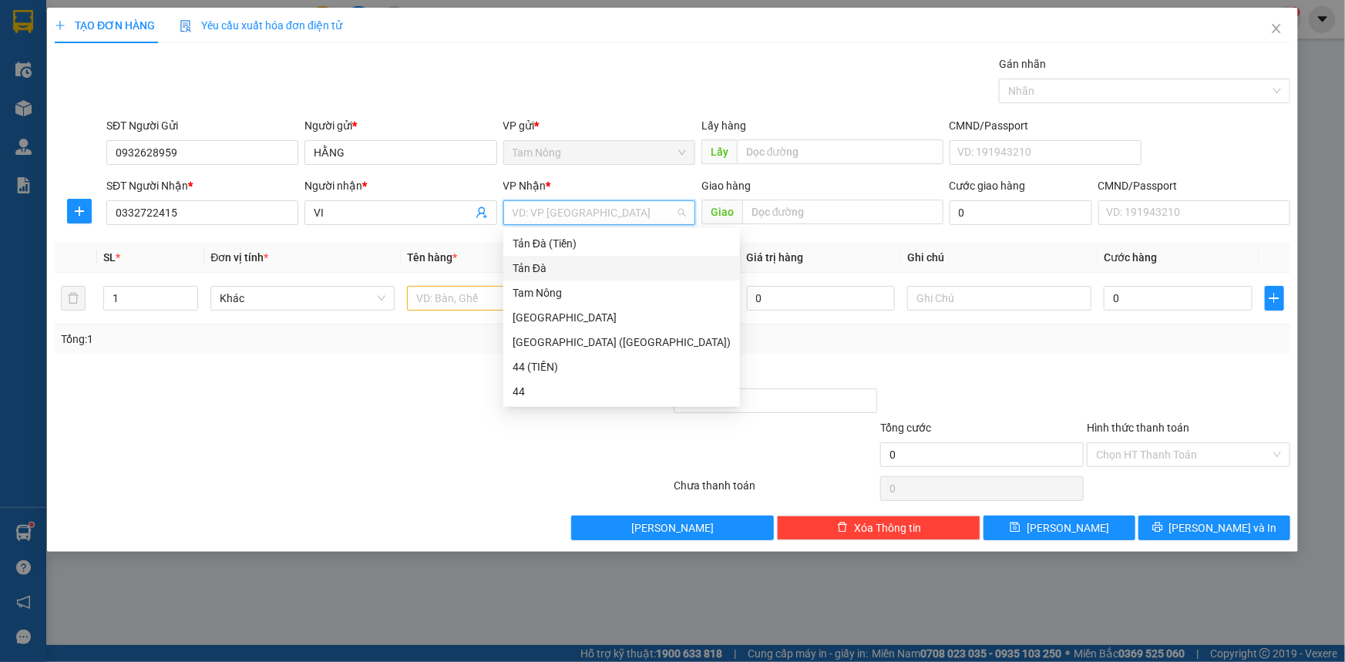
click at [532, 261] on div "Tản Đà" at bounding box center [622, 268] width 218 height 17
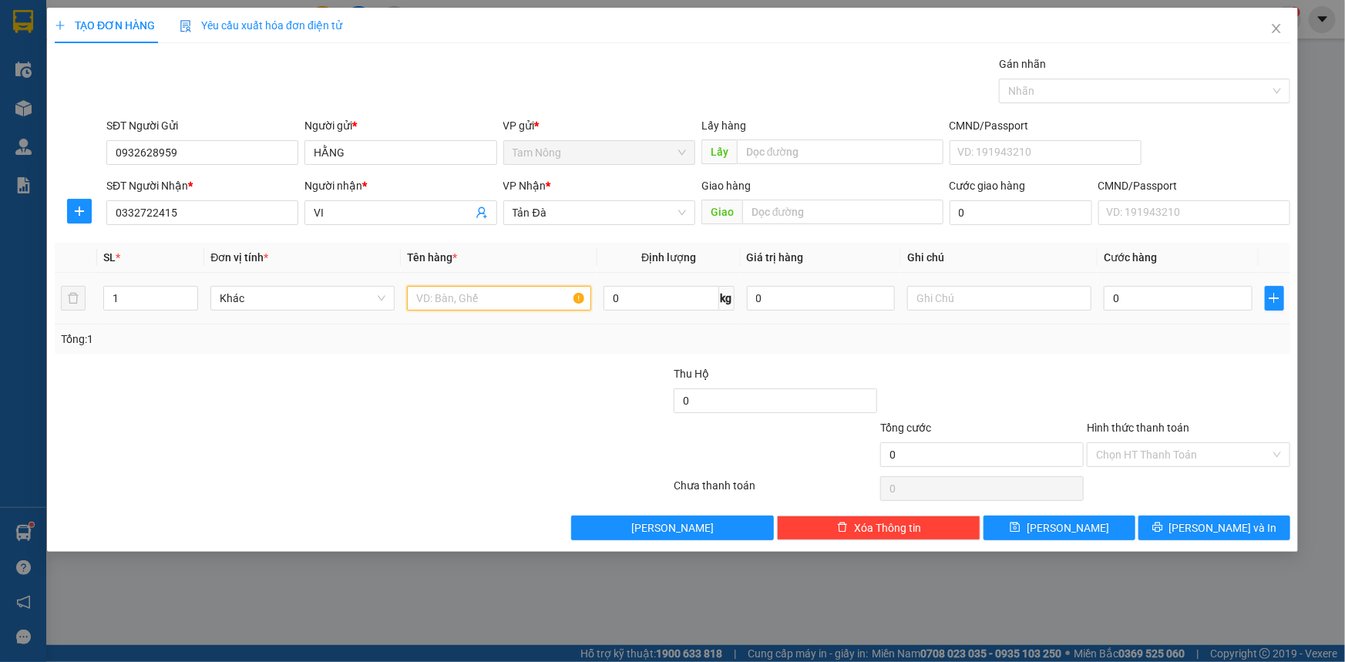
click at [456, 286] on input "text" at bounding box center [499, 298] width 184 height 25
type input "TMUST"
type input "D"
type input "ĐỒ ĂN ( NHẸ TAY KO BAO HƯU HỎNG )"
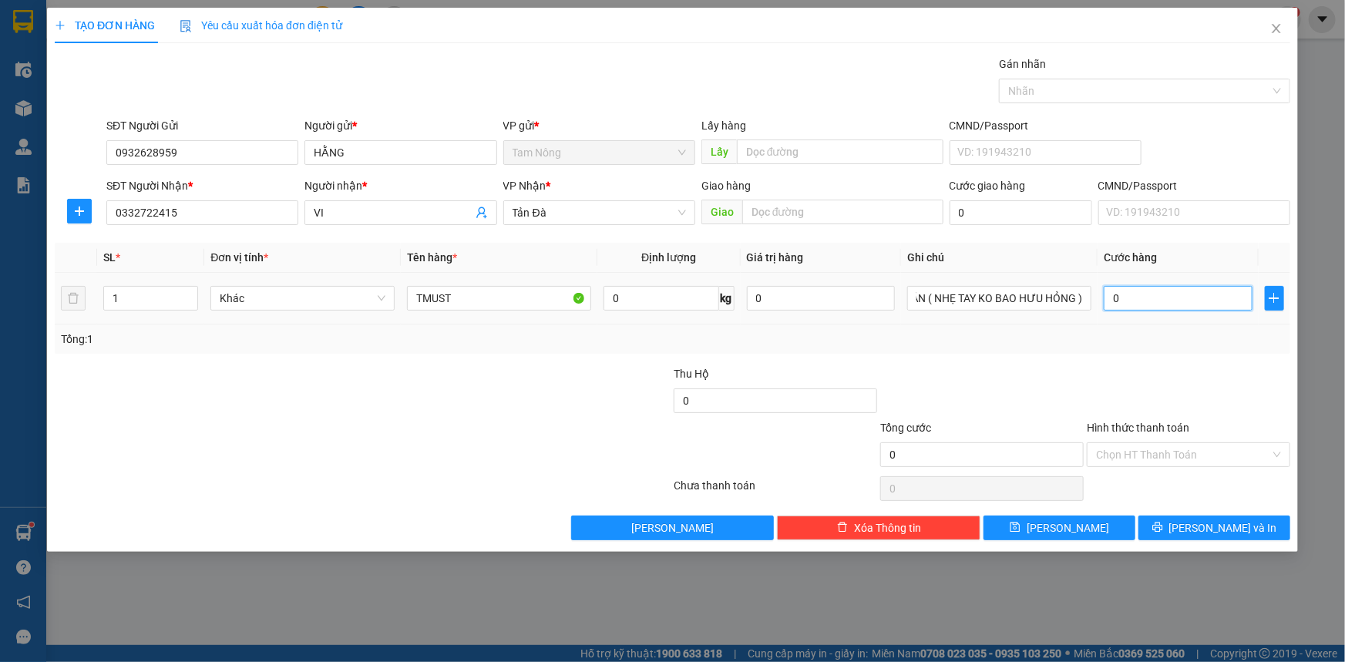
scroll to position [0, 0]
type input "3"
type input "30"
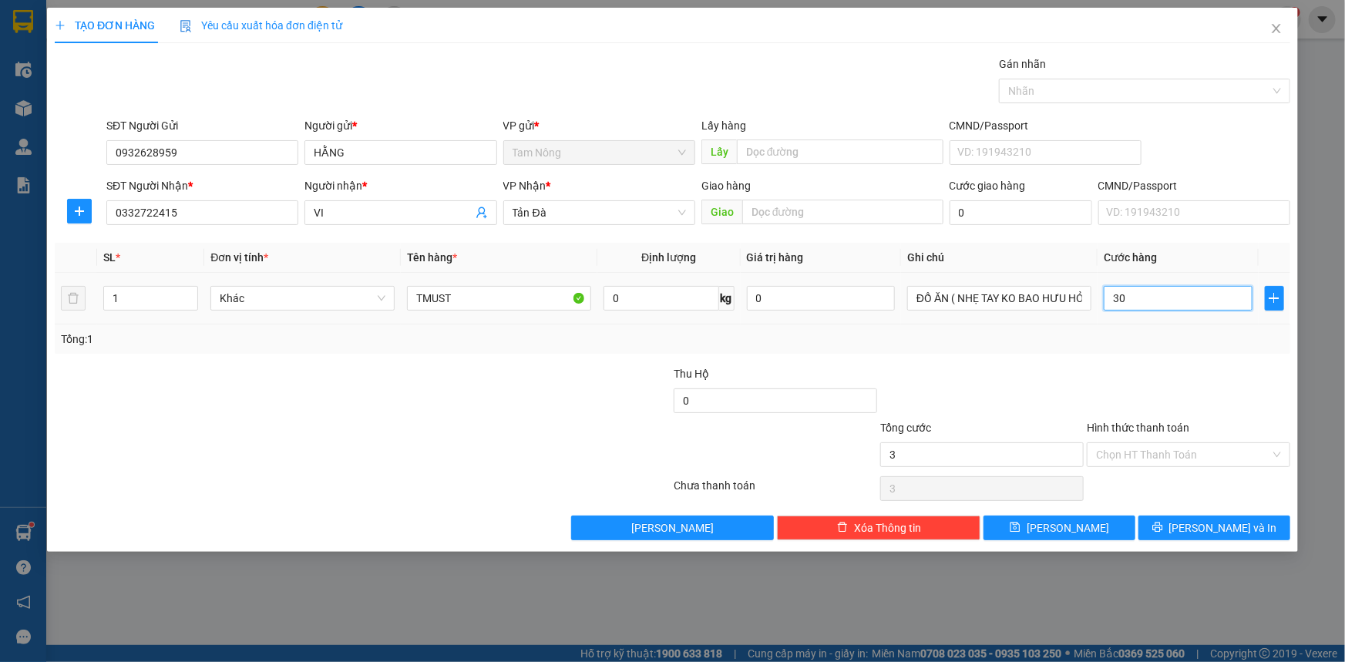
type input "30"
type input "30.000"
click at [1095, 374] on div at bounding box center [1188, 392] width 207 height 54
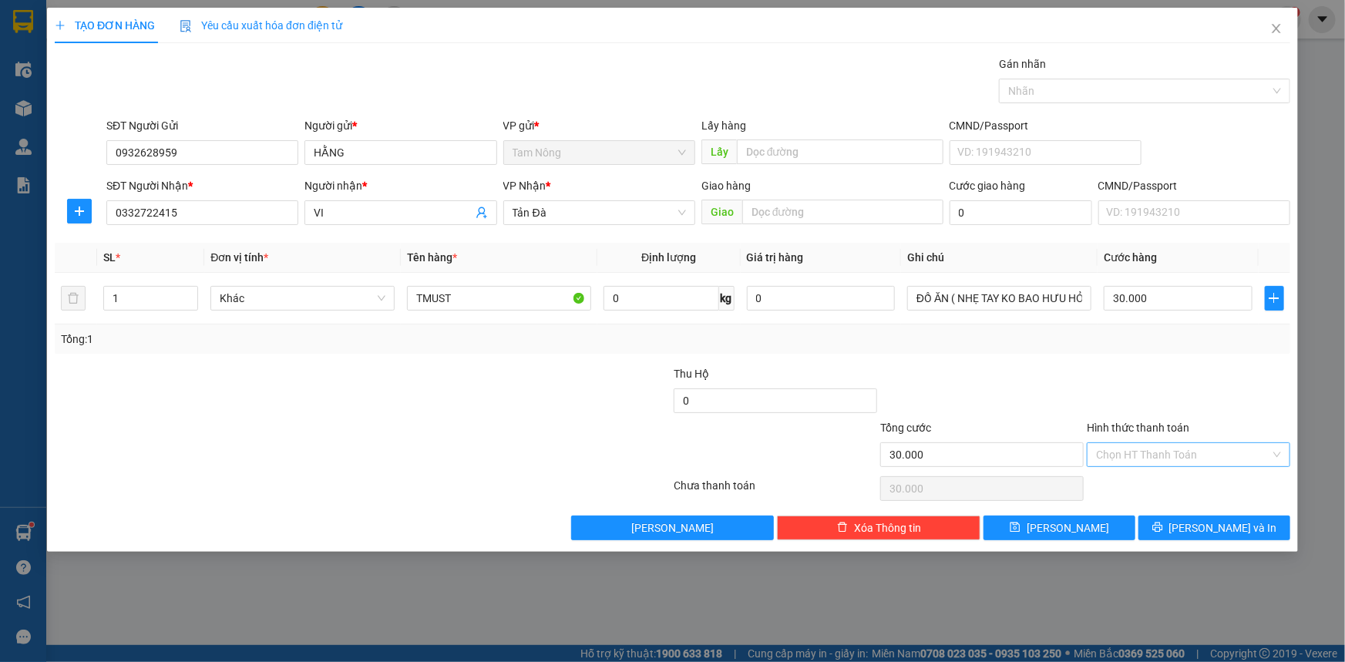
click at [1116, 456] on input "Hình thức thanh toán" at bounding box center [1183, 454] width 174 height 23
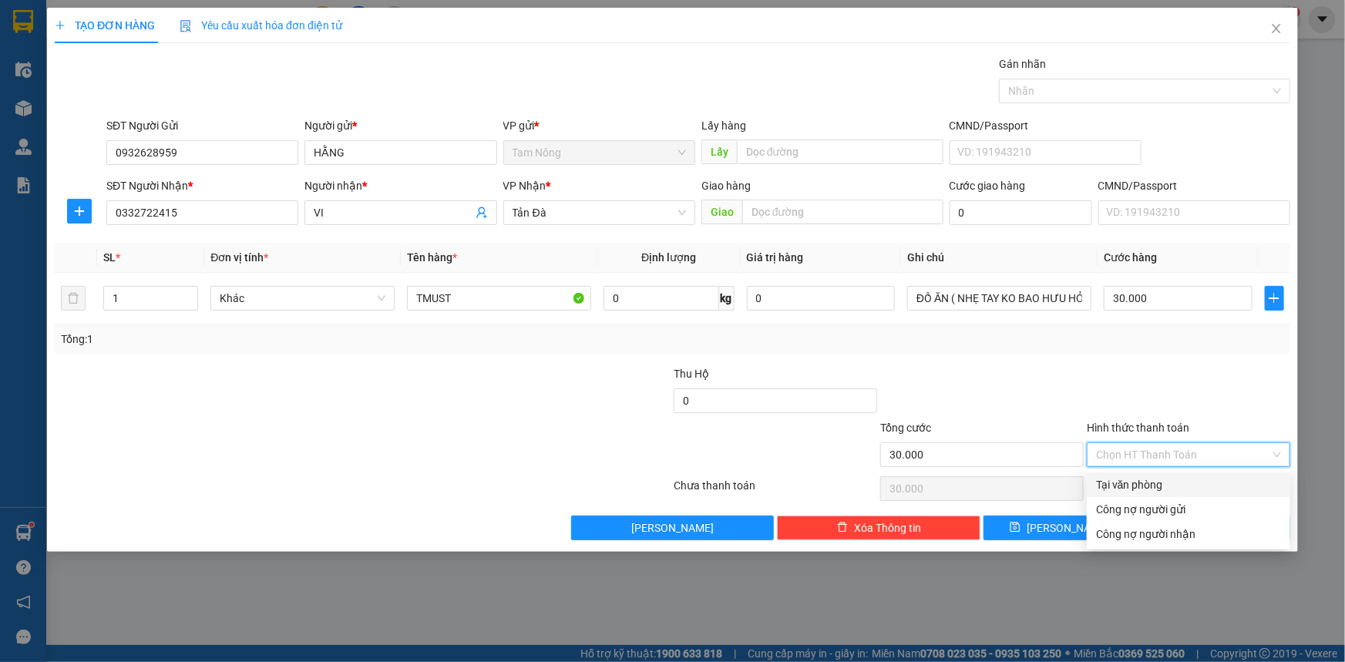
click at [1095, 481] on div "Tại văn phòng" at bounding box center [1189, 485] width 204 height 25
type input "0"
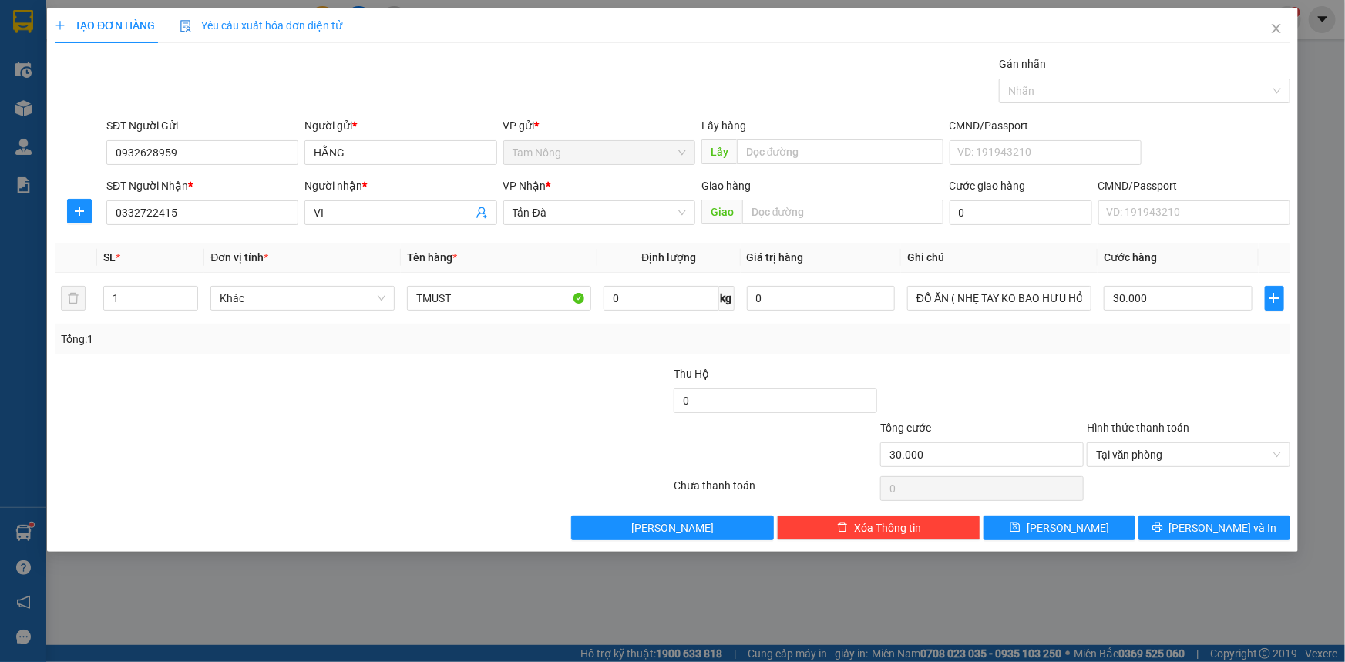
click at [1124, 385] on div at bounding box center [1188, 392] width 207 height 54
drag, startPoint x: 1161, startPoint y: 523, endPoint x: 1087, endPoint y: 523, distance: 74.0
click at [1087, 523] on div "Lưu nháp Xóa Thông tin [PERSON_NAME] và In" at bounding box center [672, 528] width 1239 height 25
click at [1111, 524] on button "[PERSON_NAME]" at bounding box center [1060, 528] width 152 height 25
type input "0"
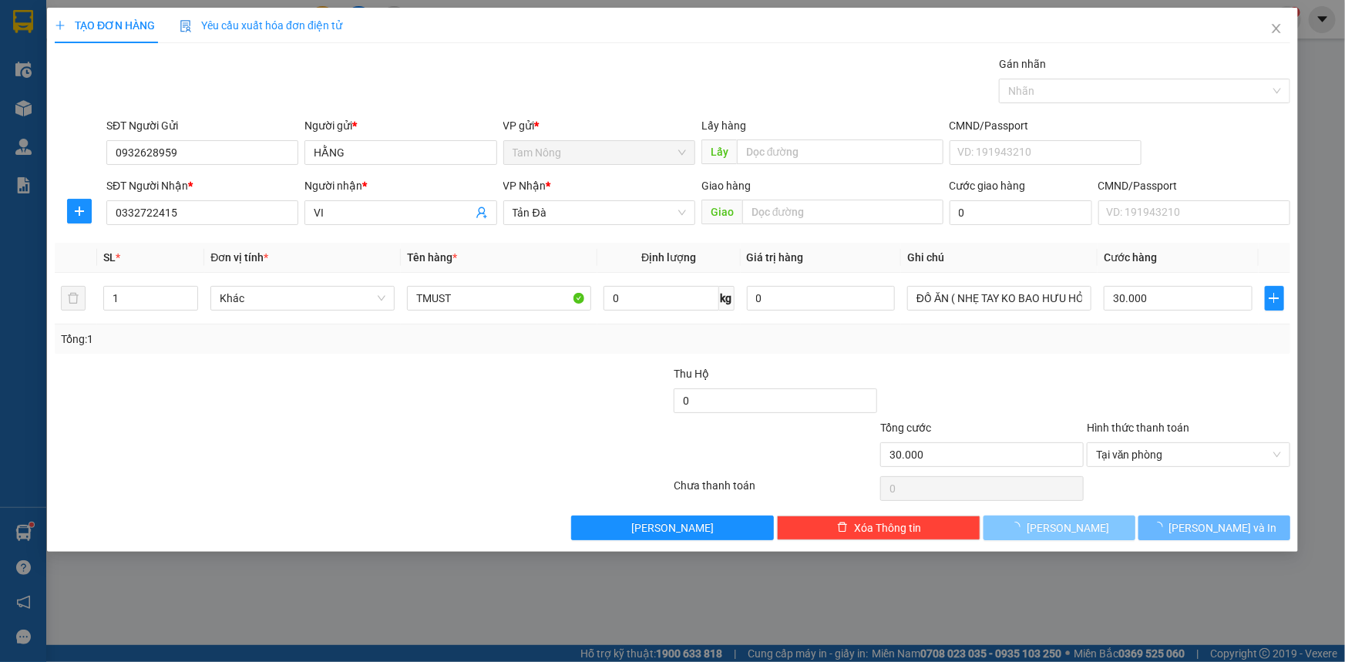
type input "0"
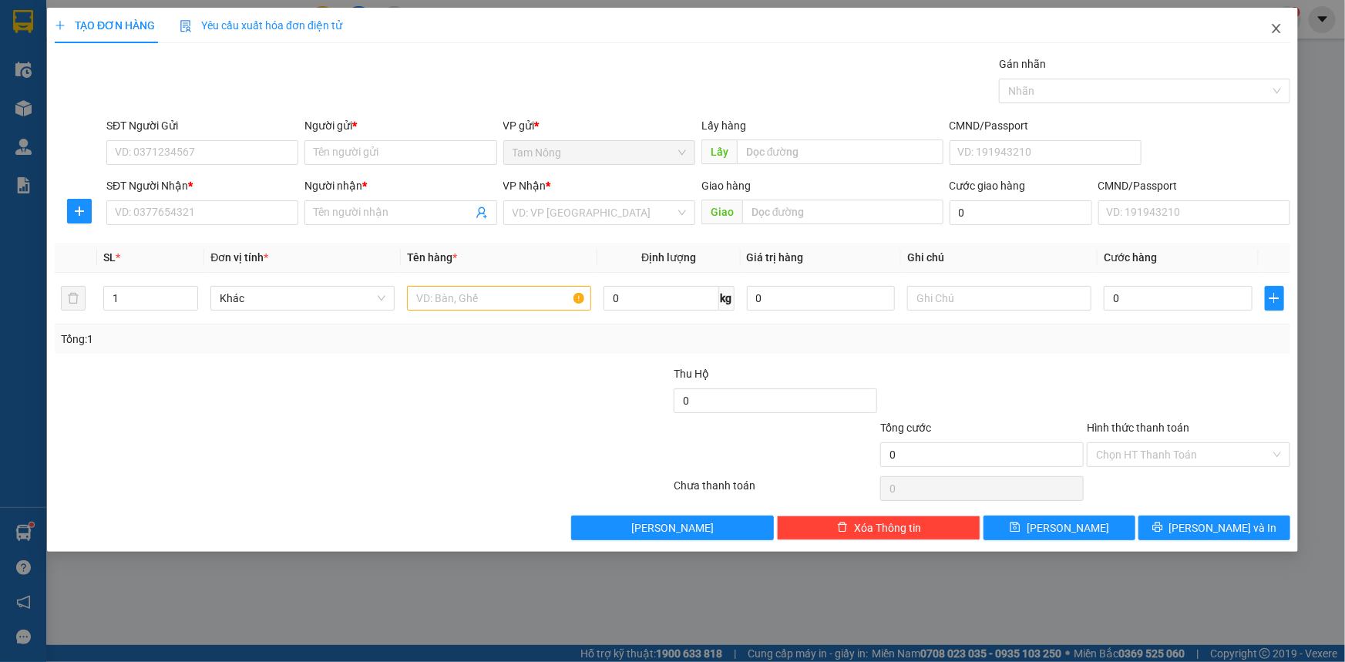
click at [1281, 35] on icon "close" at bounding box center [1276, 28] width 12 height 12
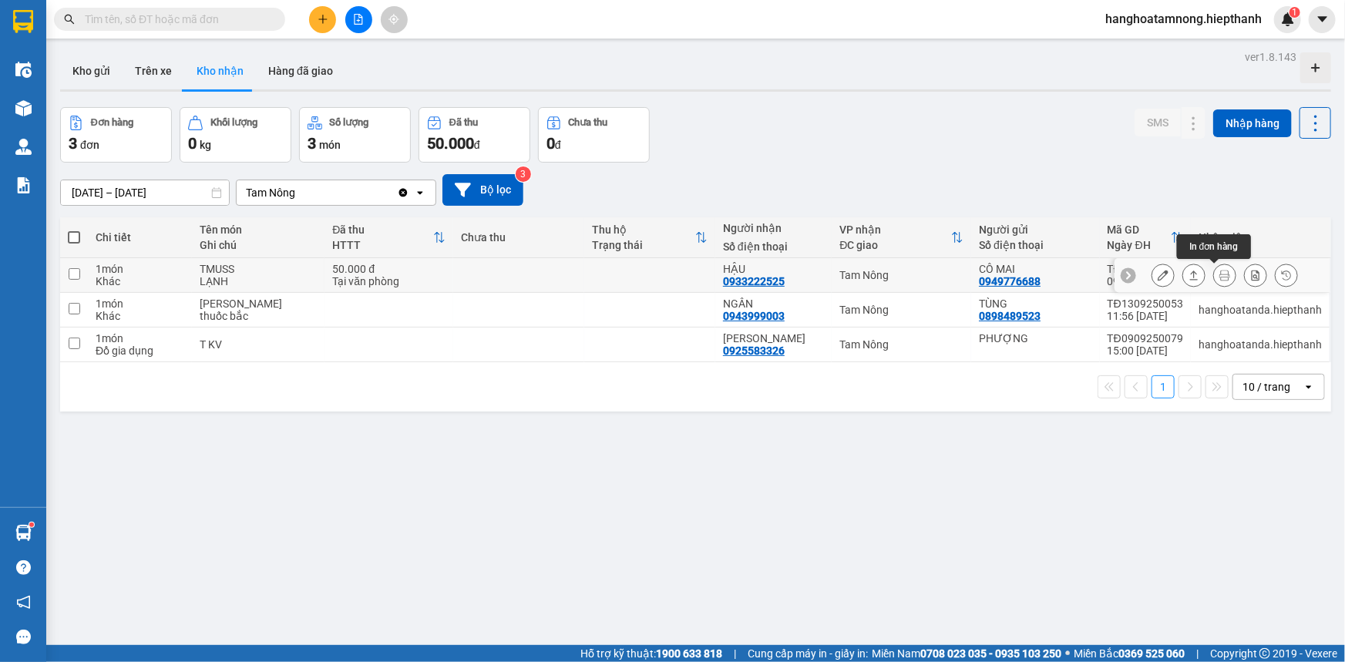
click at [1218, 282] on button at bounding box center [1225, 275] width 22 height 27
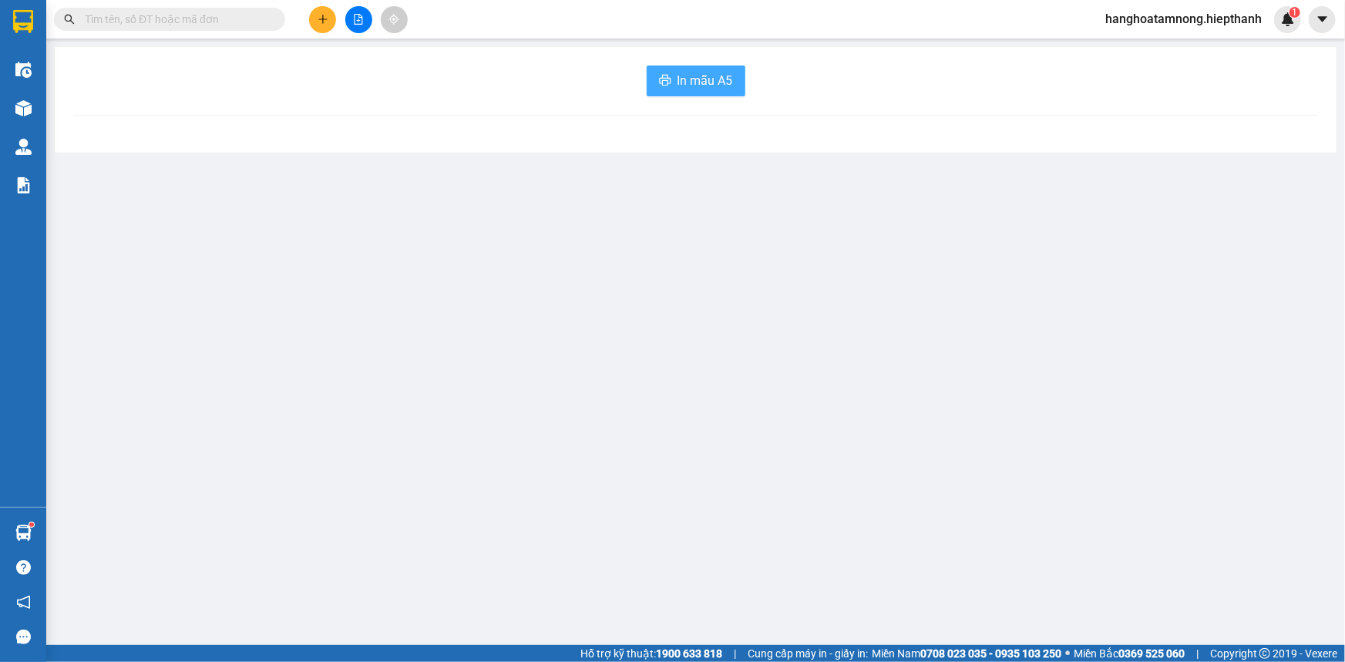
click at [726, 89] on span "In mẫu A5" at bounding box center [706, 80] width 56 height 19
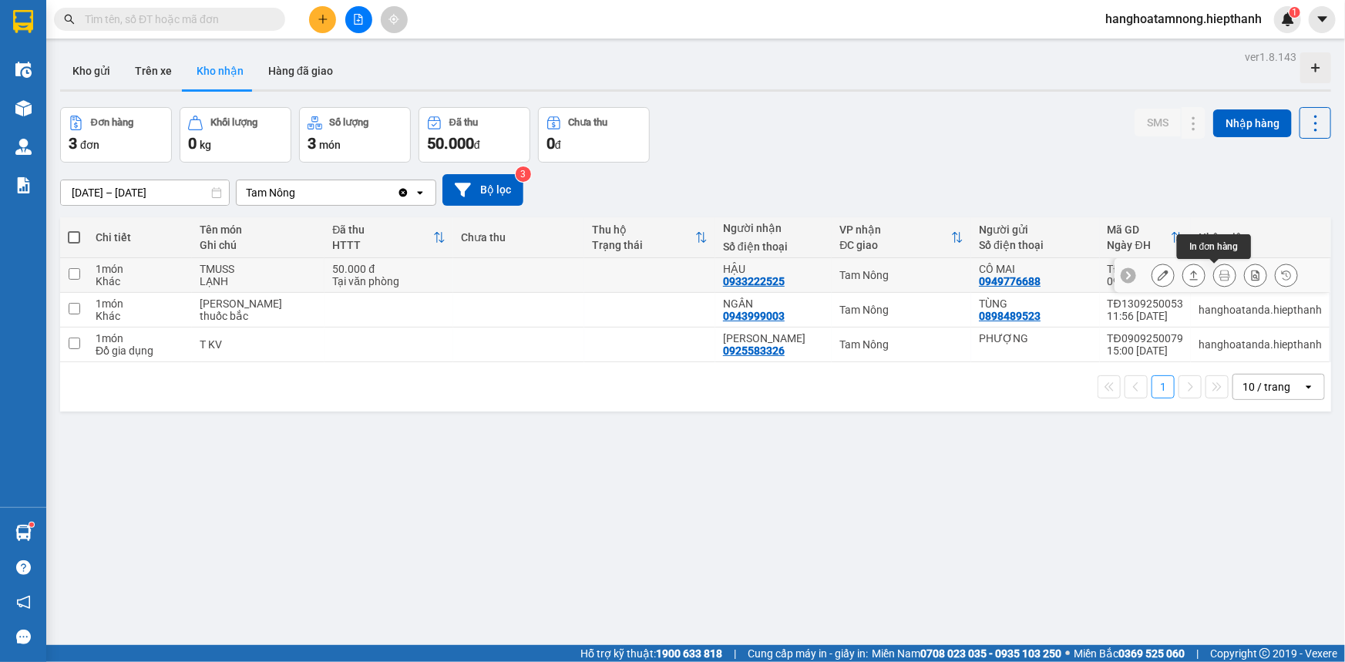
click at [1219, 278] on icon at bounding box center [1224, 275] width 11 height 11
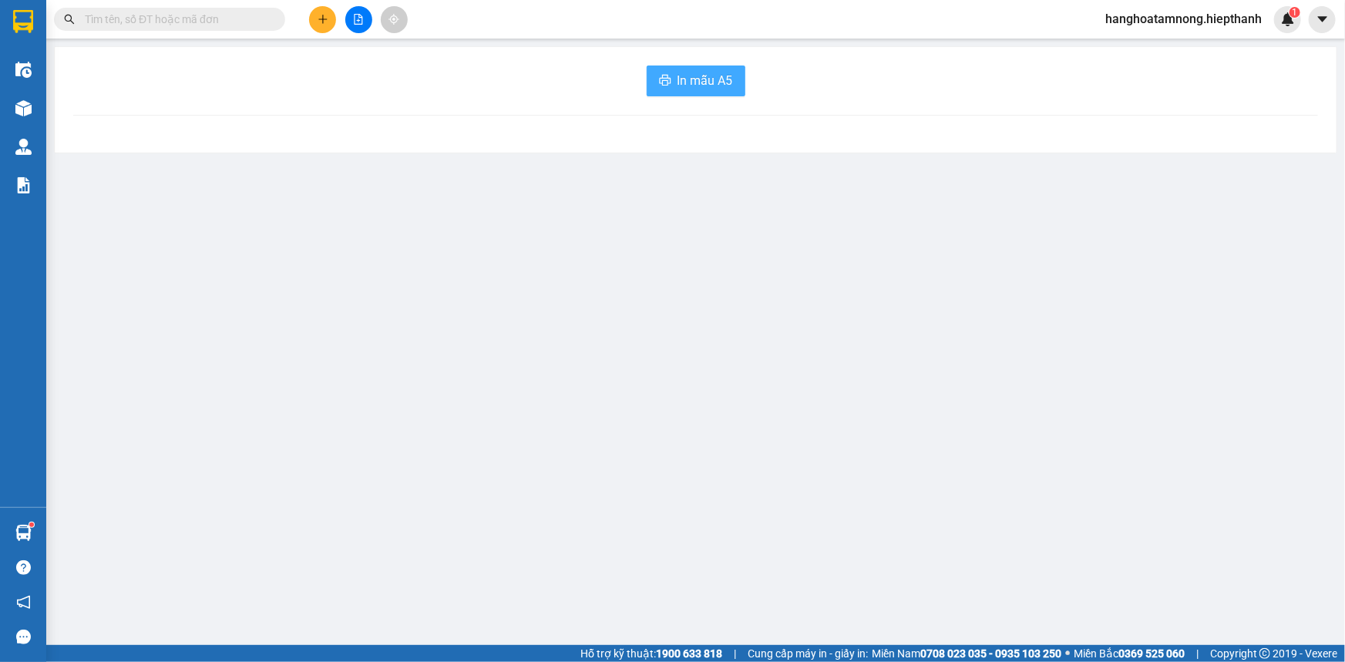
click at [685, 72] on span "In mẫu A5" at bounding box center [706, 80] width 56 height 19
